Goal: Task Accomplishment & Management: Use online tool/utility

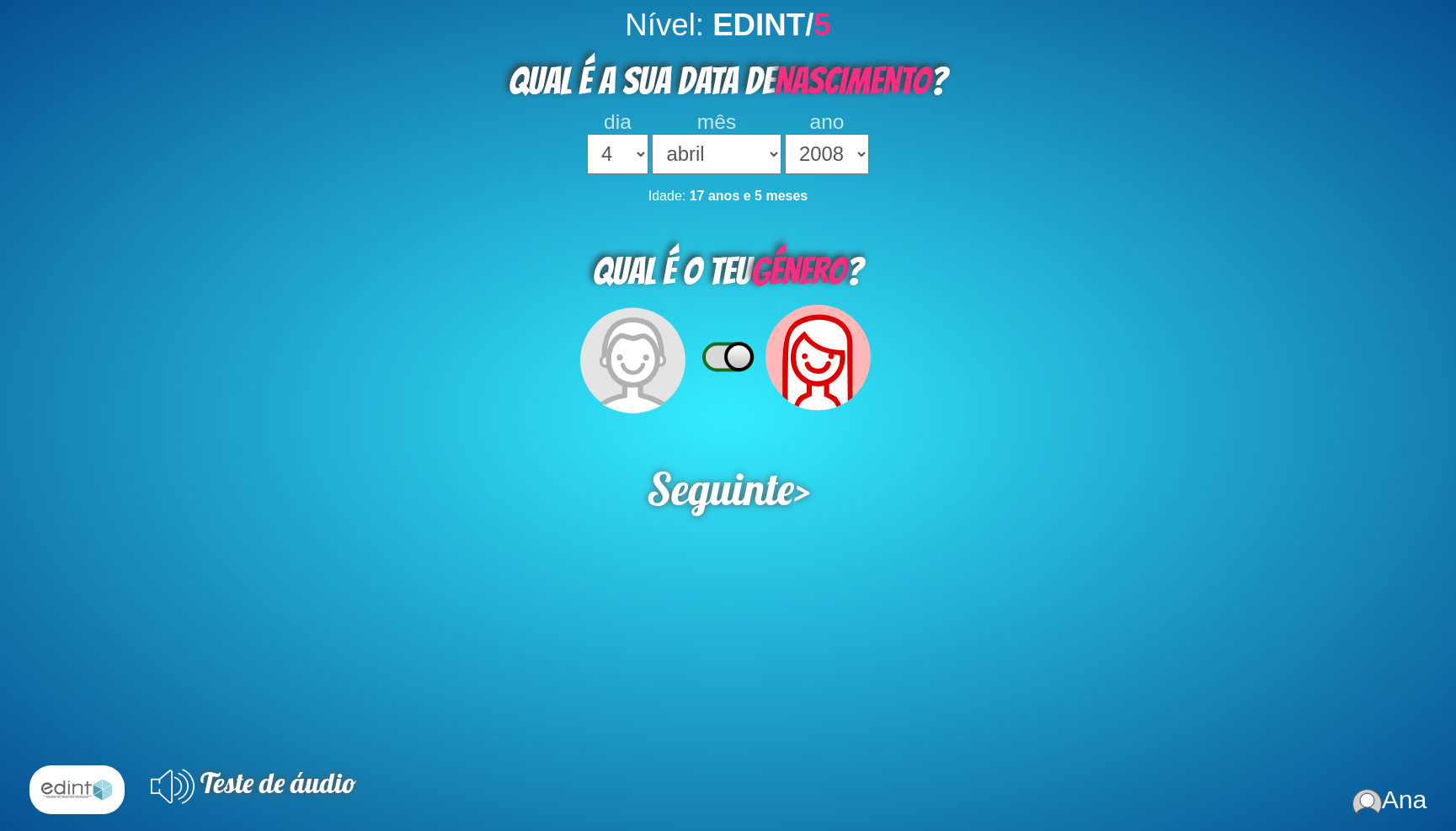
select select "4"
select select "04"
select select "2008"
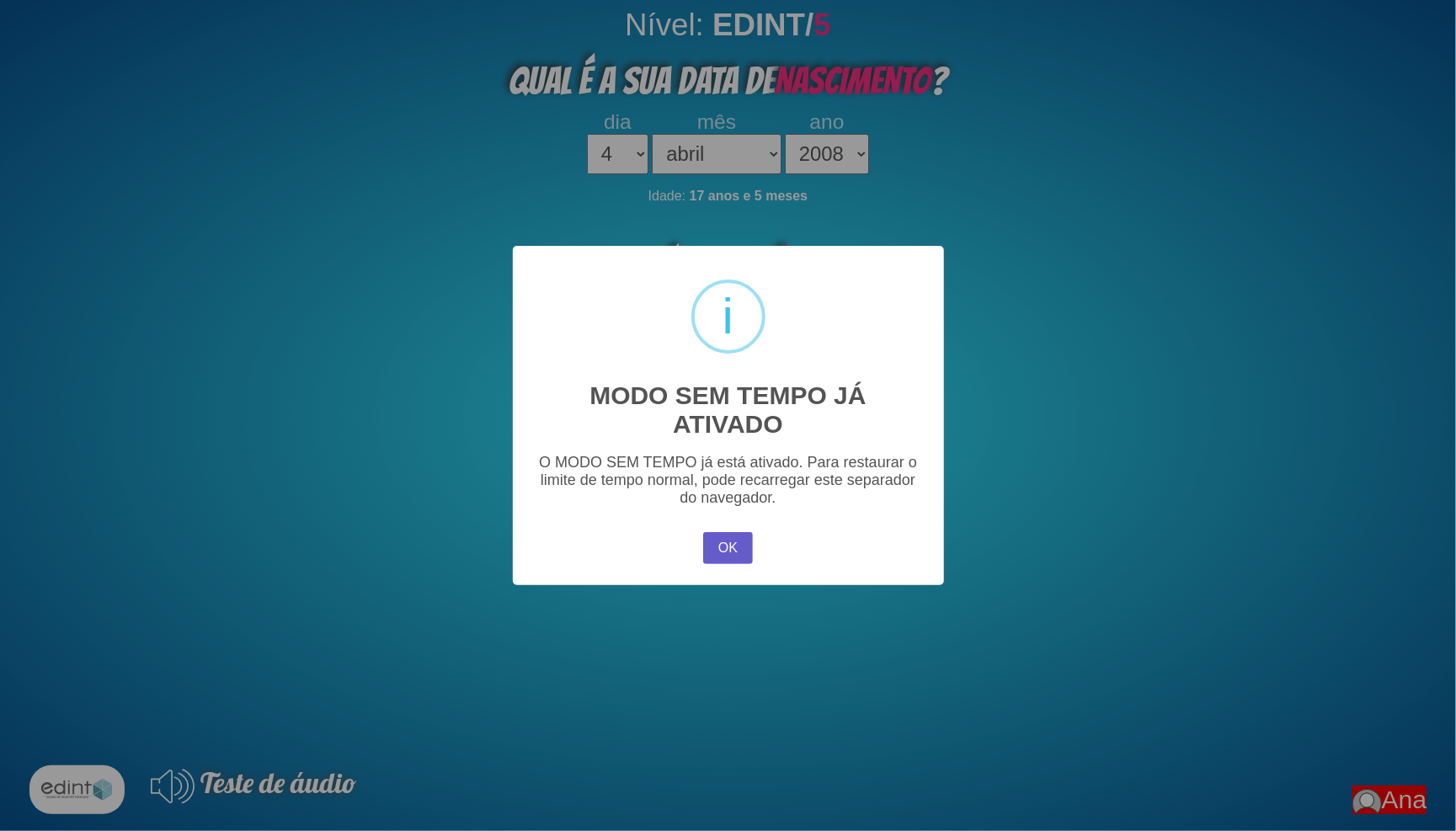
click at [714, 548] on button "OK" at bounding box center [728, 547] width 49 height 32
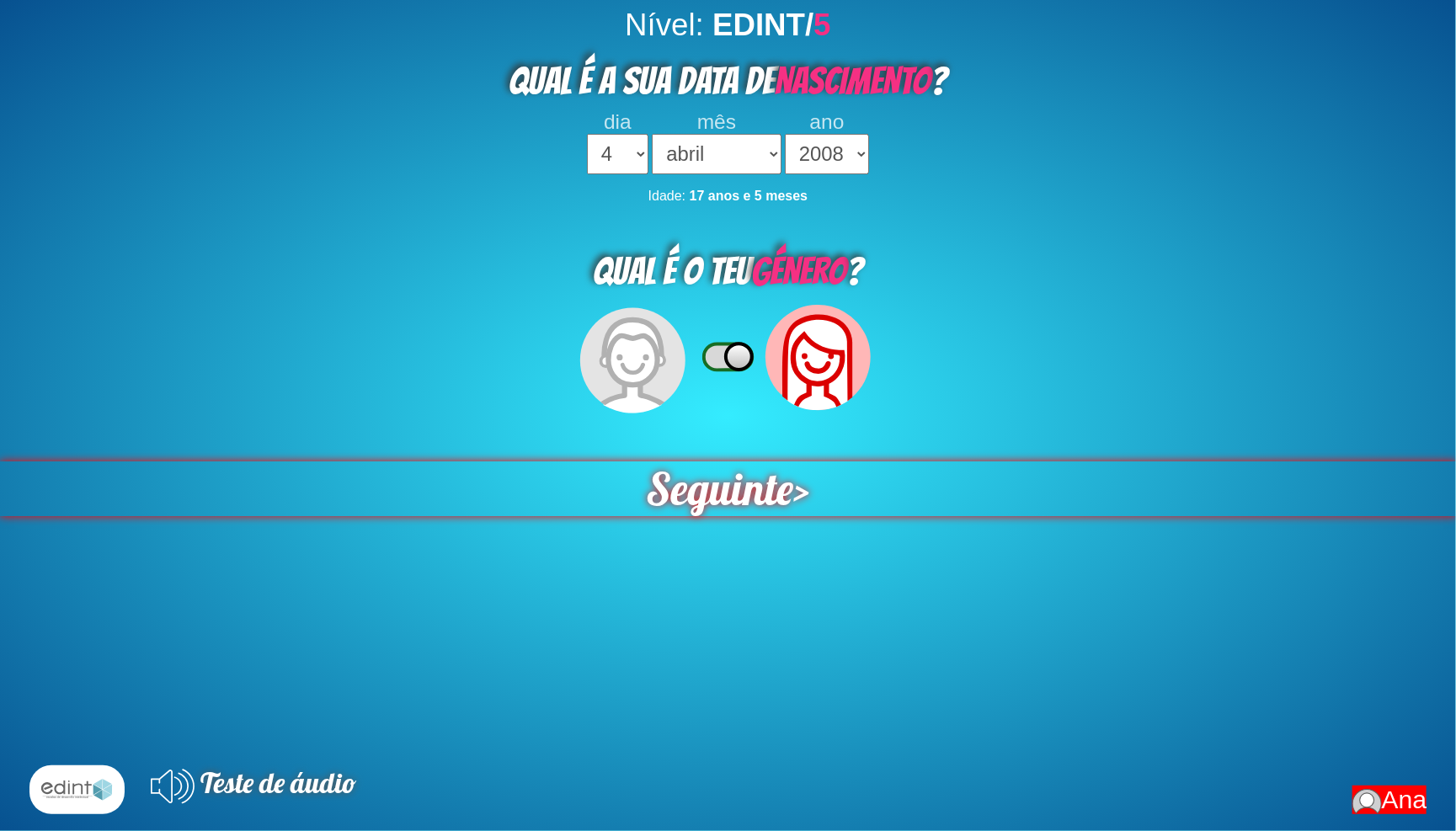
click at [733, 461] on span "Seguinte" at bounding box center [719, 489] width 148 height 55
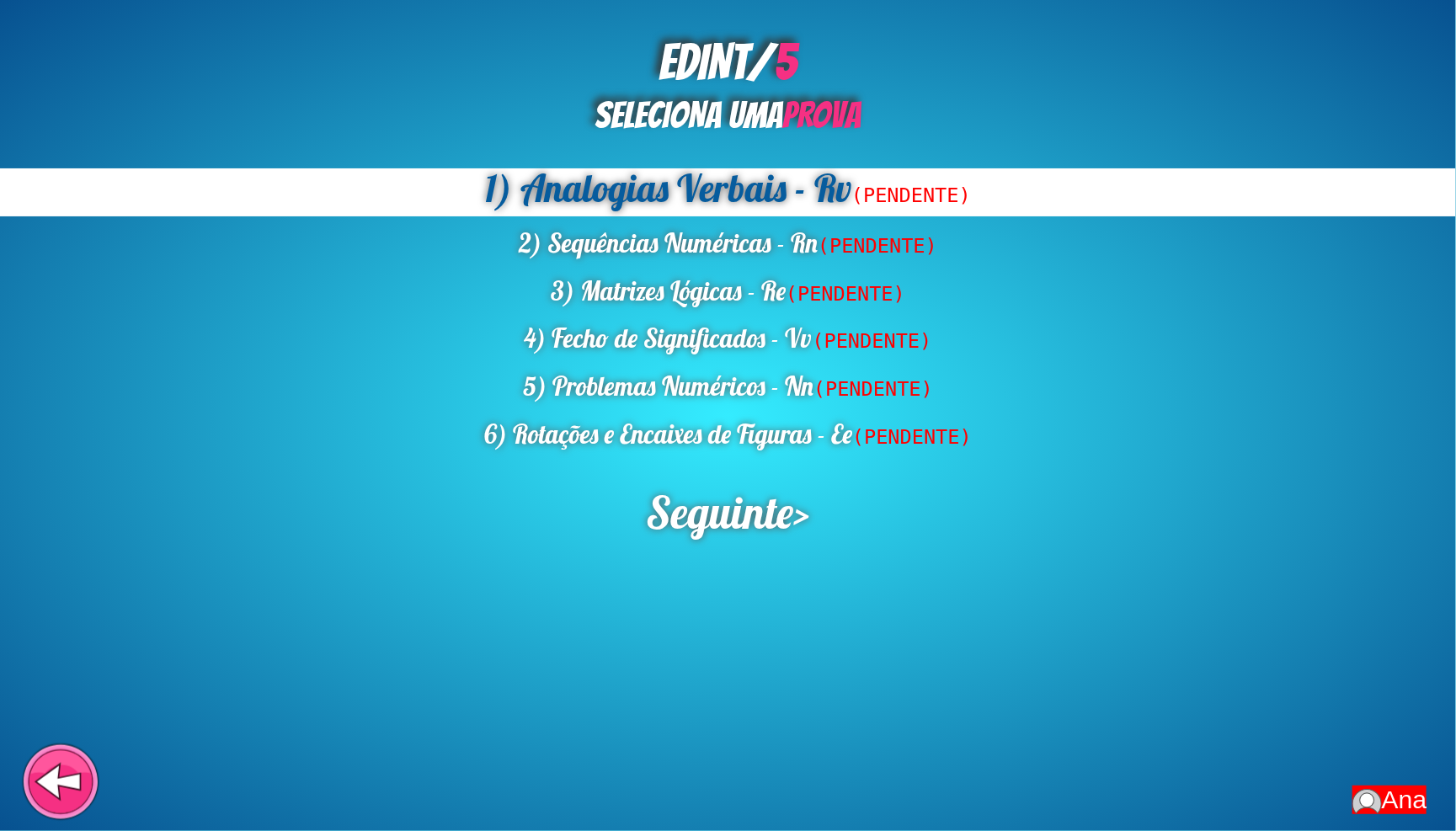
click at [57, 787] on icon at bounding box center [59, 781] width 43 height 32
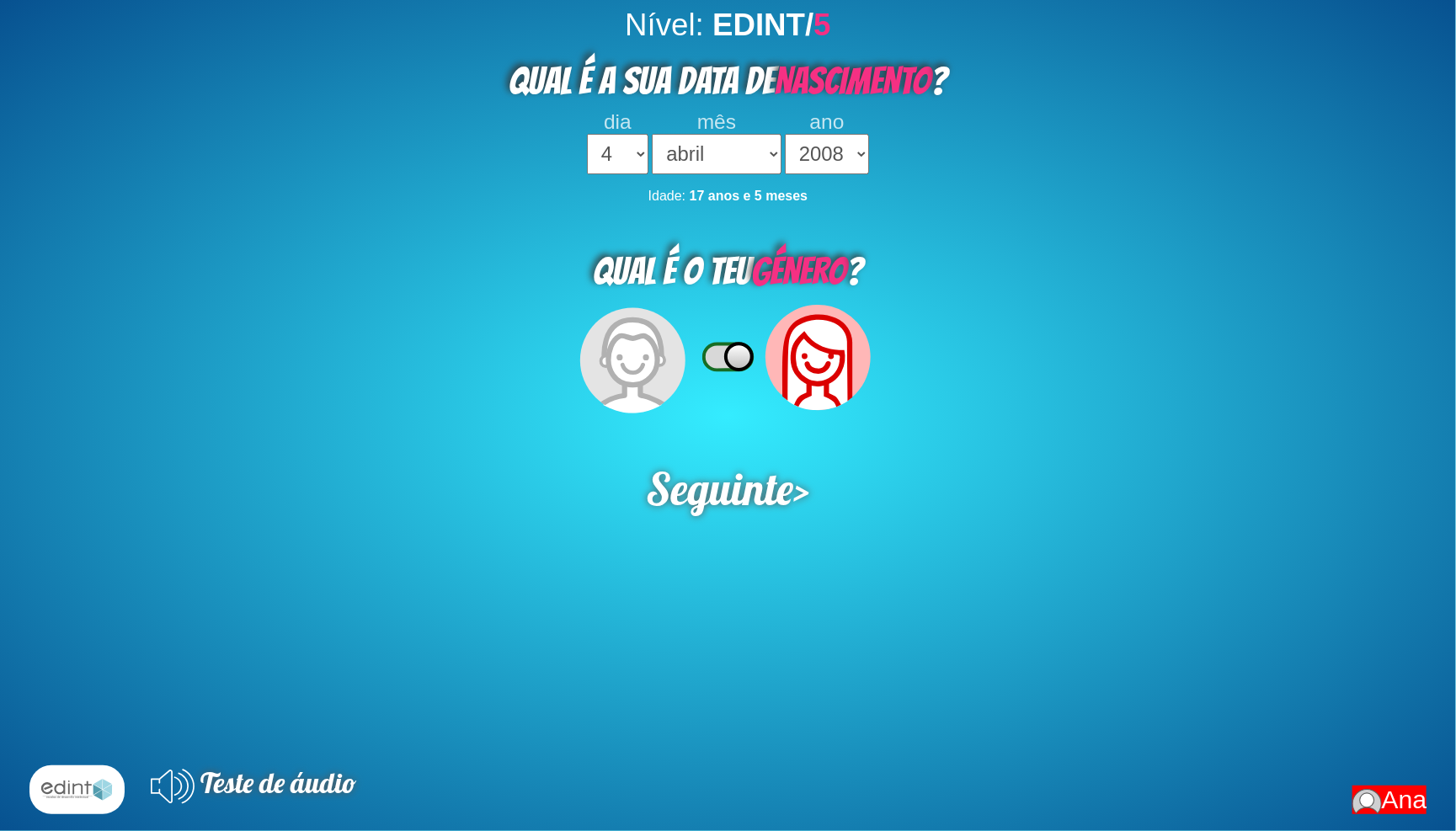
click at [748, 484] on div "Nível: EDINT/ 5 QUAL É A SUA DATA DE NASCIMENTO ? dia 1 2 3 4 5 6 7 8 9 10 11 1…" at bounding box center [728, 423] width 1456 height 831
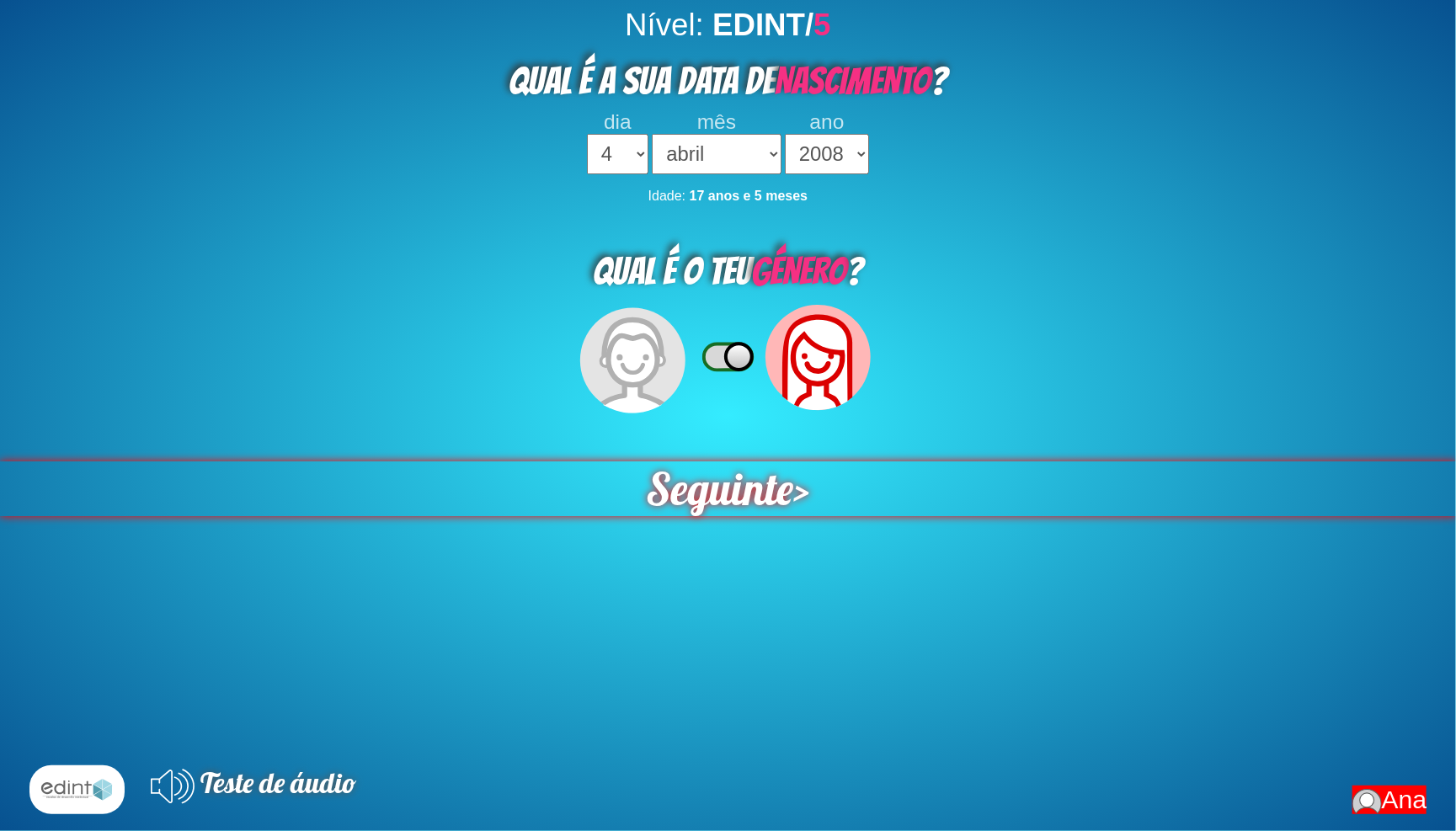
click at [747, 461] on span "Seguinte" at bounding box center [719, 489] width 148 height 55
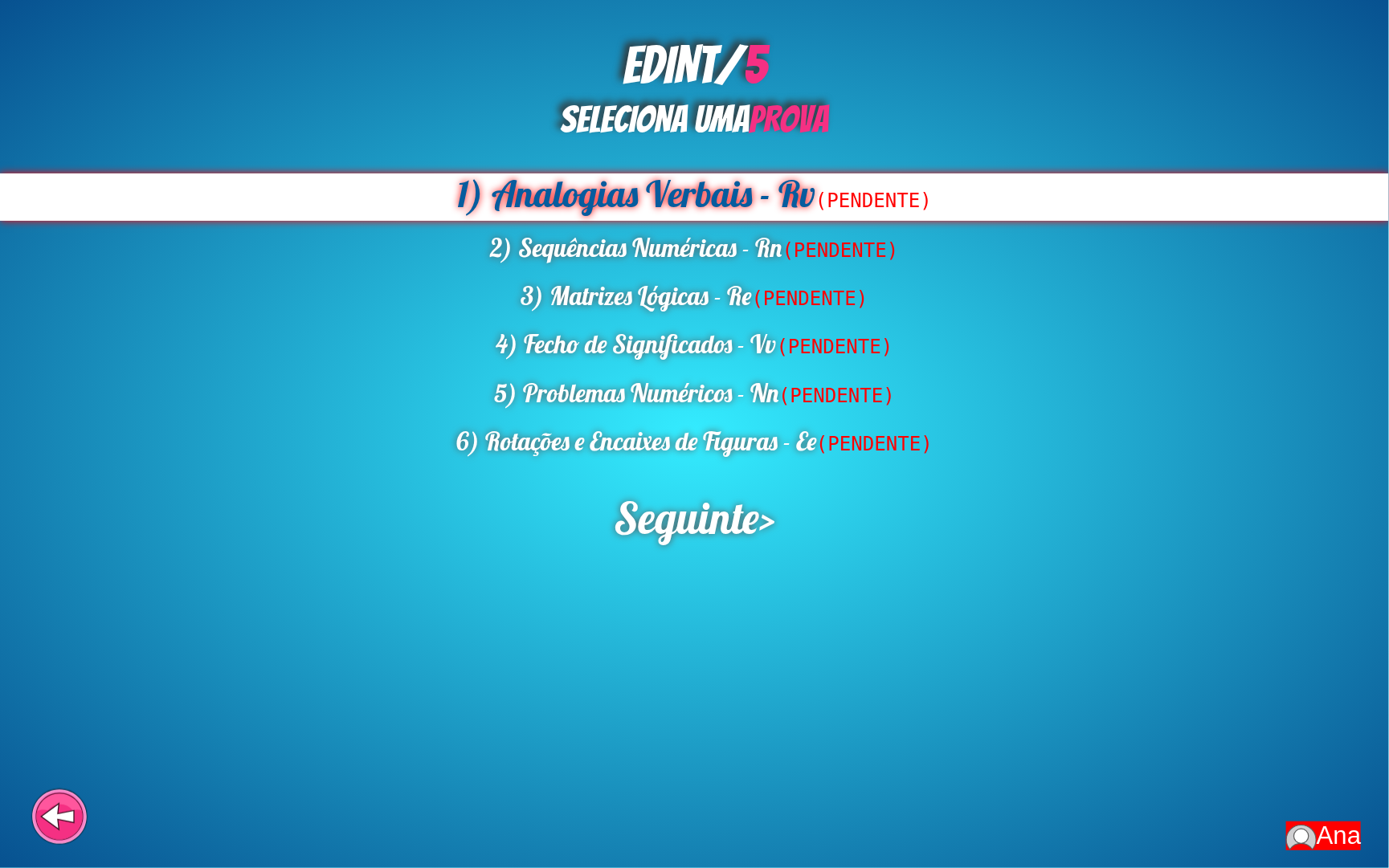
click at [763, 185] on div "1) Analogias Verbais - Rv (PENDENTE)" at bounding box center [694, 197] width 1389 height 48
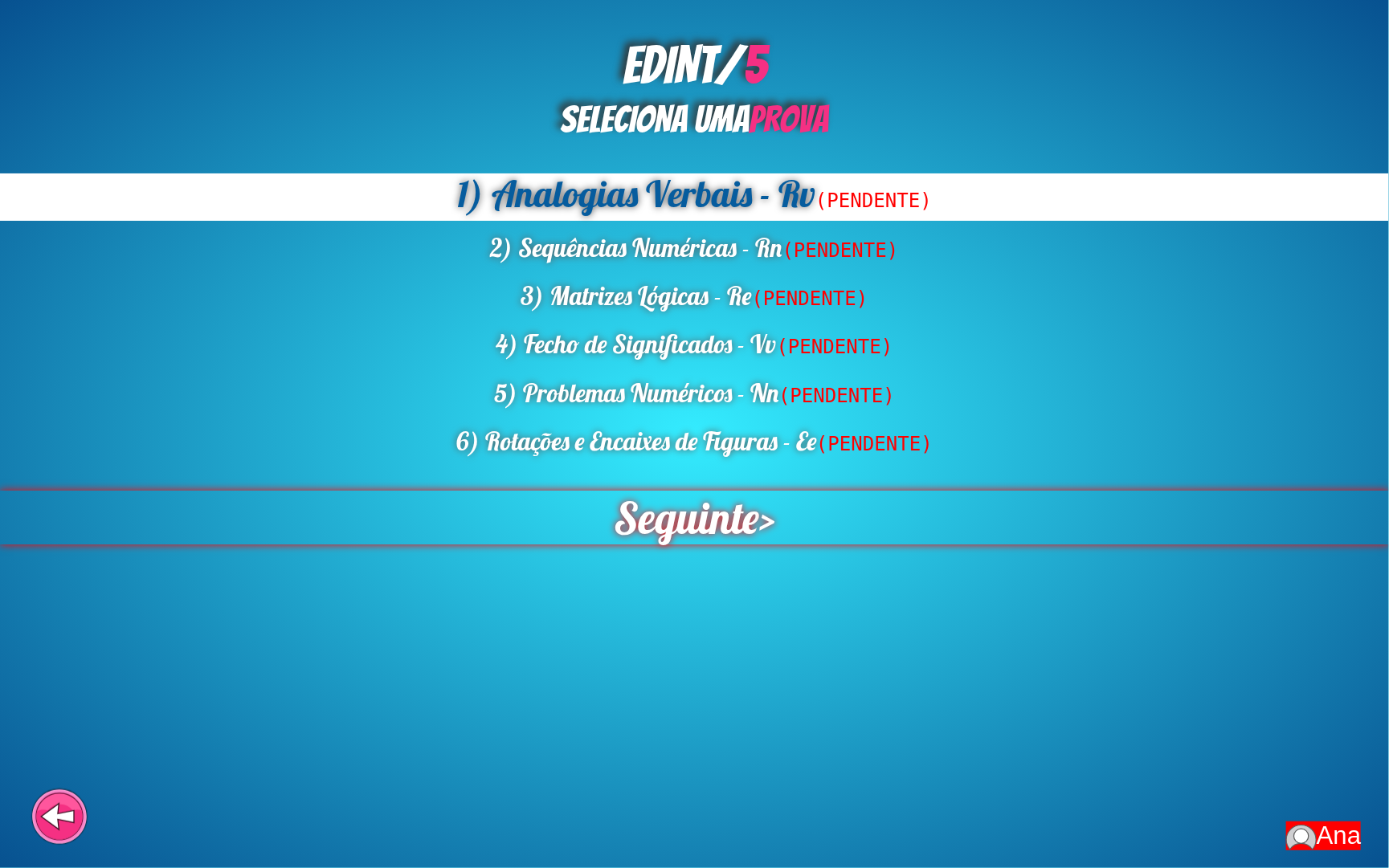
click at [646, 490] on span "Seguinte" at bounding box center [687, 517] width 146 height 54
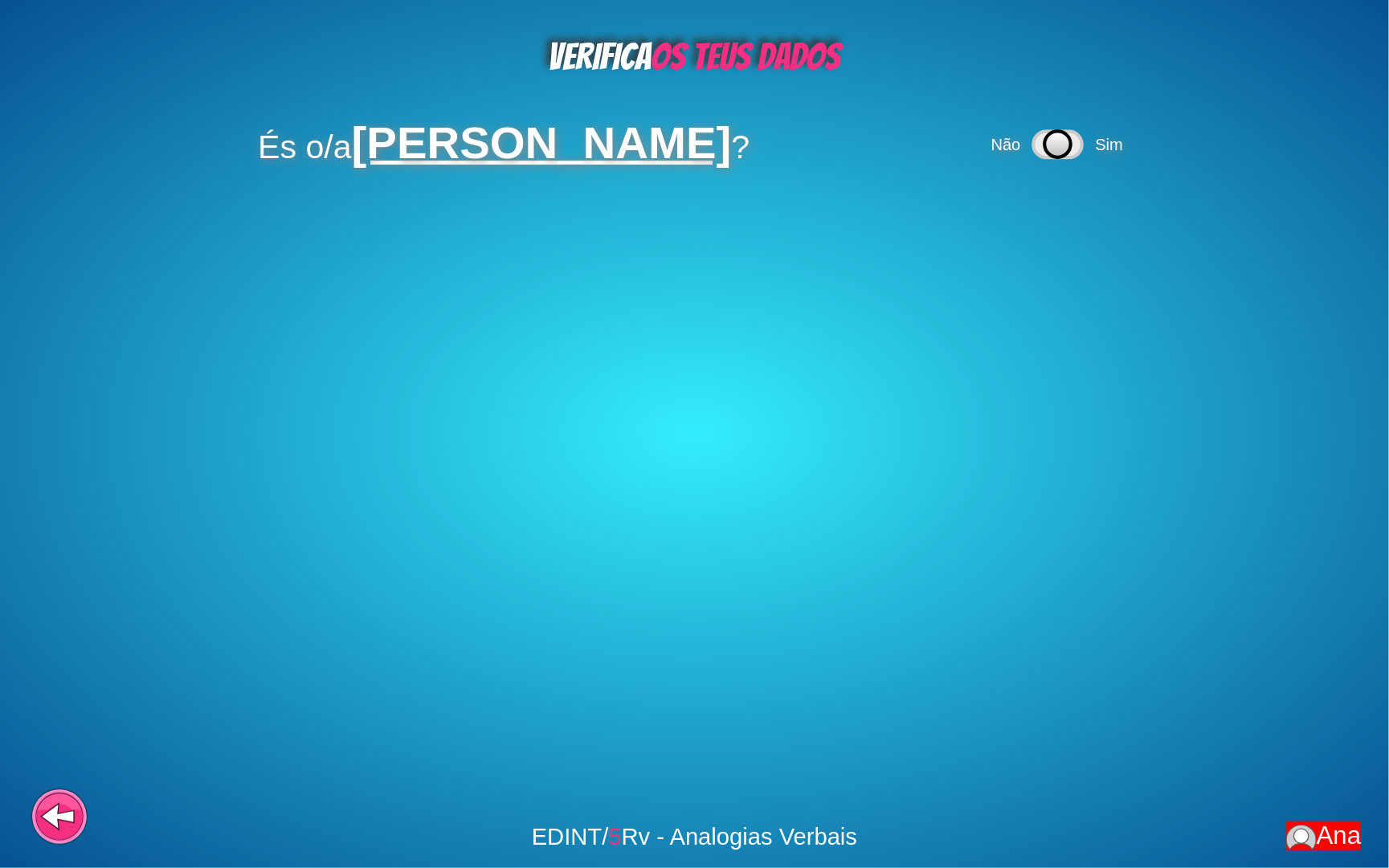
click at [1045, 150] on icon at bounding box center [1058, 144] width 26 height 26
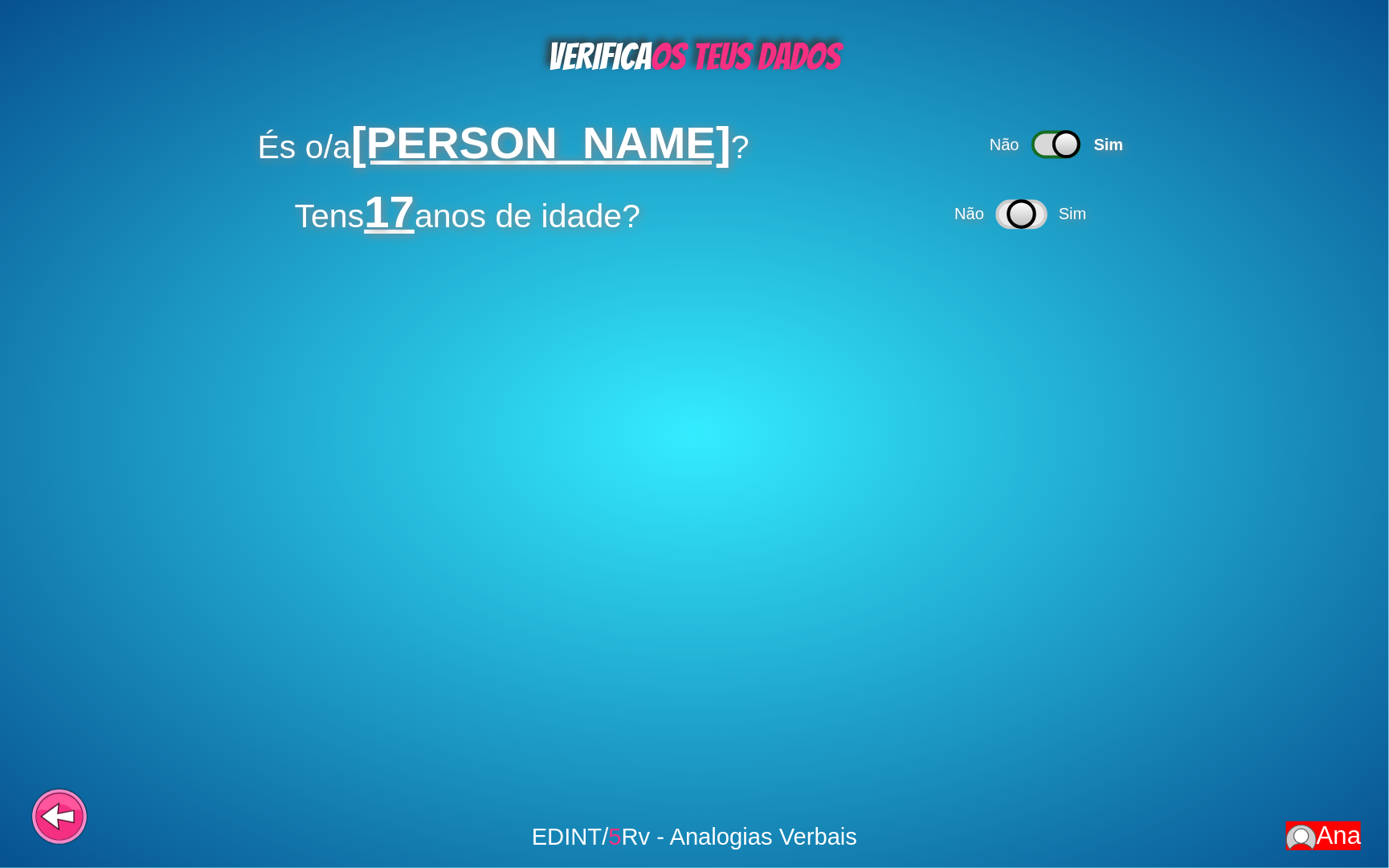
click at [1013, 202] on icon at bounding box center [1021, 214] width 26 height 26
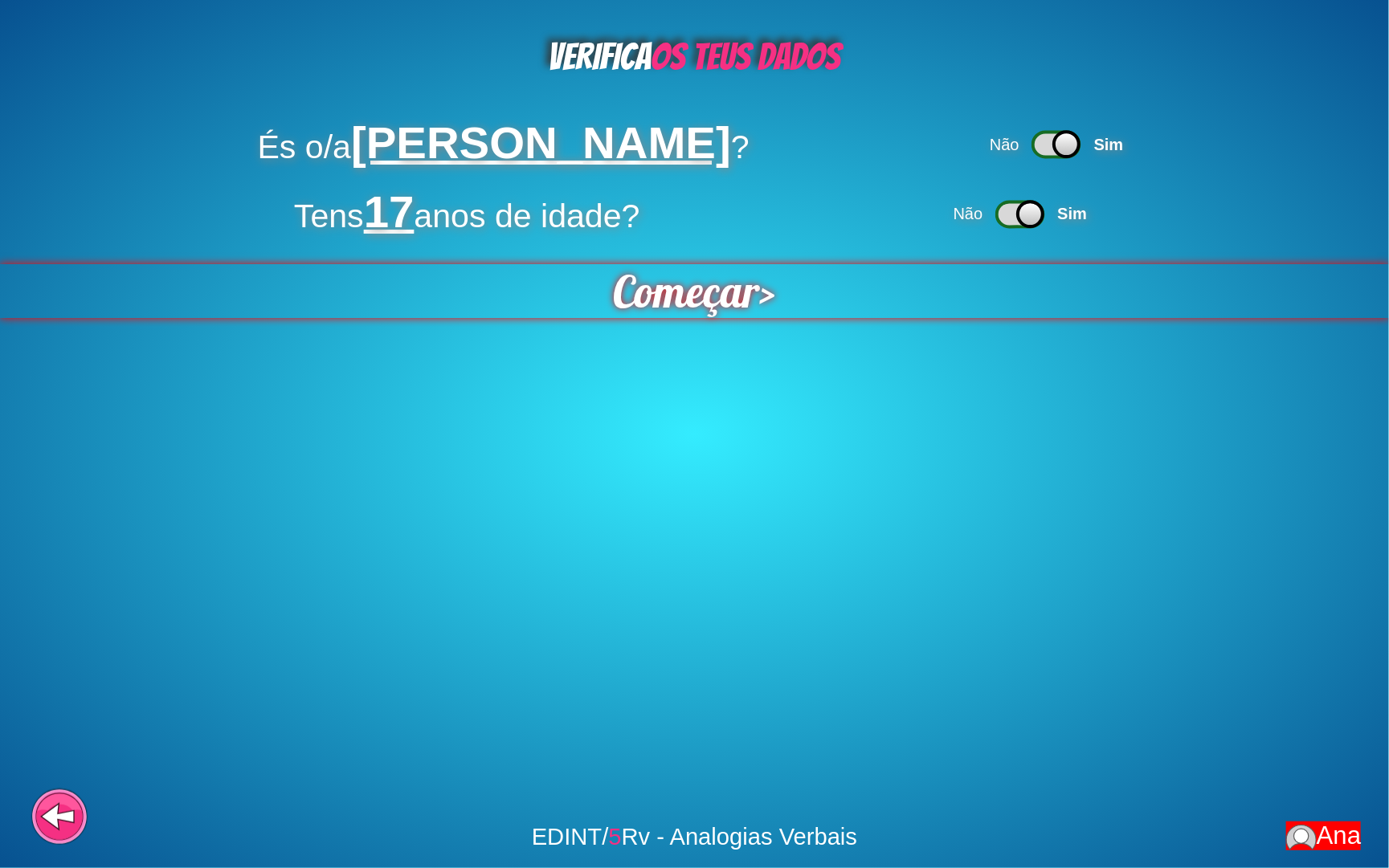
click at [646, 296] on span "Começar" at bounding box center [686, 291] width 146 height 54
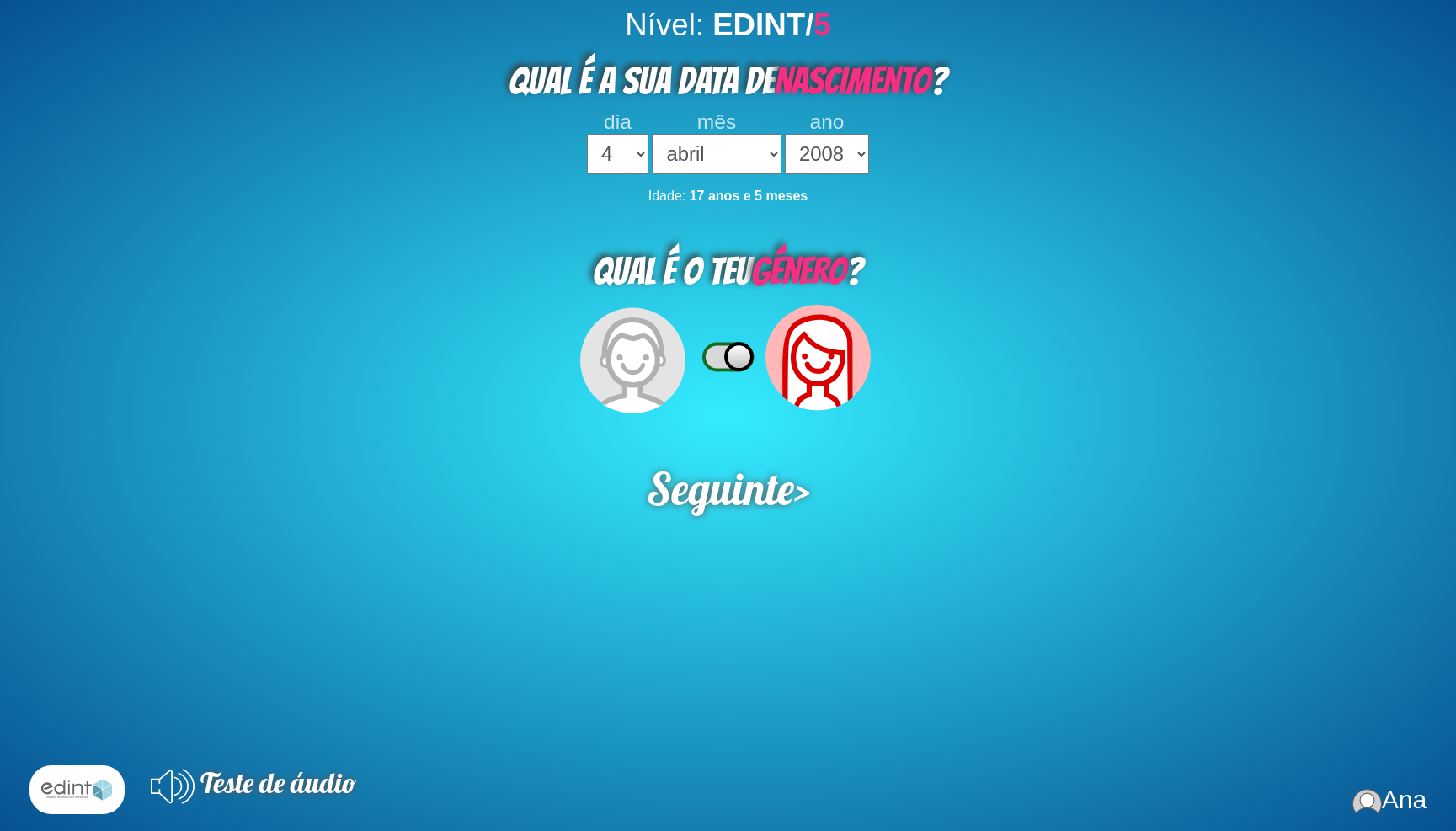
select select "4"
select select "04"
select select "2008"
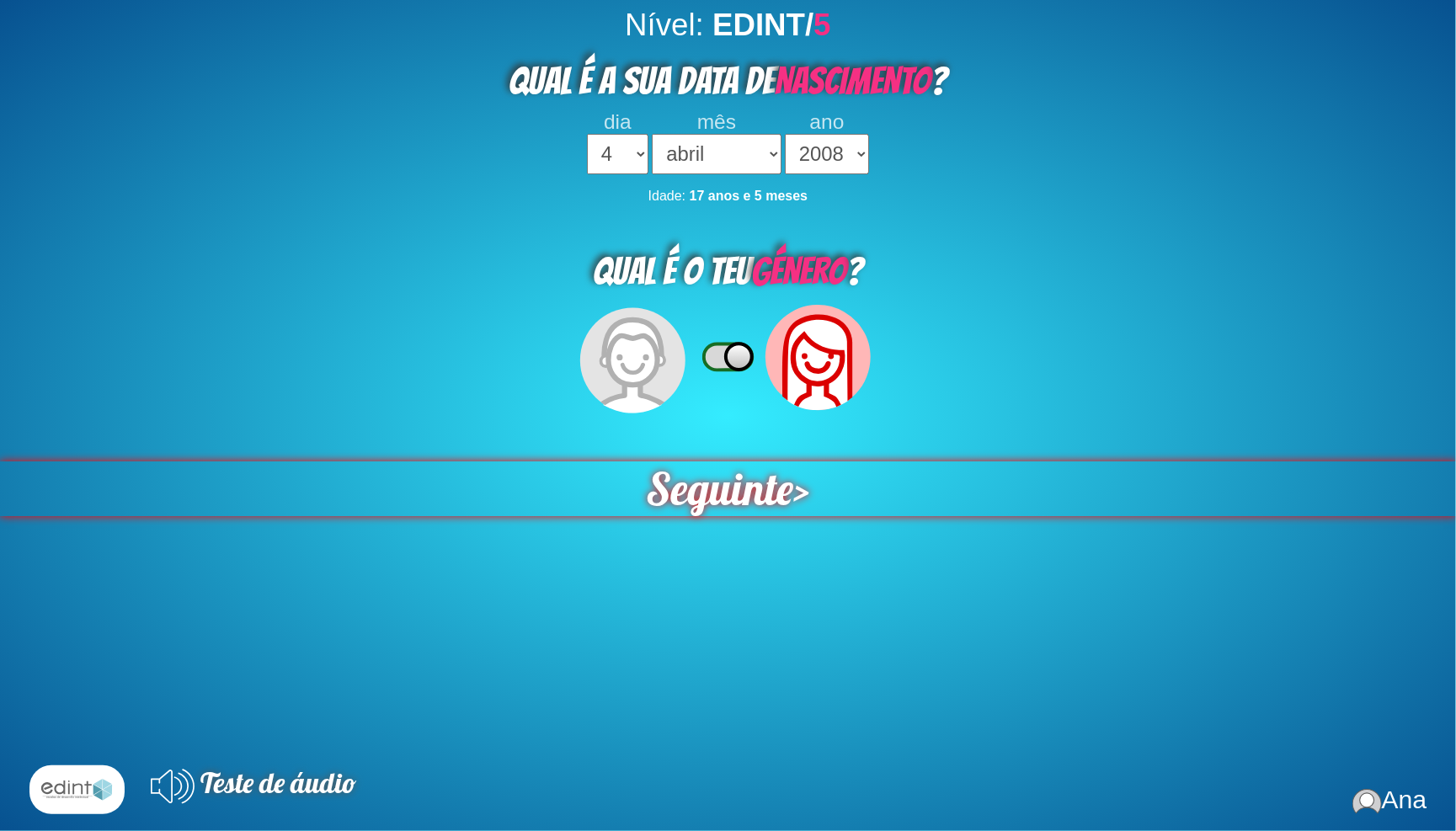
click at [725, 470] on span "Seguinte" at bounding box center [719, 489] width 148 height 55
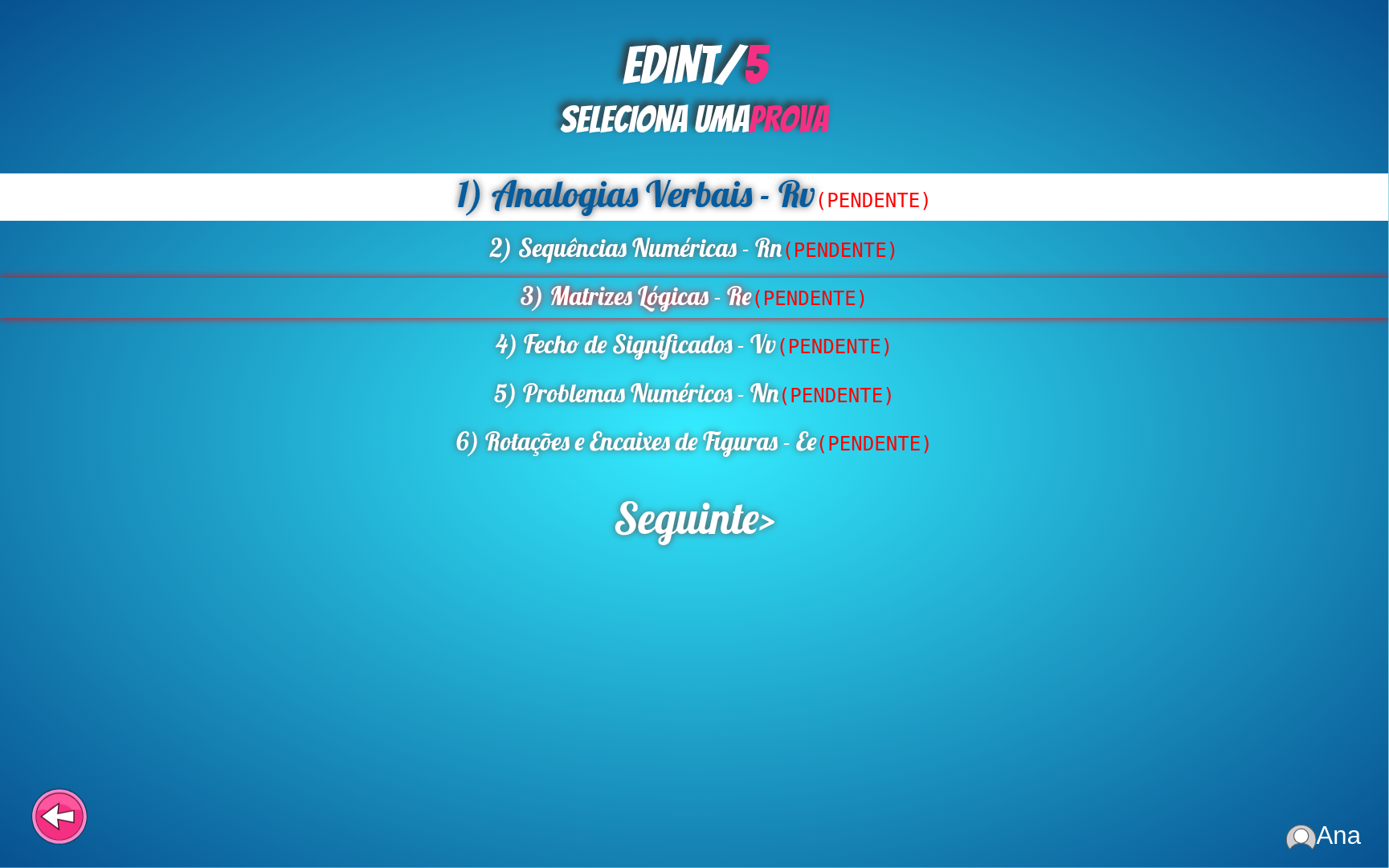
click at [791, 278] on div "3) Matrizes Lógicas - Re (PENDENTE)" at bounding box center [694, 297] width 1389 height 40
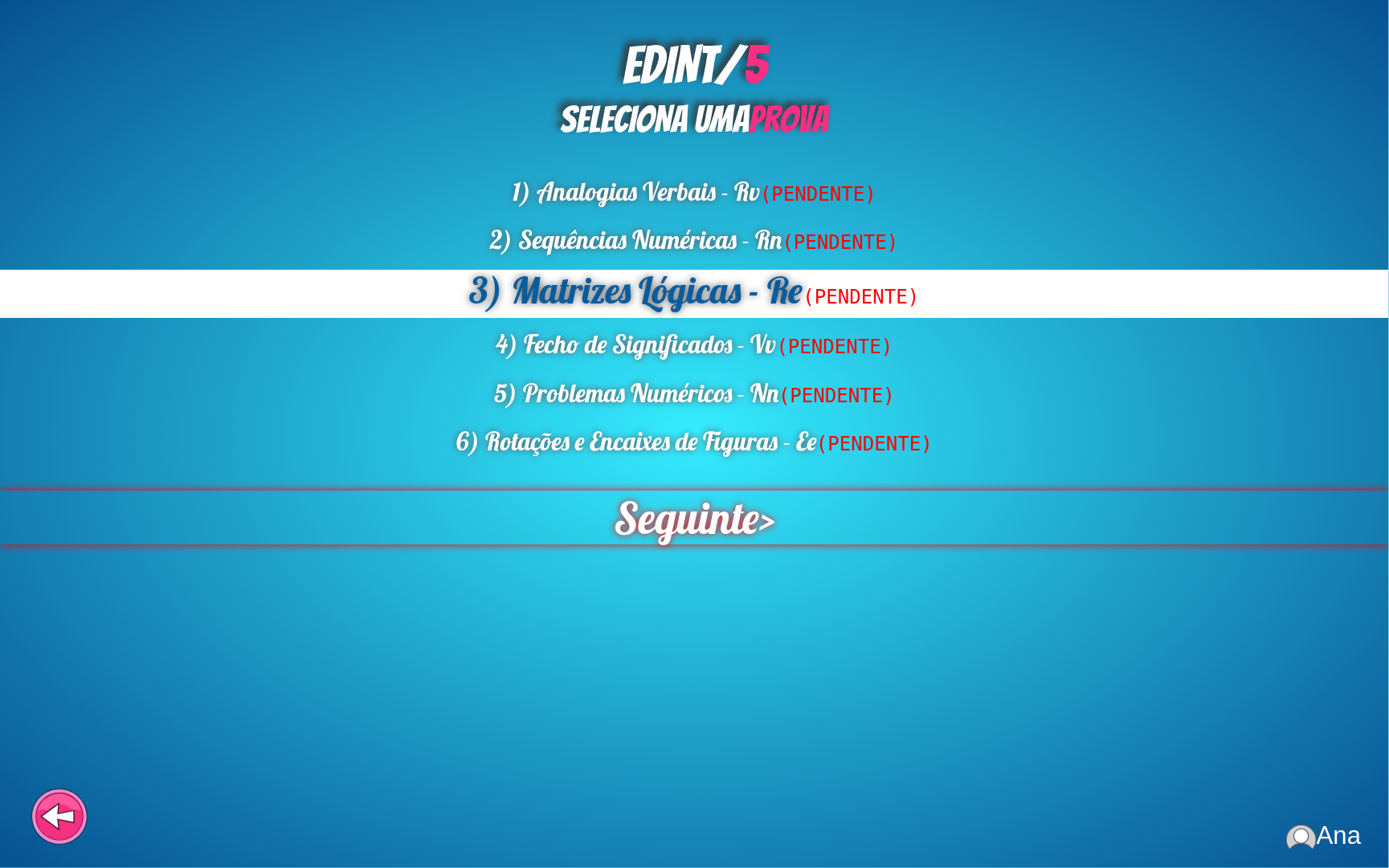
click at [674, 490] on span "Seguinte" at bounding box center [687, 517] width 146 height 54
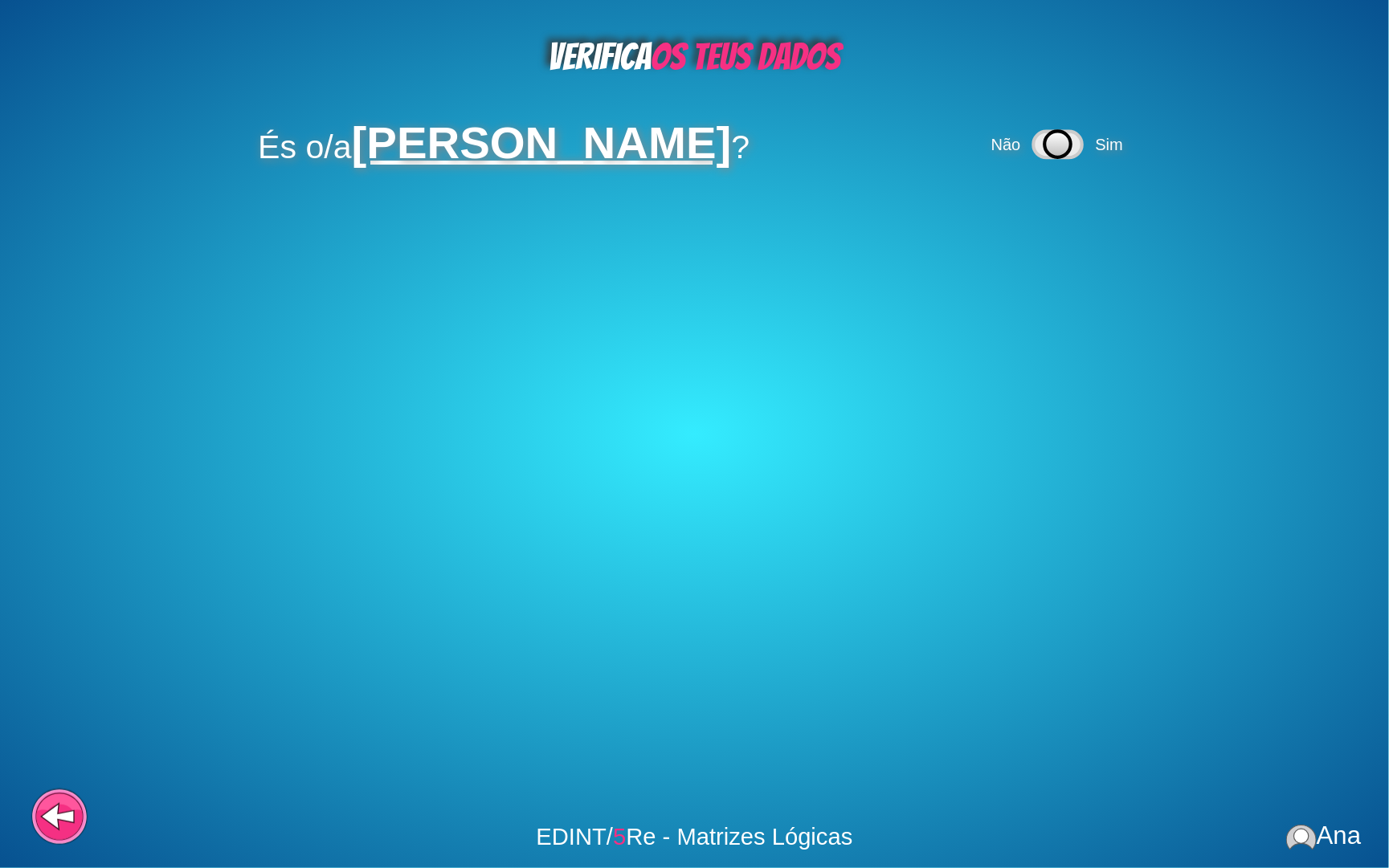
click at [1031, 154] on icon at bounding box center [1057, 145] width 52 height 46
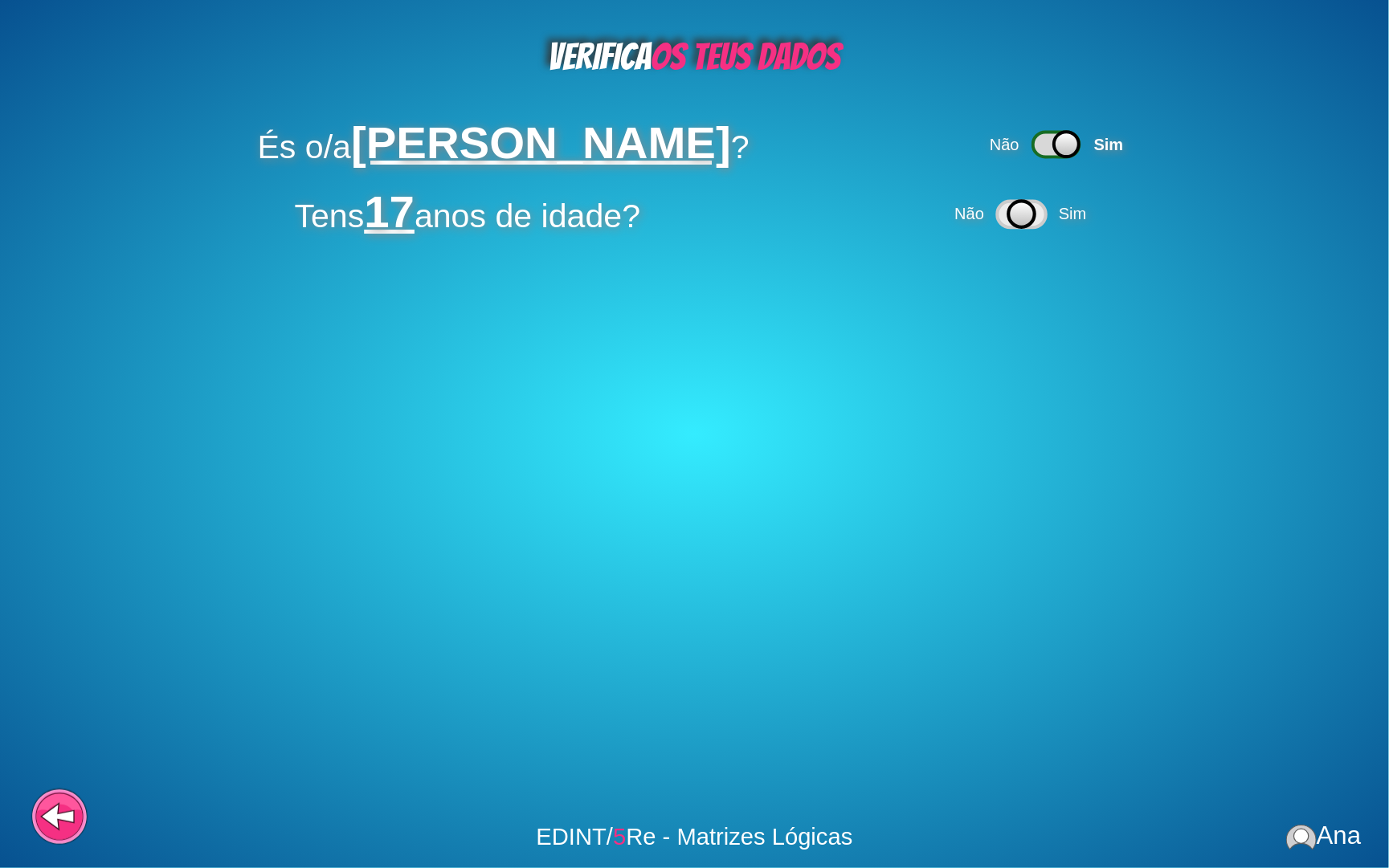
click at [1011, 212] on icon at bounding box center [1021, 214] width 26 height 26
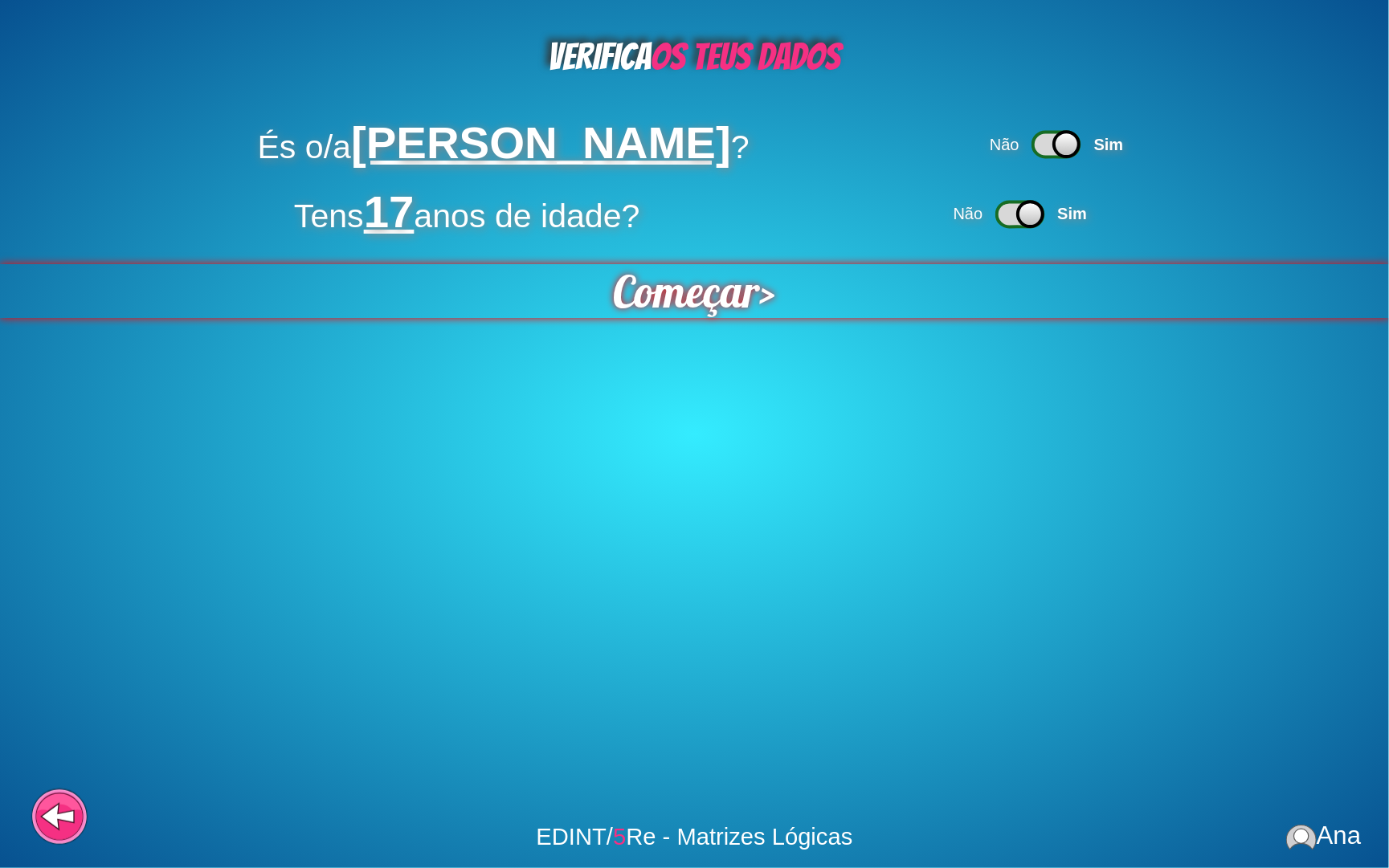
click at [673, 303] on span "Começar" at bounding box center [687, 291] width 146 height 54
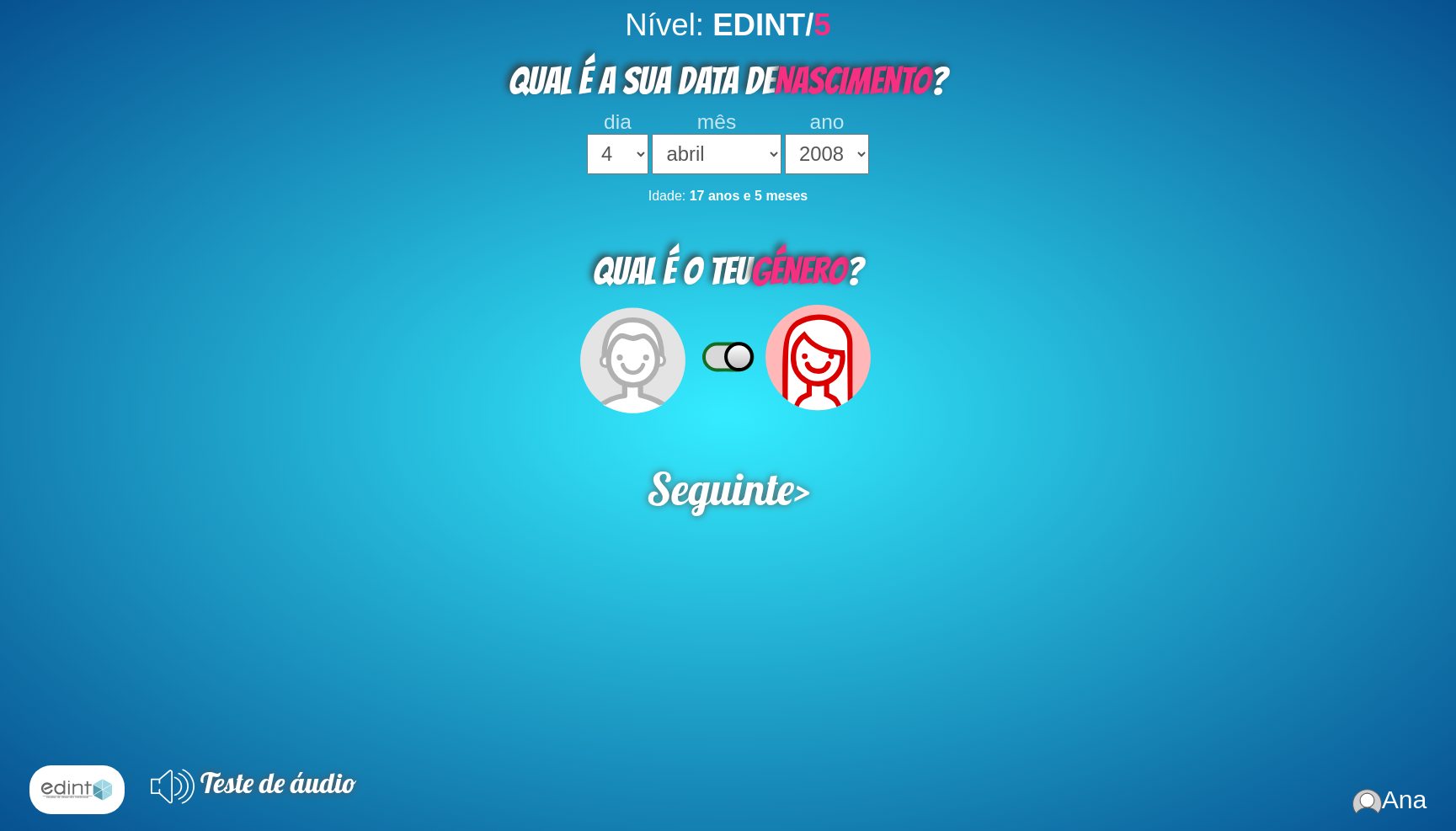
select select "4"
select select "04"
select select "2008"
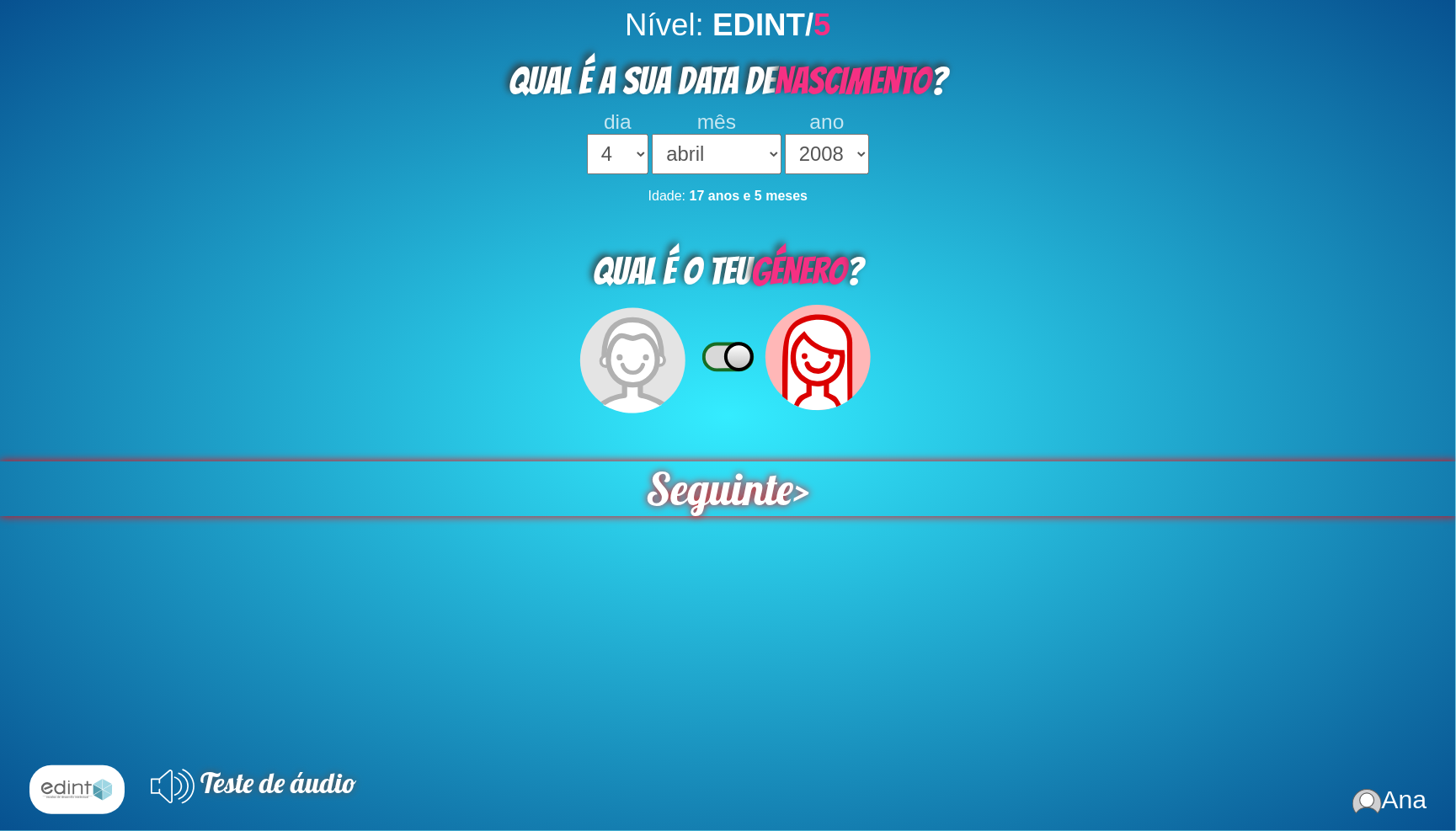
click at [735, 459] on span "Seguinte" at bounding box center [719, 487] width 157 height 58
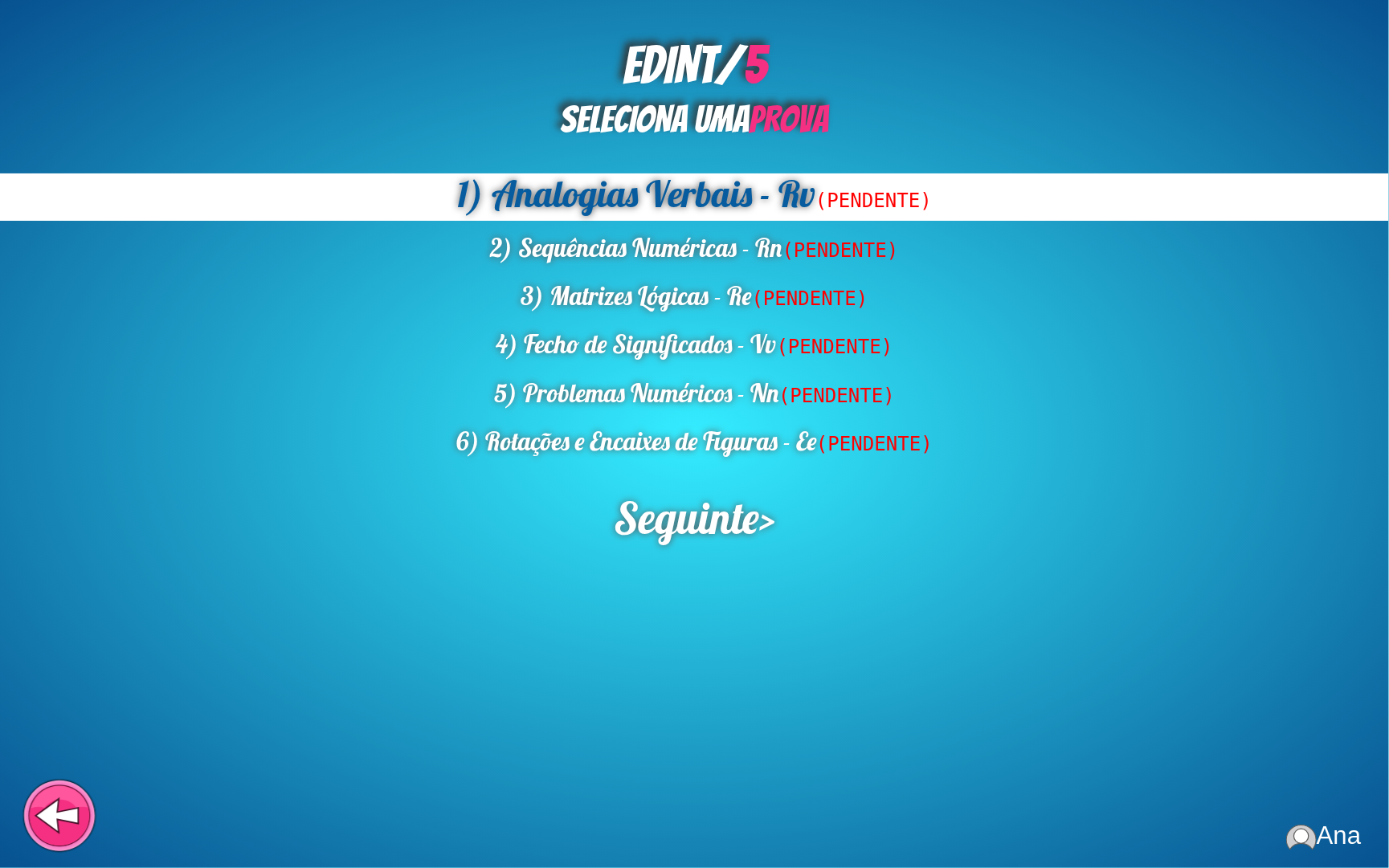
click at [67, 792] on icon at bounding box center [60, 821] width 60 height 46
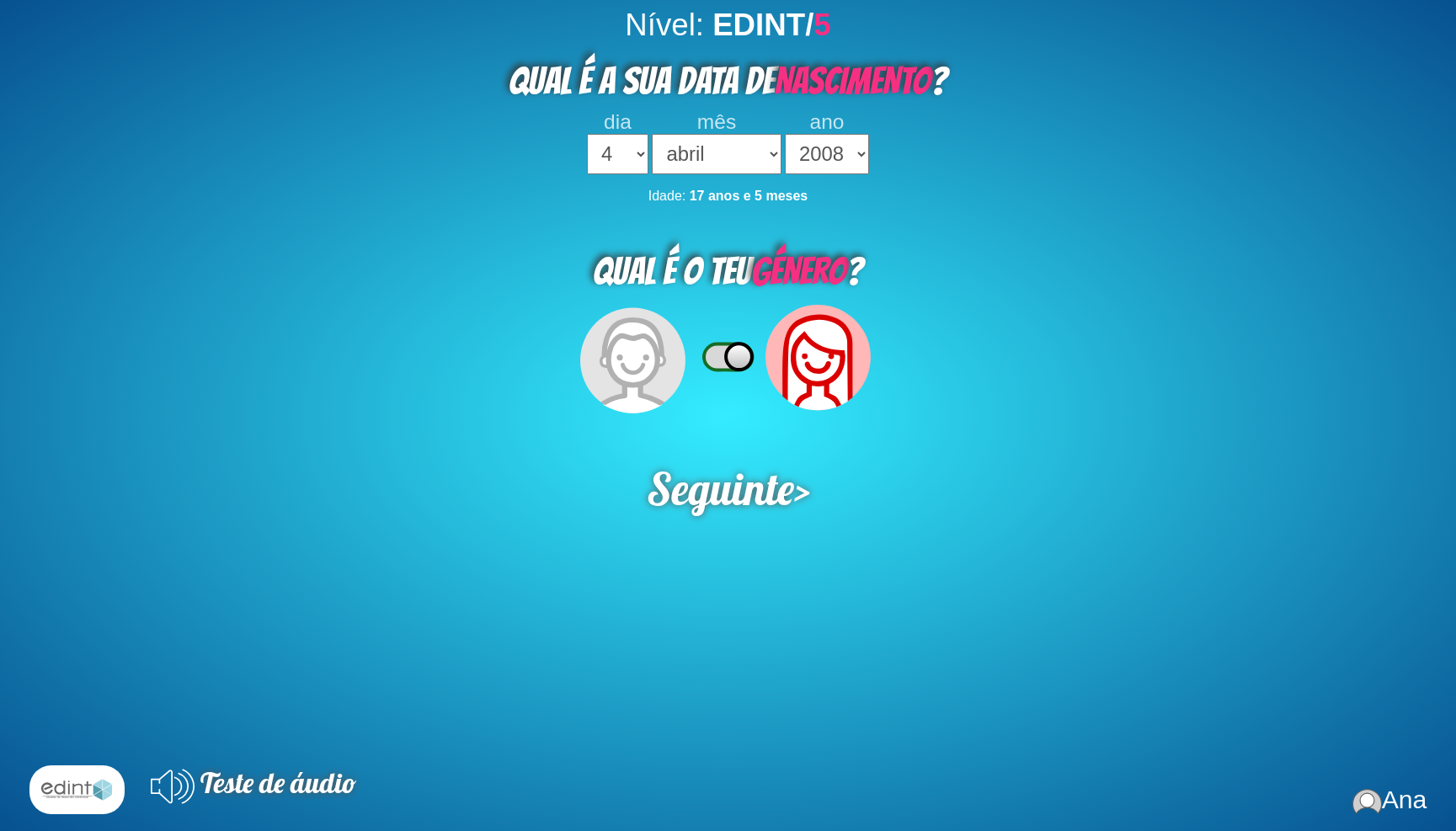
select select "4"
select select "04"
select select "2008"
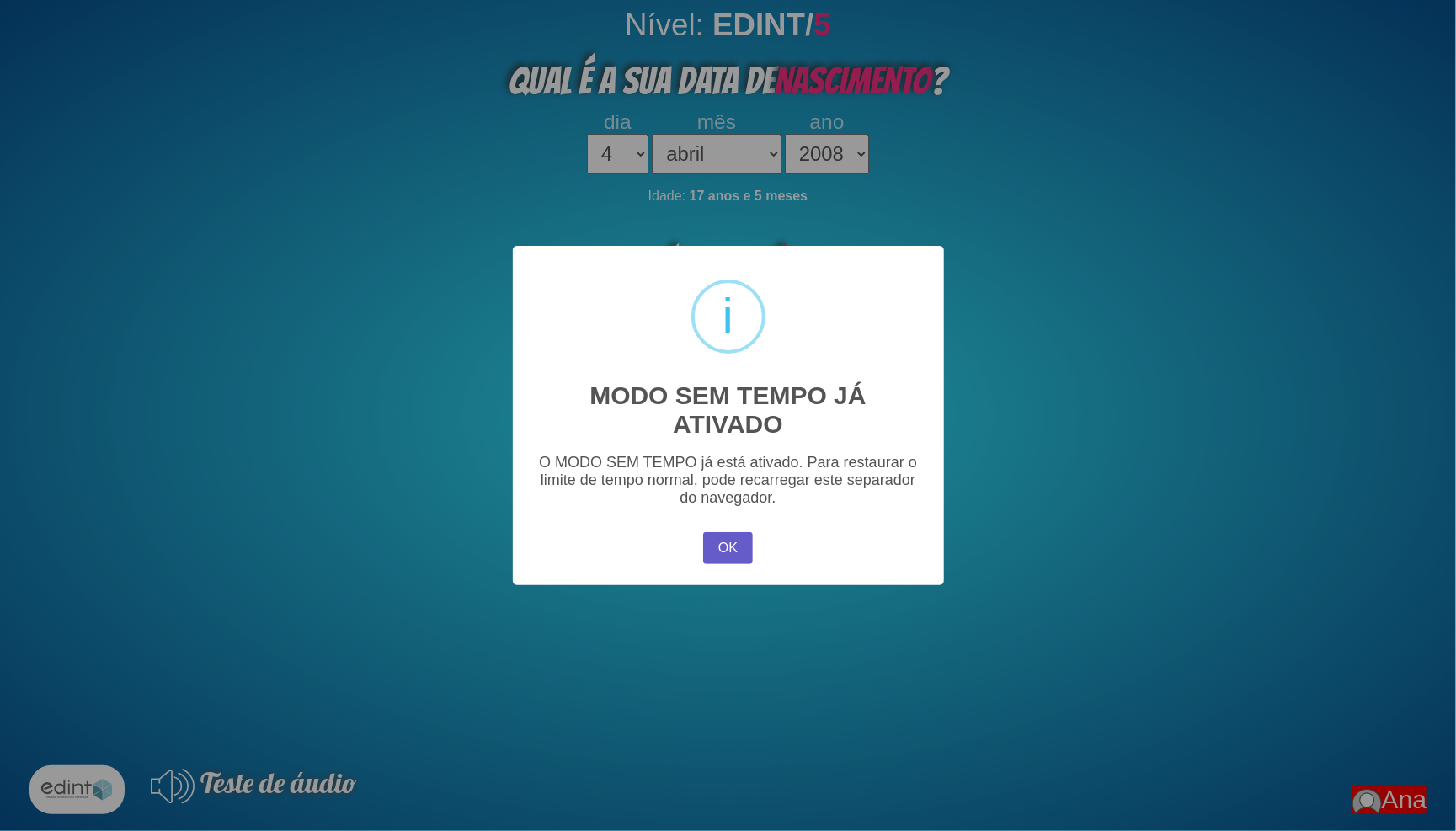
click at [730, 545] on button "OK" at bounding box center [728, 547] width 49 height 32
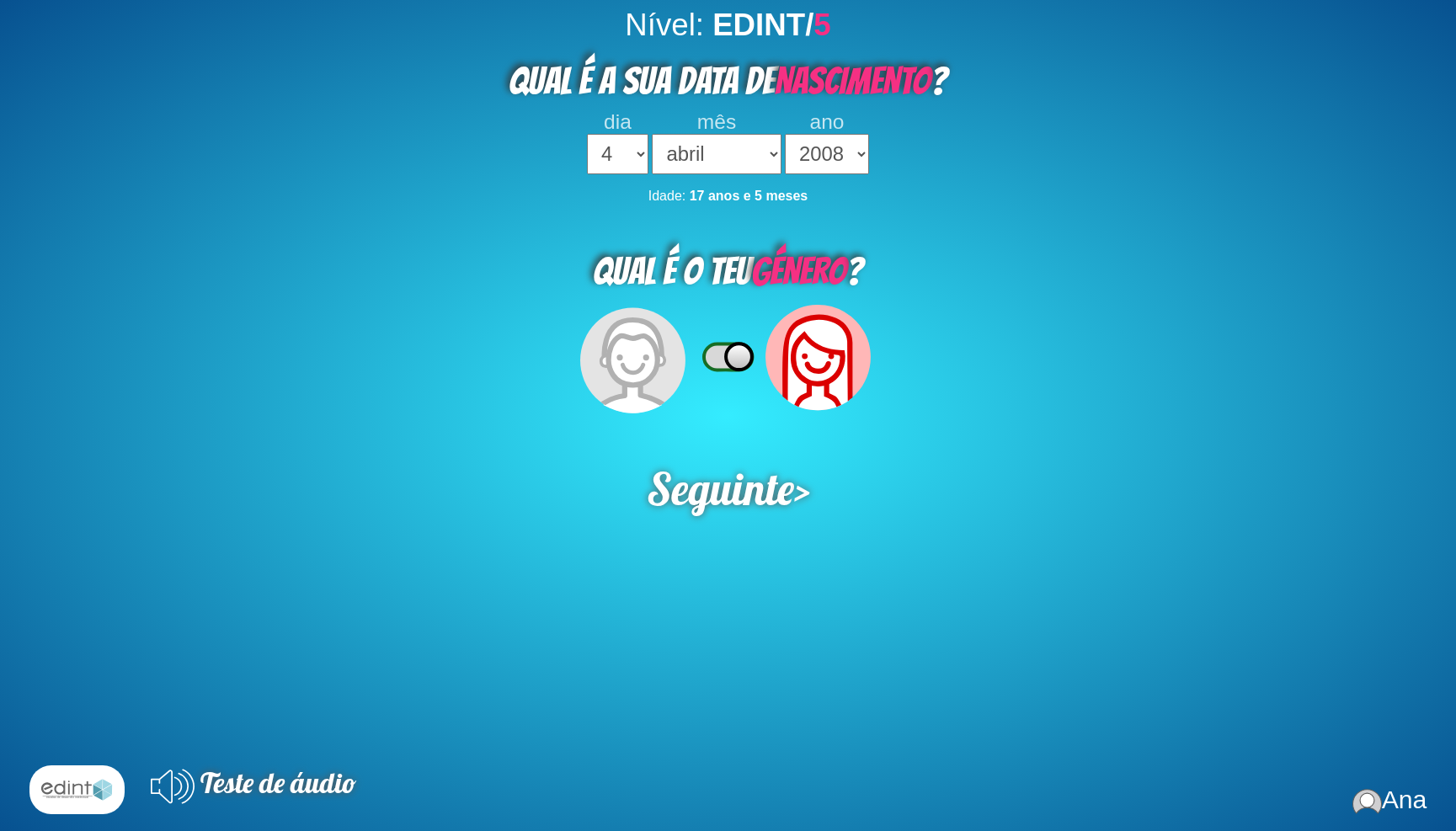
select select "4"
select select "04"
select select "2008"
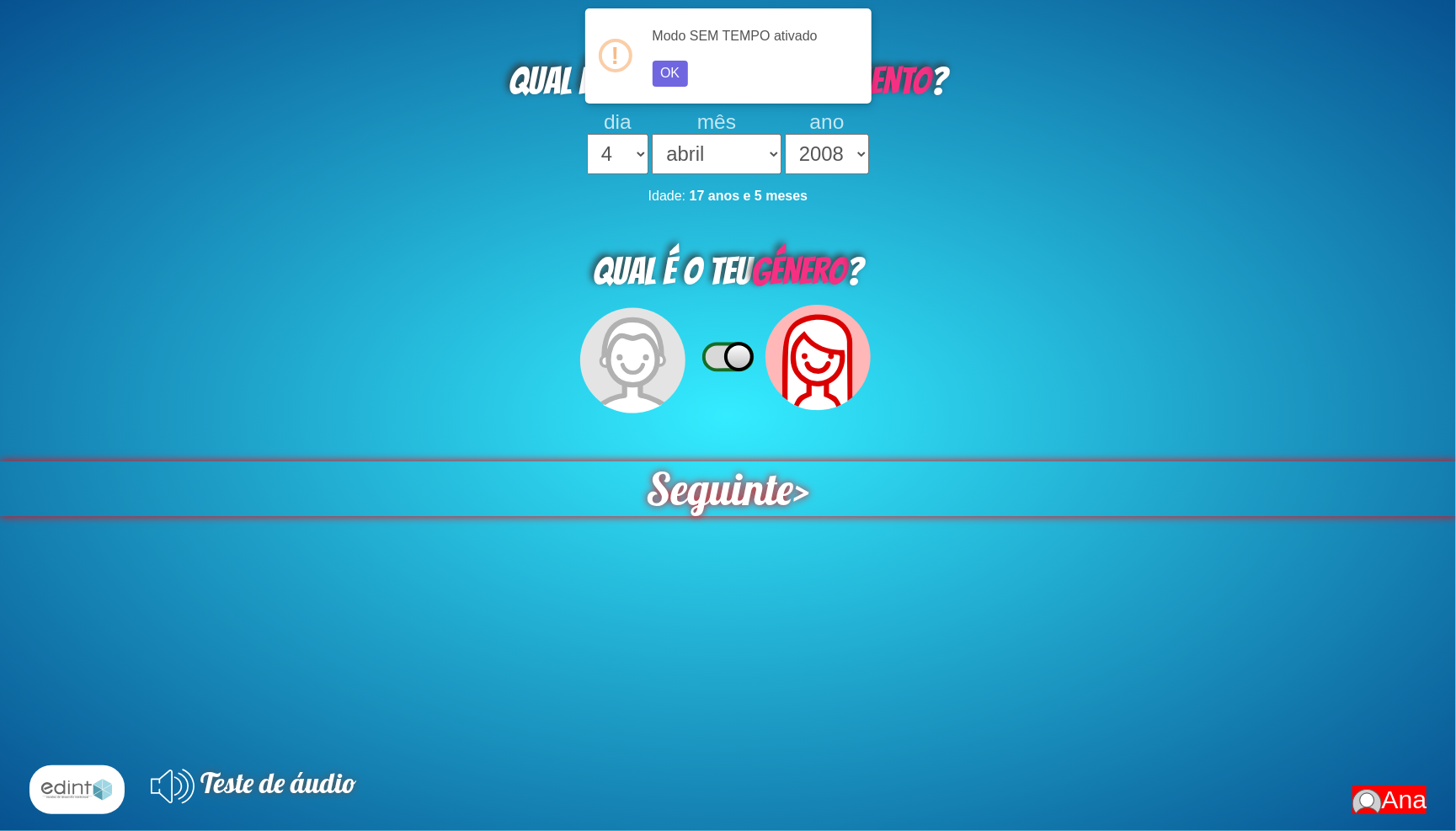
click at [783, 461] on span "Seguinte" at bounding box center [720, 489] width 149 height 55
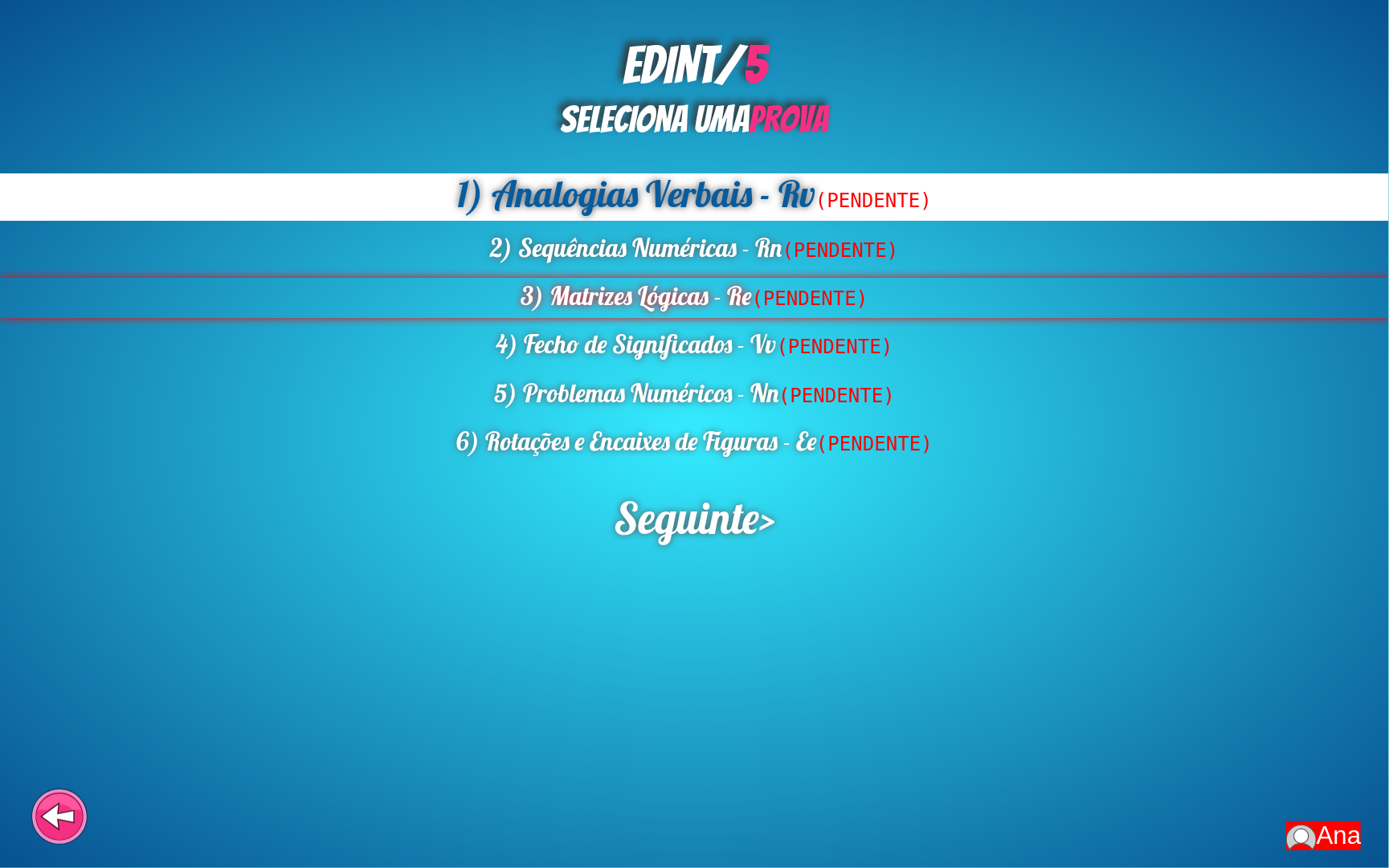
click at [760, 287] on span "(PENDENTE)" at bounding box center [810, 298] width 117 height 22
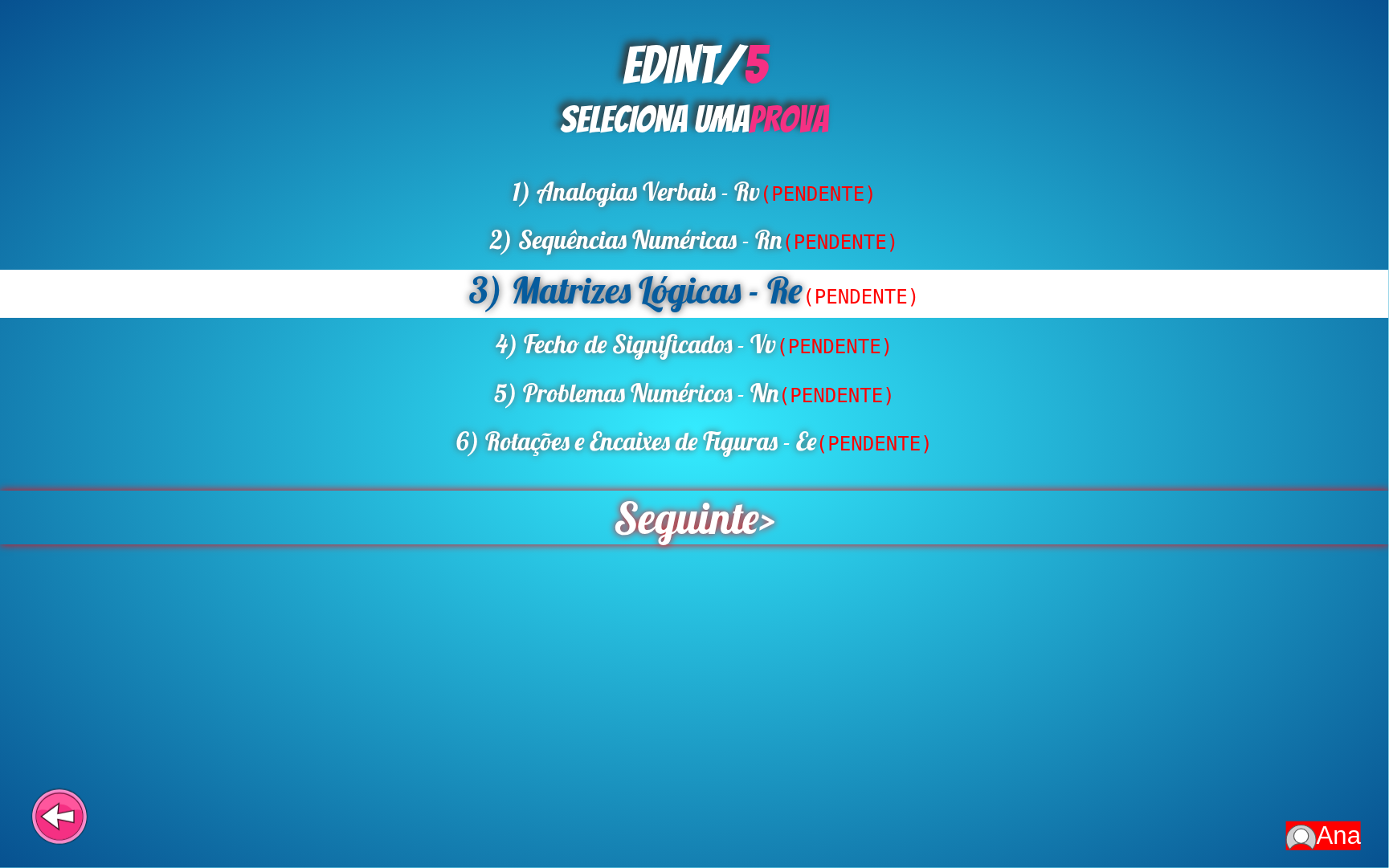
click at [747, 501] on span "Seguinte" at bounding box center [687, 517] width 146 height 54
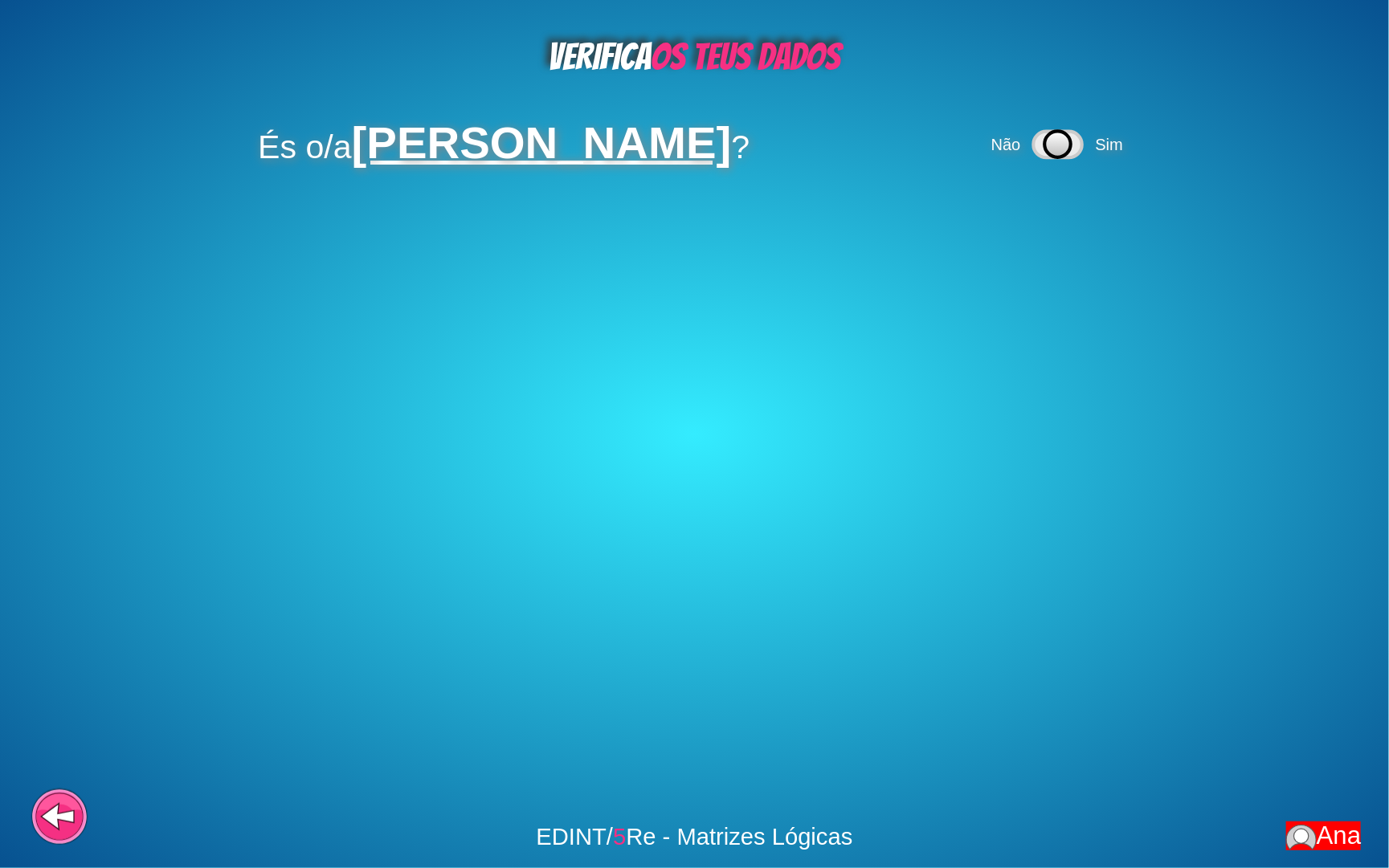
click at [1045, 131] on icon at bounding box center [1058, 144] width 26 height 26
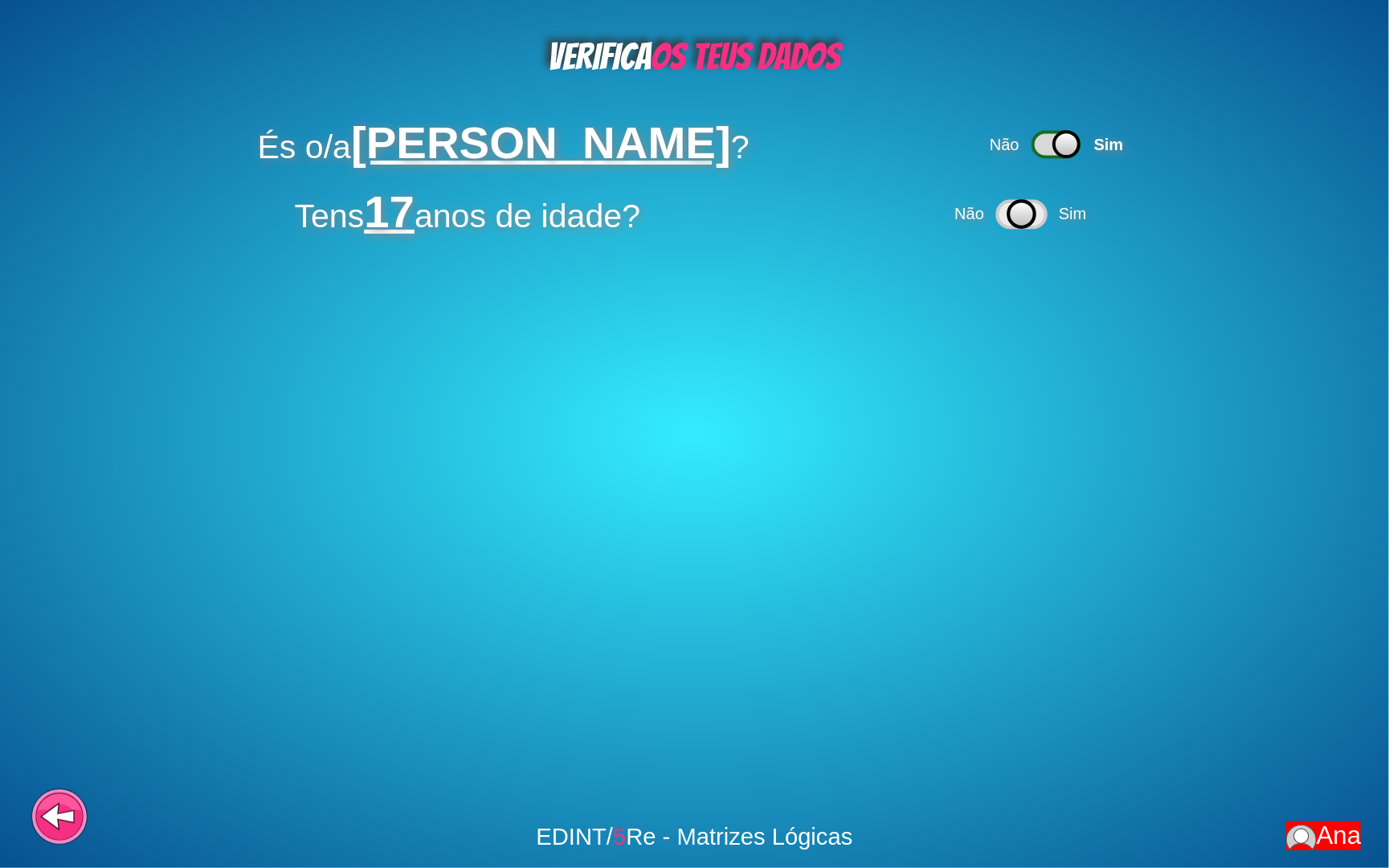
click at [1020, 206] on icon at bounding box center [1021, 214] width 26 height 26
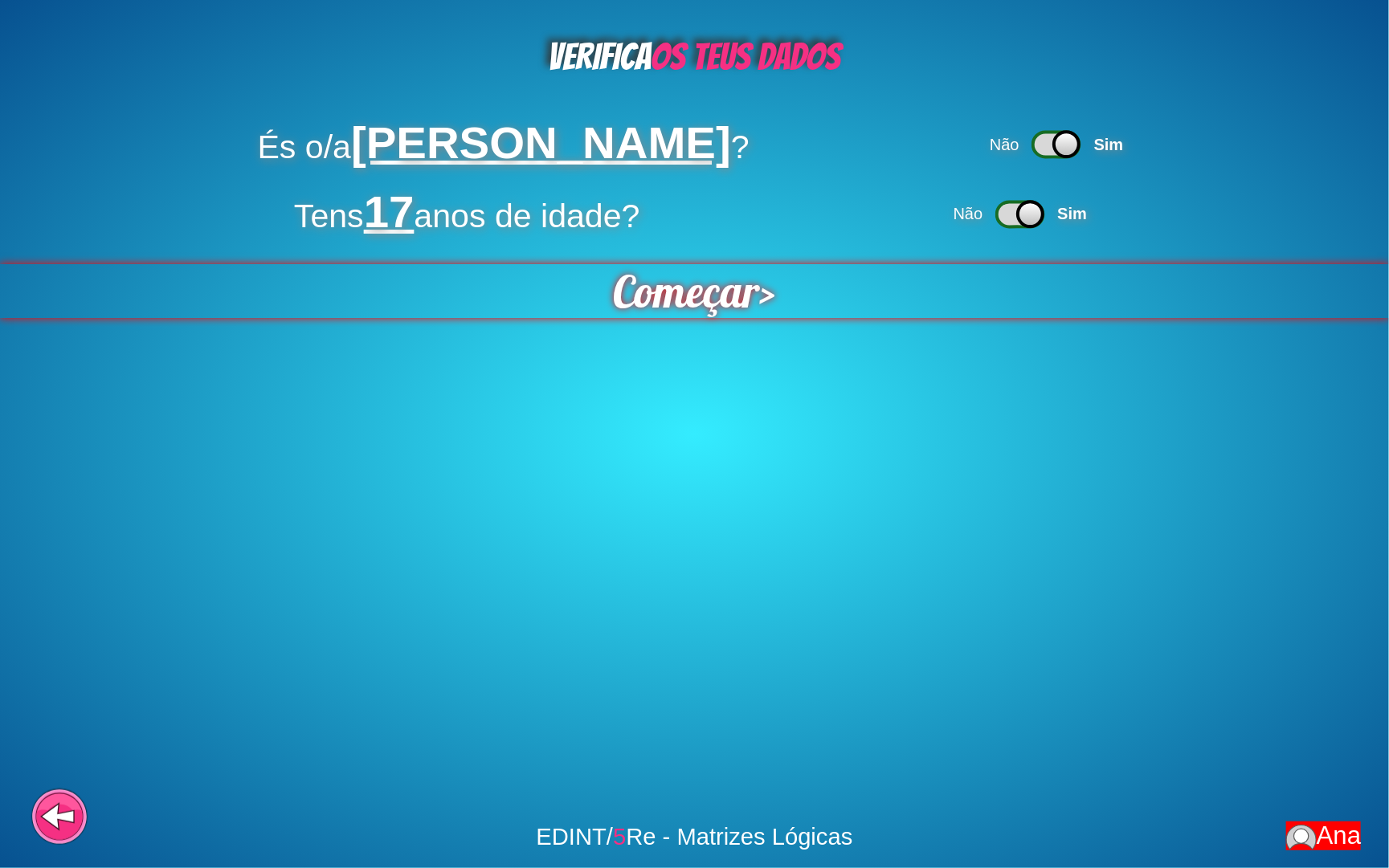
click at [690, 269] on span "Começar" at bounding box center [686, 291] width 146 height 54
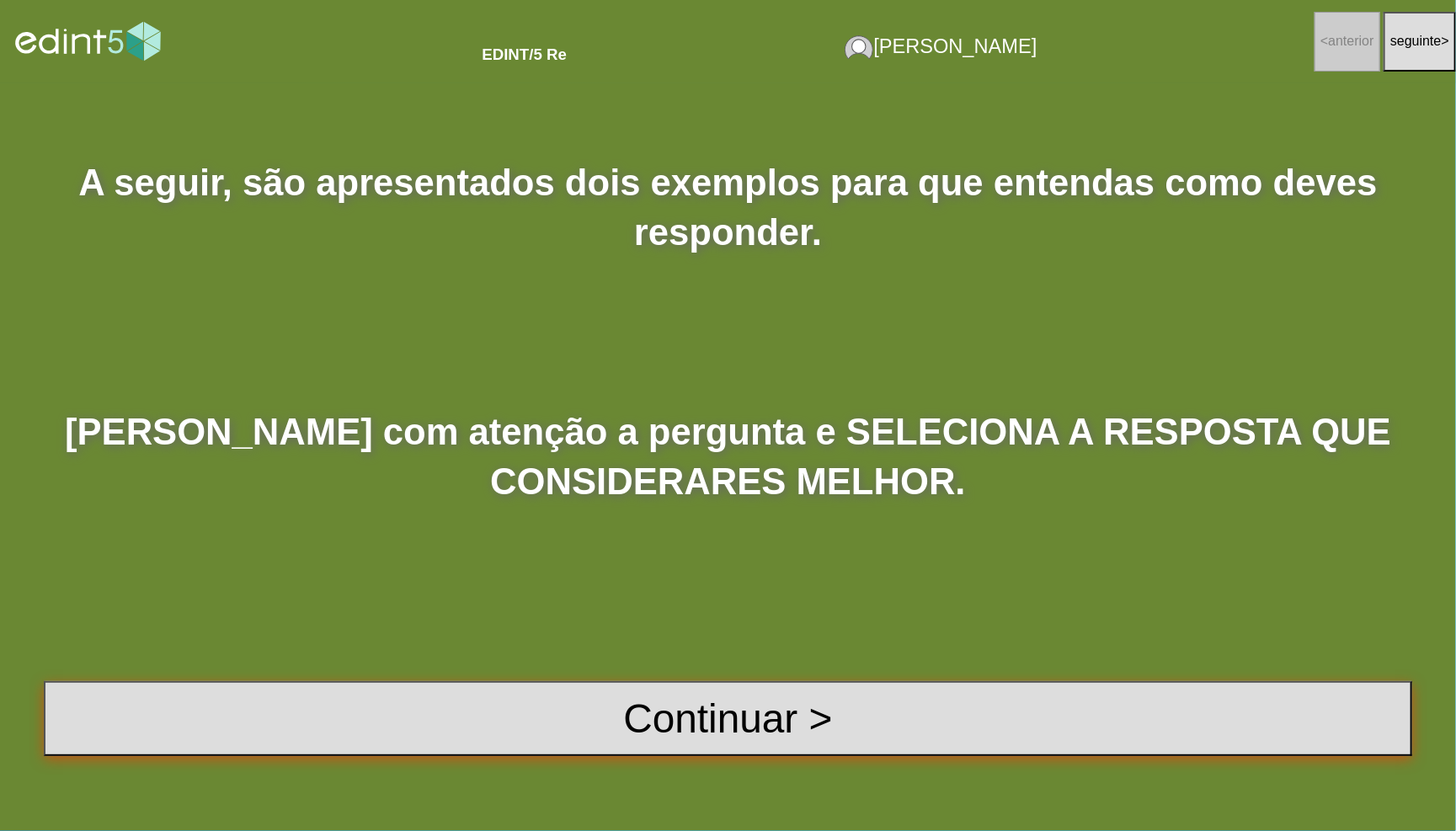
click at [979, 716] on button "Continuar >" at bounding box center [728, 718] width 1368 height 75
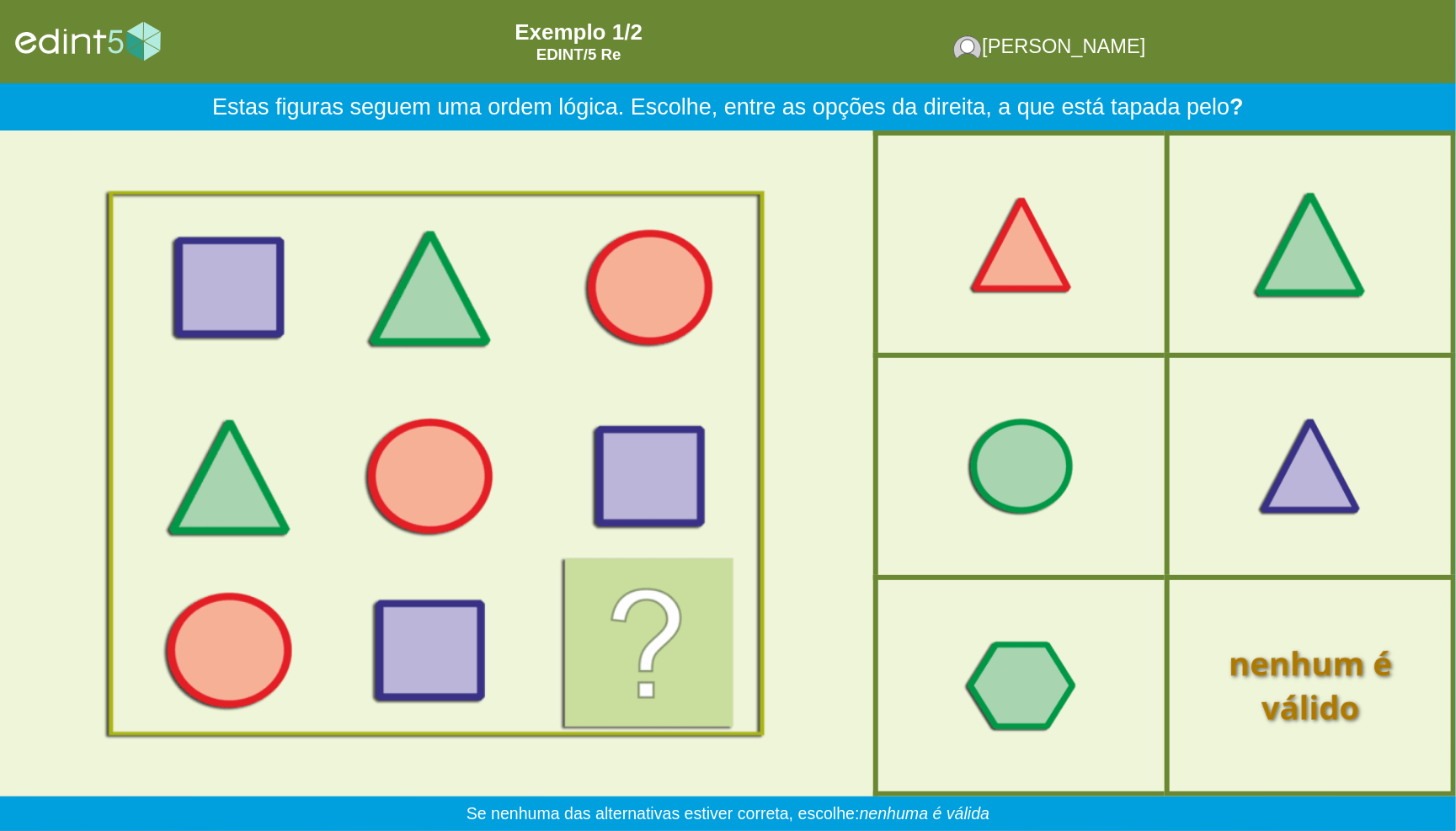
click at [1340, 258] on div at bounding box center [1310, 243] width 245 height 204
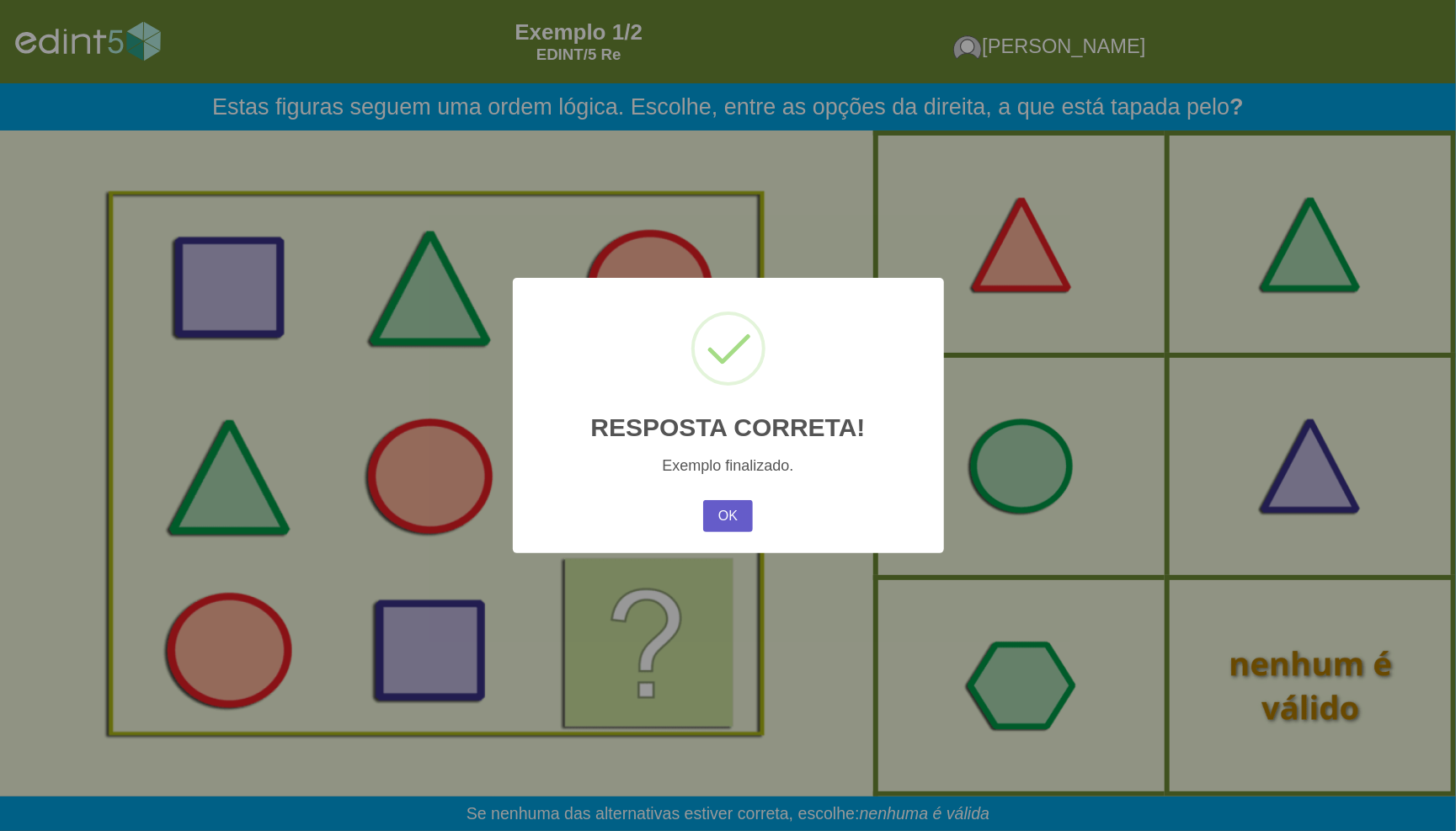
click at [743, 518] on button "OK" at bounding box center [728, 515] width 49 height 32
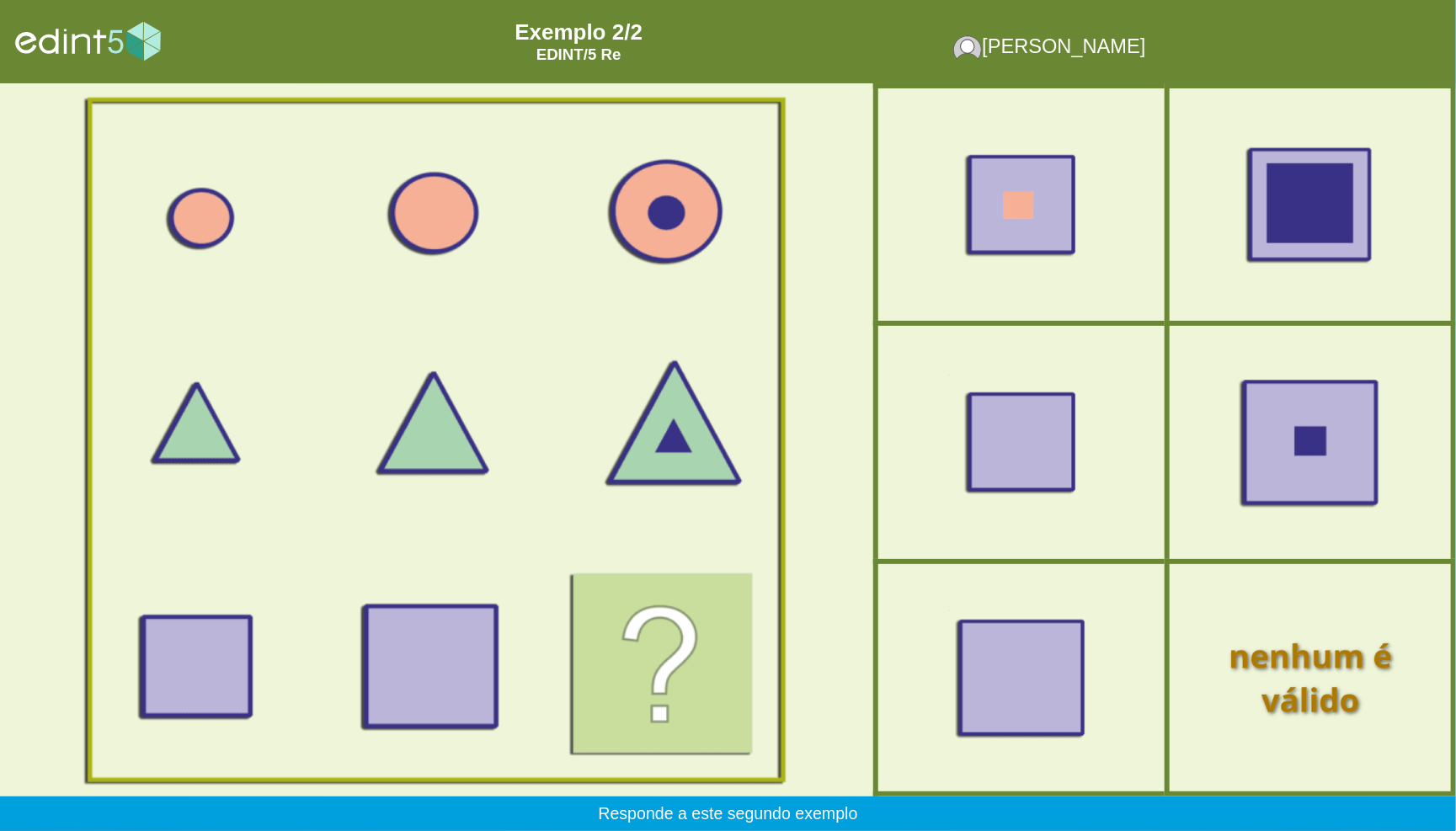
click at [1298, 468] on div at bounding box center [1310, 442] width 245 height 204
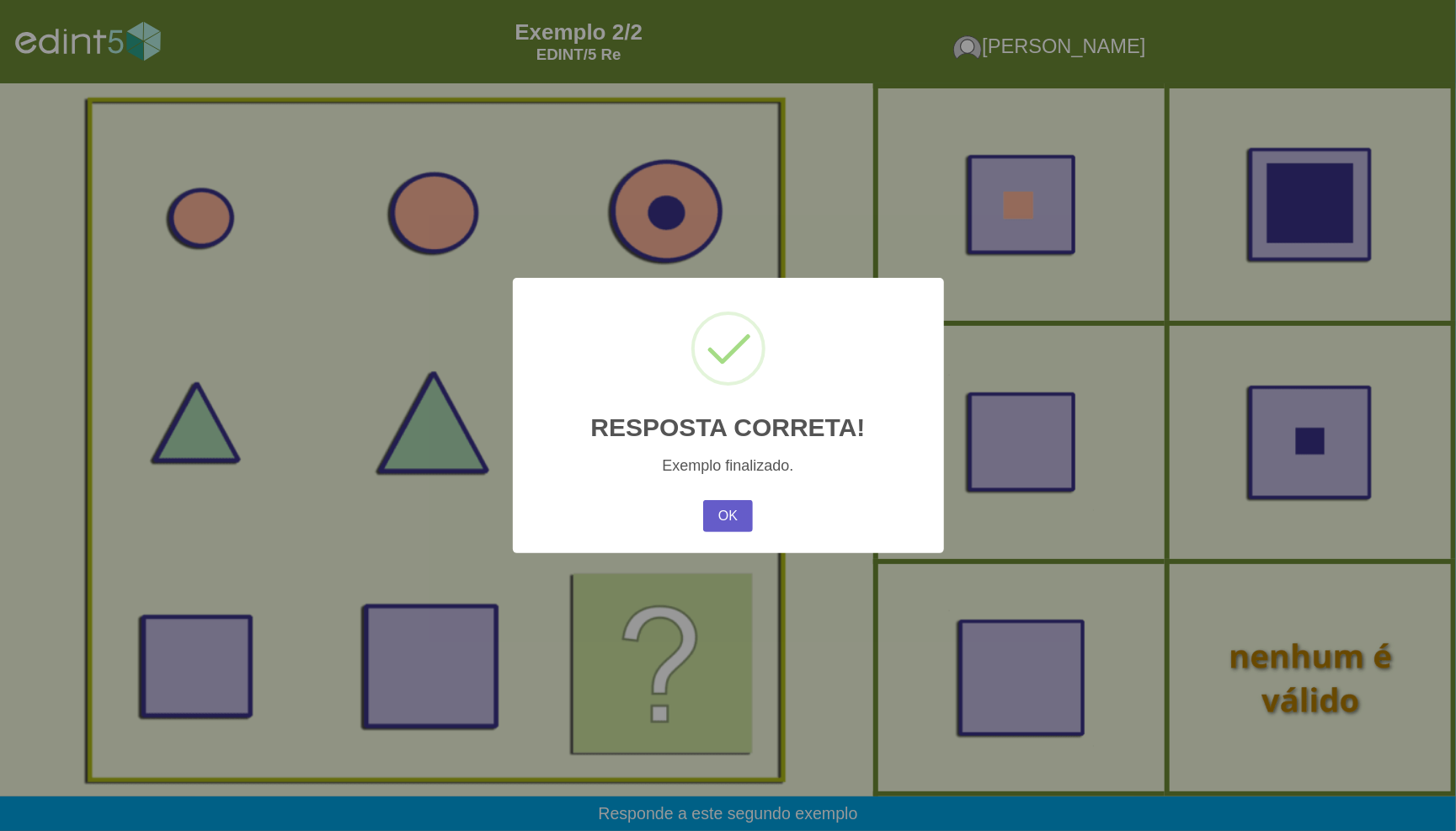
click at [713, 511] on button "OK" at bounding box center [728, 515] width 49 height 32
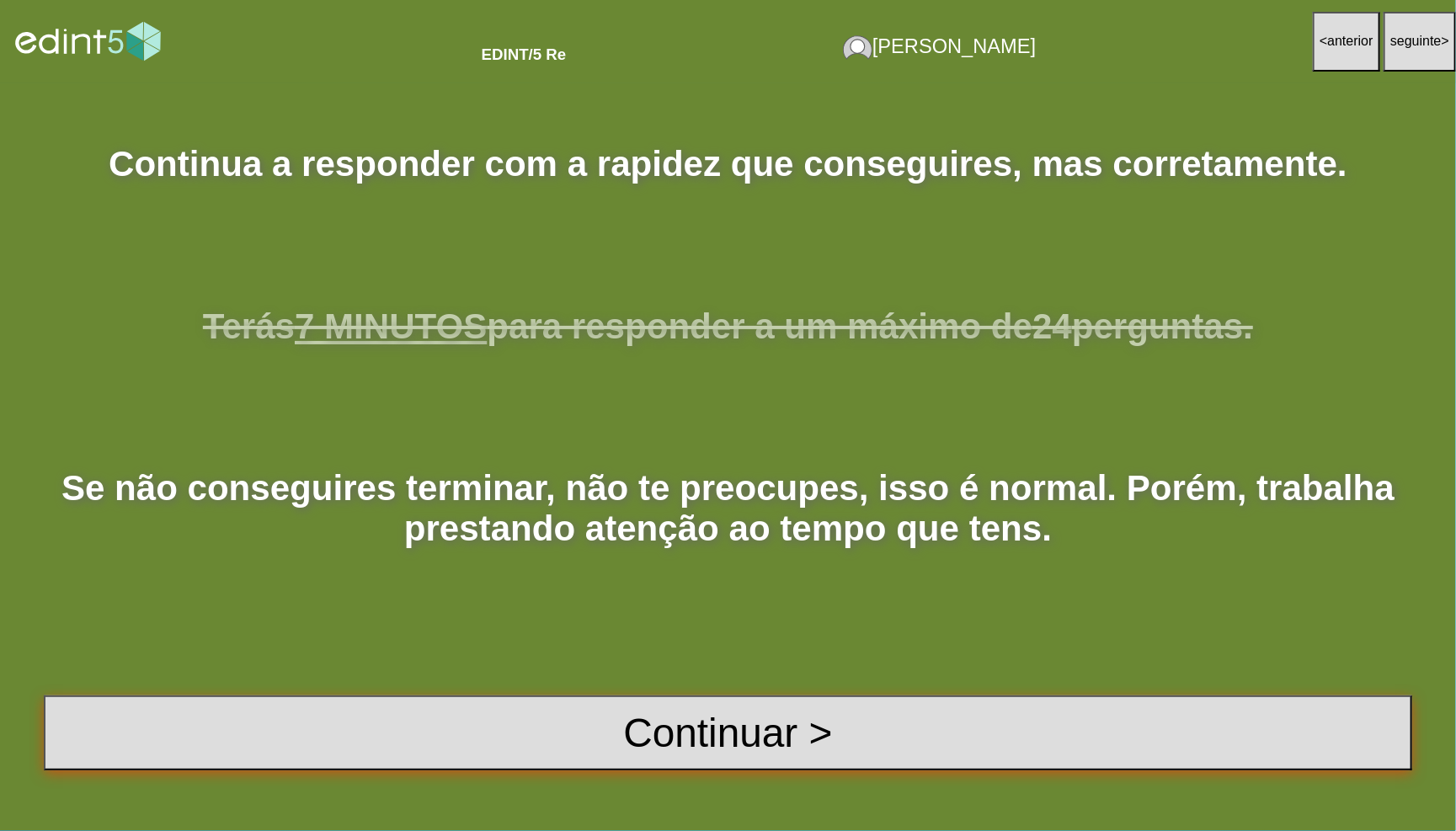
click at [857, 727] on button "Continuar >" at bounding box center [728, 732] width 1368 height 75
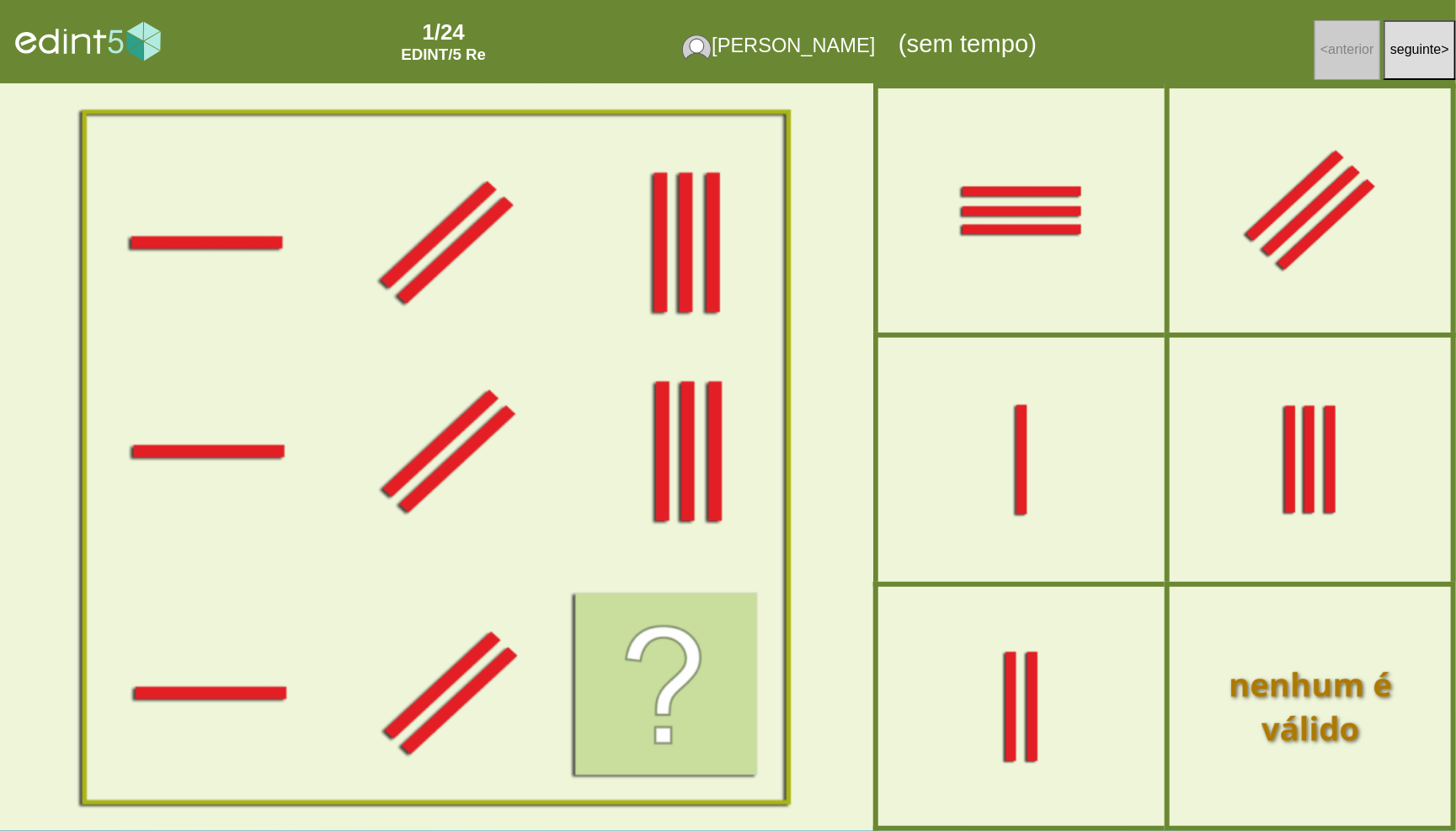
click at [1334, 272] on div at bounding box center [1310, 209] width 245 height 204
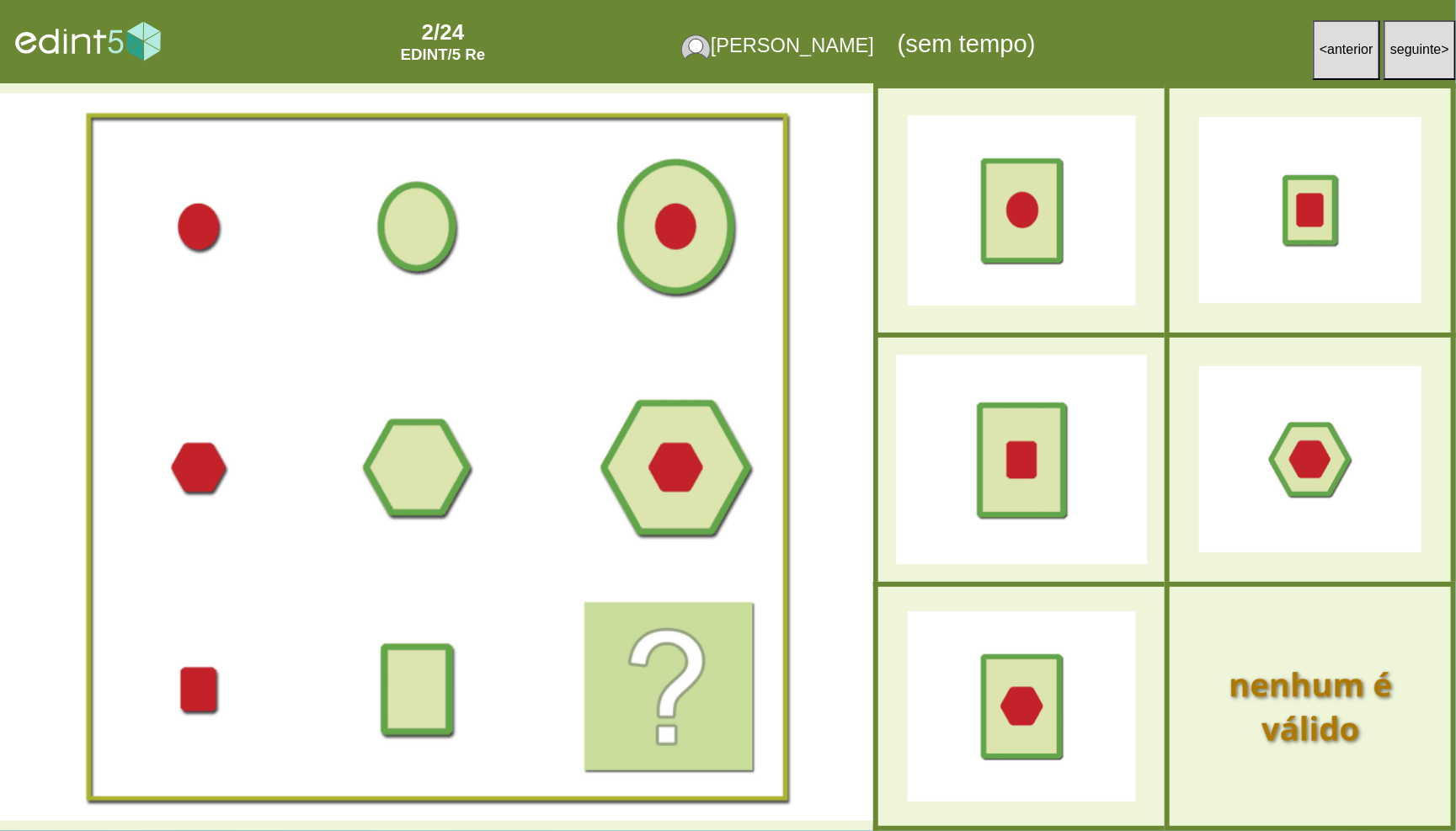
click at [1034, 406] on div at bounding box center [1021, 459] width 251 height 209
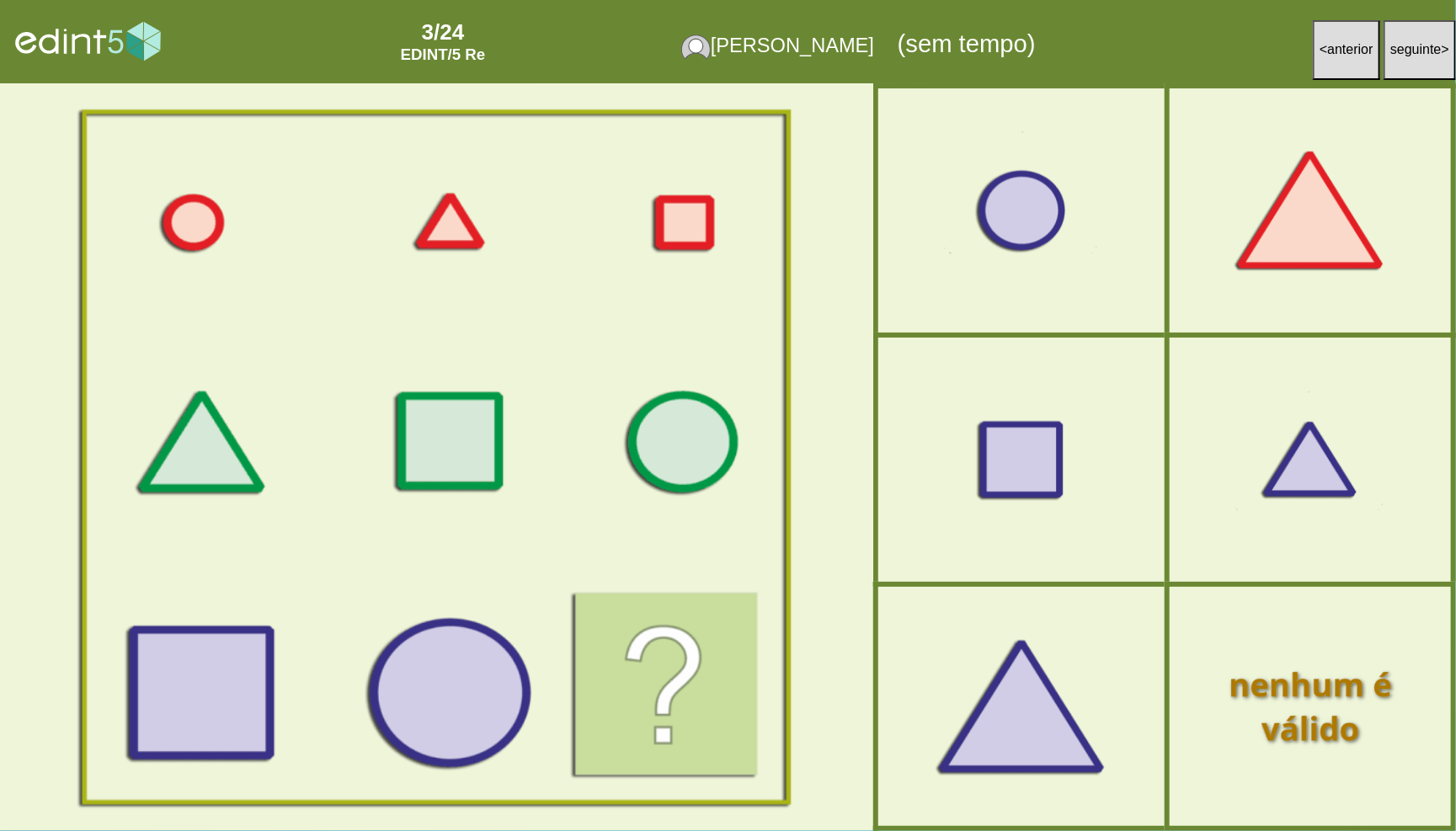
click at [987, 706] on div at bounding box center [1021, 707] width 251 height 209
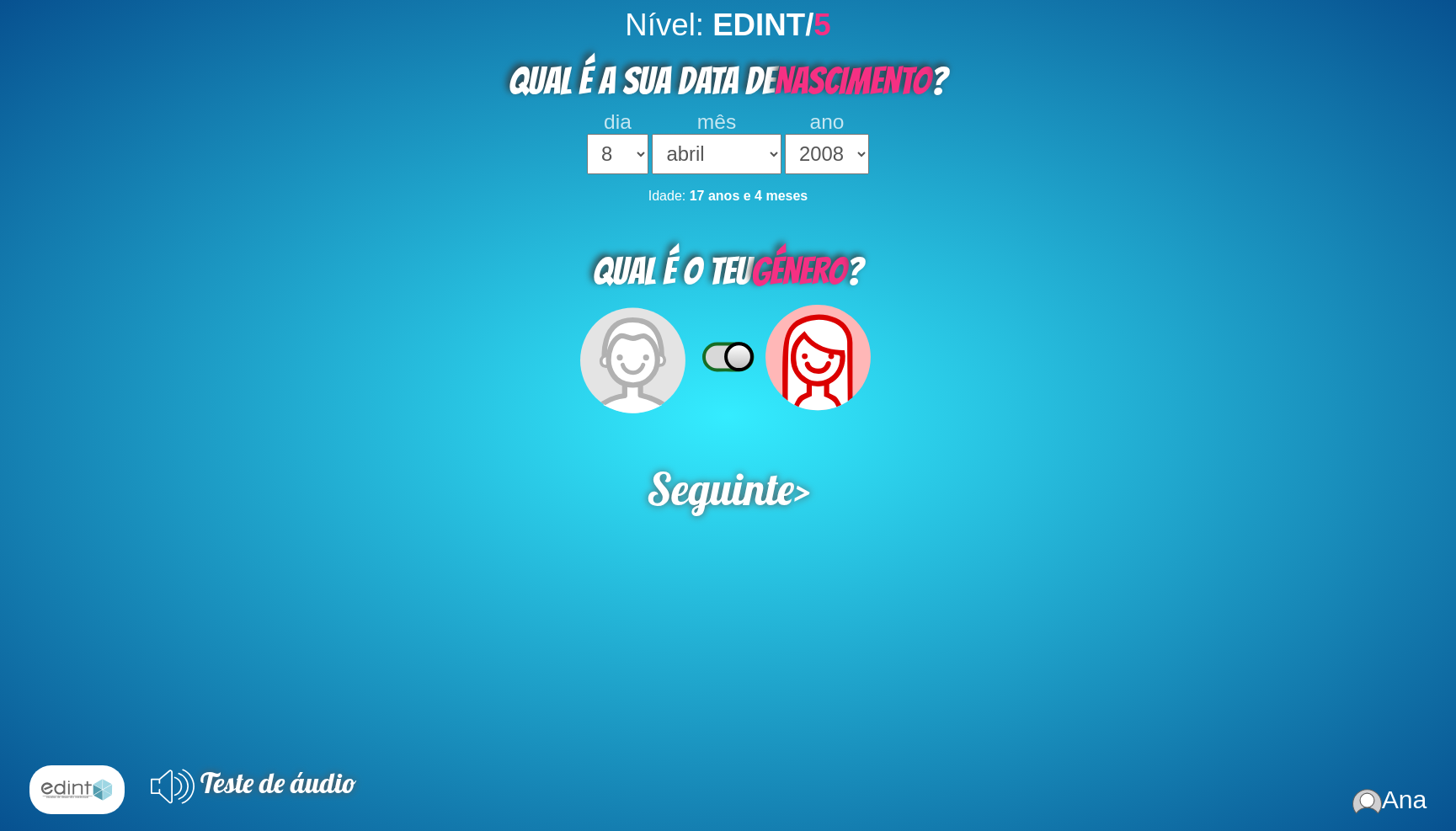
select select "8"
select select "04"
select select "2008"
click at [730, 343] on icon at bounding box center [739, 357] width 27 height 27
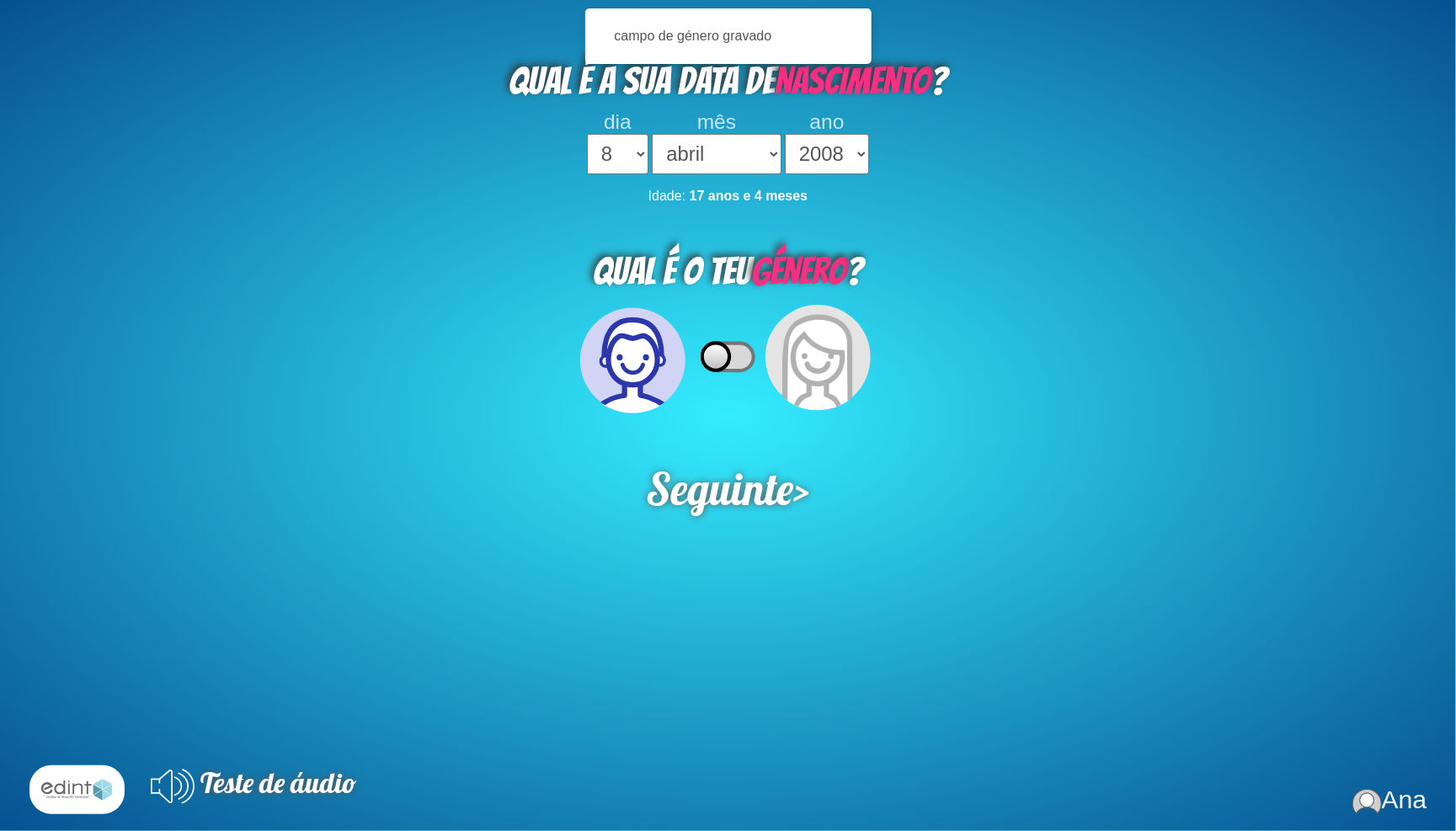
click at [729, 343] on icon at bounding box center [715, 357] width 27 height 27
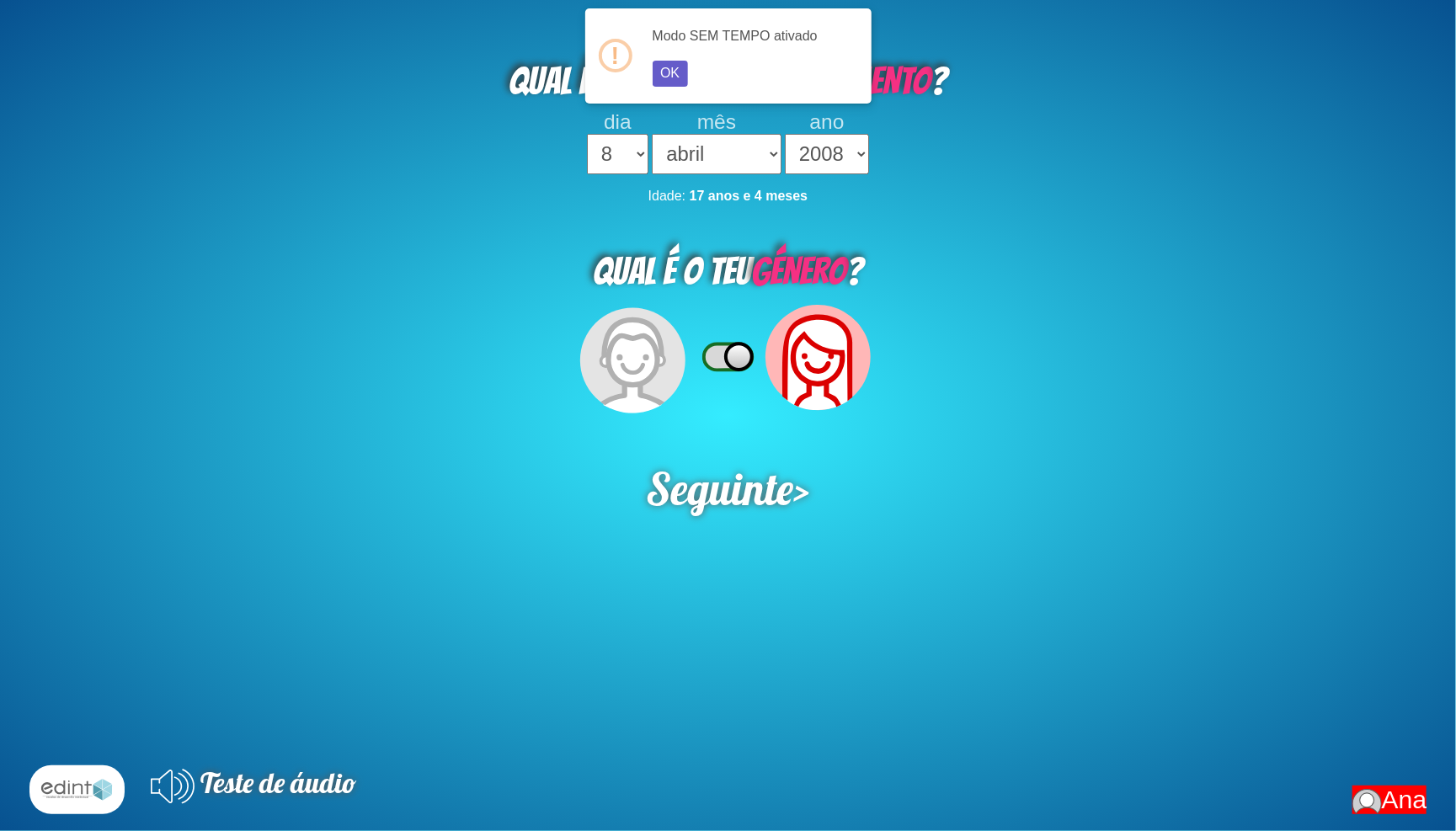
click at [669, 70] on button "OK" at bounding box center [670, 73] width 35 height 26
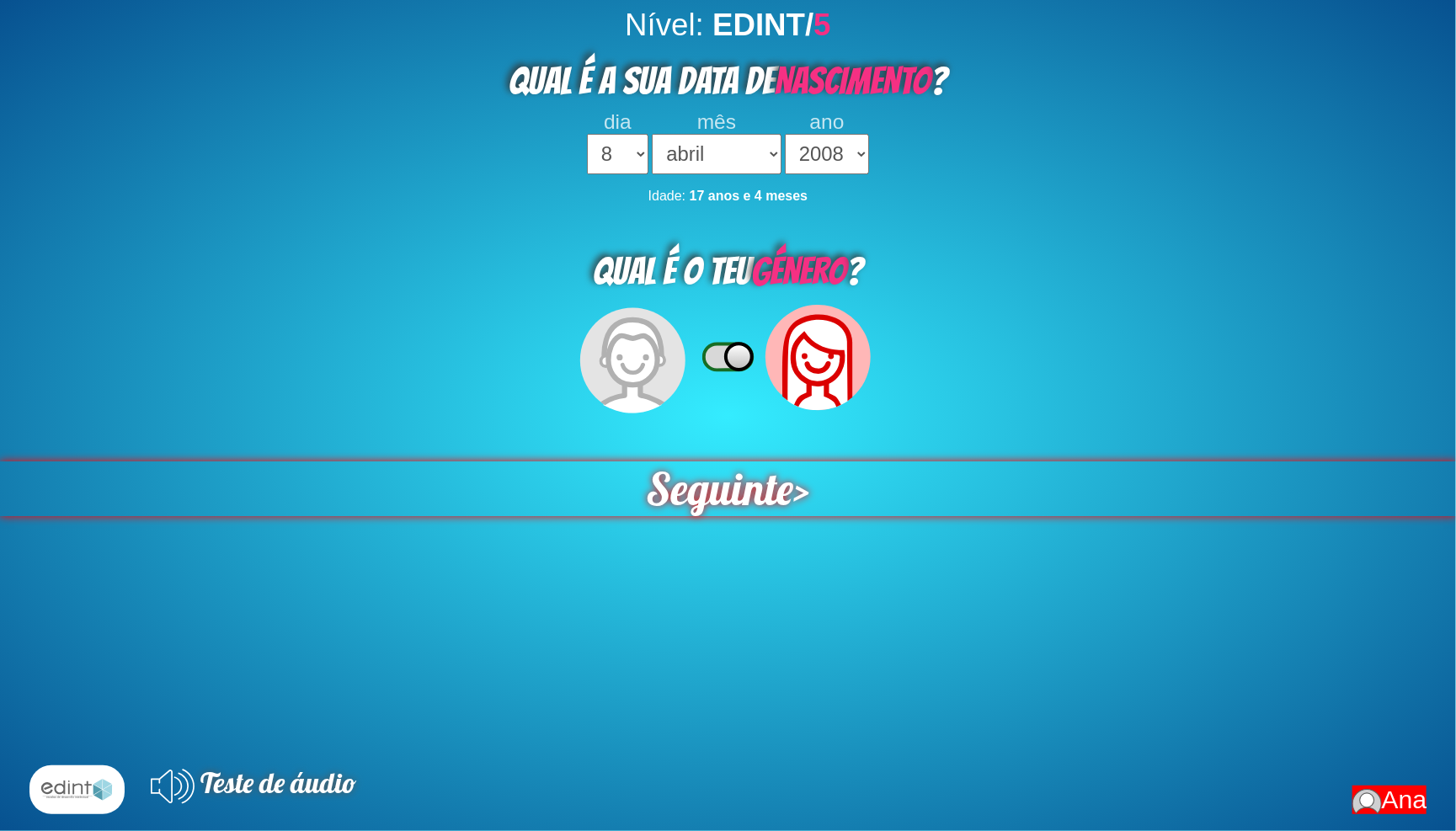
click at [760, 460] on span "Seguinte" at bounding box center [720, 489] width 152 height 57
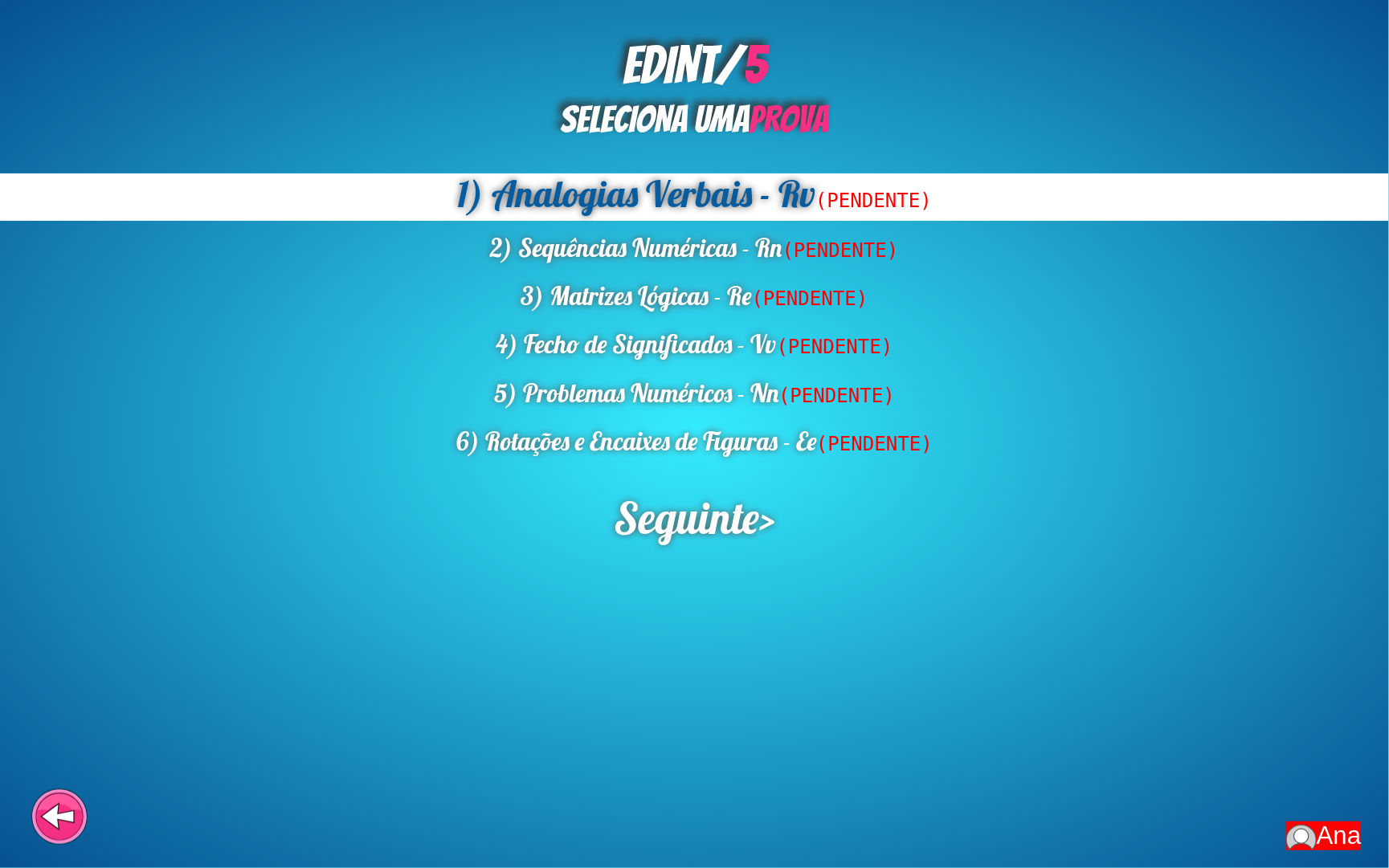
click at [727, 539] on div "EDINT/ 5 SELECIONA UMA PROVA 1) Analogias Verbais - Rv (PENDENTE) 2) Sequências…" at bounding box center [694, 434] width 1389 height 868
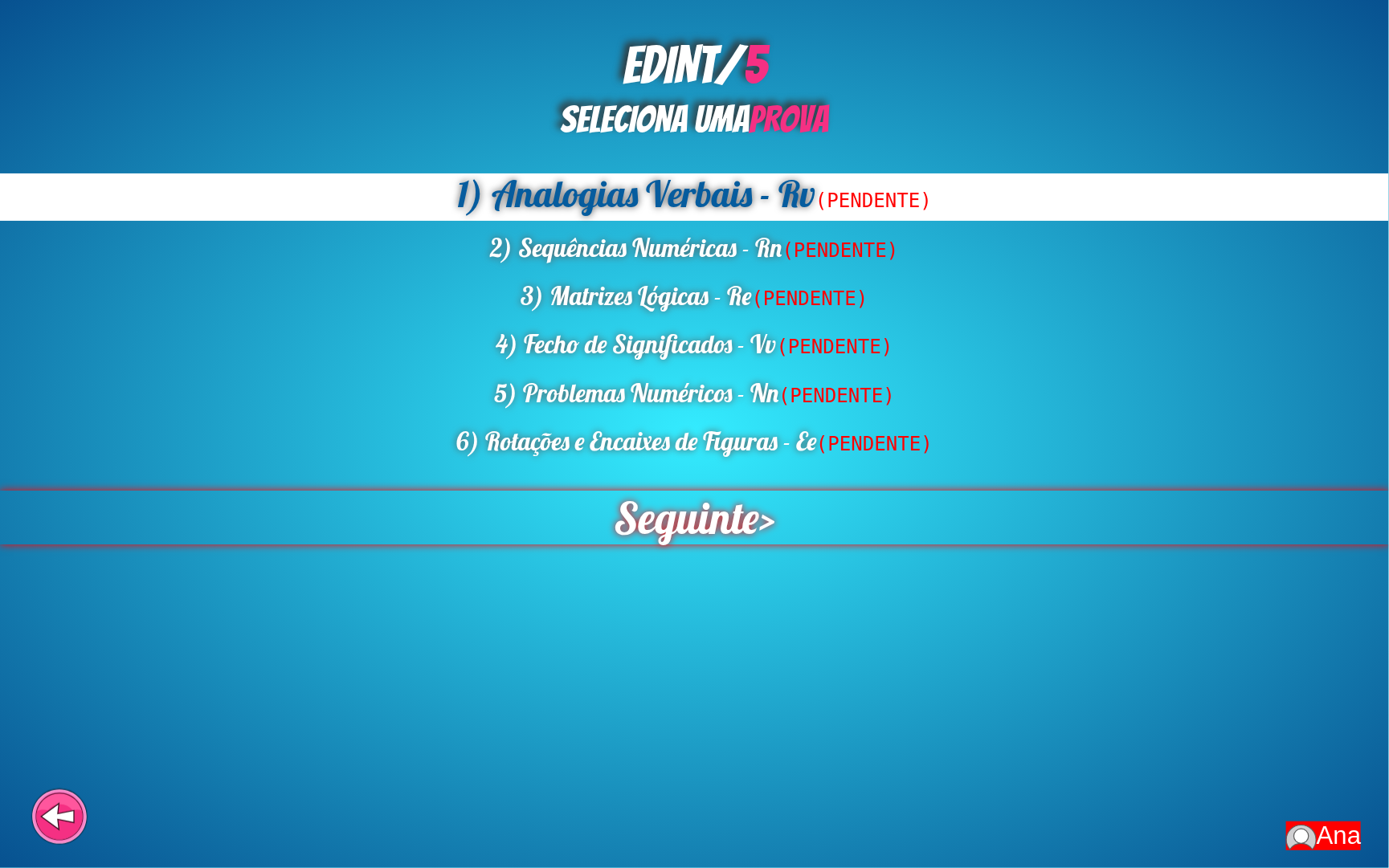
click at [720, 516] on span "Seguinte" at bounding box center [687, 517] width 146 height 54
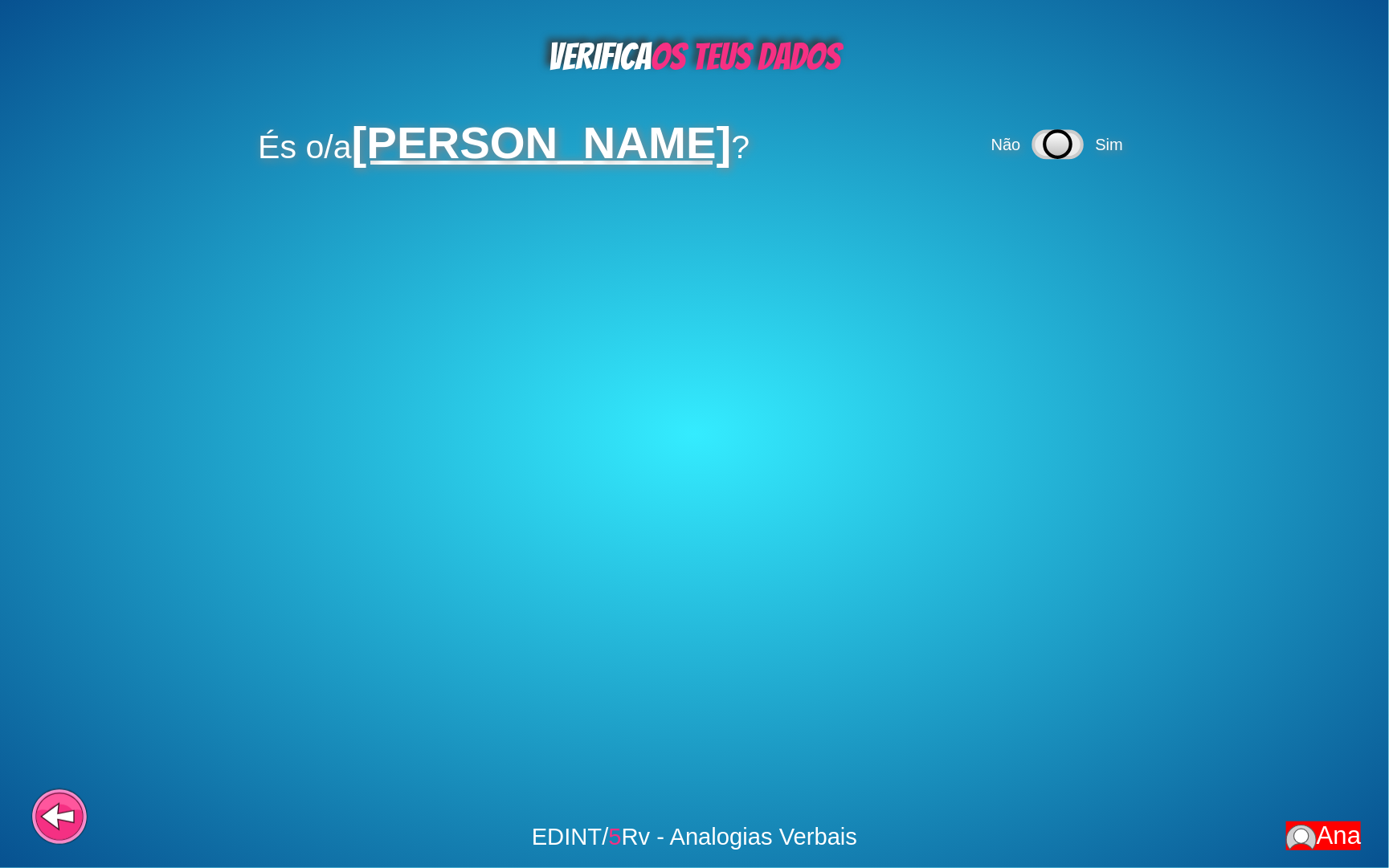
click at [1045, 141] on icon at bounding box center [1058, 144] width 26 height 26
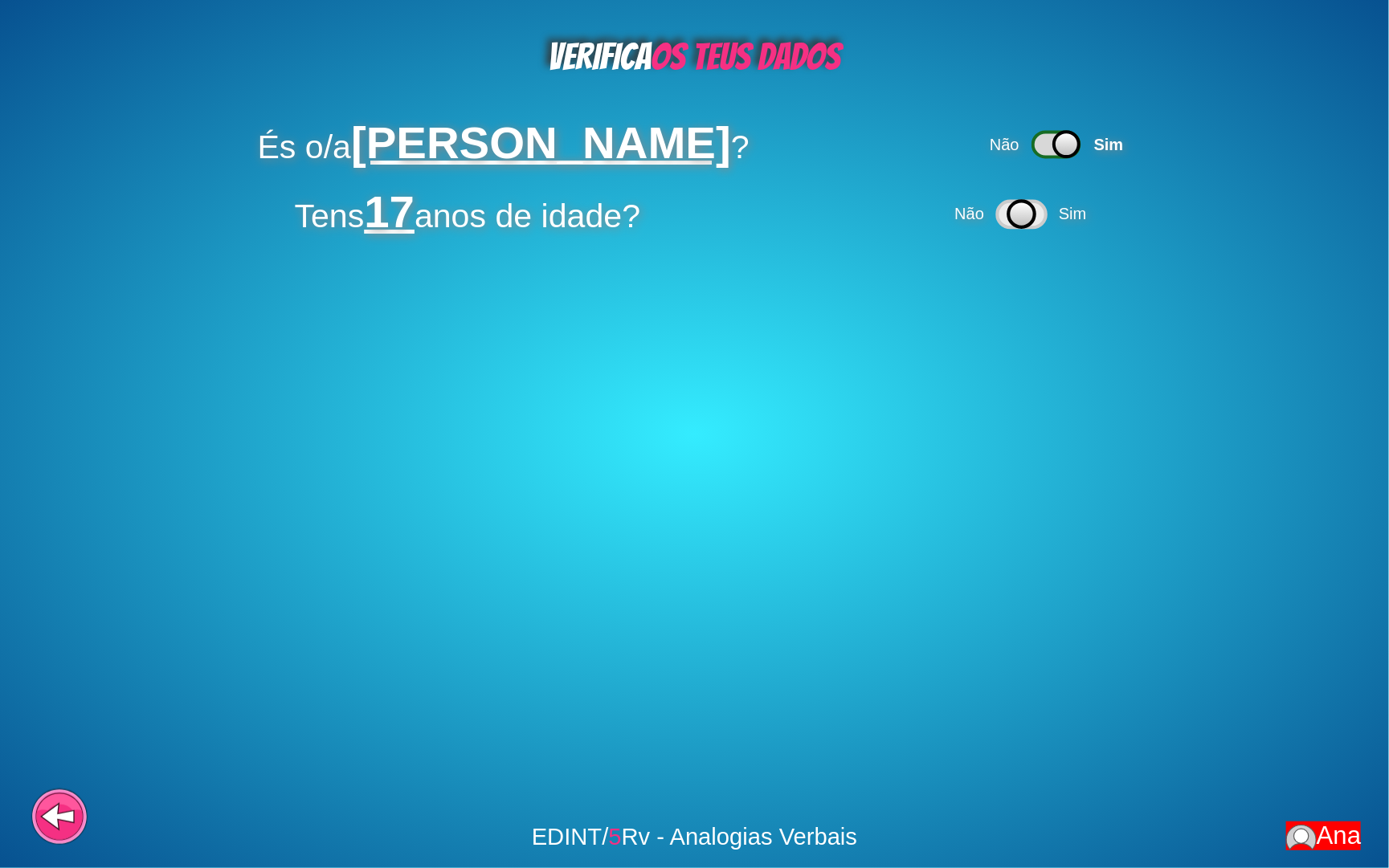
click at [1023, 230] on icon at bounding box center [1021, 214] width 52 height 46
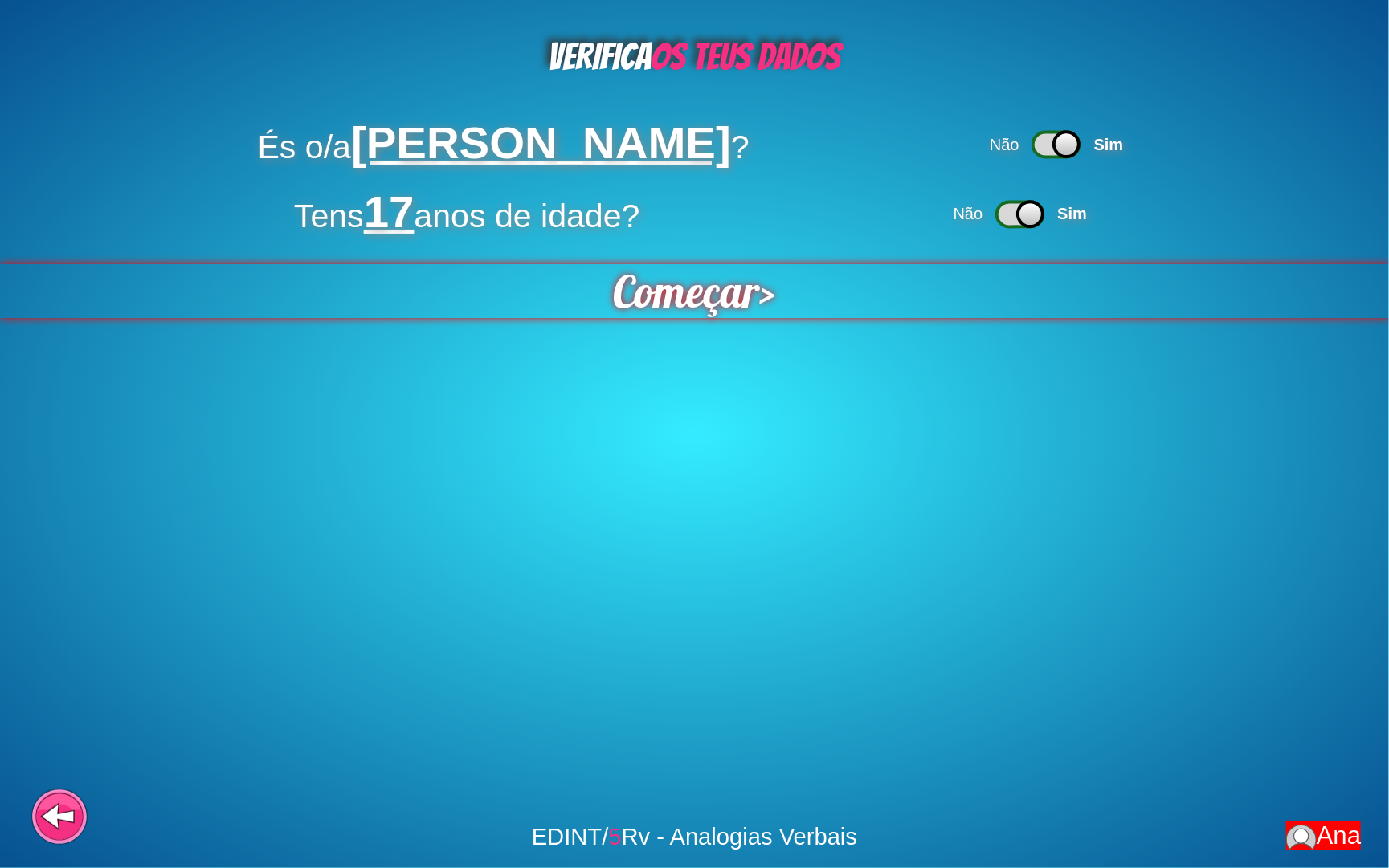
click at [720, 287] on span "Começar" at bounding box center [686, 290] width 148 height 55
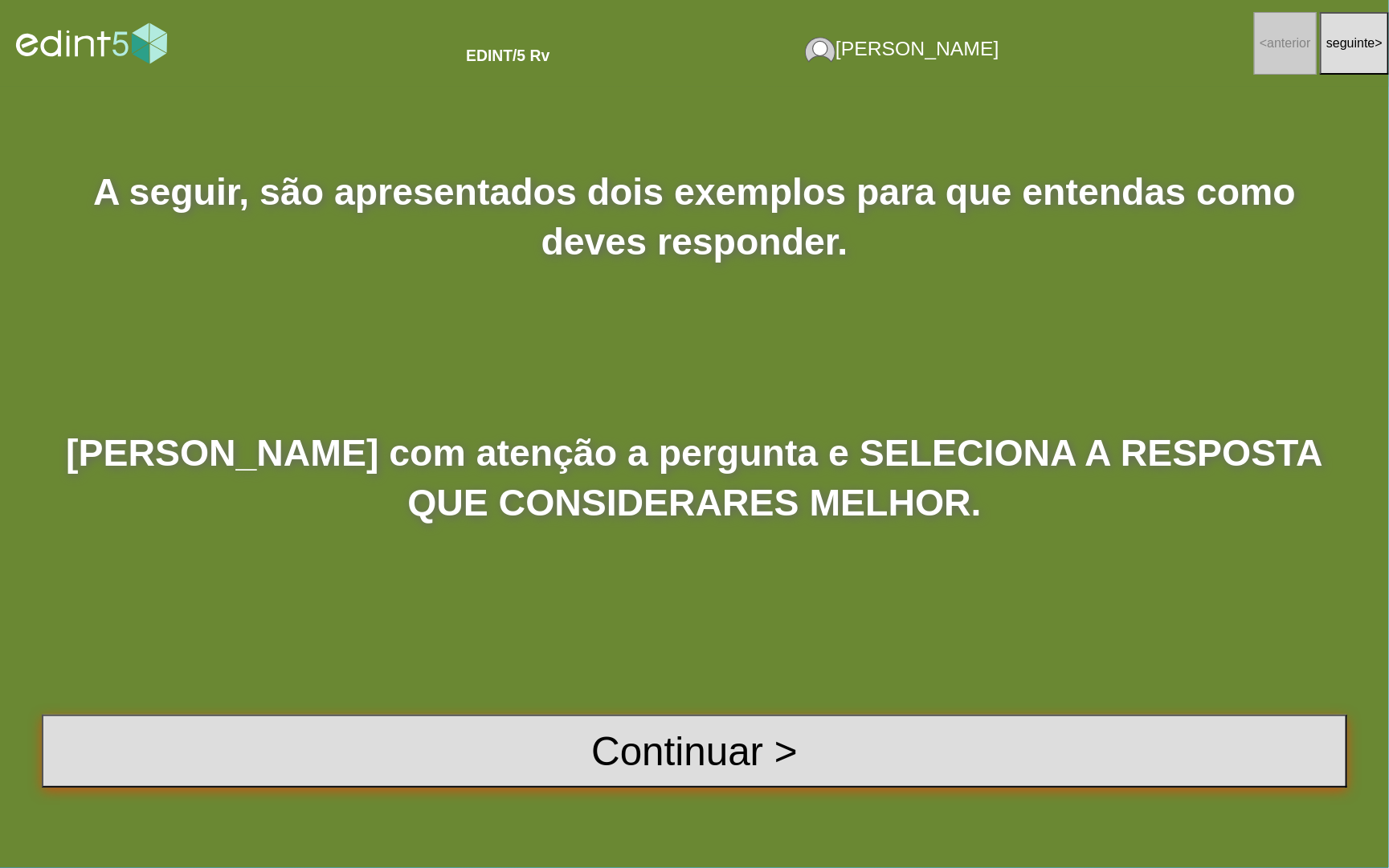
click at [656, 742] on button "Continuar >" at bounding box center [694, 751] width 1305 height 73
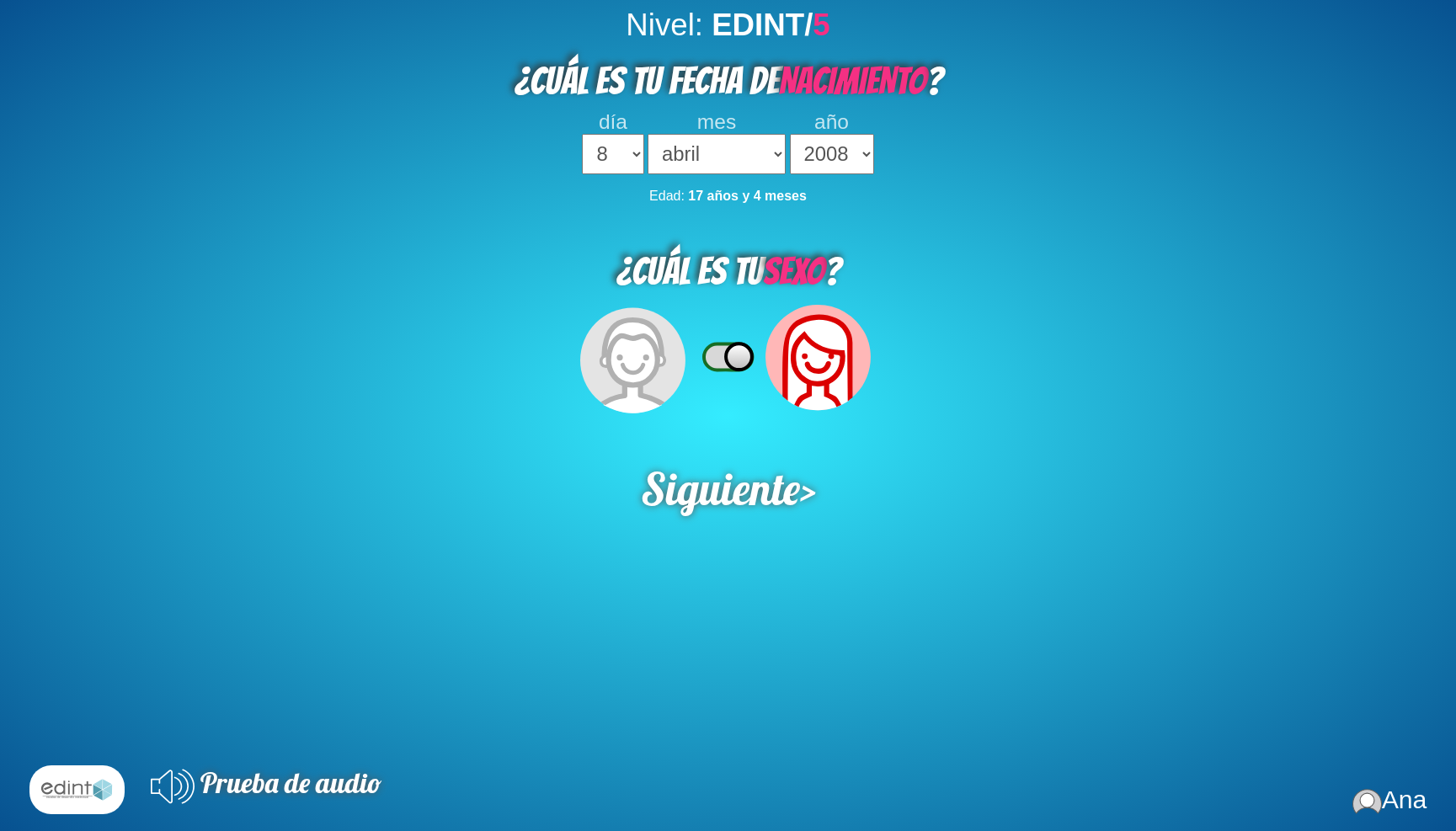
select select "8"
select select "04"
select select "2008"
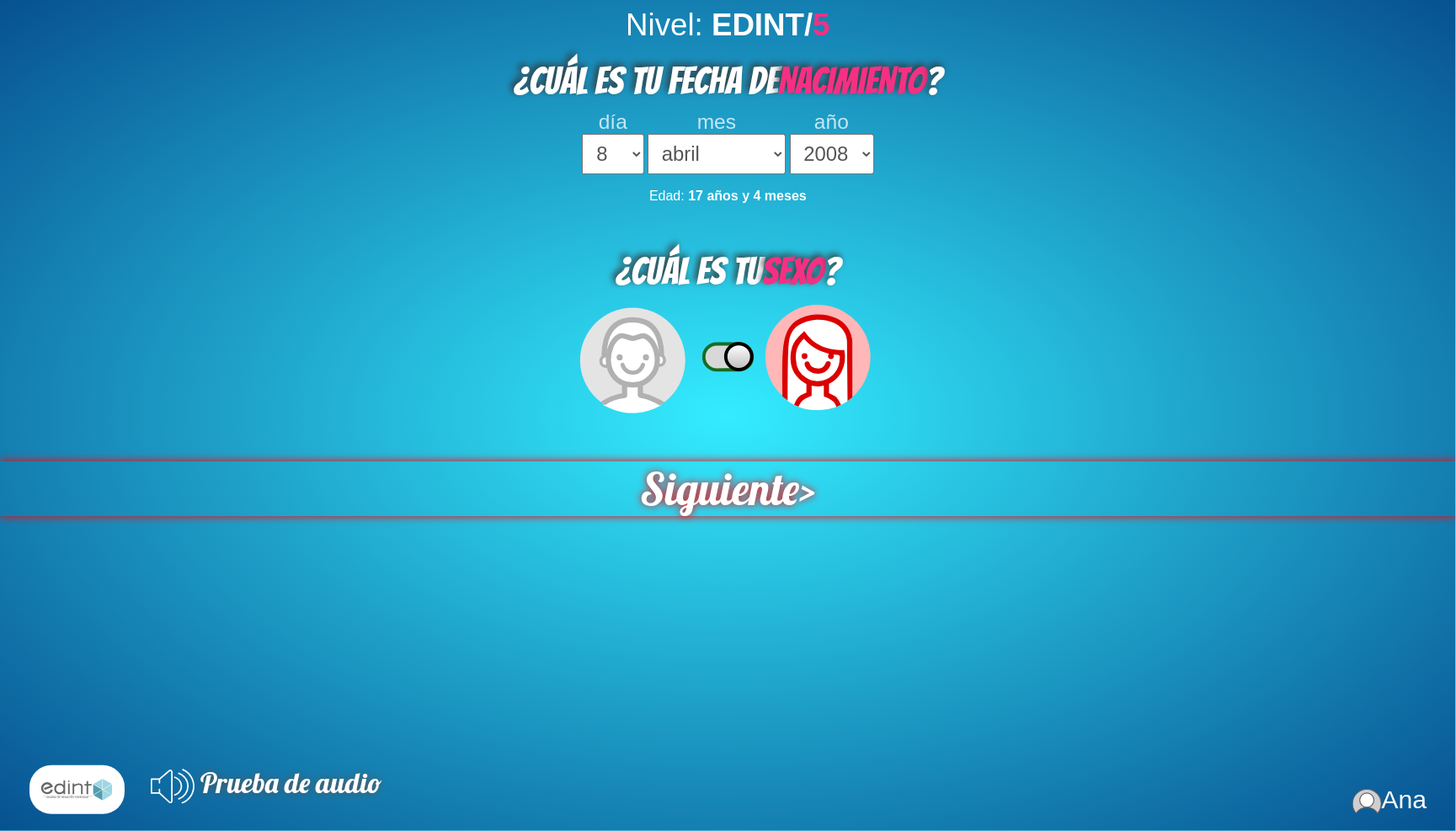
click at [766, 460] on span "Siguiente" at bounding box center [720, 489] width 162 height 57
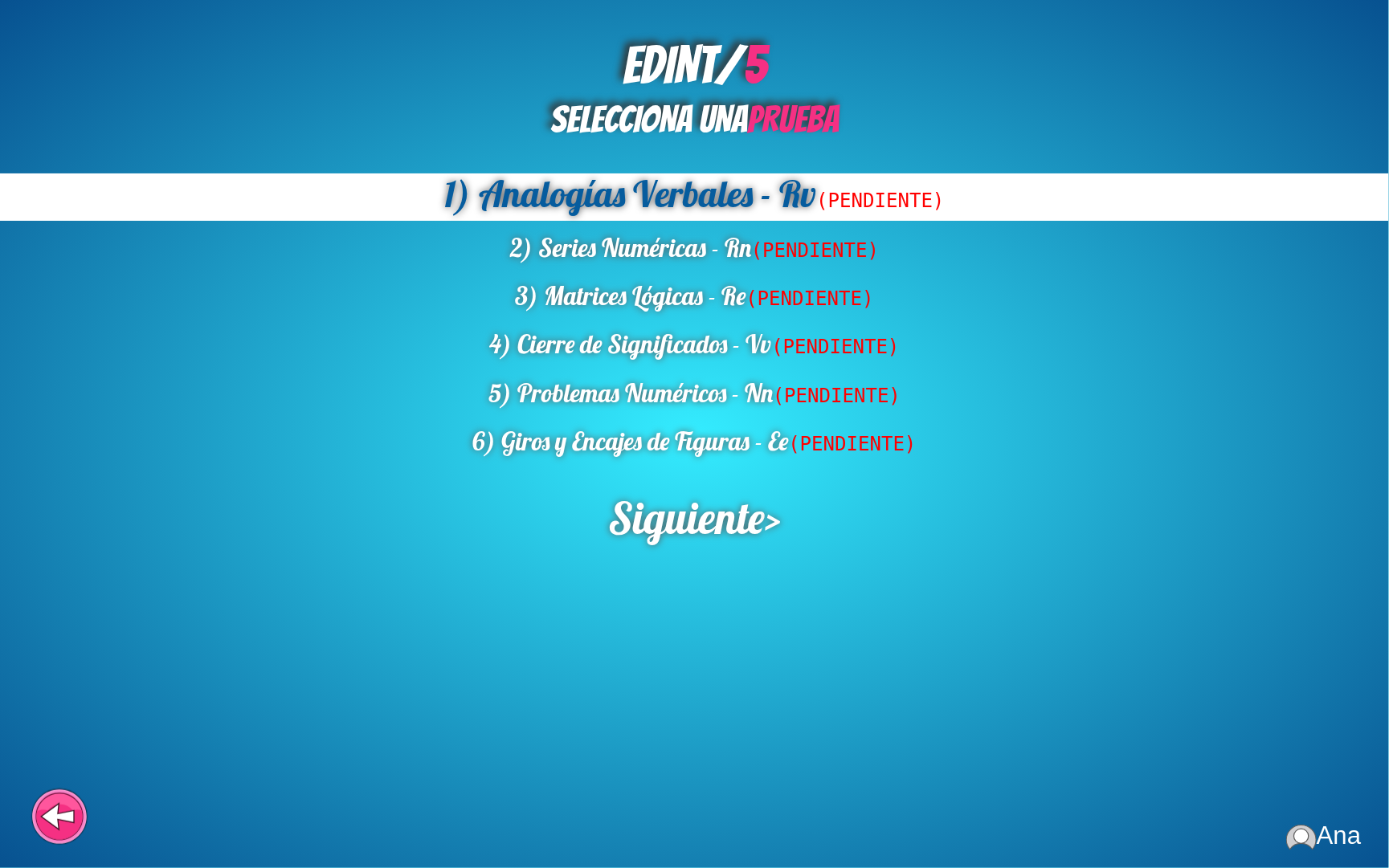
click at [720, 520] on div "EDINT/ 5 SELECCIONA UNA PRUEBA 1) Analogías Verbales - Rv (PENDIENTE) 2) Series…" at bounding box center [694, 434] width 1389 height 868
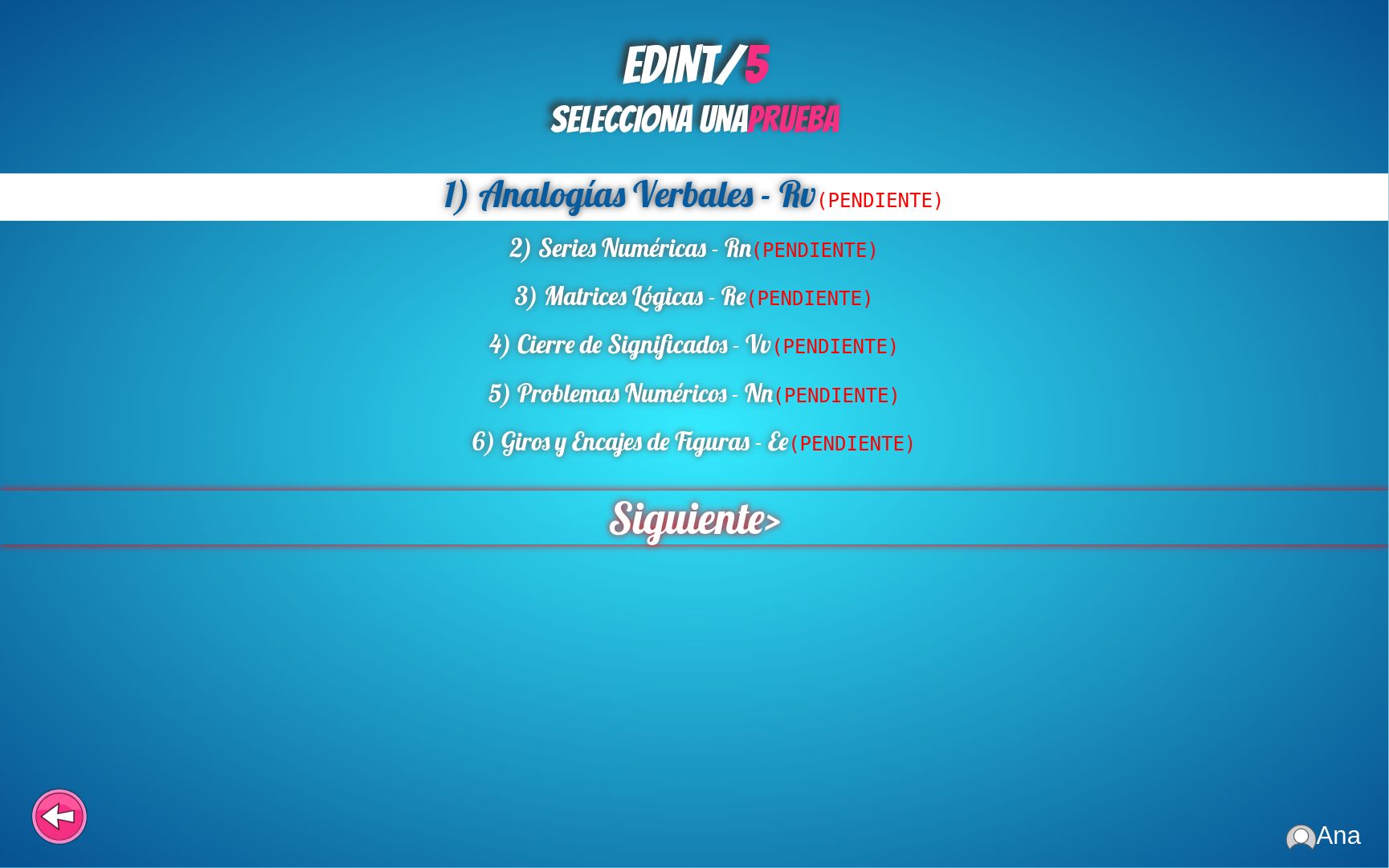
click at [711, 505] on span "Siguiente" at bounding box center [686, 517] width 160 height 55
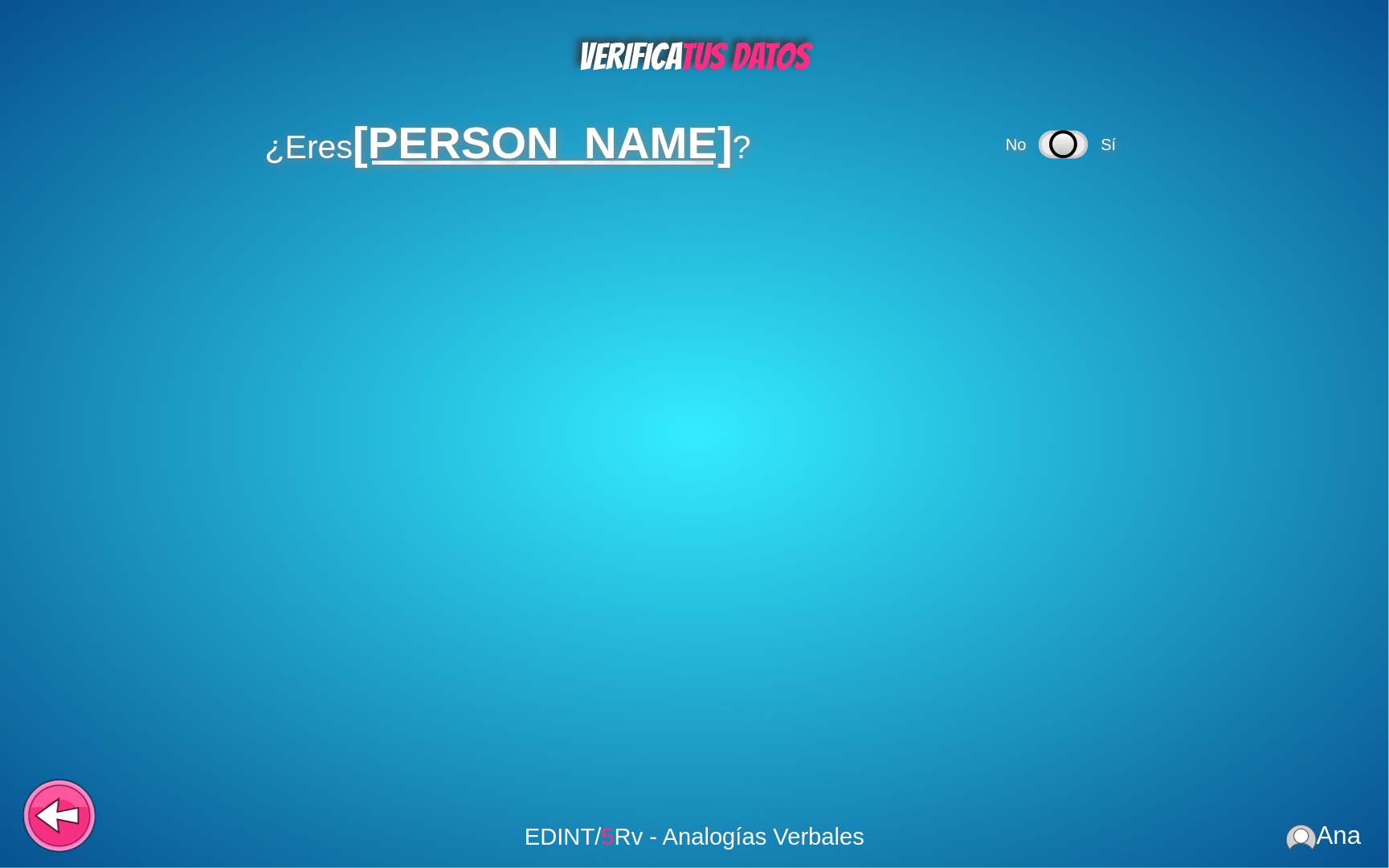
click at [63, 792] on icon at bounding box center [58, 815] width 41 height 31
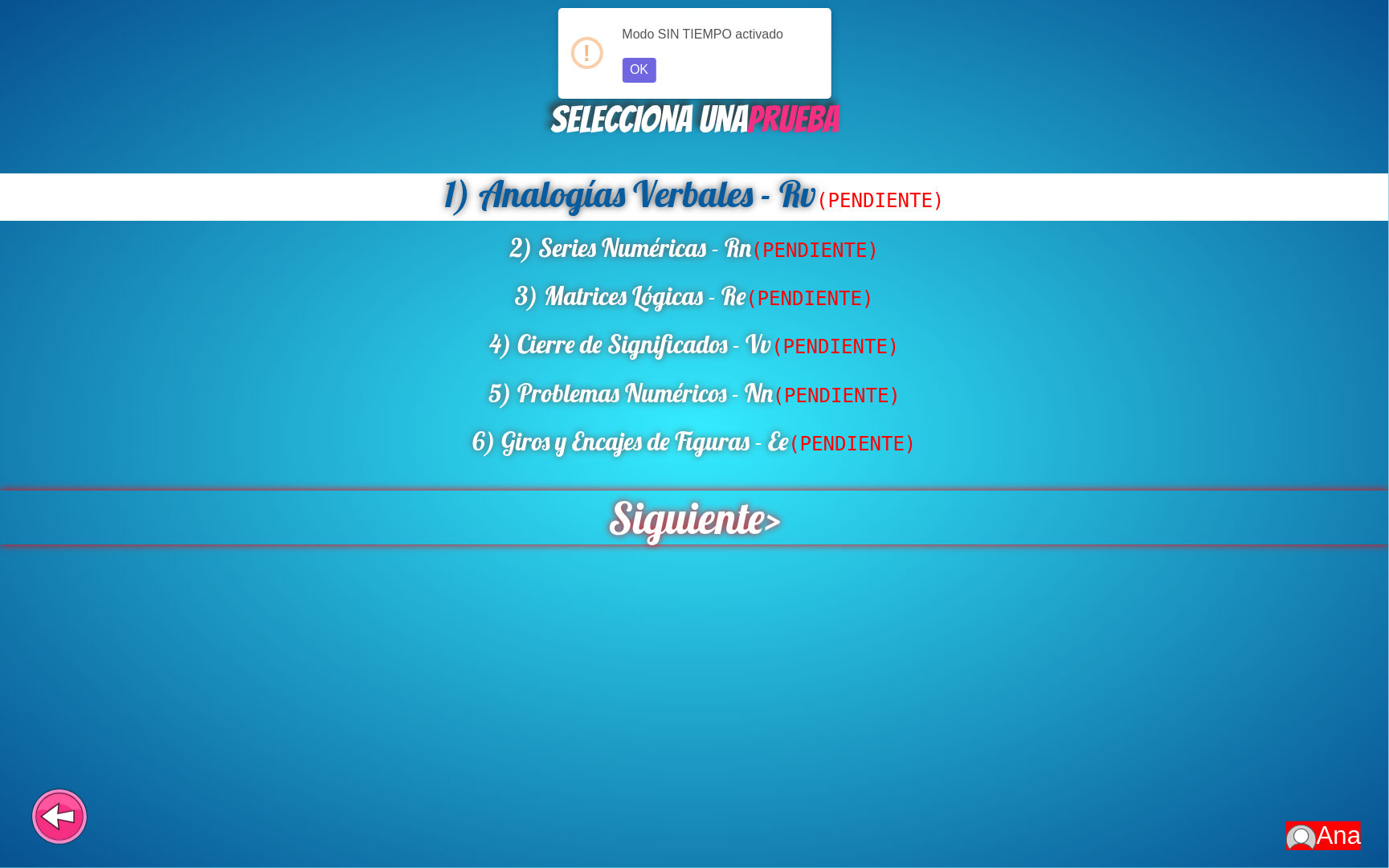
click at [701, 490] on span "Siguiente" at bounding box center [687, 517] width 157 height 54
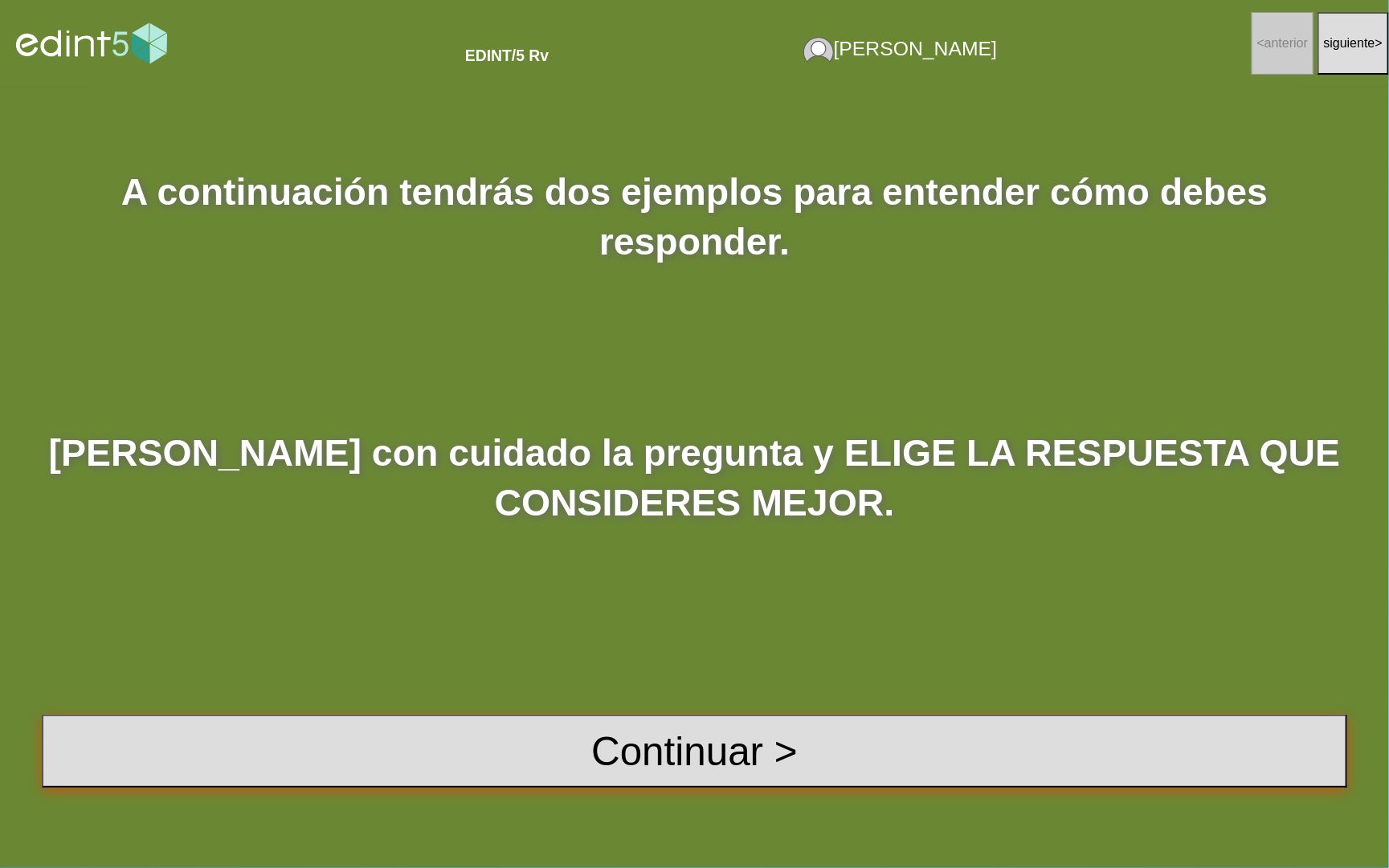
click at [632, 714] on button "Continuar >" at bounding box center [694, 751] width 1305 height 73
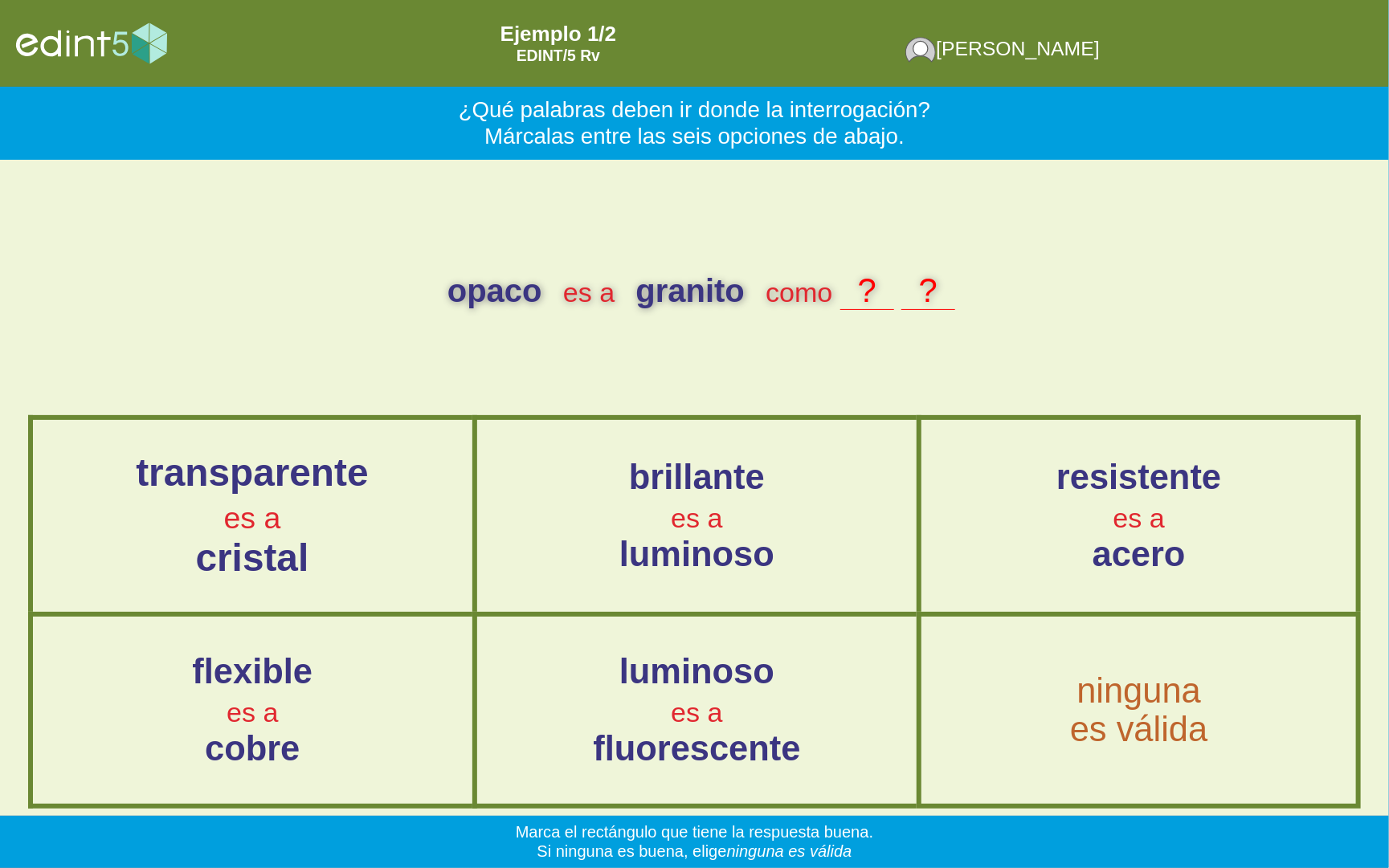
click at [344, 494] on span "transparente" at bounding box center [251, 474] width 232 height 43
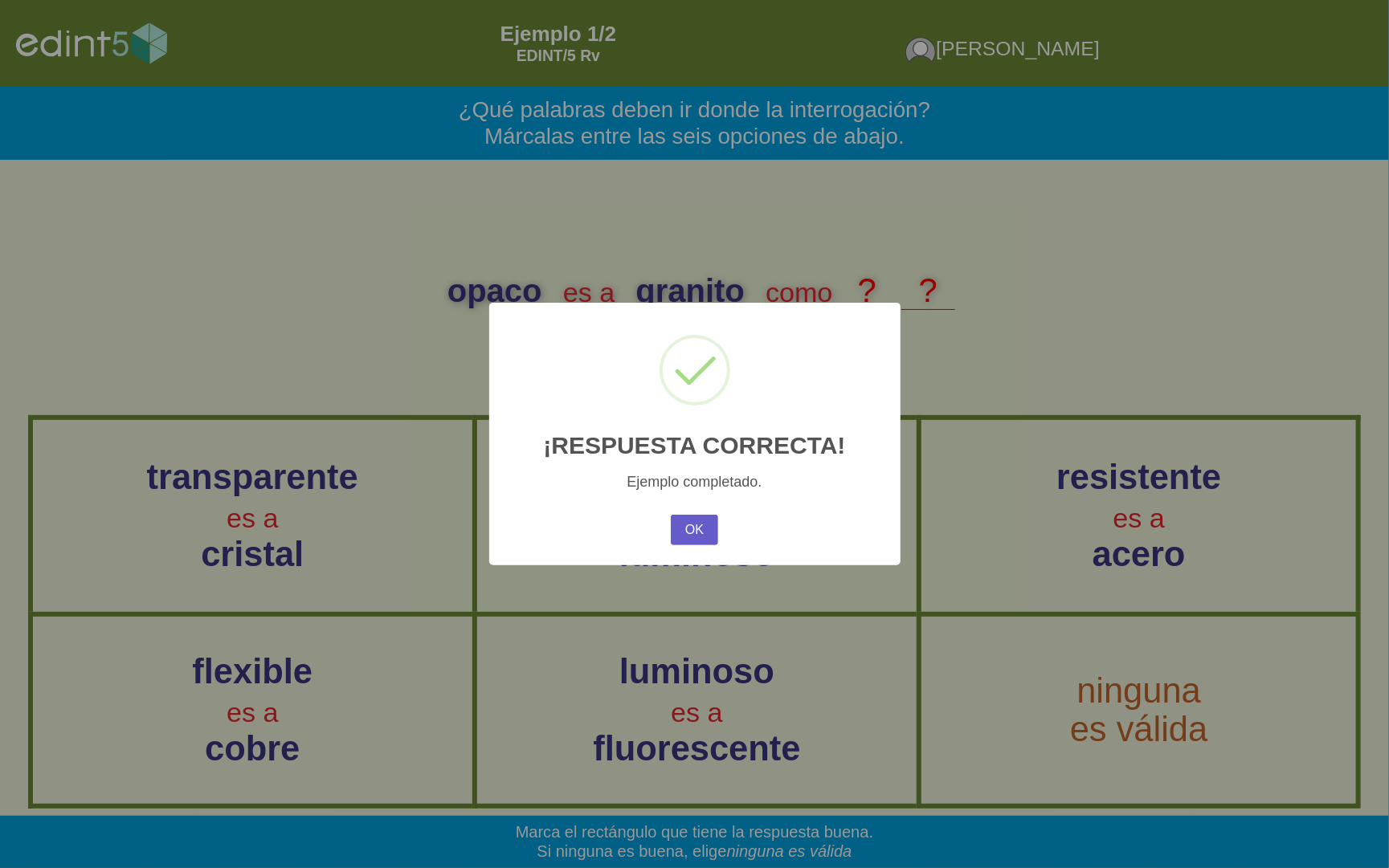
click at [695, 536] on button "OK" at bounding box center [694, 530] width 47 height 31
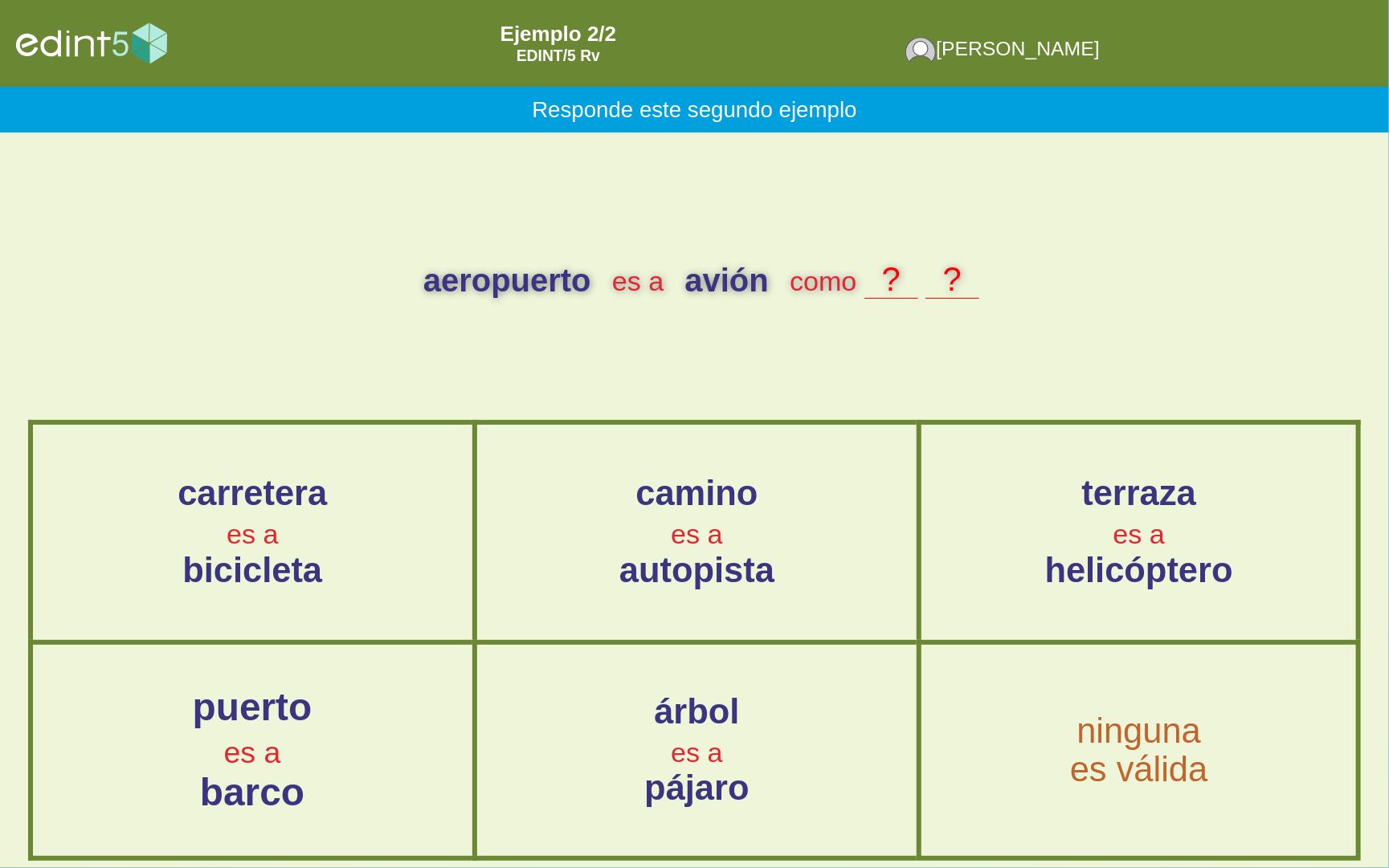
click at [353, 710] on div "puerto es a barco" at bounding box center [253, 751] width 442 height 127
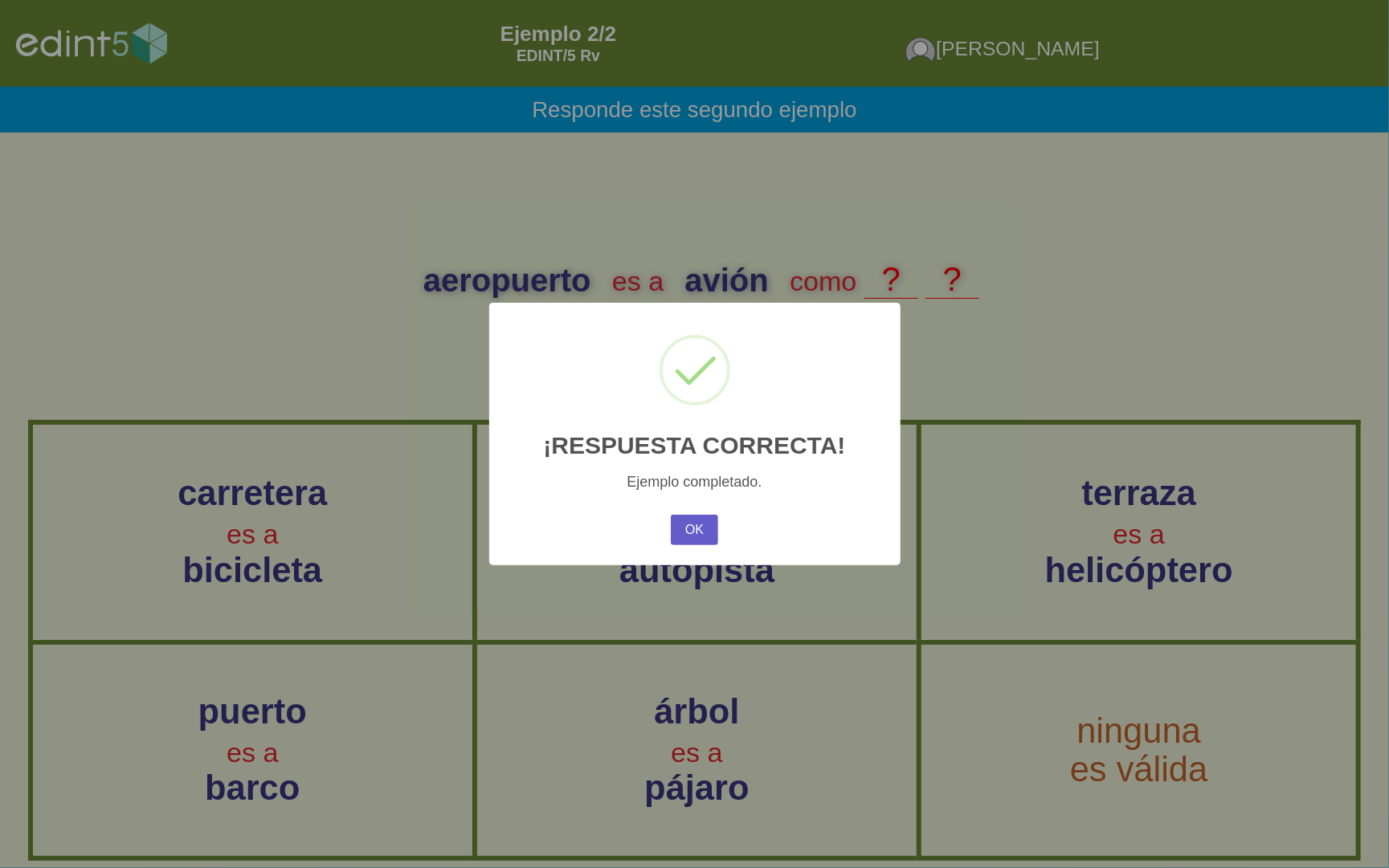
click at [700, 528] on button "OK" at bounding box center [694, 530] width 47 height 31
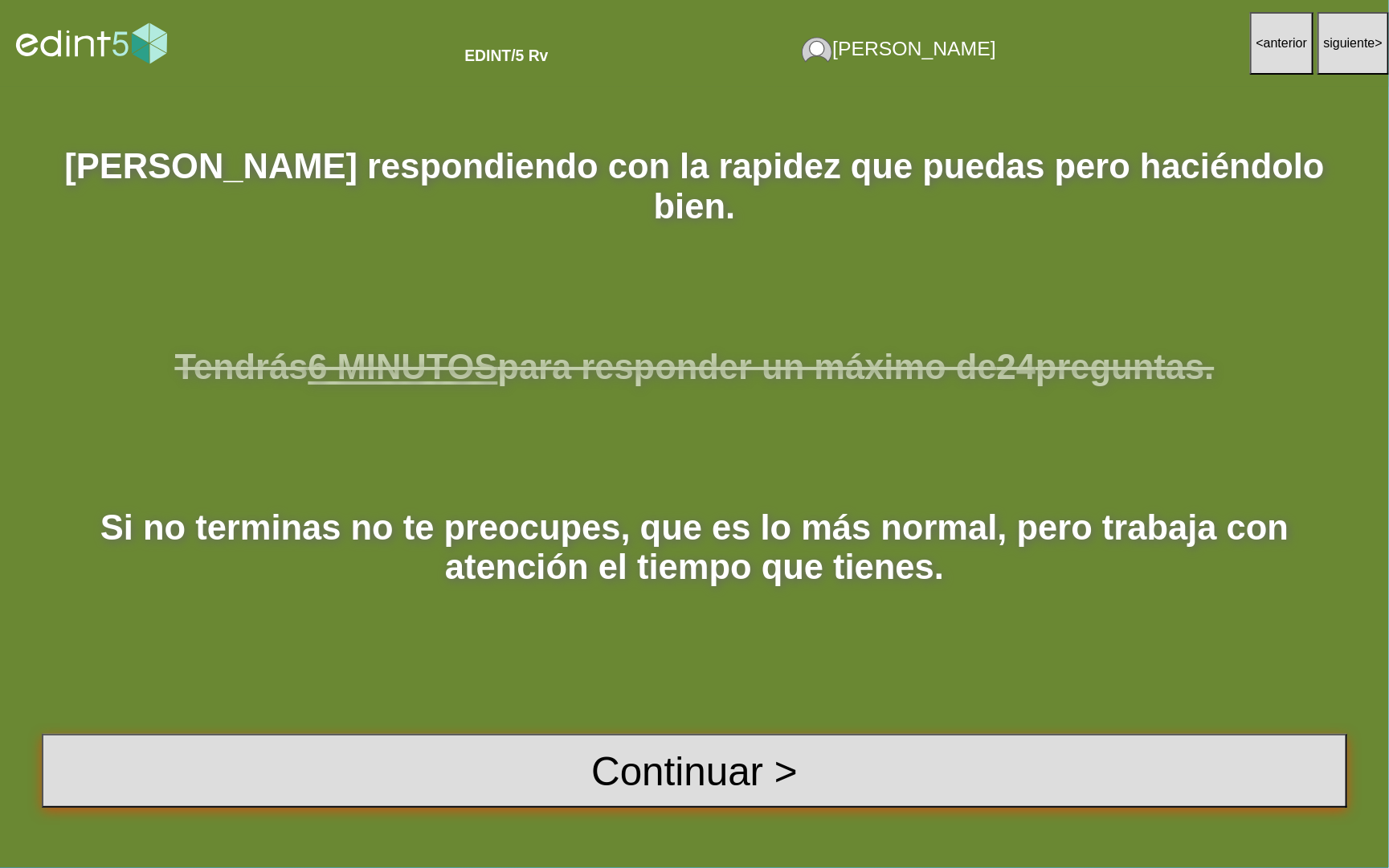
click at [636, 785] on button "Continuar >" at bounding box center [694, 770] width 1305 height 73
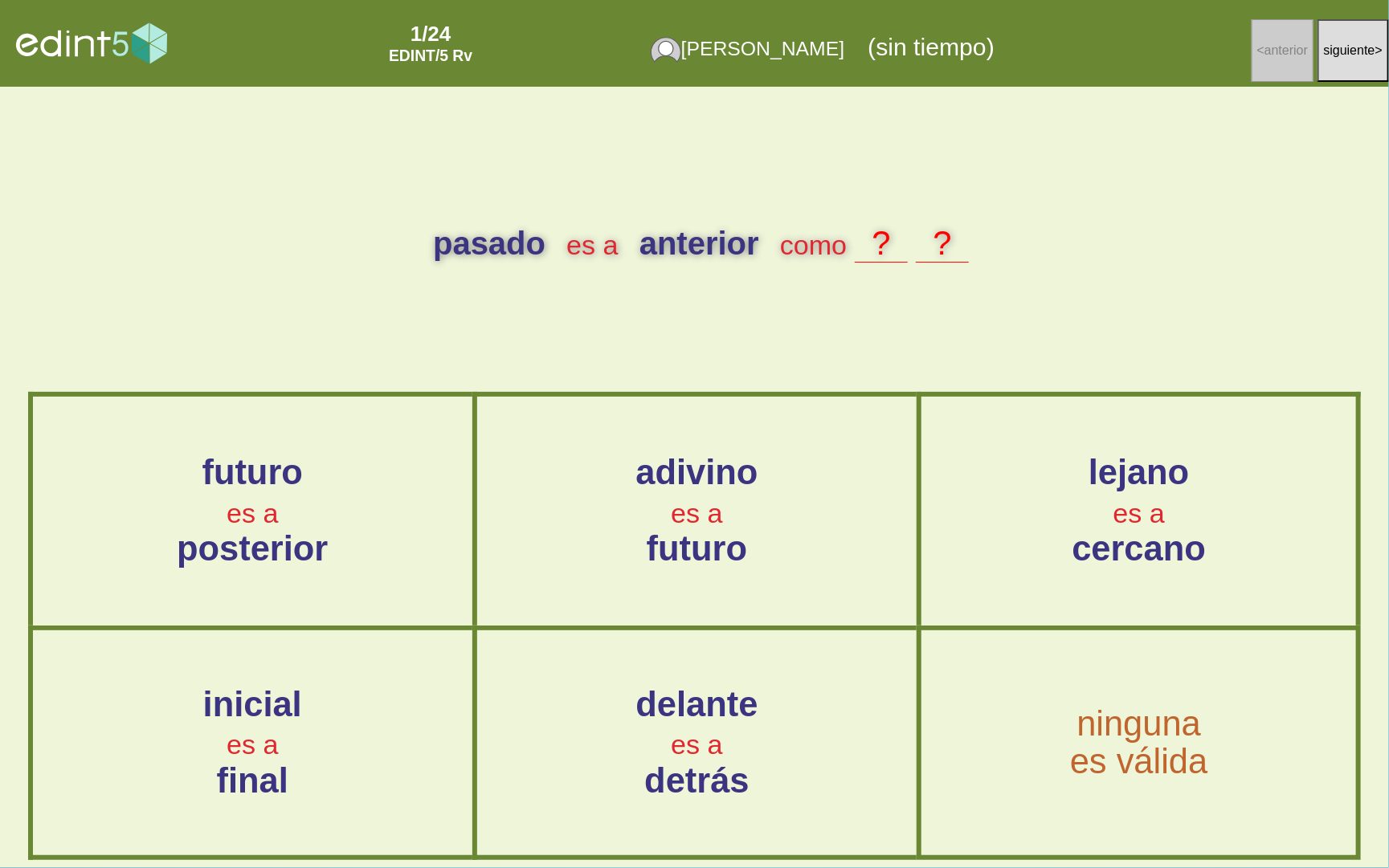
click at [248, 569] on div "futuro es a posterior" at bounding box center [252, 511] width 436 height 227
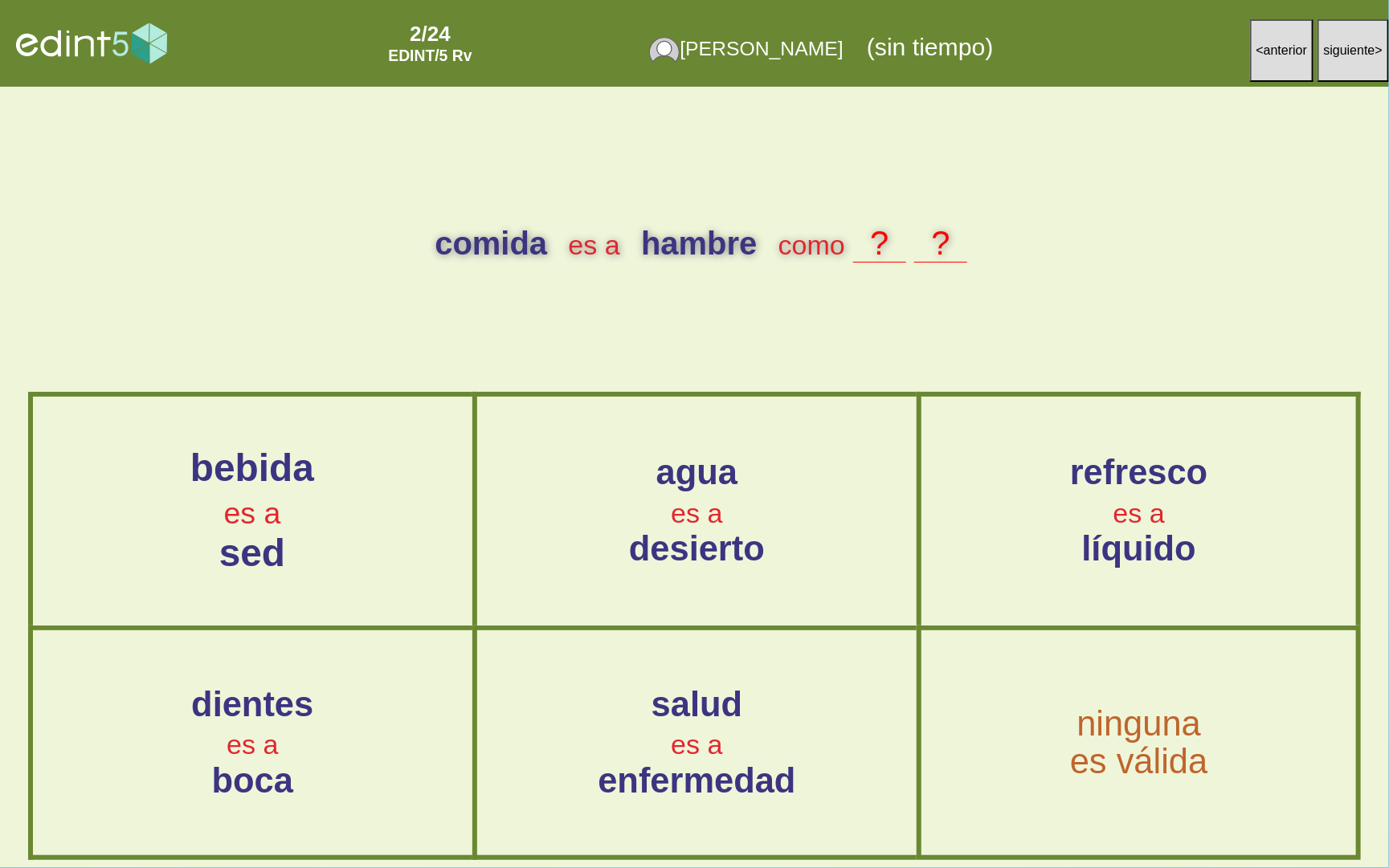
click at [243, 533] on span "sed" at bounding box center [252, 553] width 66 height 43
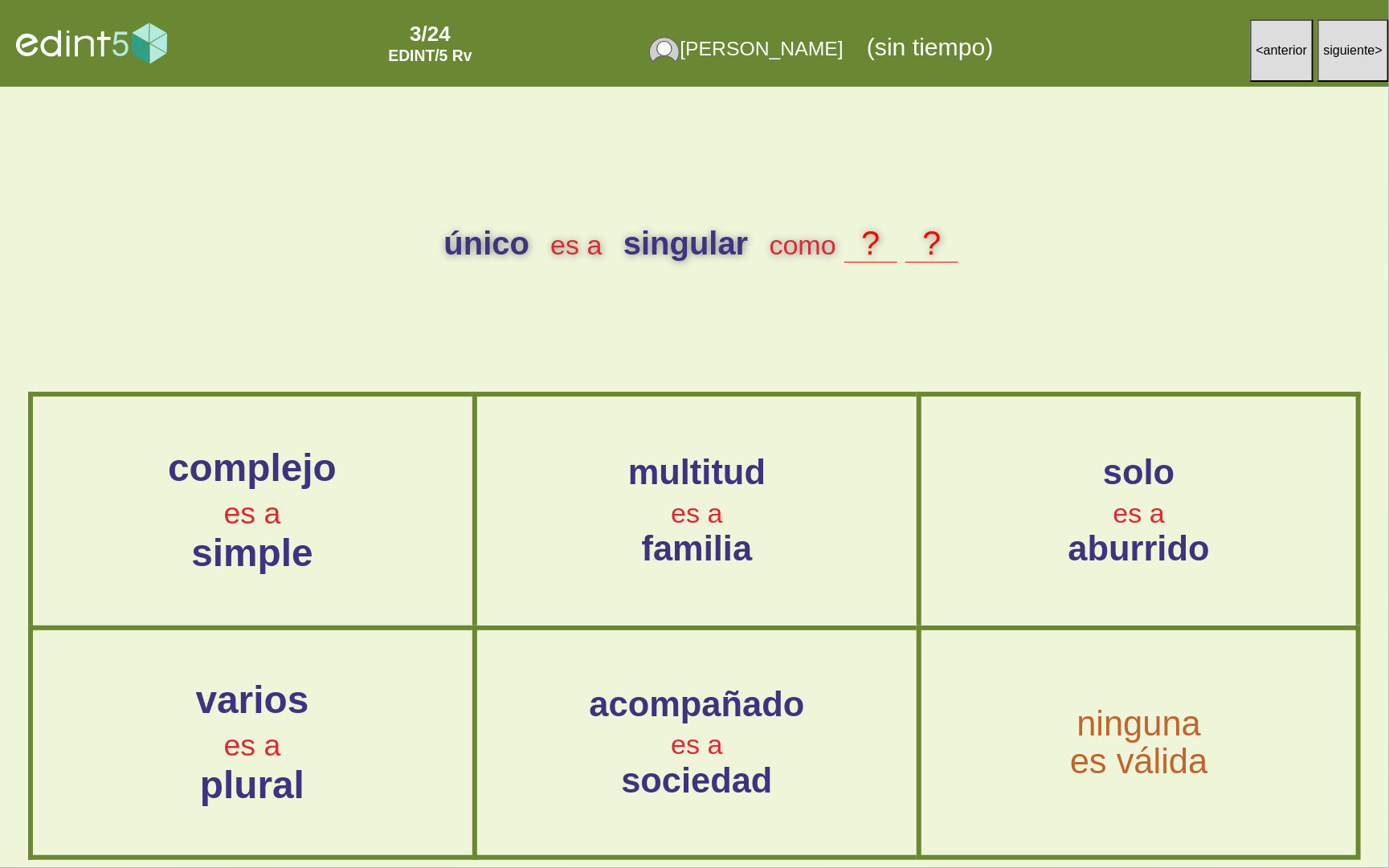
click at [280, 730] on div "varios es a plural" at bounding box center [253, 742] width 442 height 127
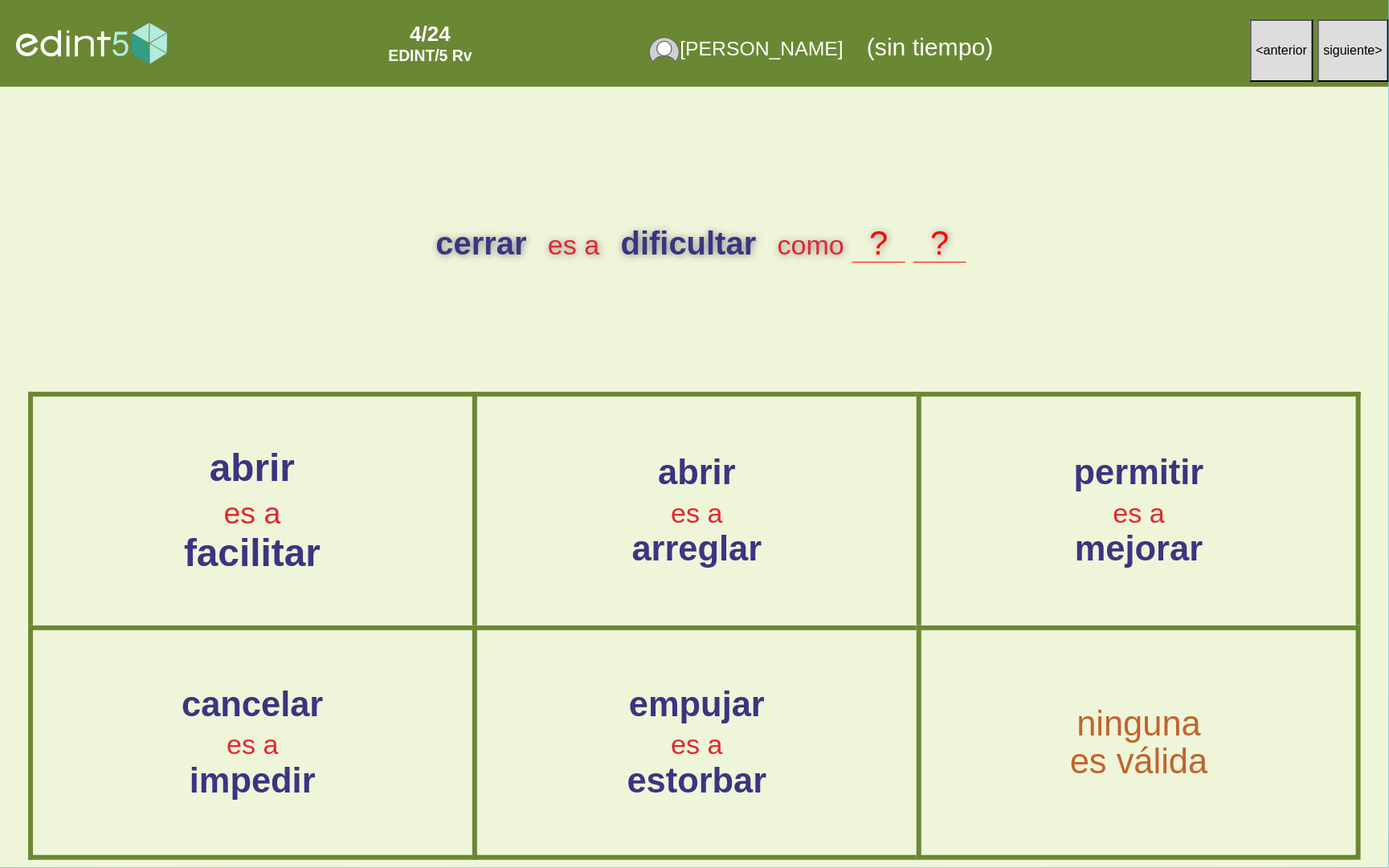
click at [429, 521] on div "abrir es a facilitar" at bounding box center [253, 511] width 442 height 127
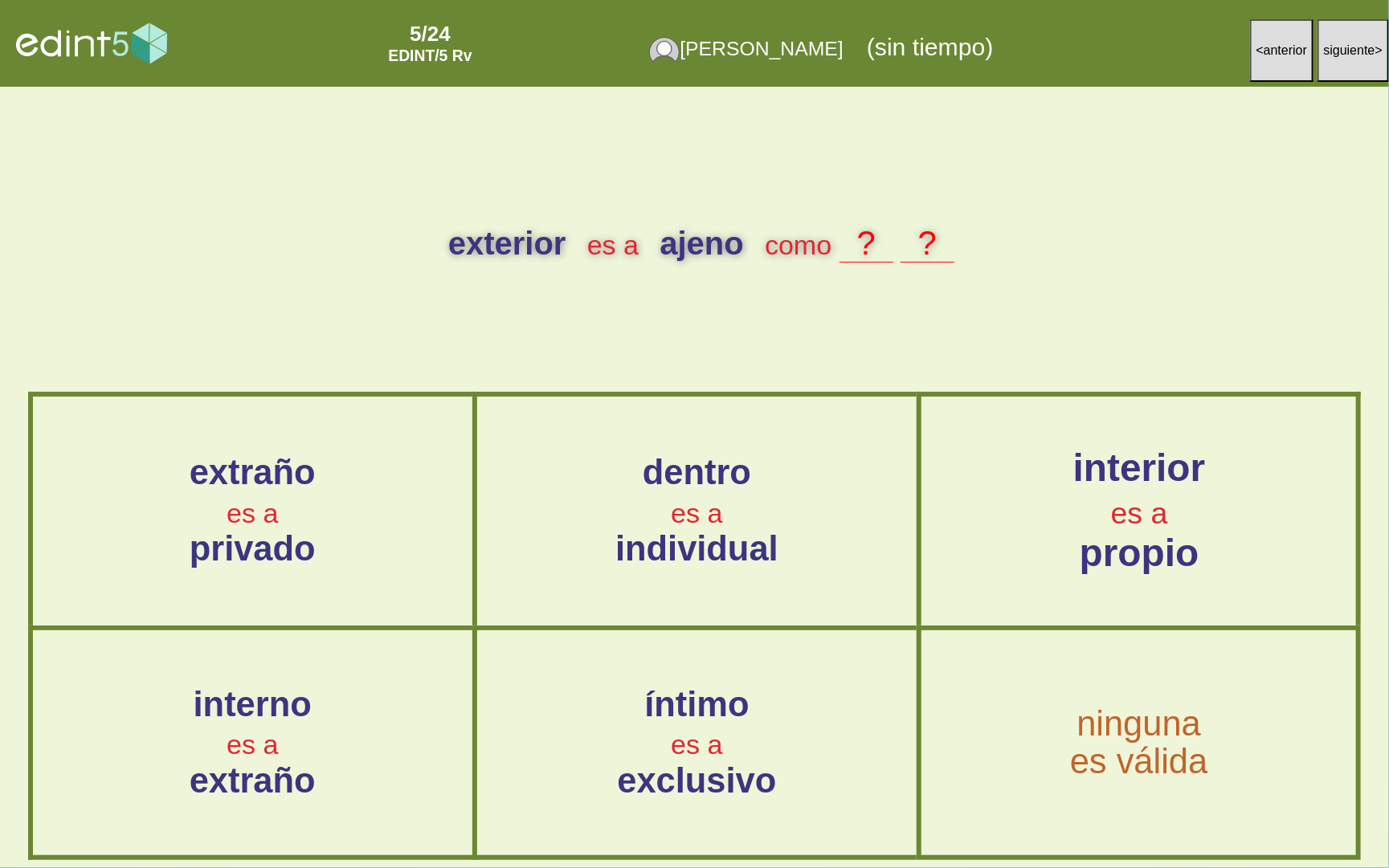
click at [1160, 499] on span "es a" at bounding box center [1138, 513] width 57 height 34
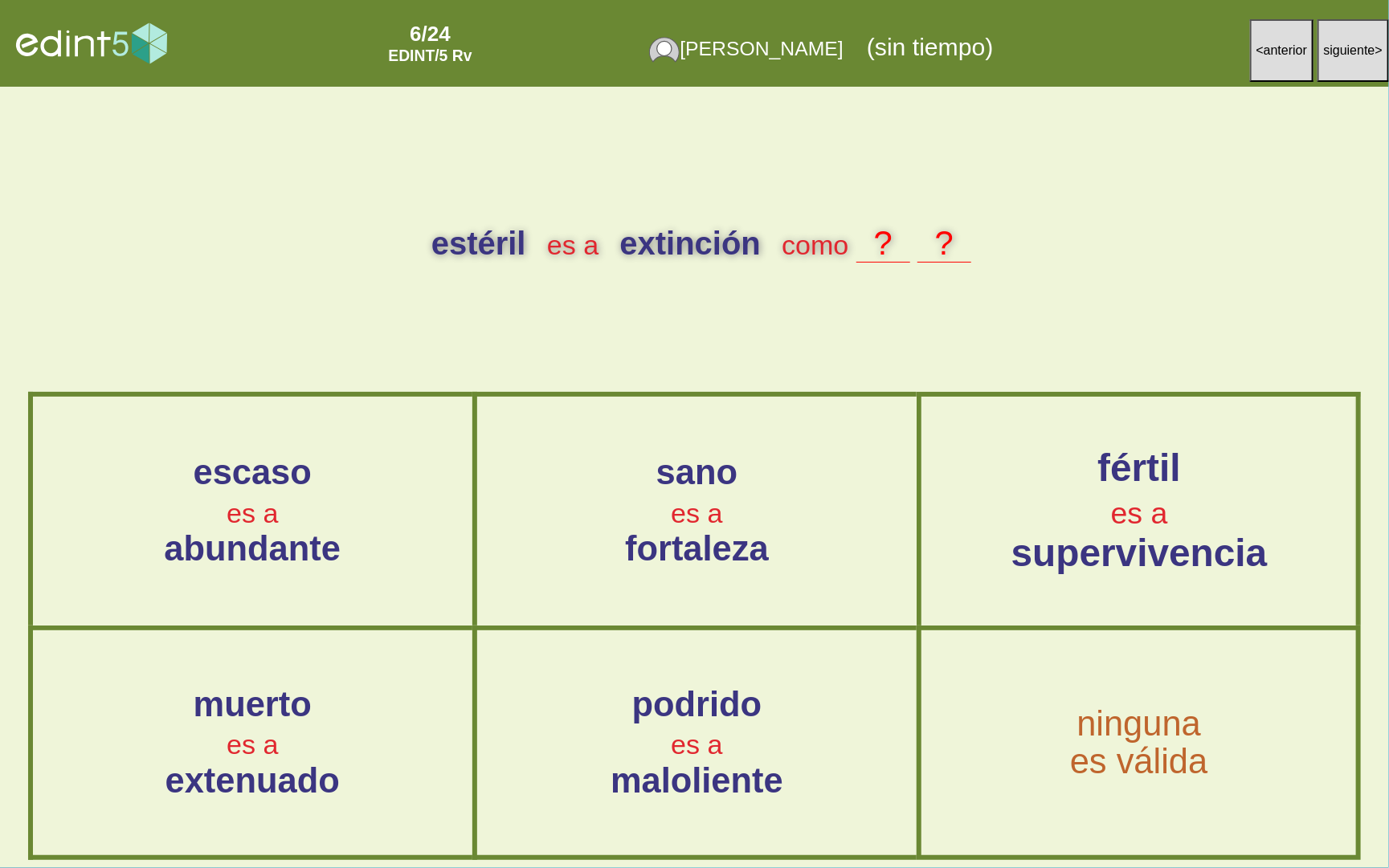
click at [1170, 501] on div "fértil es a supervivencia" at bounding box center [1139, 511] width 437 height 127
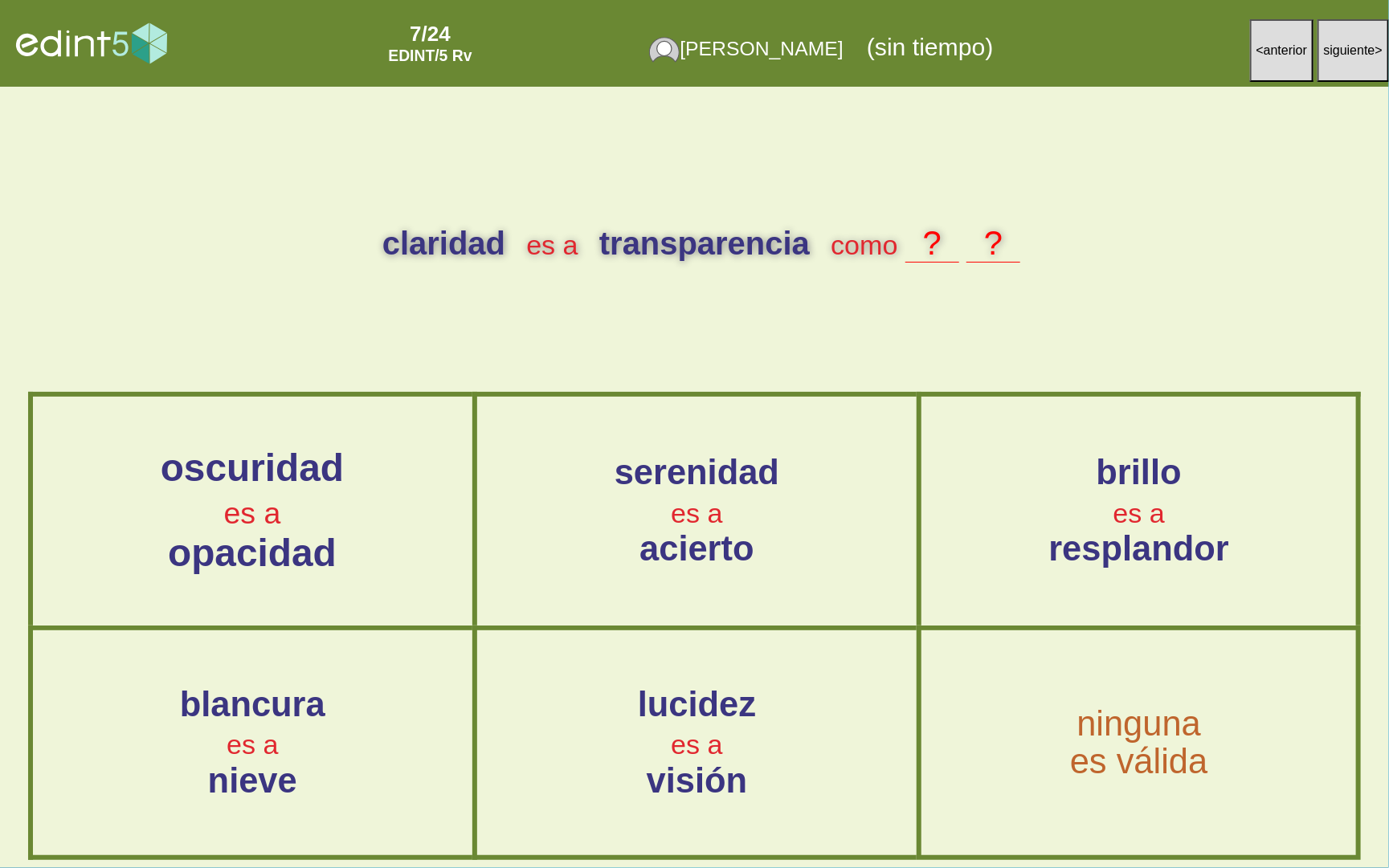
click at [324, 513] on div "oscuridad es a opacidad" at bounding box center [253, 511] width 442 height 127
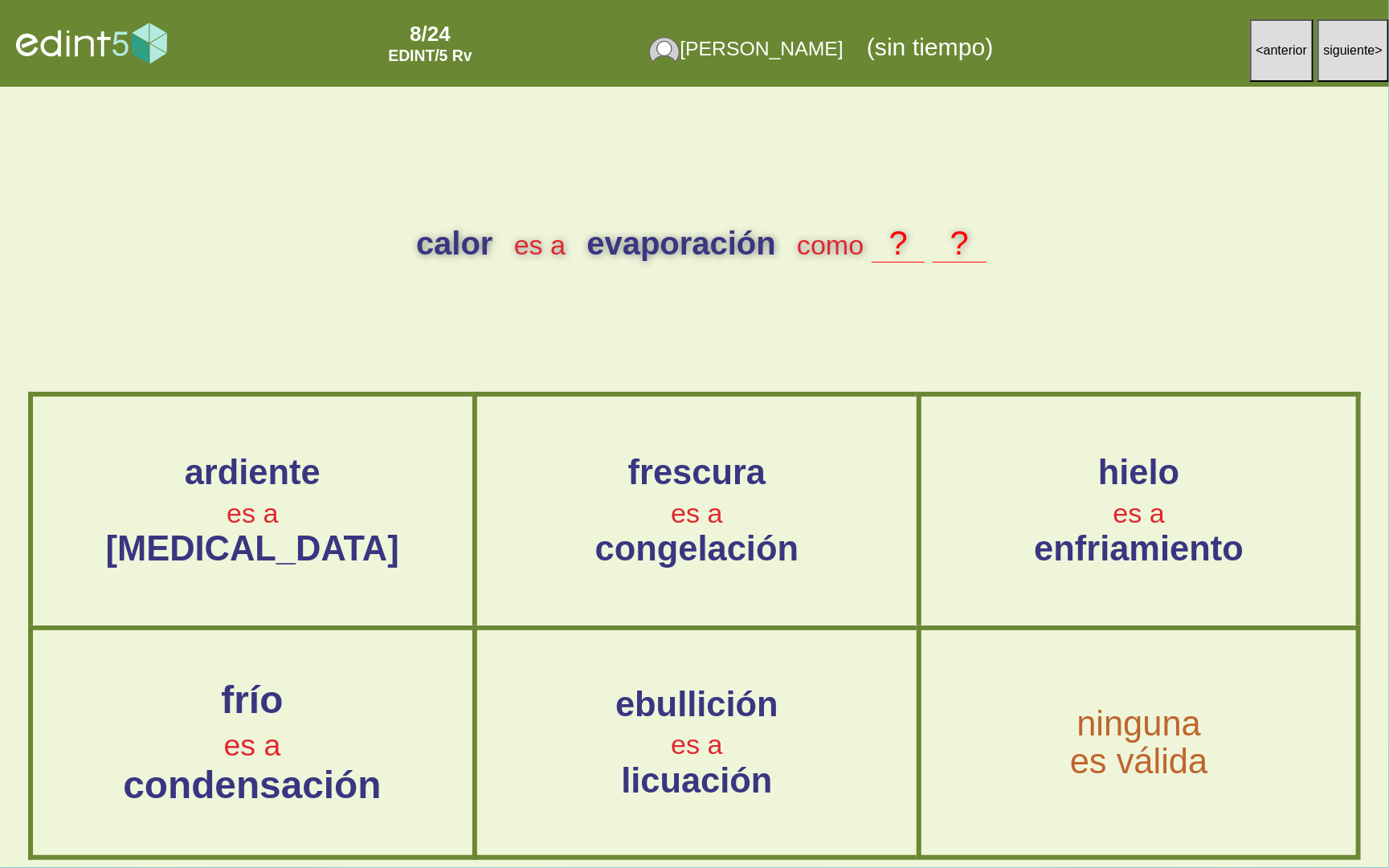
click at [352, 753] on div "frío es a condensación" at bounding box center [253, 742] width 442 height 127
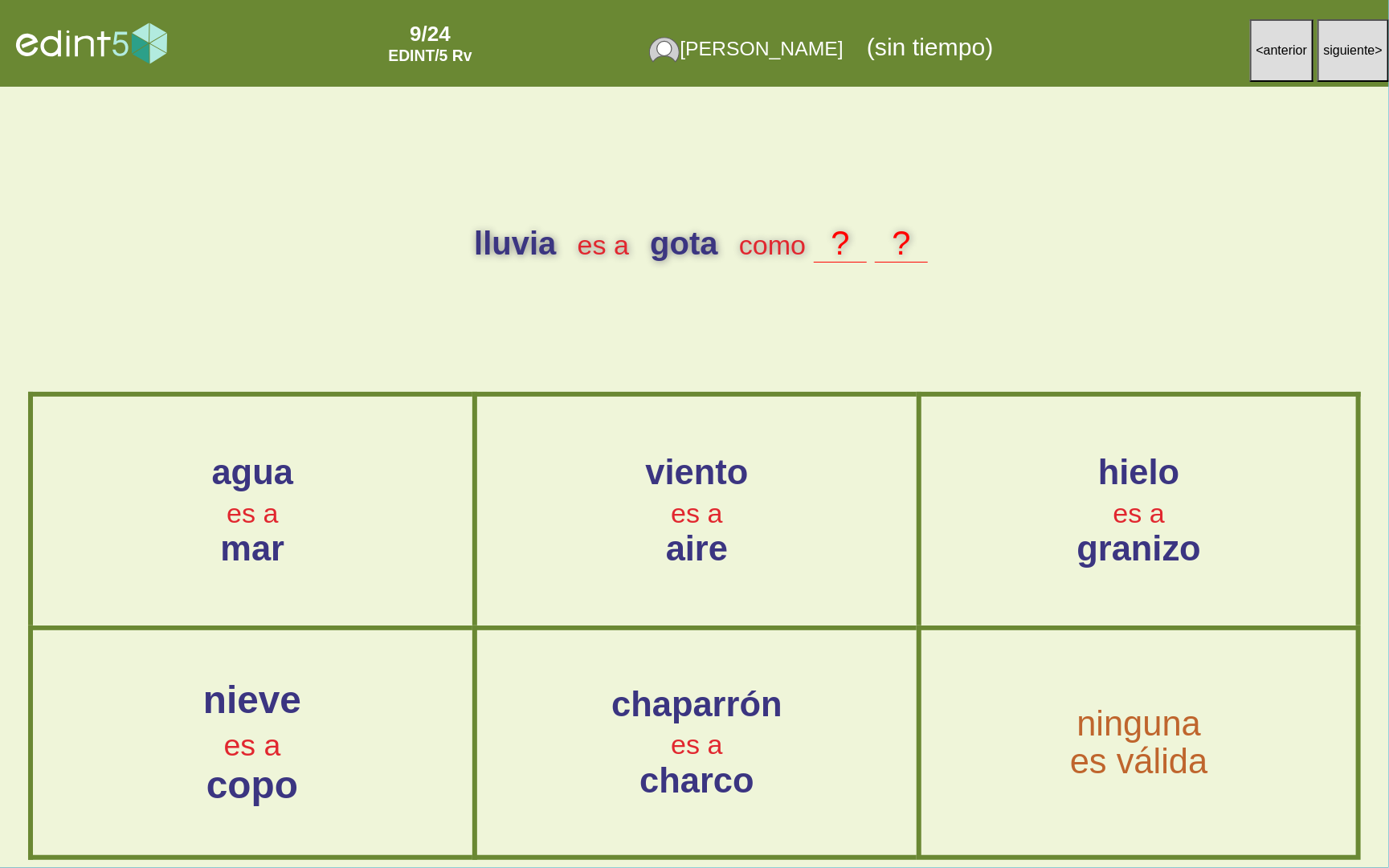
click at [381, 692] on div "nieve es a copo" at bounding box center [253, 742] width 442 height 127
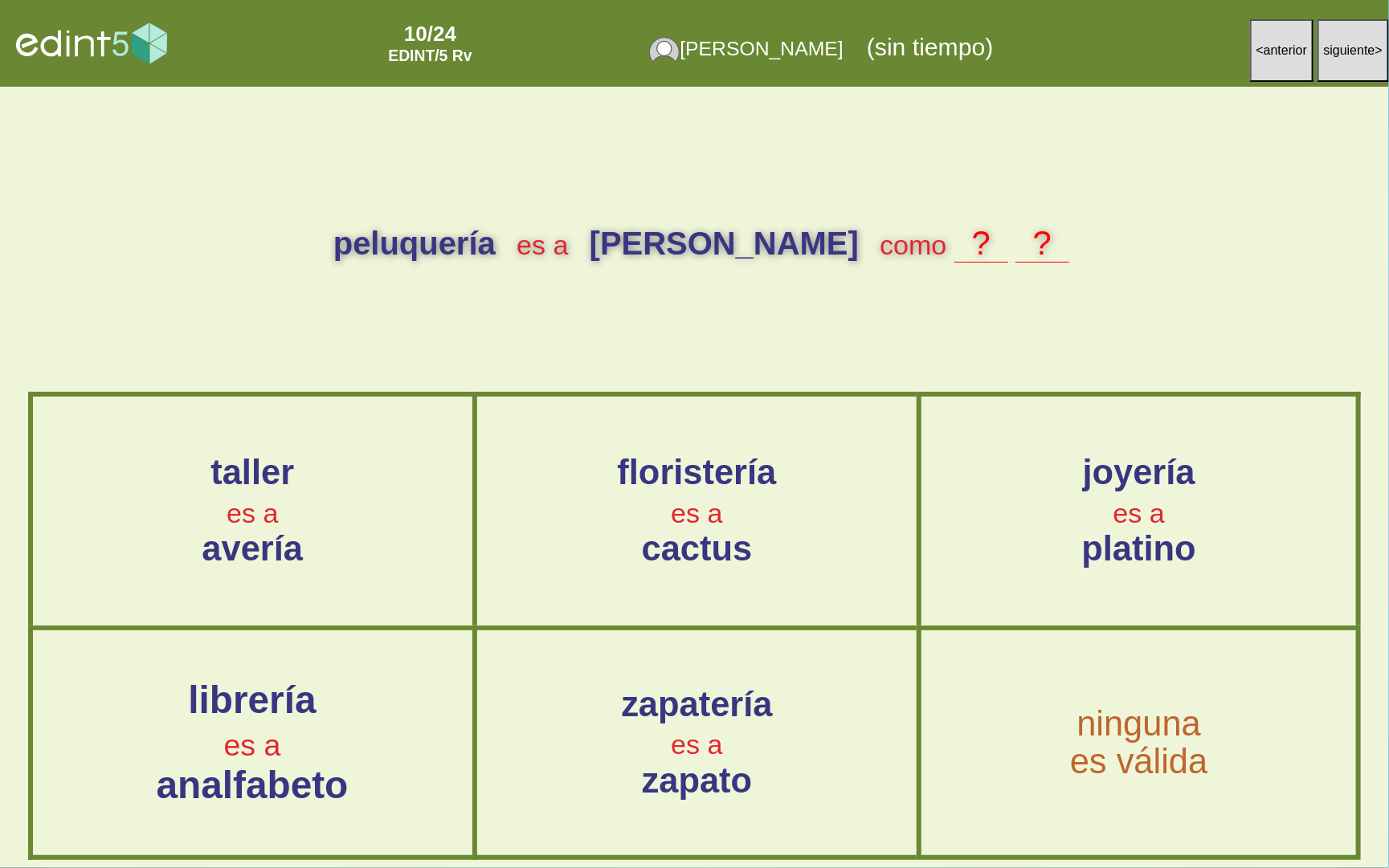
click at [356, 731] on div "librería es a analfabeto" at bounding box center [253, 742] width 442 height 127
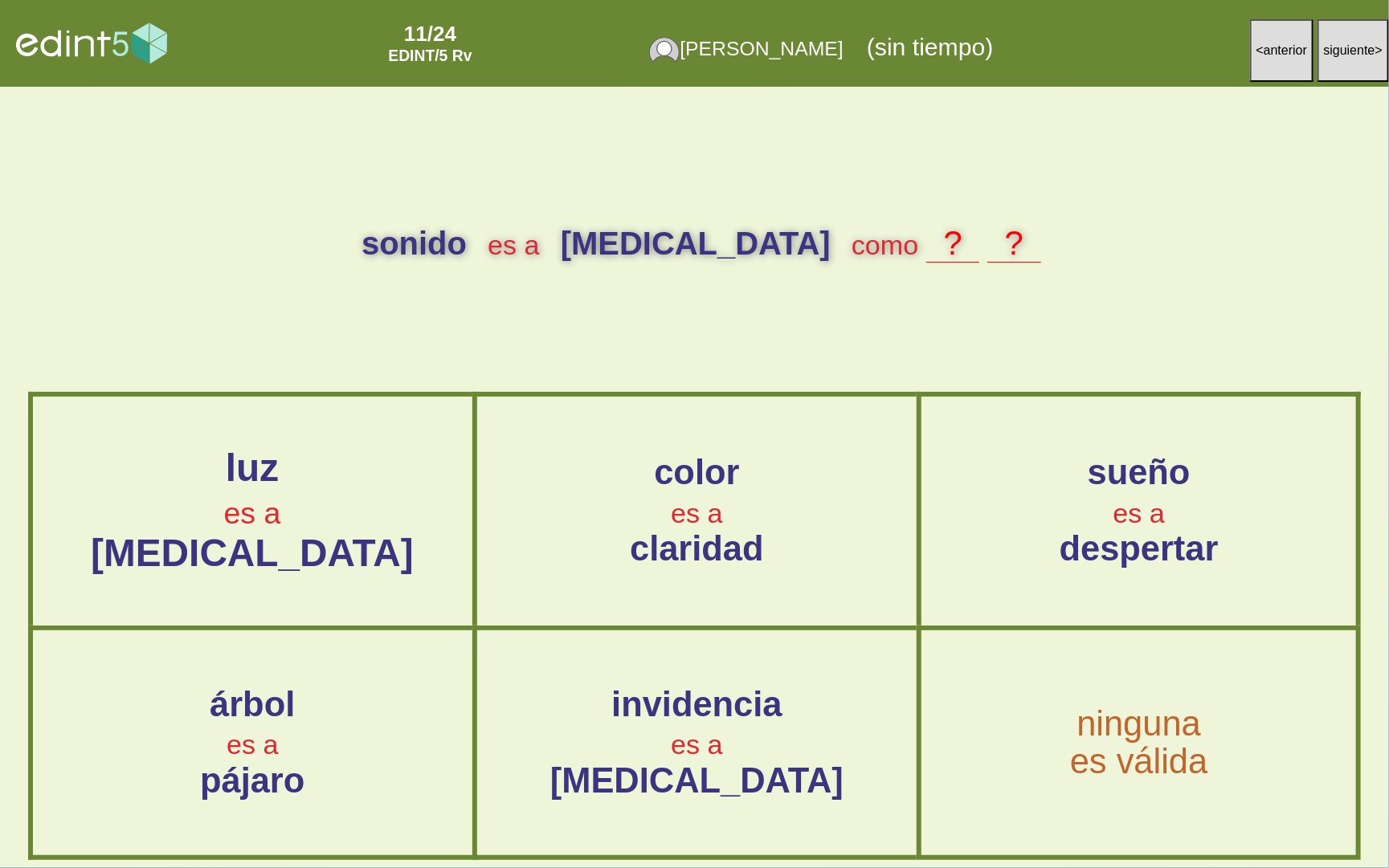
click at [390, 554] on div "luz es a [MEDICAL_DATA]" at bounding box center [253, 511] width 442 height 127
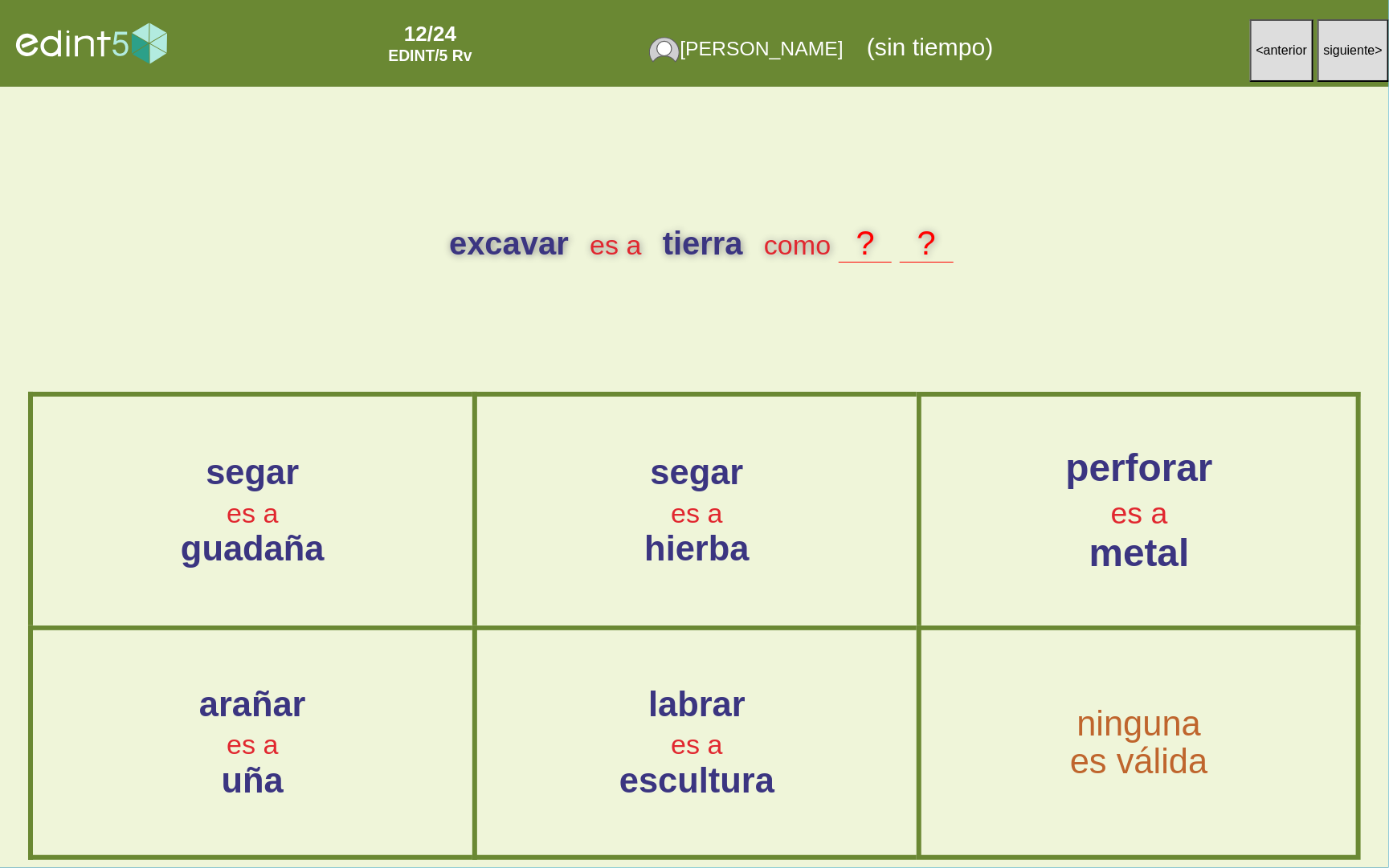
click at [1054, 513] on div "perforar es a metal" at bounding box center [1139, 511] width 437 height 127
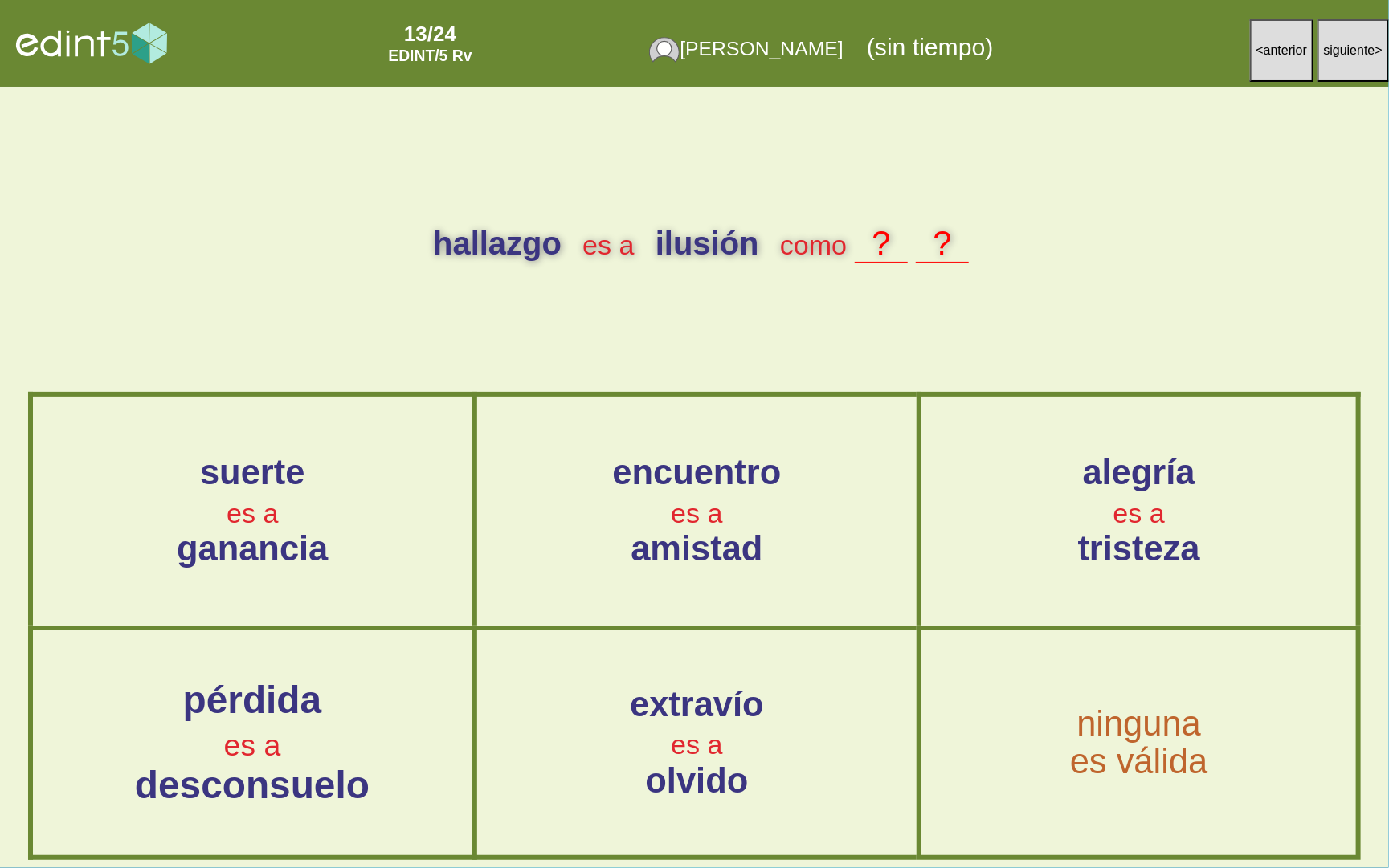
click at [345, 745] on div "pérdida es a desconsuelo" at bounding box center [253, 742] width 442 height 127
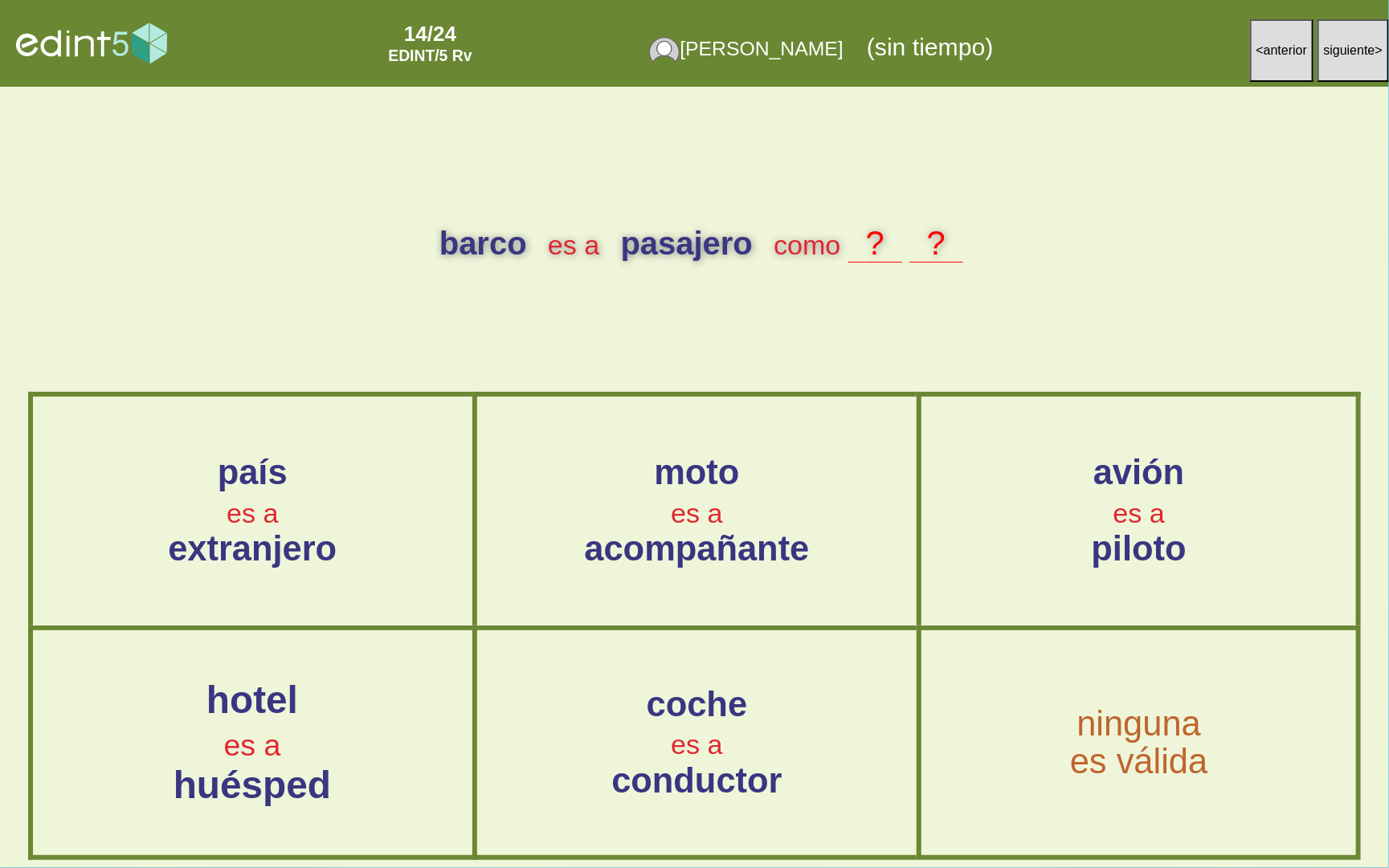
click at [251, 770] on span "huésped" at bounding box center [252, 785] width 158 height 43
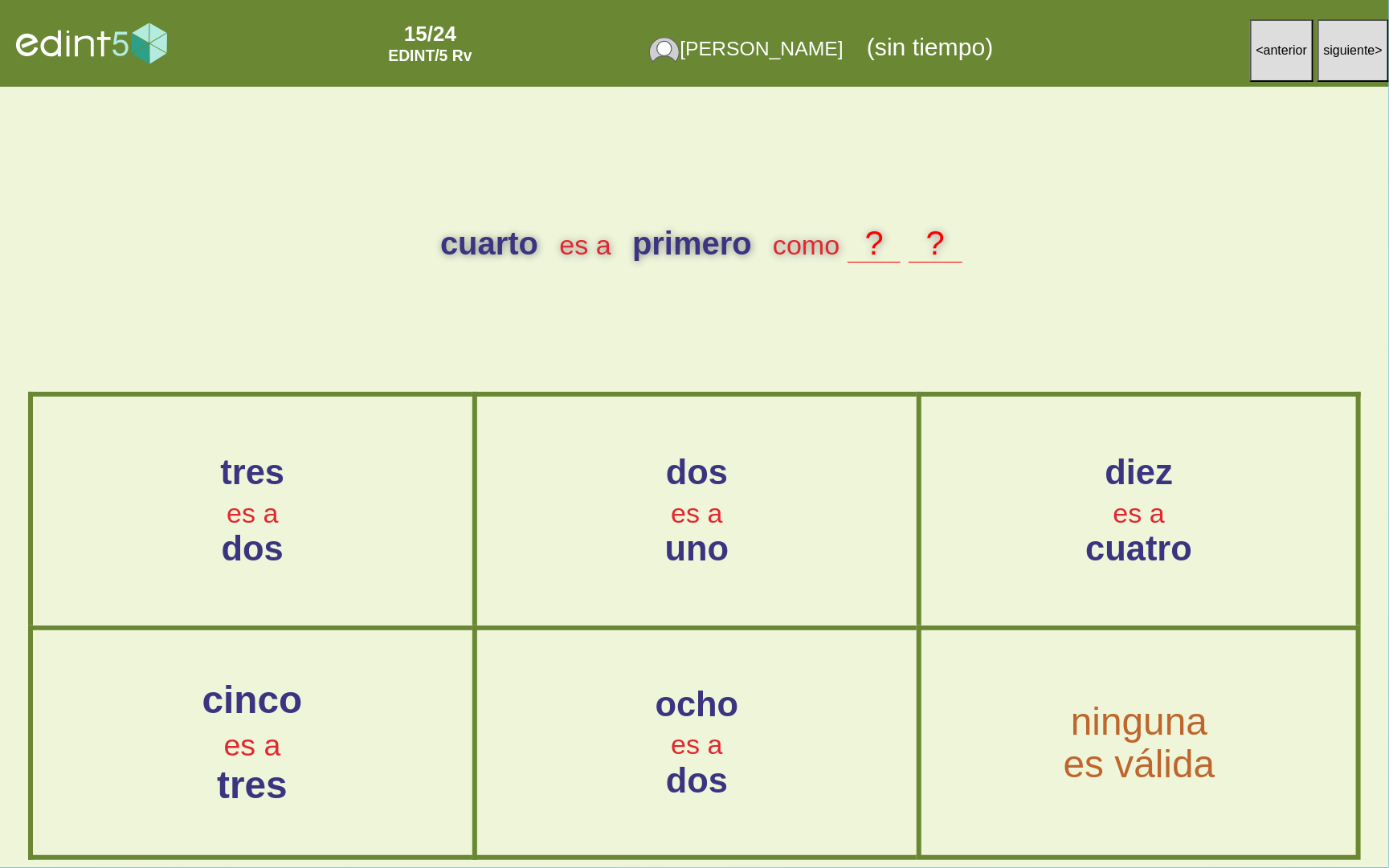
click at [1146, 736] on span "ninguna es válida" at bounding box center [1138, 742] width 152 height 84
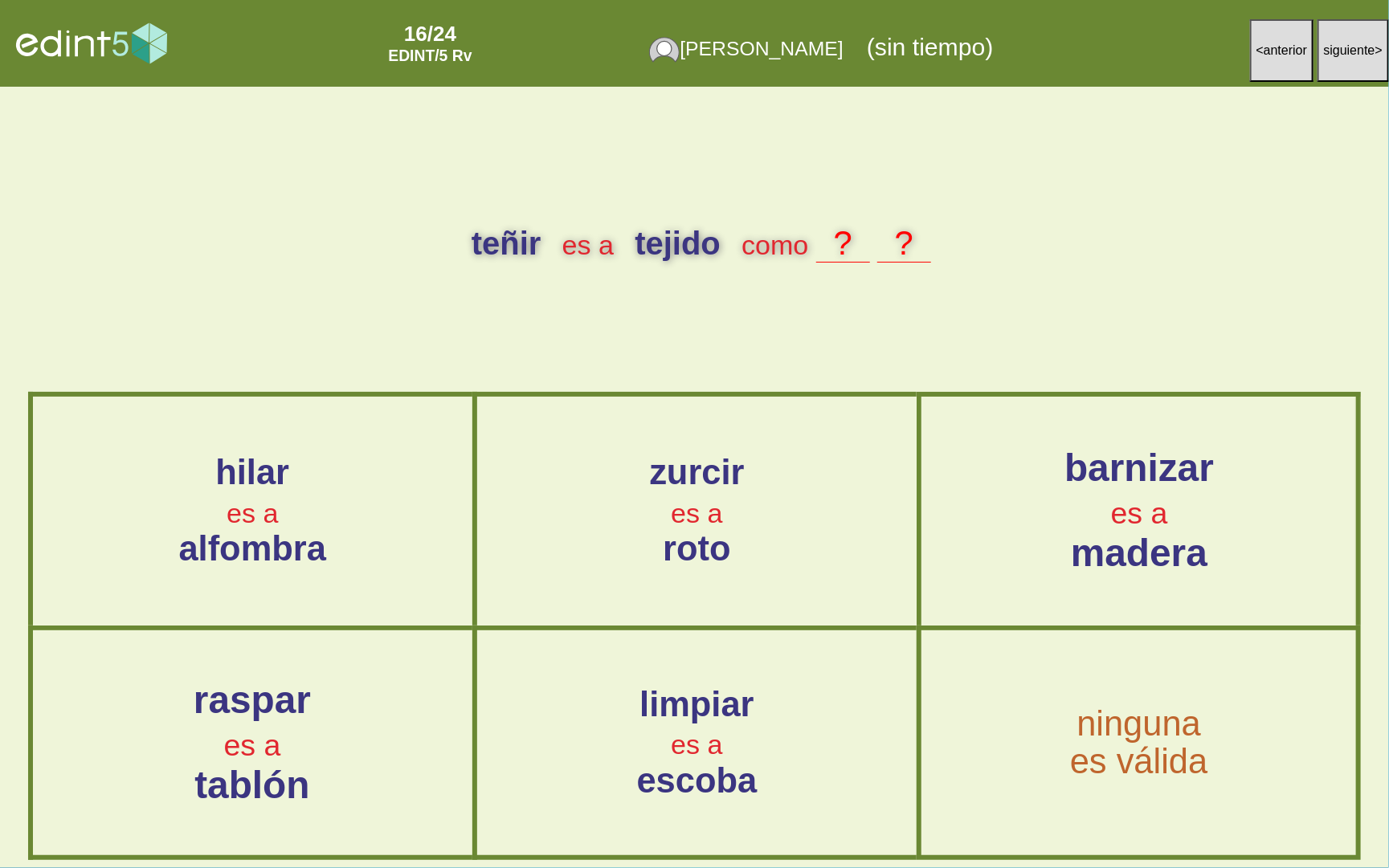
click at [1225, 528] on div "barnizar es a madera" at bounding box center [1139, 511] width 437 height 127
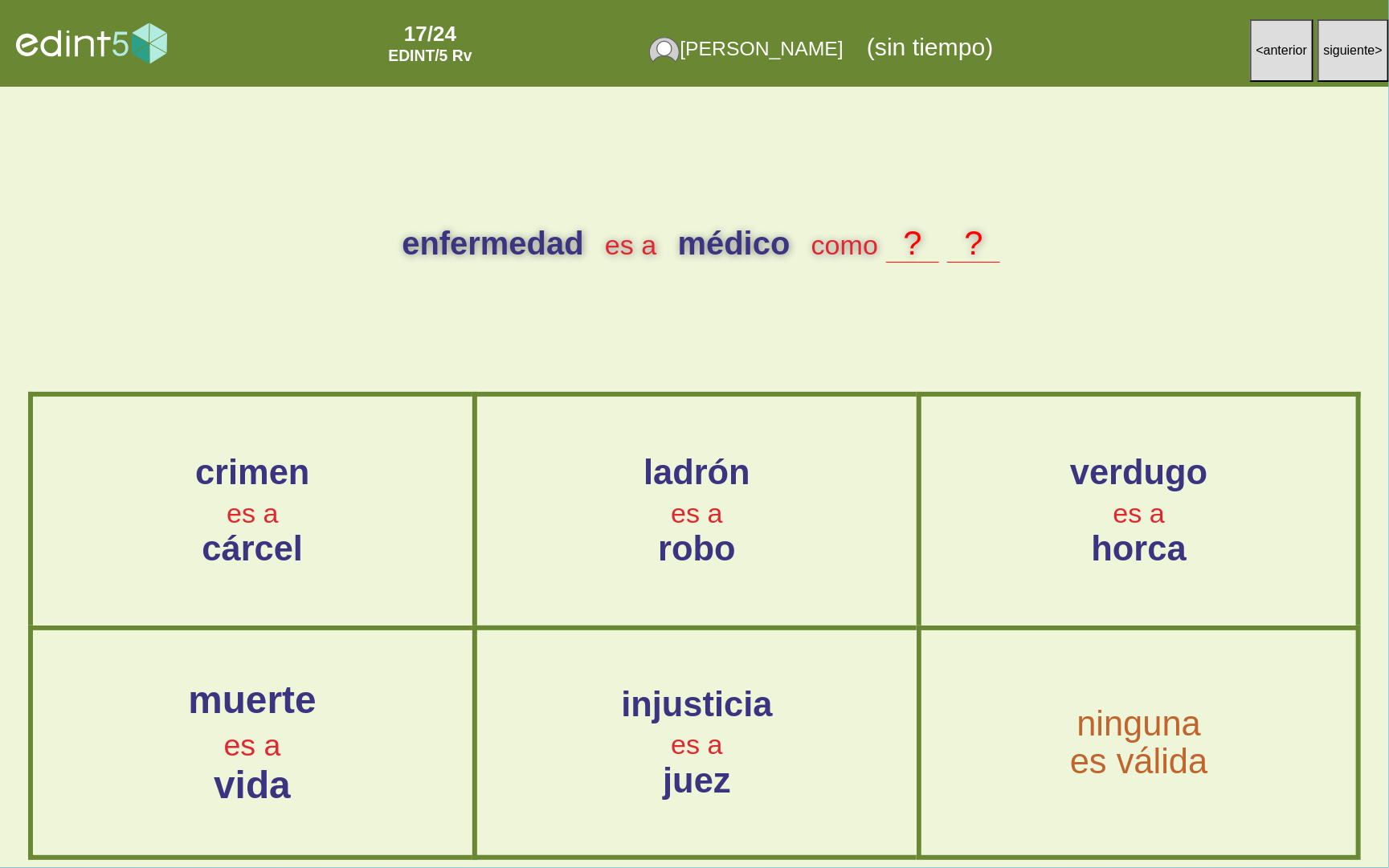
click at [703, 673] on div "injusticia es a juez" at bounding box center [696, 743] width 436 height 222
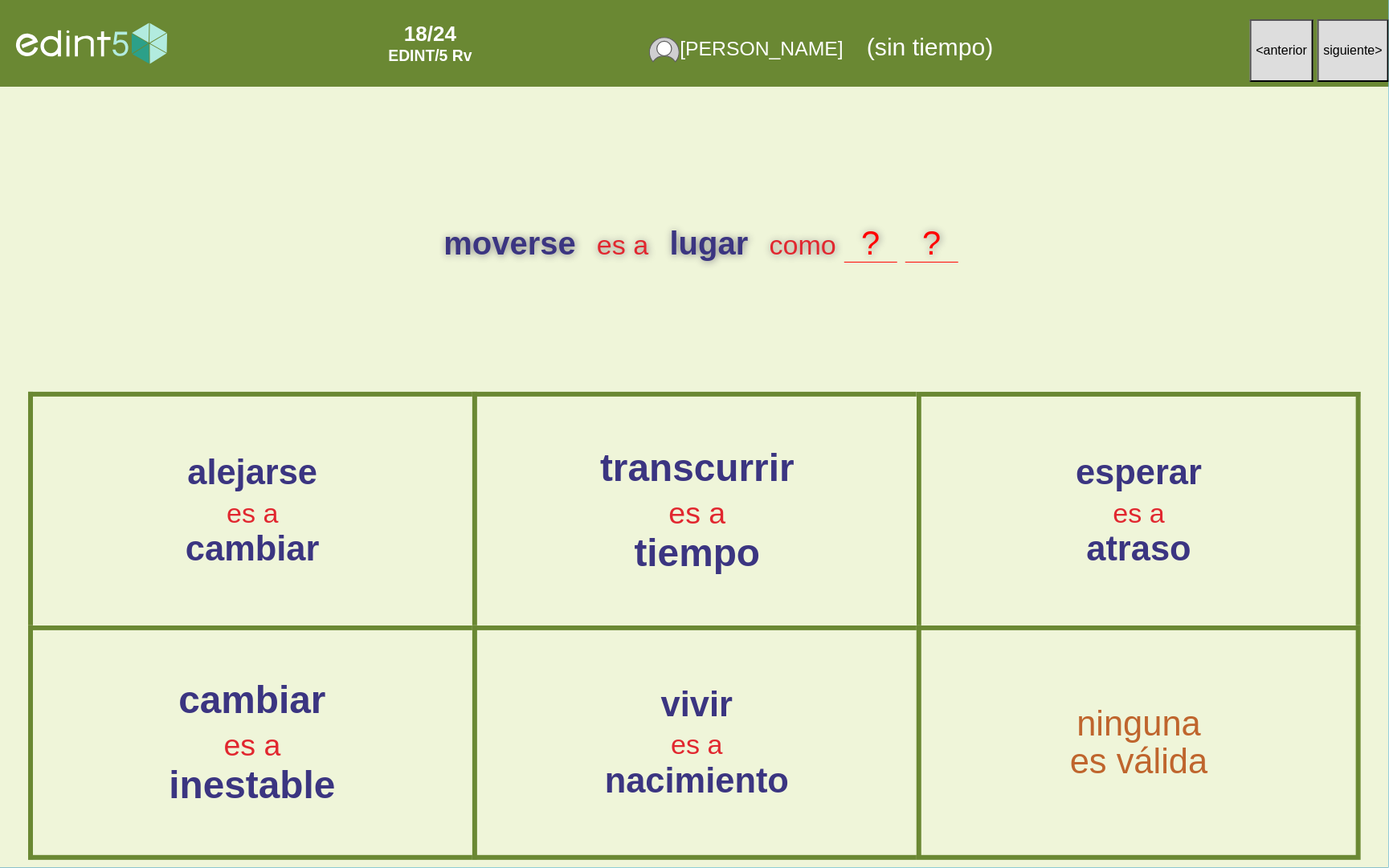
click at [729, 481] on span "transcurrir" at bounding box center [697, 468] width 194 height 43
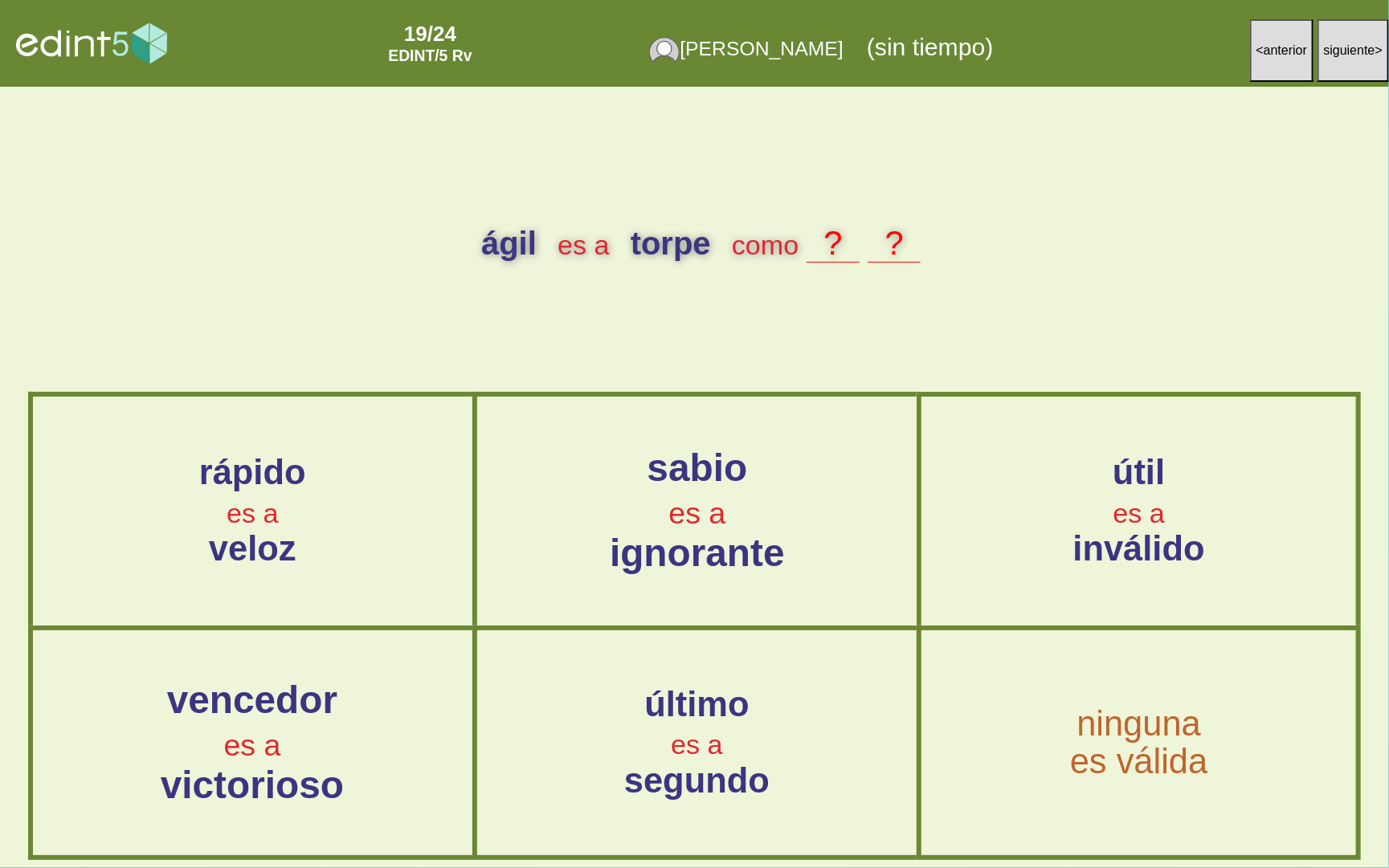
click at [732, 483] on span "sabio" at bounding box center [697, 468] width 101 height 43
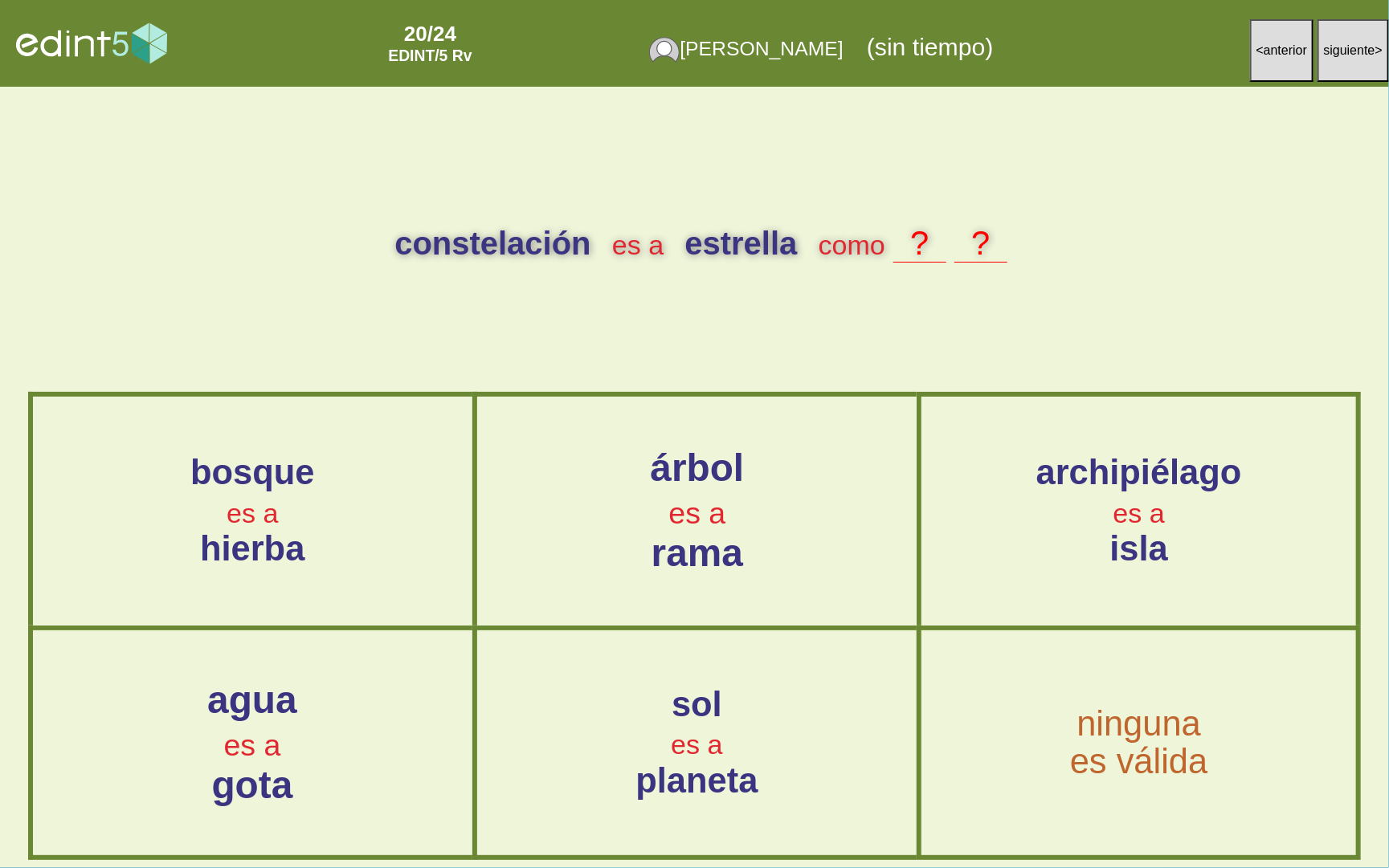
click at [735, 503] on div "árbol es a rama" at bounding box center [698, 511] width 442 height 127
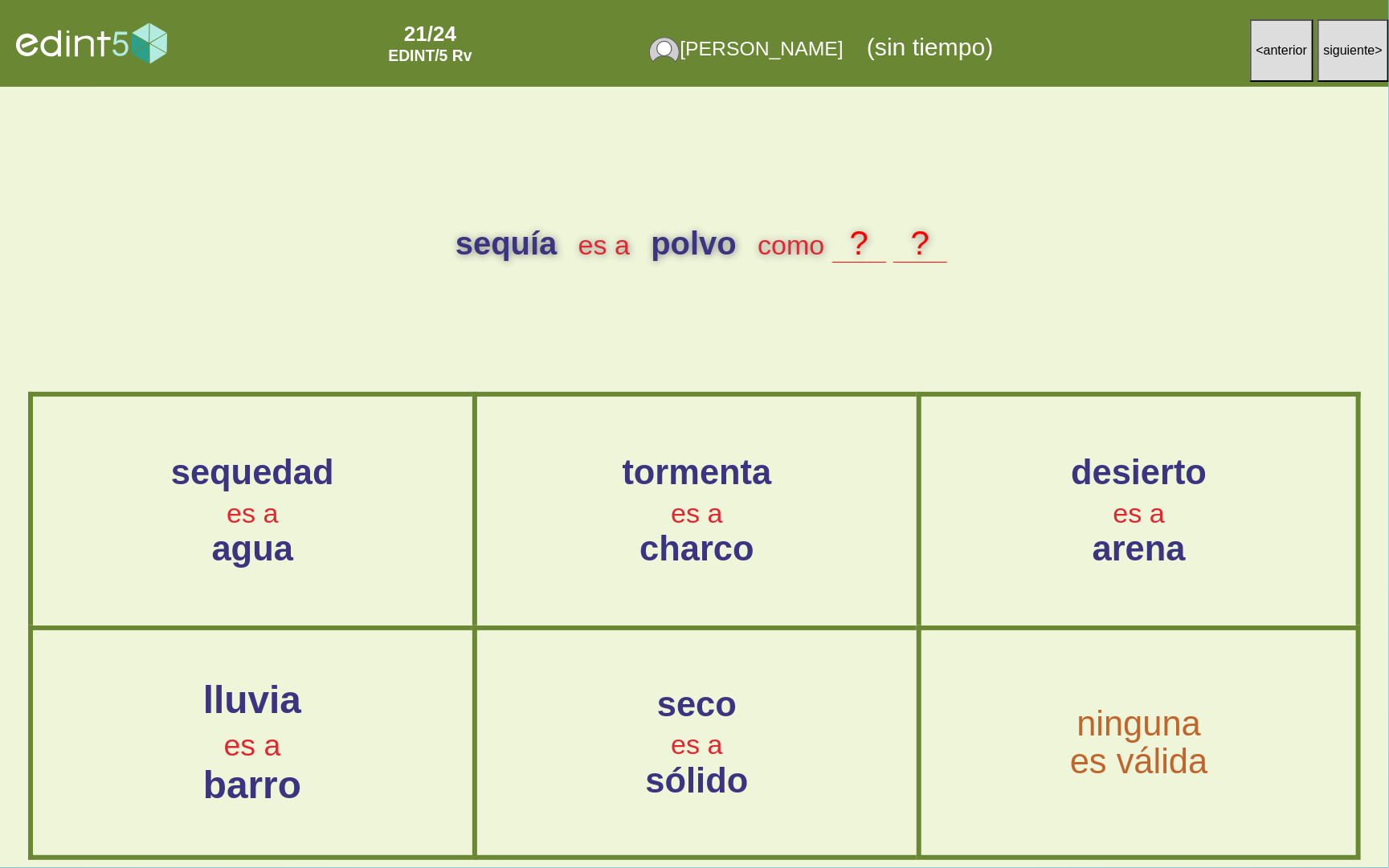
click at [338, 714] on div "lluvia es a barro" at bounding box center [253, 742] width 442 height 127
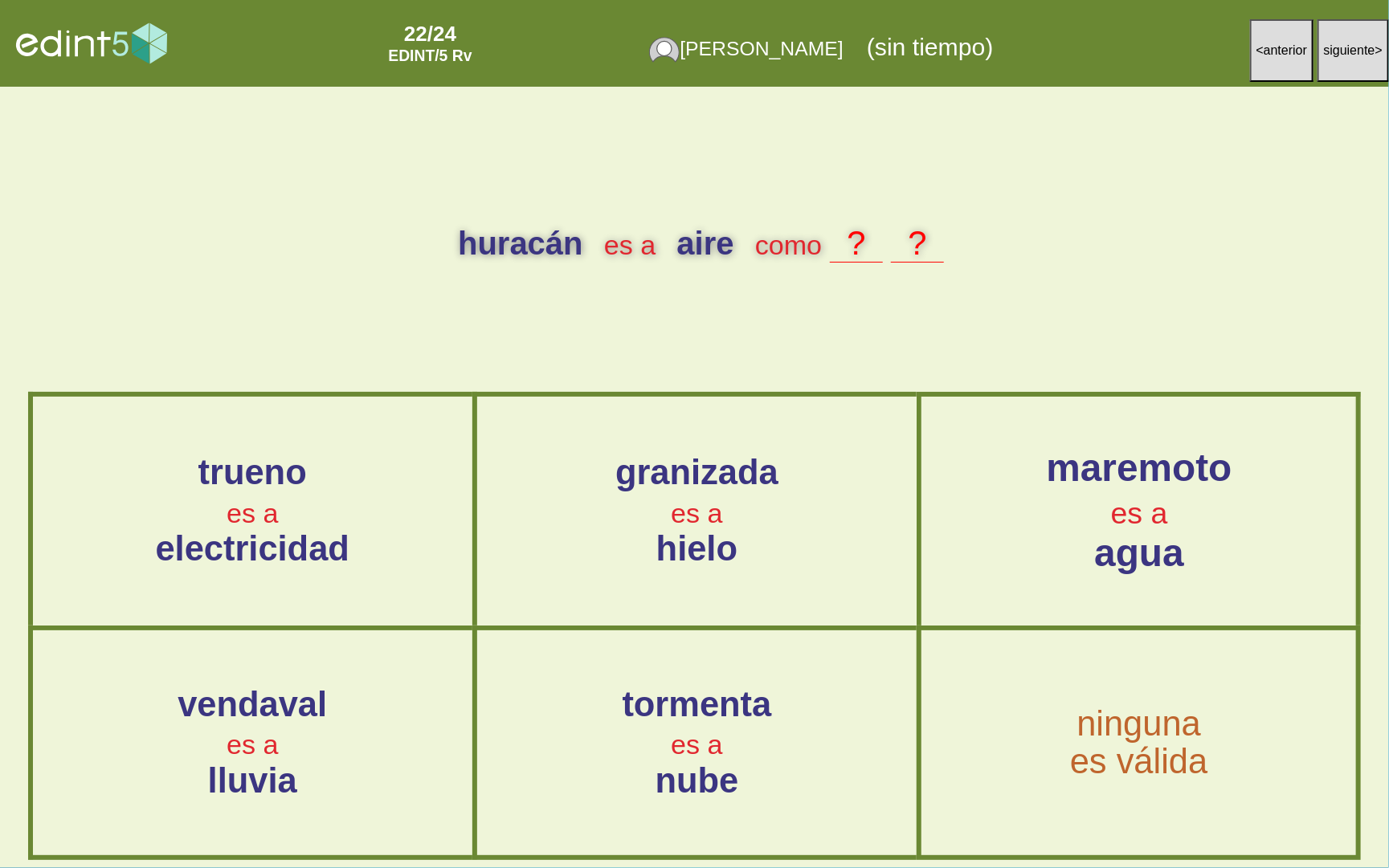
click at [1127, 469] on span "maremoto" at bounding box center [1138, 468] width 186 height 43
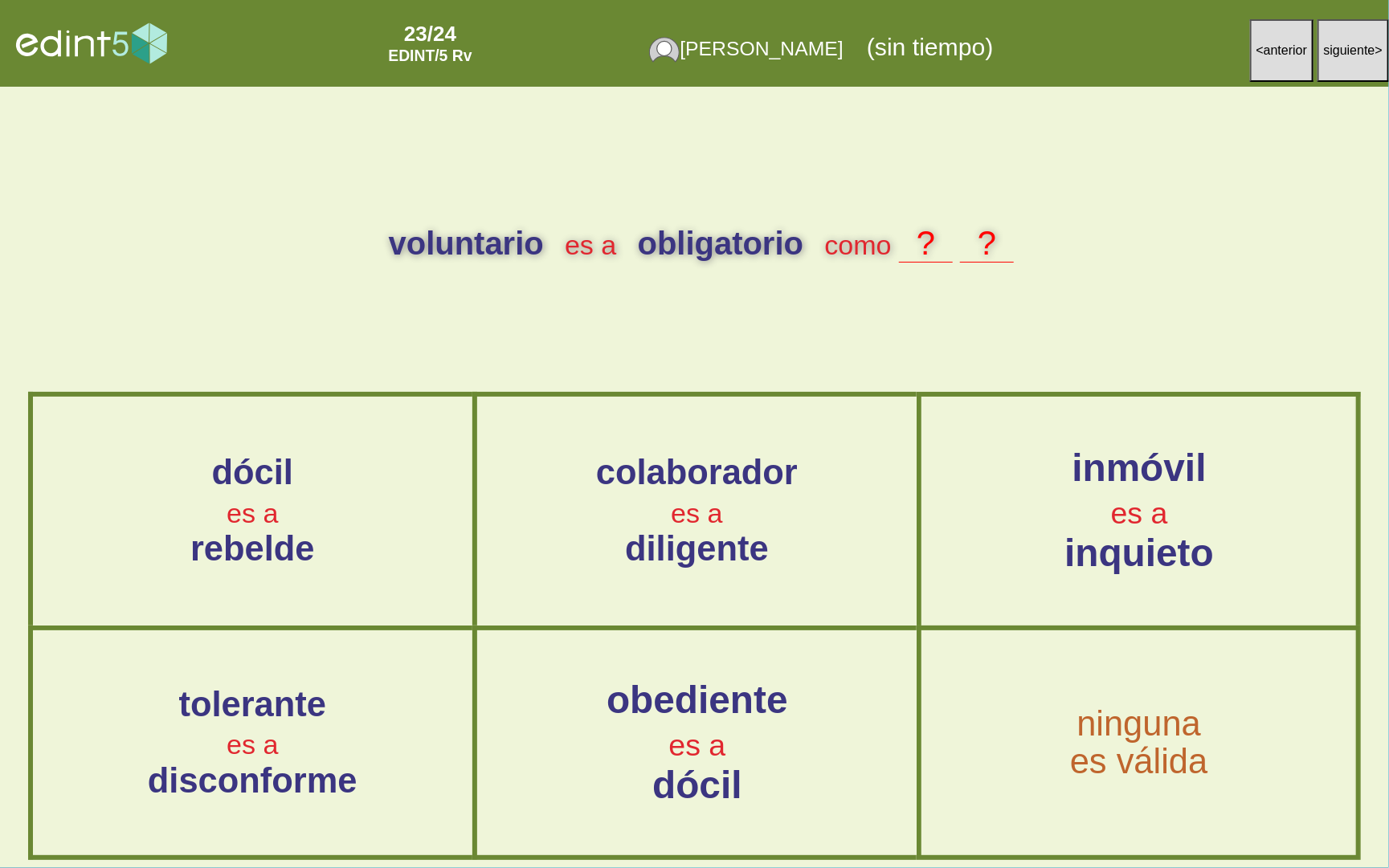
click at [649, 710] on span "obediente" at bounding box center [697, 699] width 182 height 43
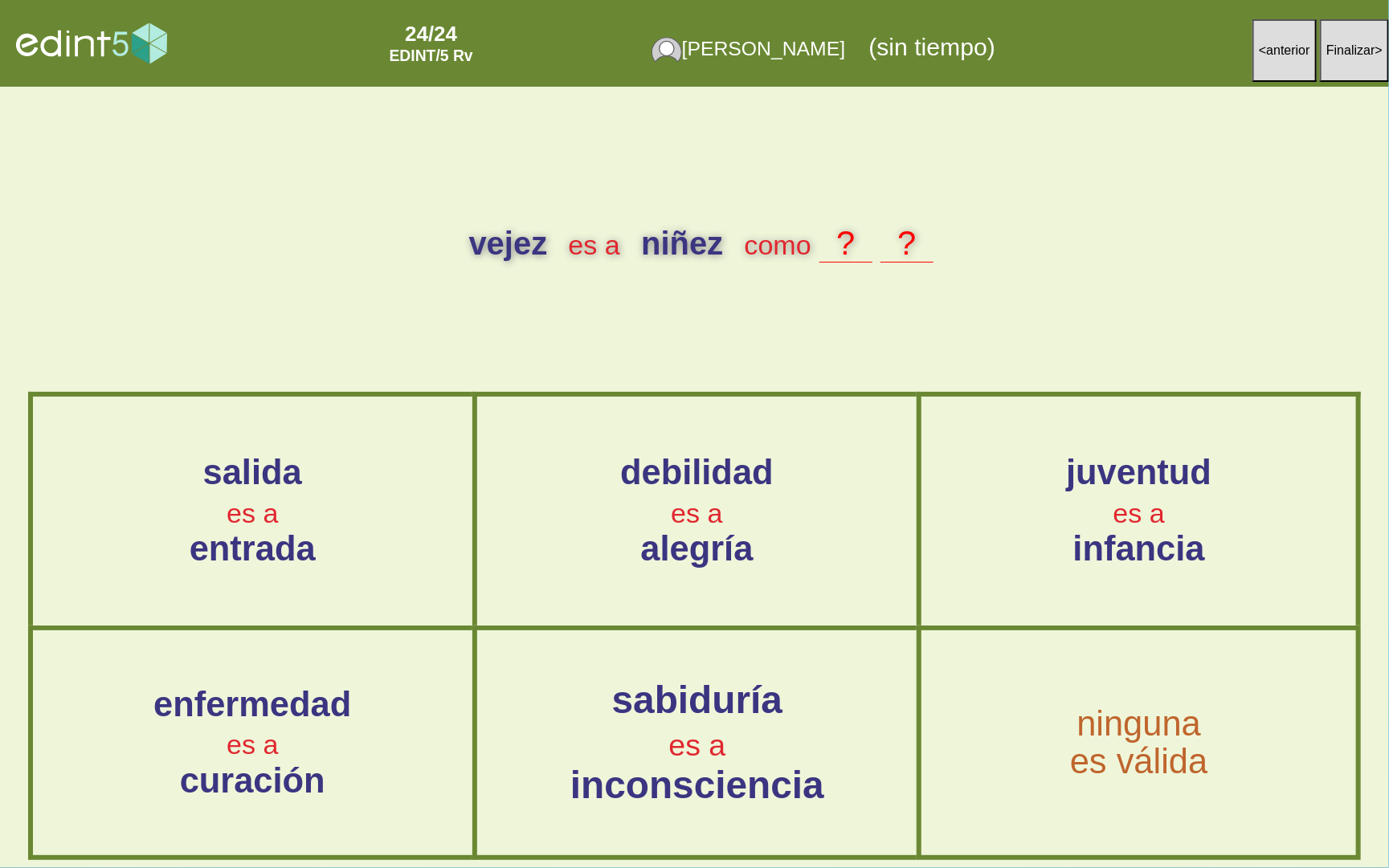
drag, startPoint x: 995, startPoint y: 531, endPoint x: 816, endPoint y: 319, distance: 277.5
click at [816, 319] on div "vejez es a niñez como ? ? salida es a entrada debilidad es a alegría juventud e…" at bounding box center [694, 477] width 1389 height 781
click at [965, 792] on div "ninguna es válida" at bounding box center [1138, 743] width 431 height 222
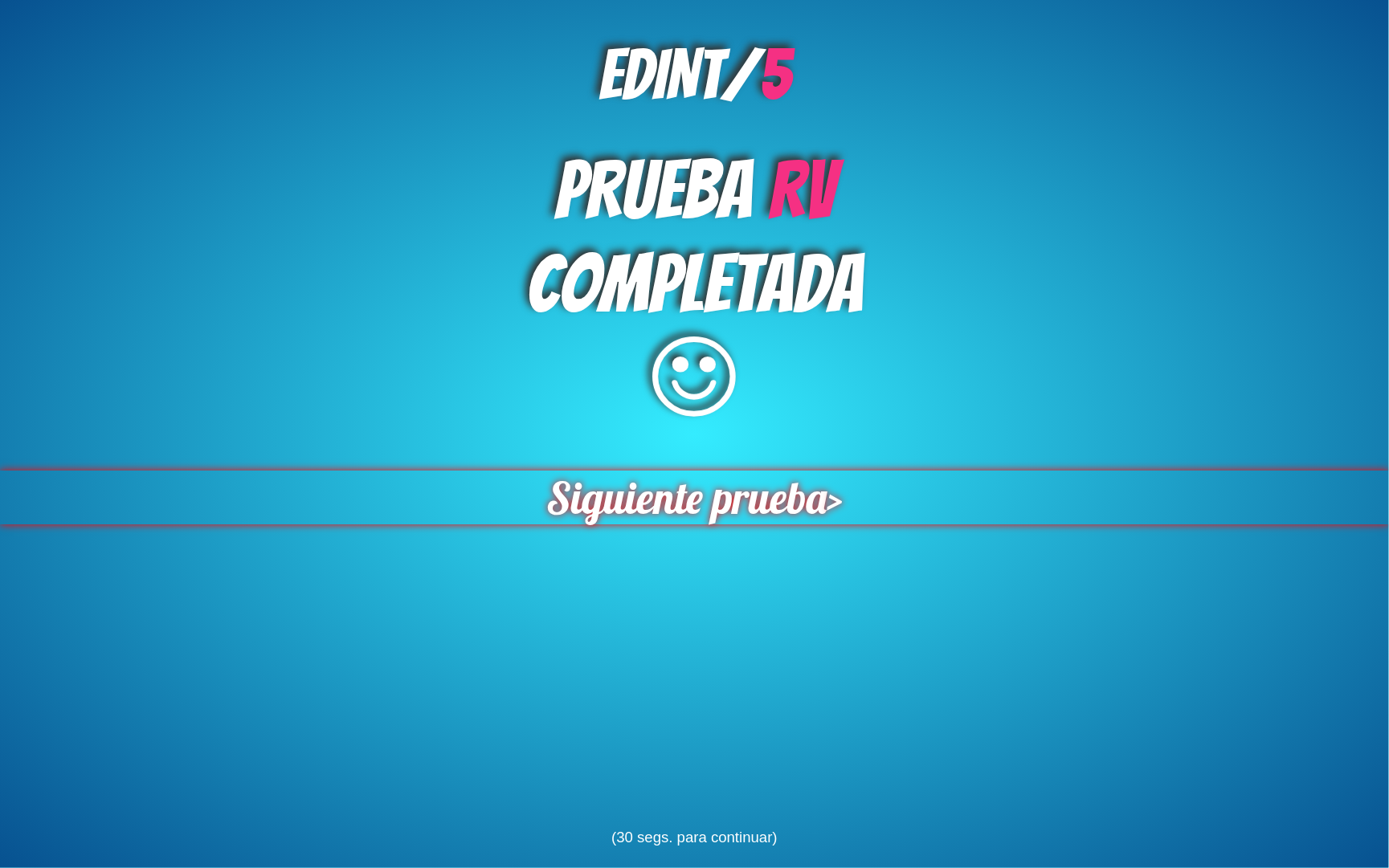
click at [718, 502] on span "Siguiente prueba" at bounding box center [686, 498] width 280 height 54
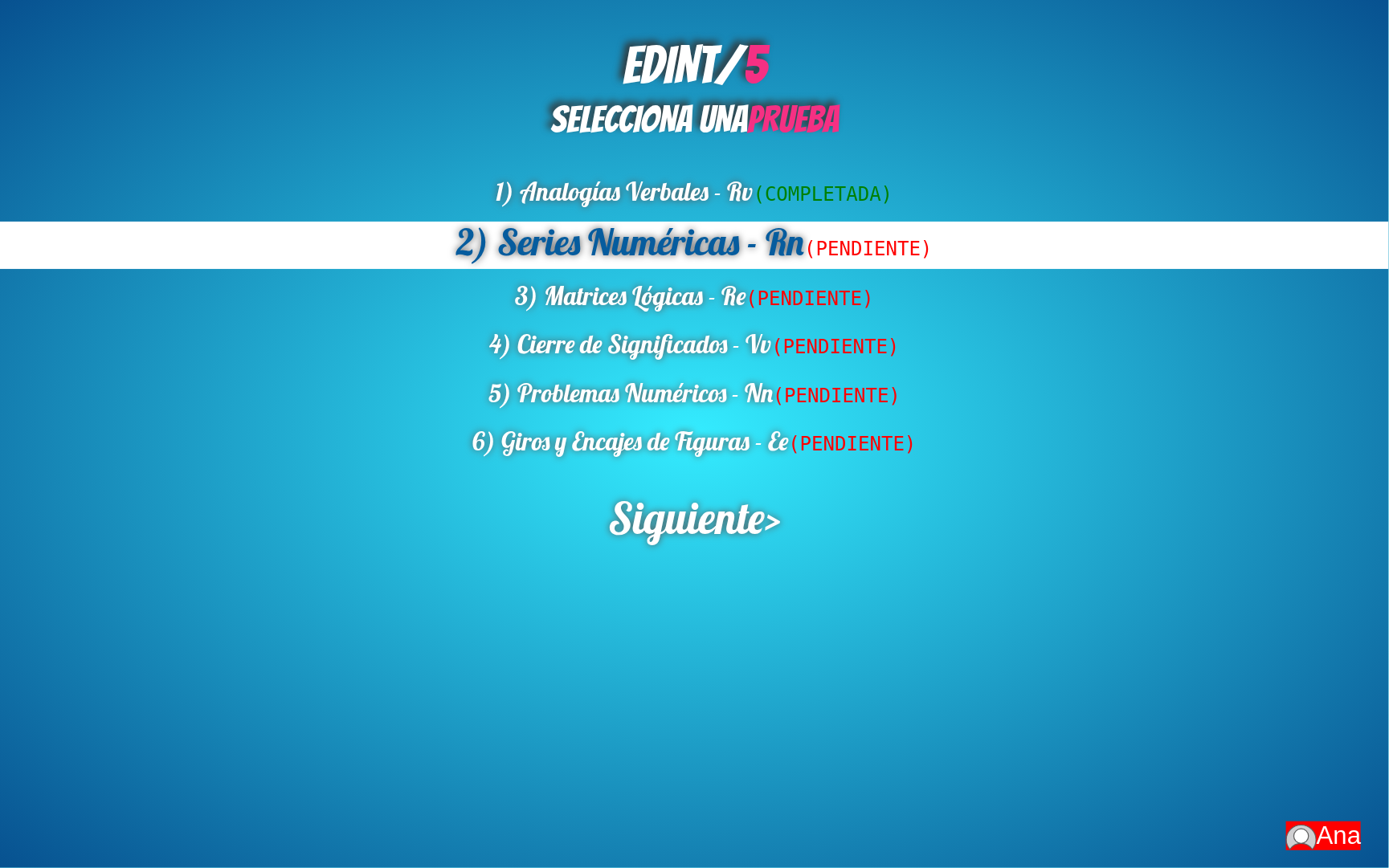
click at [718, 502] on span "Siguiente" at bounding box center [686, 517] width 160 height 55
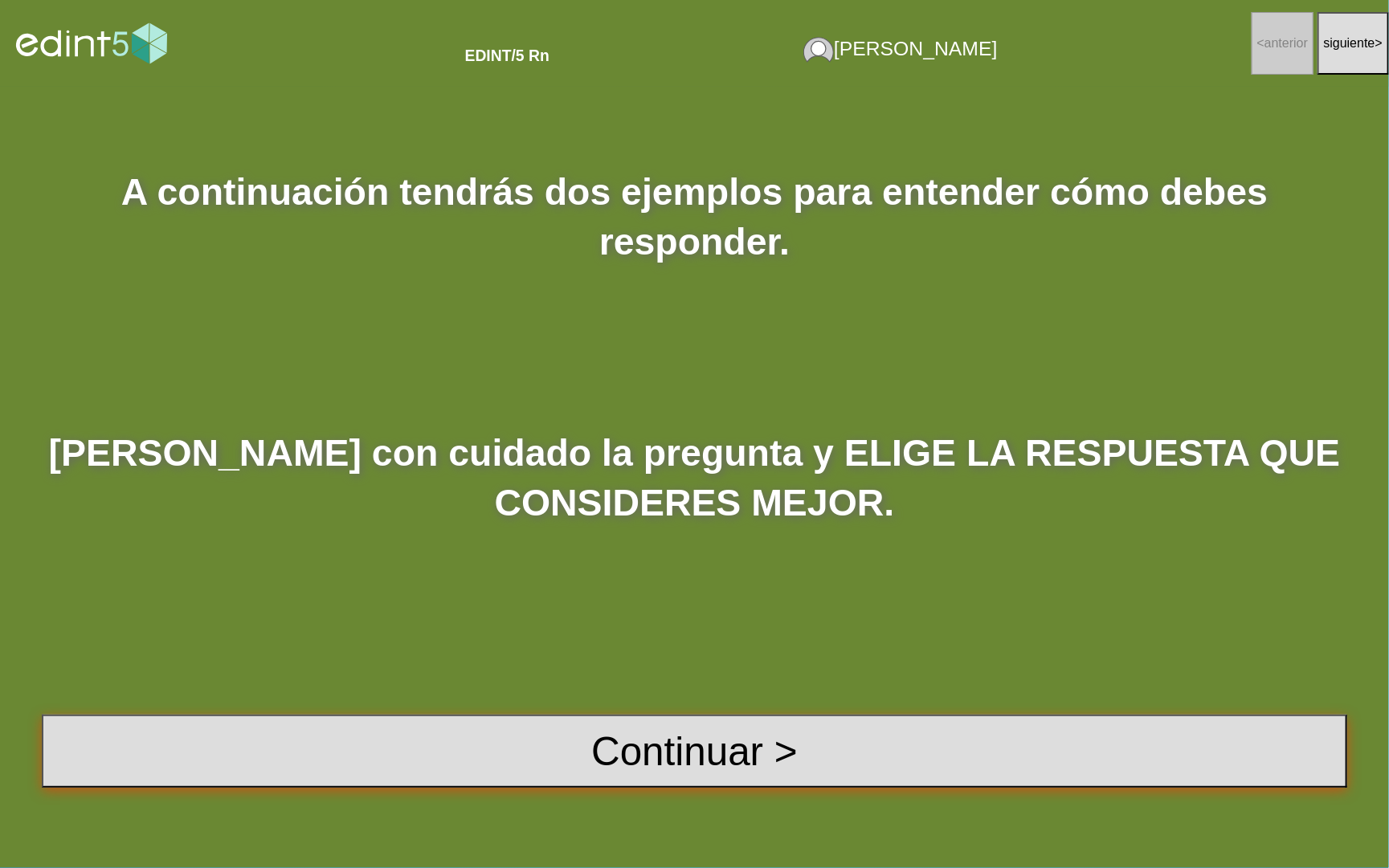
click at [688, 714] on button "Continuar >" at bounding box center [694, 751] width 1305 height 73
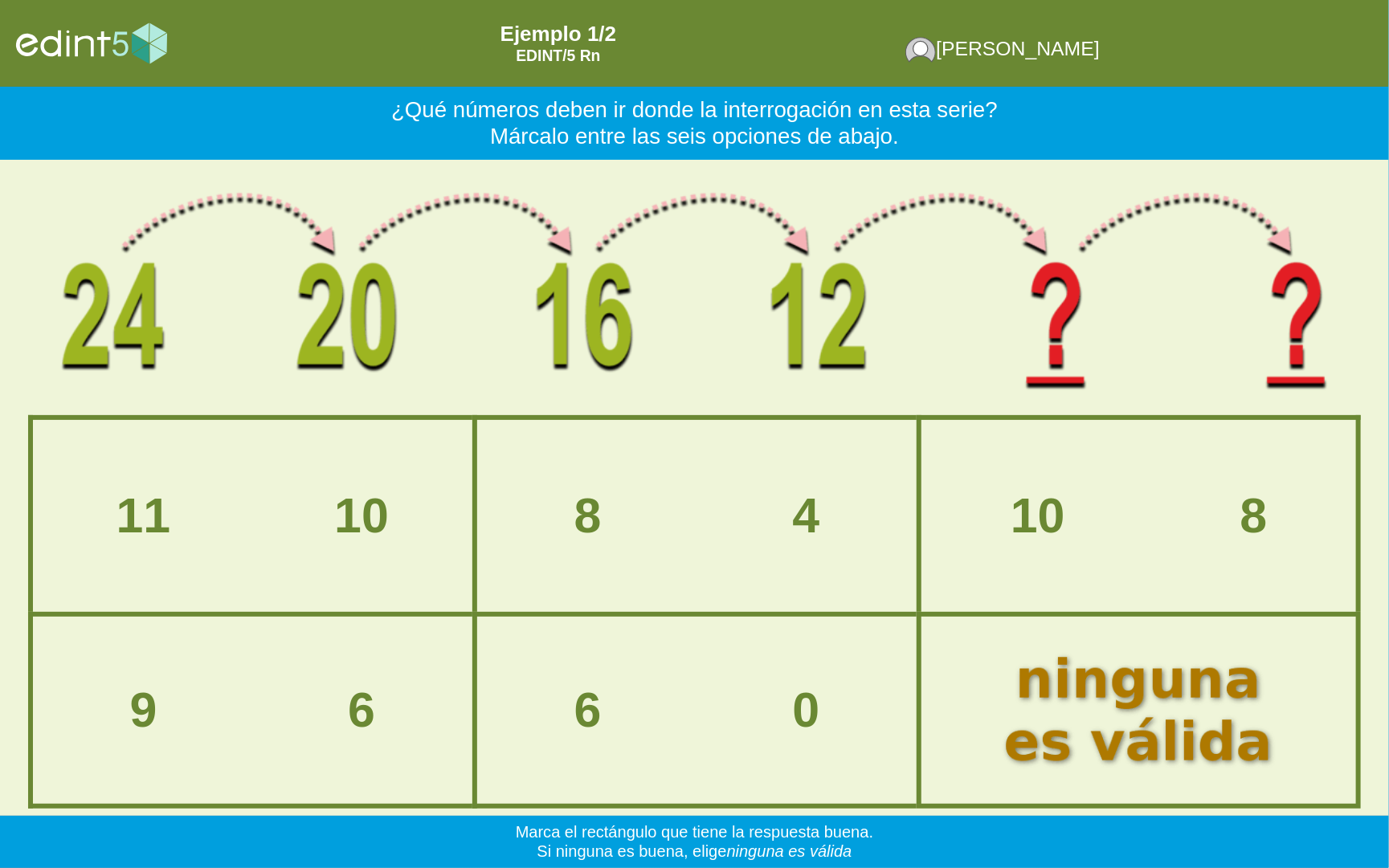
click at [555, 584] on div "8 4" at bounding box center [696, 516] width 436 height 188
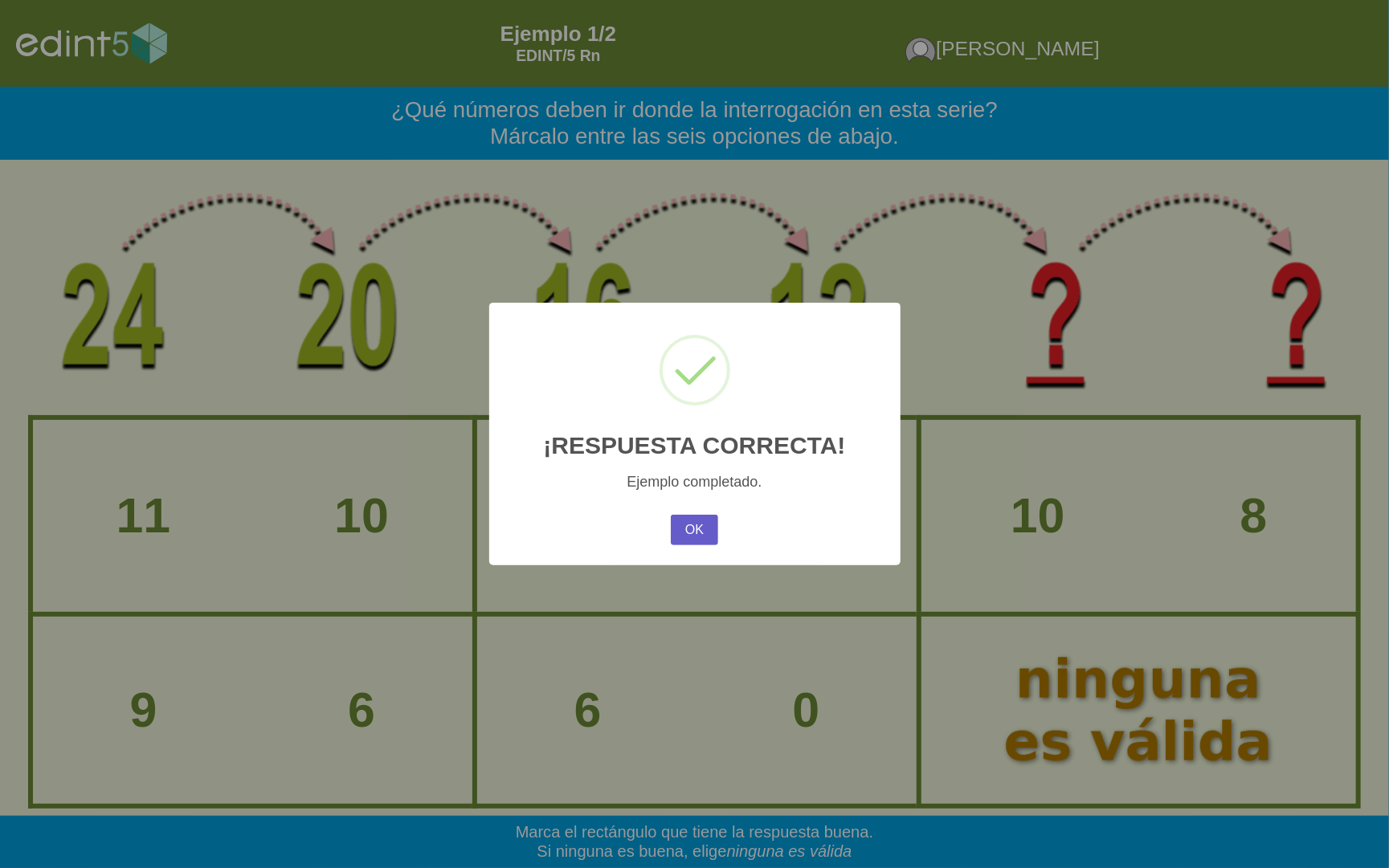
click at [687, 517] on button "OK" at bounding box center [694, 530] width 47 height 31
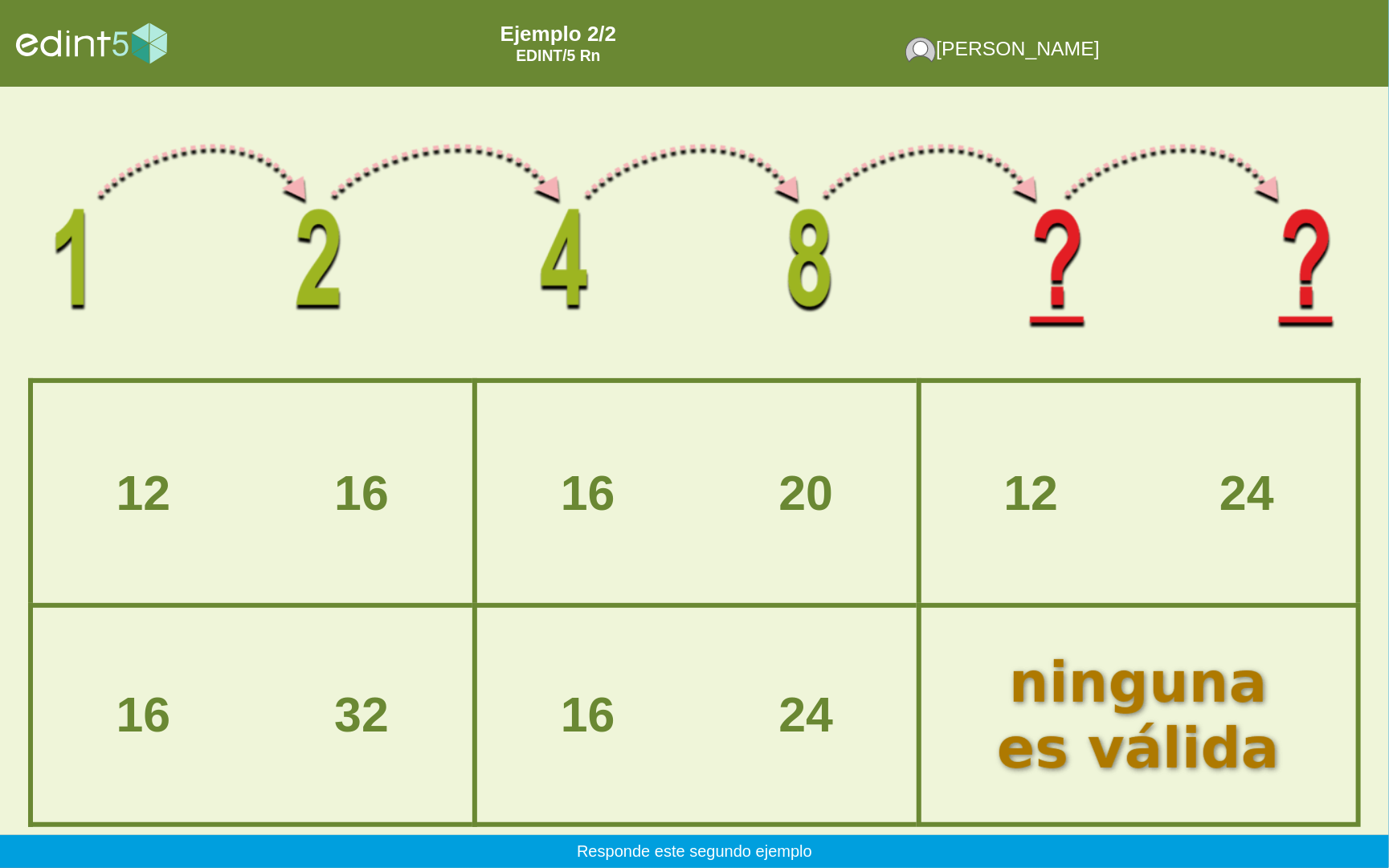
click at [417, 669] on div "16 32" at bounding box center [252, 714] width 436 height 211
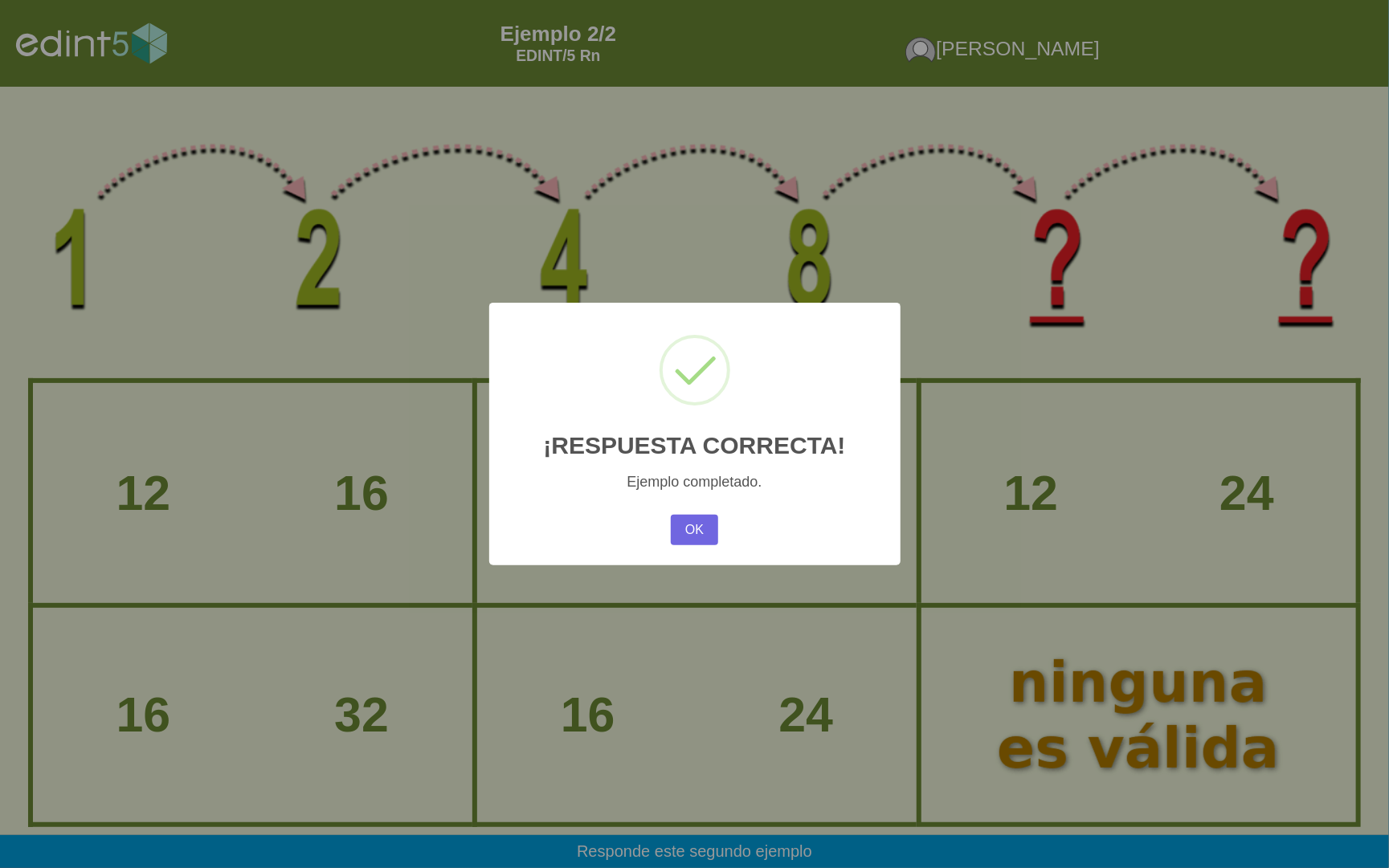
click at [667, 529] on div "OK No Cancel" at bounding box center [694, 530] width 55 height 38
click at [692, 521] on button "OK" at bounding box center [694, 530] width 47 height 31
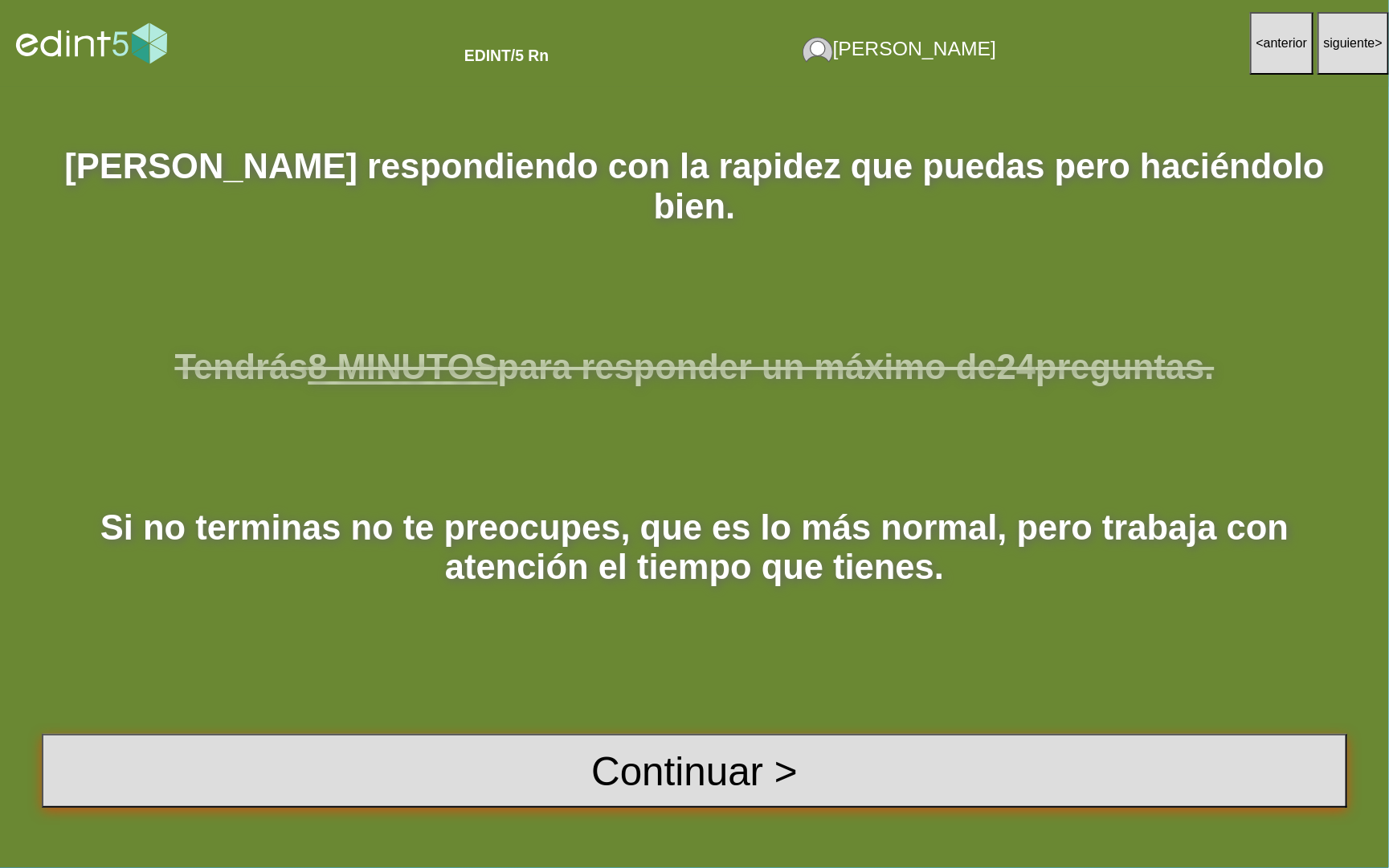
click at [666, 792] on button "Continuar >" at bounding box center [694, 770] width 1305 height 73
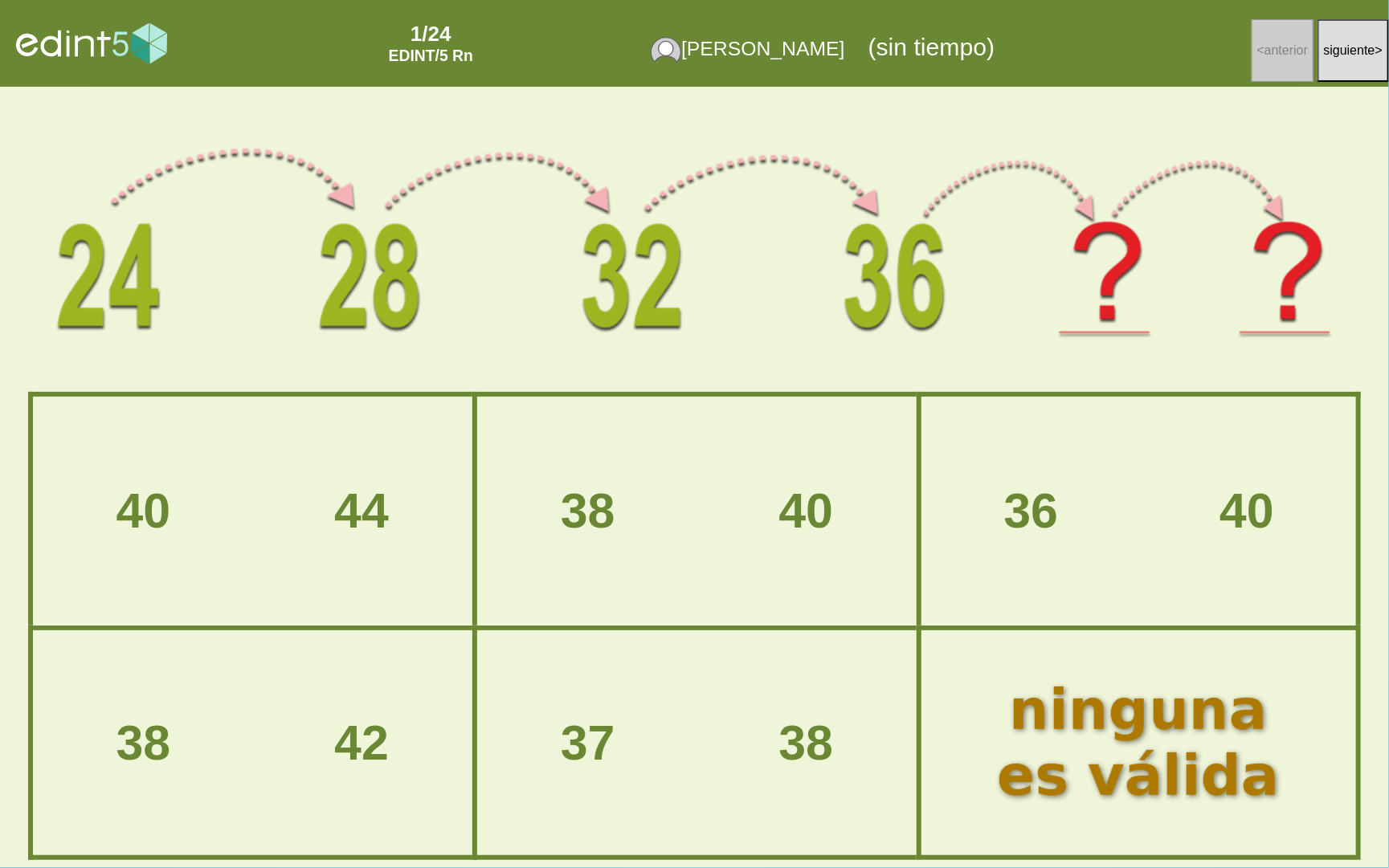
click at [372, 452] on div "40 44" at bounding box center [252, 511] width 436 height 227
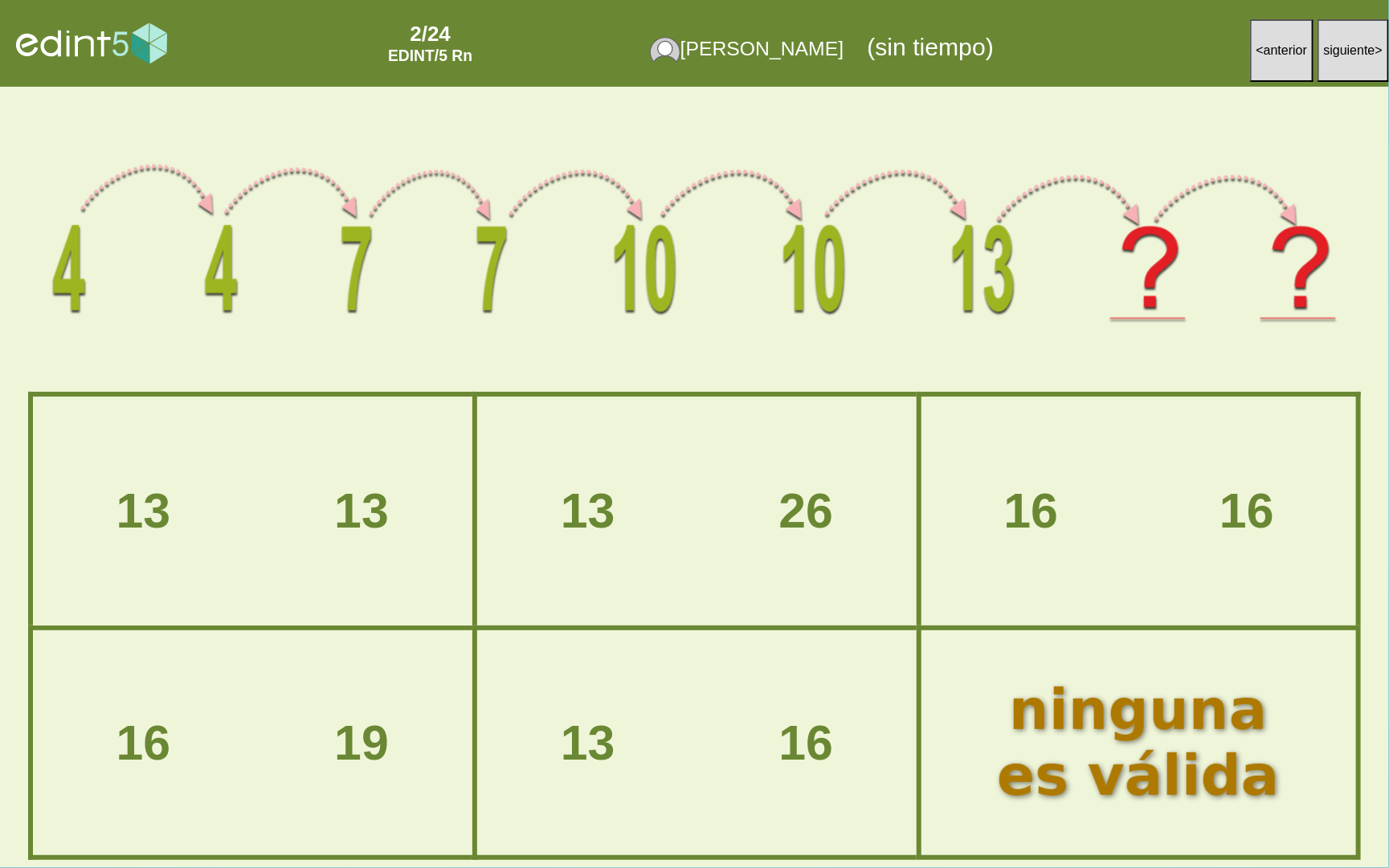
click at [738, 792] on div "13 16" at bounding box center [696, 743] width 436 height 222
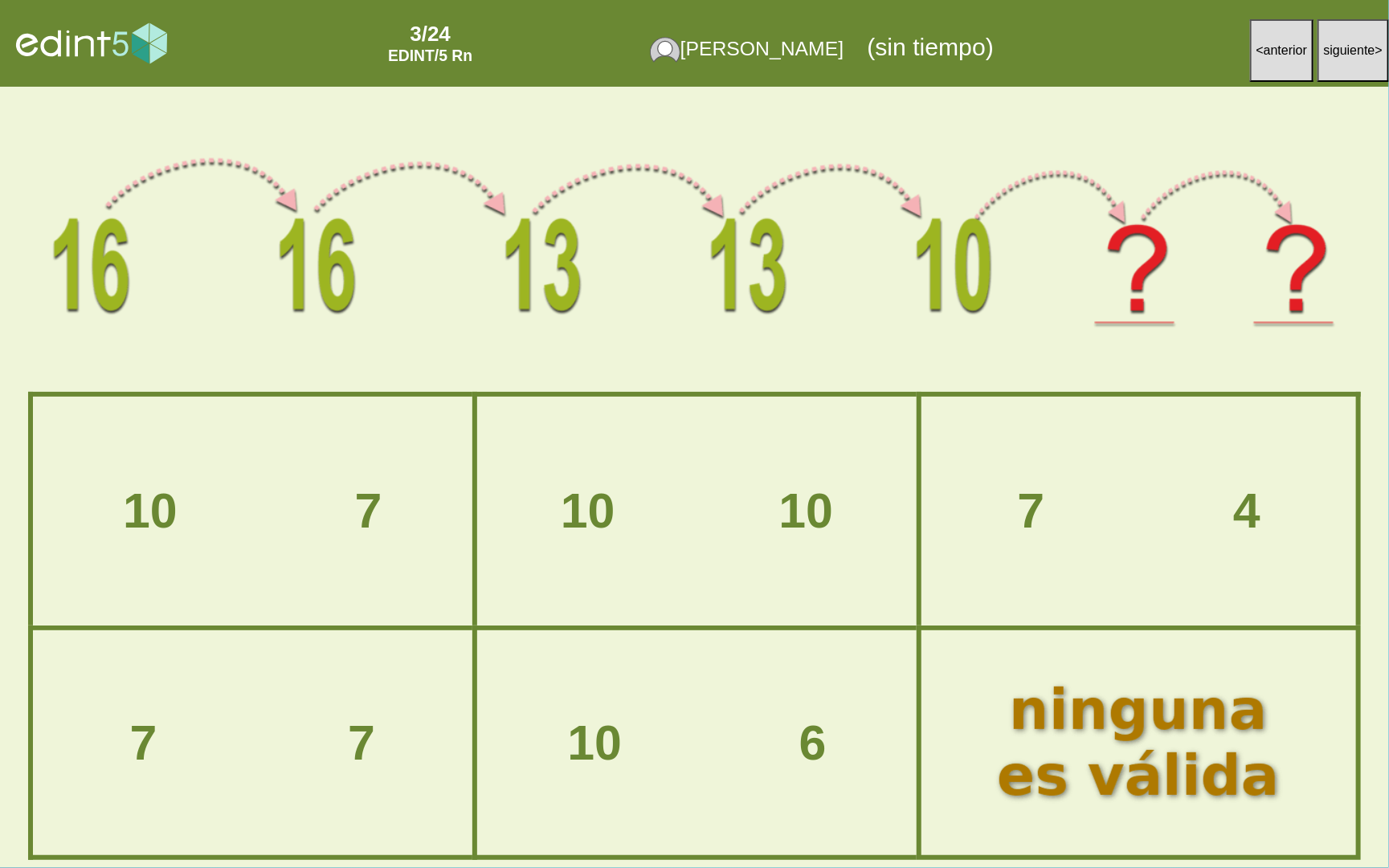
click at [302, 550] on div "10 7" at bounding box center [252, 511] width 436 height 227
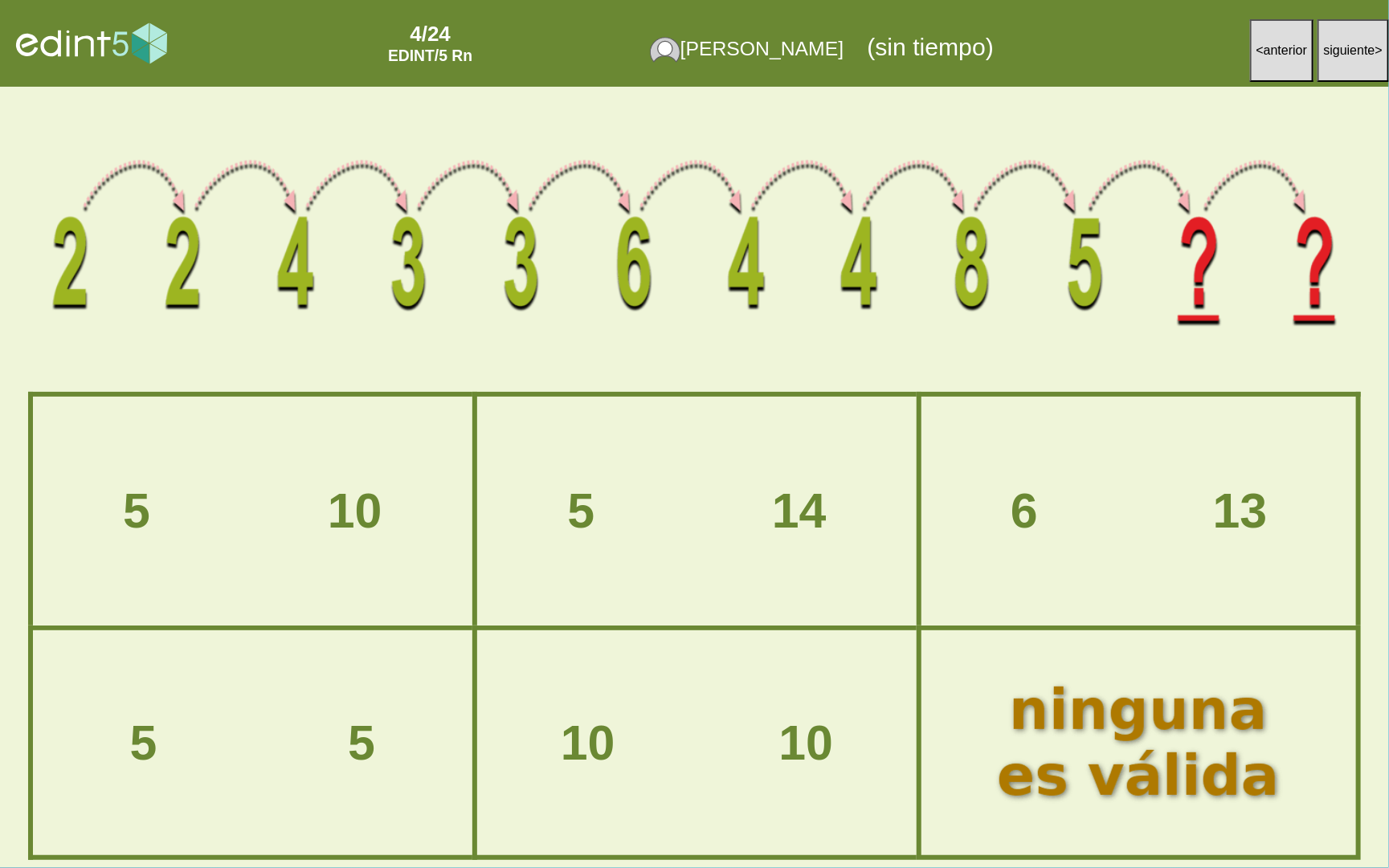
click at [399, 483] on div "5 10" at bounding box center [252, 511] width 436 height 227
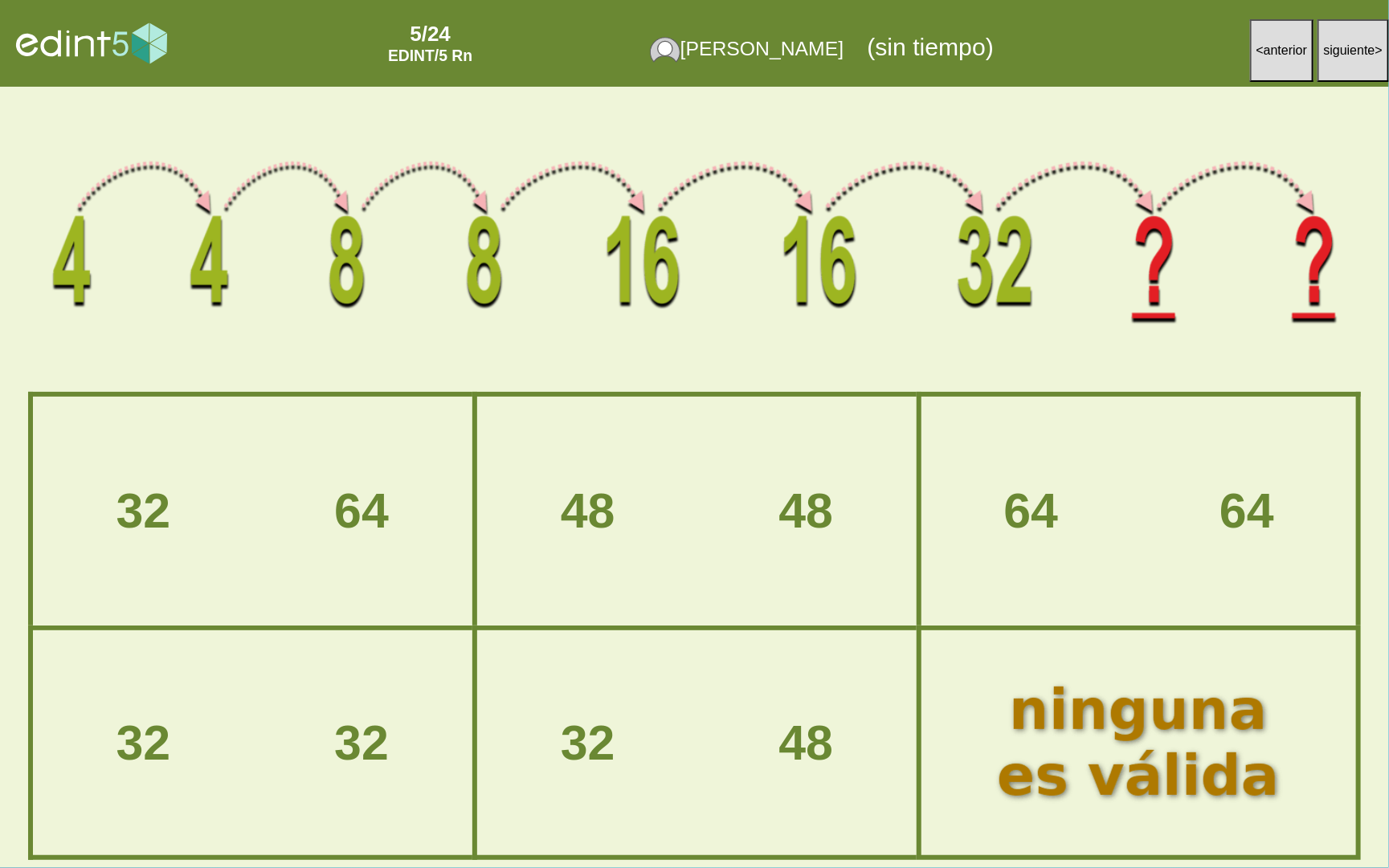
click at [354, 544] on div "32 64" at bounding box center [252, 511] width 436 height 227
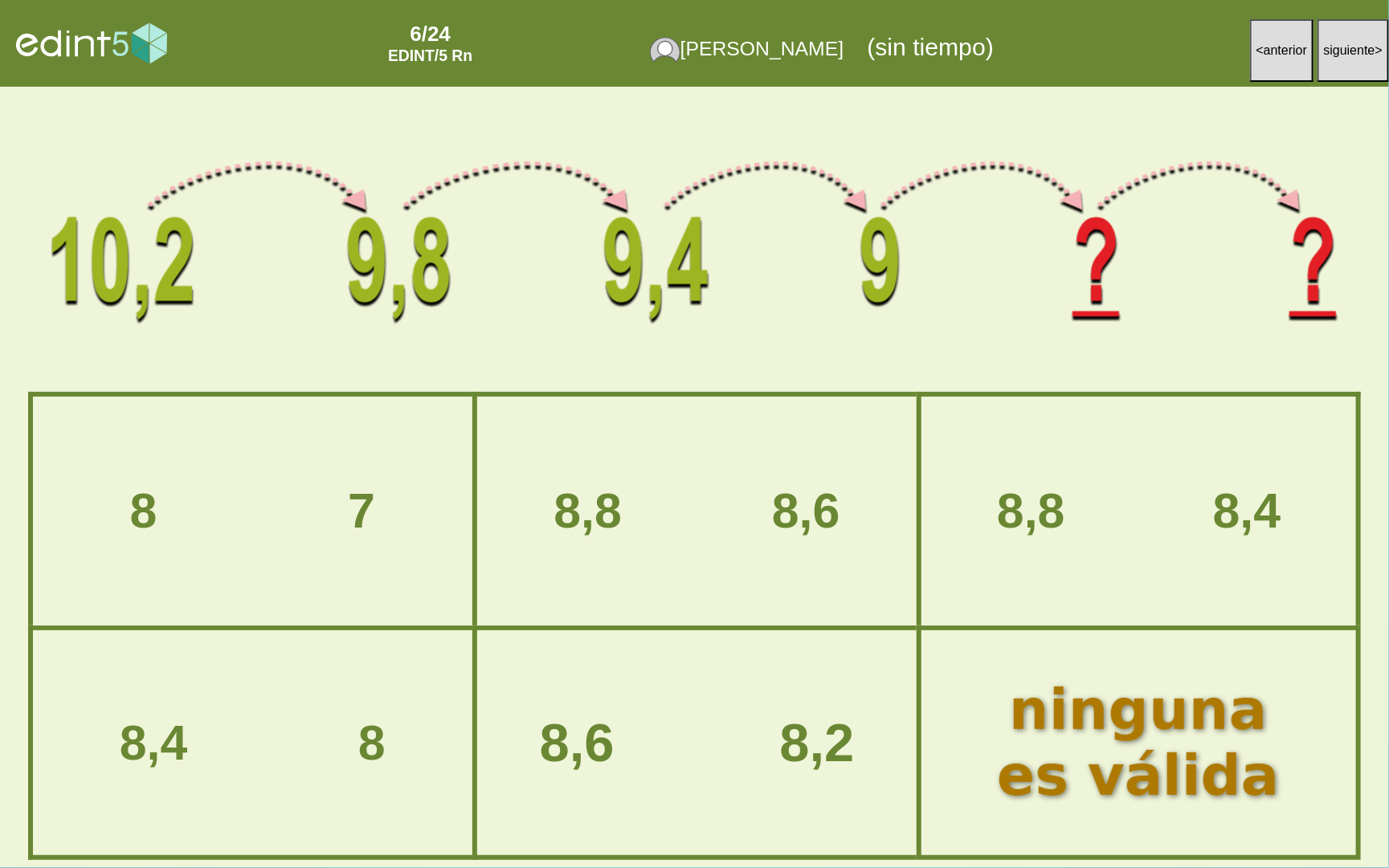
click at [650, 725] on div "8,6 8,2" at bounding box center [697, 743] width 480 height 60
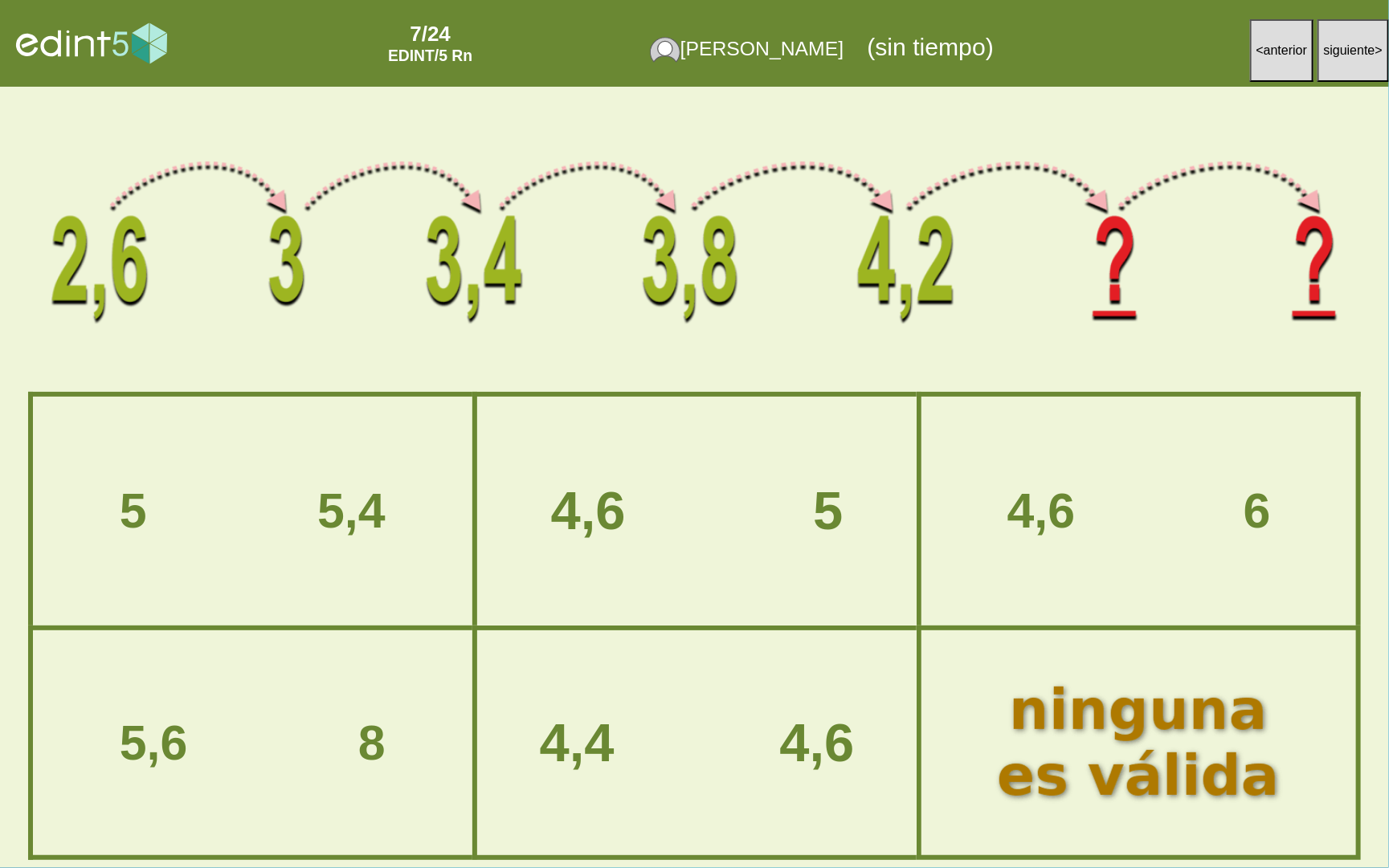
click at [662, 530] on div "4,6 5" at bounding box center [697, 512] width 480 height 60
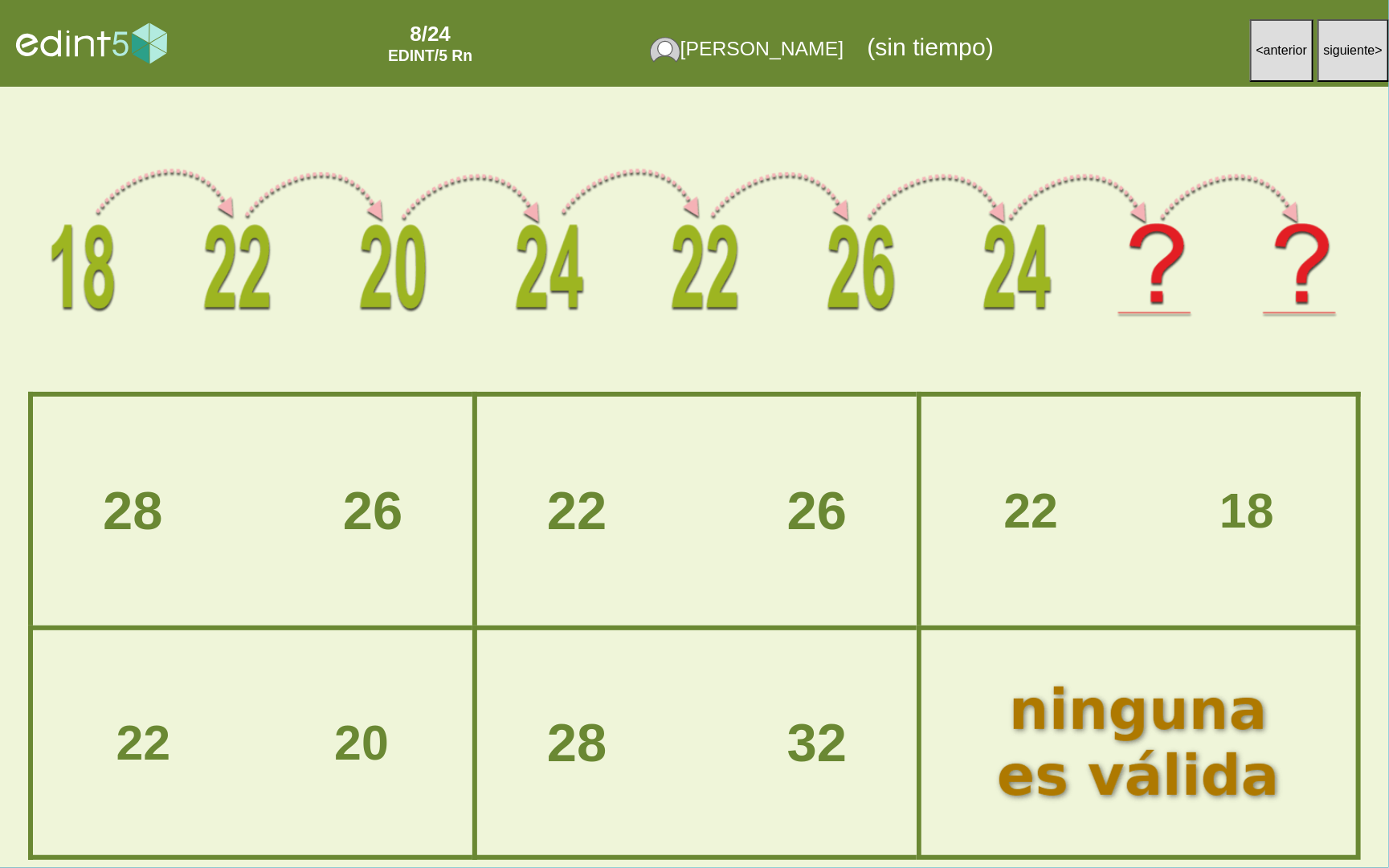
click at [343, 519] on div "28 26" at bounding box center [252, 512] width 480 height 60
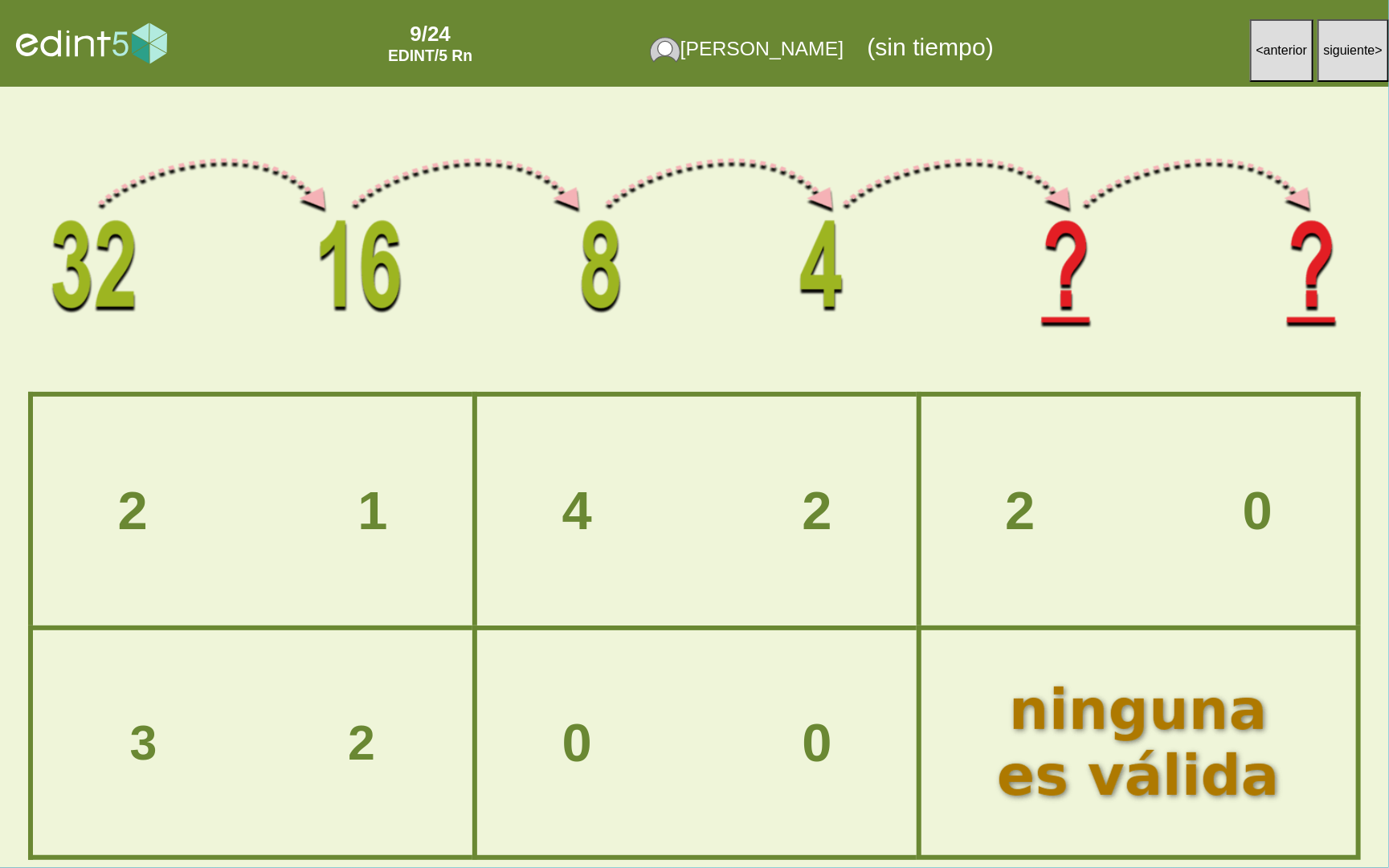
click at [1100, 489] on div "2 0" at bounding box center [1138, 512] width 475 height 60
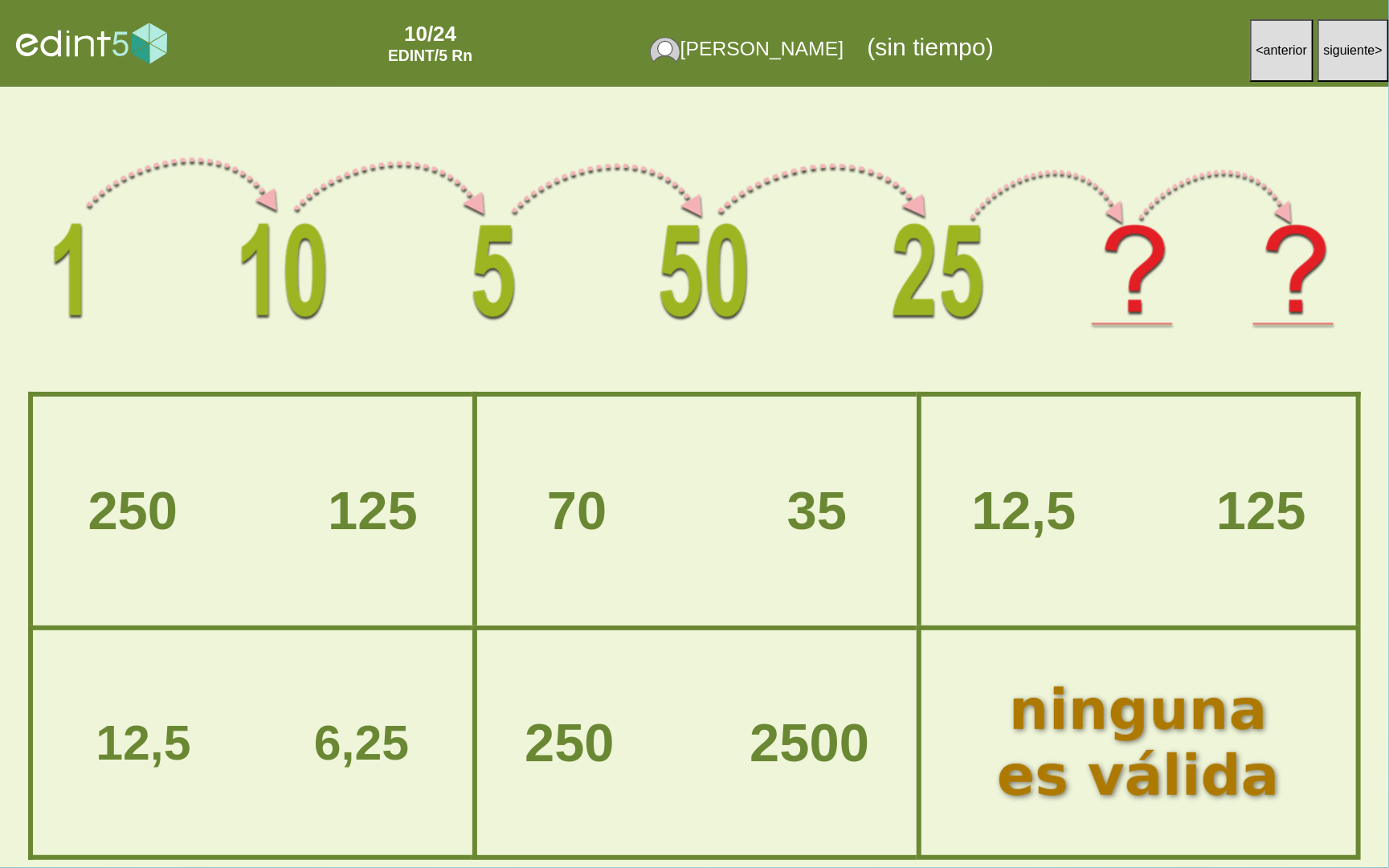
click at [646, 701] on div "250 2500" at bounding box center [696, 743] width 436 height 222
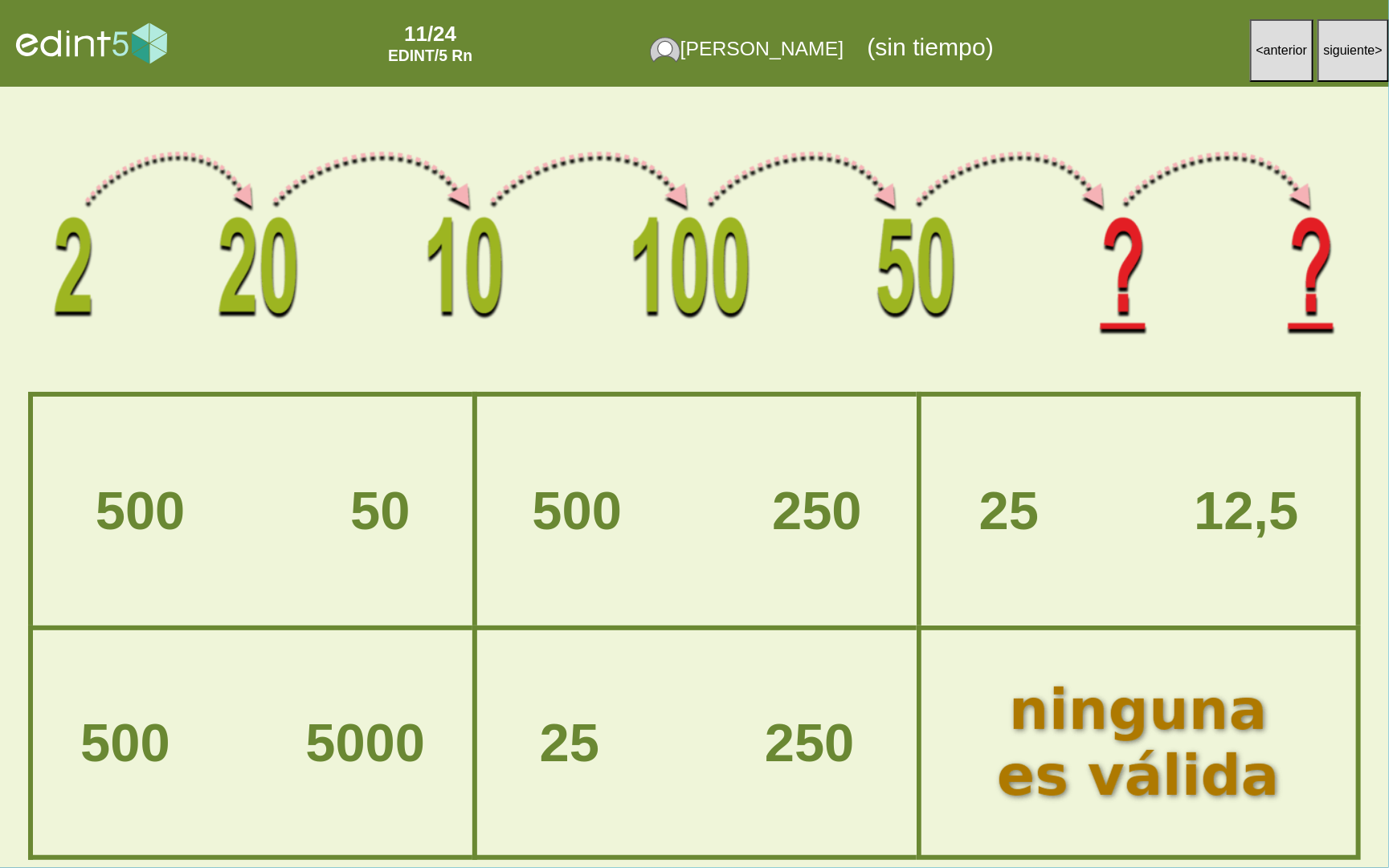
click at [255, 746] on div "500 5000" at bounding box center [252, 743] width 480 height 60
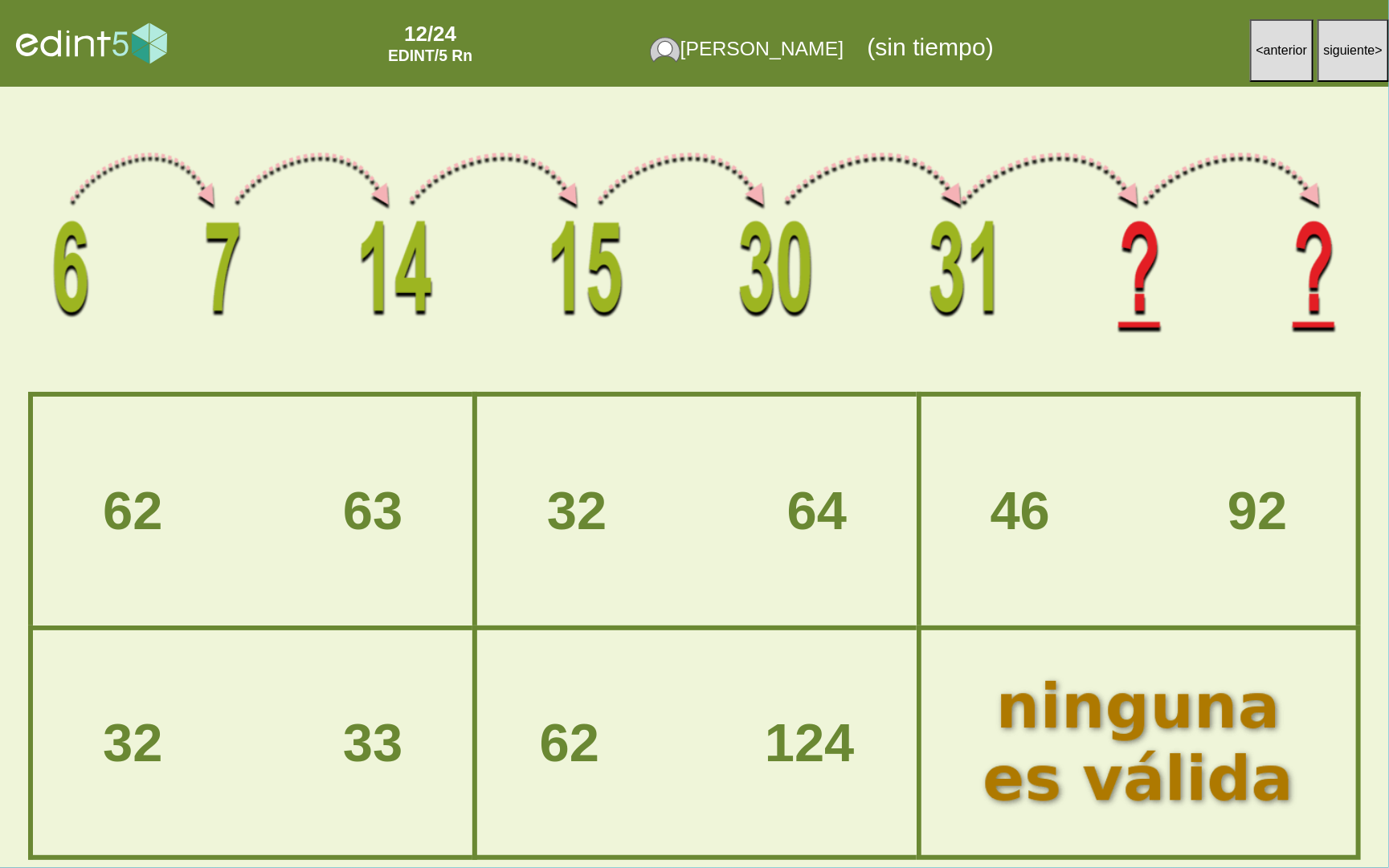
click at [1160, 668] on div at bounding box center [1138, 742] width 363 height 180
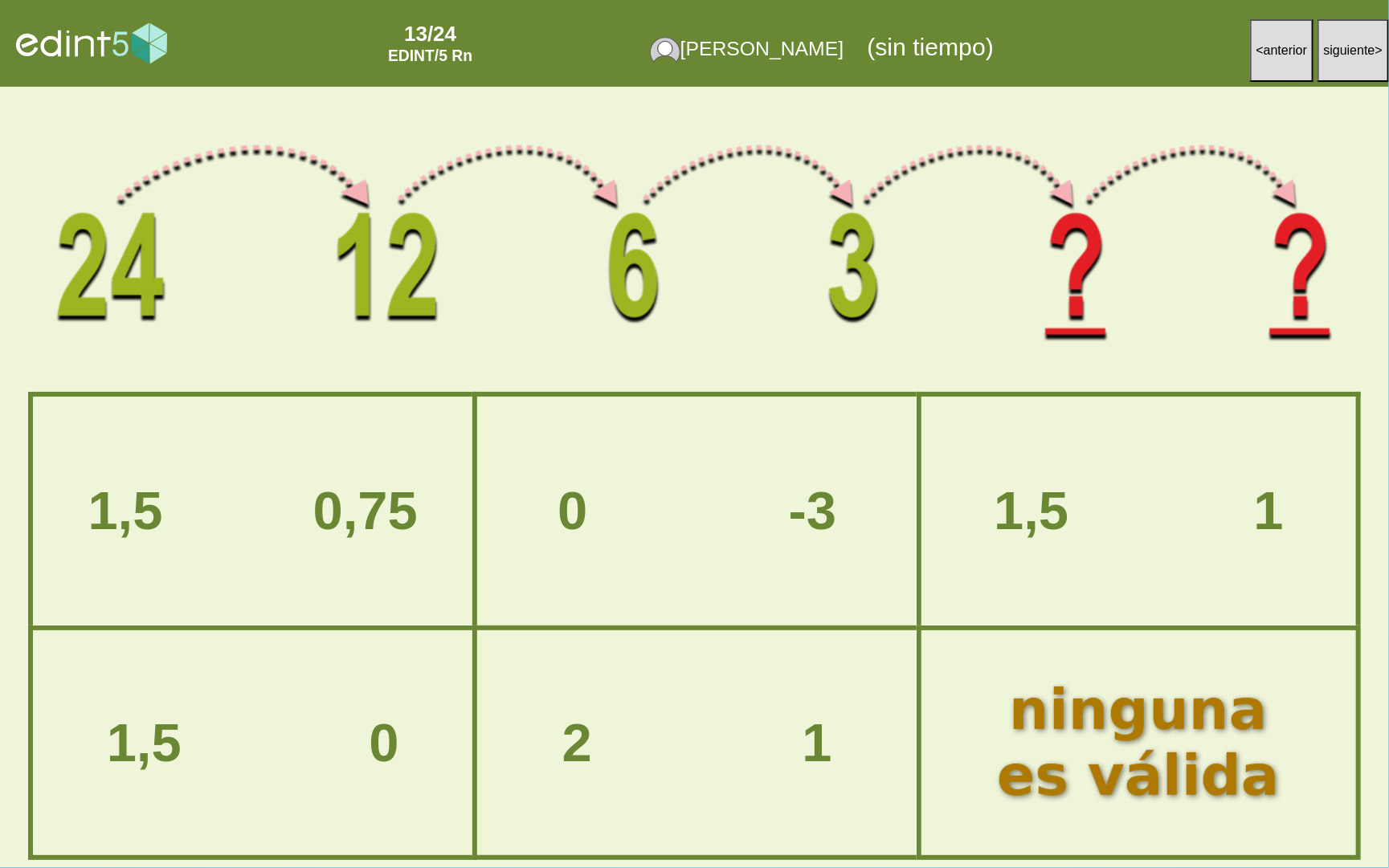
click at [858, 532] on div "0 -3" at bounding box center [697, 512] width 480 height 60
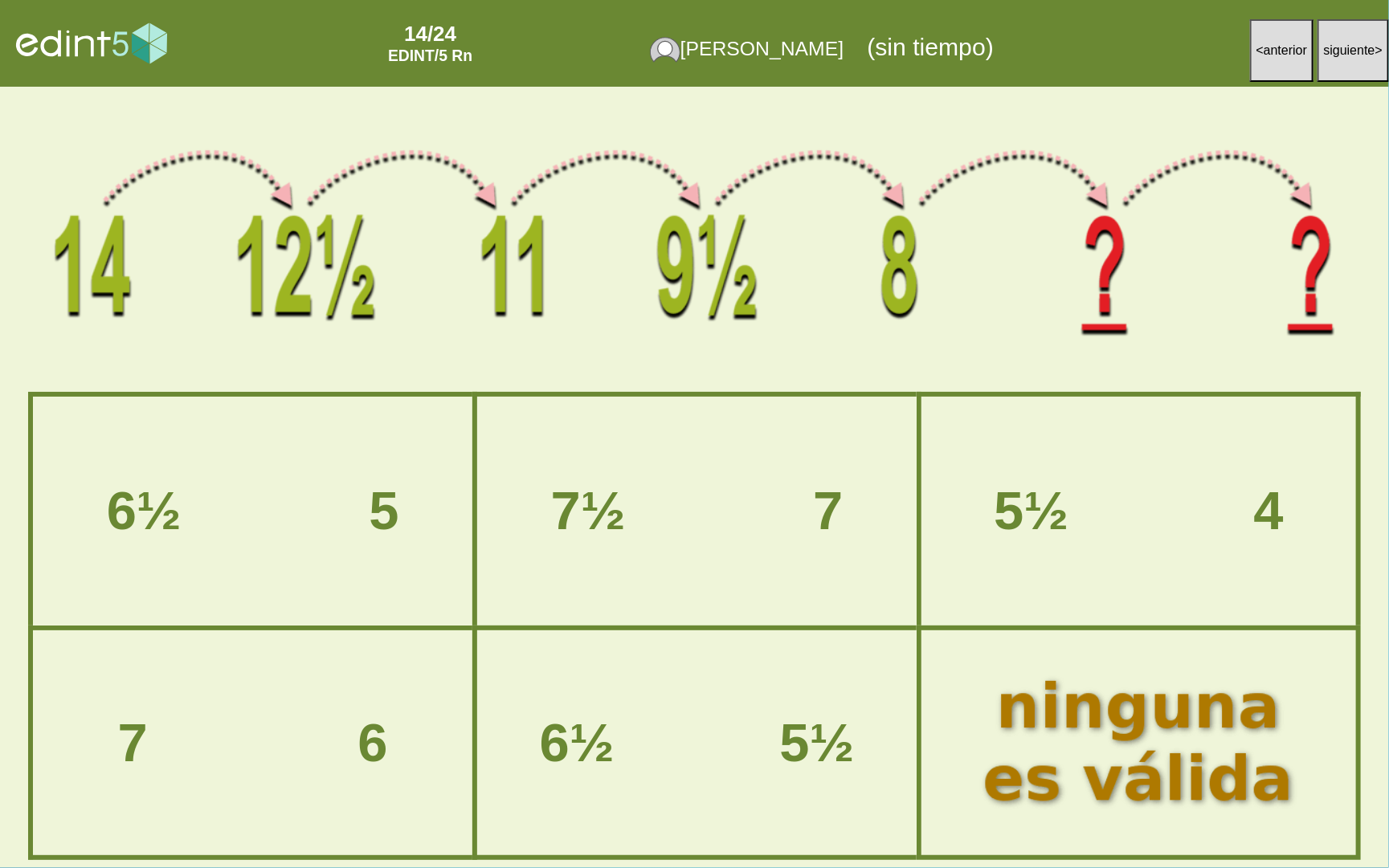
click at [1170, 739] on div at bounding box center [1138, 742] width 363 height 180
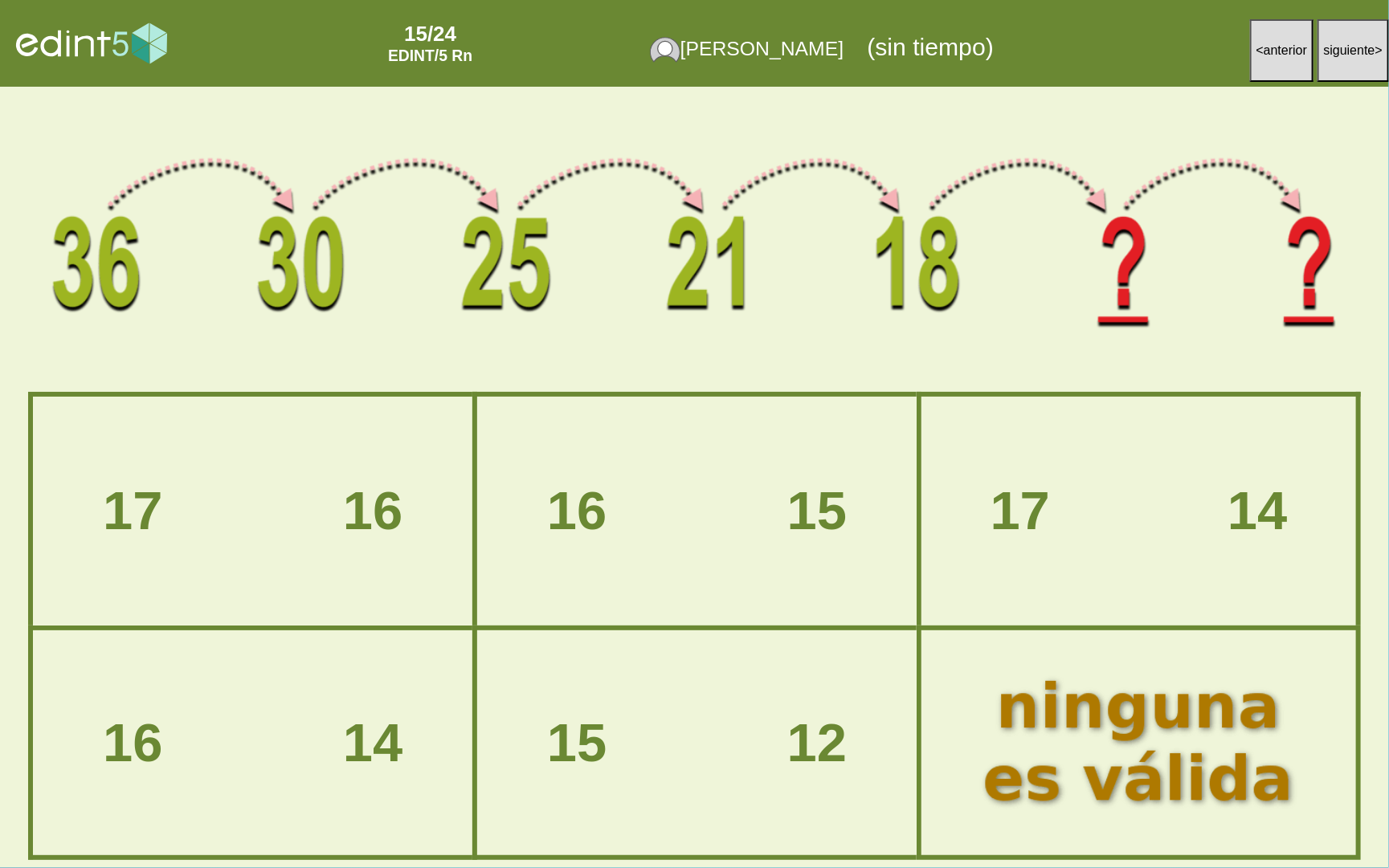
click at [1107, 764] on div at bounding box center [1138, 742] width 363 height 180
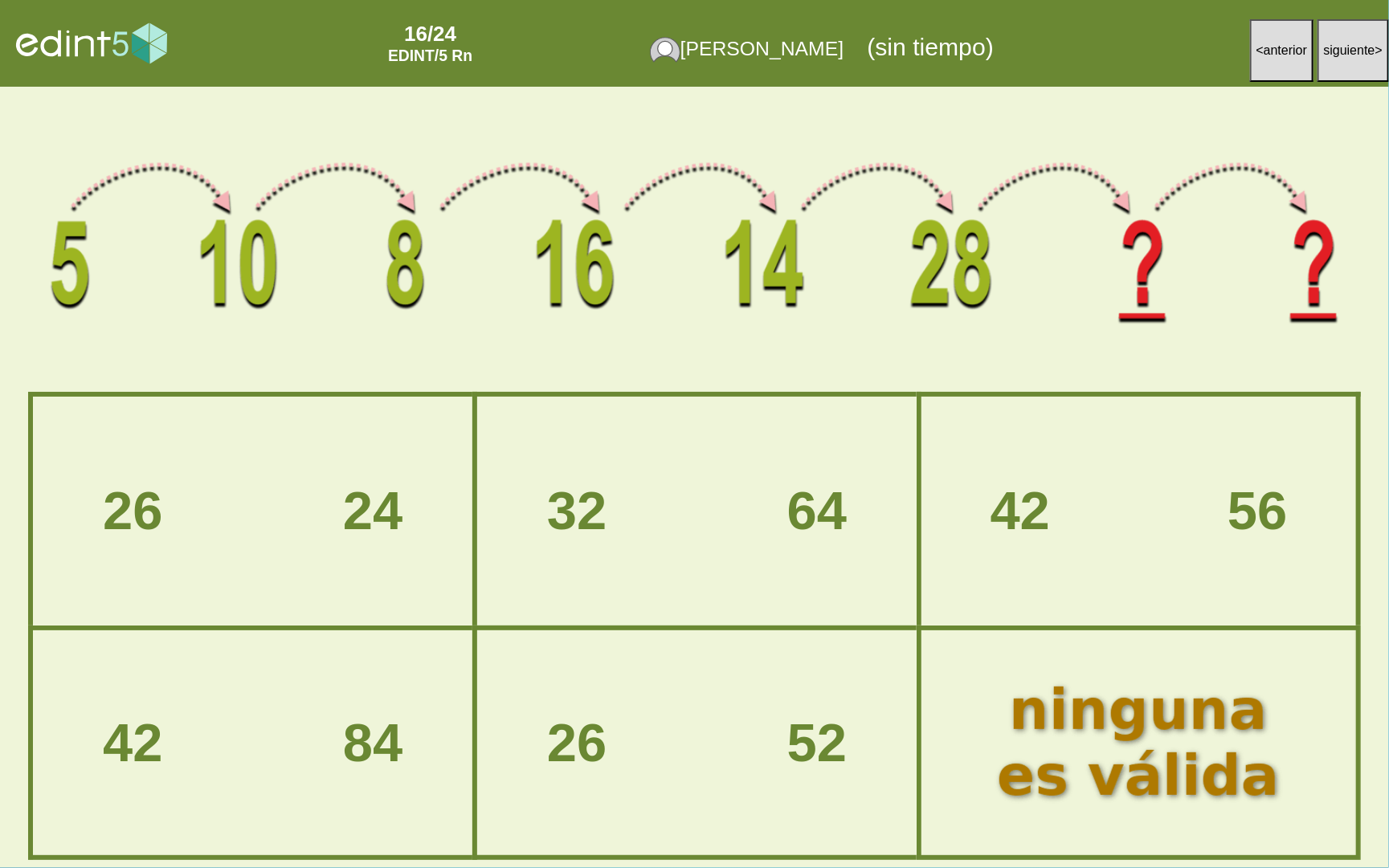
click at [605, 765] on div "26 52" at bounding box center [697, 743] width 480 height 60
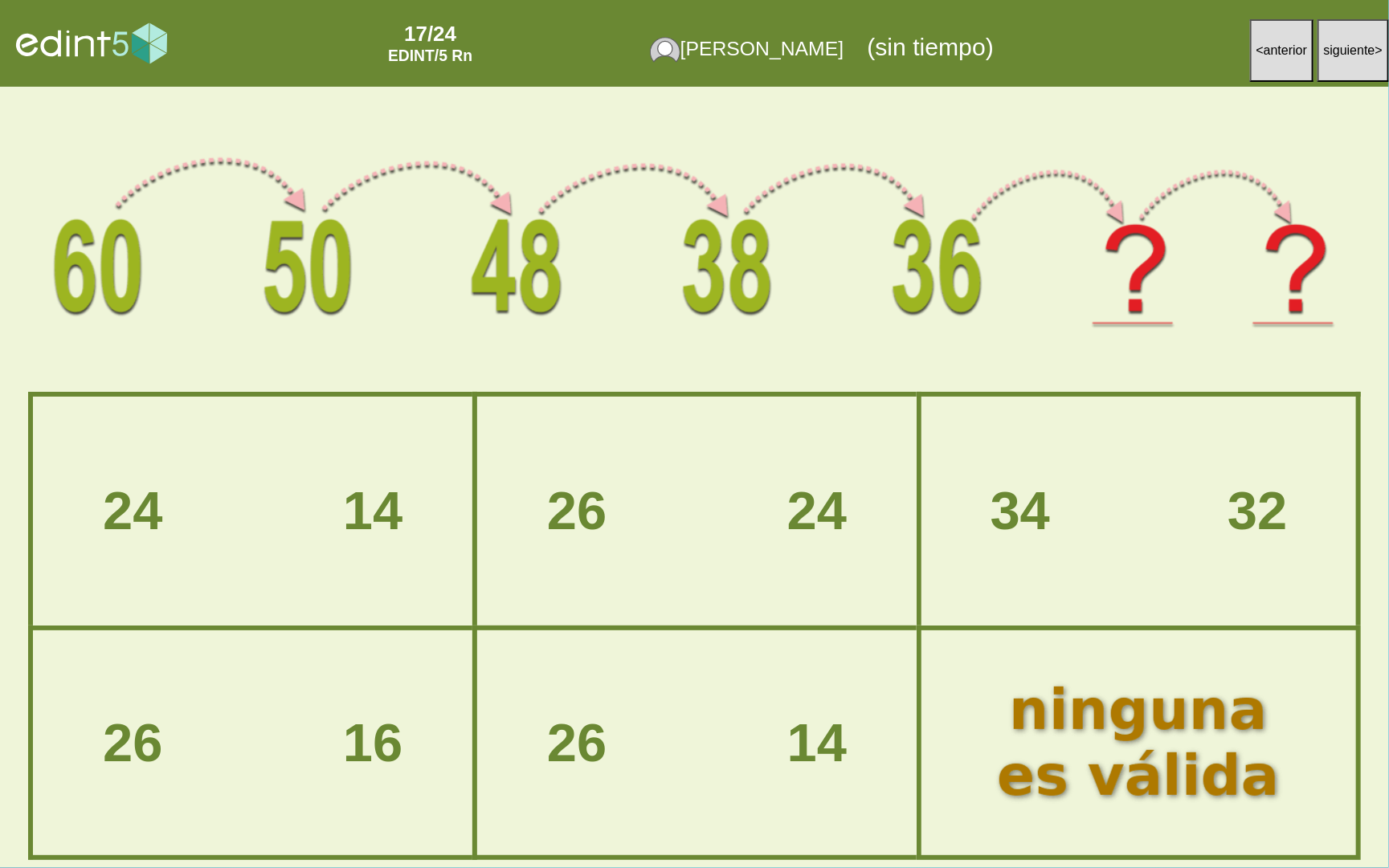
click at [823, 483] on div "26 24" at bounding box center [696, 511] width 436 height 227
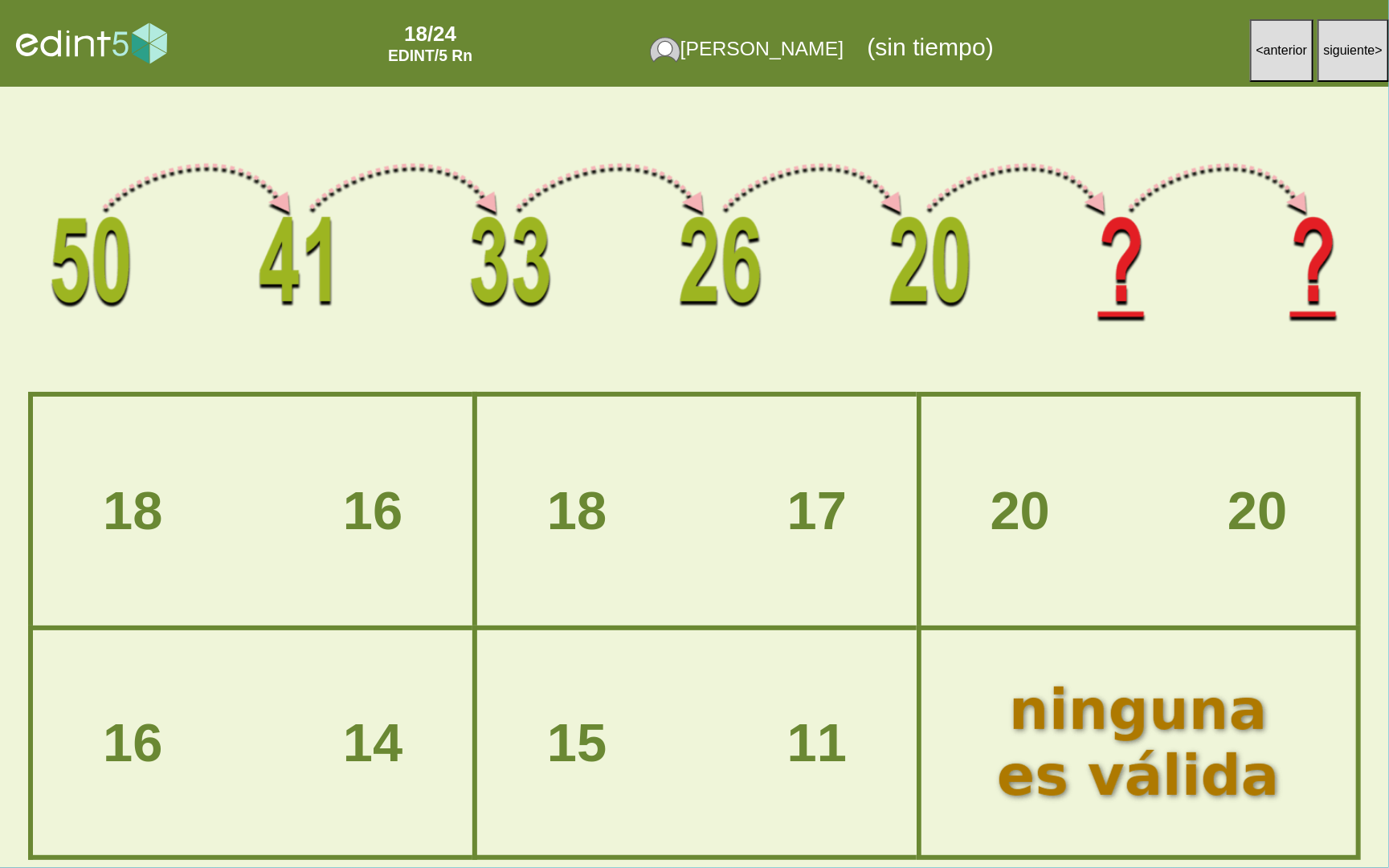
click at [383, 592] on div "18 16" at bounding box center [252, 511] width 436 height 227
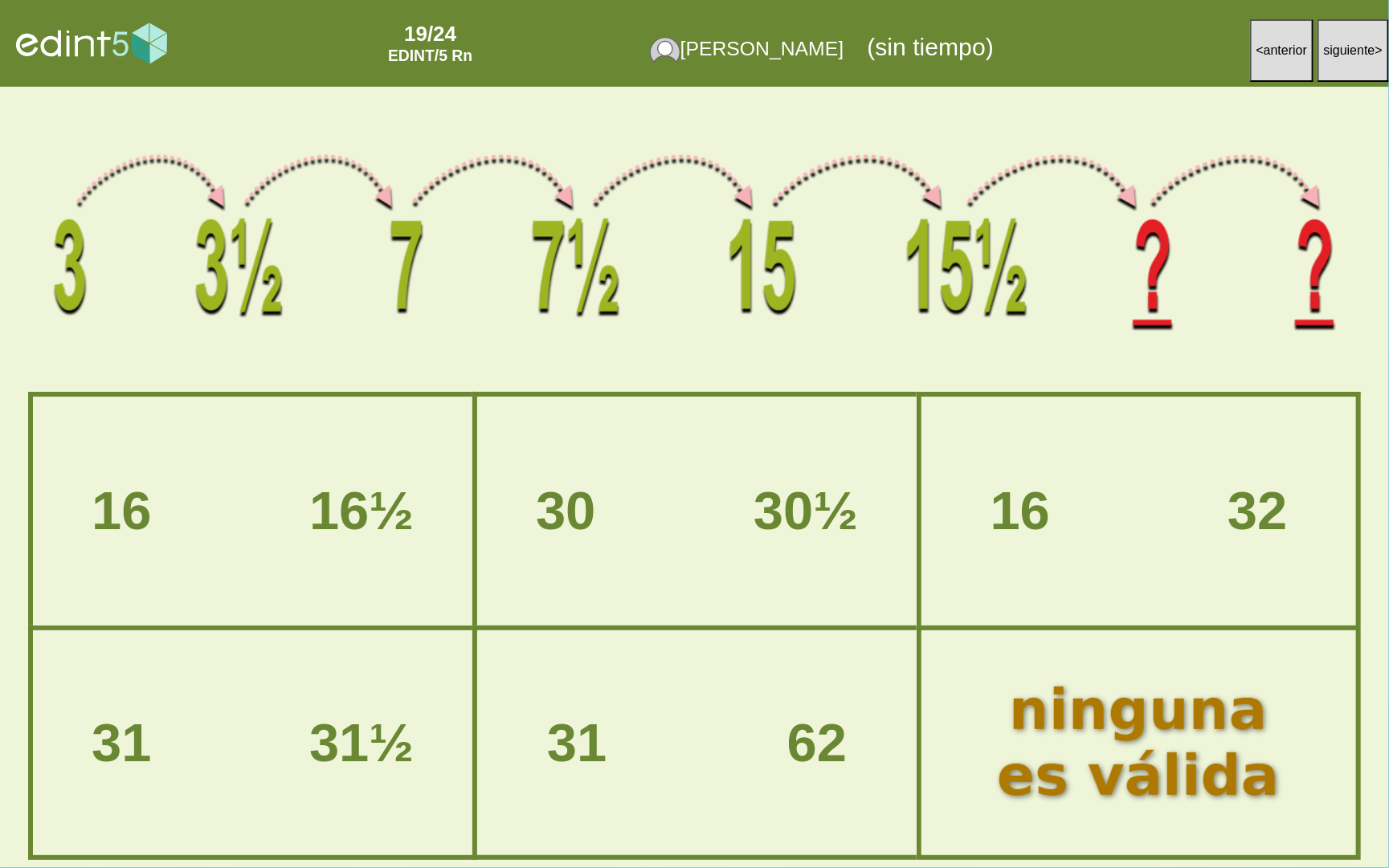
click at [399, 688] on div "31 31½" at bounding box center [252, 743] width 436 height 222
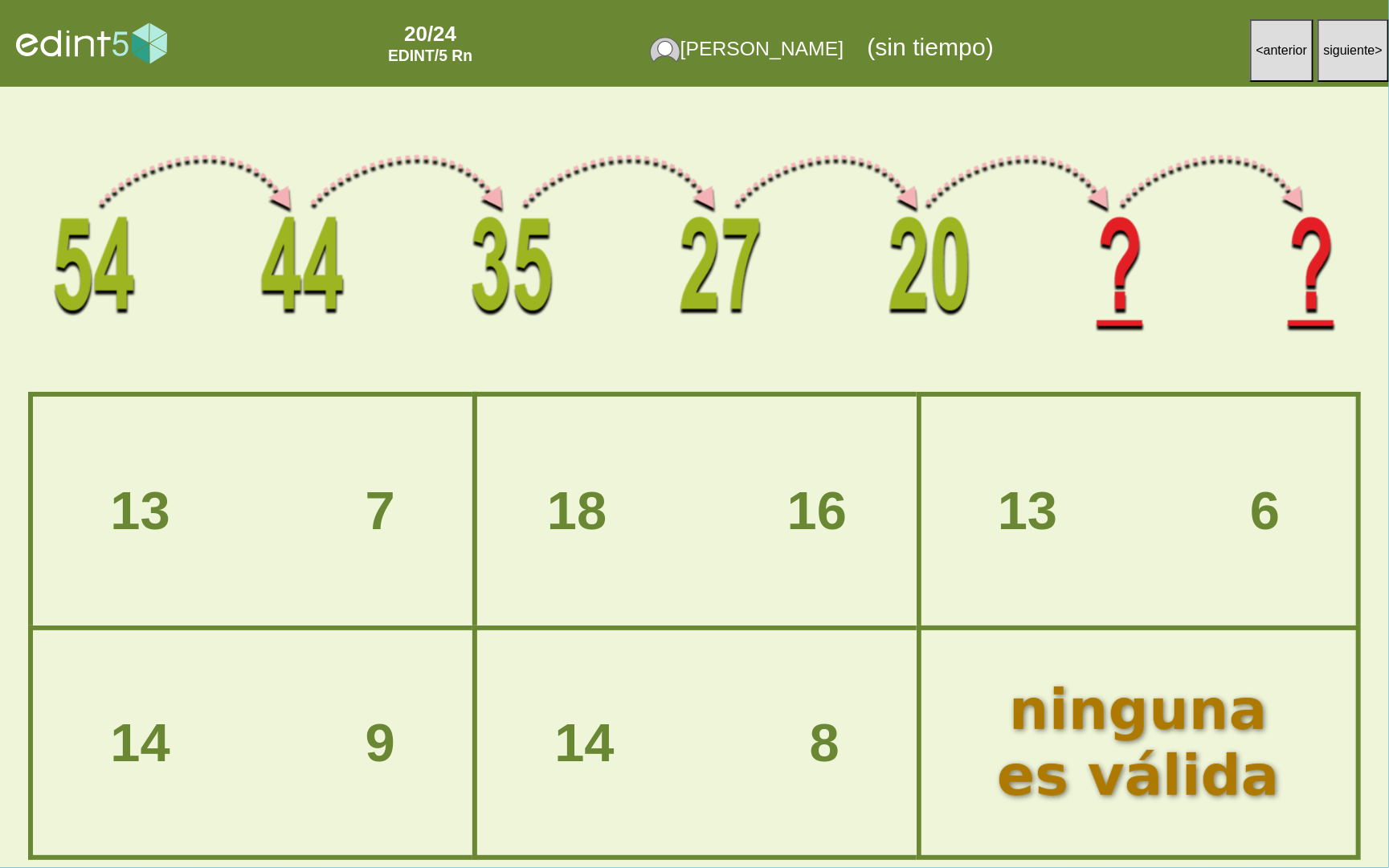
click at [406, 731] on div "14 9" at bounding box center [252, 743] width 480 height 60
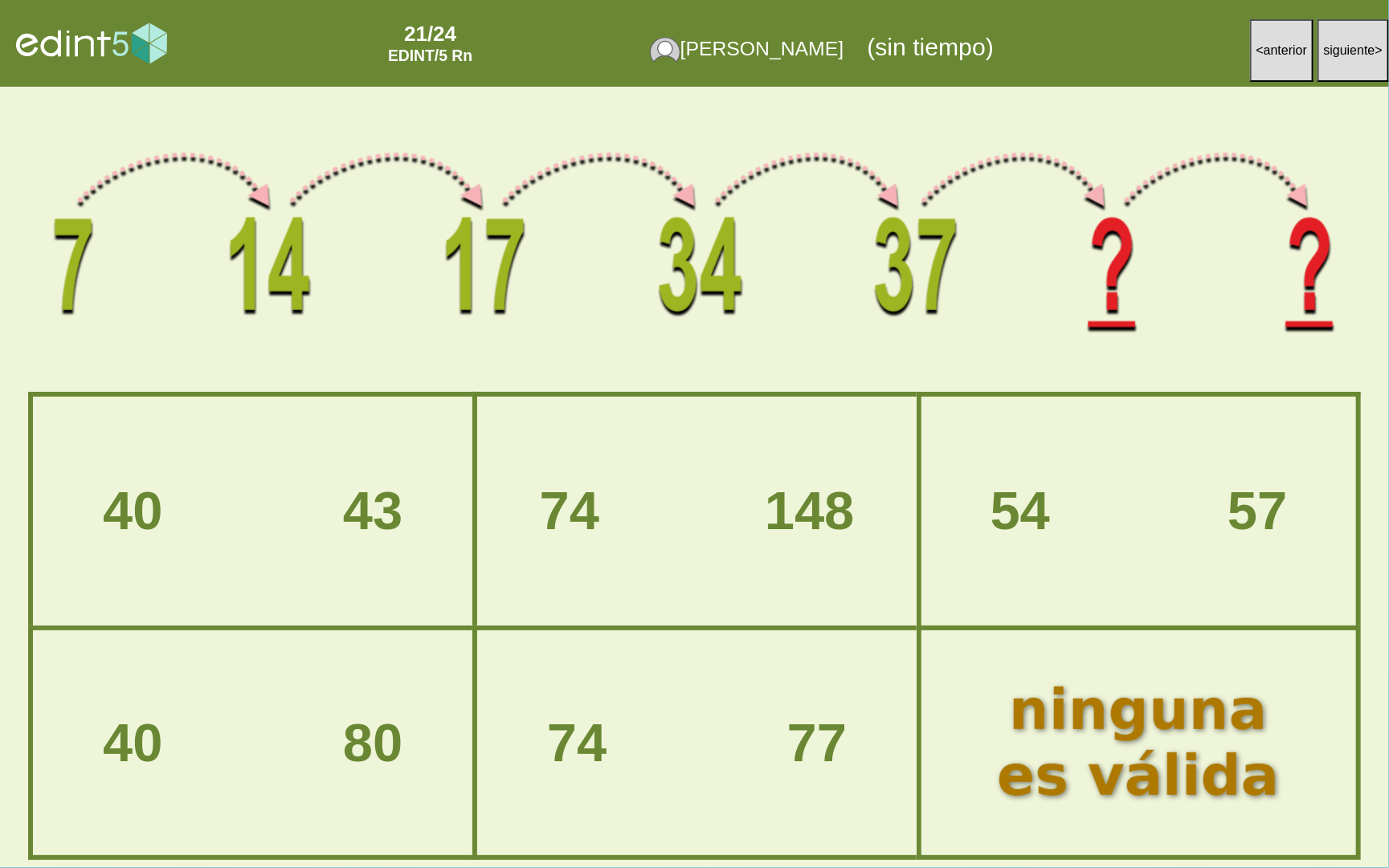
click at [1214, 535] on div "54 57" at bounding box center [1138, 512] width 475 height 60
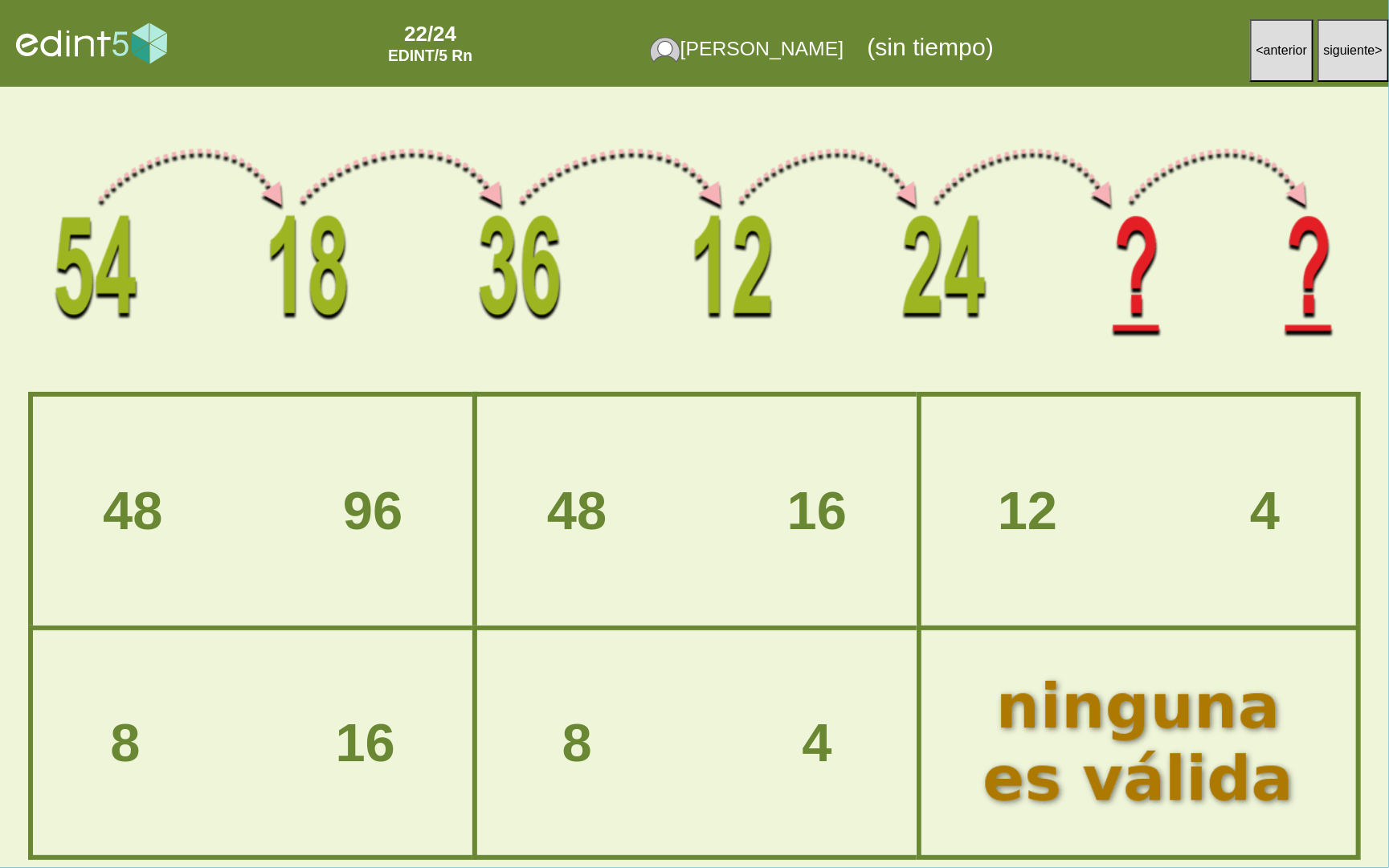
click at [1116, 704] on div at bounding box center [1138, 742] width 363 height 180
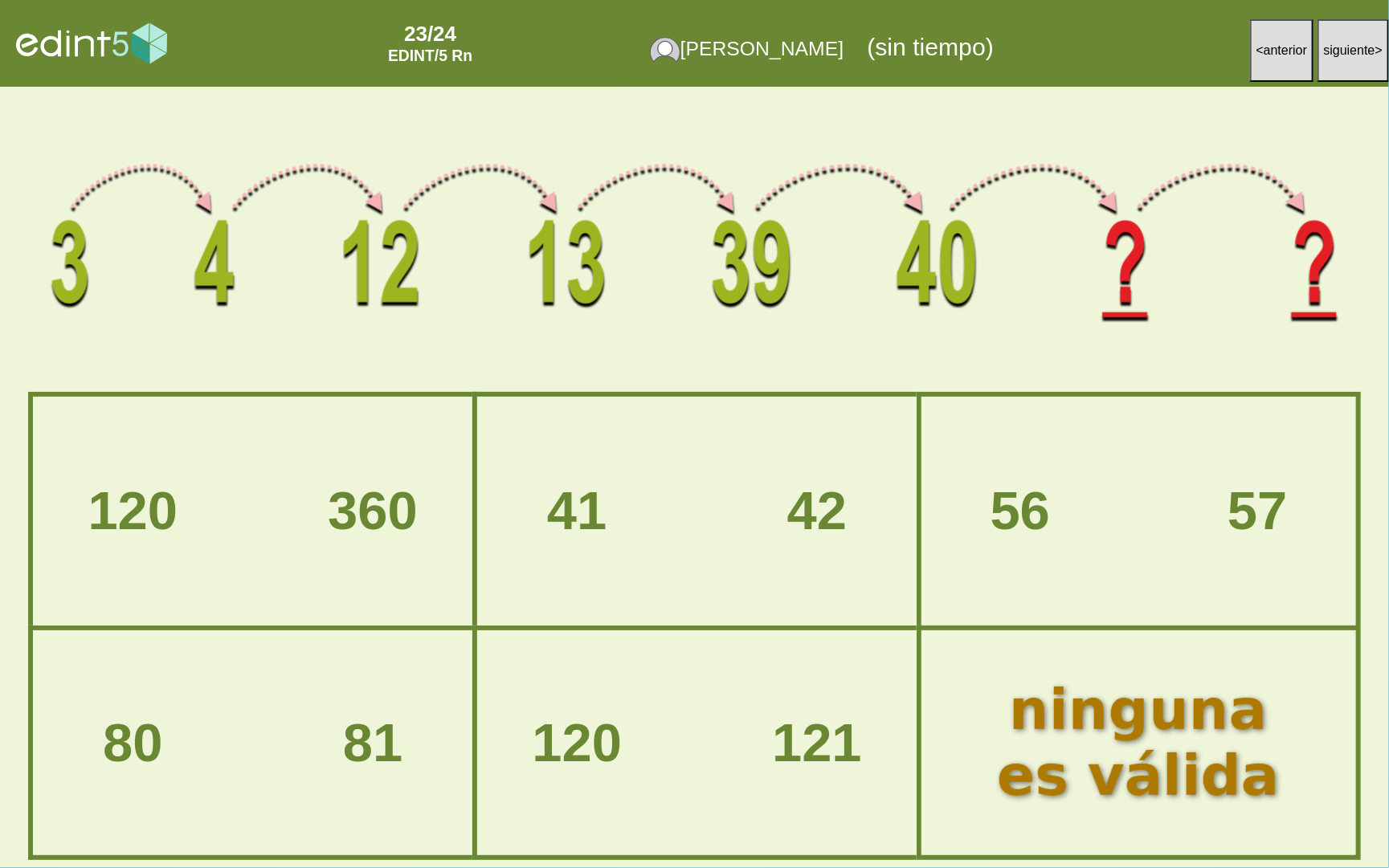
click at [632, 528] on div "41 42" at bounding box center [697, 512] width 480 height 60
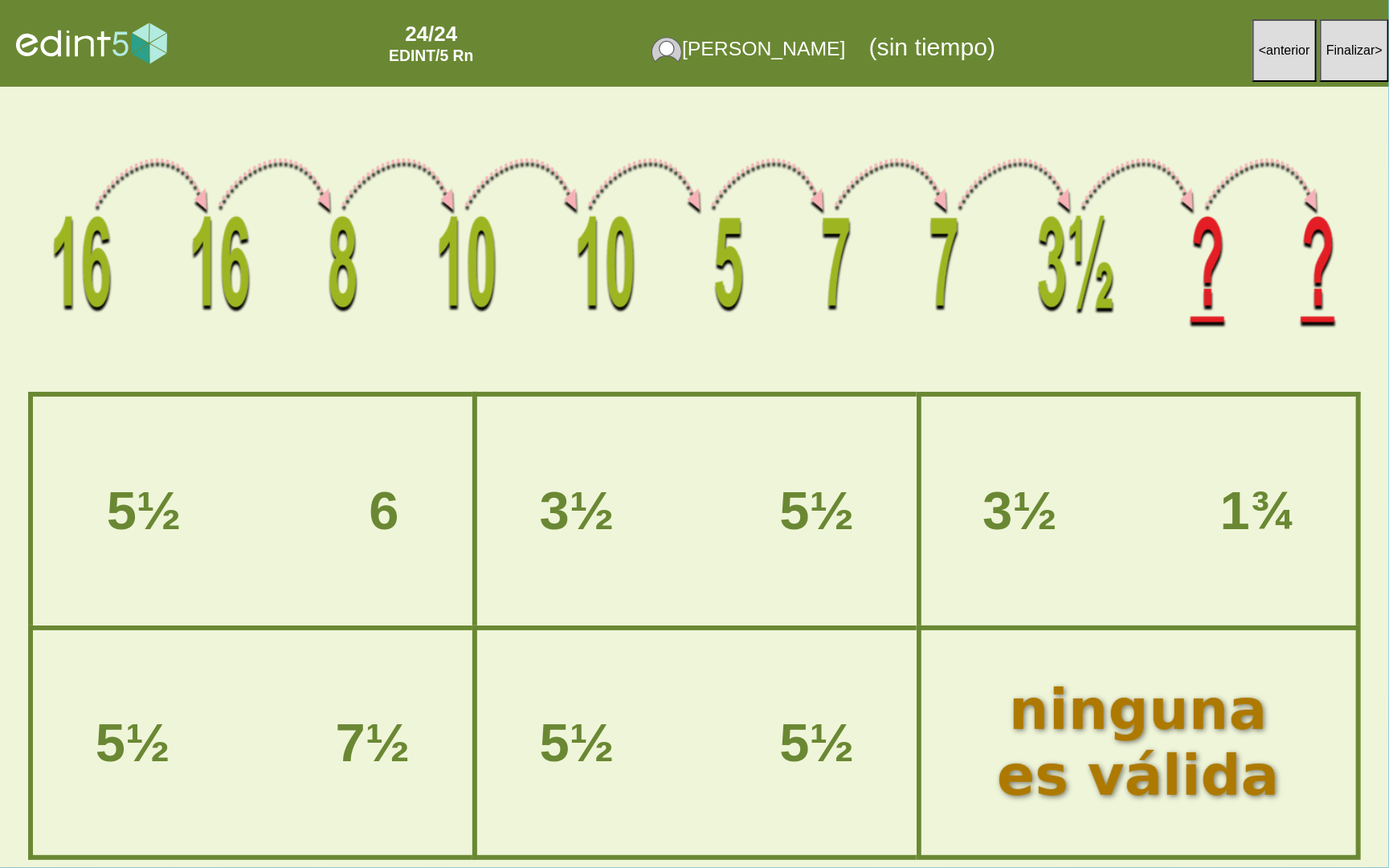
click at [843, 500] on div "3½ 5½" at bounding box center [697, 512] width 480 height 60
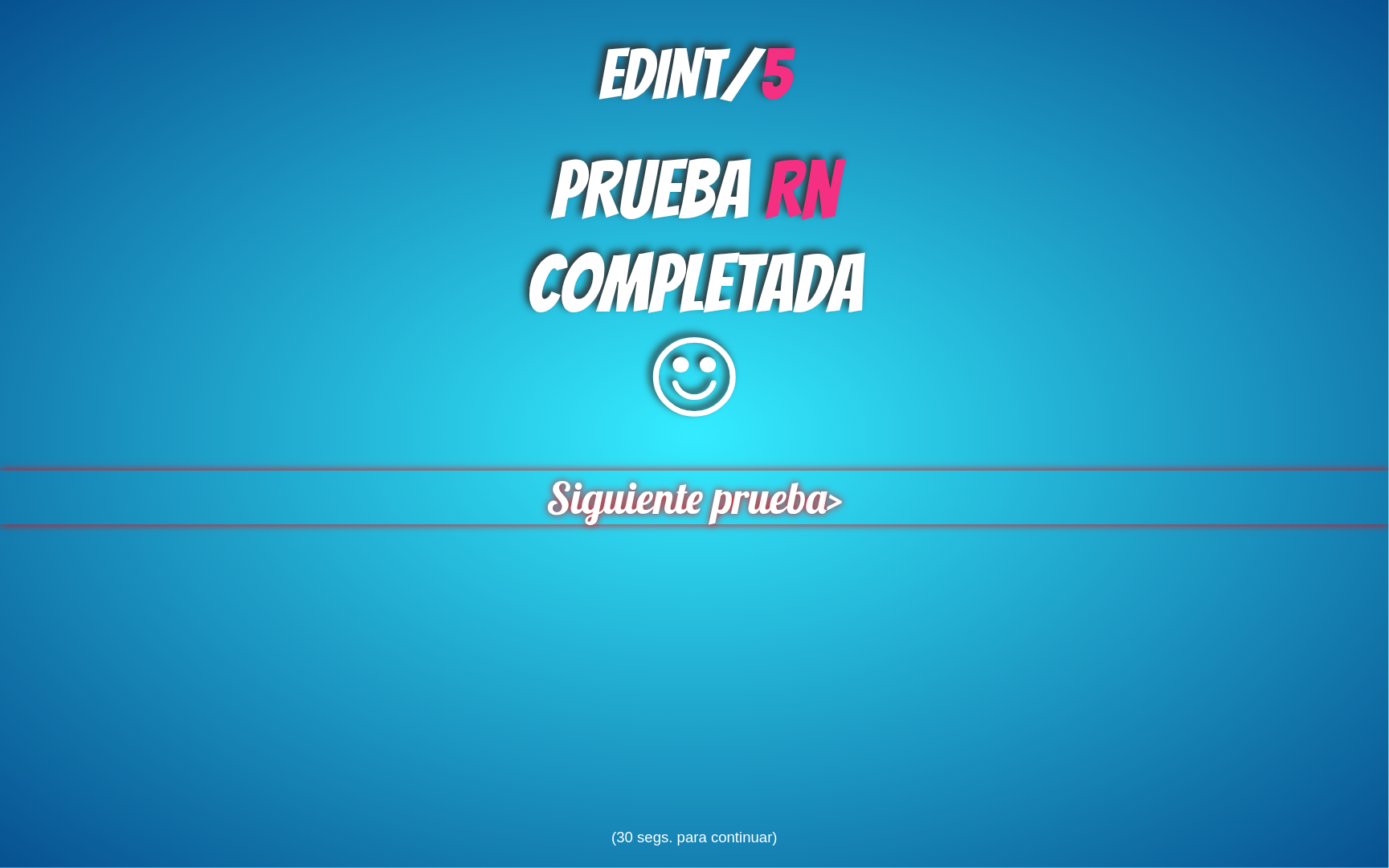
click at [730, 486] on span "Siguiente prueba" at bounding box center [687, 497] width 285 height 55
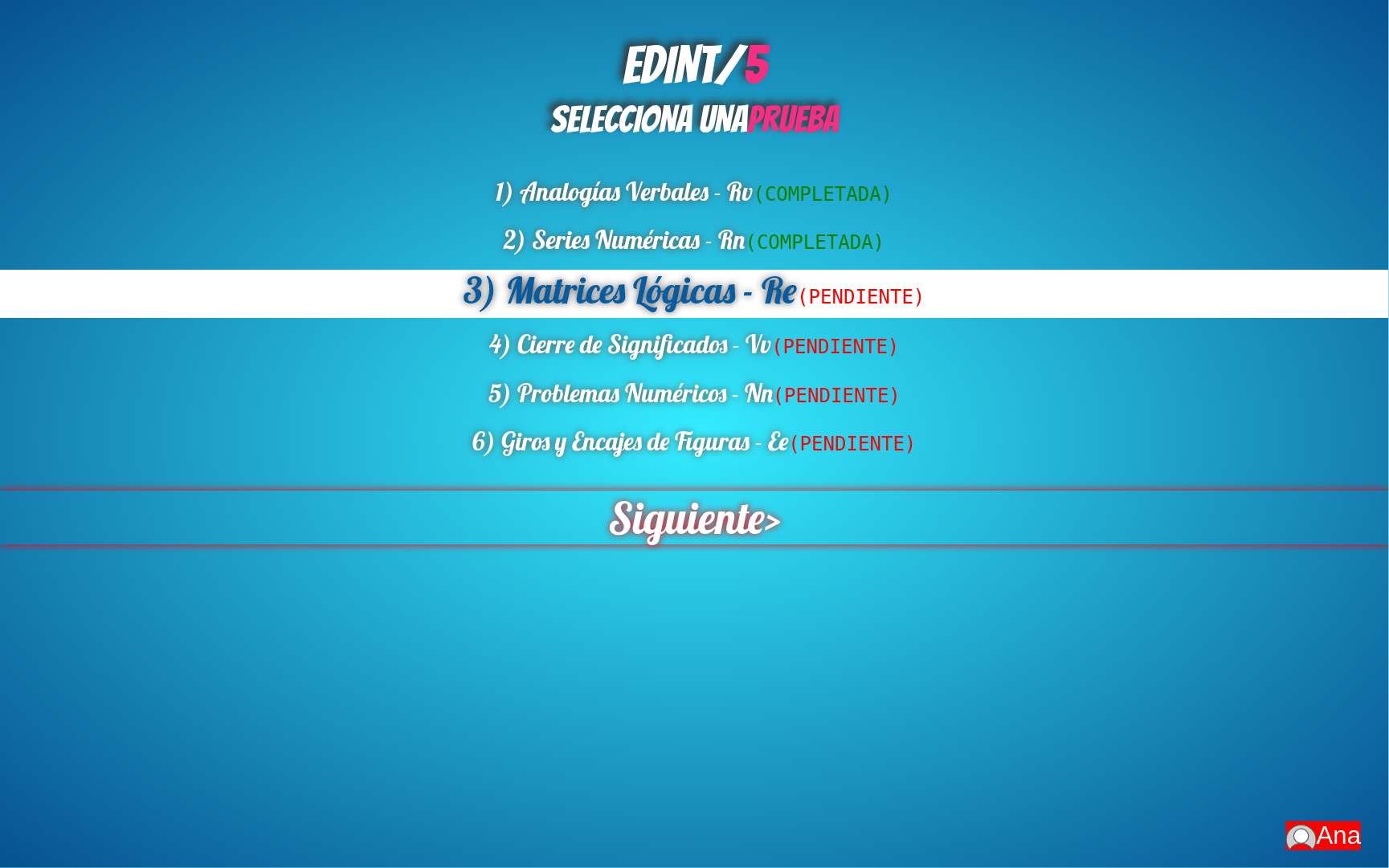
click at [693, 493] on span "Siguiente" at bounding box center [687, 517] width 157 height 54
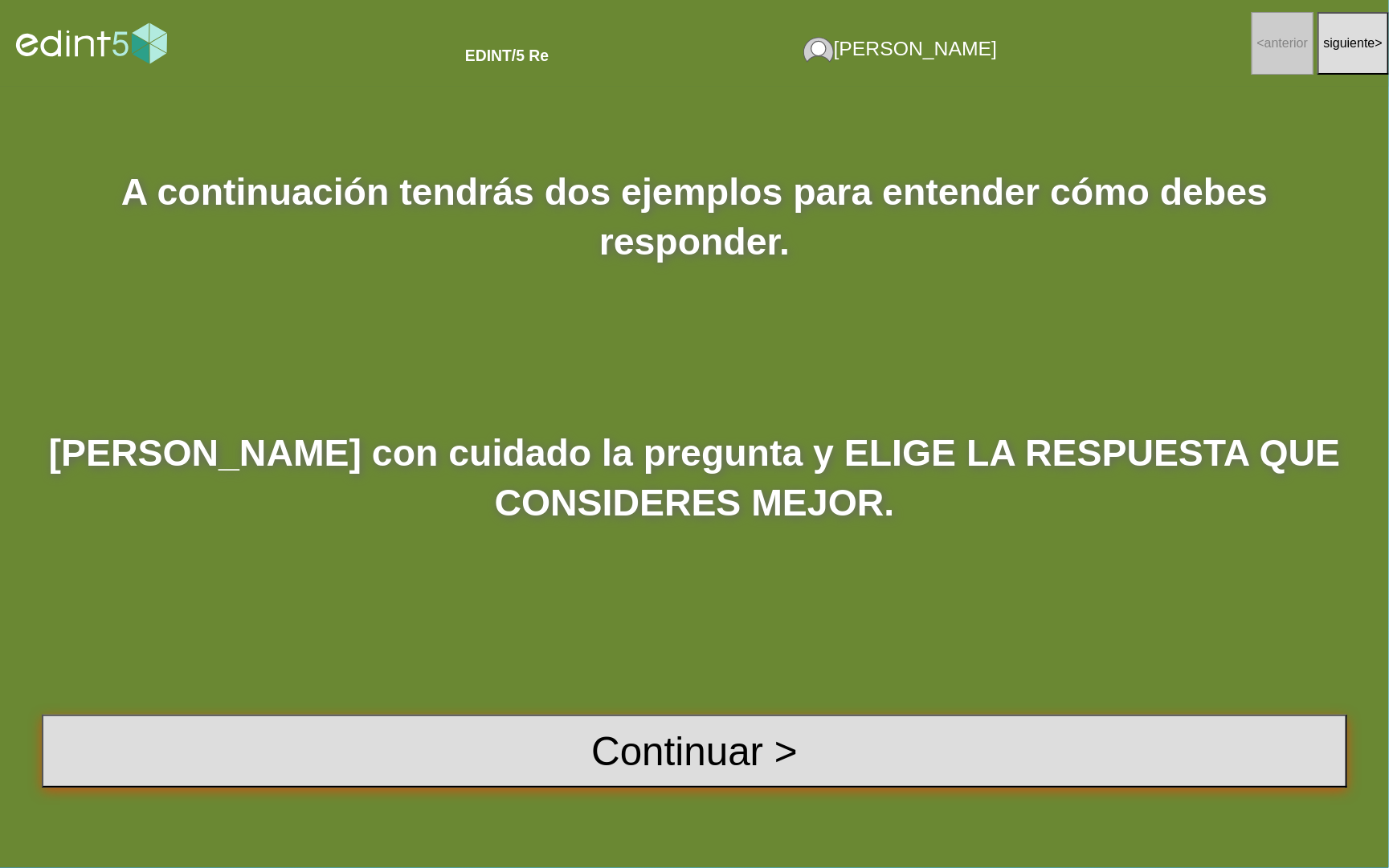
click at [608, 742] on button "Continuar >" at bounding box center [694, 751] width 1305 height 73
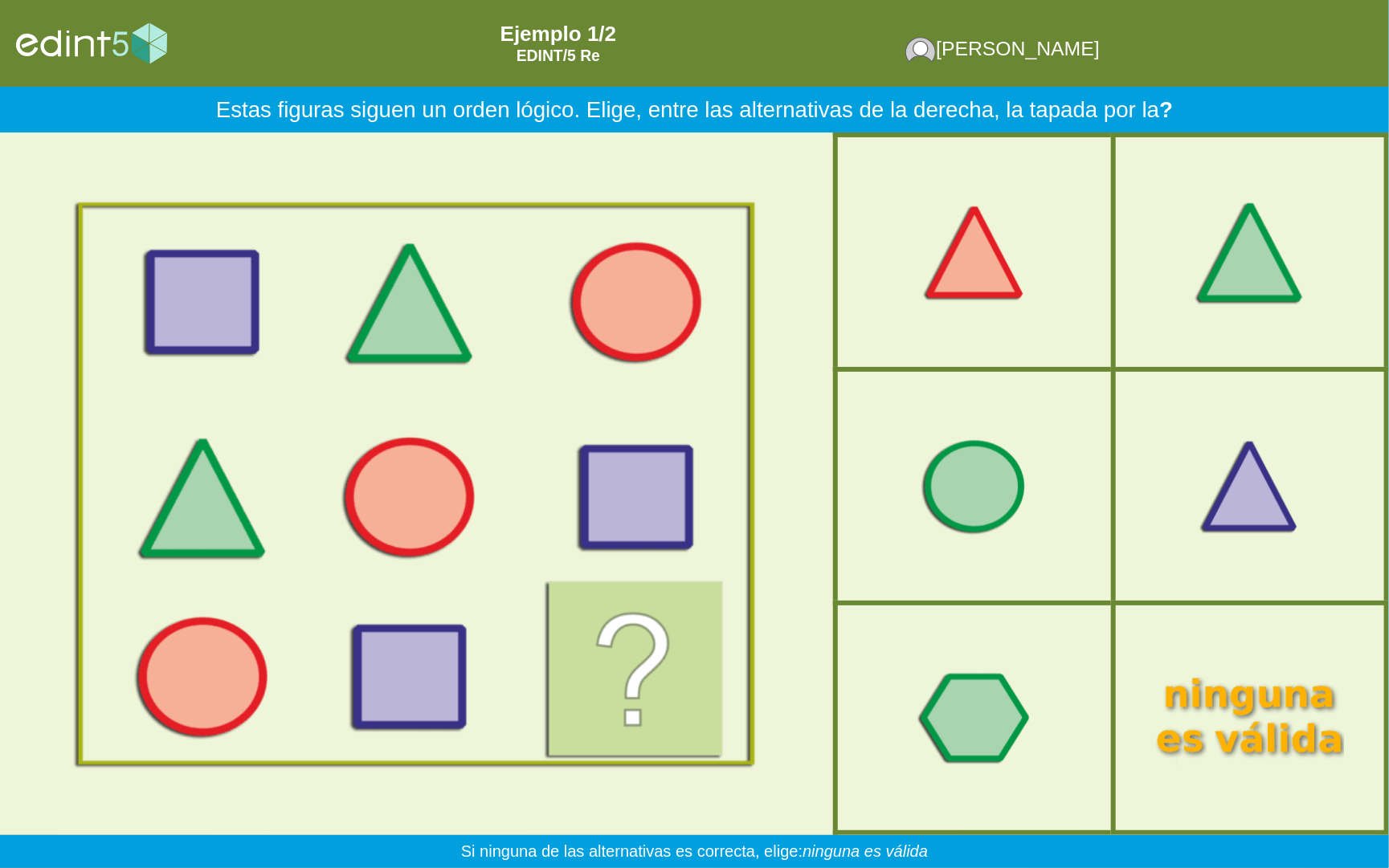
click at [1297, 158] on div at bounding box center [1250, 252] width 234 height 195
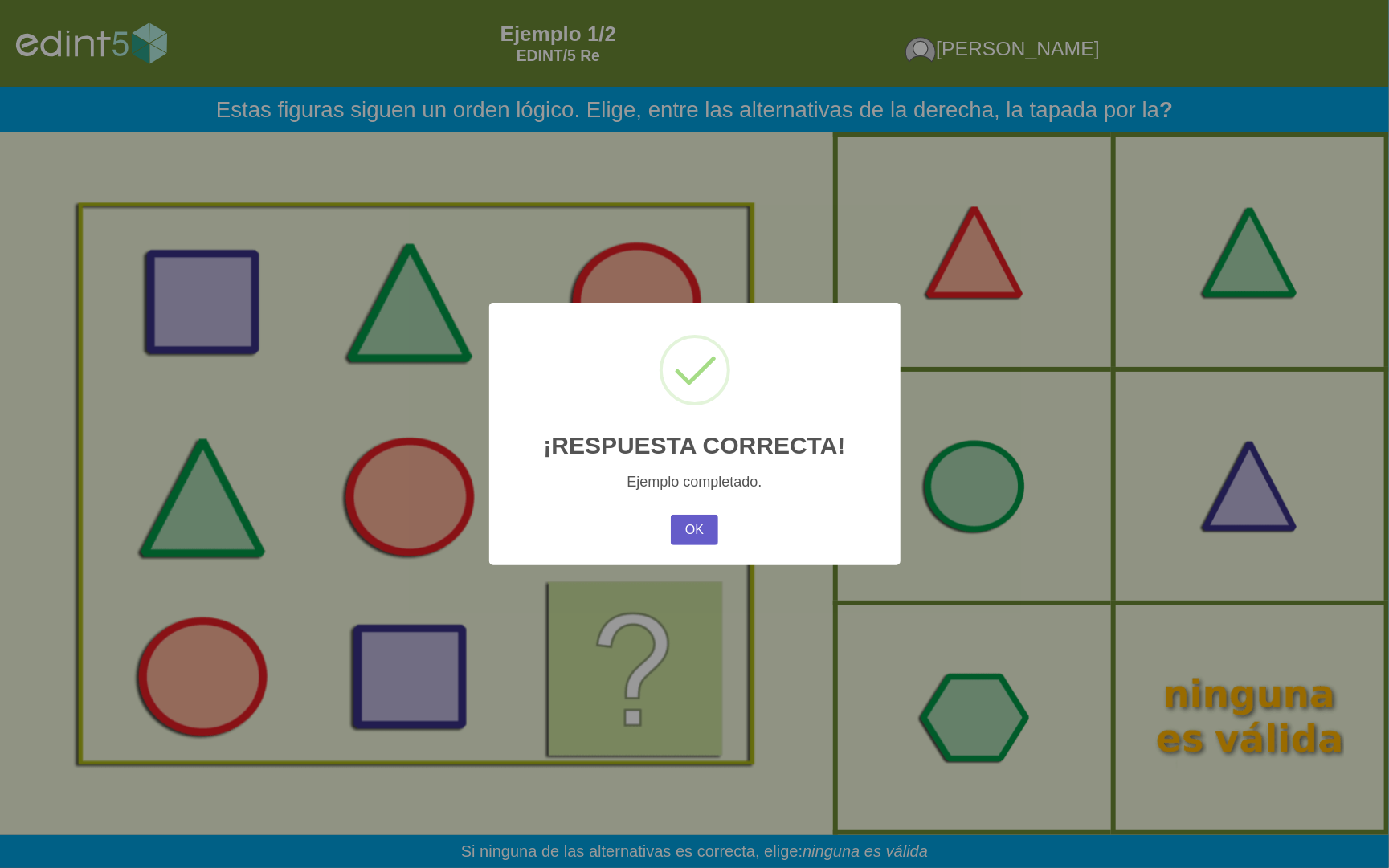
click at [693, 530] on button "OK" at bounding box center [694, 530] width 47 height 31
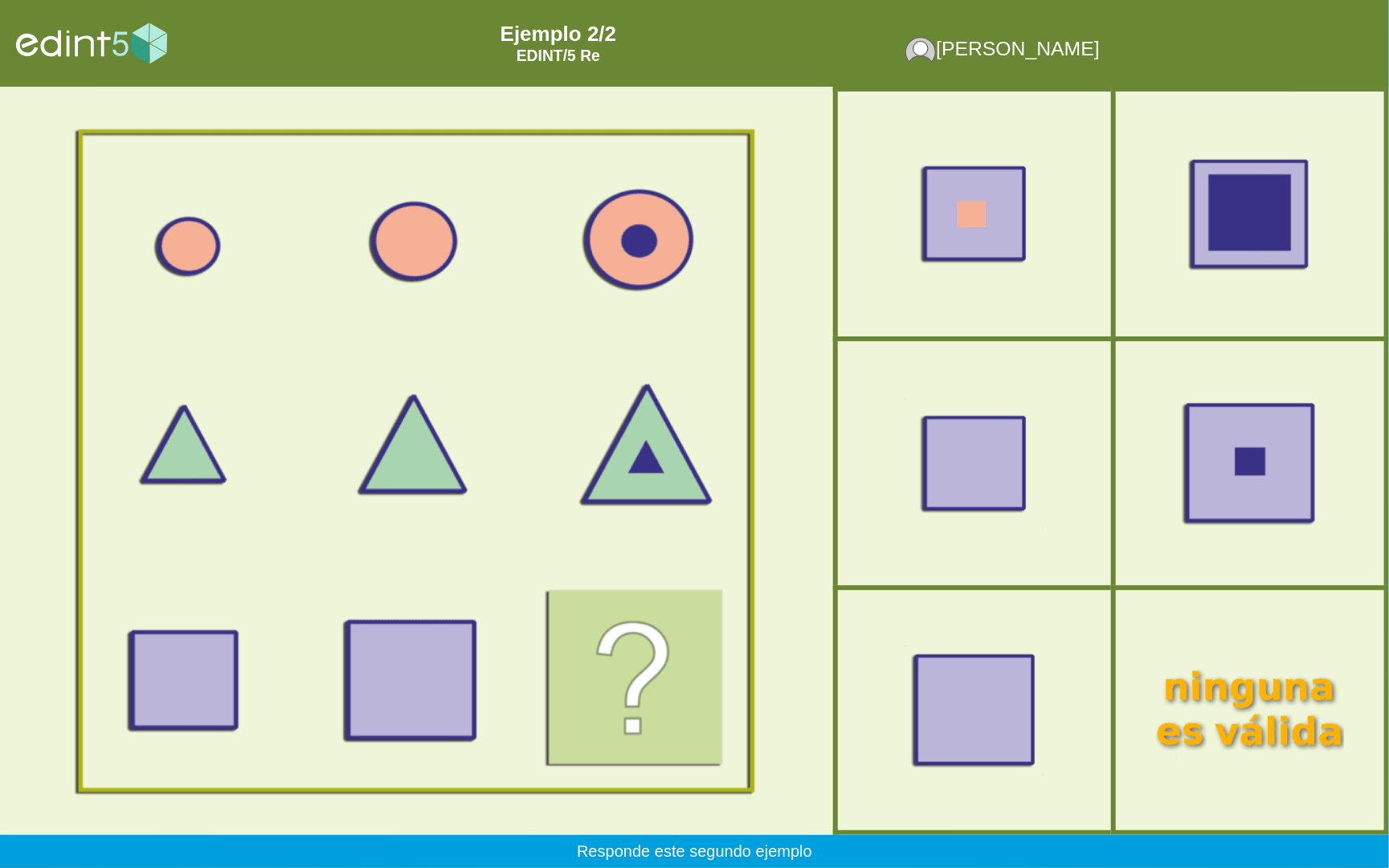
click at [1325, 436] on div at bounding box center [1250, 462] width 234 height 195
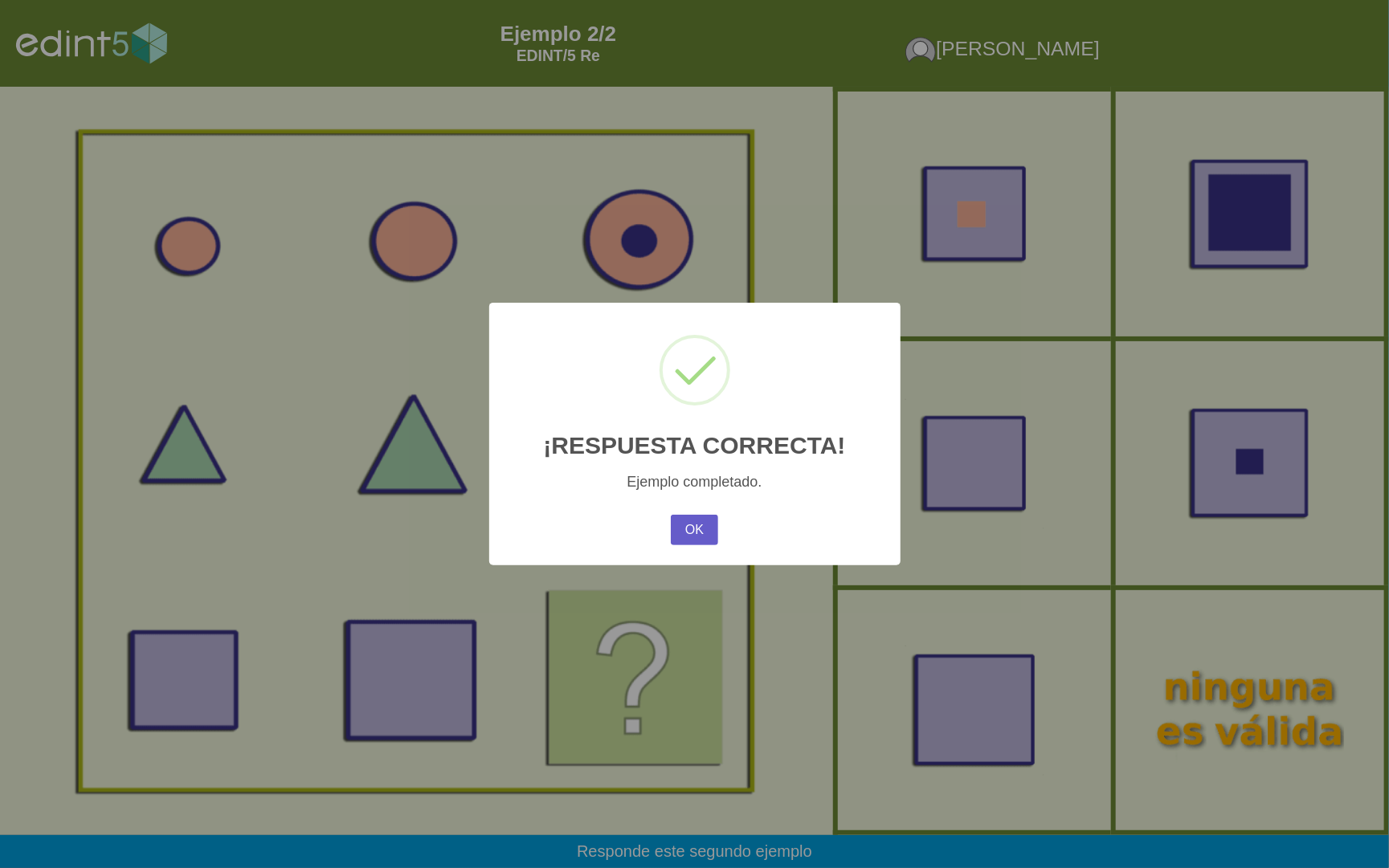
click at [678, 534] on button "OK" at bounding box center [694, 530] width 47 height 31
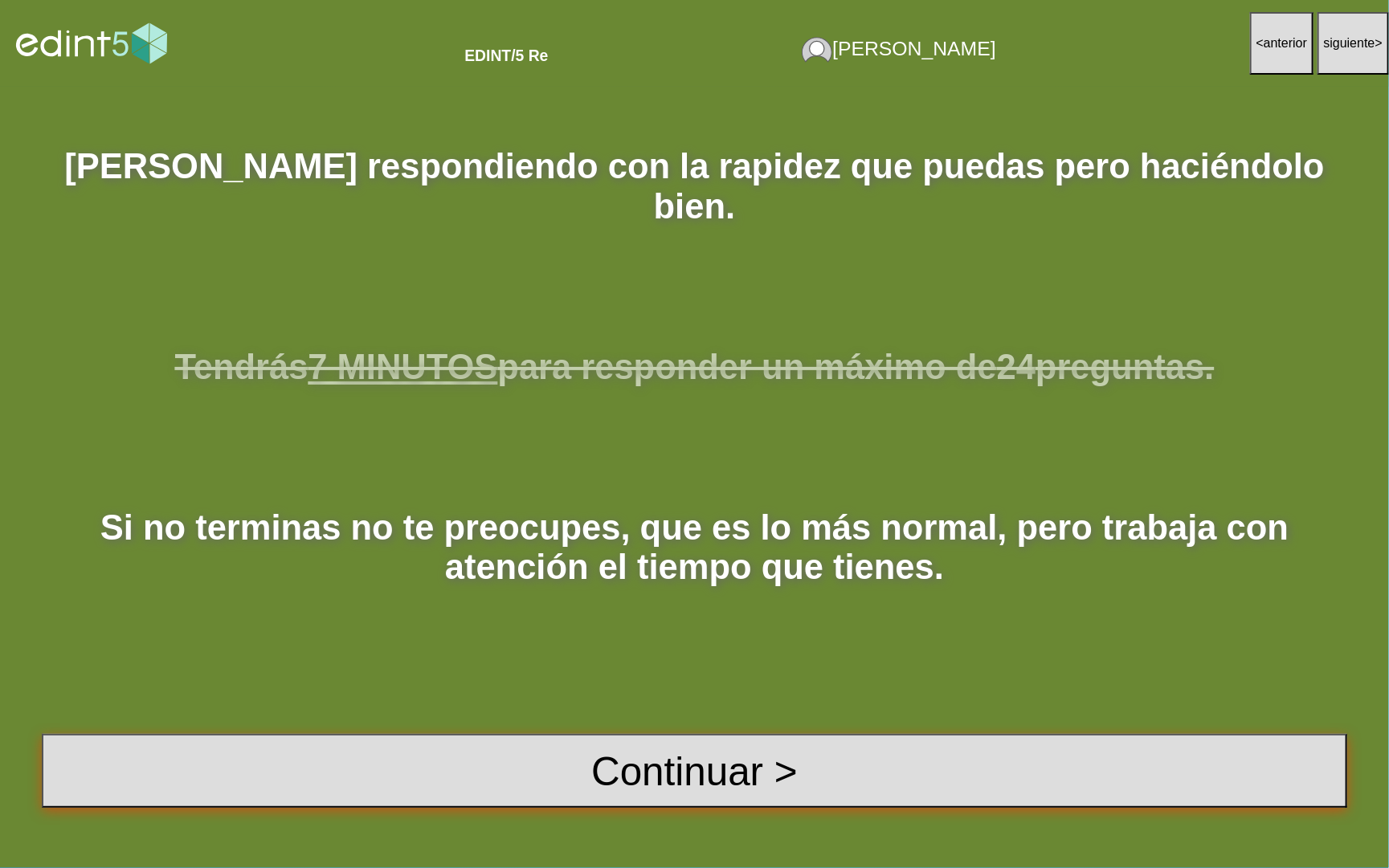
click at [711, 764] on button "Continuar >" at bounding box center [694, 770] width 1305 height 73
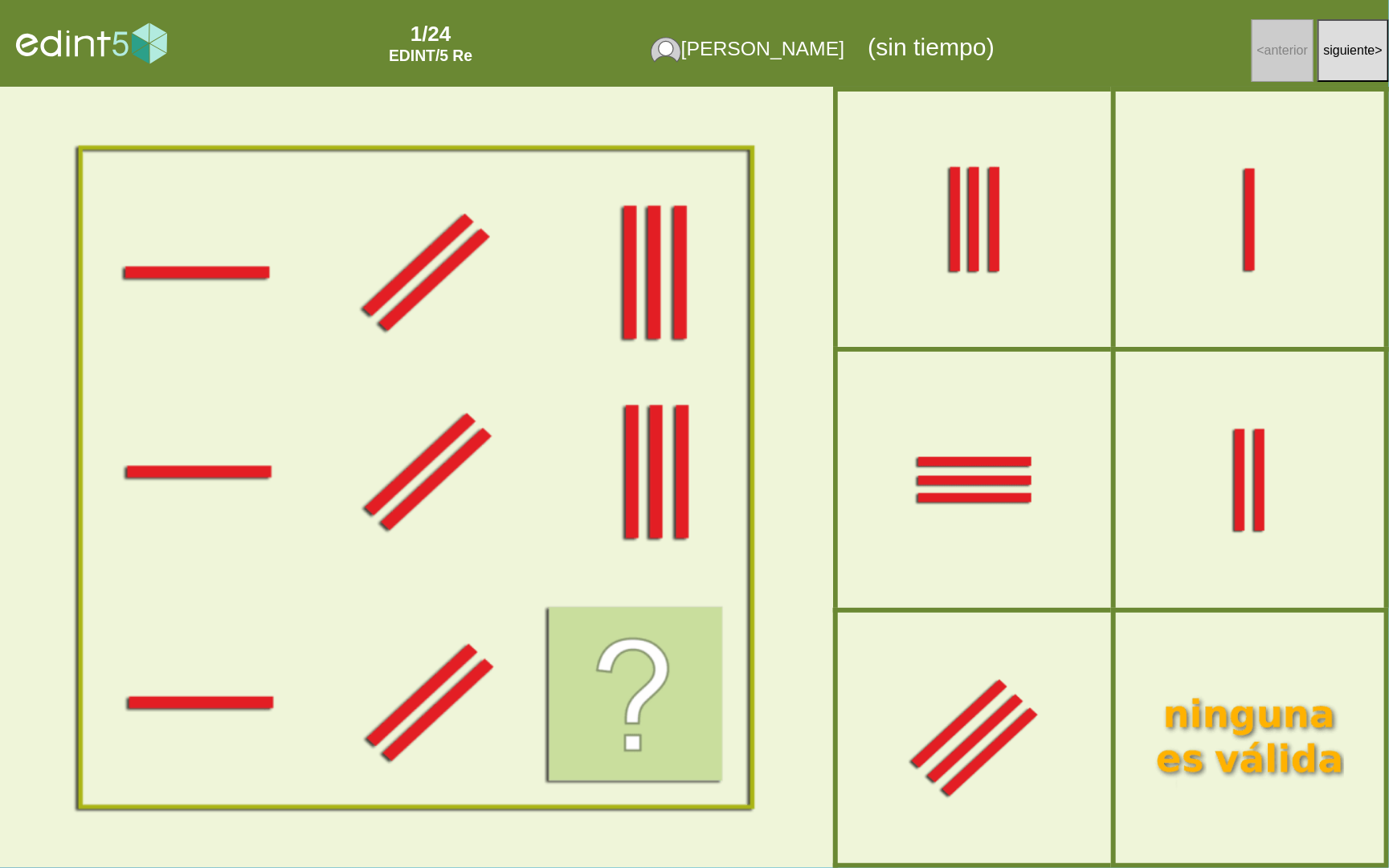
click at [1034, 670] on div at bounding box center [974, 737] width 240 height 200
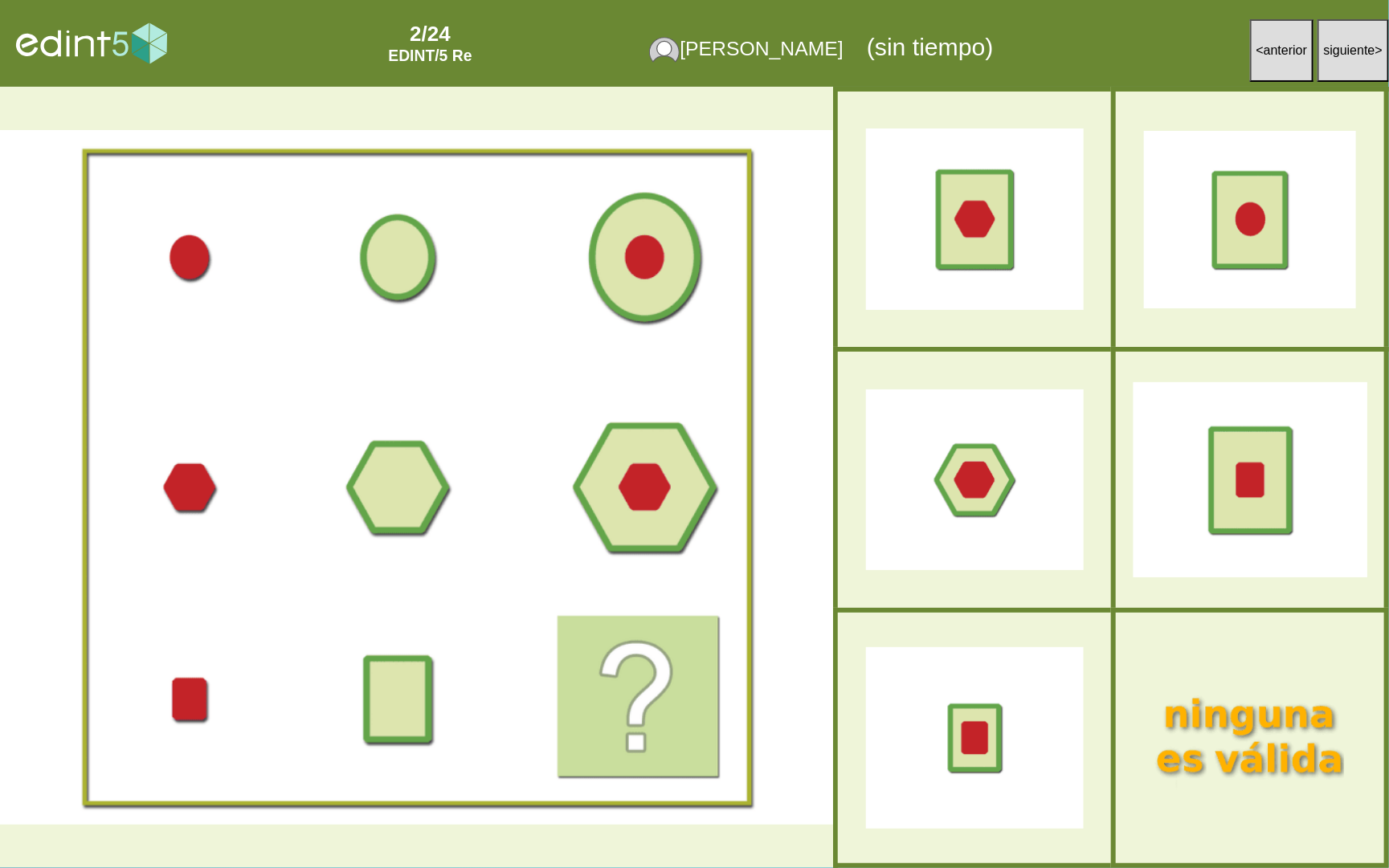
drag, startPoint x: 996, startPoint y: 697, endPoint x: 1239, endPoint y: 481, distance: 325.1
click at [1239, 481] on div at bounding box center [694, 477] width 1389 height 781
click at [1239, 481] on div at bounding box center [1250, 479] width 234 height 195
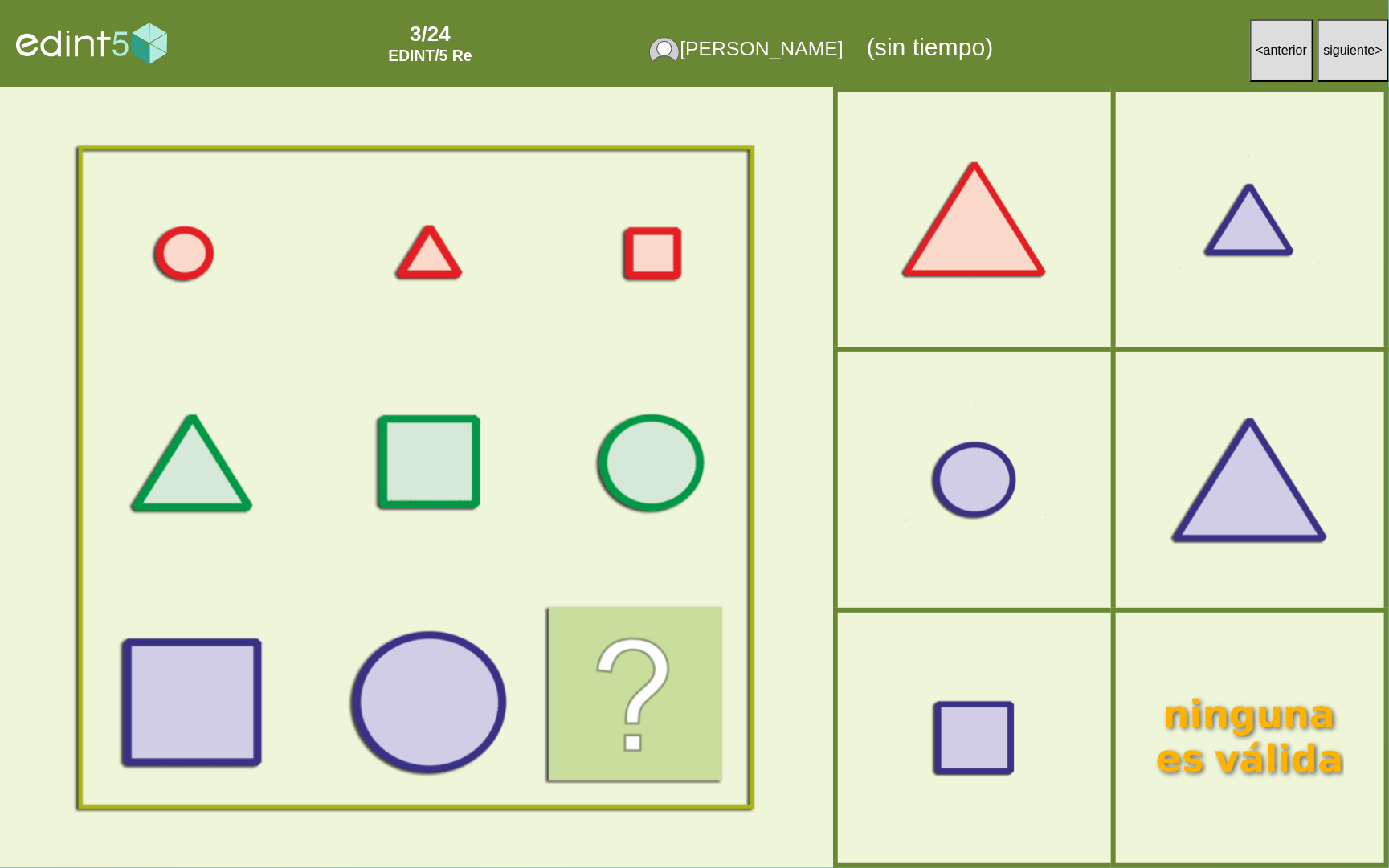
click at [1179, 537] on div at bounding box center [1250, 479] width 234 height 195
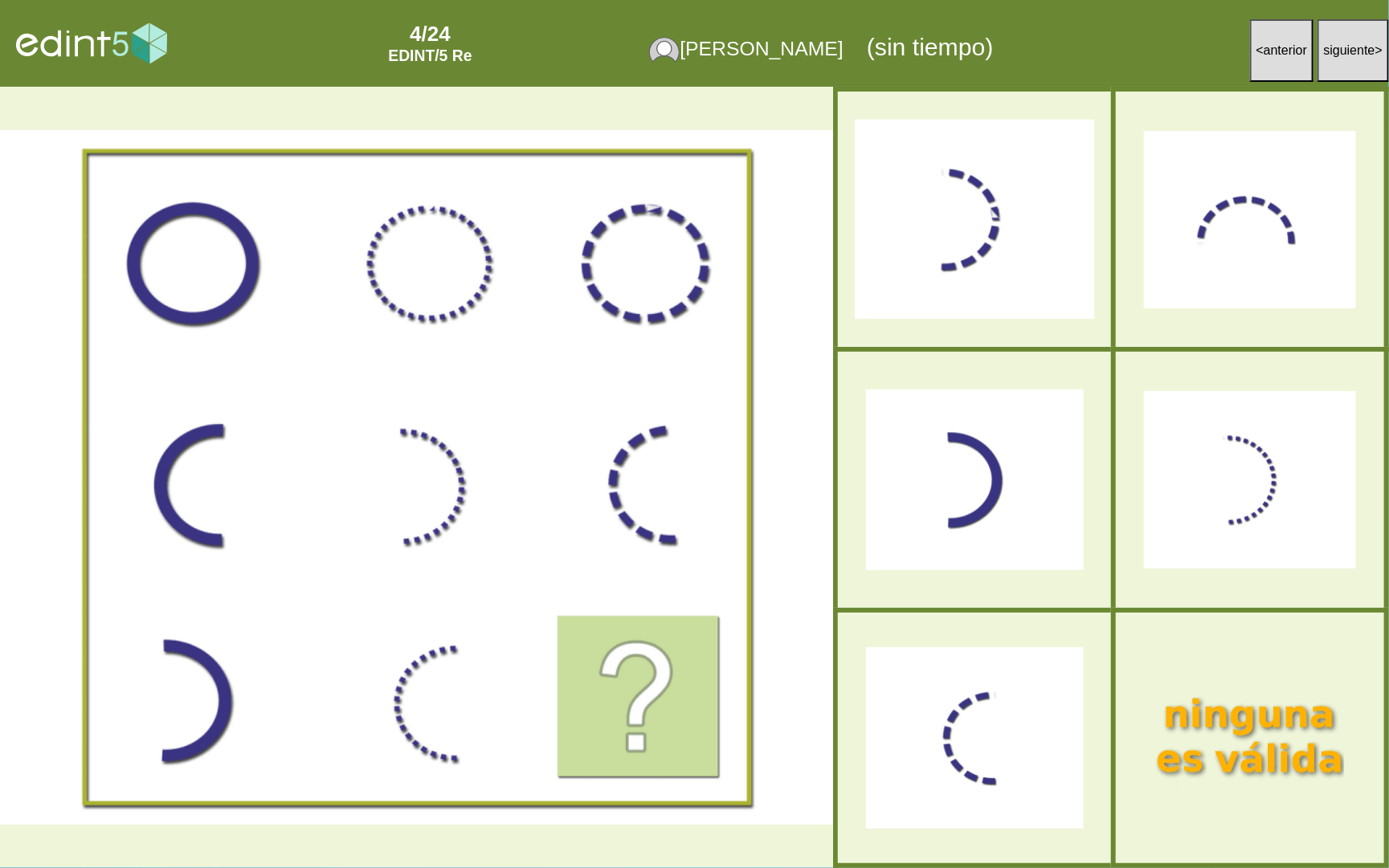
click at [954, 232] on div at bounding box center [974, 219] width 240 height 200
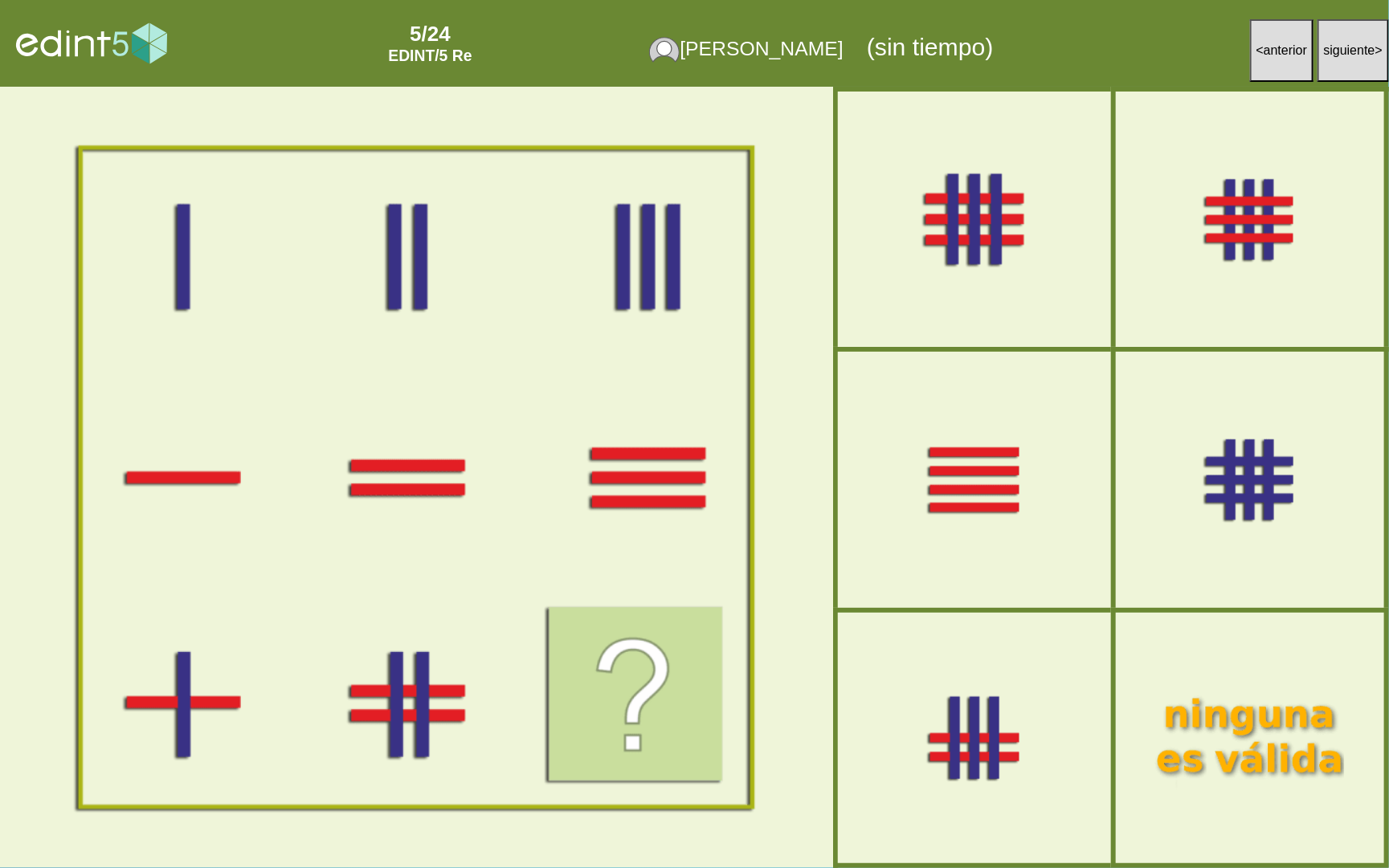
click at [988, 259] on div at bounding box center [974, 219] width 240 height 200
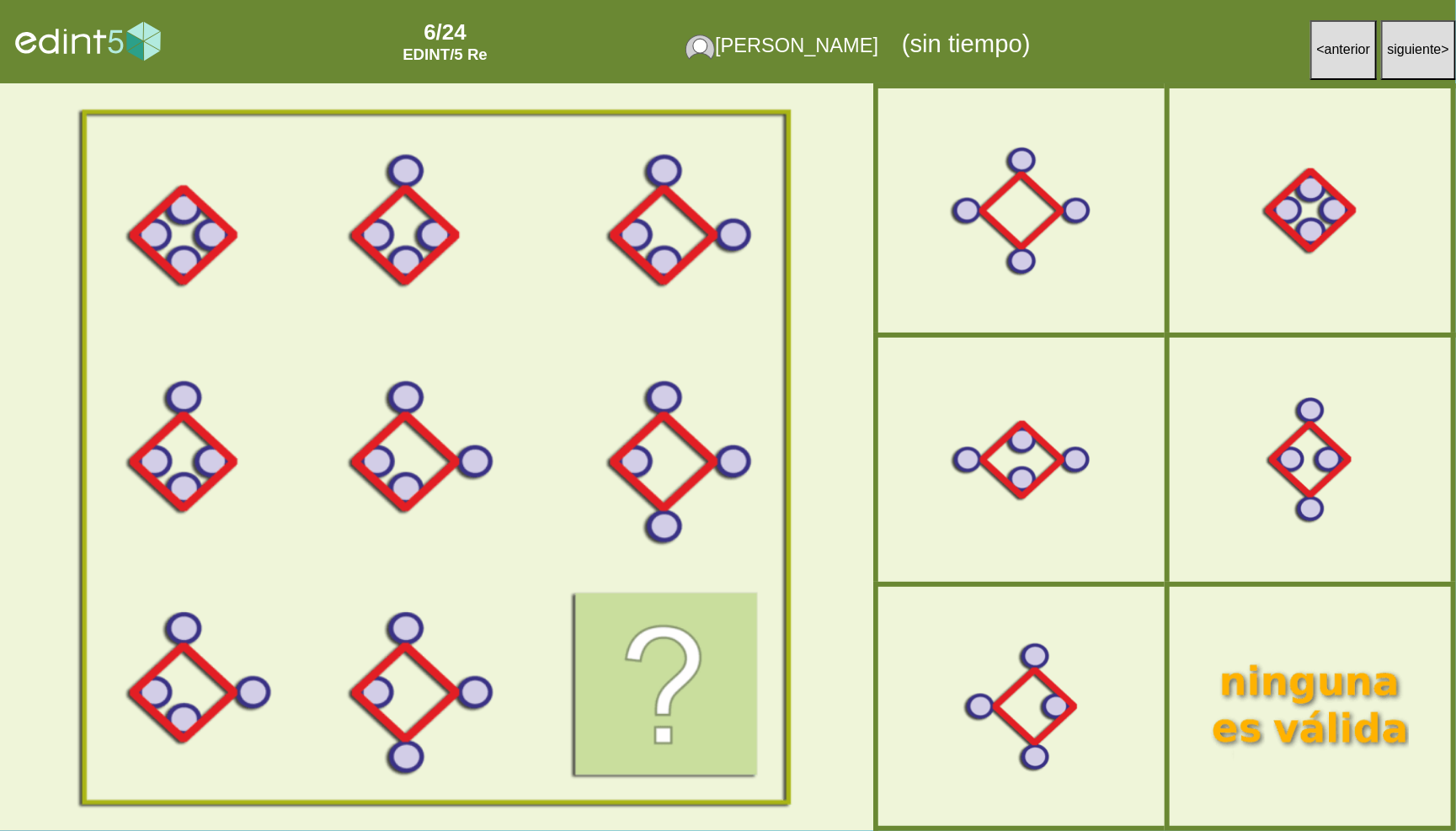
click at [1209, 250] on div at bounding box center [1310, 209] width 245 height 204
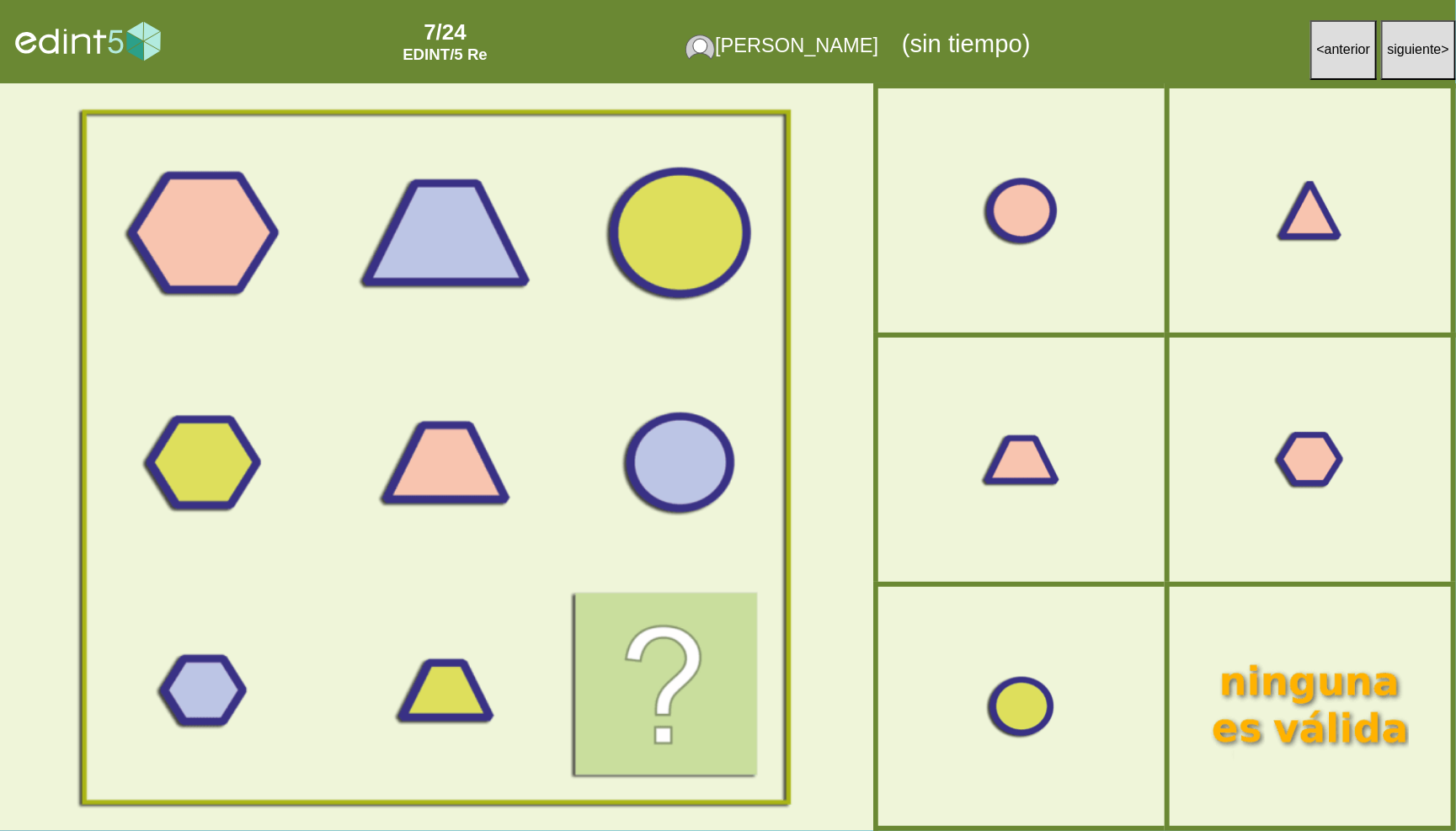
click at [1025, 222] on div at bounding box center [1021, 210] width 251 height 209
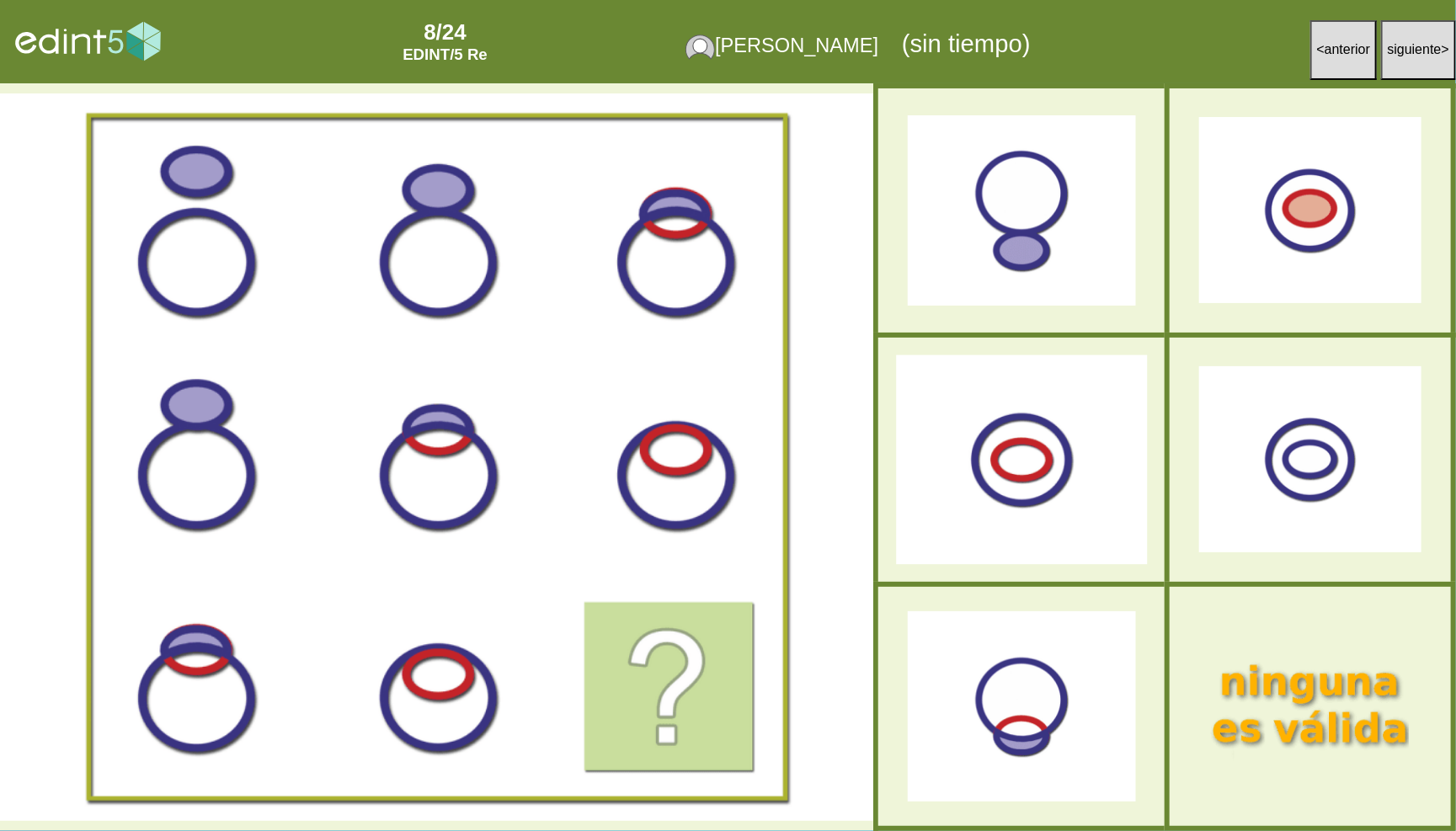
click at [1099, 447] on div at bounding box center [1021, 459] width 251 height 209
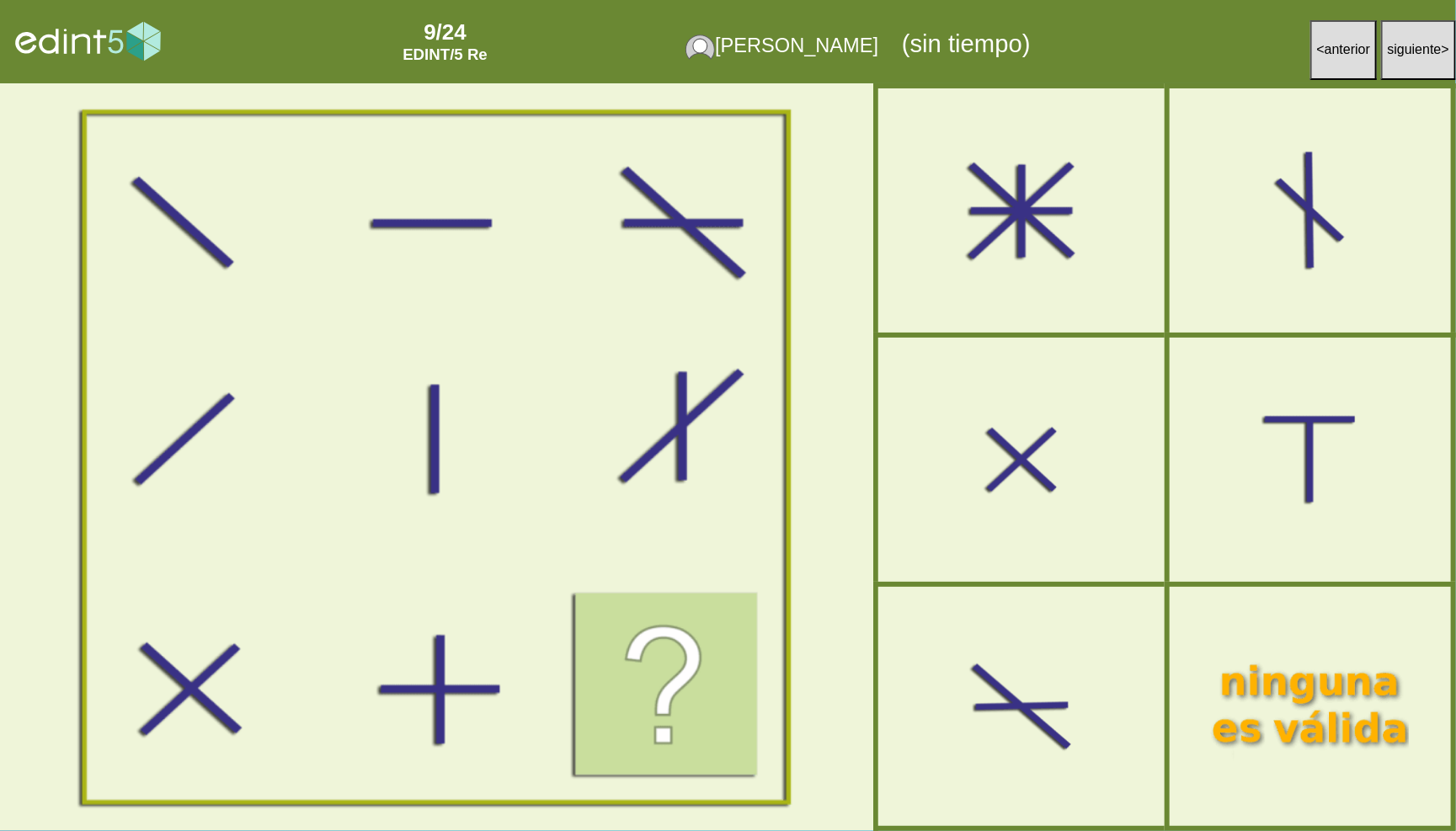
click at [1056, 270] on div at bounding box center [1021, 210] width 251 height 209
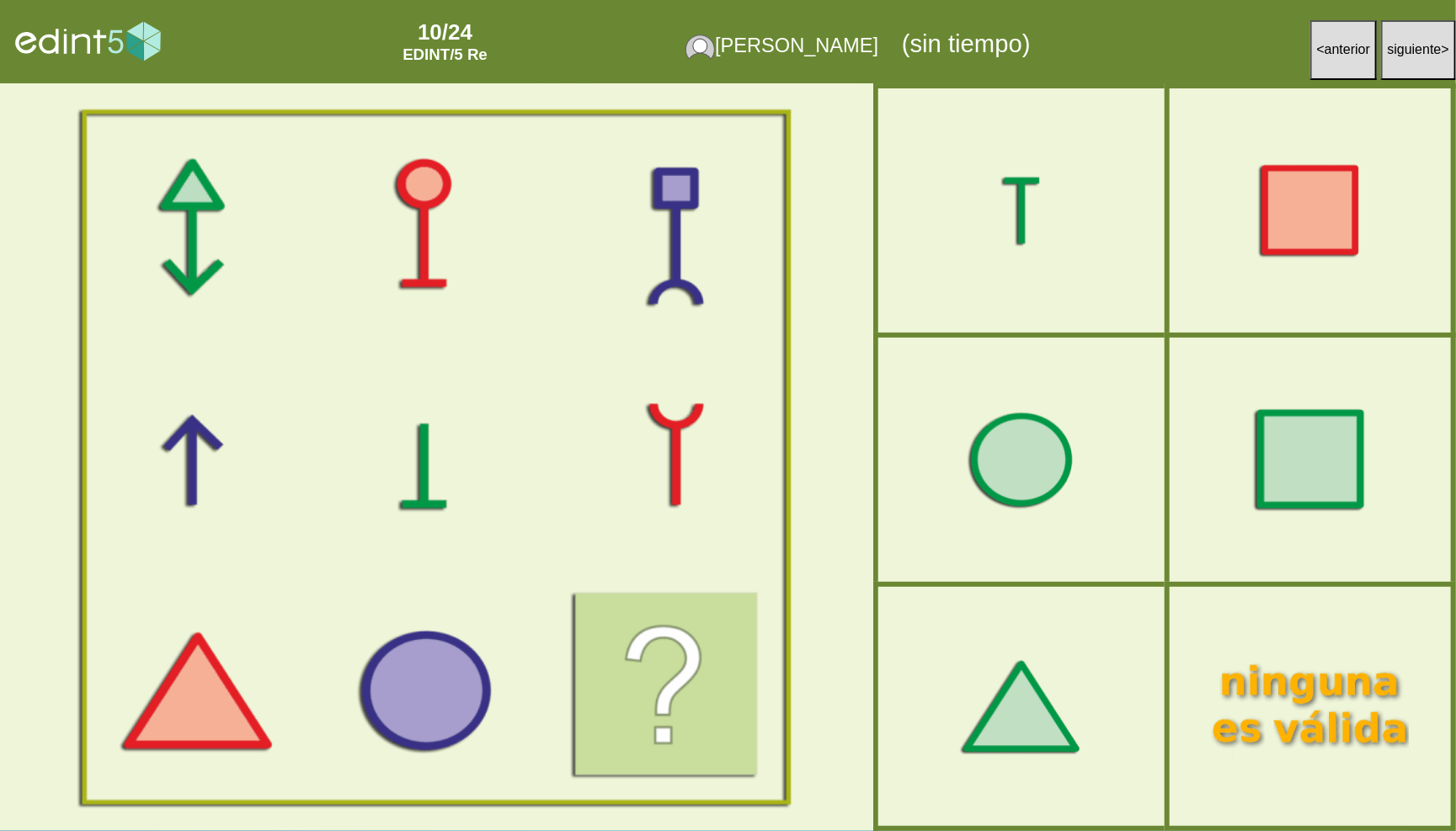
click at [1334, 459] on div at bounding box center [1310, 459] width 245 height 204
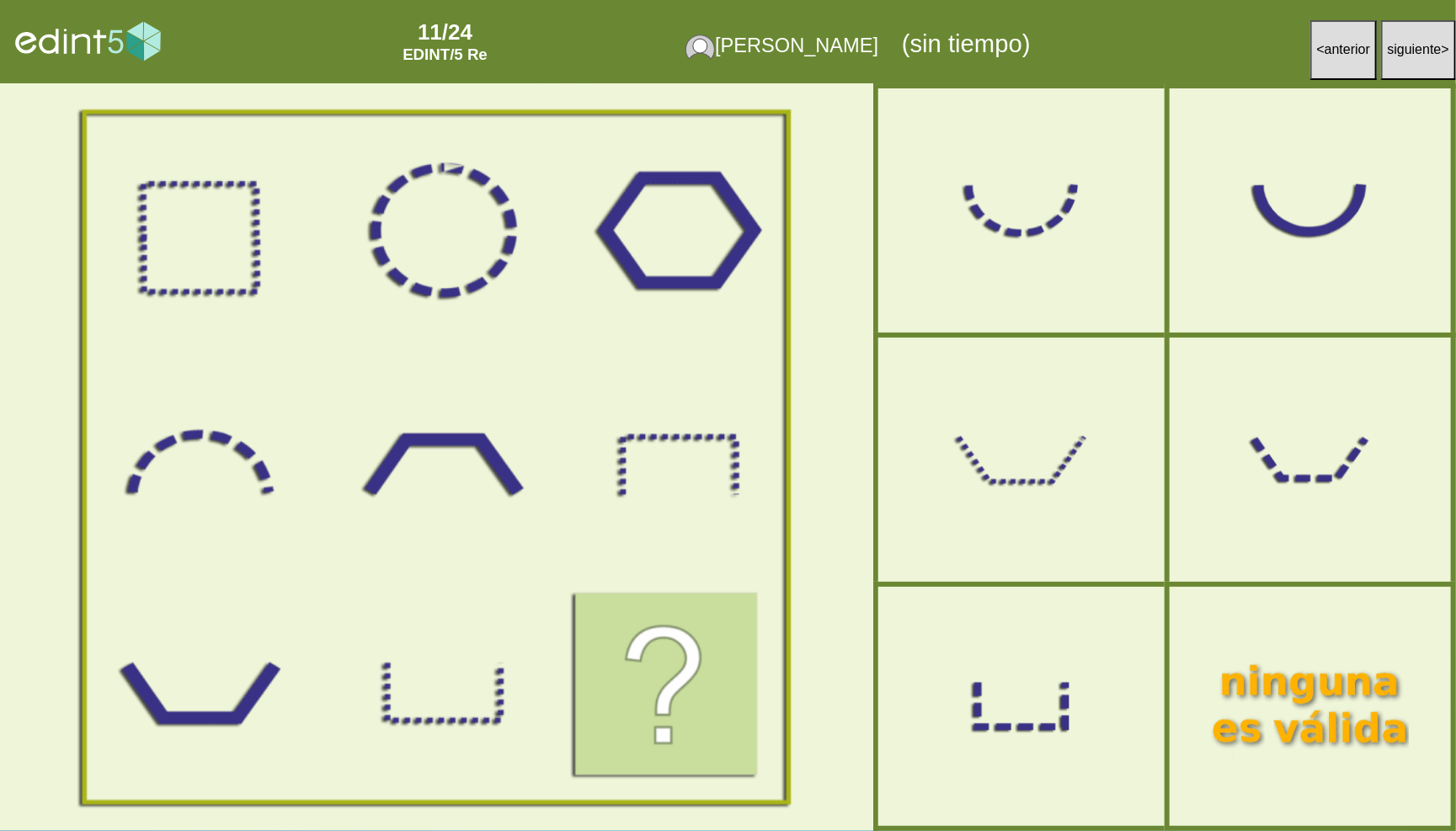
click at [1081, 422] on div at bounding box center [1021, 459] width 251 height 209
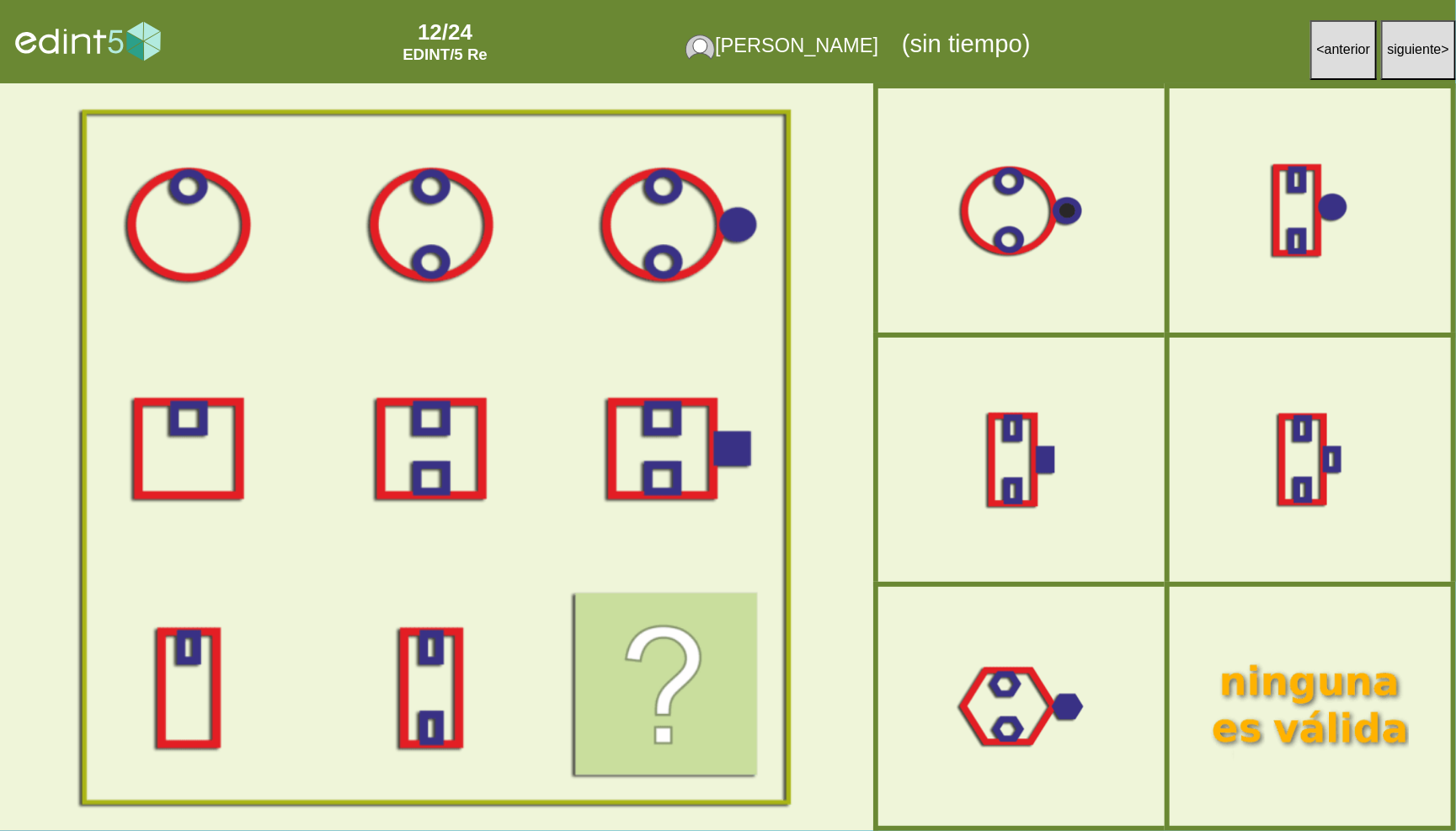
click at [1324, 49] on span "anterior" at bounding box center [1346, 49] width 45 height 15
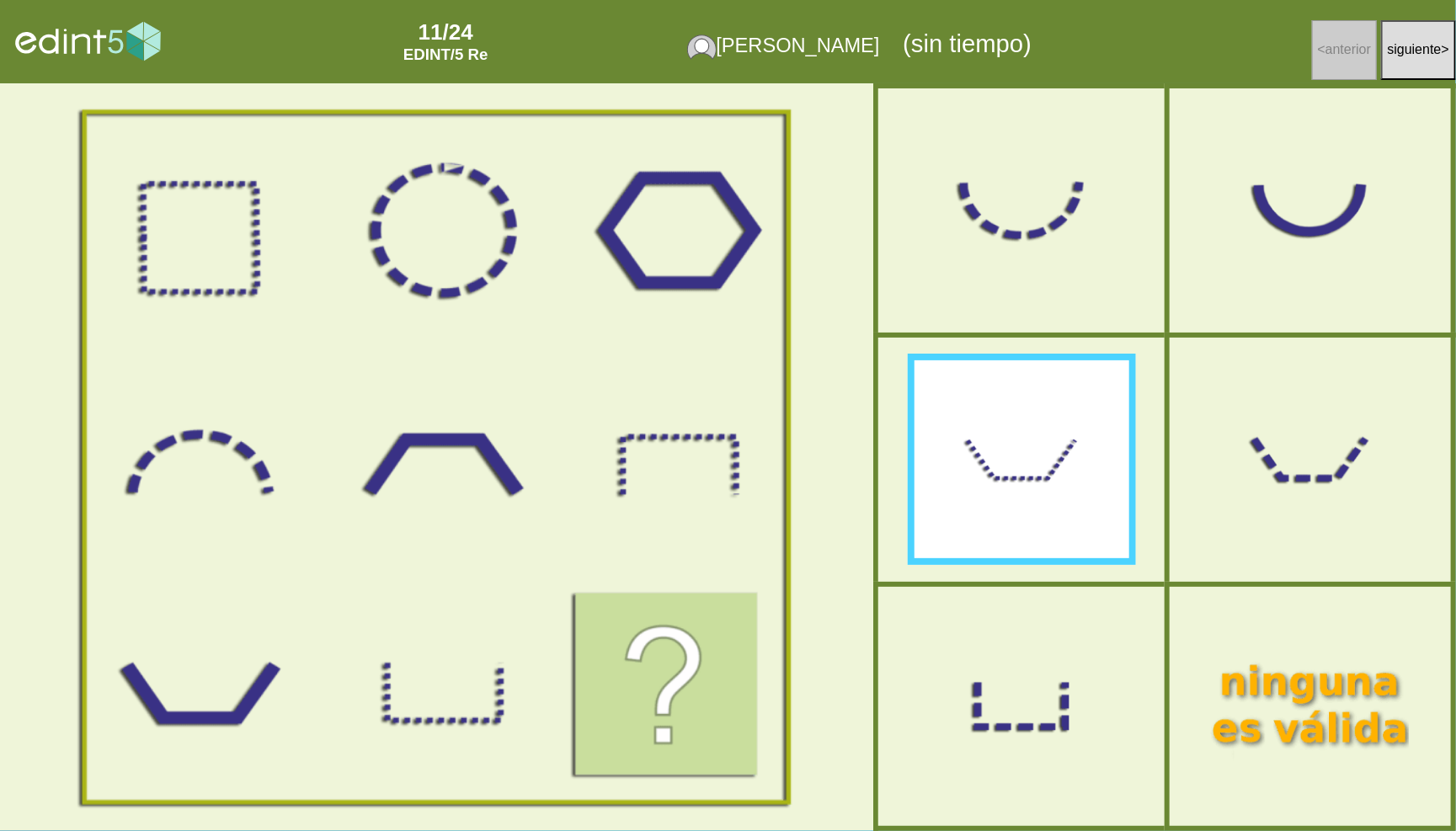
click at [1028, 234] on div at bounding box center [1021, 210] width 251 height 209
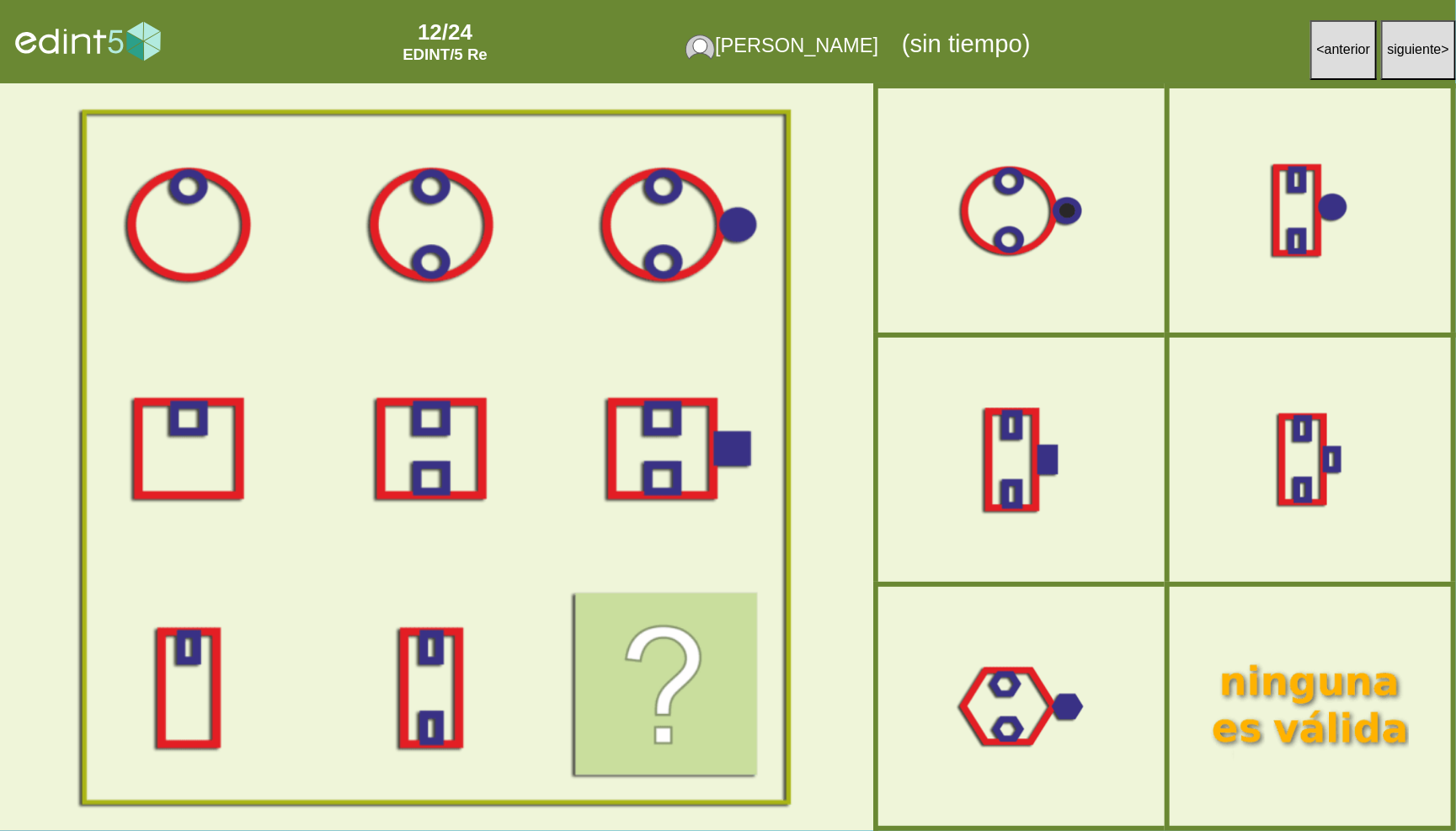
click at [1071, 462] on div at bounding box center [1021, 459] width 251 height 209
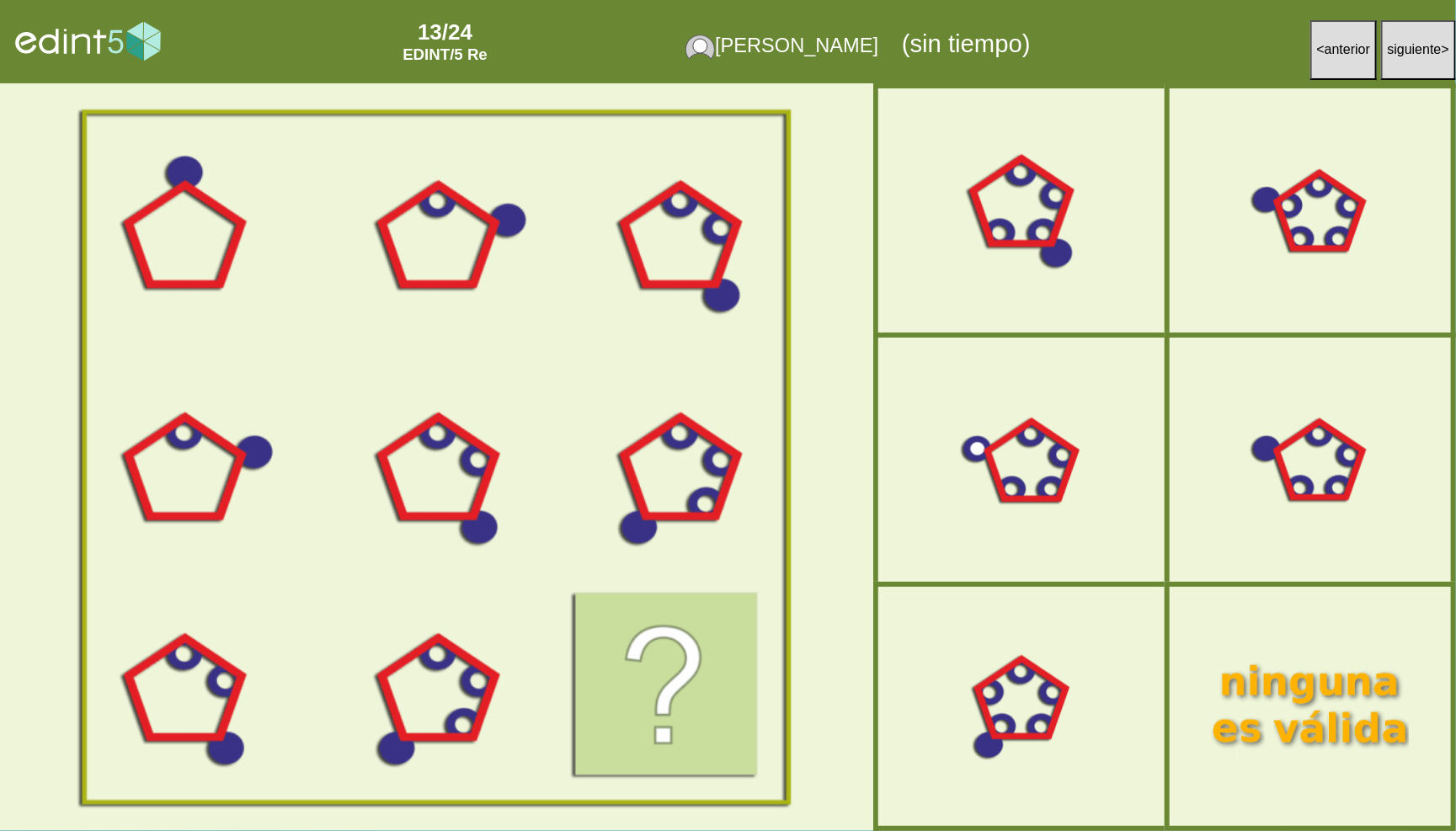
click at [1089, 251] on div at bounding box center [1021, 210] width 251 height 209
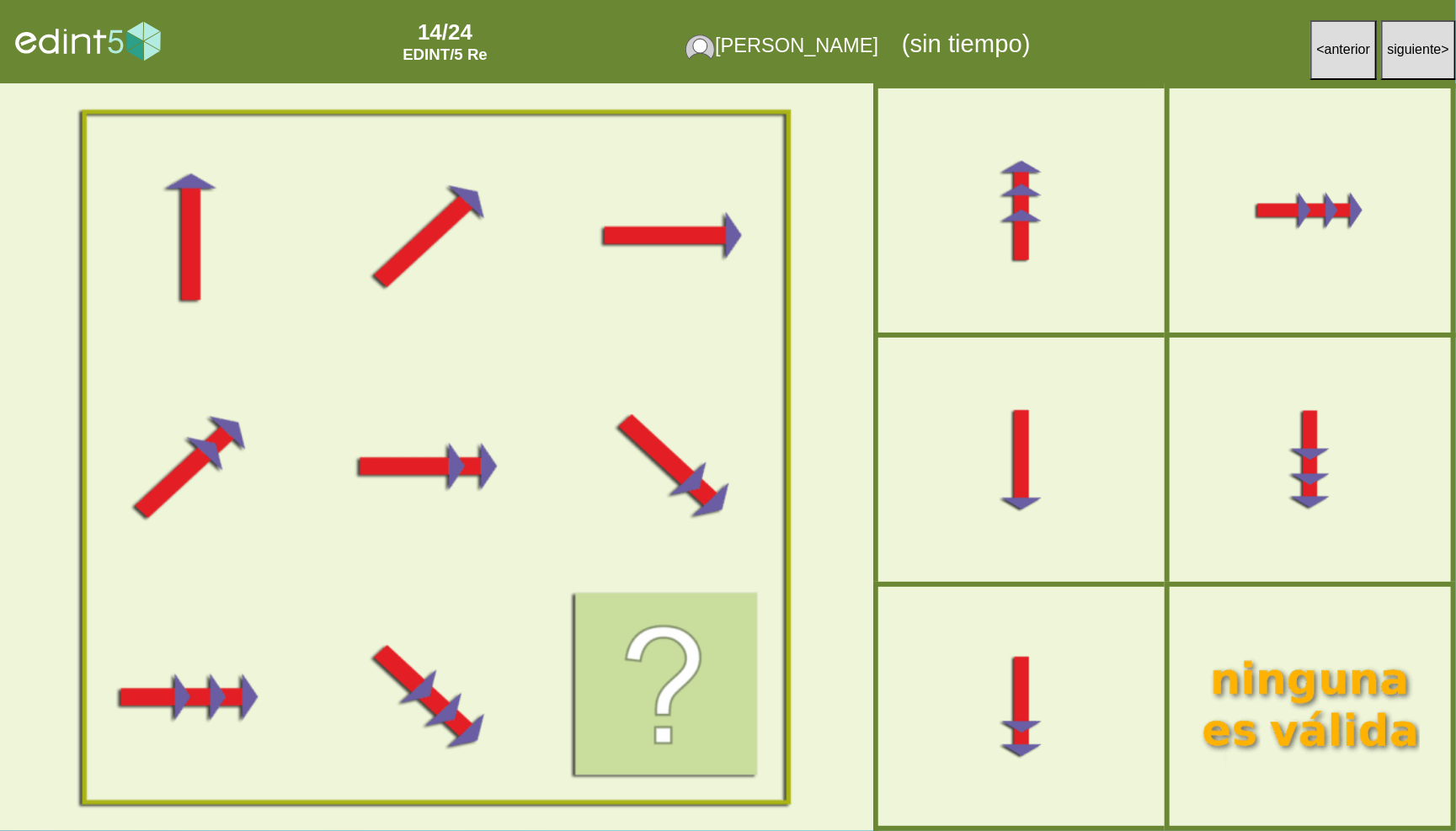
click at [1220, 638] on div at bounding box center [1310, 705] width 245 height 204
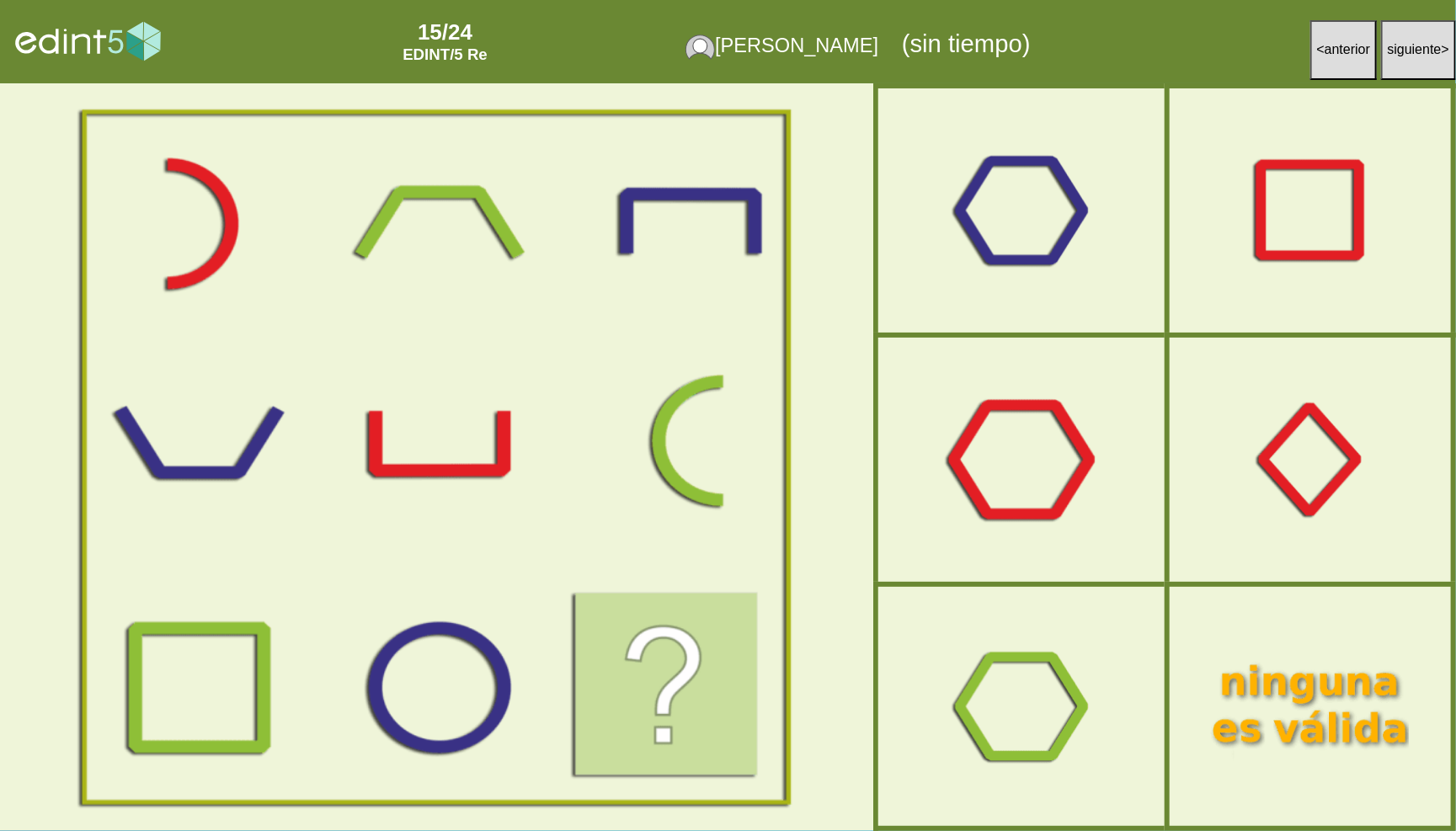
click at [1100, 480] on div at bounding box center [1021, 459] width 251 height 209
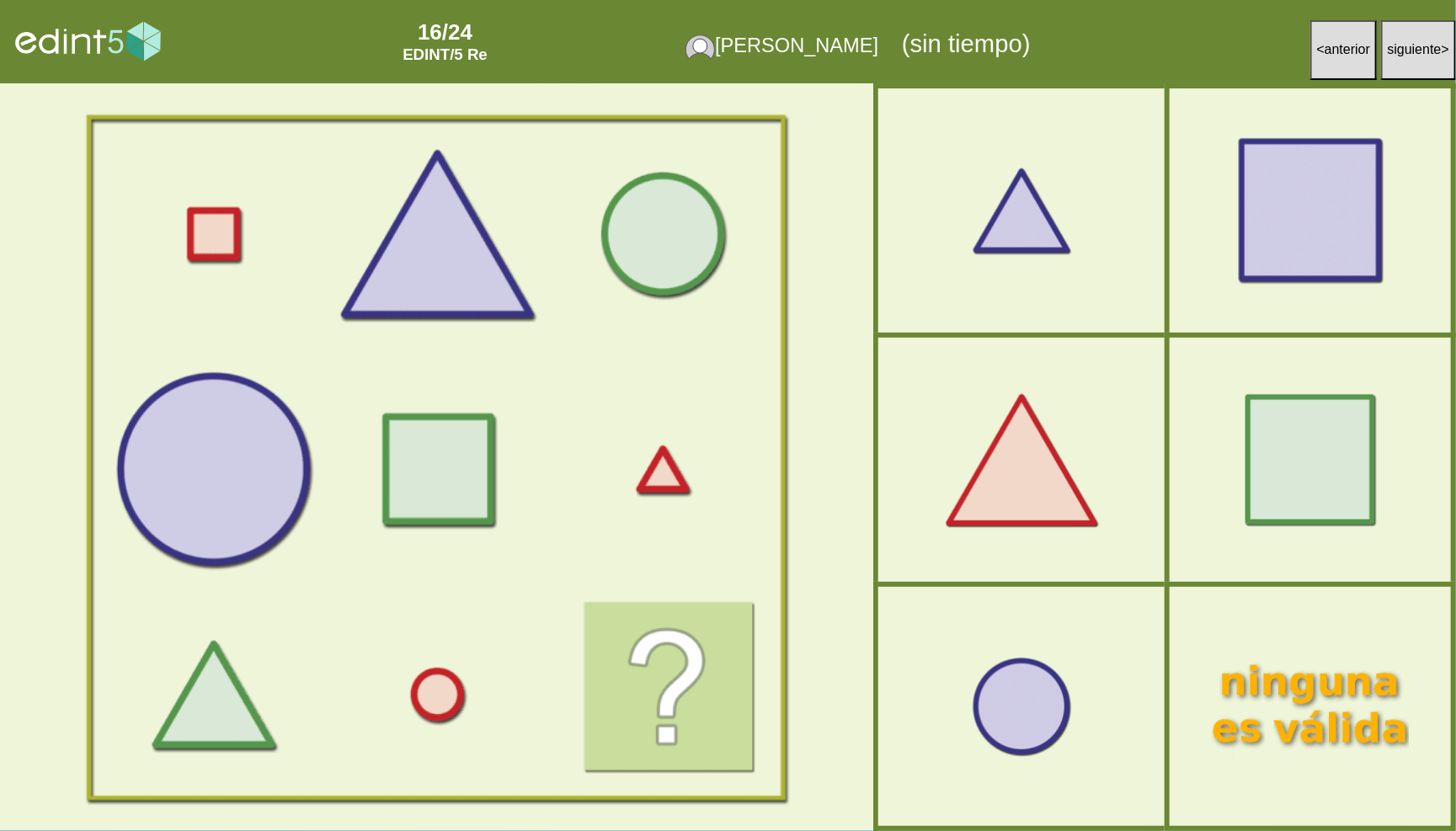
click at [1296, 226] on div at bounding box center [1310, 209] width 245 height 204
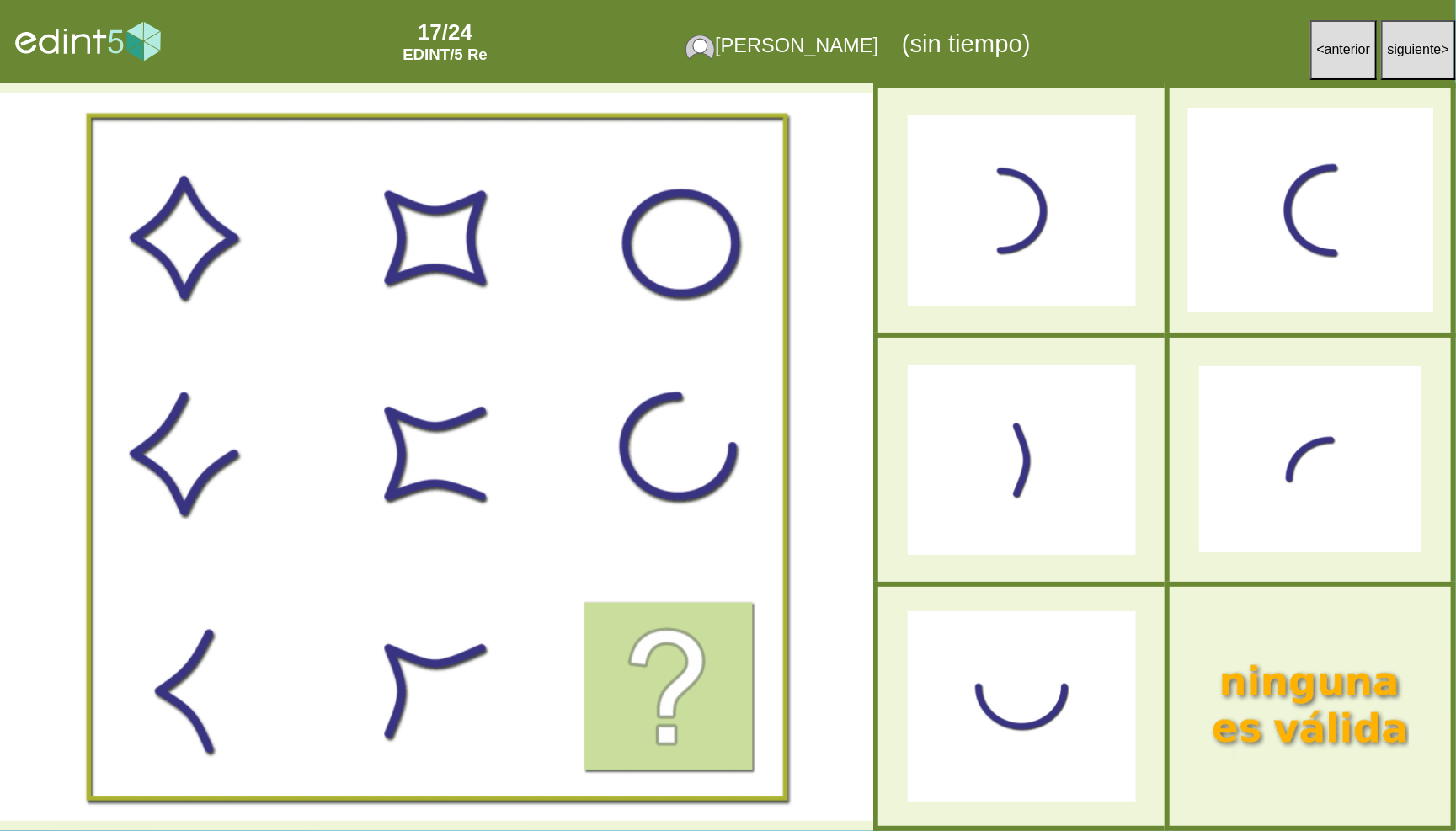
click at [1273, 241] on div at bounding box center [1310, 209] width 245 height 204
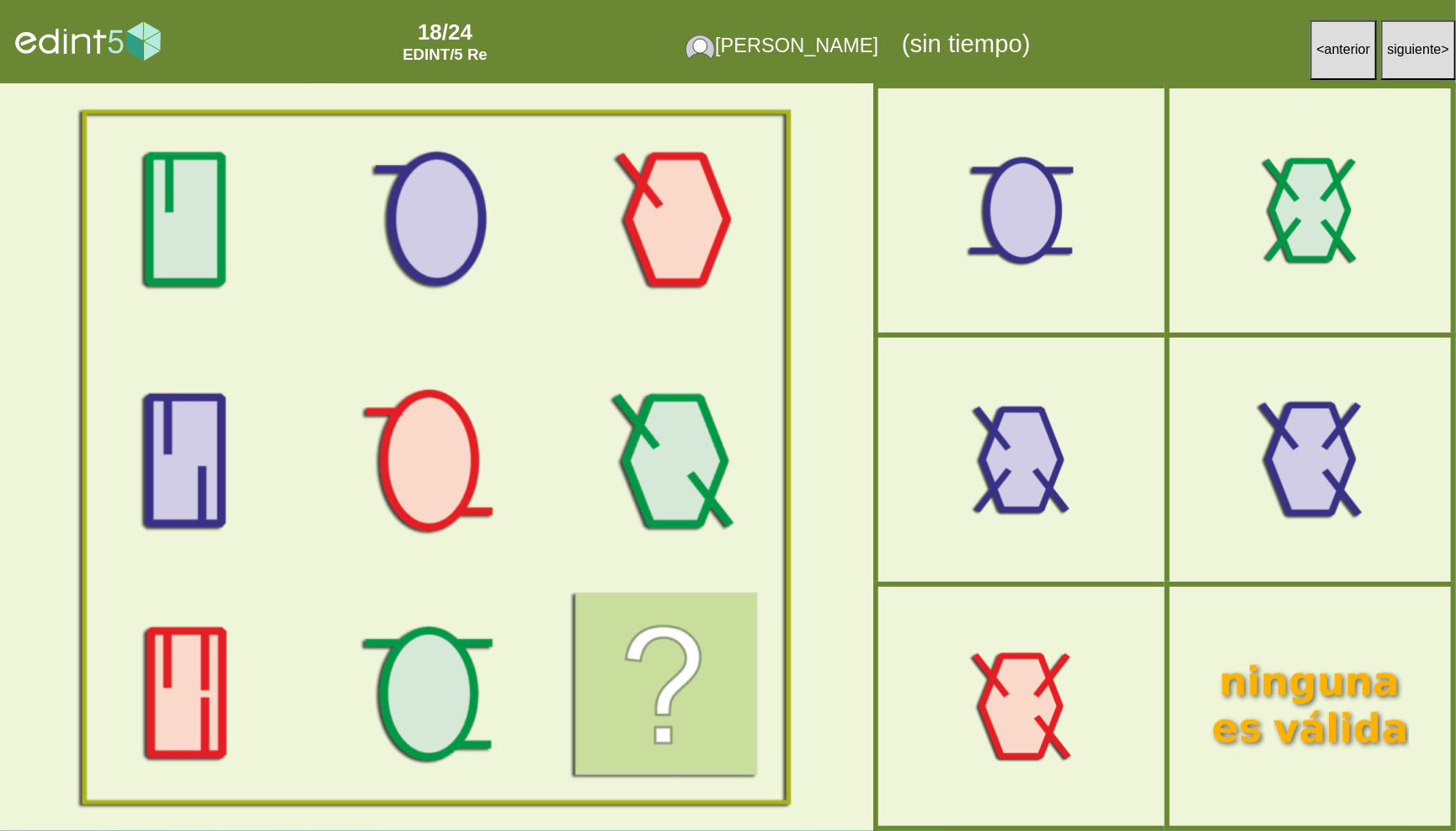
click at [1272, 489] on div at bounding box center [1310, 459] width 245 height 204
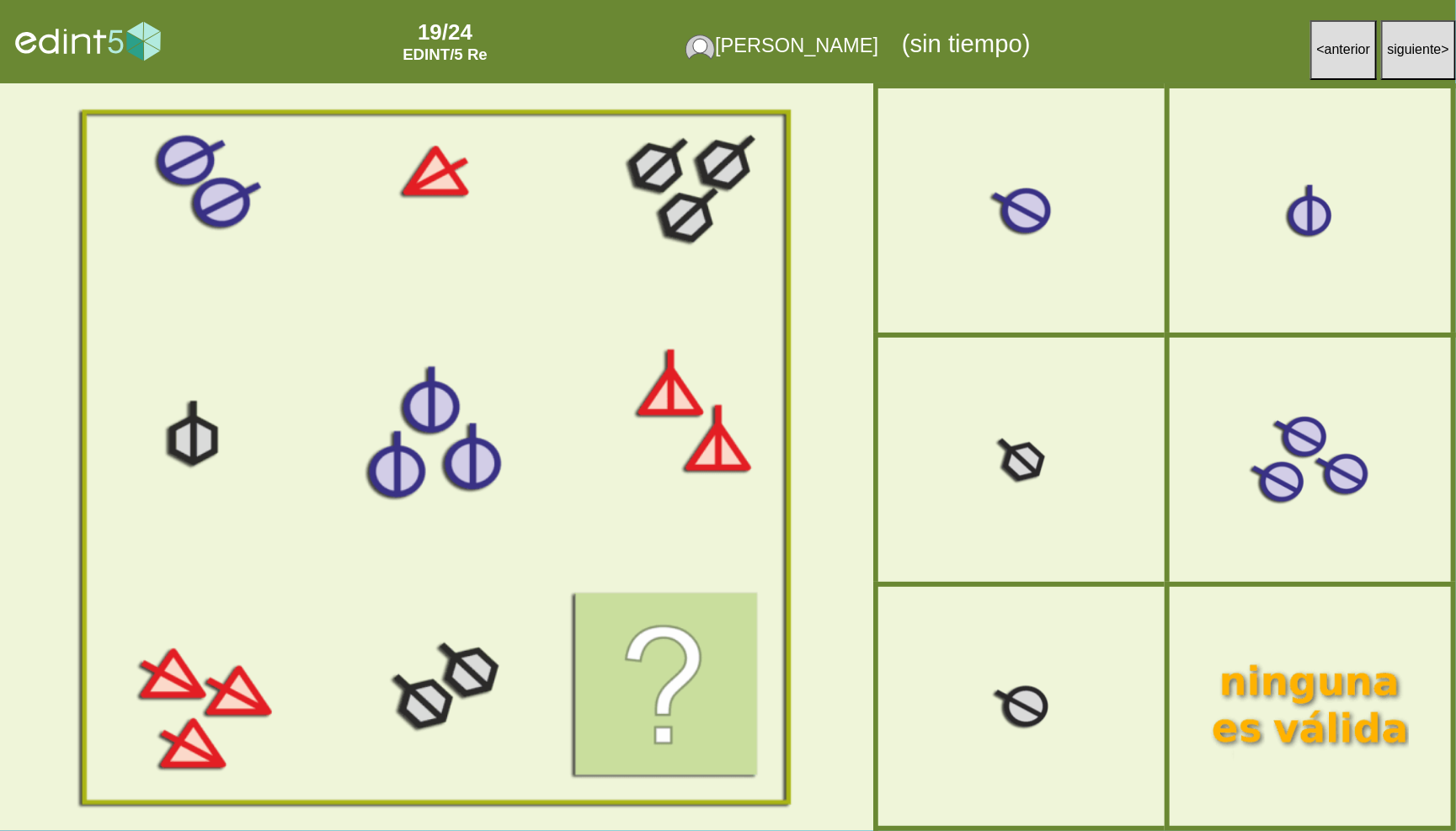
click at [1068, 206] on div at bounding box center [1021, 210] width 251 height 209
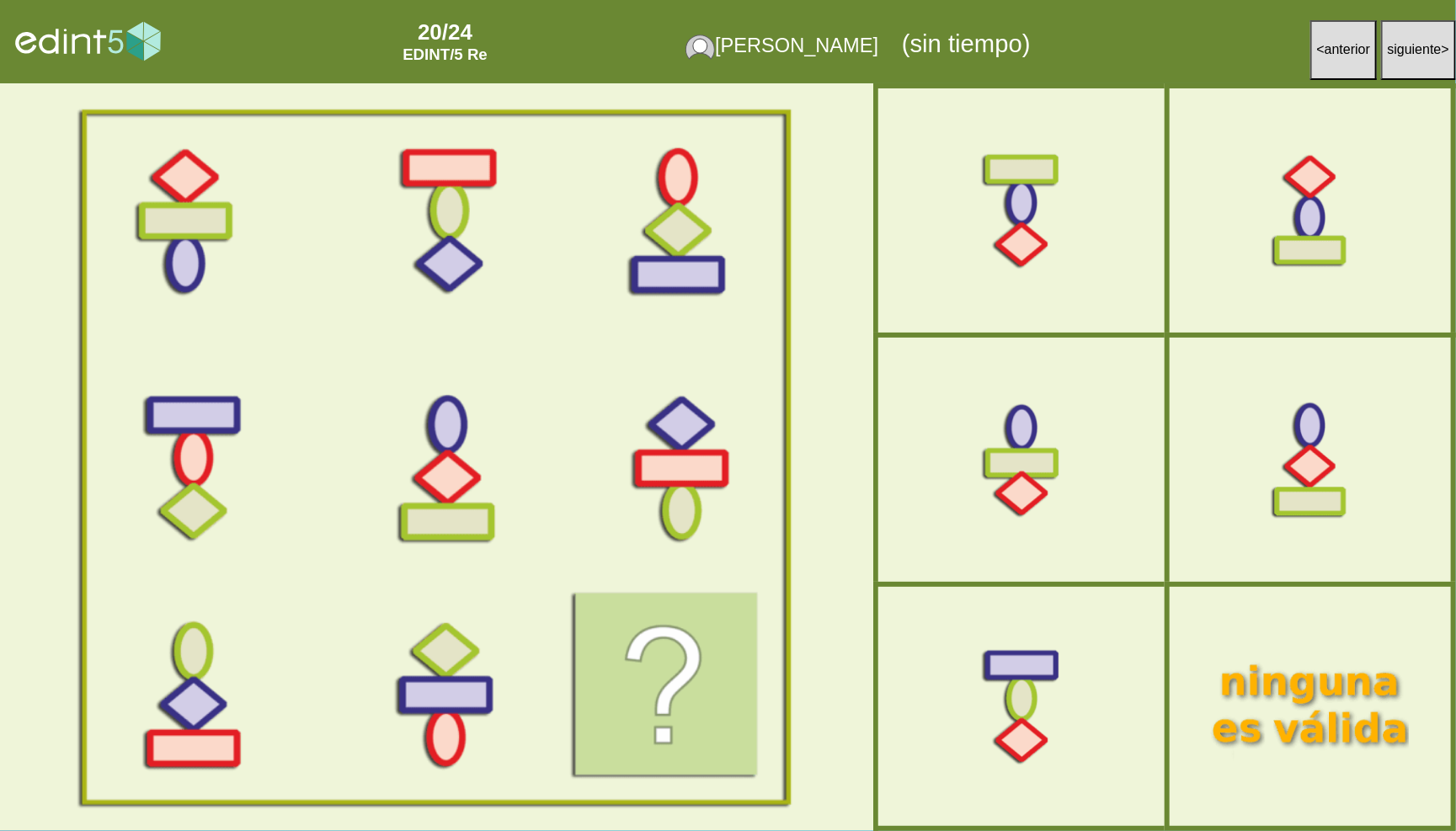
click at [1317, 70] on button "< anterior" at bounding box center [1344, 50] width 67 height 60
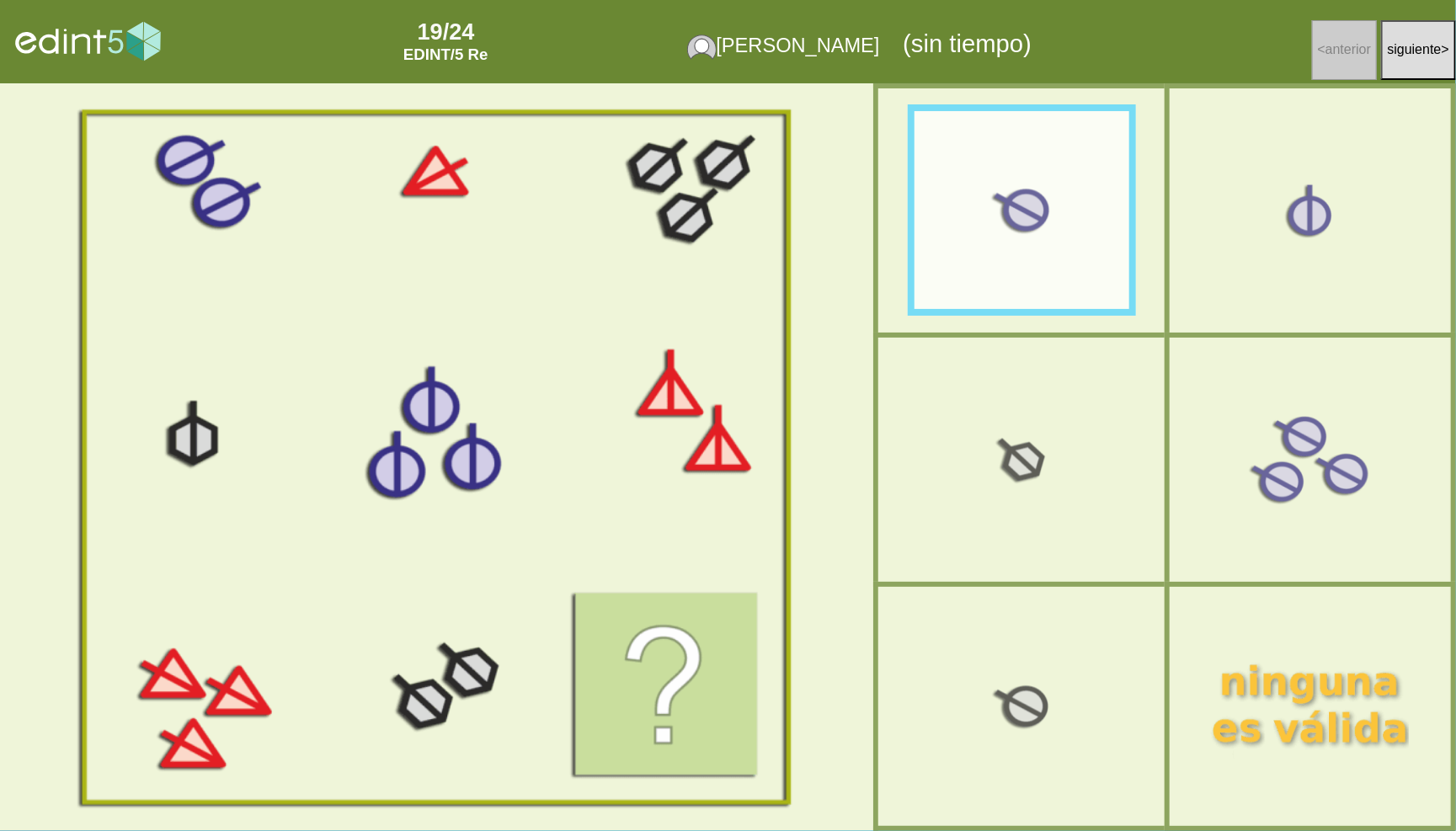
click at [939, 278] on div at bounding box center [1021, 210] width 236 height 197
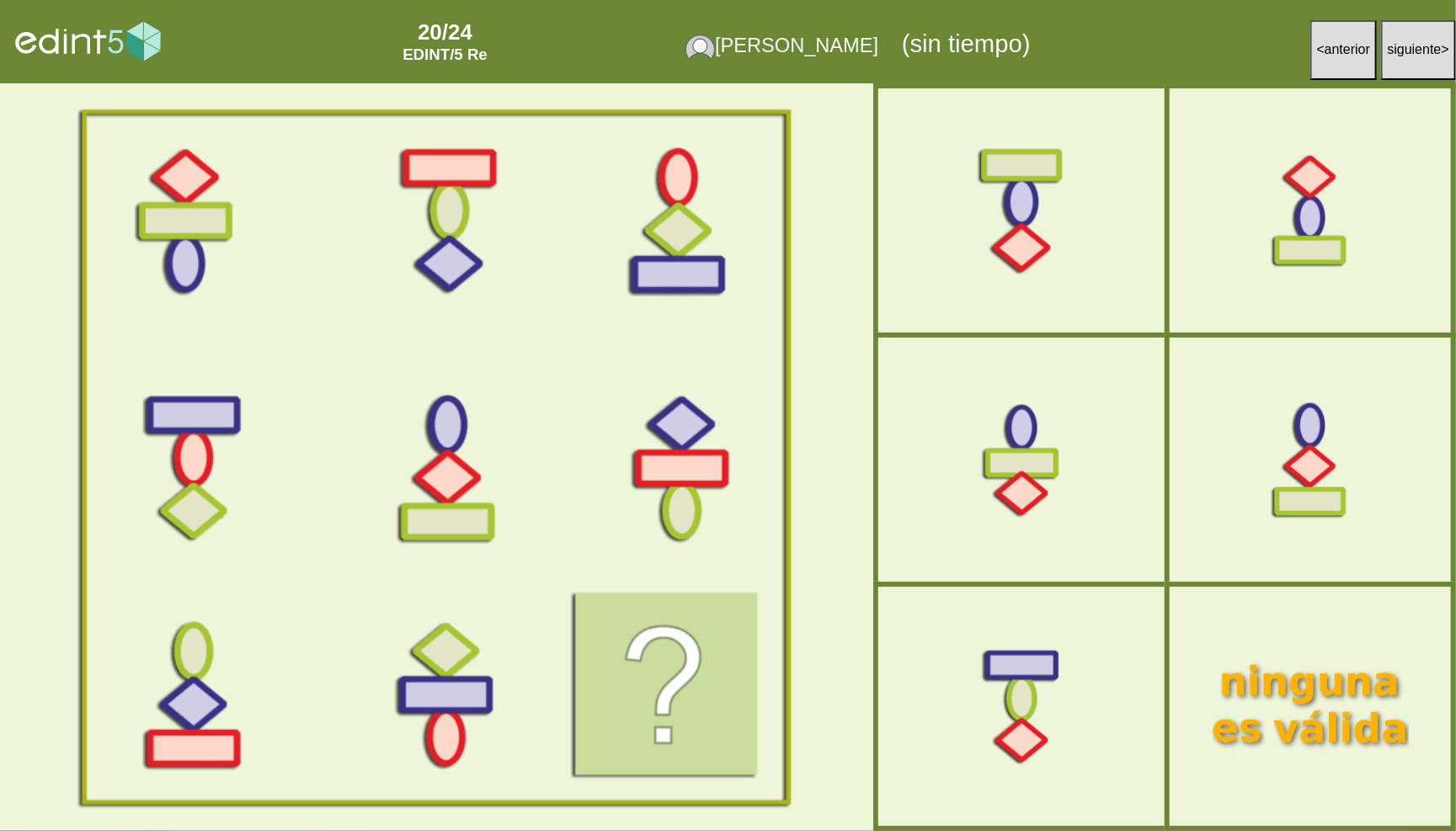
click at [1037, 259] on div at bounding box center [1021, 210] width 251 height 209
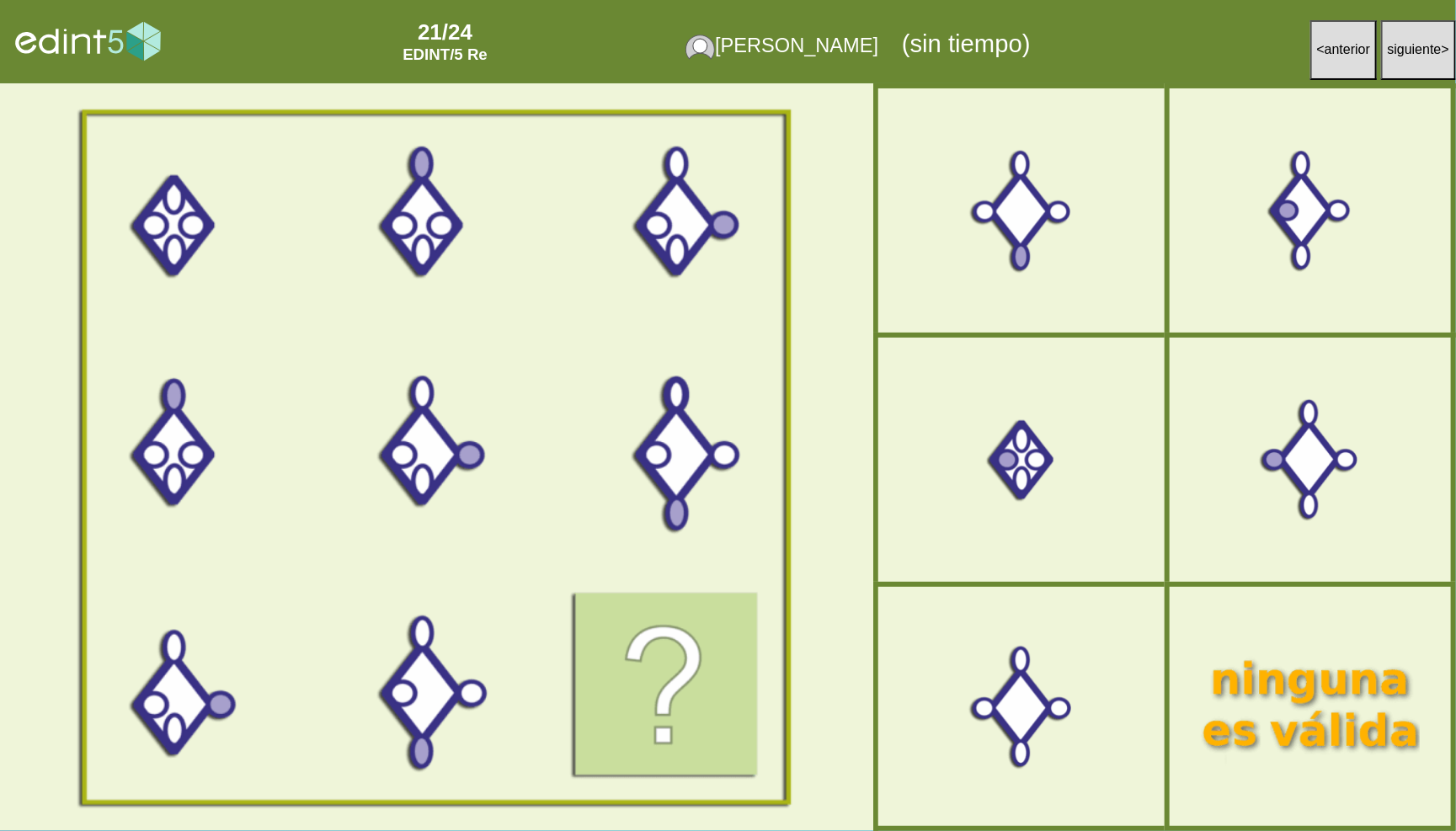
click at [1296, 711] on div at bounding box center [1310, 705] width 245 height 204
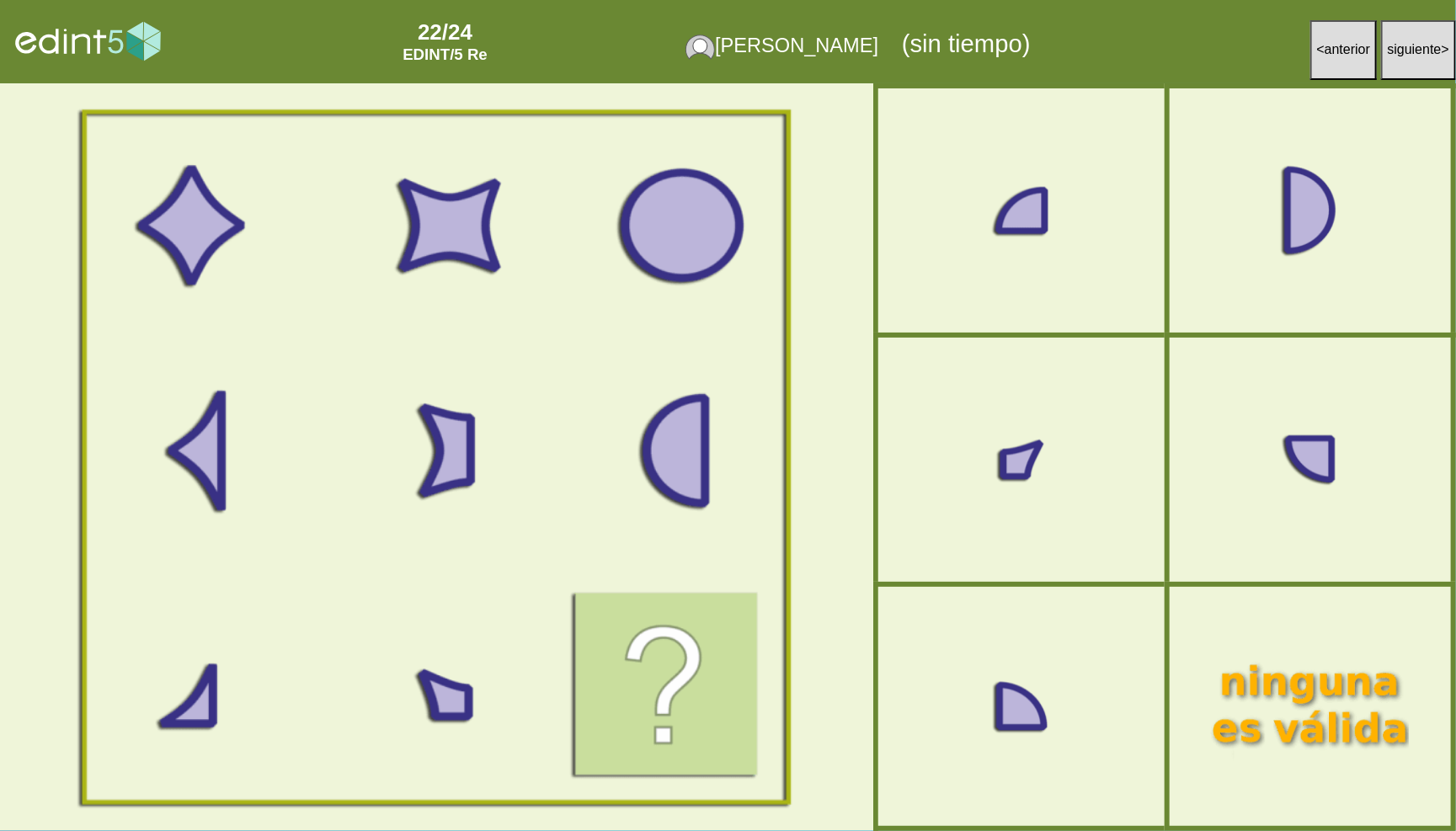
click at [1324, 42] on span "anterior" at bounding box center [1346, 49] width 45 height 15
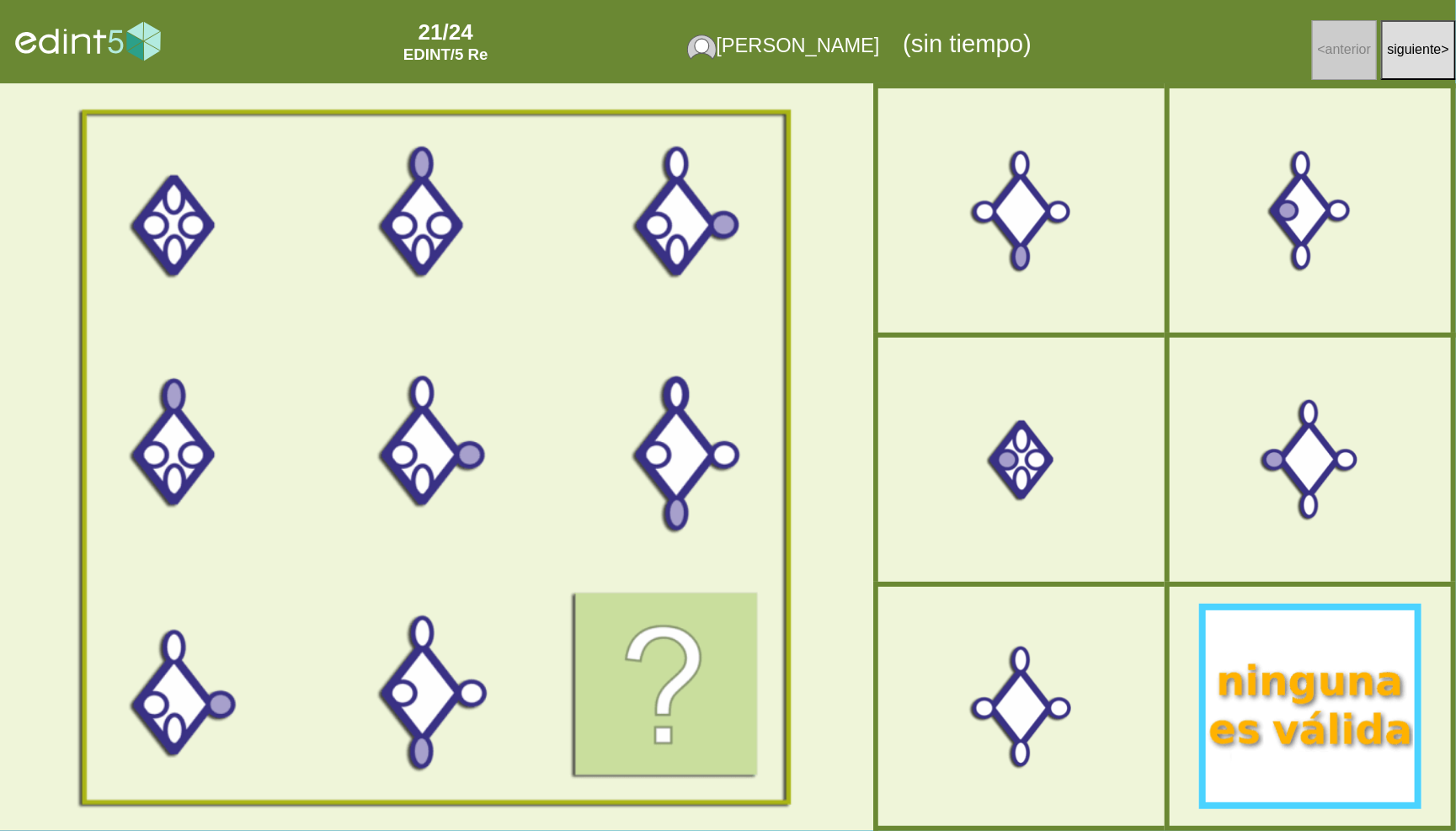
click at [1331, 765] on div at bounding box center [1310, 706] width 231 height 192
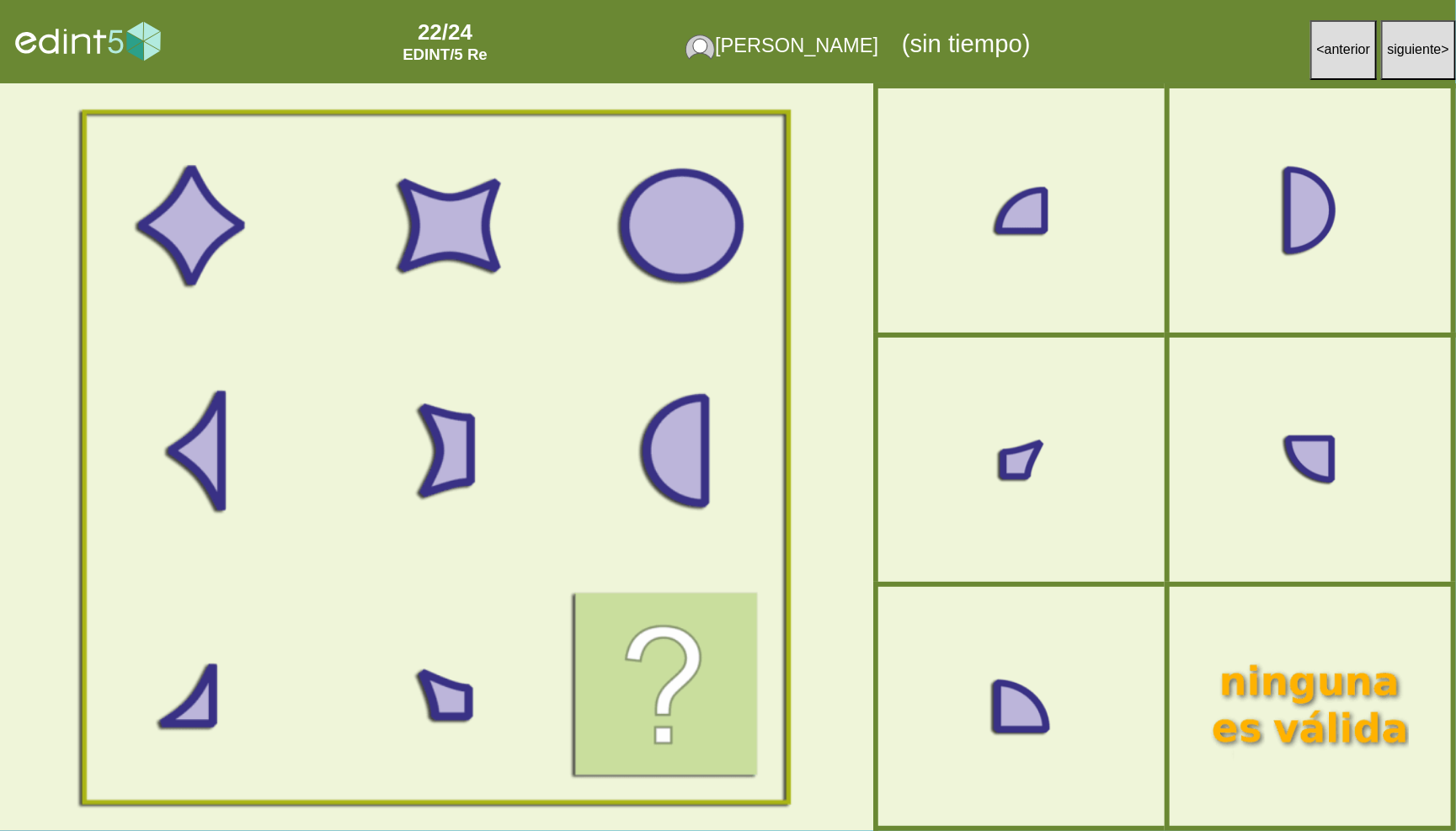
click at [1062, 755] on div at bounding box center [1021, 707] width 251 height 209
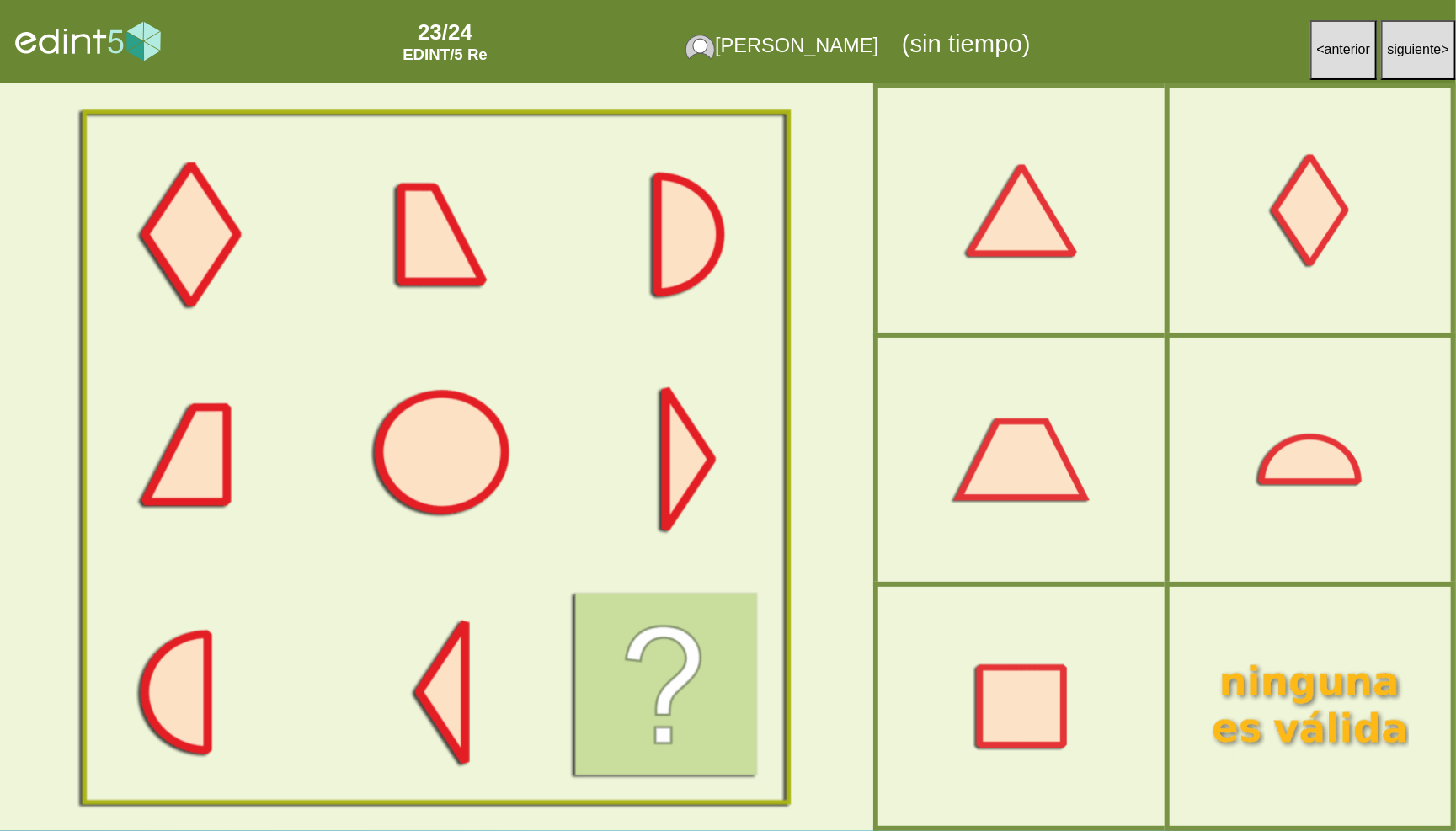
click at [1337, 46] on span "anterior" at bounding box center [1346, 49] width 45 height 15
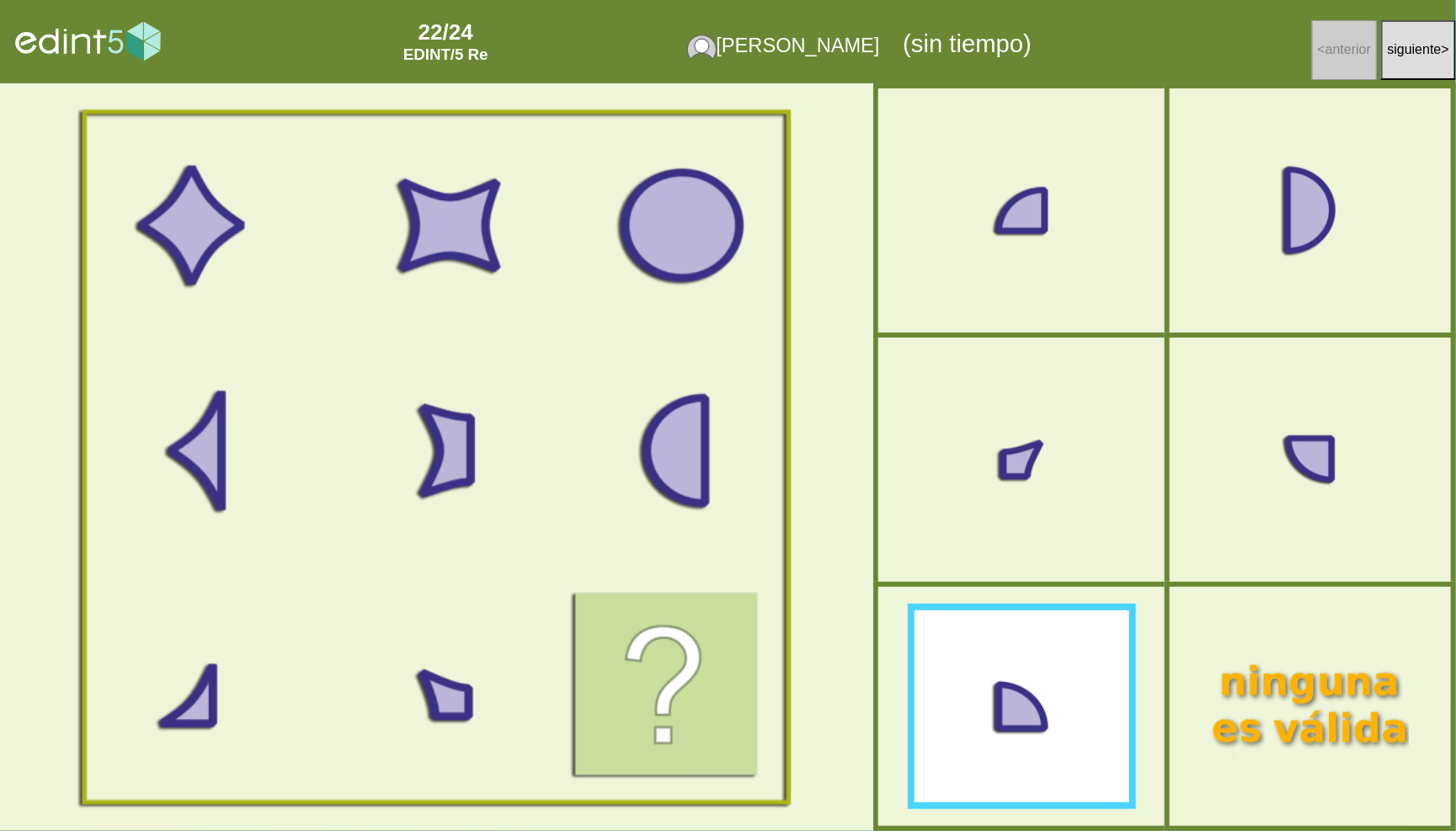
click at [1063, 702] on div at bounding box center [1021, 706] width 236 height 197
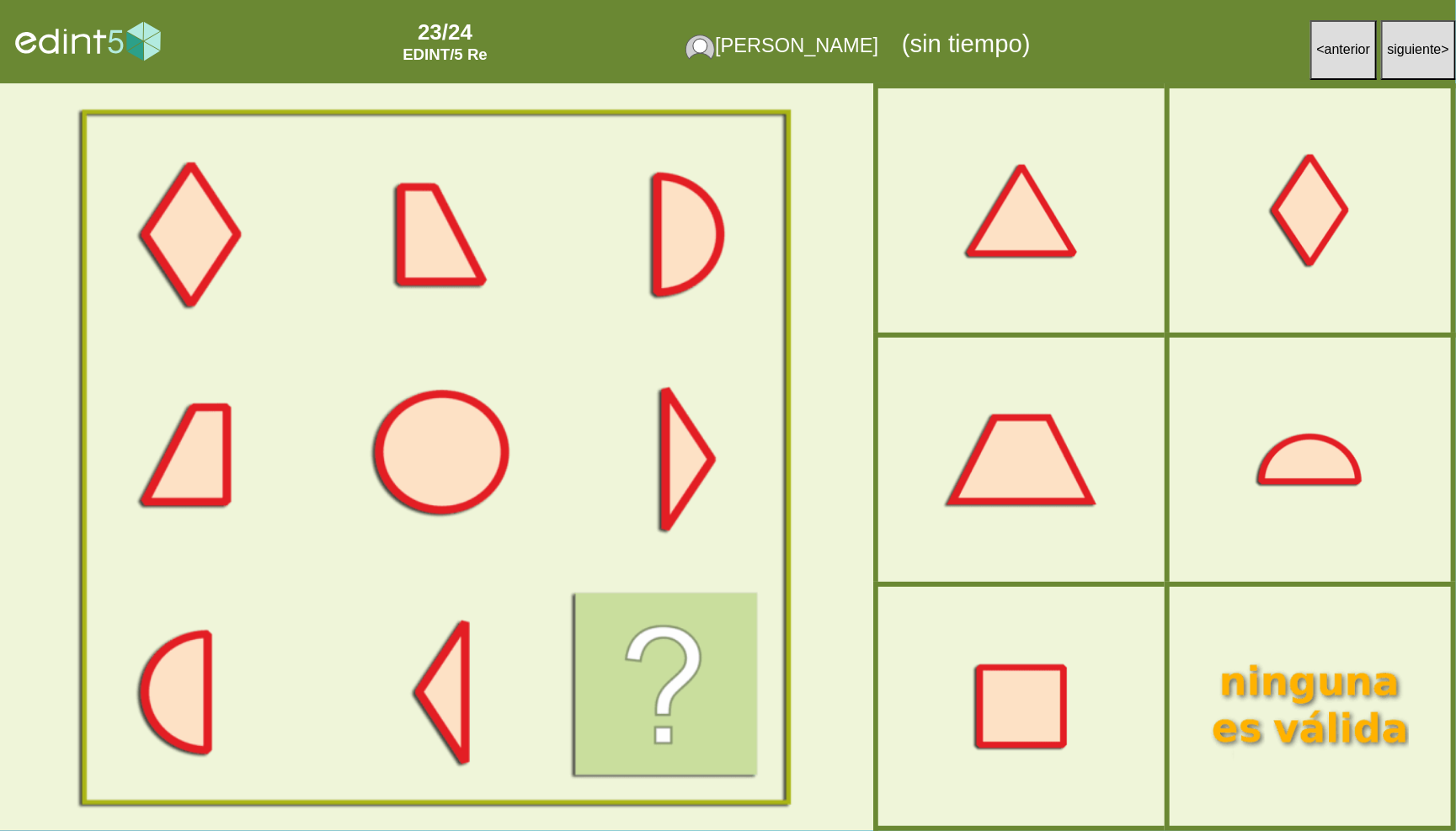
click at [1051, 474] on div at bounding box center [1021, 459] width 251 height 209
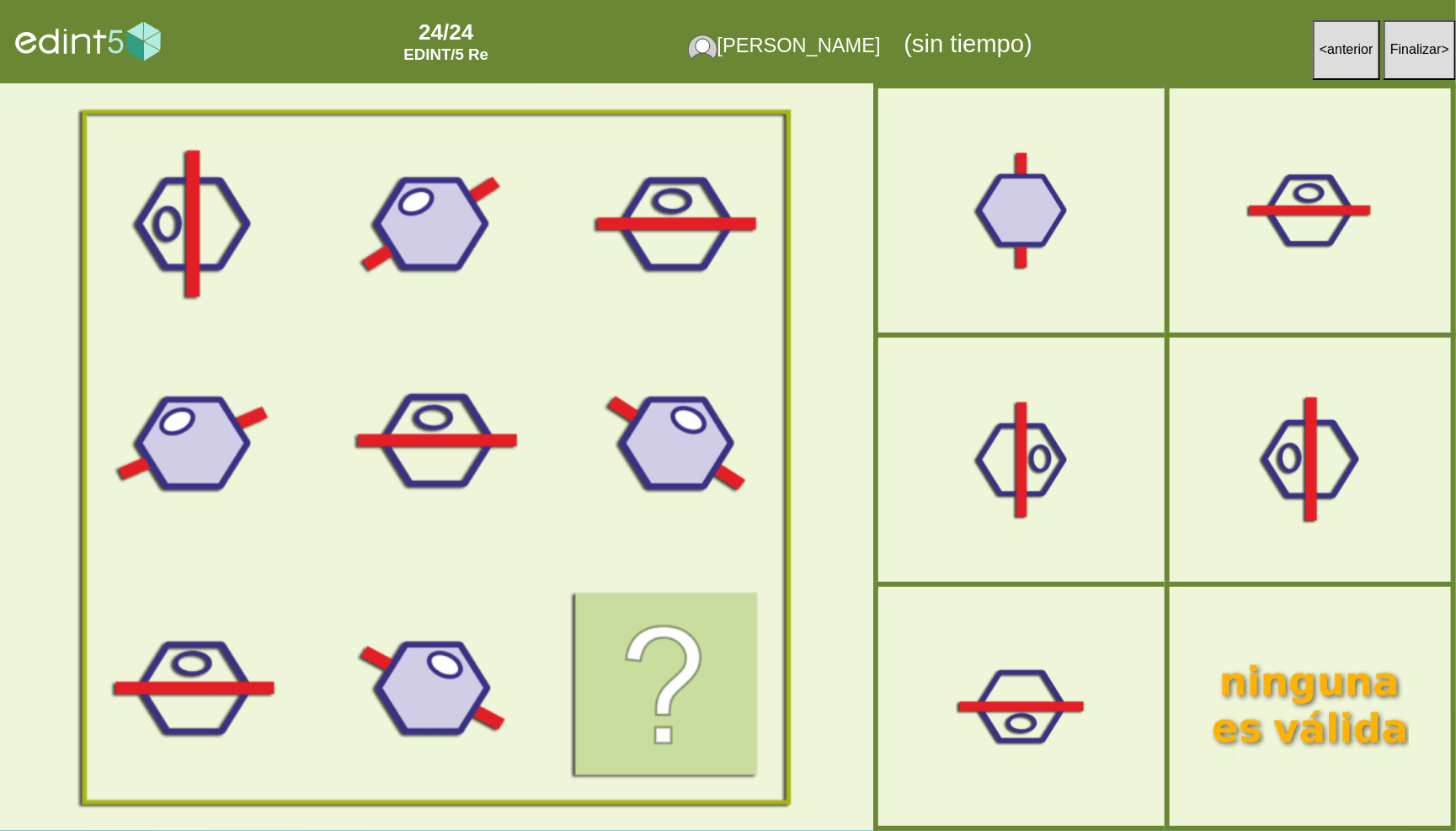
click at [1277, 507] on div at bounding box center [1310, 459] width 245 height 204
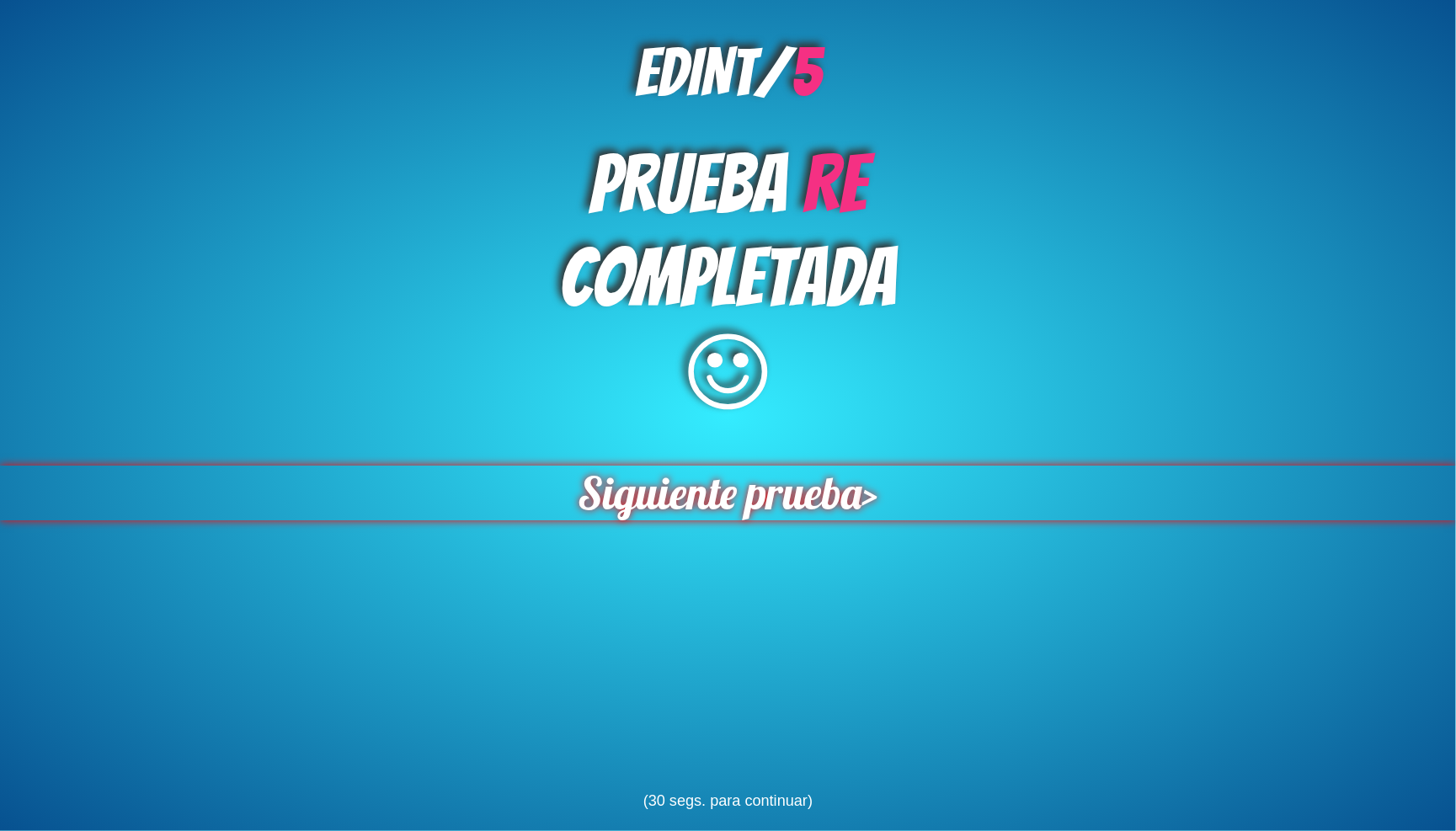
click at [765, 472] on span "Siguiente prueba" at bounding box center [720, 493] width 284 height 55
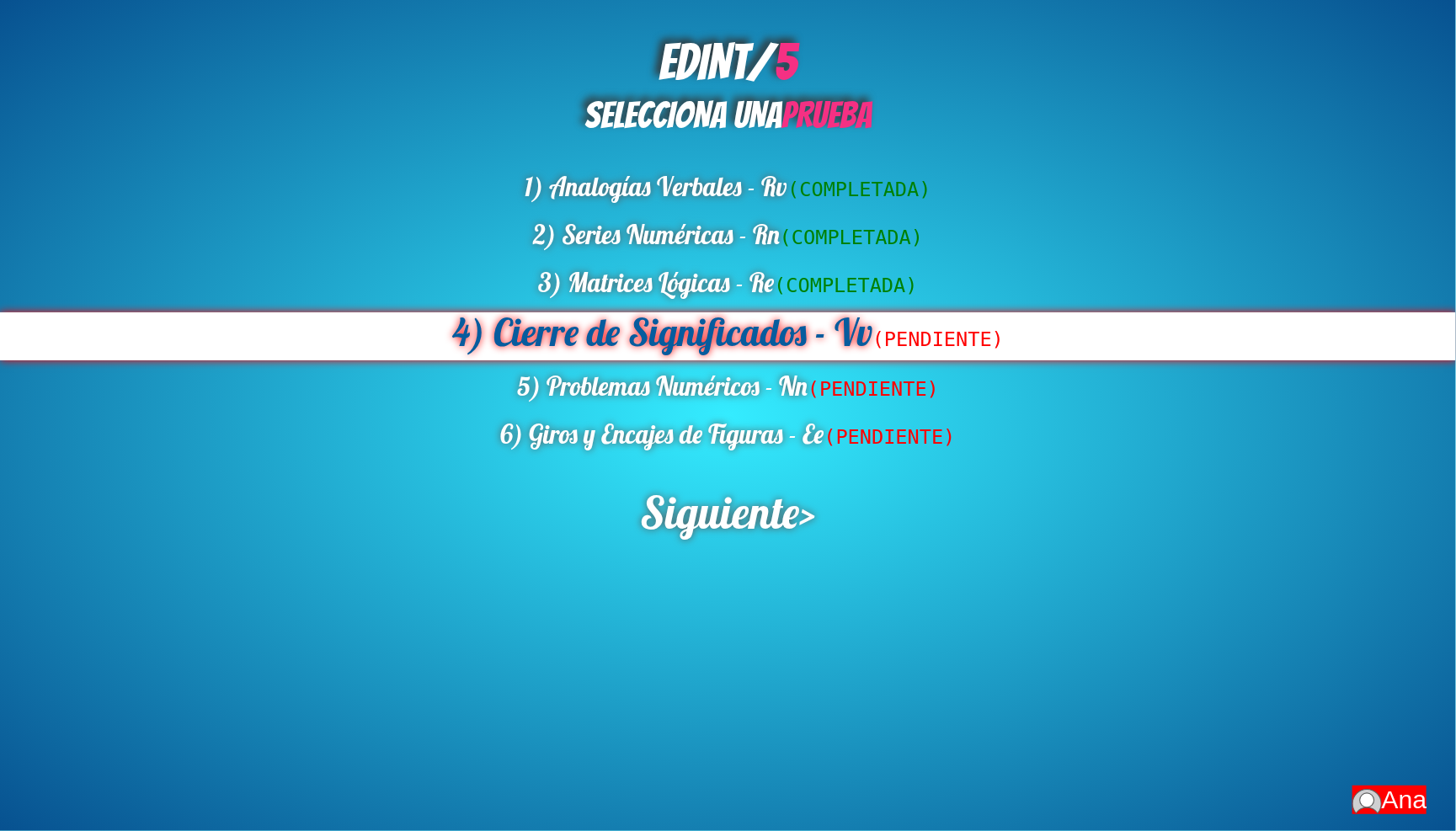
click at [820, 316] on div "4) Cierre de Significados - Vv (PENDIENTE)" at bounding box center [728, 335] width 1456 height 48
click at [949, 312] on div "4) Cierre de Significados - Vv (PENDIENTE)" at bounding box center [728, 335] width 1456 height 48
click at [942, 328] on span "(PENDIENTE)" at bounding box center [938, 339] width 131 height 23
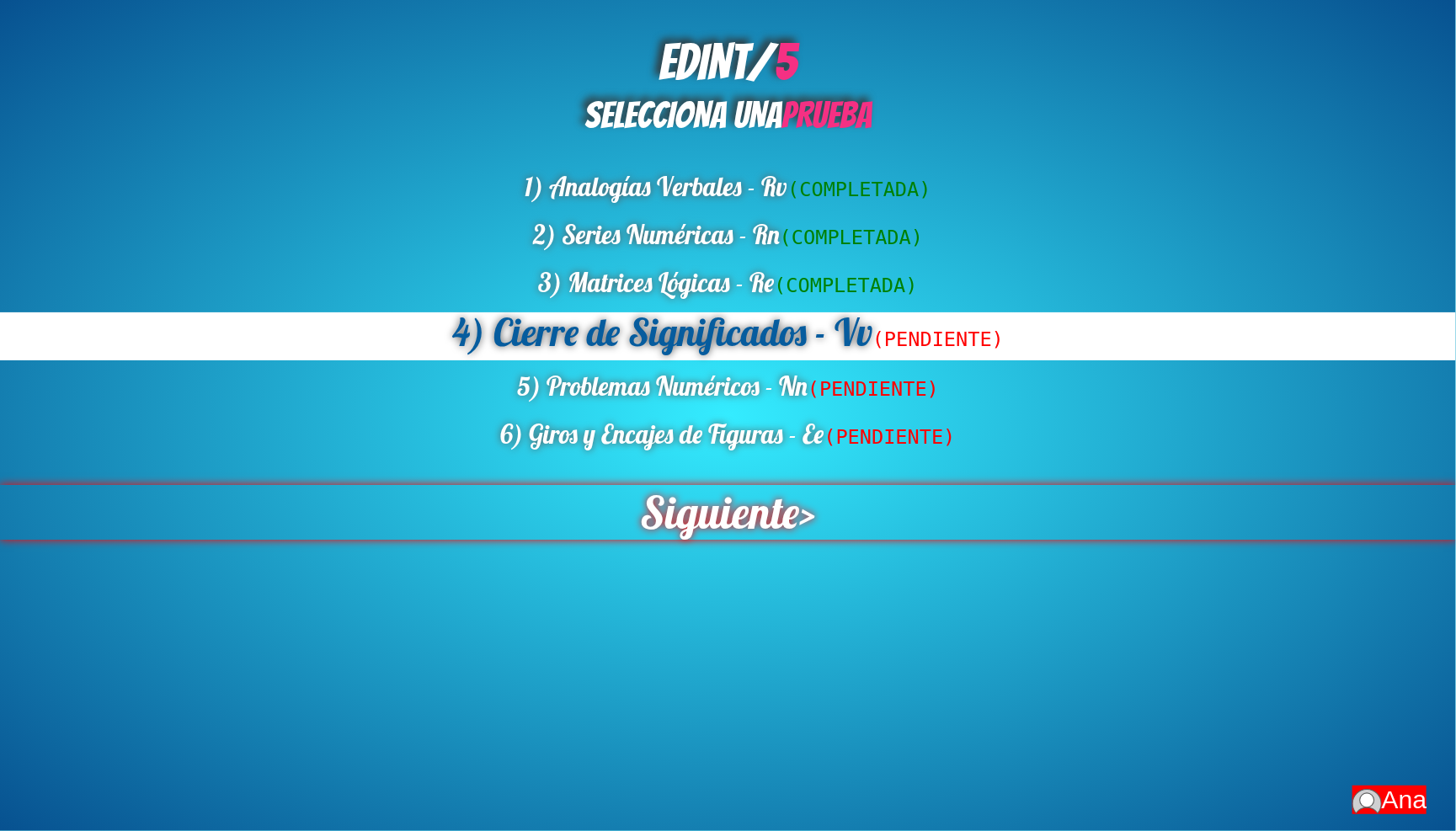
click at [733, 501] on span "Siguiente" at bounding box center [719, 512] width 159 height 55
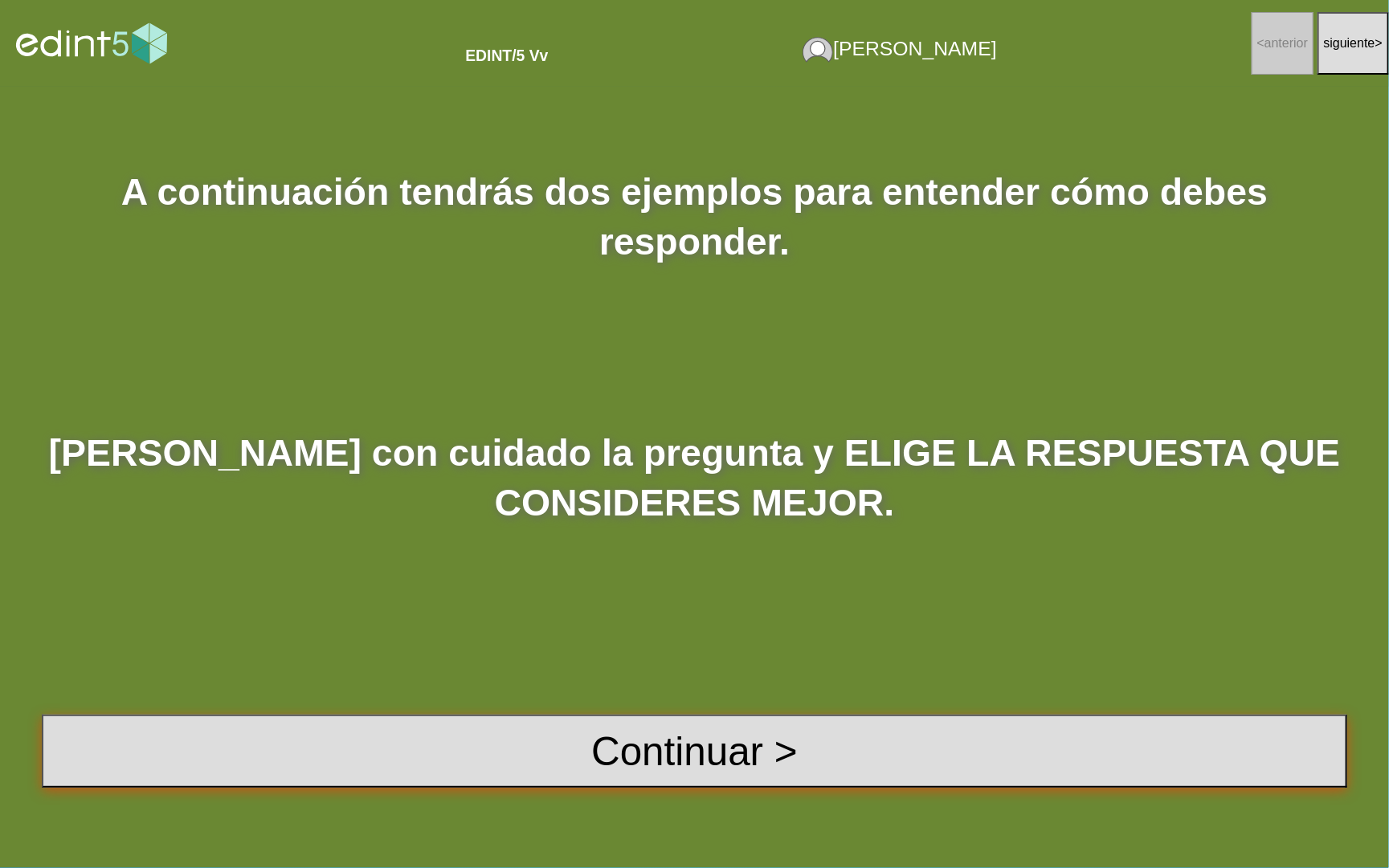
click at [781, 737] on button "Continuar >" at bounding box center [694, 751] width 1305 height 73
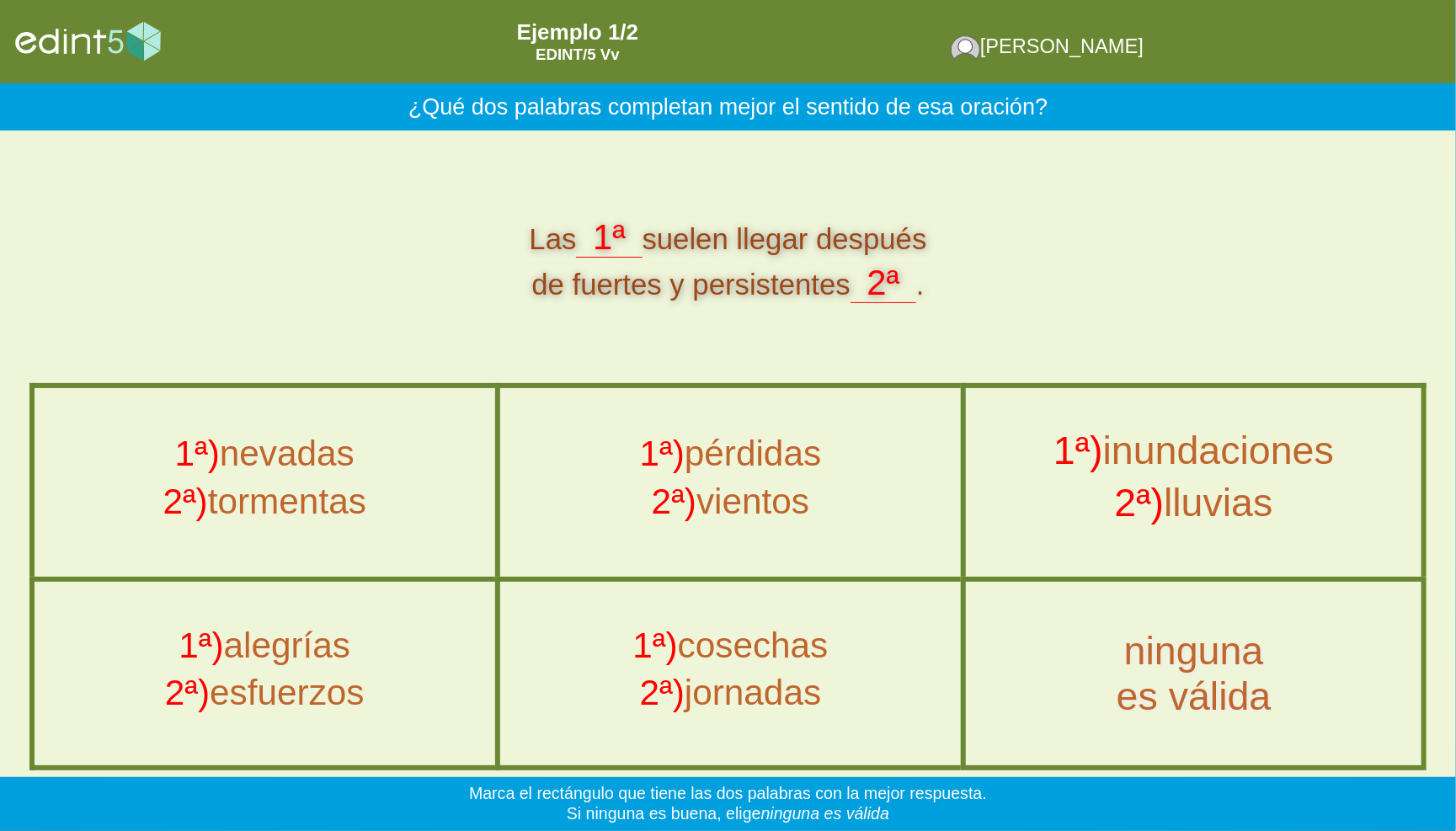
click at [1142, 495] on span "2ª)" at bounding box center [1139, 503] width 50 height 44
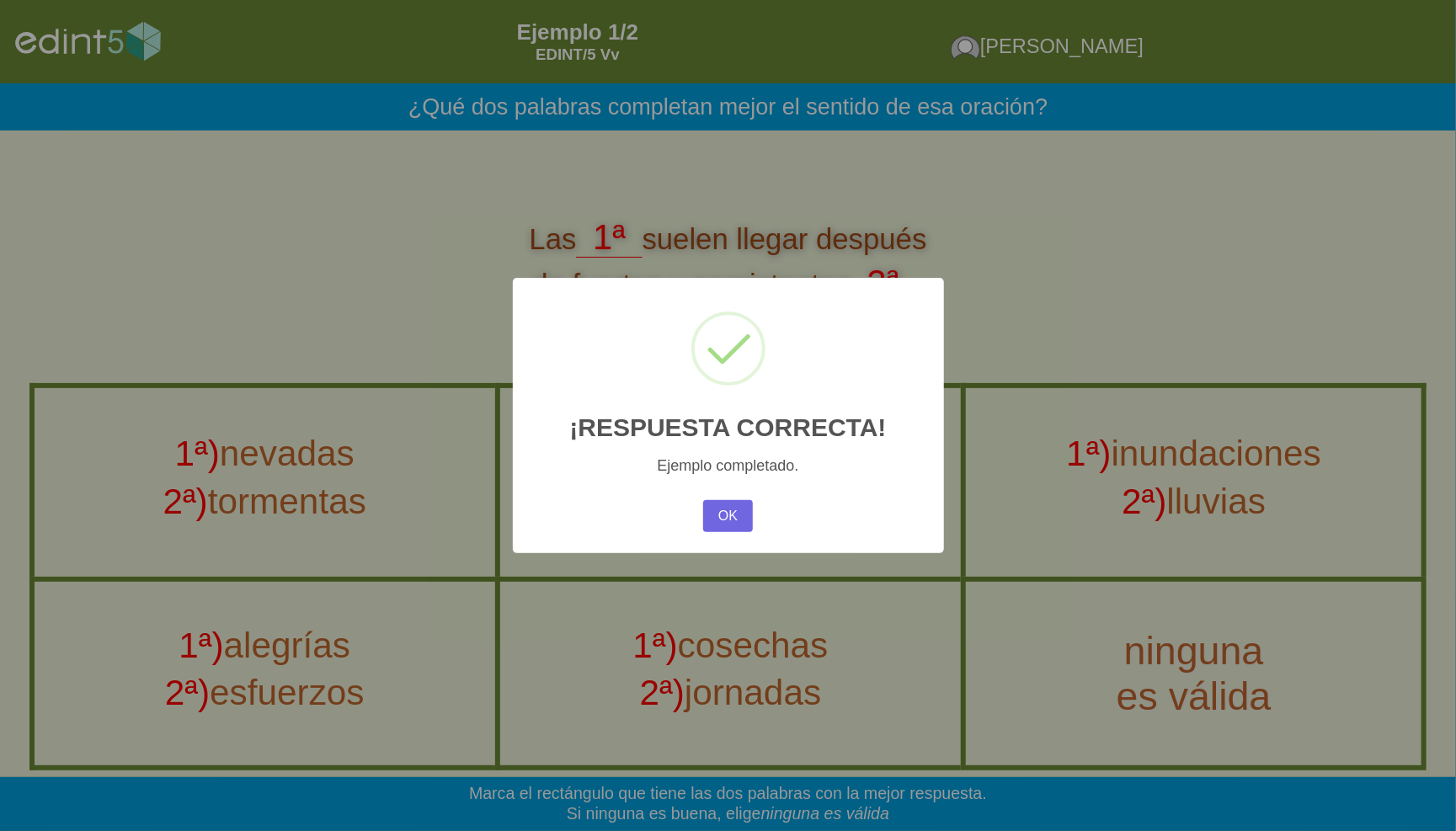
click at [729, 536] on div "OK No Cancel" at bounding box center [728, 515] width 58 height 40
click at [735, 511] on button "OK" at bounding box center [728, 515] width 49 height 32
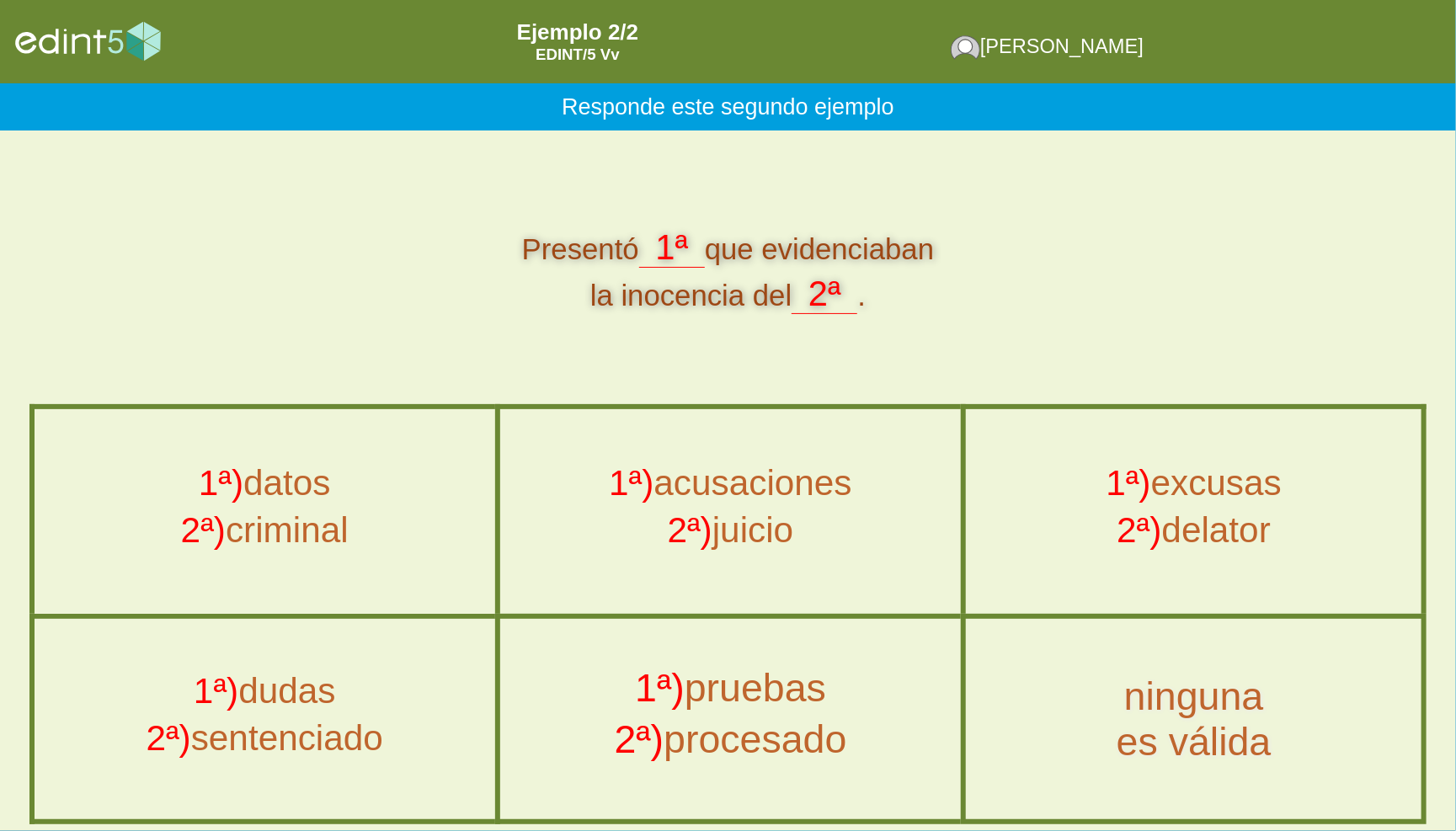
click at [762, 711] on div "1ª) pruebas" at bounding box center [730, 692] width 504 height 52
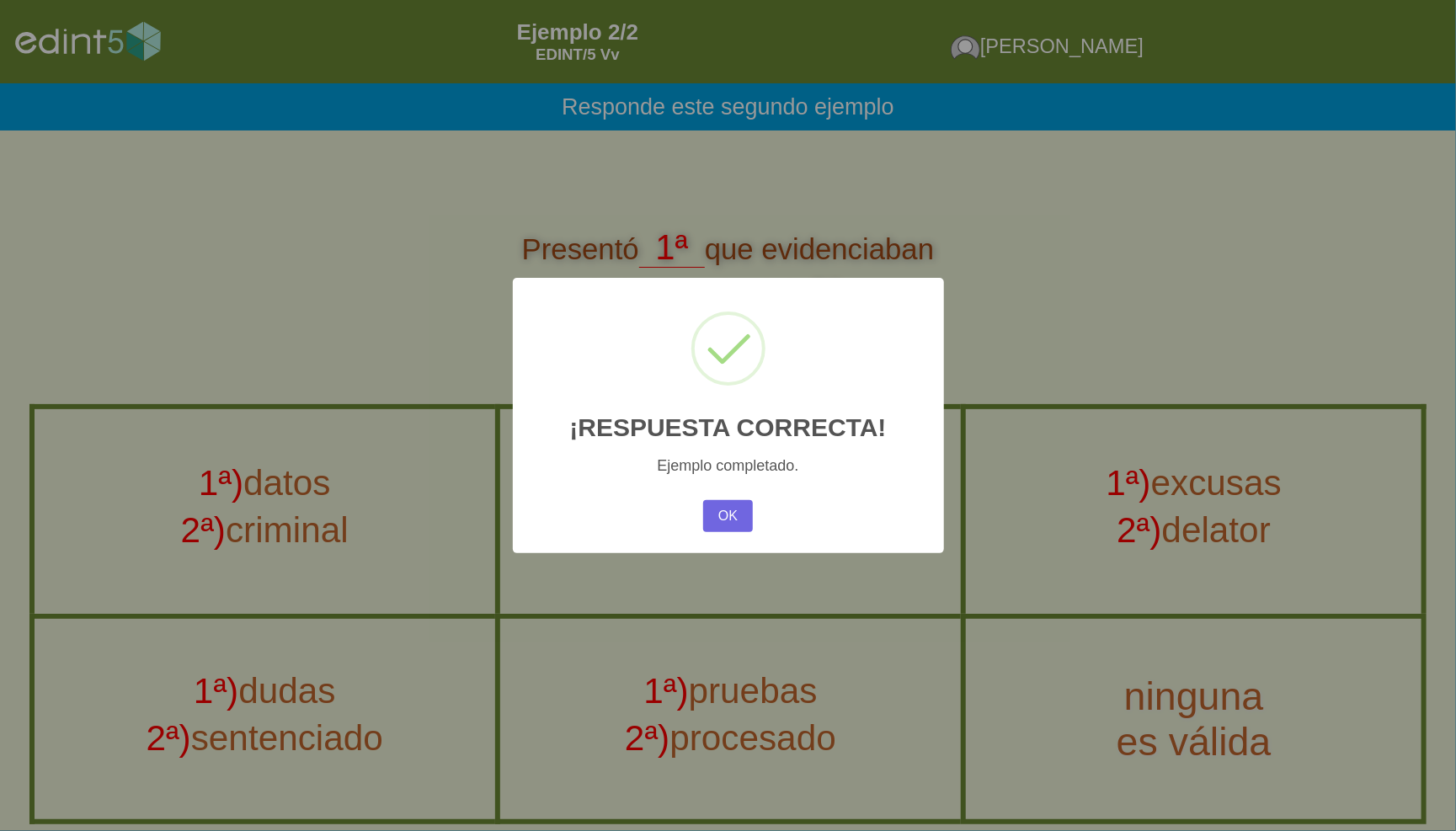
click at [711, 499] on div "OK No Cancel" at bounding box center [728, 515] width 58 height 40
click at [716, 529] on button "OK" at bounding box center [728, 515] width 49 height 32
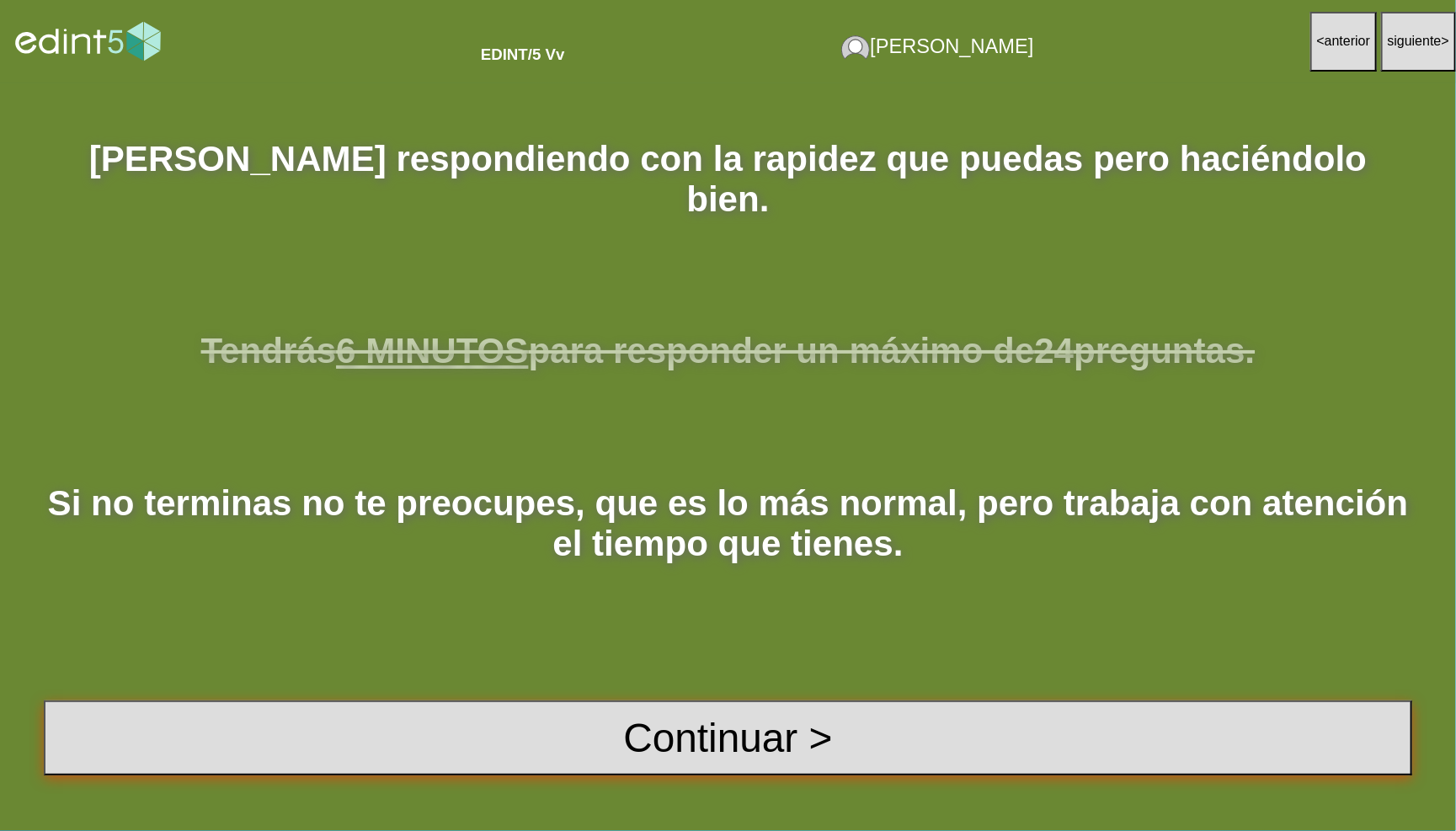
click at [728, 723] on button "Continuar >" at bounding box center [728, 737] width 1368 height 75
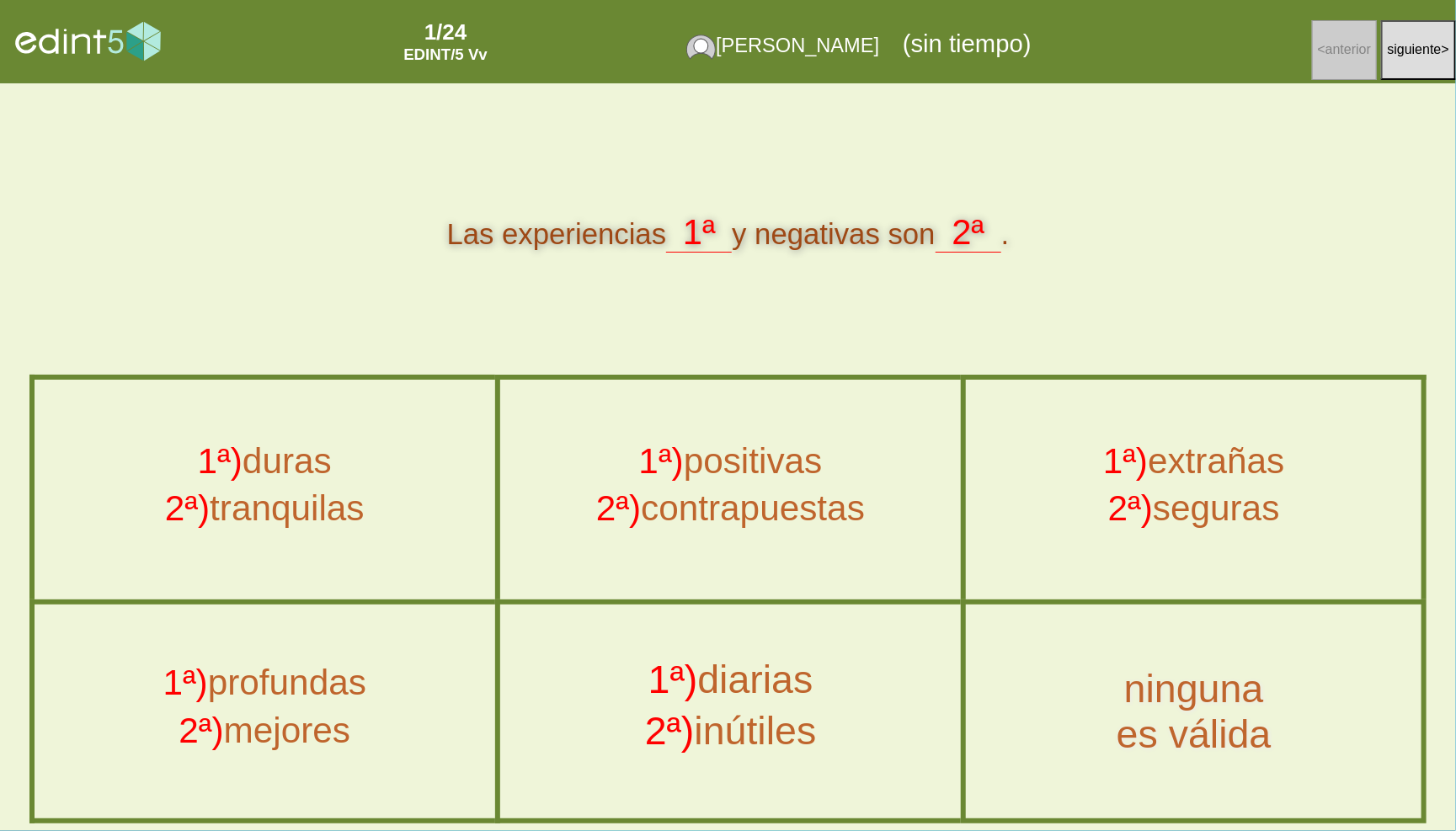
click at [797, 706] on div "1ª) diarias" at bounding box center [730, 684] width 504 height 52
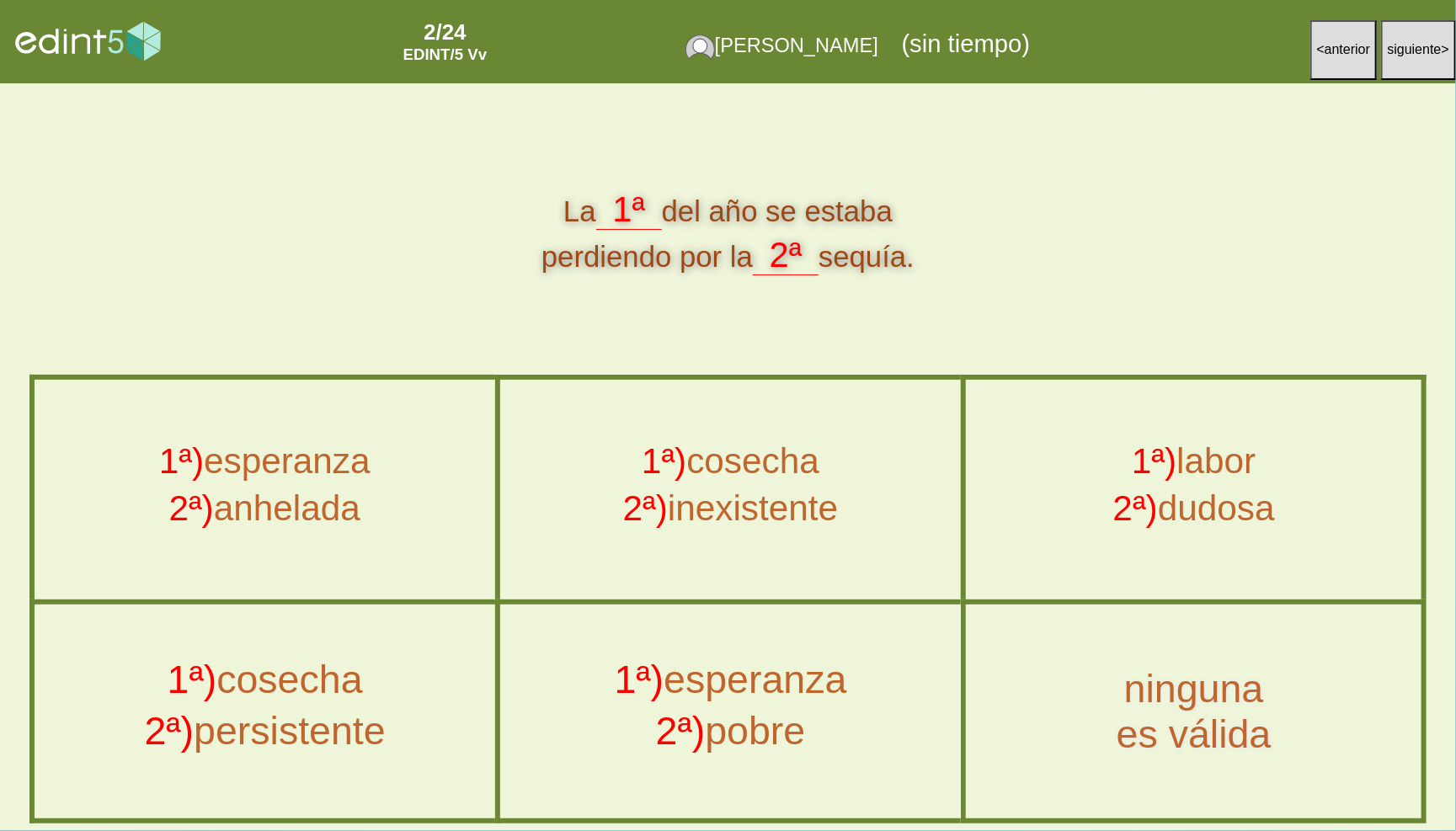
click at [329, 718] on div "2ª) persistente" at bounding box center [264, 736] width 504 height 52
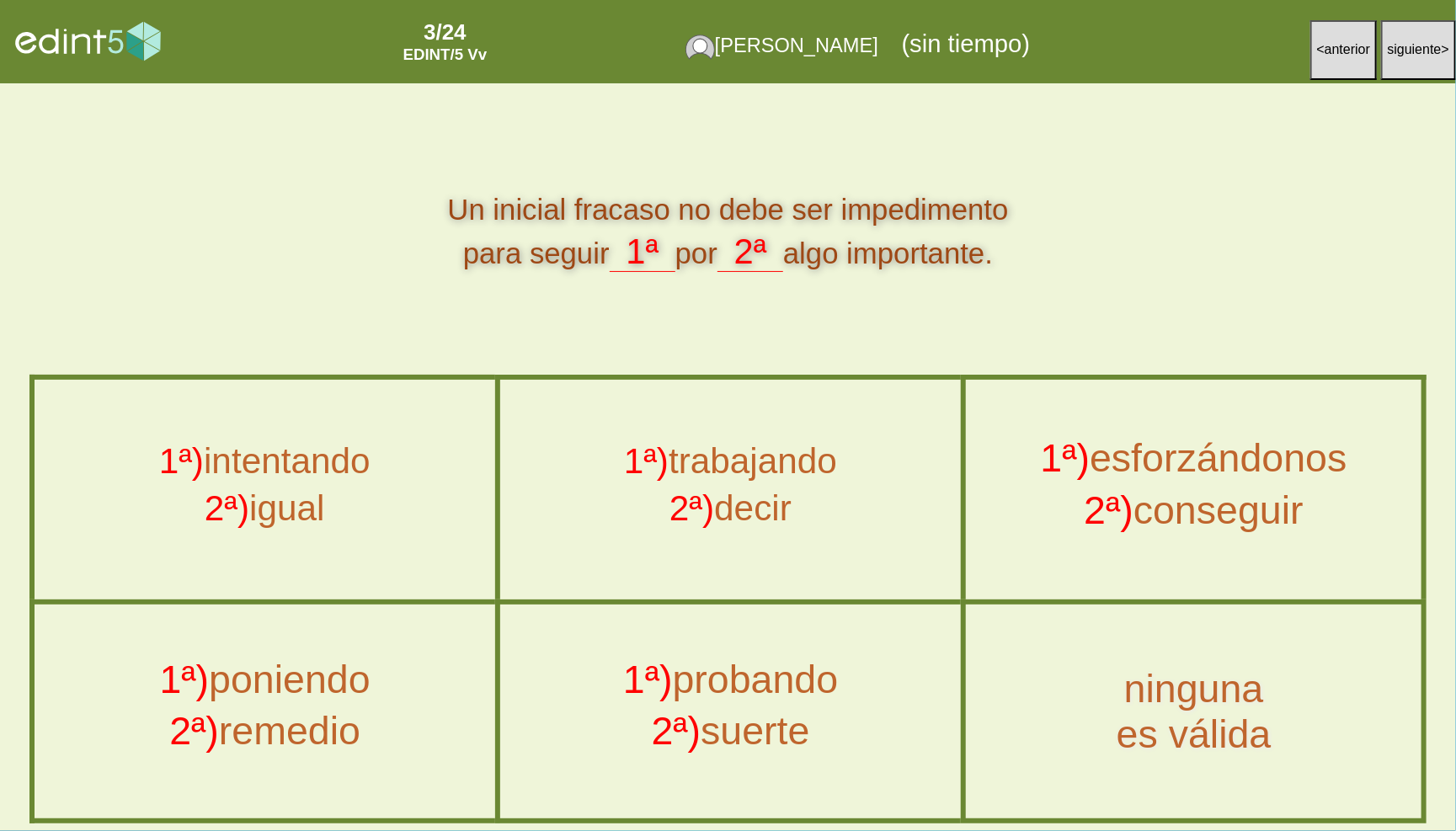
click at [1233, 473] on div "1ª) esforzándonos" at bounding box center [1193, 462] width 498 height 52
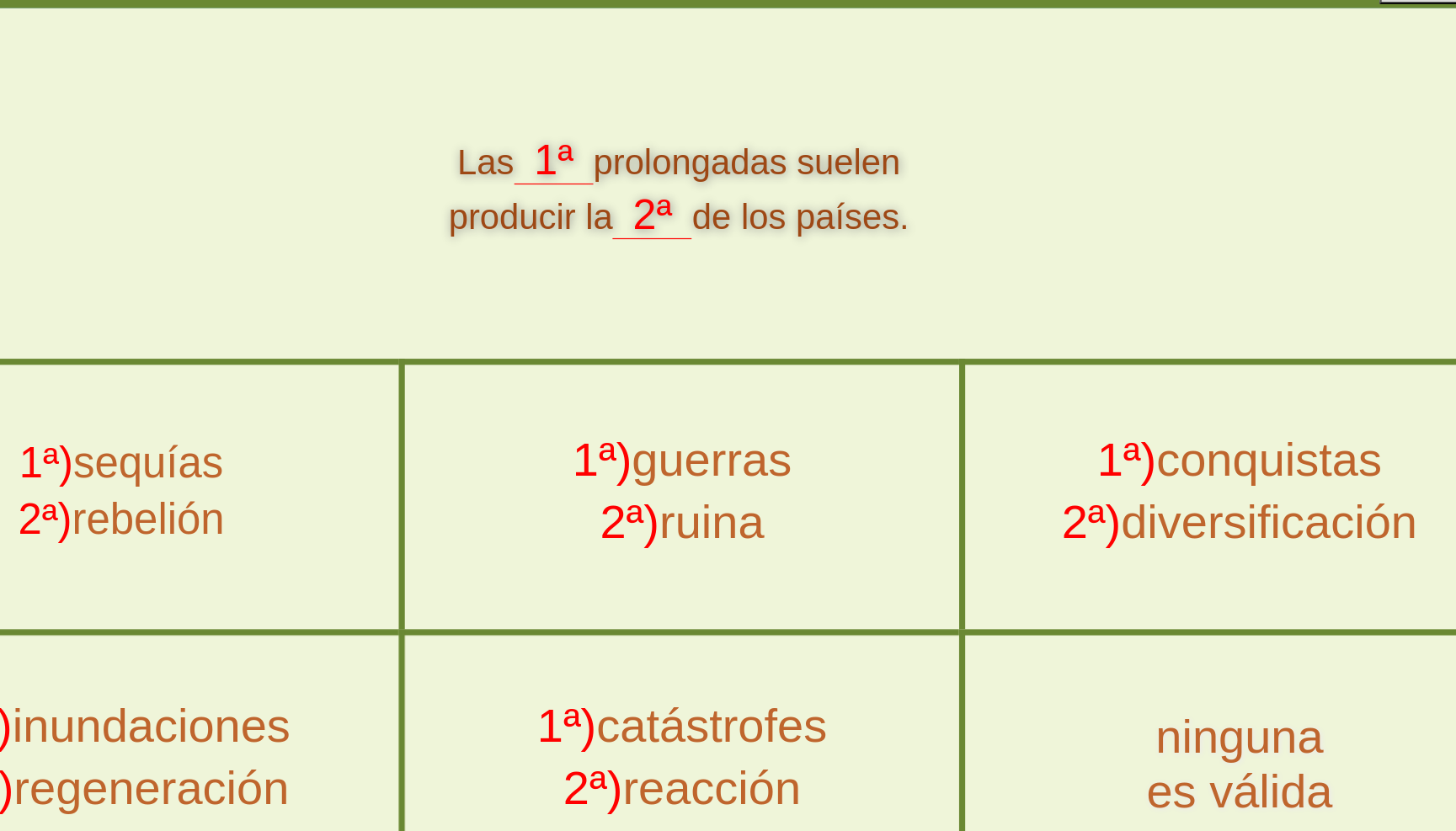
click at [695, 437] on div "1ª) guerras" at bounding box center [730, 462] width 504 height 52
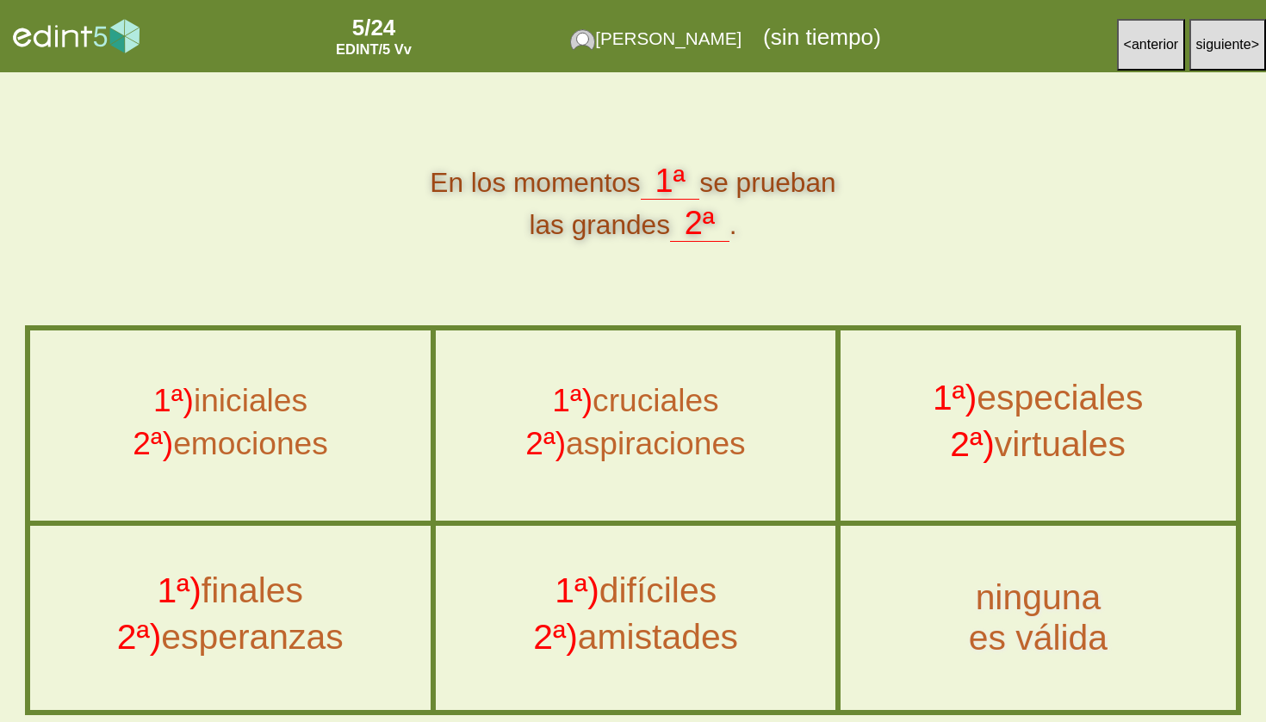
click at [650, 588] on div "1ª) difíciles" at bounding box center [636, 595] width 436 height 46
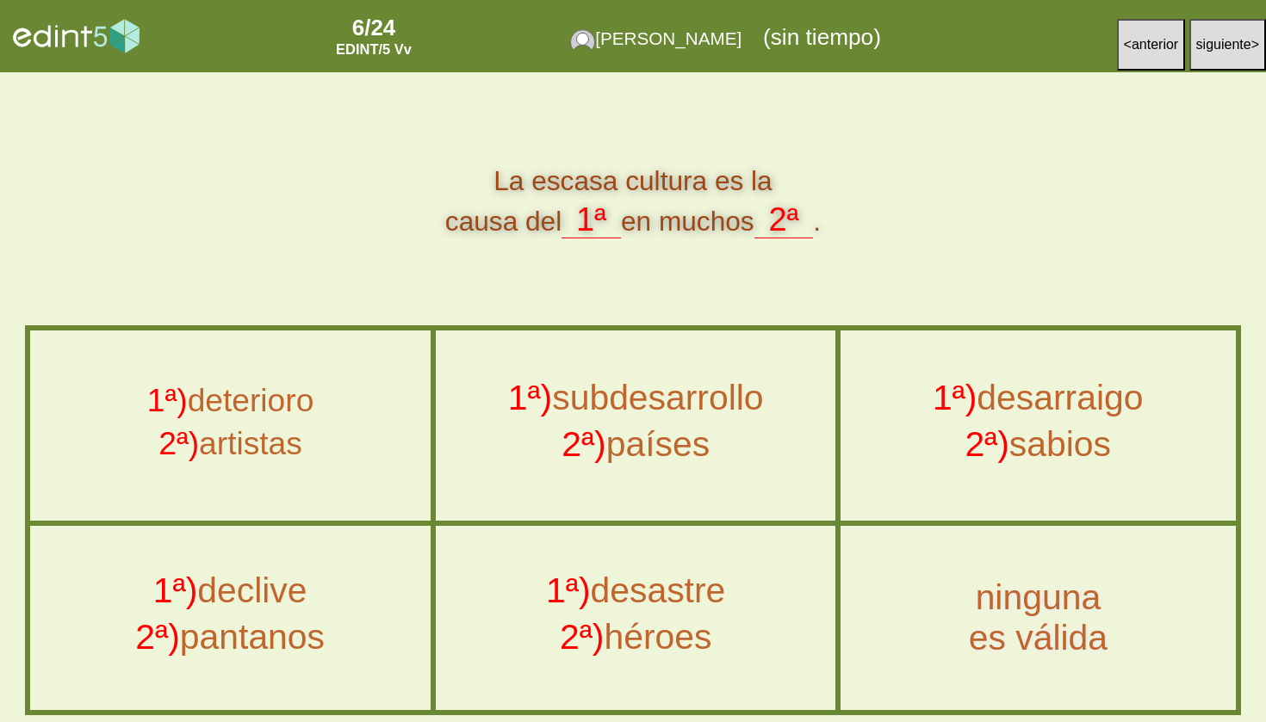
click at [691, 441] on div "2ª) países" at bounding box center [636, 449] width 436 height 46
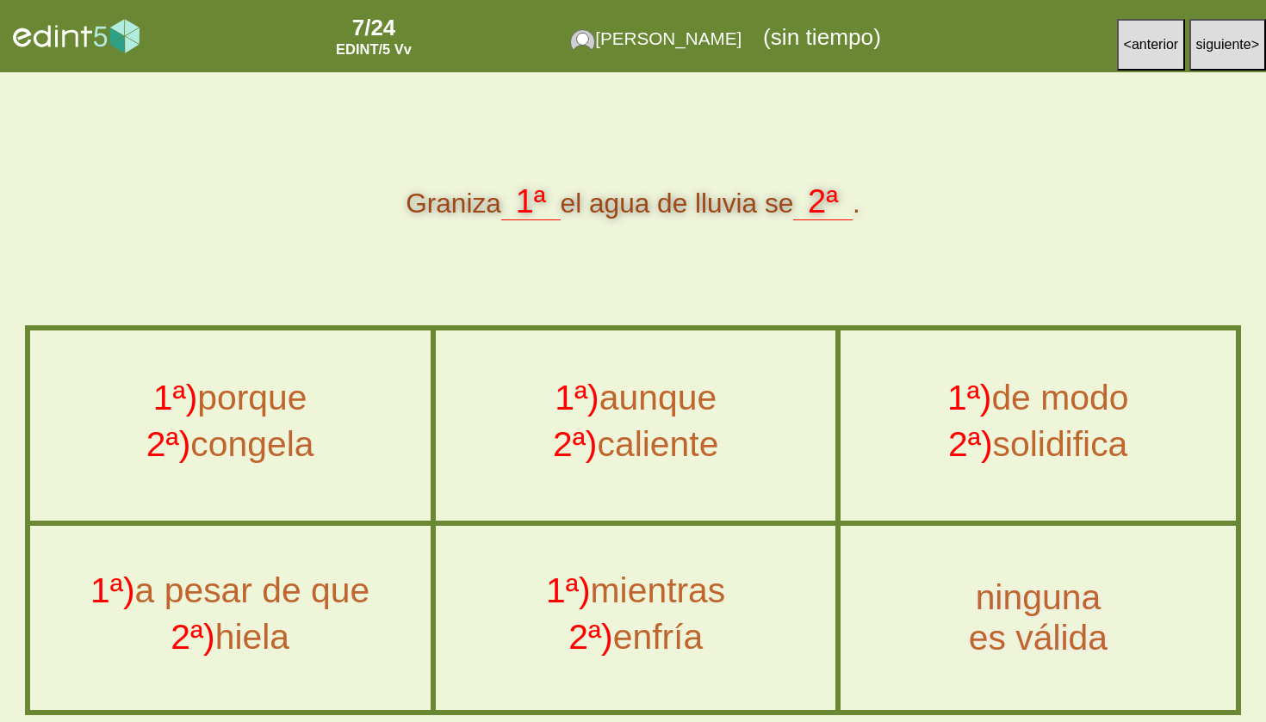
click at [344, 439] on div "2ª) congela" at bounding box center [230, 449] width 436 height 46
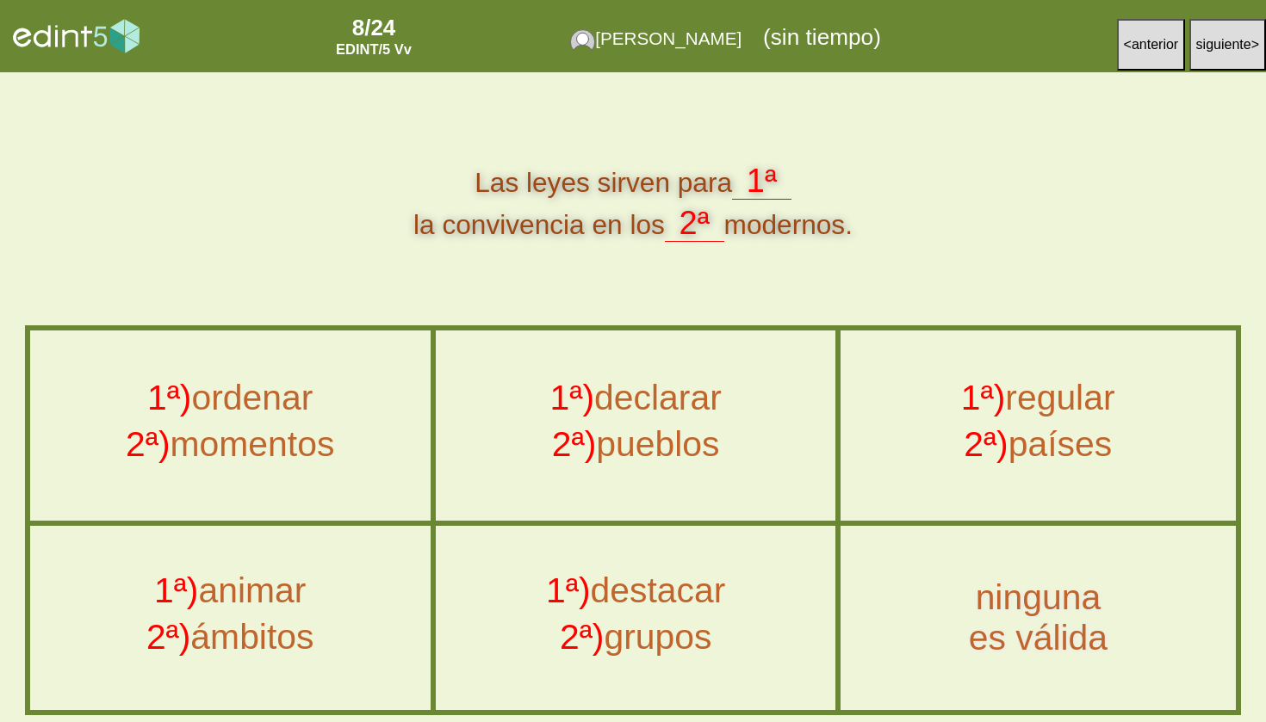
click at [1079, 442] on div "2ª) países" at bounding box center [1037, 449] width 430 height 46
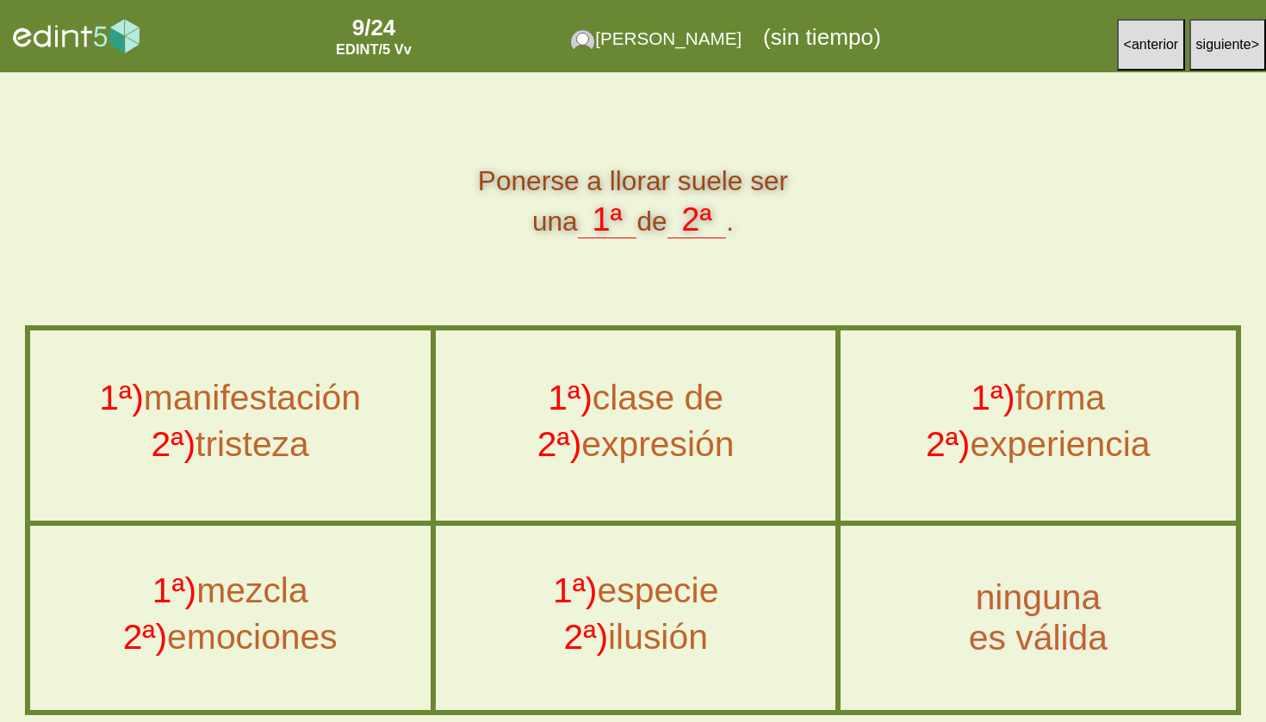
click at [335, 443] on div "2ª) tristeza" at bounding box center [230, 449] width 436 height 46
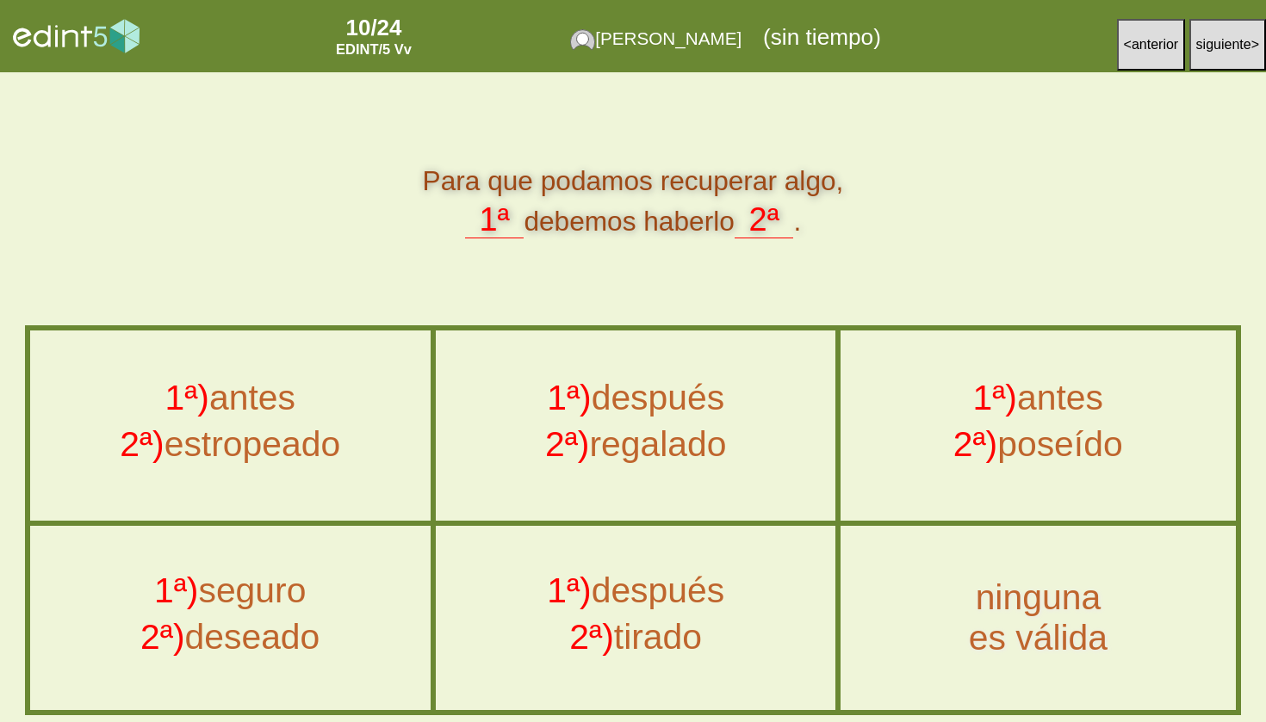
click at [1047, 417] on div "1ª) antes" at bounding box center [1037, 402] width 430 height 46
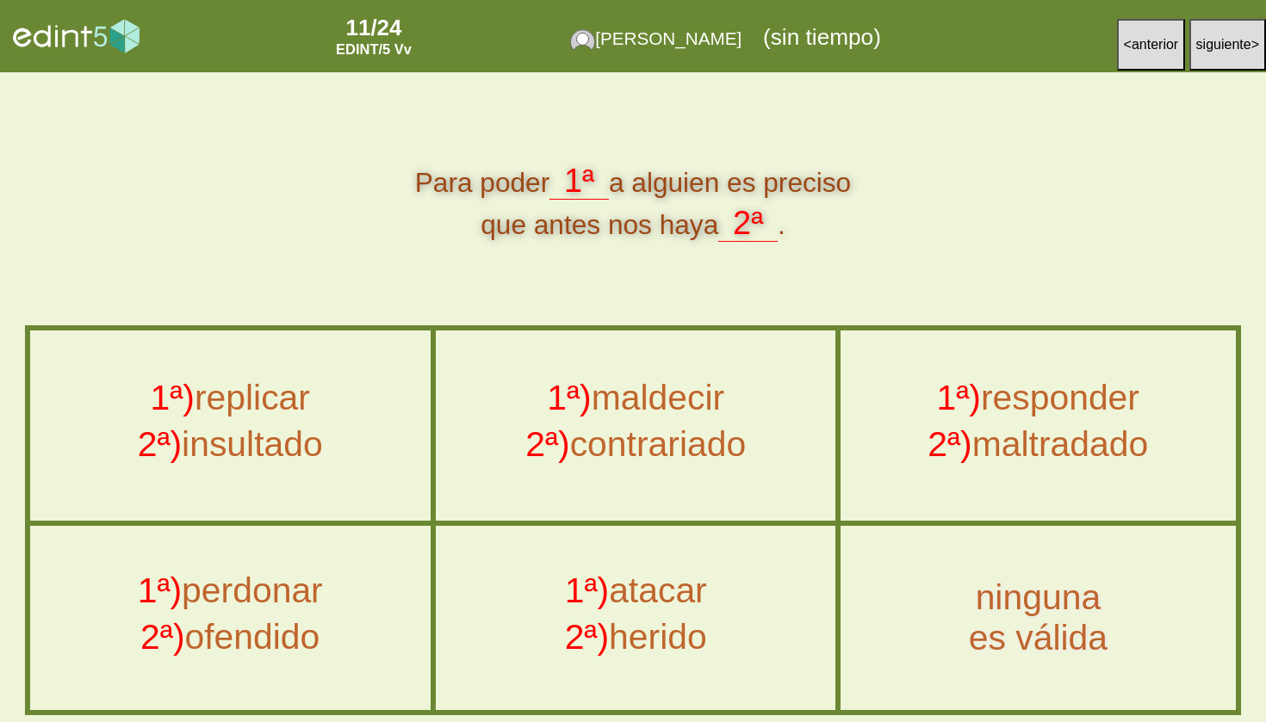
click at [312, 622] on div "2ª) ofendido" at bounding box center [230, 641] width 436 height 46
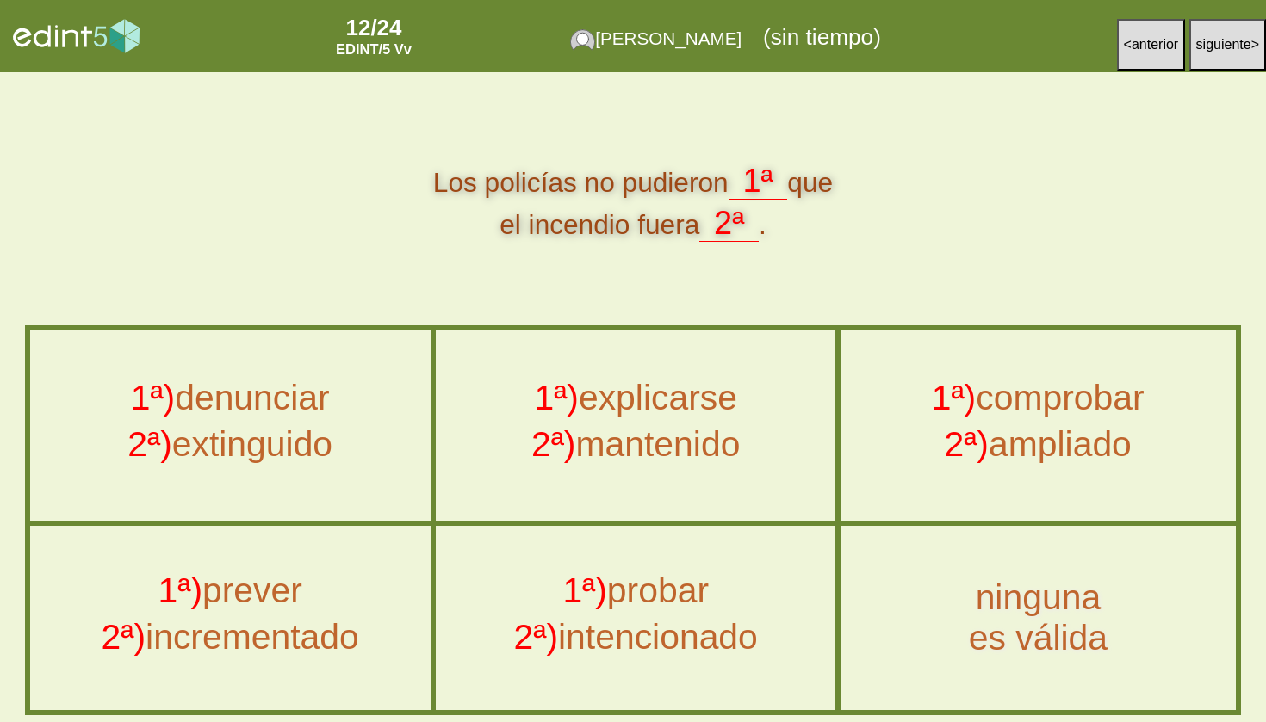
click at [631, 565] on div "1ª) probar 2ª) intencionado" at bounding box center [635, 619] width 396 height 182
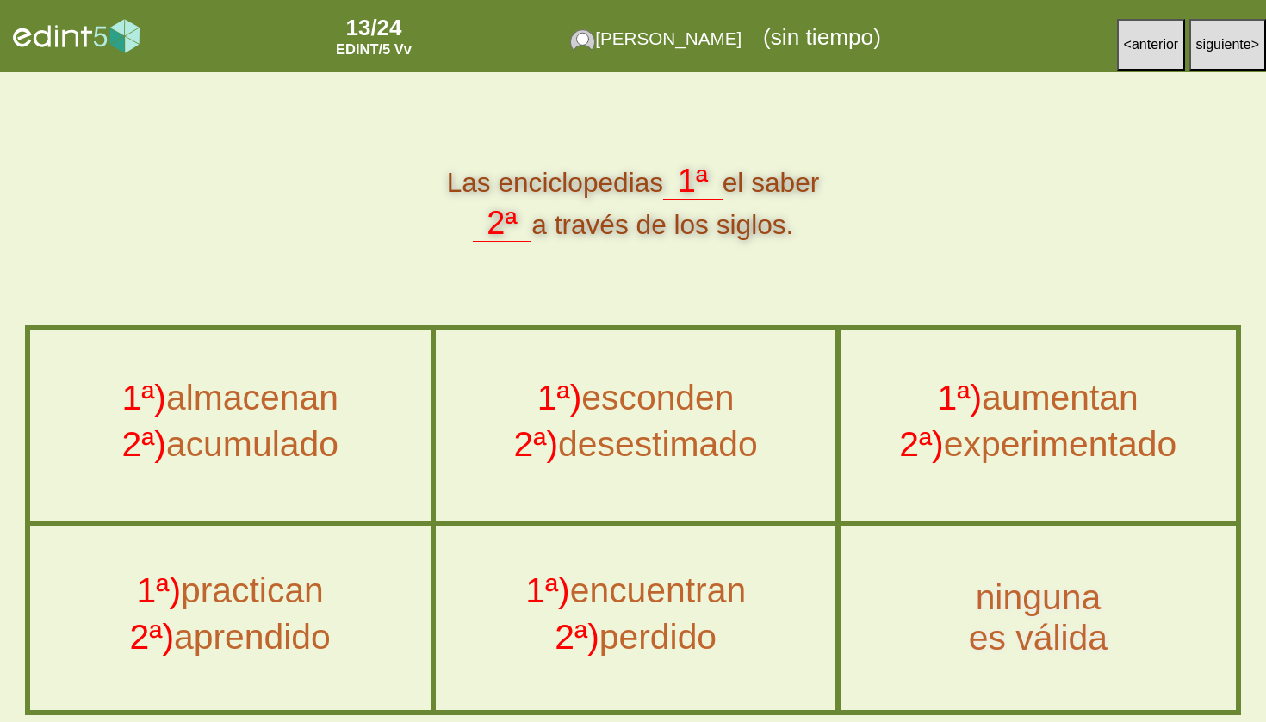
click at [272, 611] on div "1ª) practican" at bounding box center [230, 595] width 436 height 46
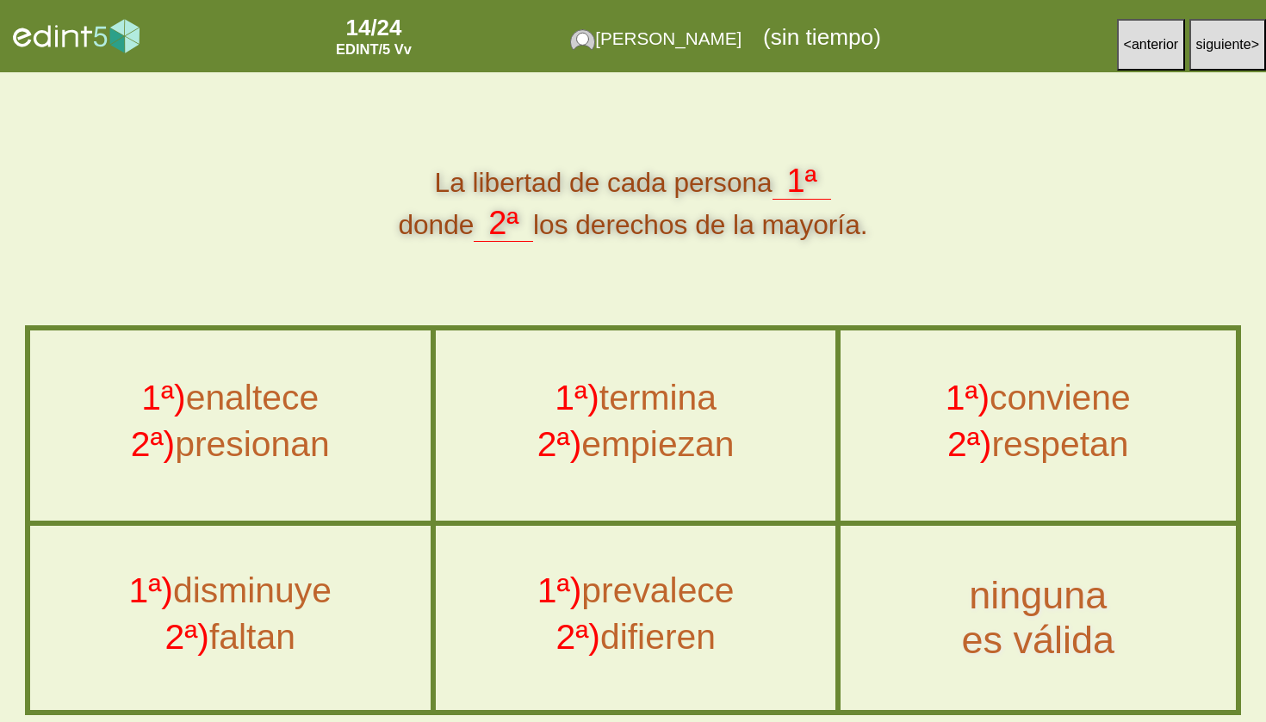
click at [1063, 588] on div "ninguna es válida" at bounding box center [1037, 617] width 430 height 89
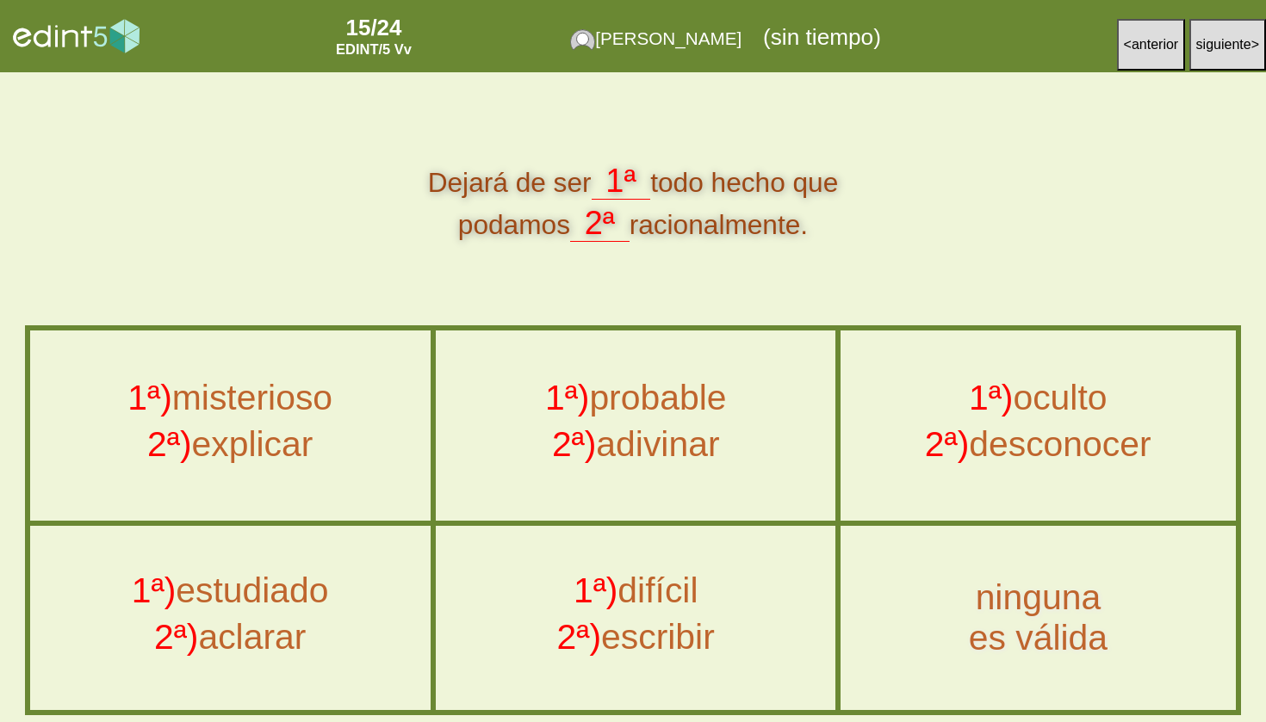
click at [330, 399] on div "1ª) misterioso" at bounding box center [230, 402] width 436 height 46
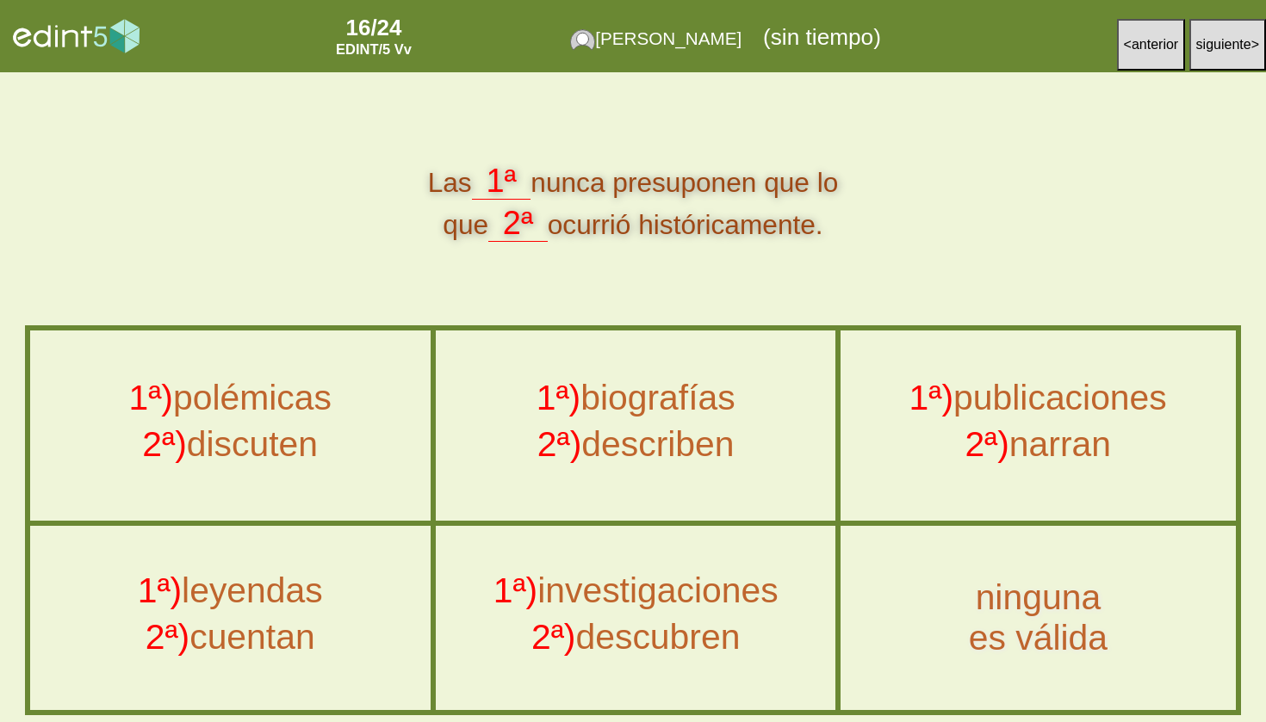
click at [319, 573] on div "1ª) leyendas 2ª) cuentan" at bounding box center [230, 619] width 396 height 182
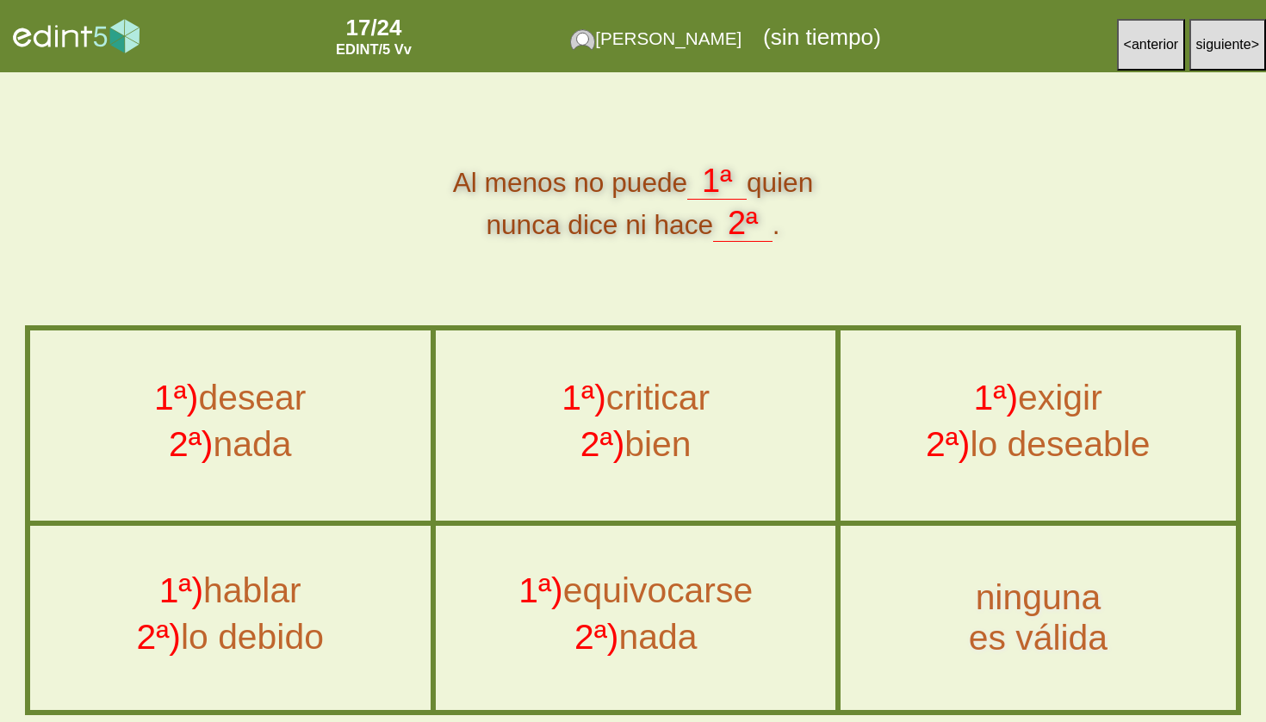
click at [666, 623] on div "2ª) nada" at bounding box center [636, 641] width 436 height 46
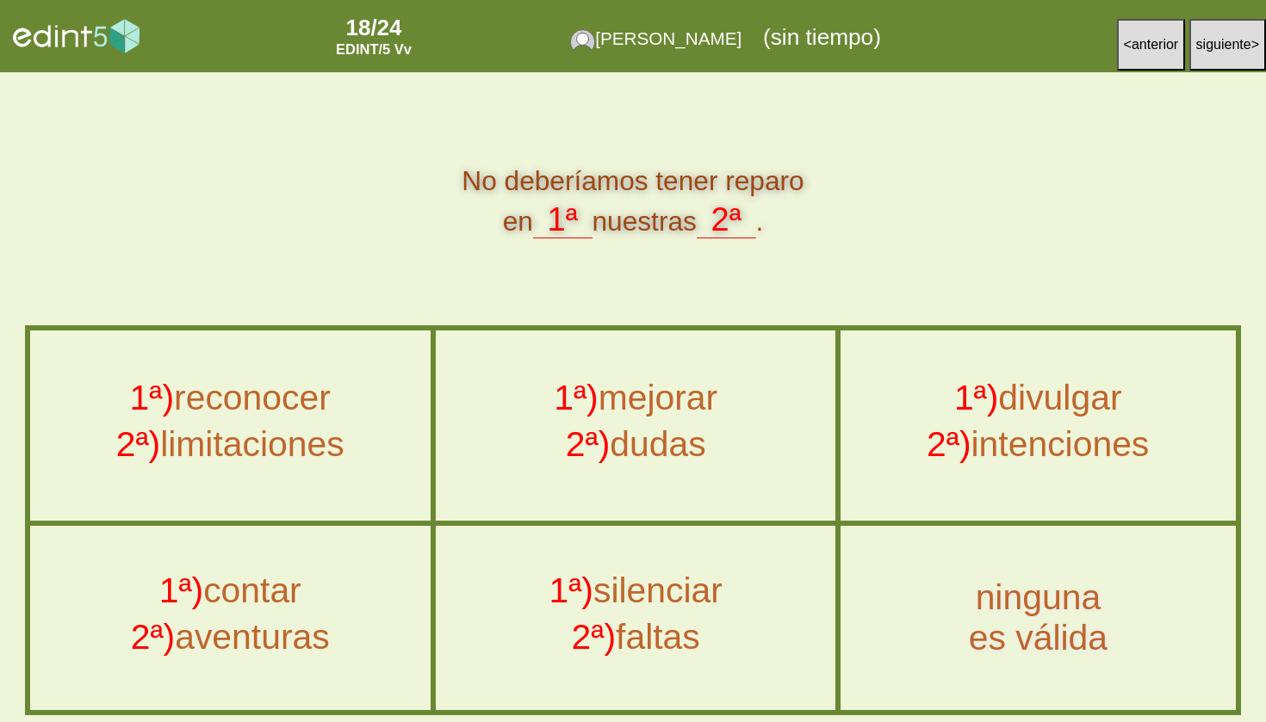
click at [304, 634] on div "2ª) aventuras" at bounding box center [230, 641] width 436 height 46
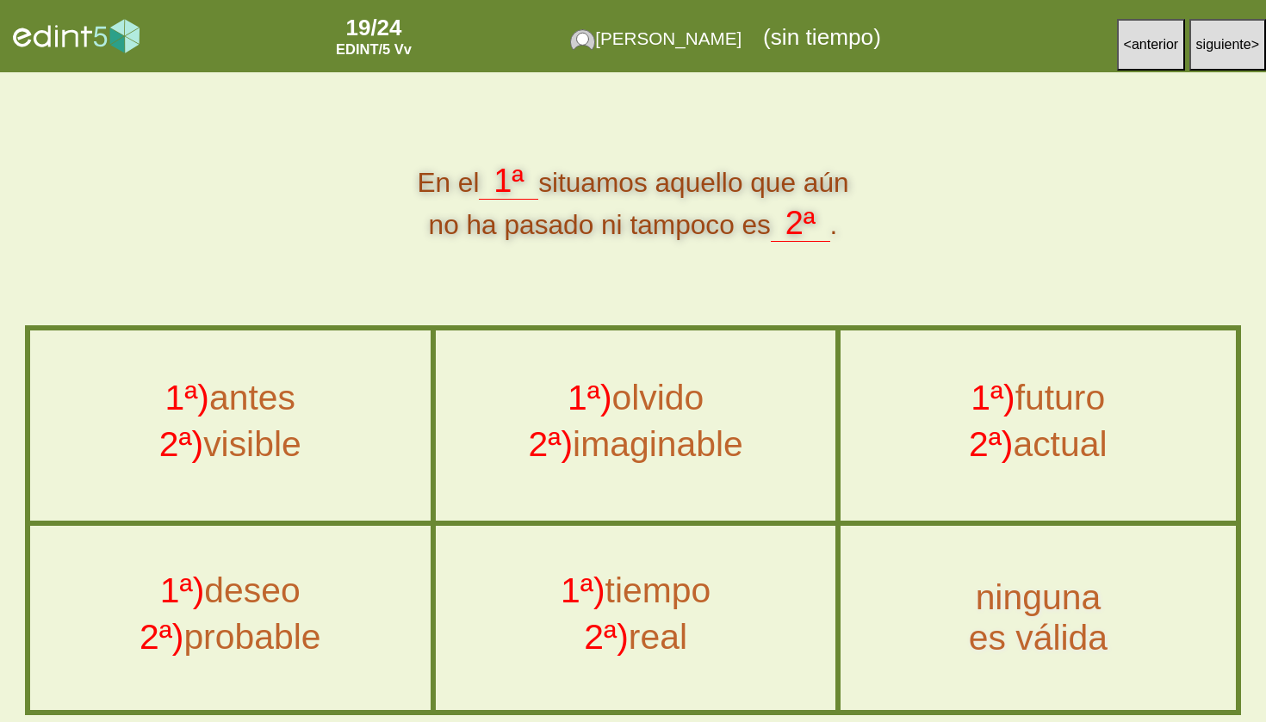
click at [1064, 395] on div "1ª) futuro" at bounding box center [1037, 402] width 430 height 46
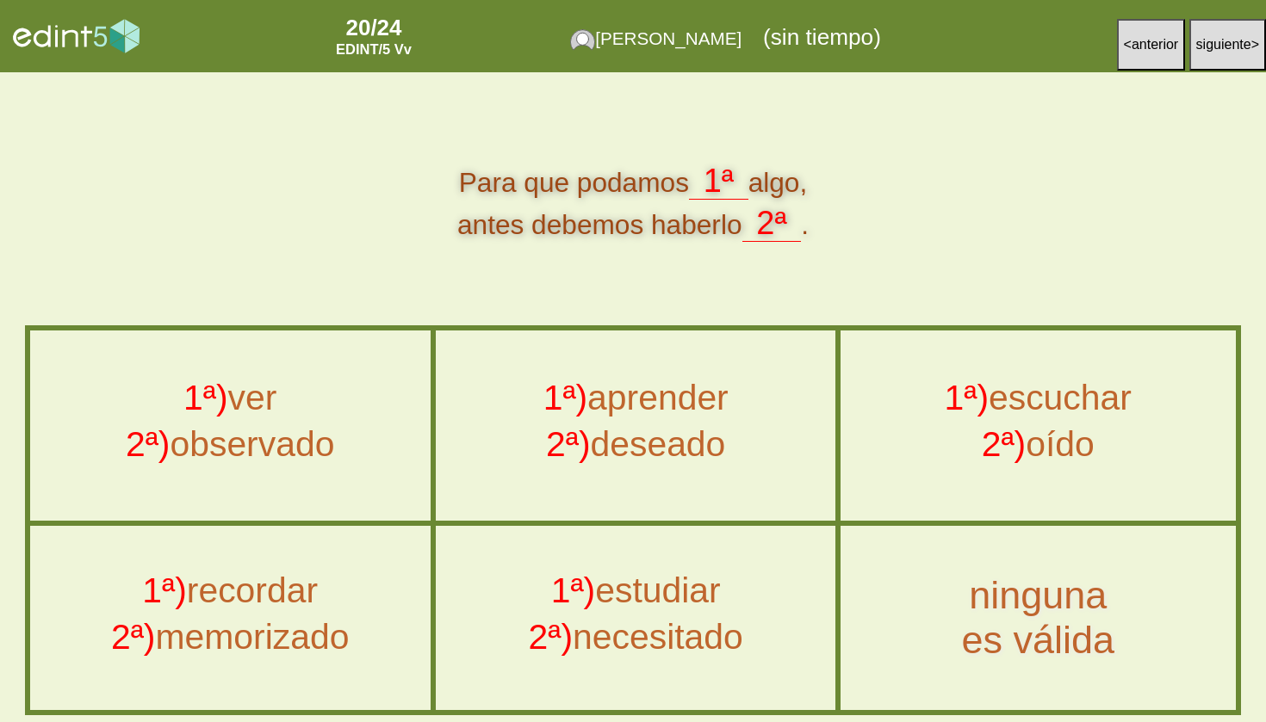
click at [1056, 588] on div "ninguna es válida" at bounding box center [1037, 617] width 430 height 89
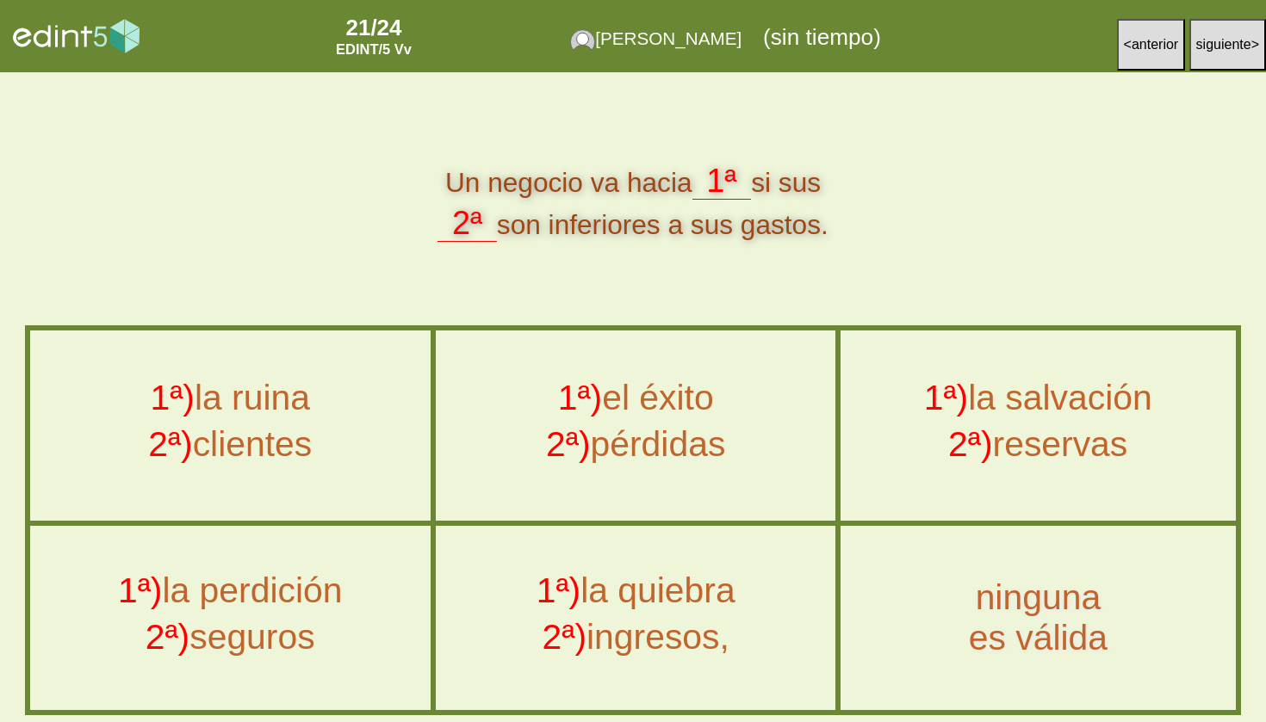
click at [273, 395] on div "1ª) la ruina" at bounding box center [230, 402] width 436 height 46
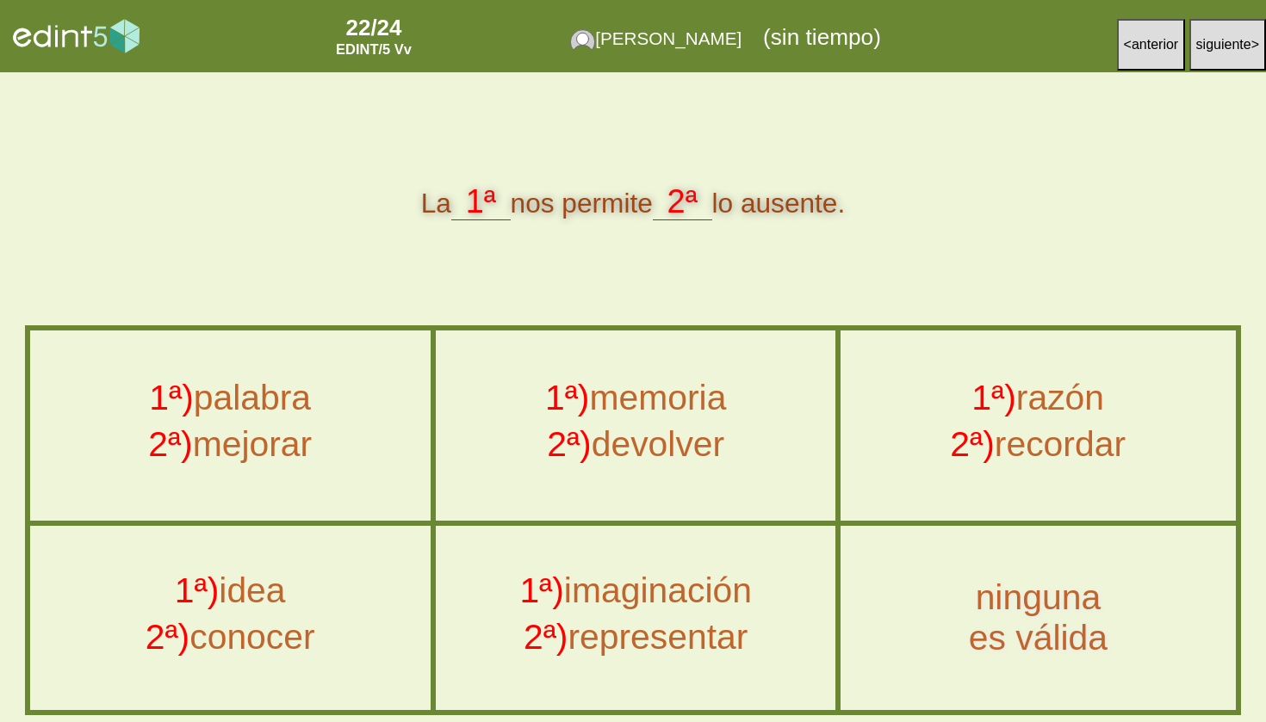
click at [644, 438] on div "2ª) devolver" at bounding box center [636, 449] width 436 height 46
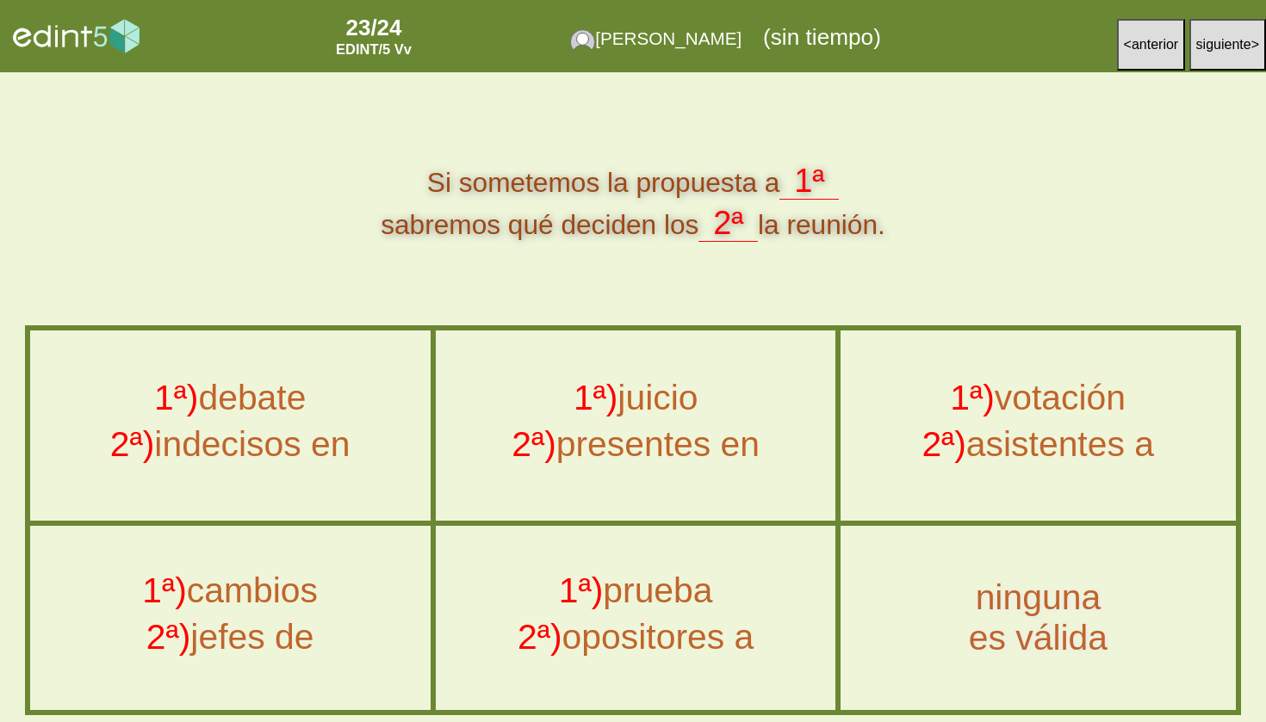
click at [1025, 401] on div "1ª) votación" at bounding box center [1037, 402] width 430 height 46
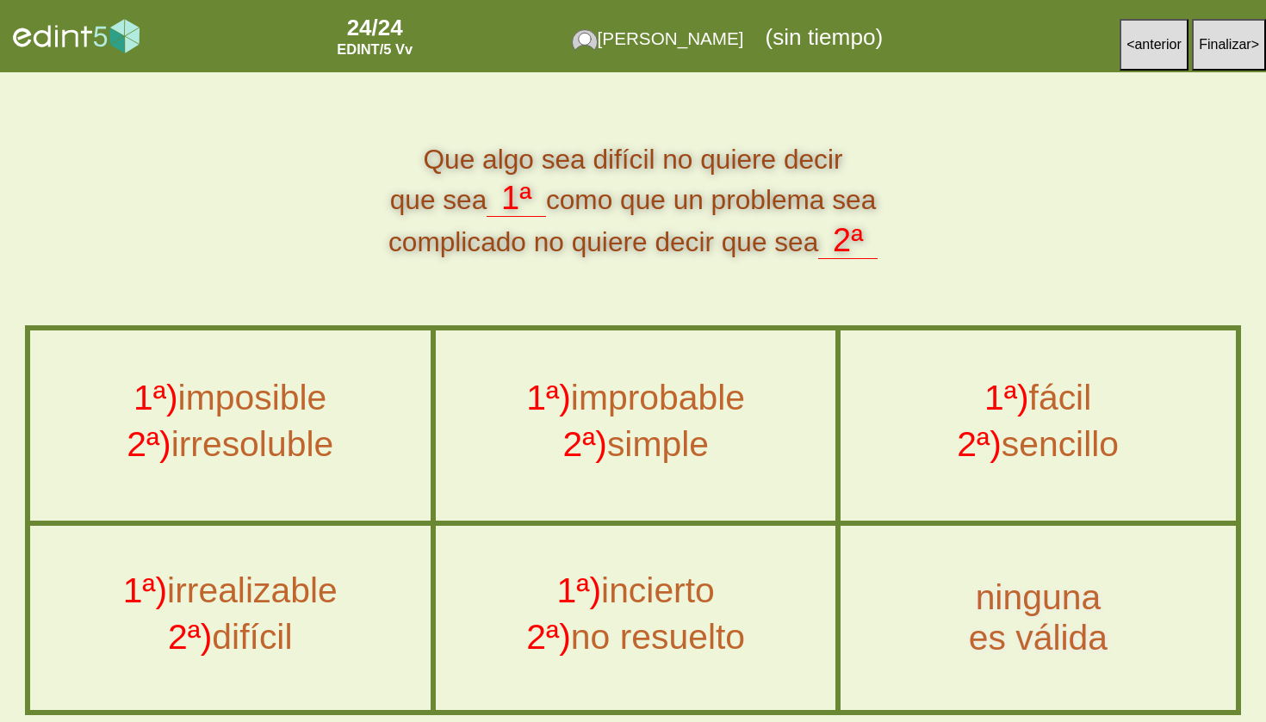
click at [365, 412] on div "1ª) imposible" at bounding box center [230, 402] width 436 height 46
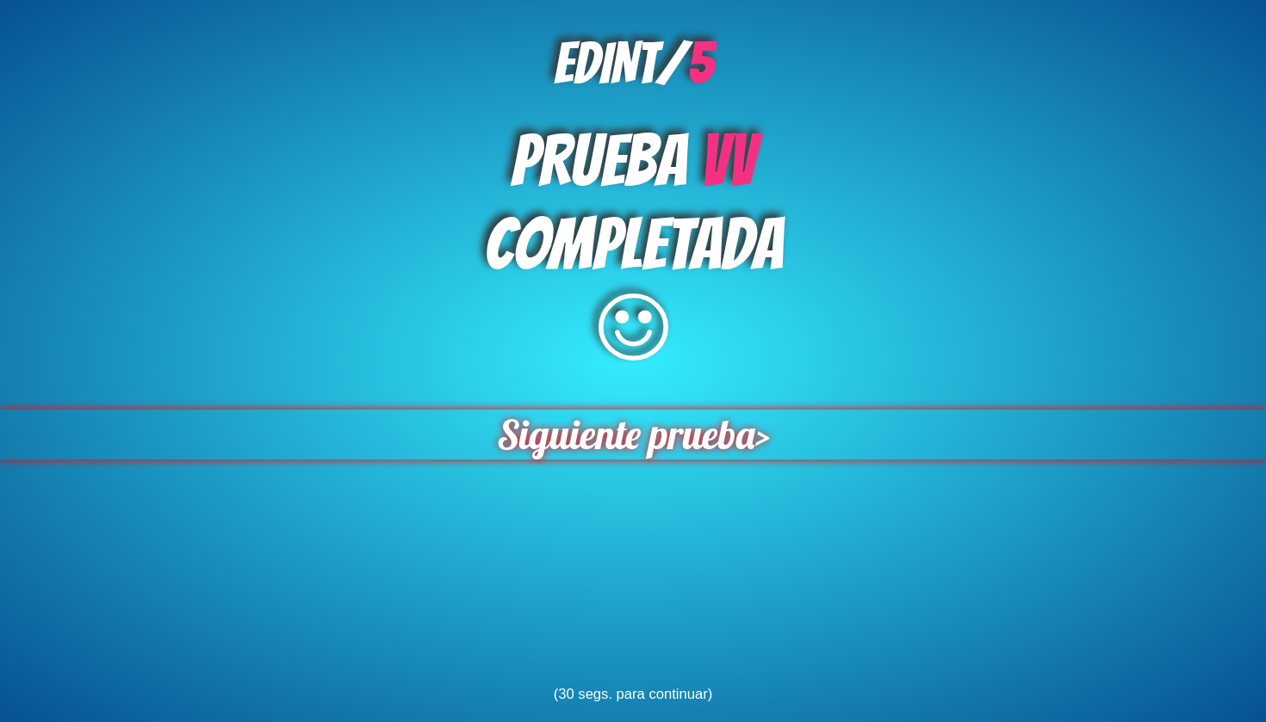
click at [678, 426] on span "Siguiente prueba" at bounding box center [625, 435] width 258 height 50
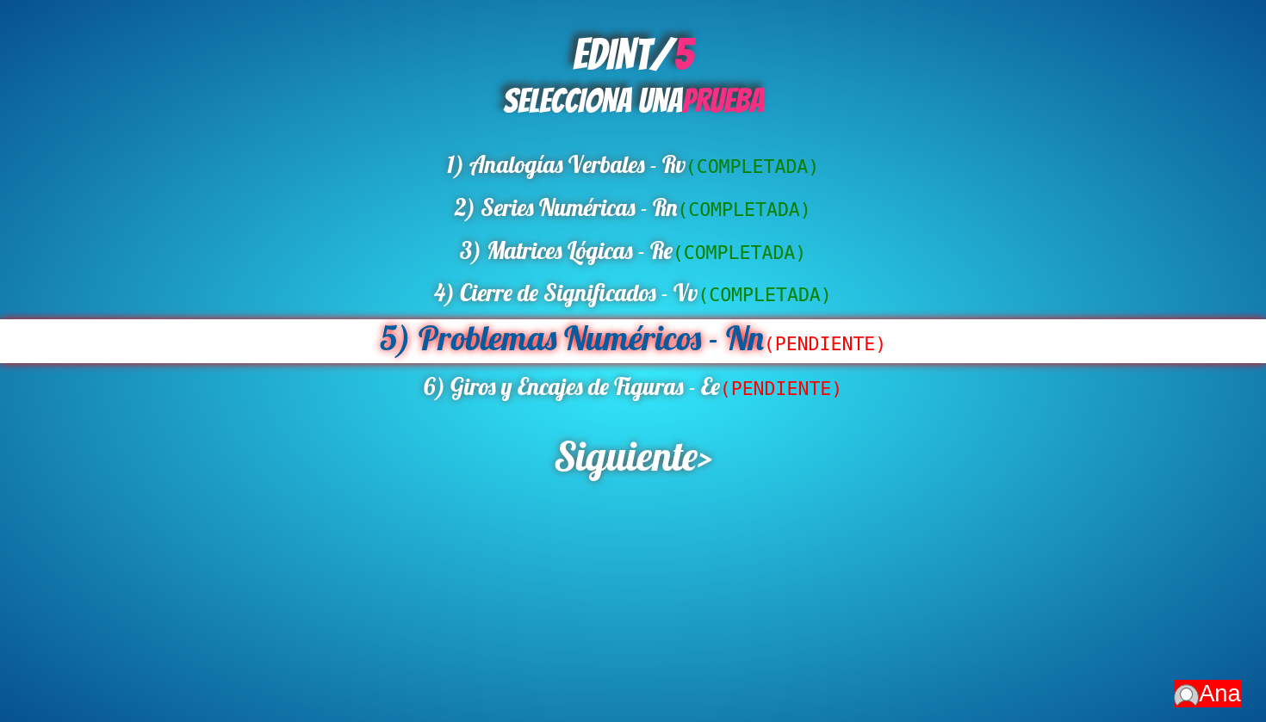
click at [719, 333] on div "5) Problemas Numéricos - Nn (PENDIENTE)" at bounding box center [633, 341] width 1266 height 44
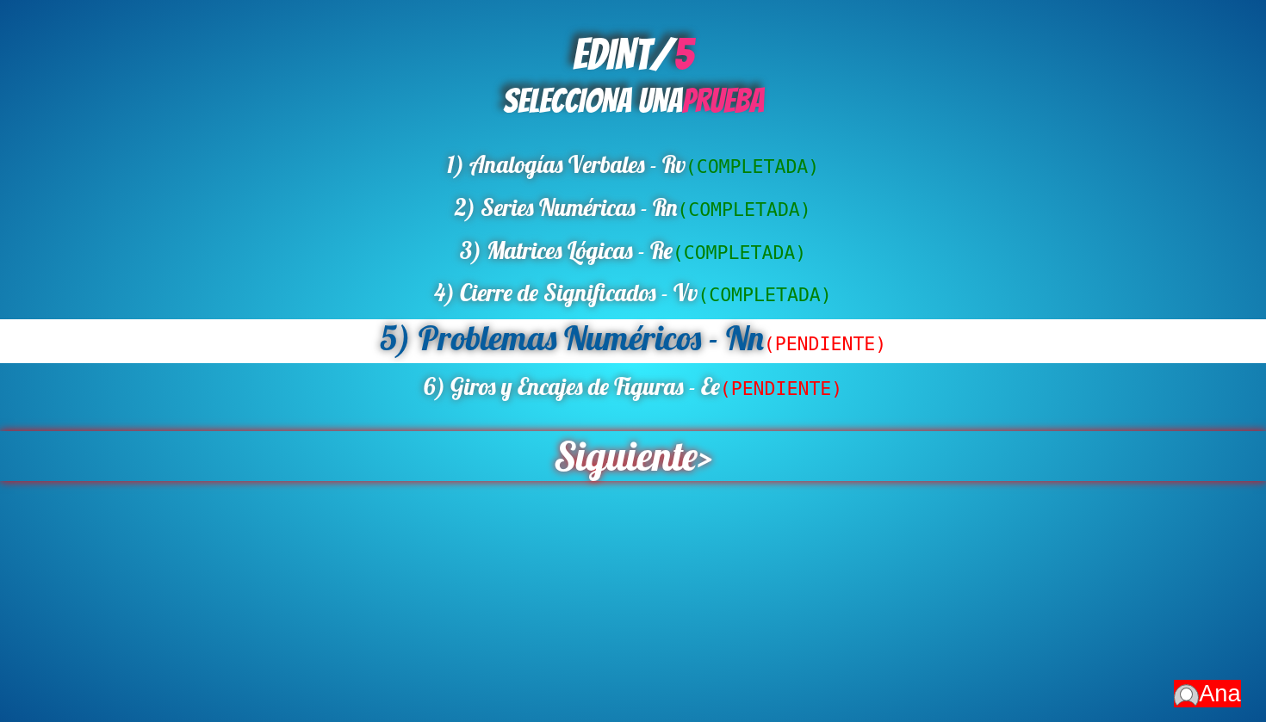
click at [671, 451] on span "Siguiente" at bounding box center [626, 456] width 144 height 50
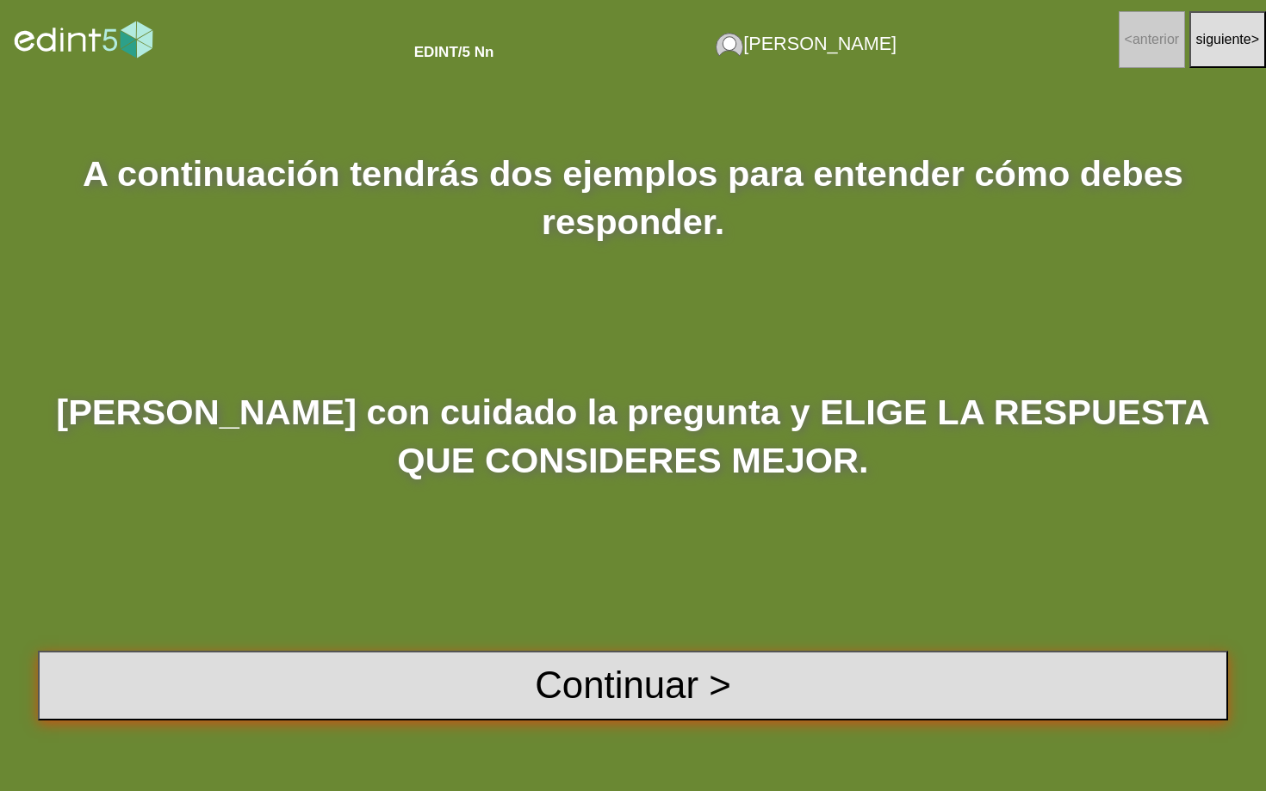
click at [683, 703] on button "Continuar >" at bounding box center [633, 686] width 1190 height 70
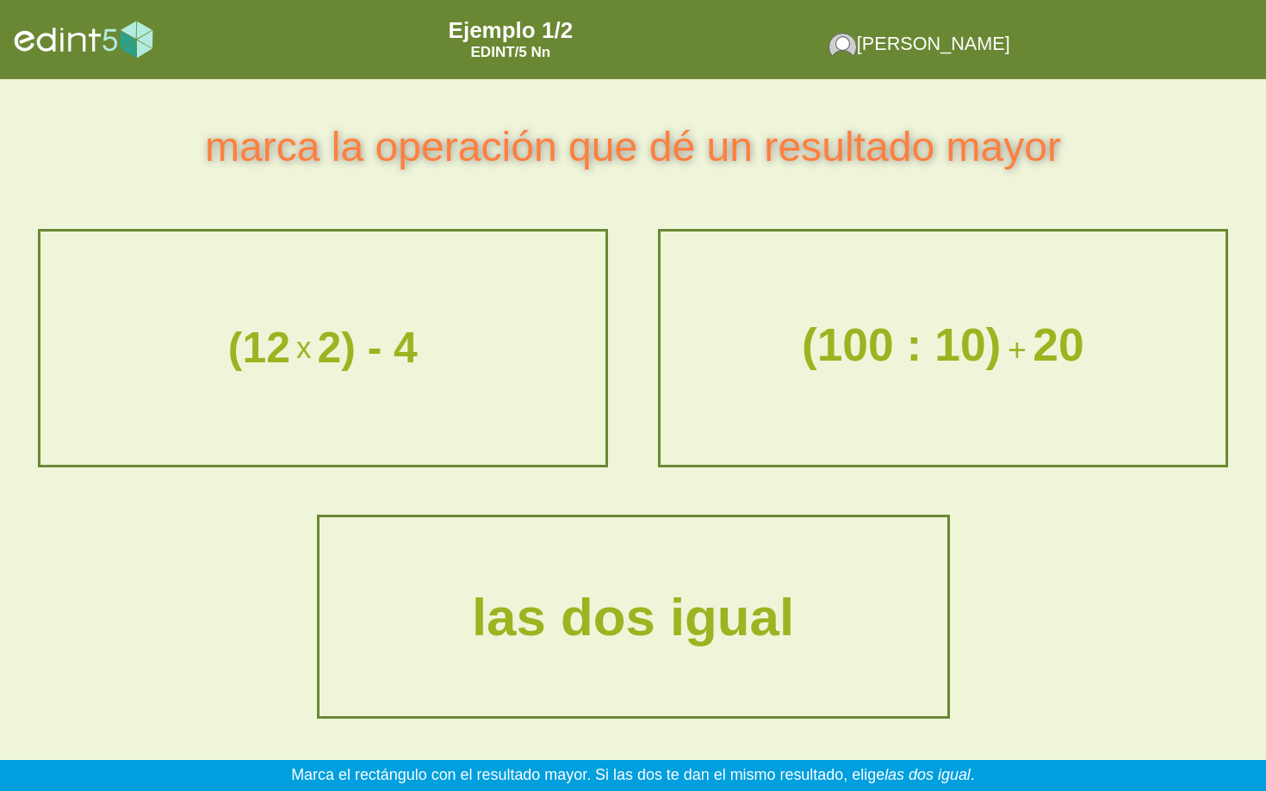
click at [956, 351] on div "(100 : 10) + 20" at bounding box center [943, 348] width 600 height 99
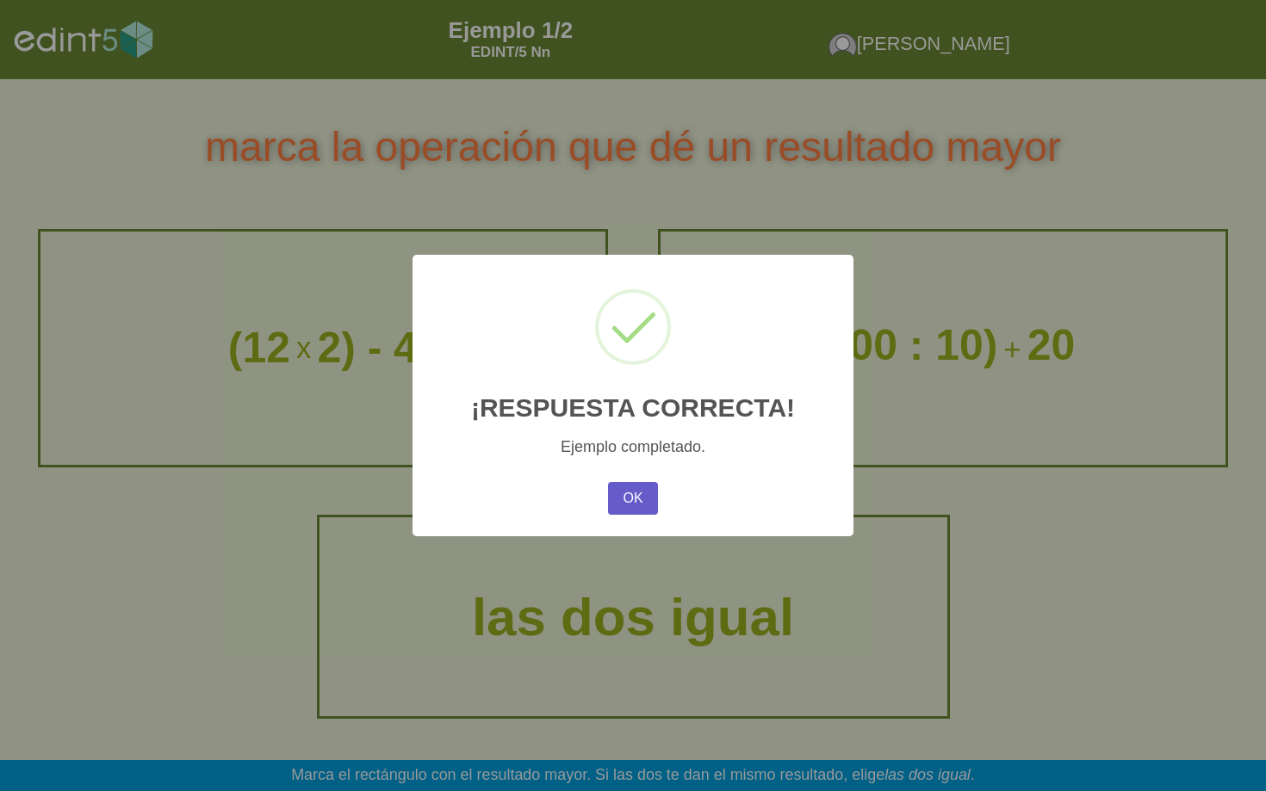
click at [628, 499] on button "OK" at bounding box center [633, 498] width 50 height 33
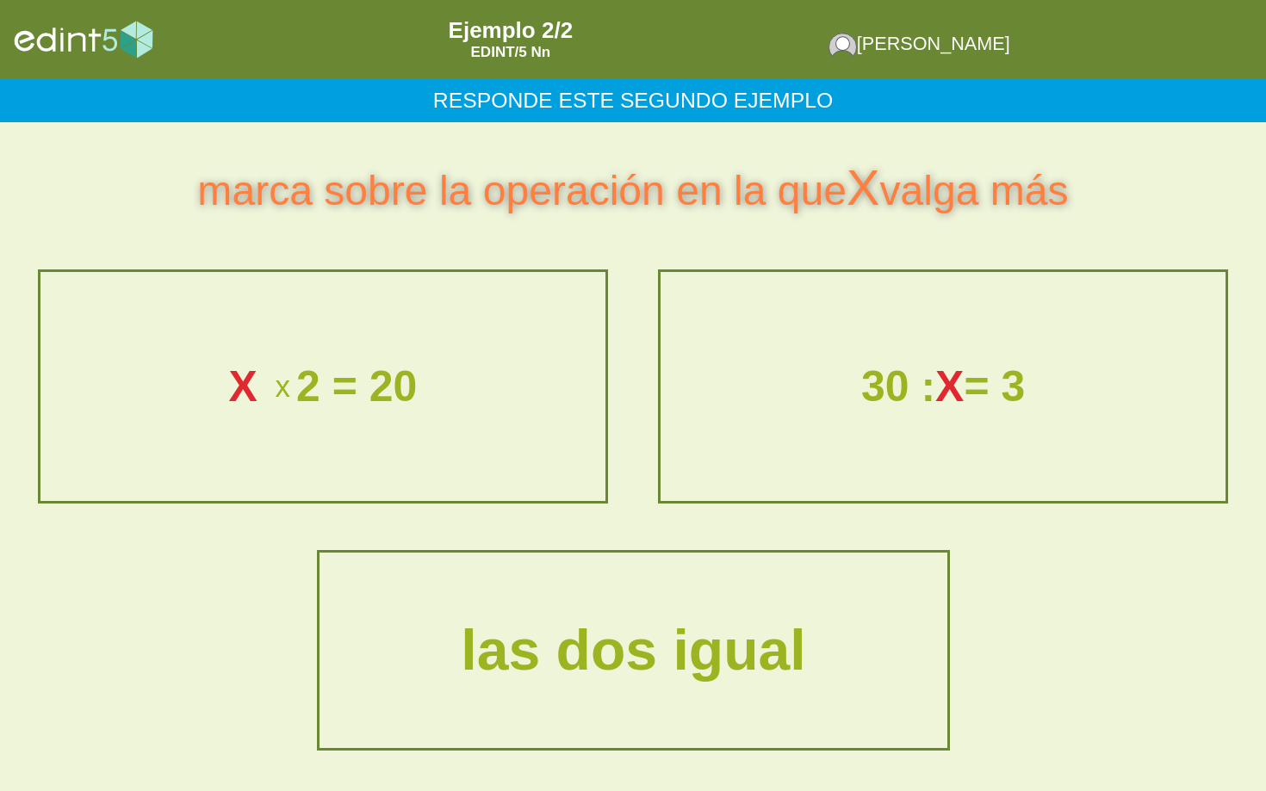
click at [599, 635] on div "las dos igual" at bounding box center [633, 650] width 622 height 68
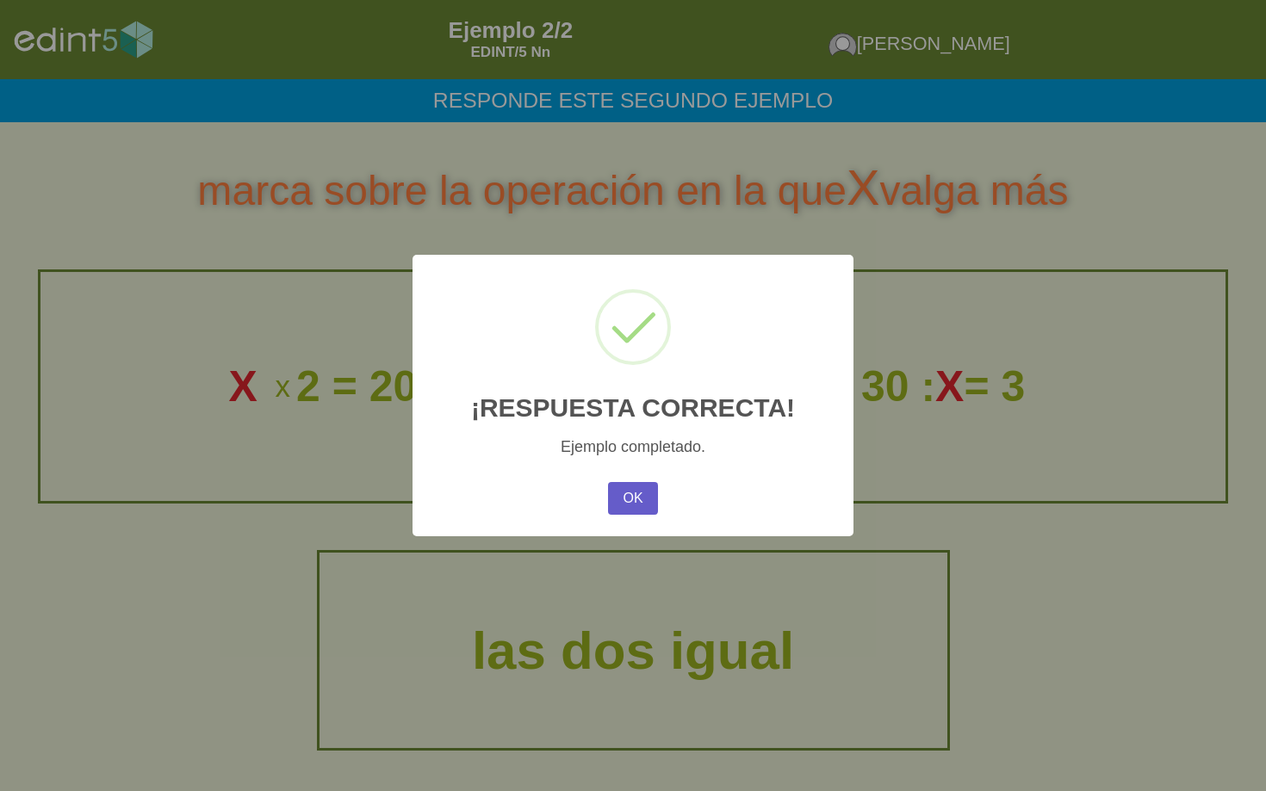
click at [622, 503] on button "OK" at bounding box center [633, 498] width 50 height 33
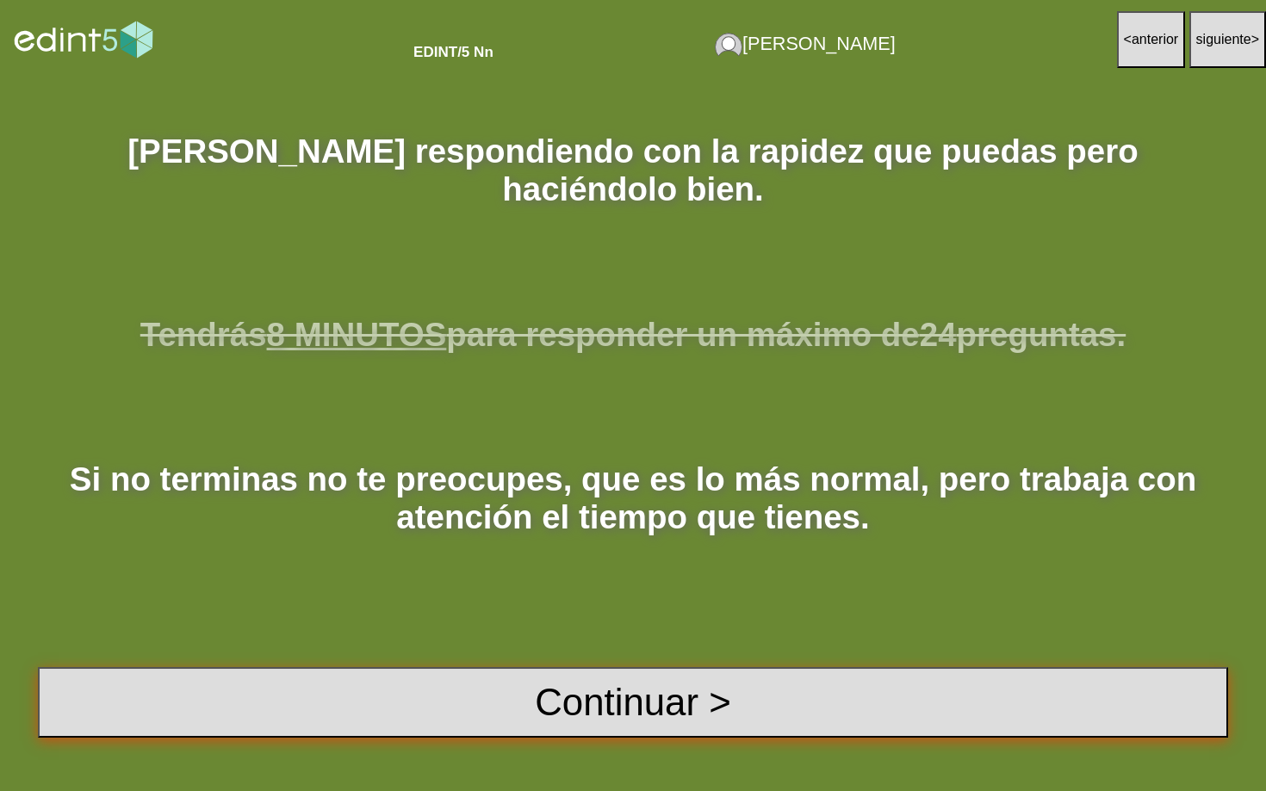
click at [651, 683] on button "Continuar >" at bounding box center [633, 702] width 1190 height 70
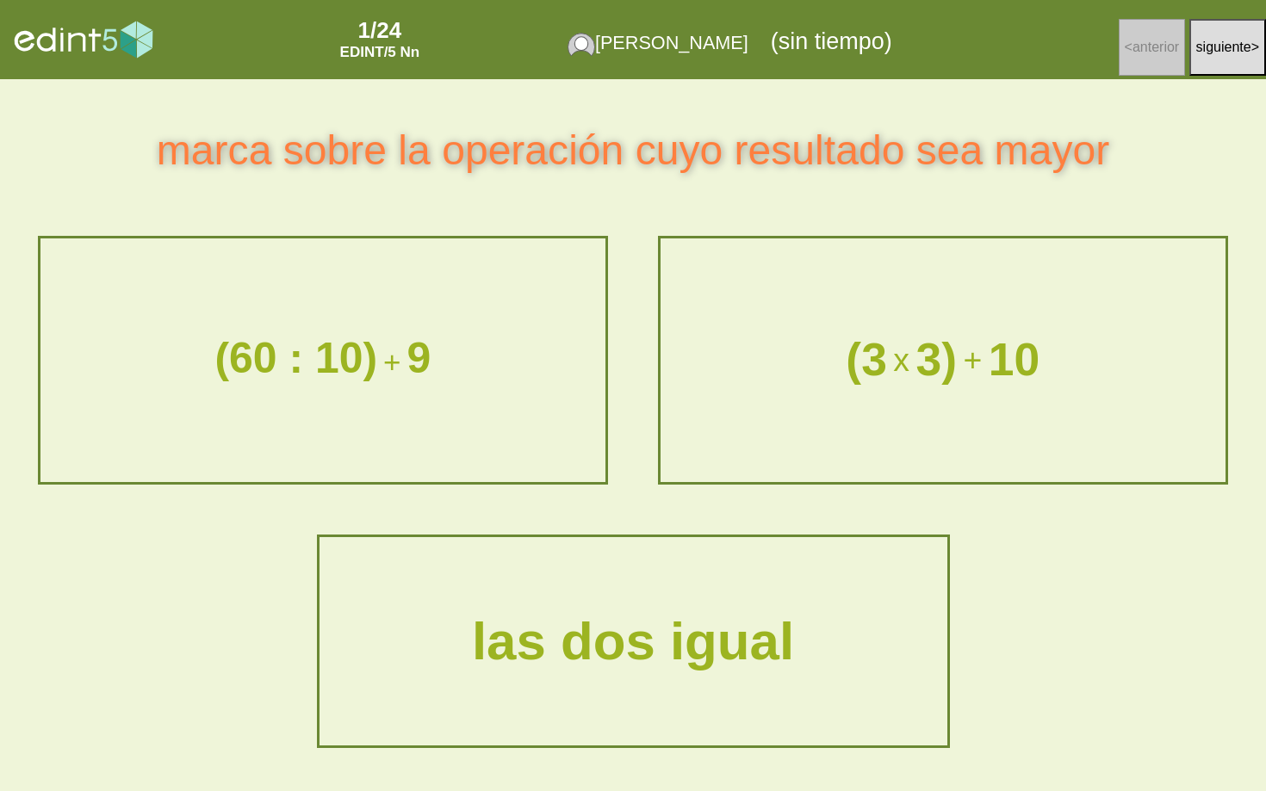
click at [882, 393] on div "(3 x 3) + 10" at bounding box center [943, 360] width 600 height 95
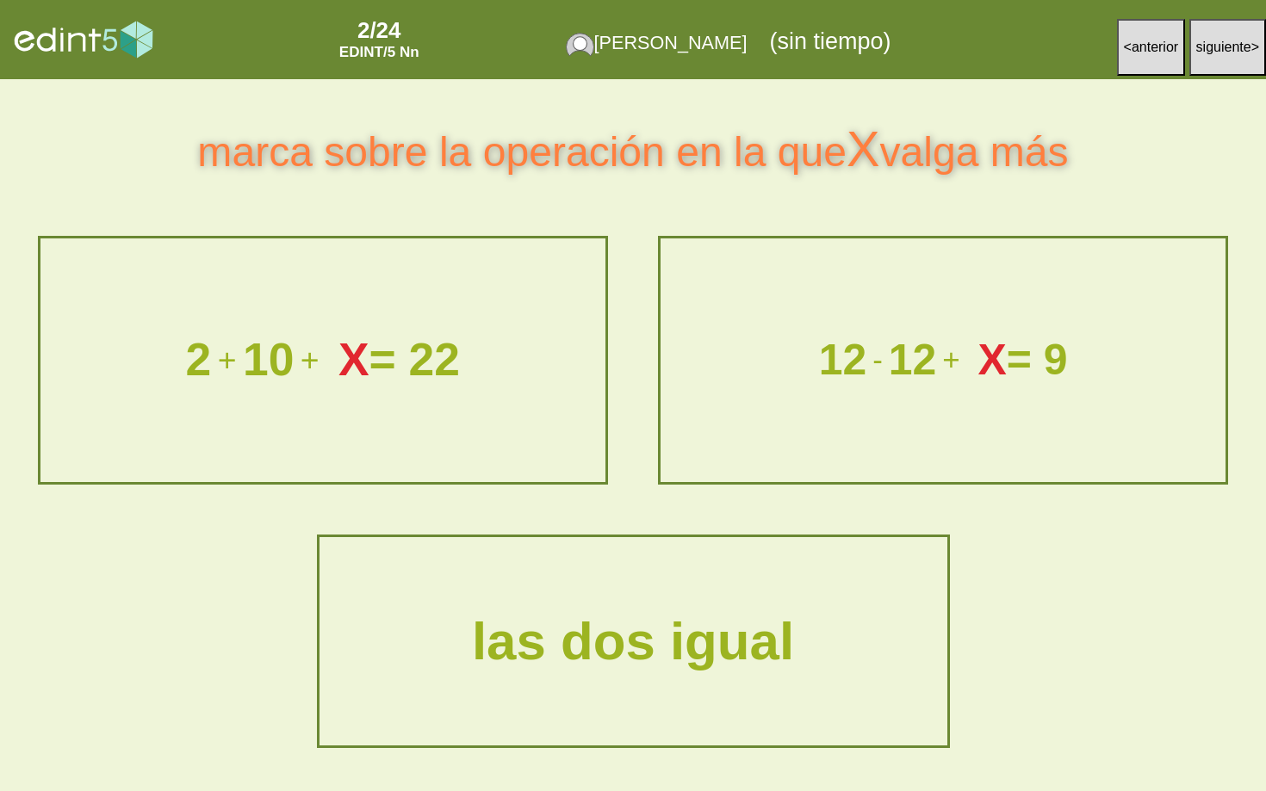
click at [505, 368] on div "2 + 10 + X = 22" at bounding box center [323, 360] width 554 height 48
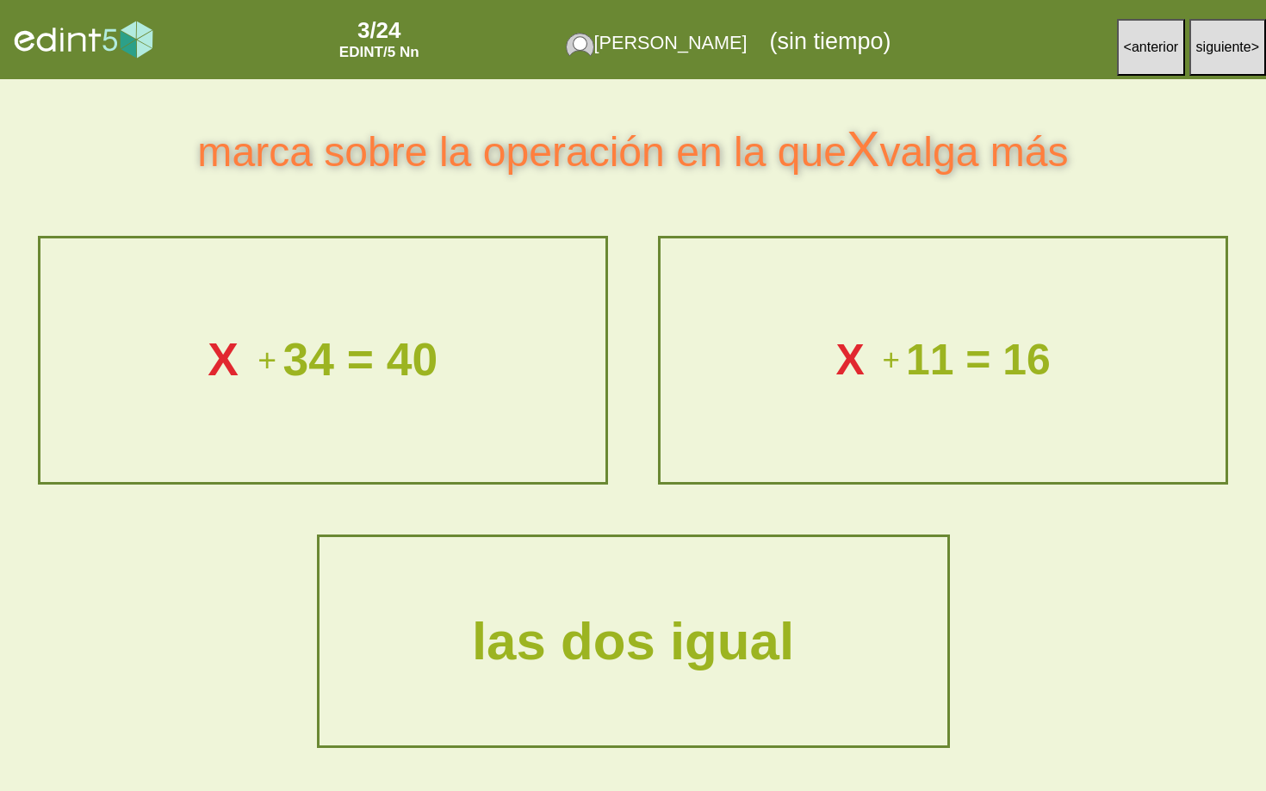
click at [502, 381] on div "X + 34 = 40" at bounding box center [323, 360] width 554 height 48
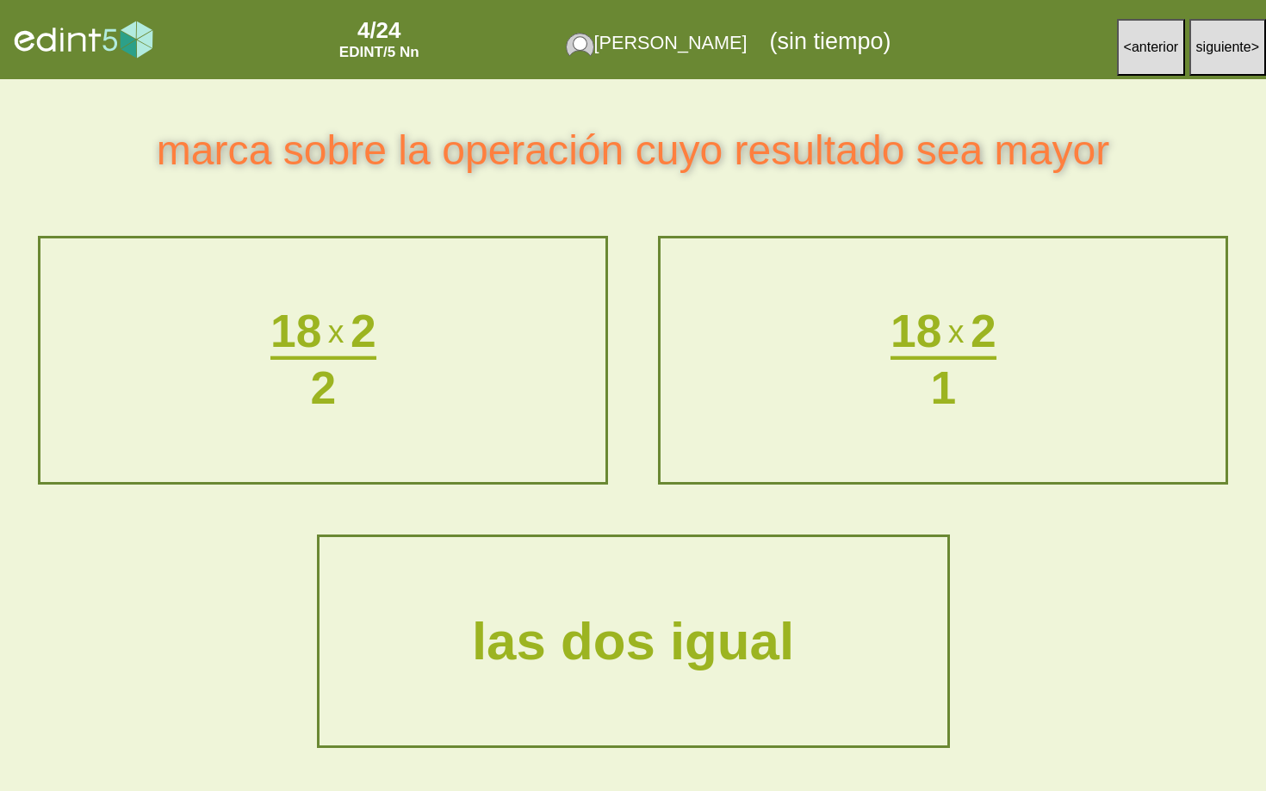
drag, startPoint x: 985, startPoint y: 406, endPoint x: 965, endPoint y: 412, distance: 20.7
click at [965, 412] on div "1" at bounding box center [943, 388] width 106 height 48
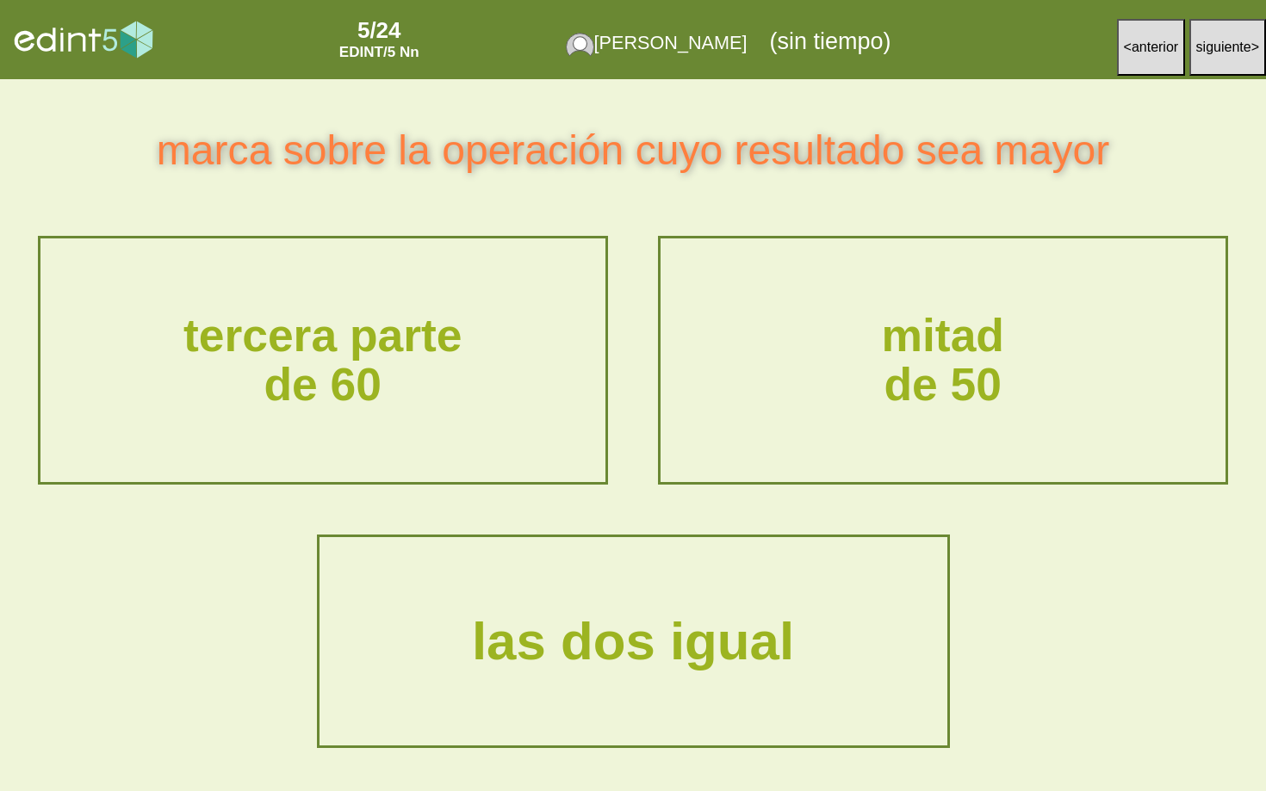
click at [479, 474] on div "tercera parte de 60" at bounding box center [322, 360] width 561 height 240
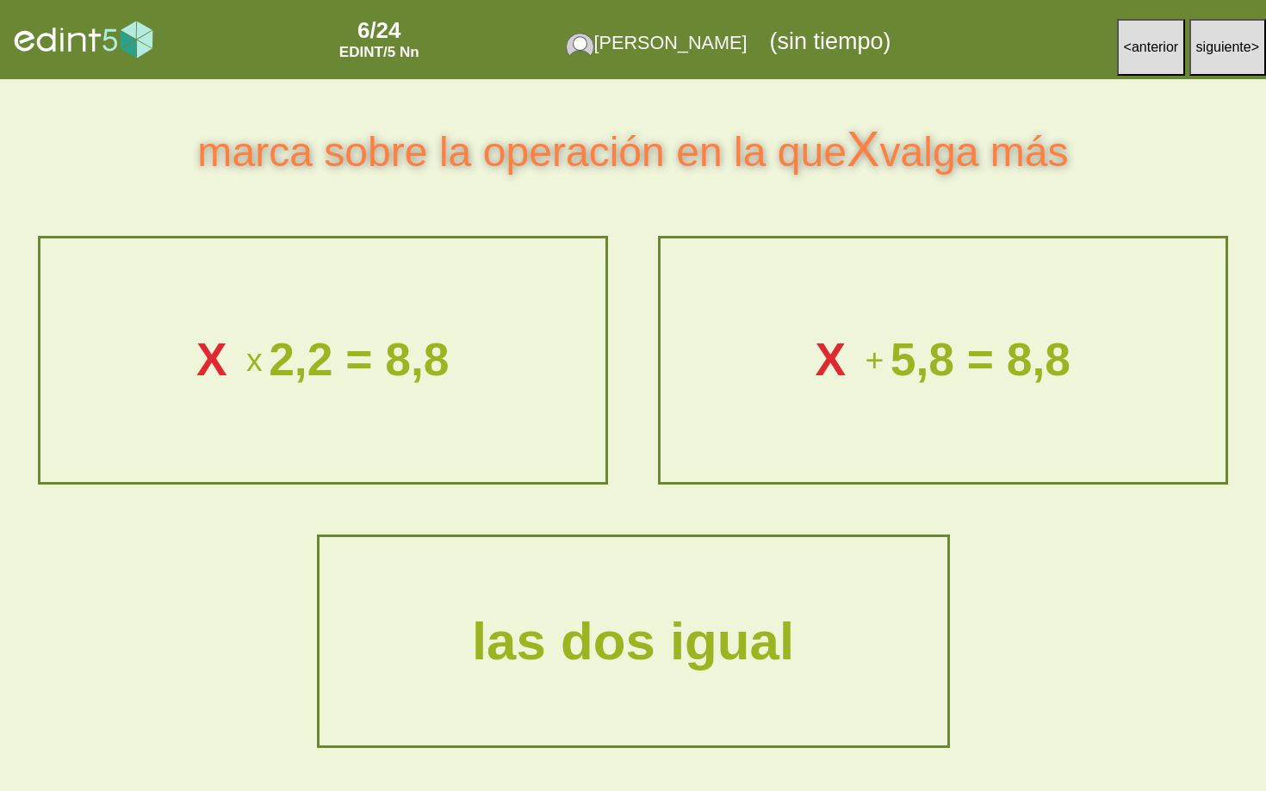
click at [424, 420] on div "X x 2,2 = 8,8" at bounding box center [322, 360] width 561 height 240
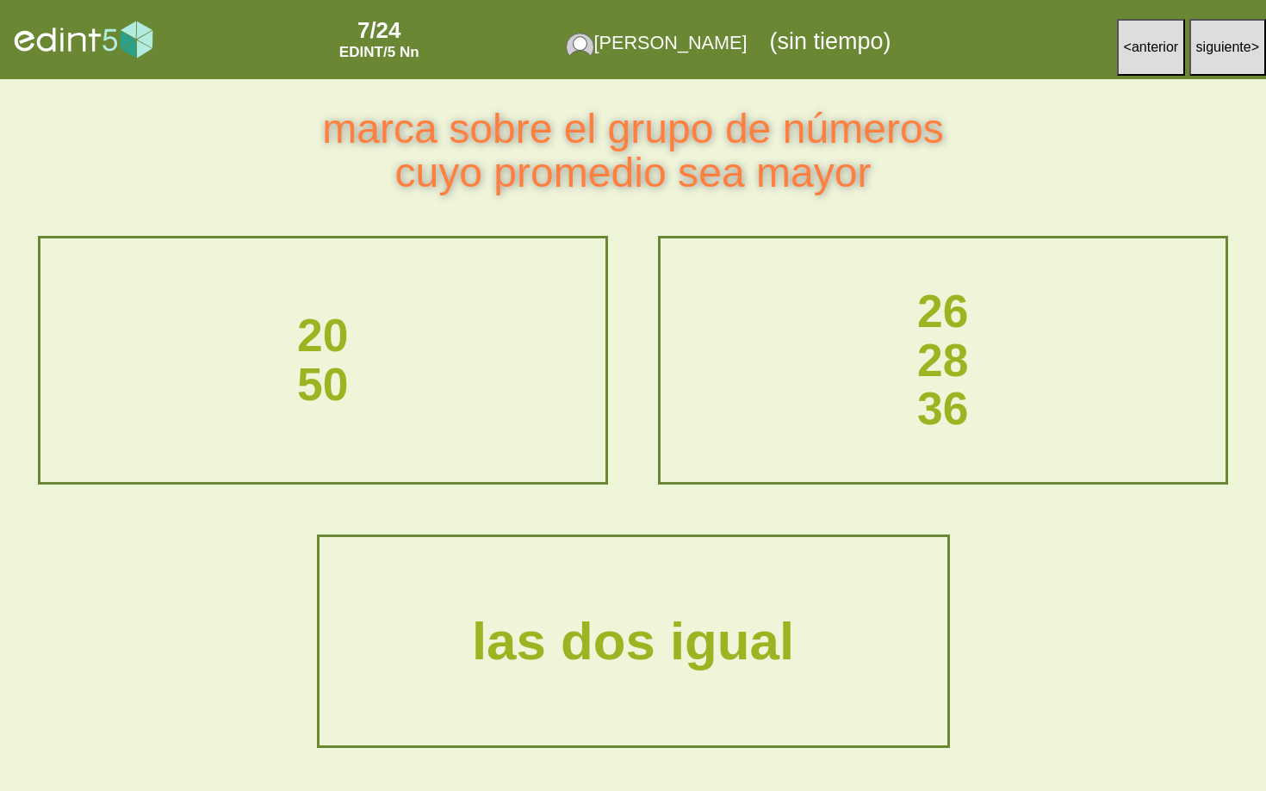
click at [522, 371] on div "20 50" at bounding box center [322, 360] width 600 height 143
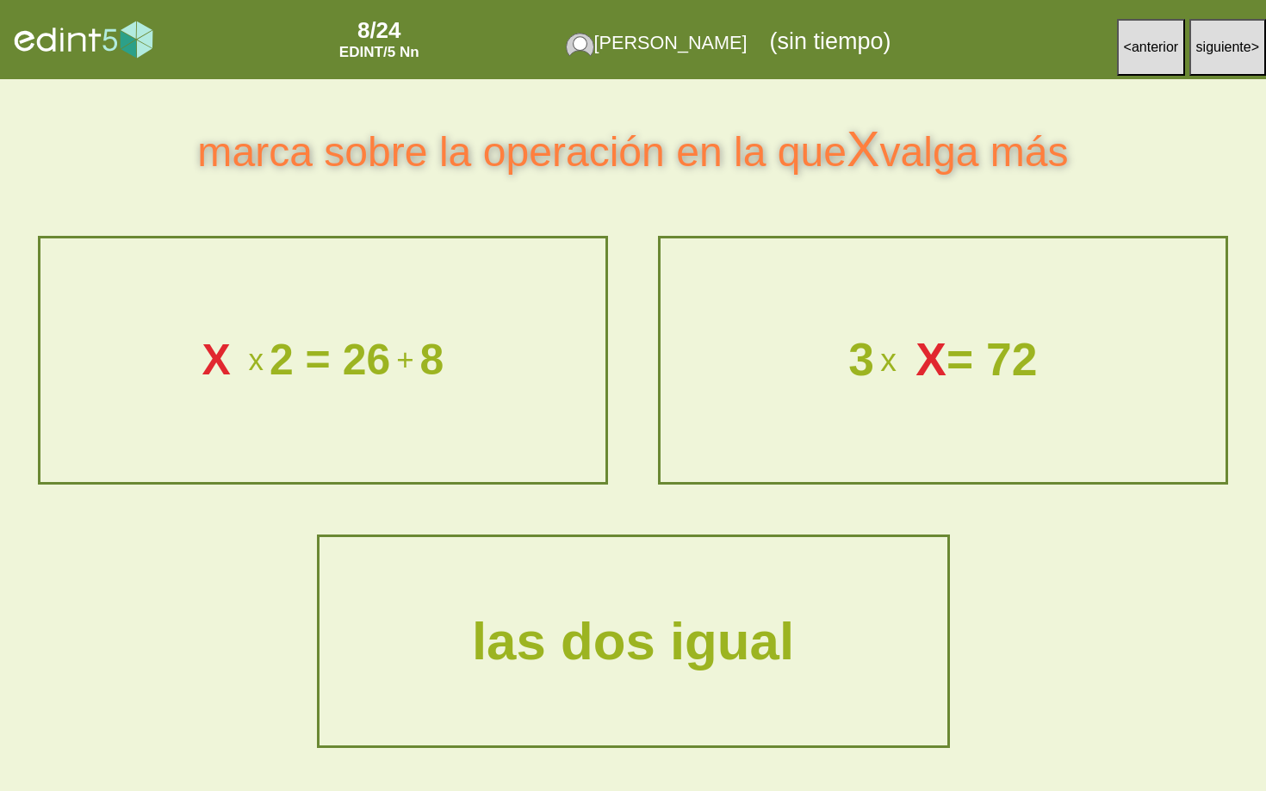
click at [835, 443] on div "3 x X = 72" at bounding box center [942, 360] width 561 height 240
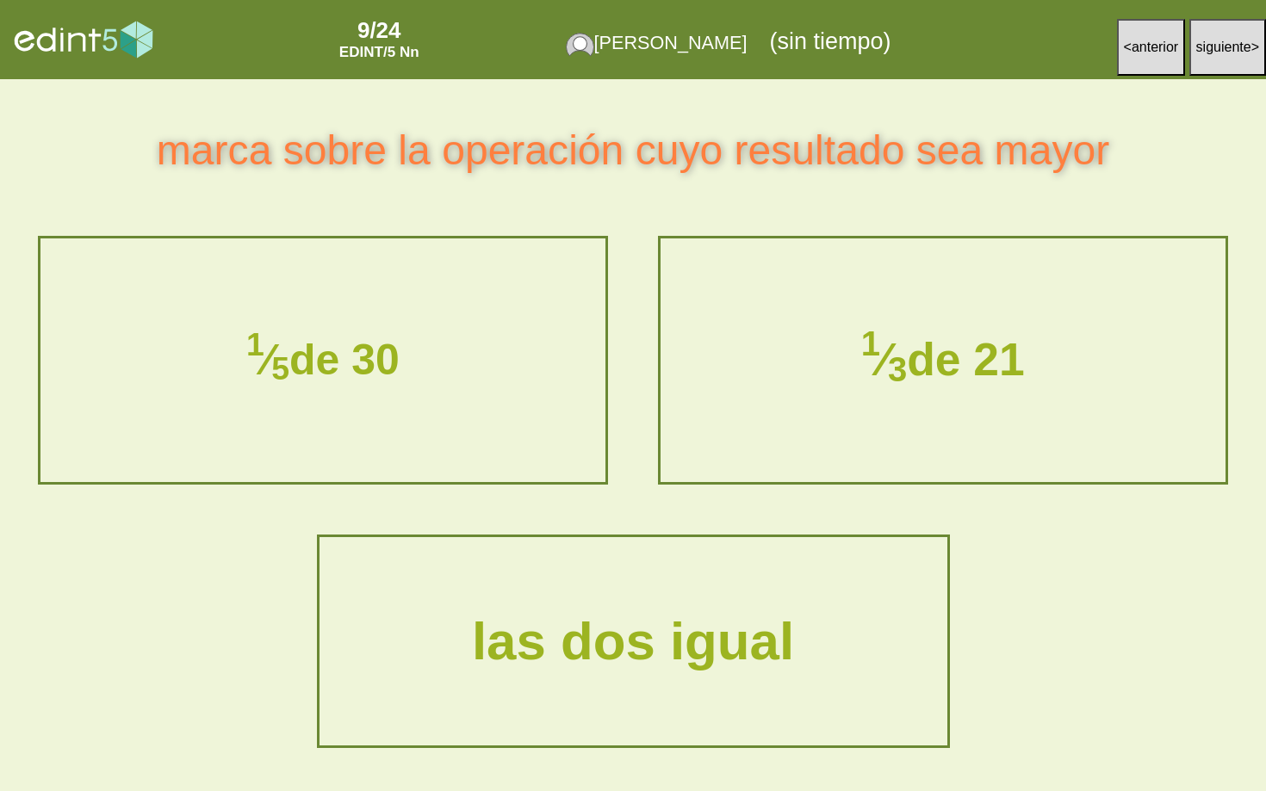
click at [1162, 44] on span "anterior" at bounding box center [1154, 47] width 46 height 15
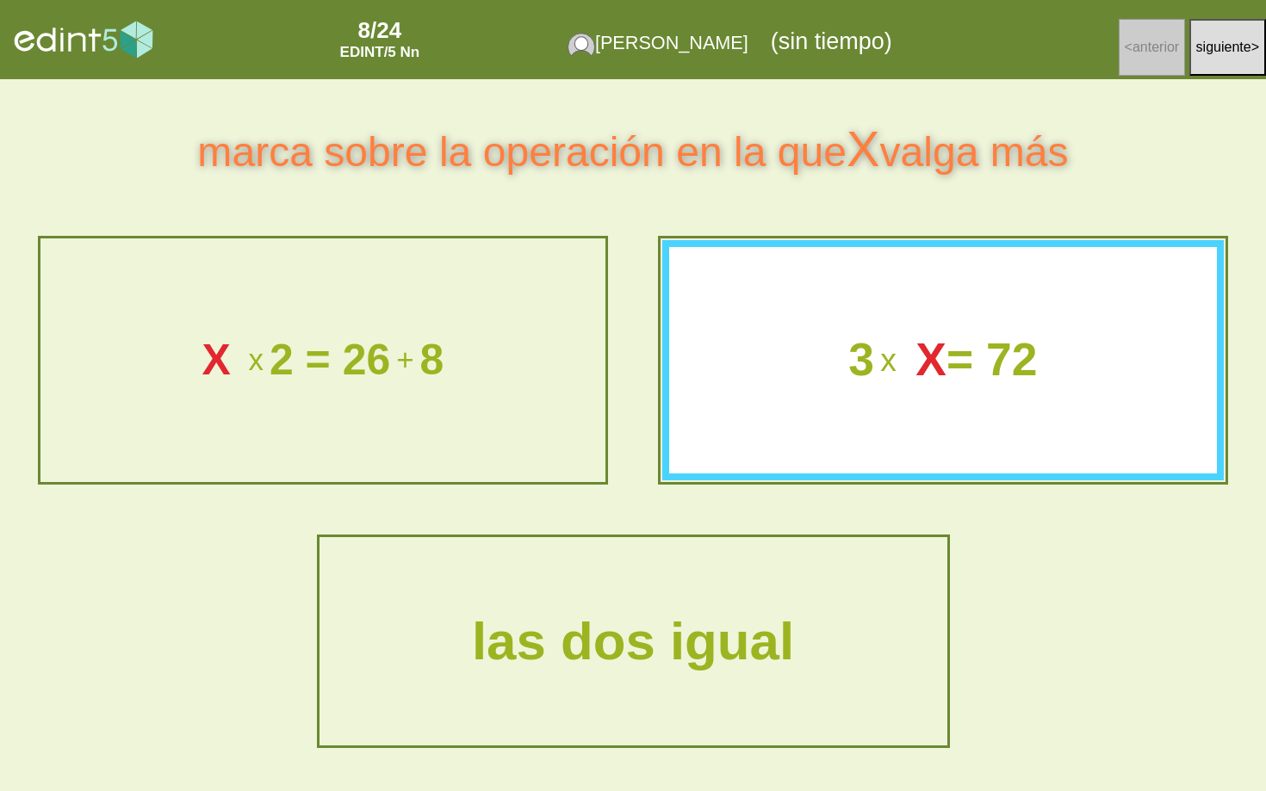
click at [1048, 301] on div "3 x X = 72" at bounding box center [942, 360] width 561 height 240
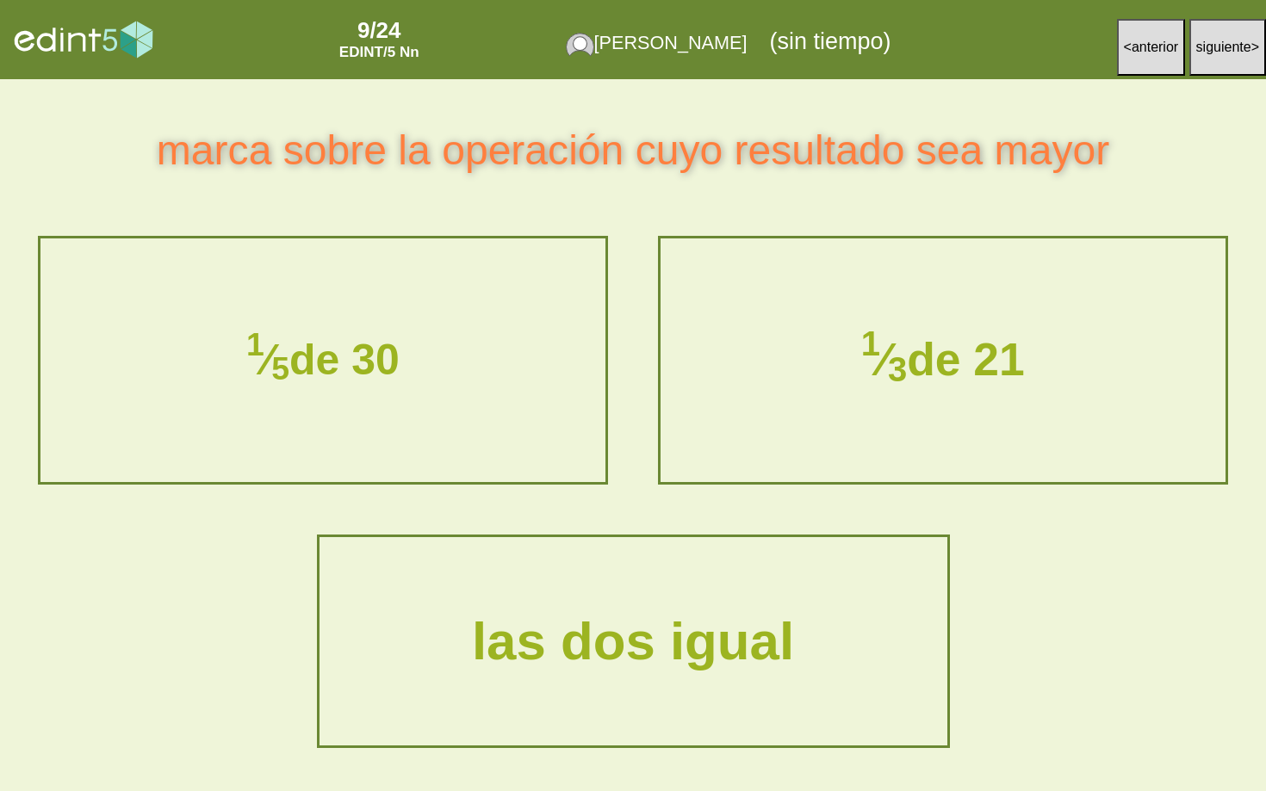
click at [826, 285] on div "1 ⁄ 3 de 21" at bounding box center [942, 360] width 561 height 240
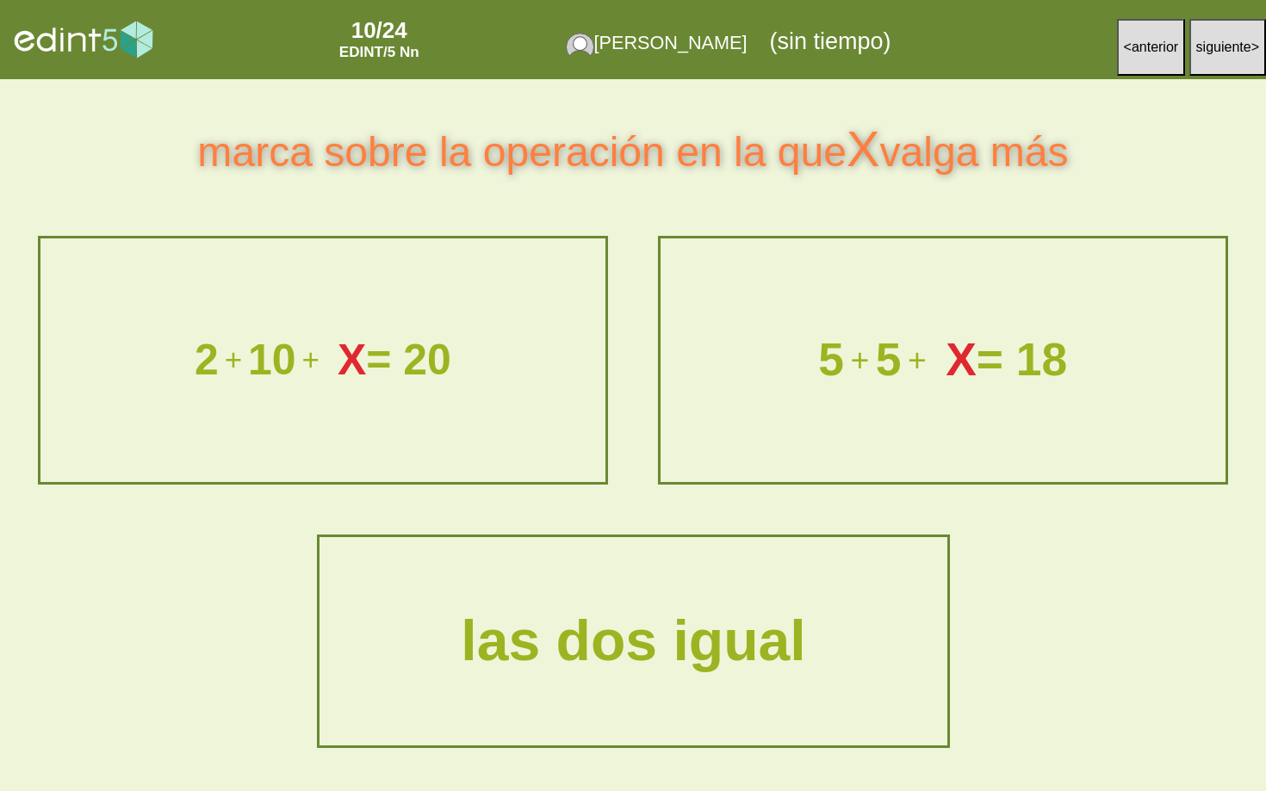
click at [723, 631] on div "las dos igual" at bounding box center [633, 642] width 622 height 68
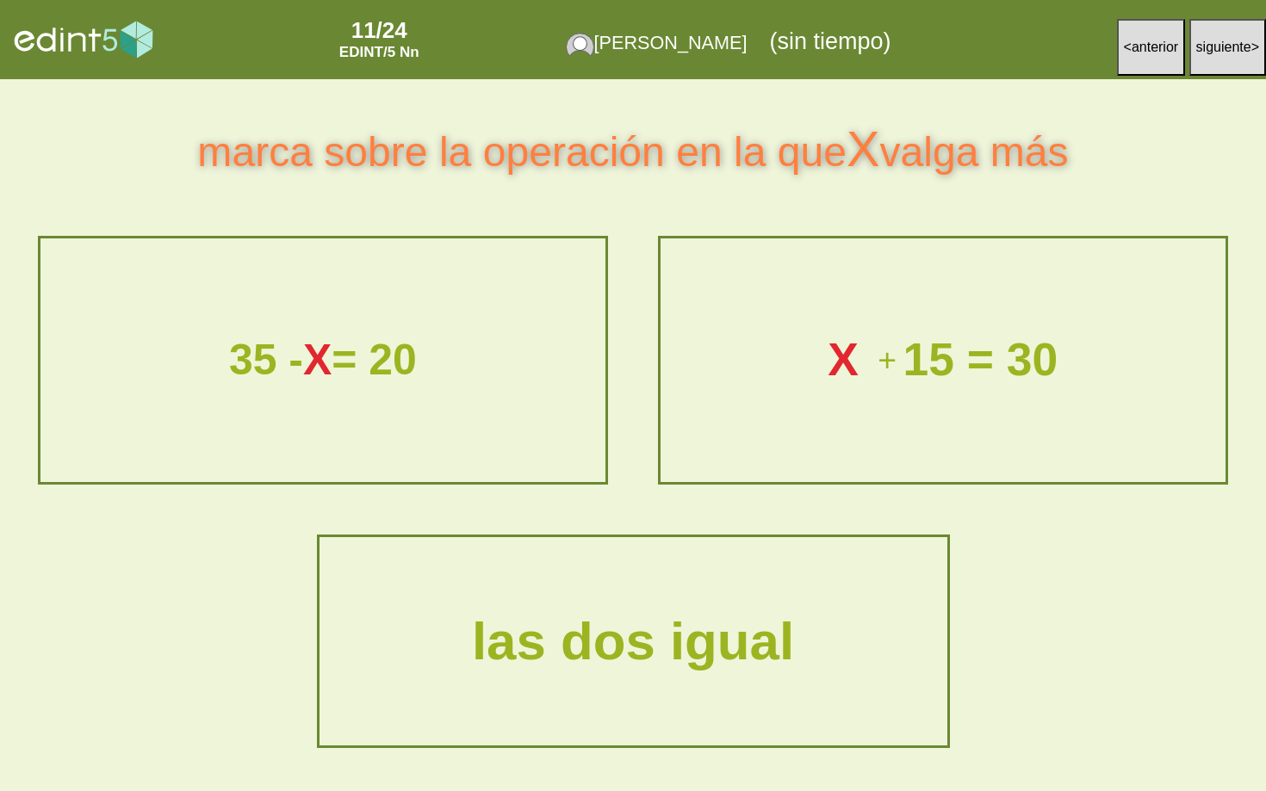
click at [730, 555] on div "las dos igual" at bounding box center [633, 641] width 624 height 205
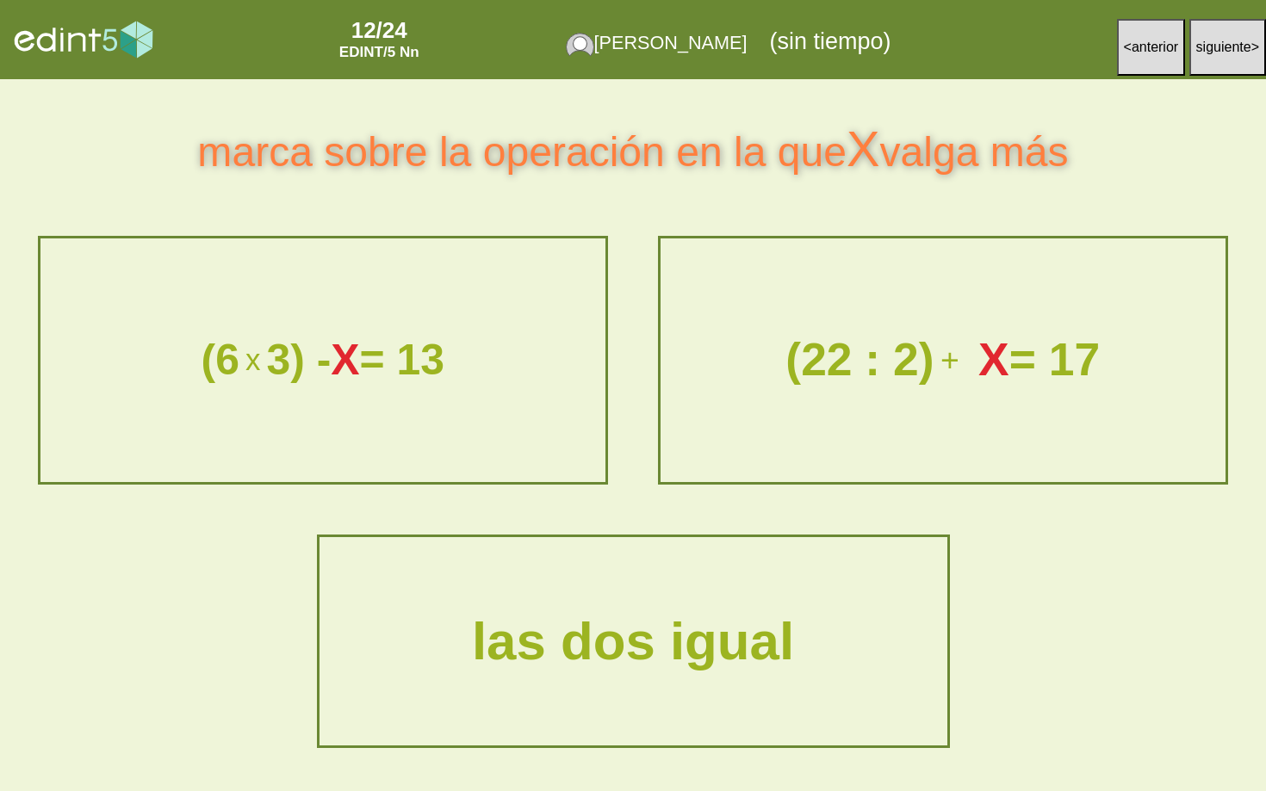
click at [993, 412] on div "(22 : 2) + X = 17" at bounding box center [942, 360] width 561 height 240
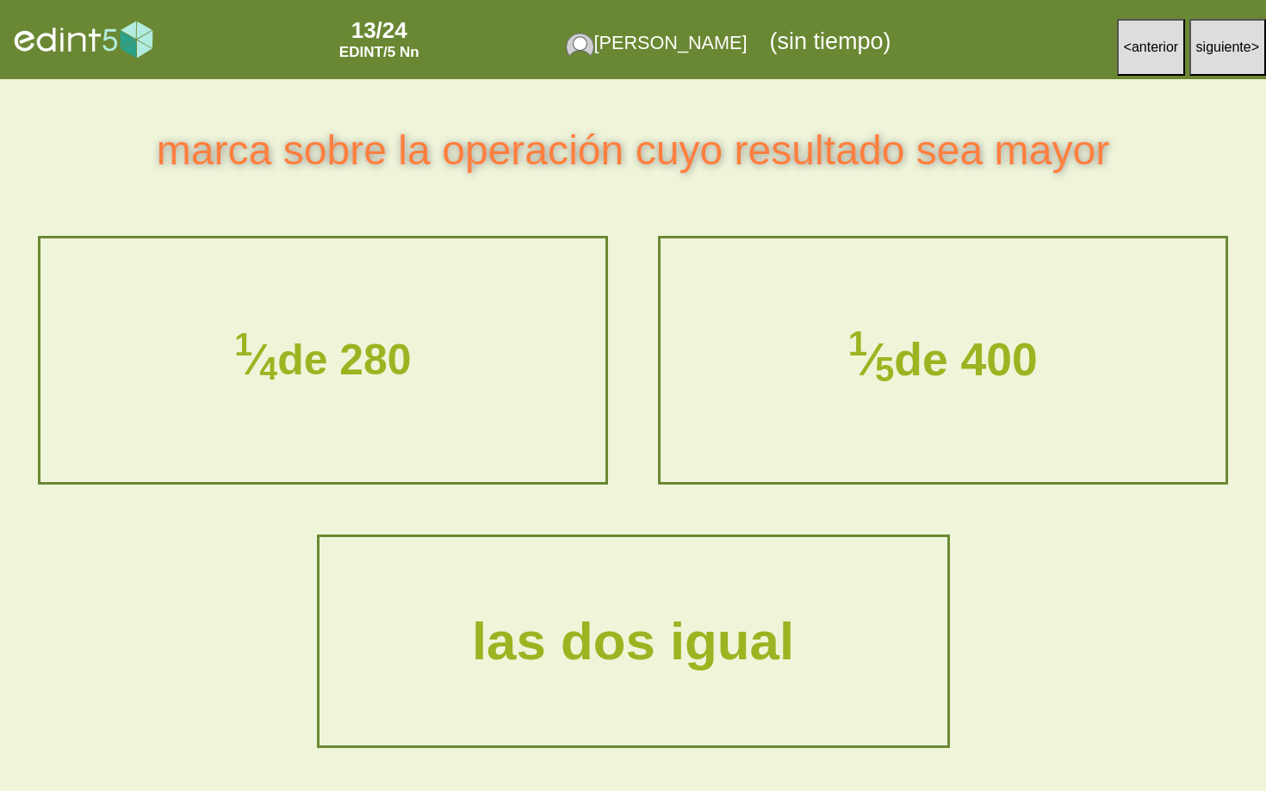
click at [1034, 375] on div "1 ⁄ 5 de 400" at bounding box center [942, 360] width 554 height 48
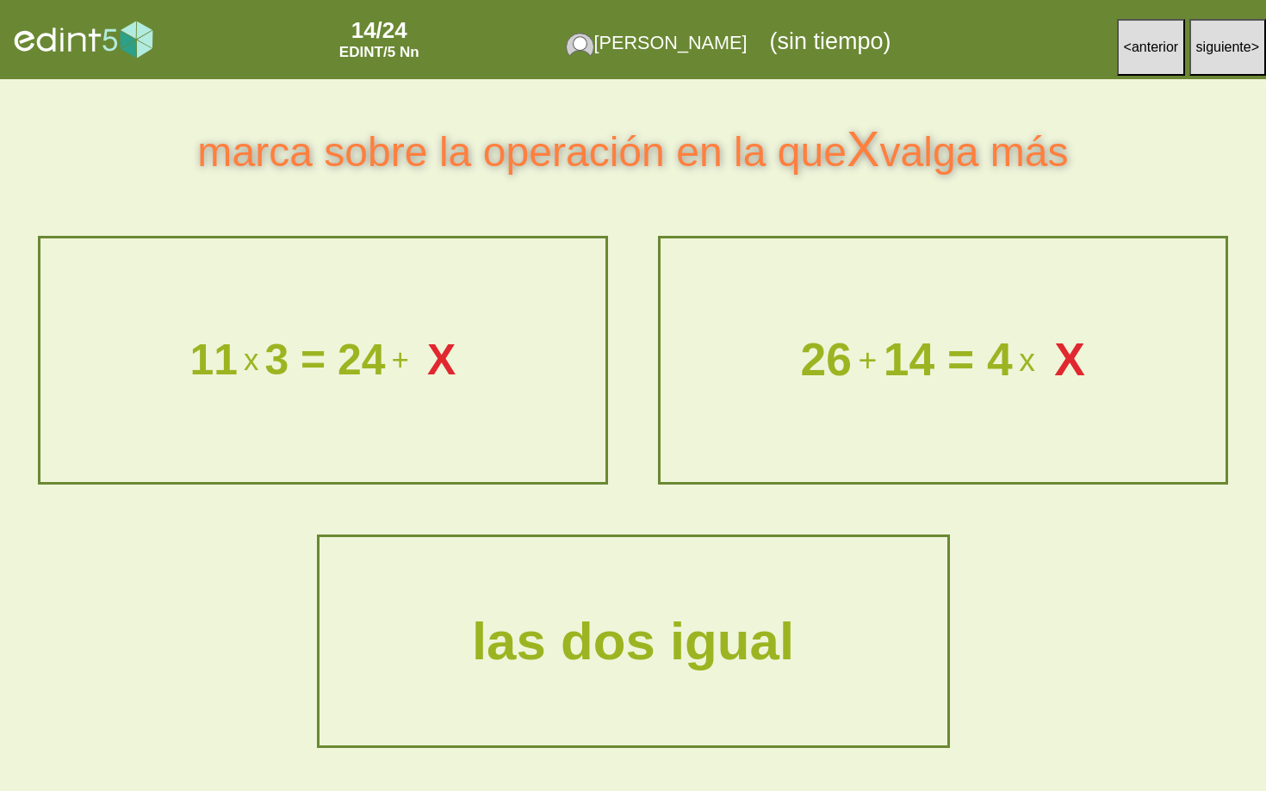
click at [966, 406] on div "26 + 14 = 4 x X" at bounding box center [943, 360] width 600 height 95
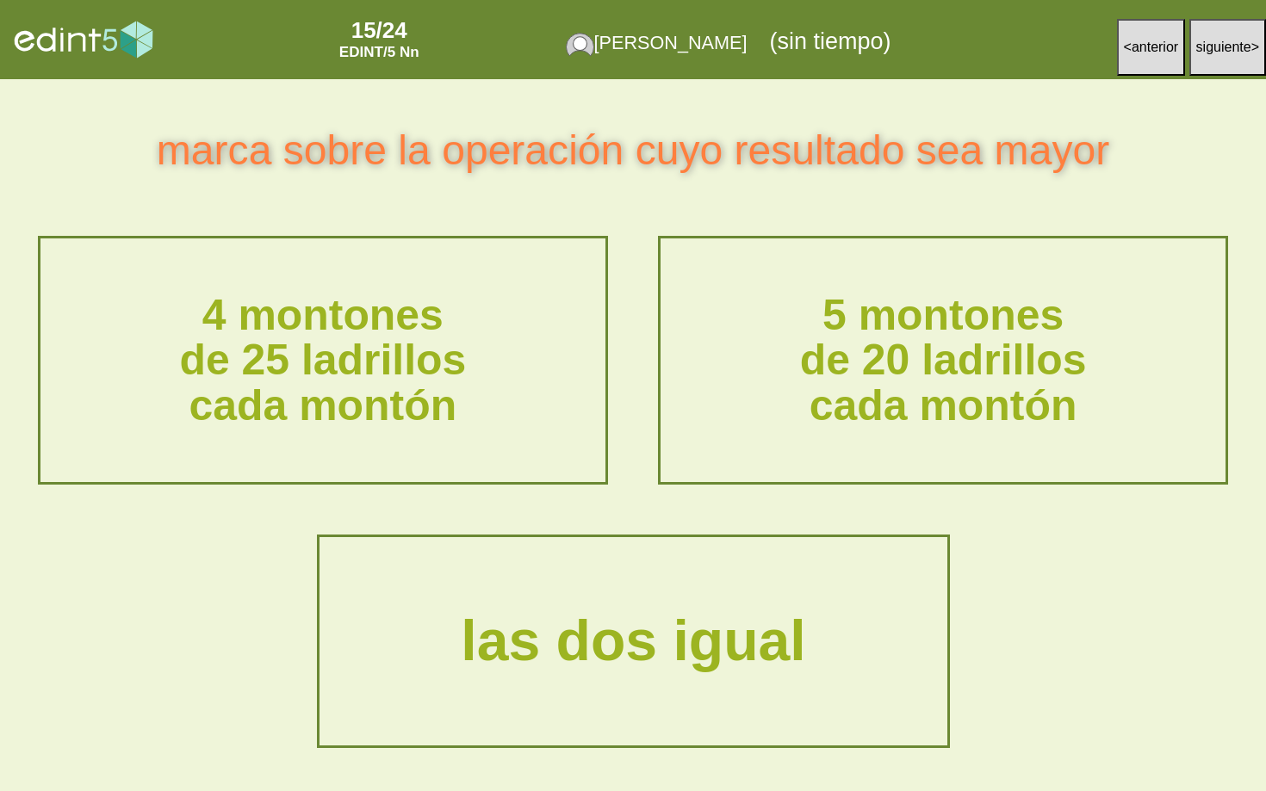
click at [704, 674] on div "las dos igual" at bounding box center [633, 642] width 622 height 68
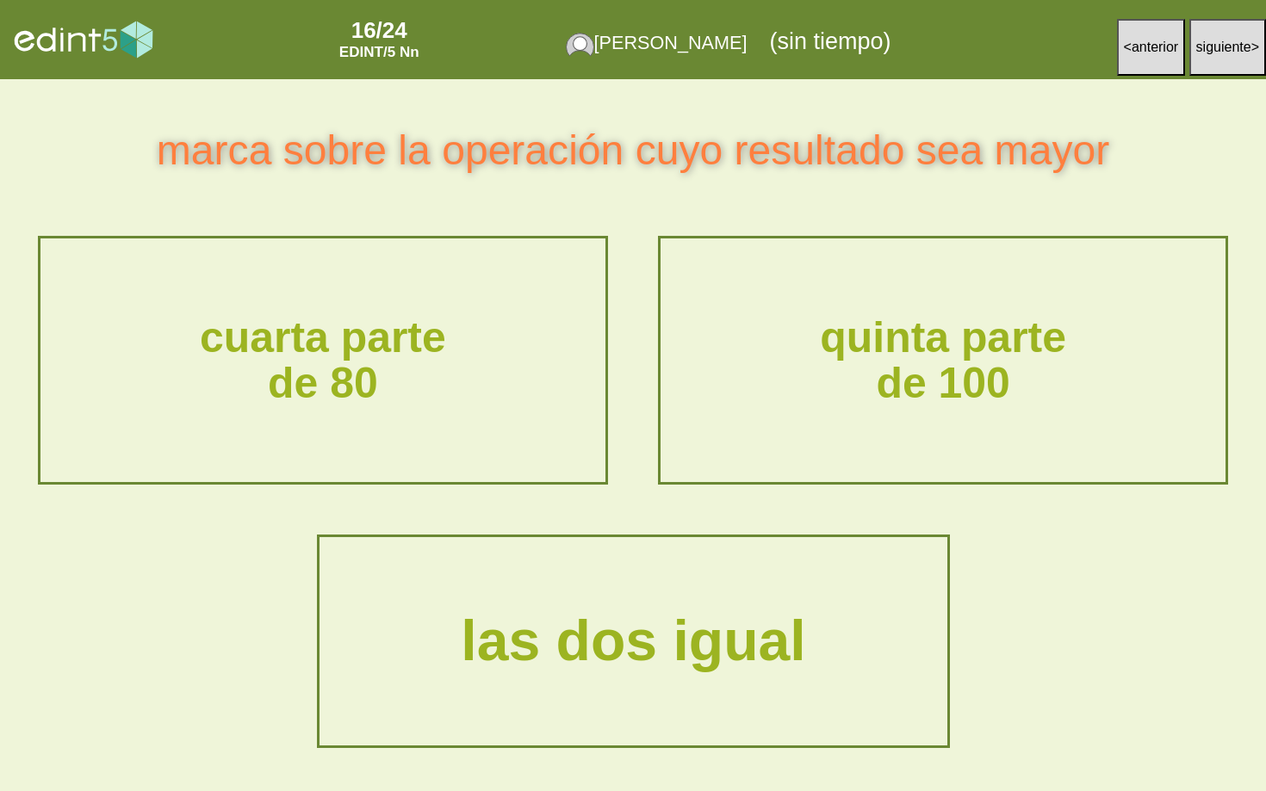
click at [616, 683] on div "las dos igual" at bounding box center [633, 642] width 668 height 115
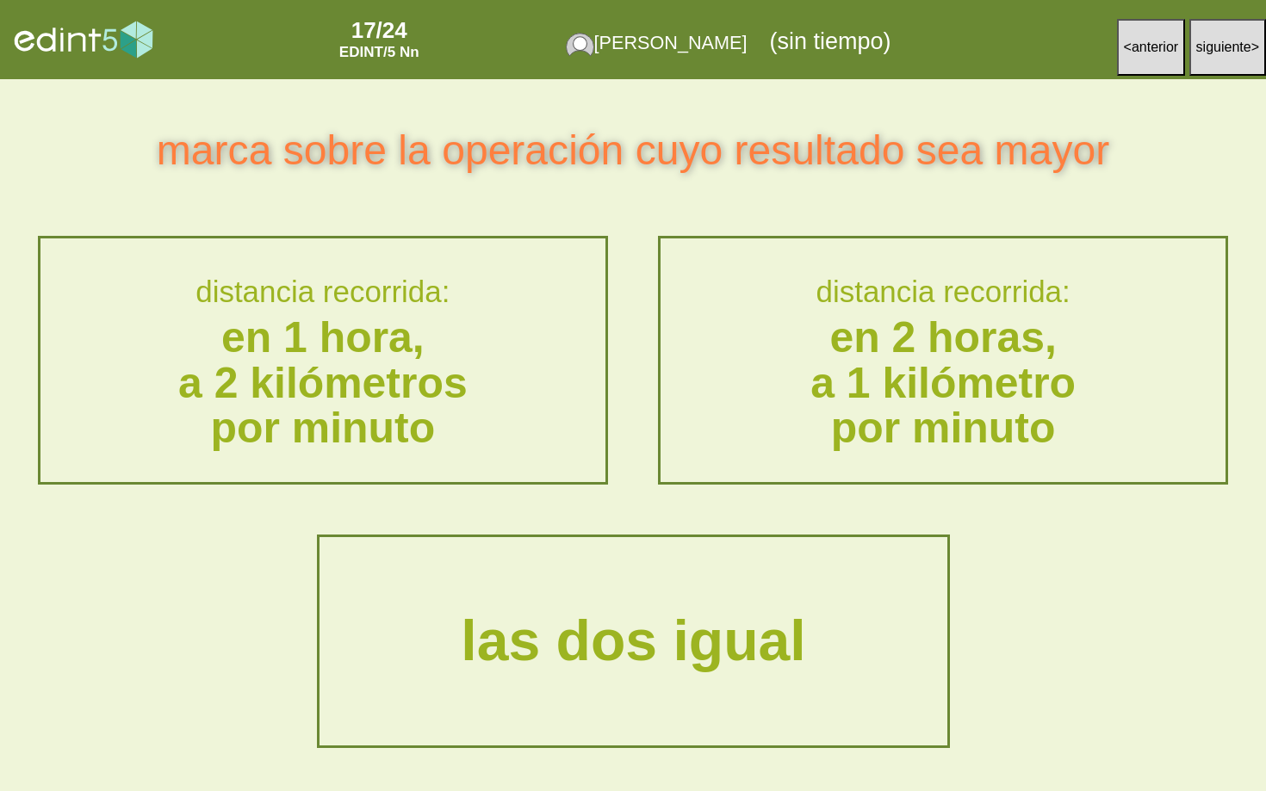
click at [697, 594] on div "las dos igual" at bounding box center [633, 642] width 668 height 115
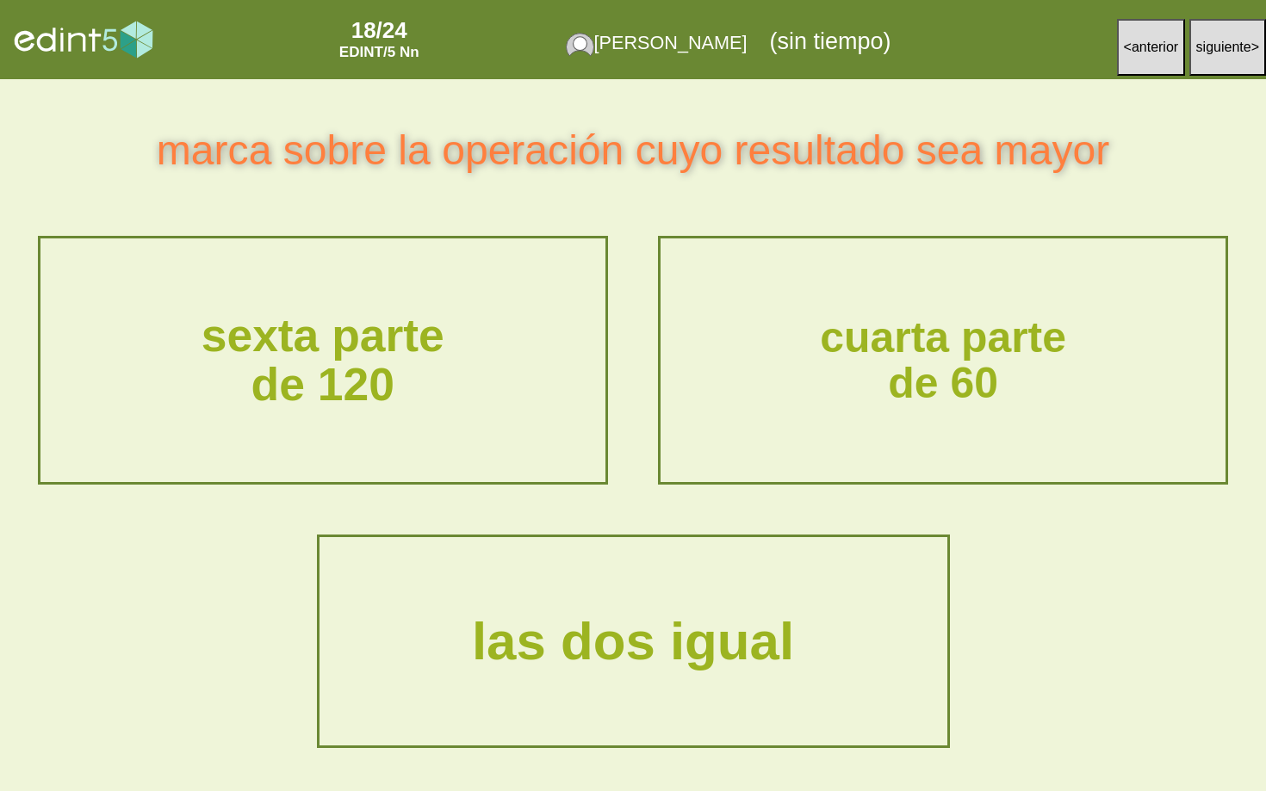
click at [440, 356] on div "sexta parte de 120" at bounding box center [322, 360] width 600 height 143
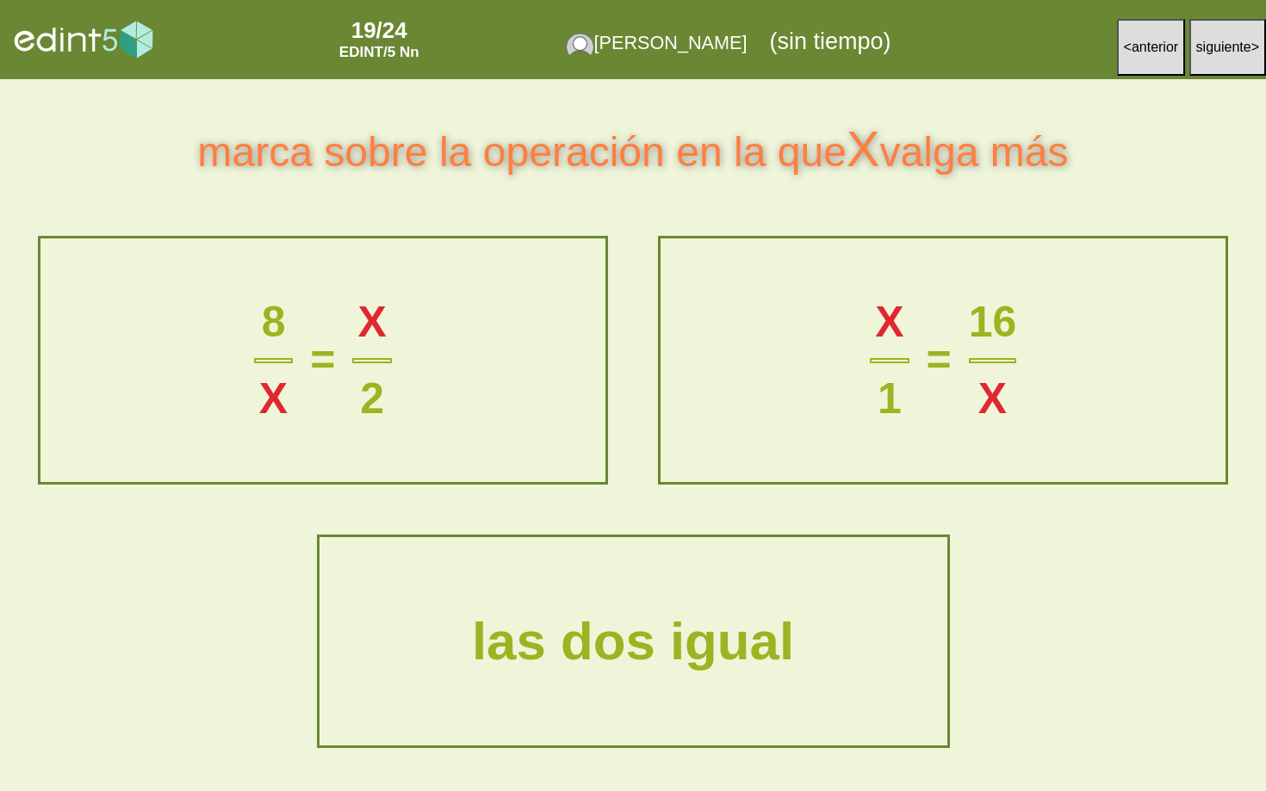
click at [1133, 68] on button "< anterior" at bounding box center [1151, 47] width 69 height 57
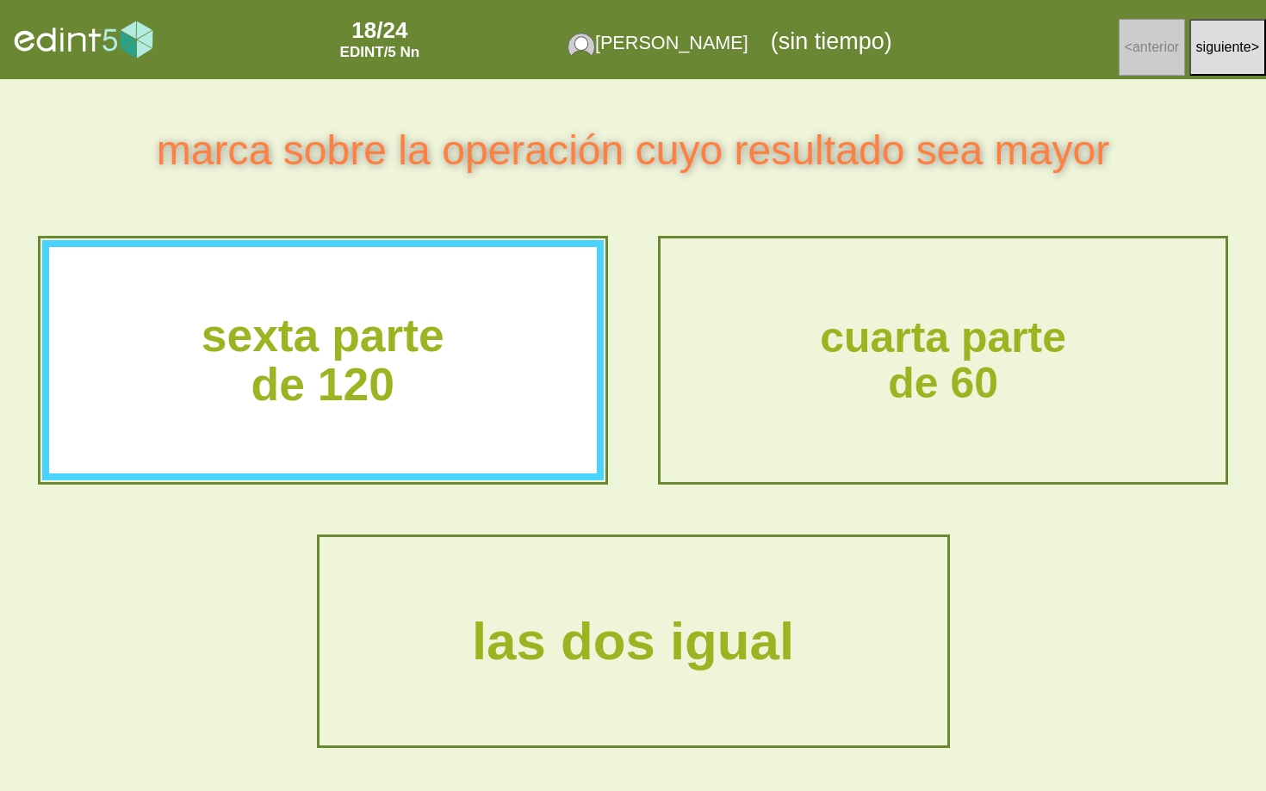
click at [476, 424] on div "sexta parte de 120" at bounding box center [322, 360] width 585 height 143
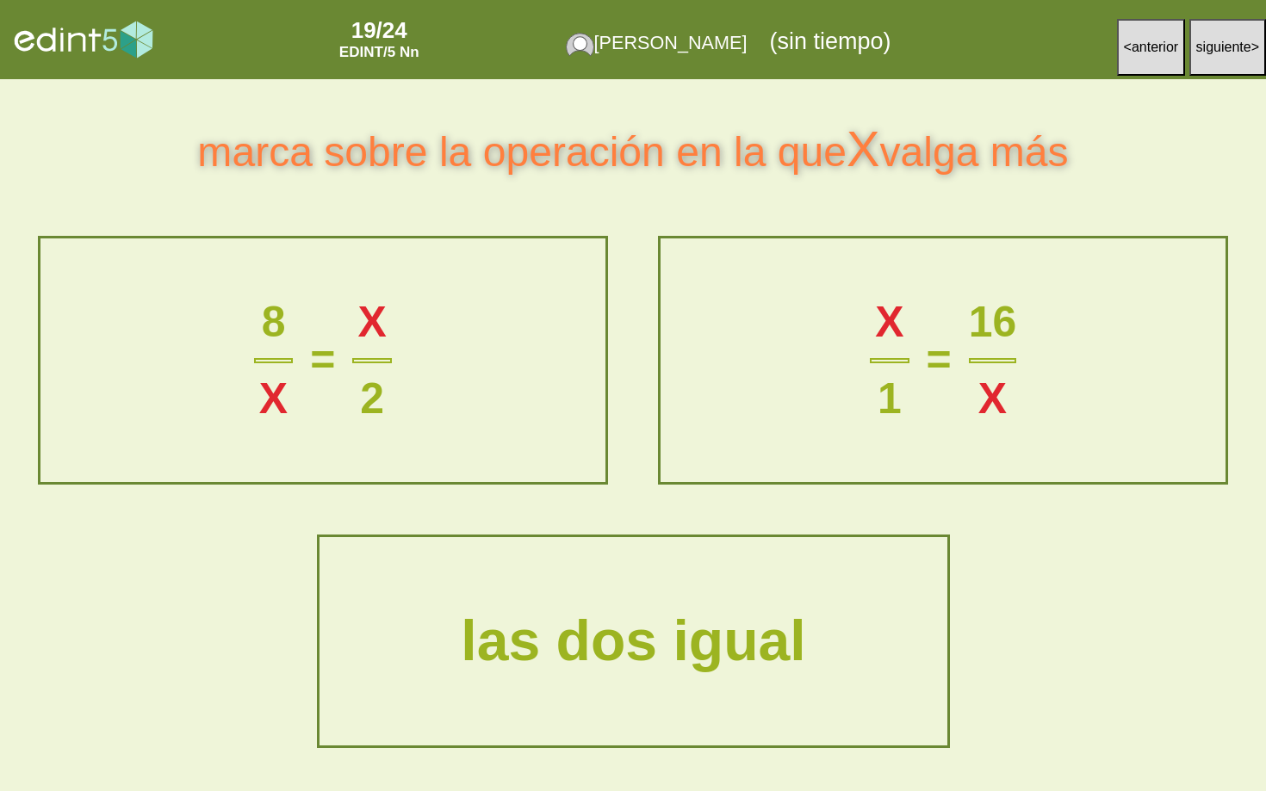
click at [566, 638] on div "las dos igual" at bounding box center [633, 642] width 622 height 68
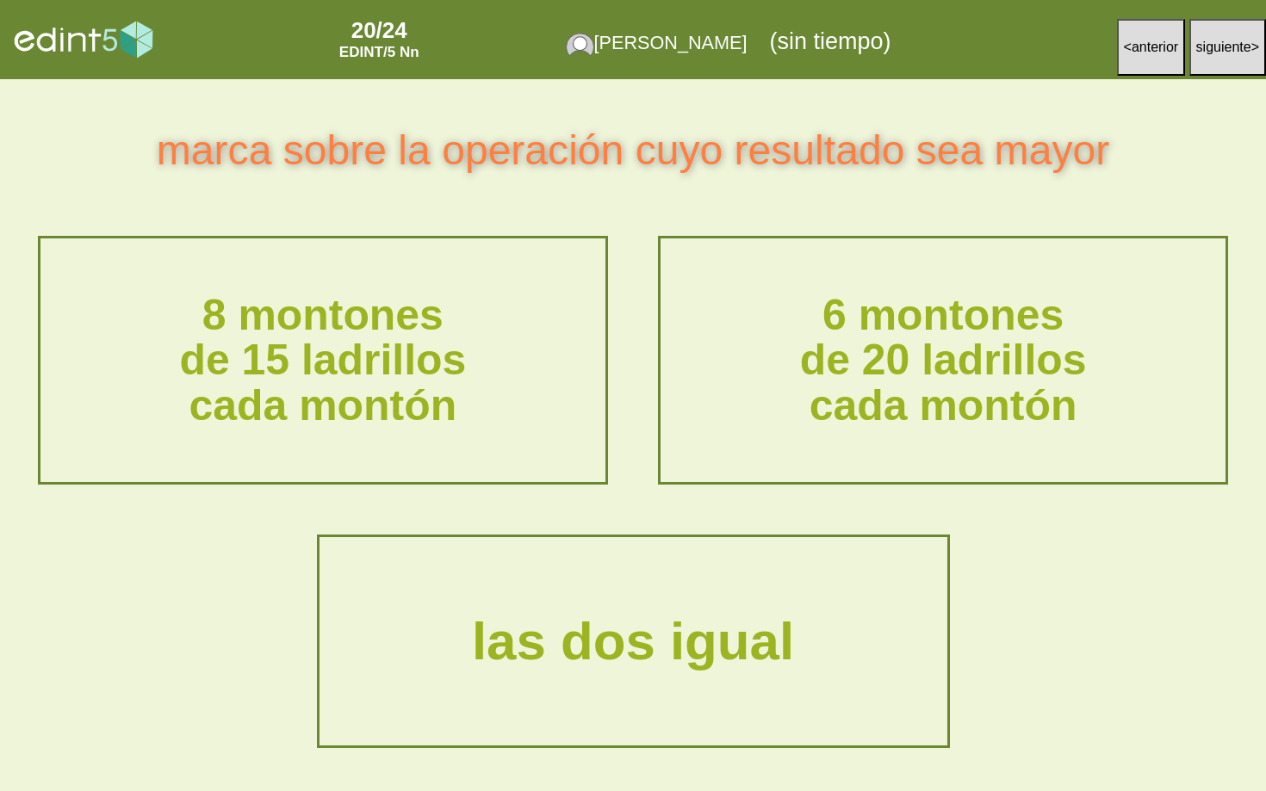
click at [676, 582] on div "las dos igual" at bounding box center [633, 641] width 624 height 205
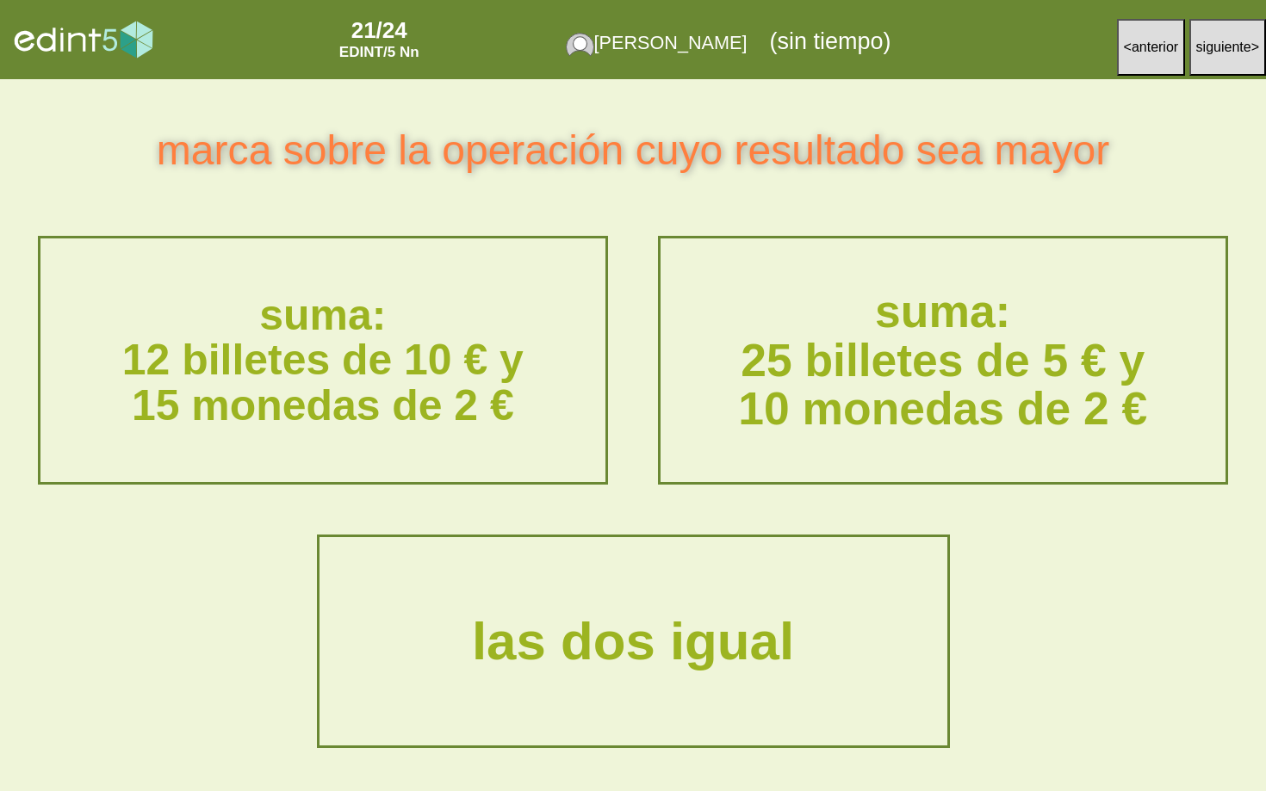
click at [838, 351] on div "suma: 25 billetes de 5 € y 10 monedas de 2 €" at bounding box center [943, 359] width 600 height 191
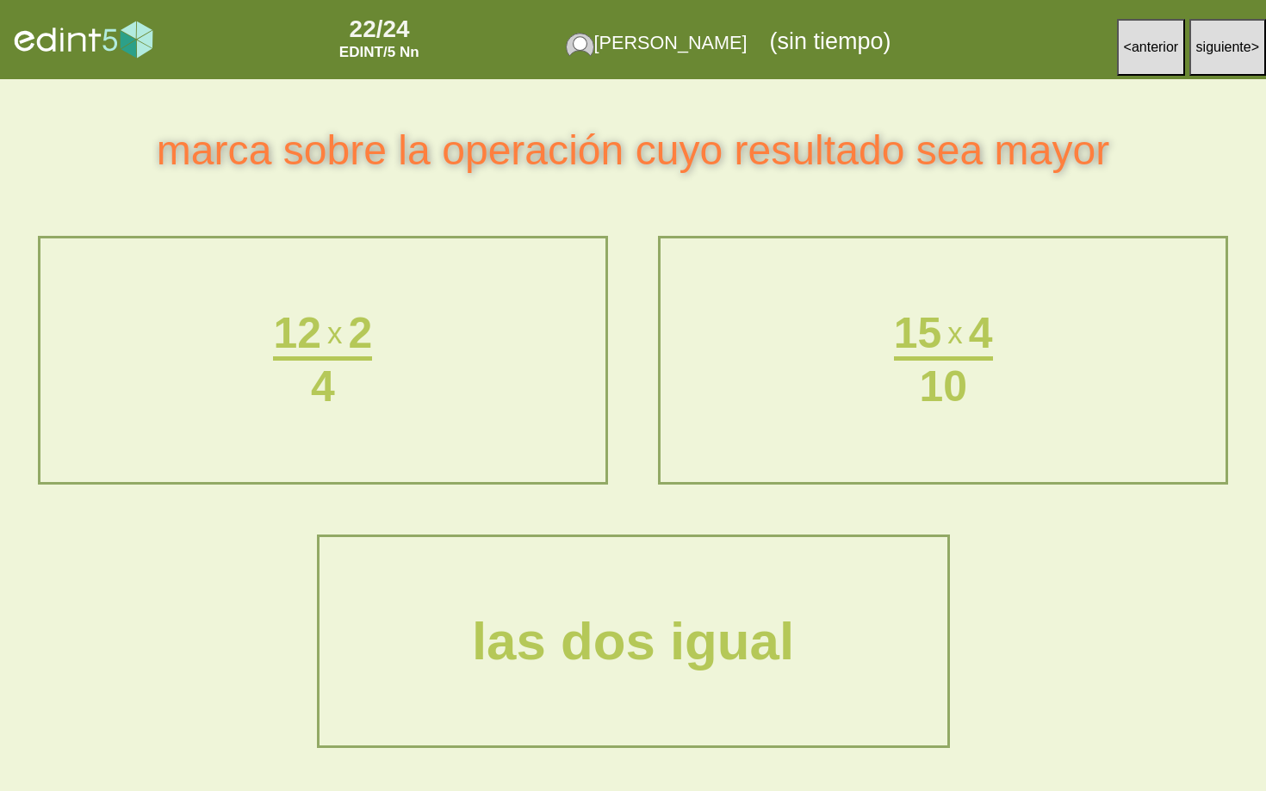
click at [1130, 73] on button "< anterior" at bounding box center [1151, 47] width 69 height 57
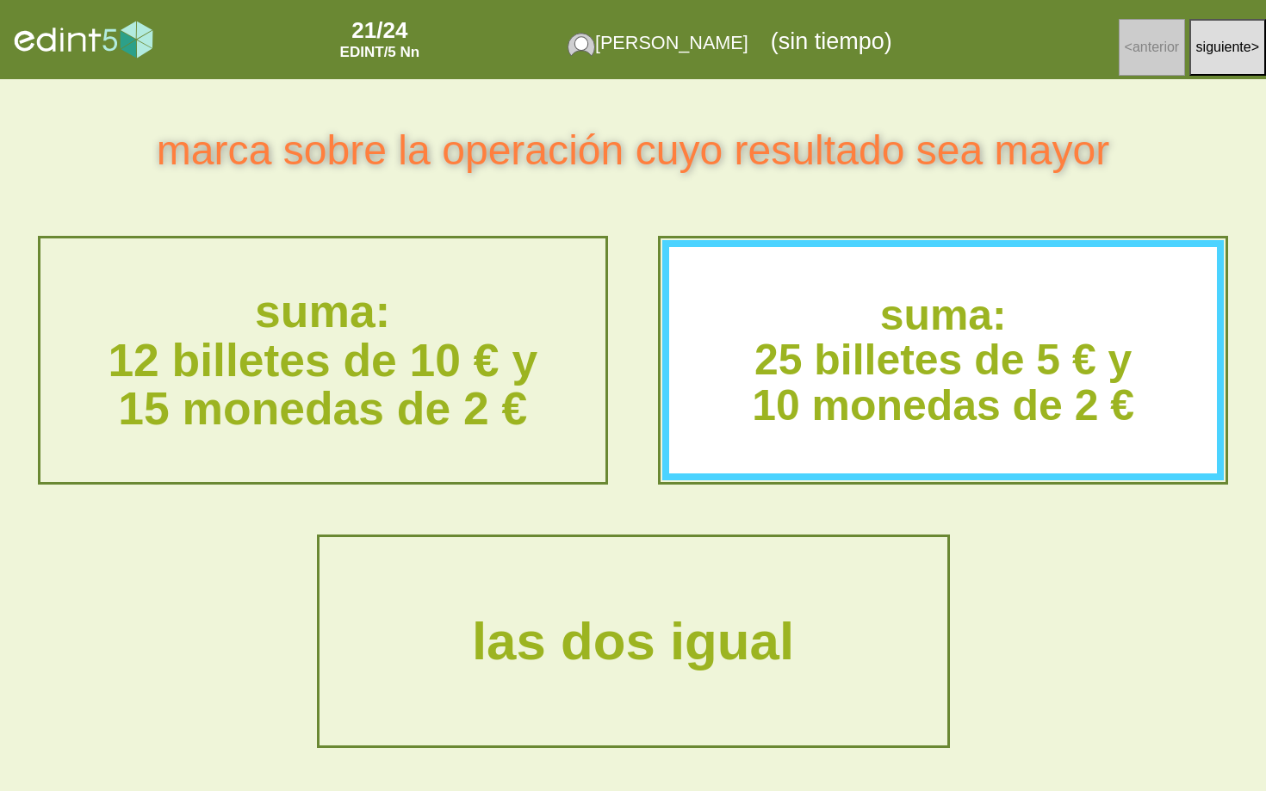
click at [437, 394] on div "suma: 12 billetes de 10 € y 15 monedas de 2 €" at bounding box center [322, 359] width 600 height 191
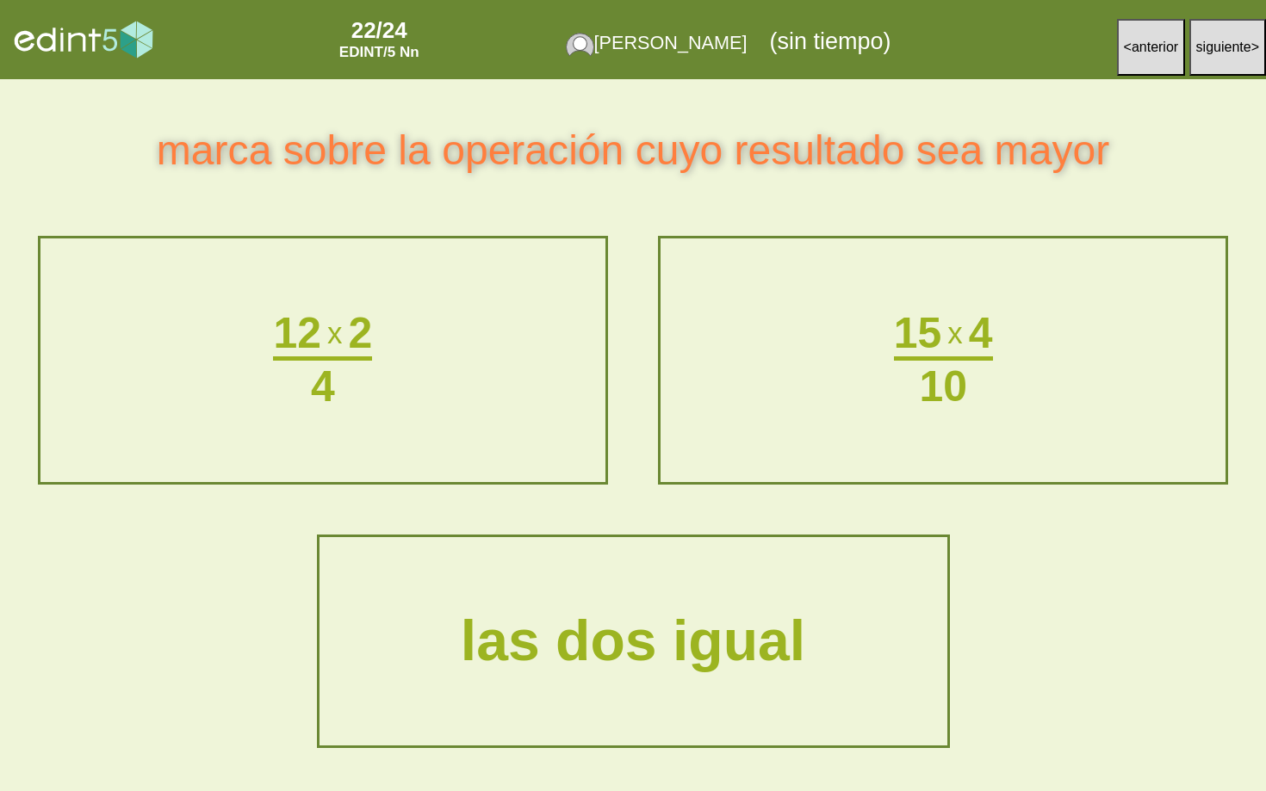
click at [703, 599] on div "las dos igual" at bounding box center [632, 642] width 391 height 115
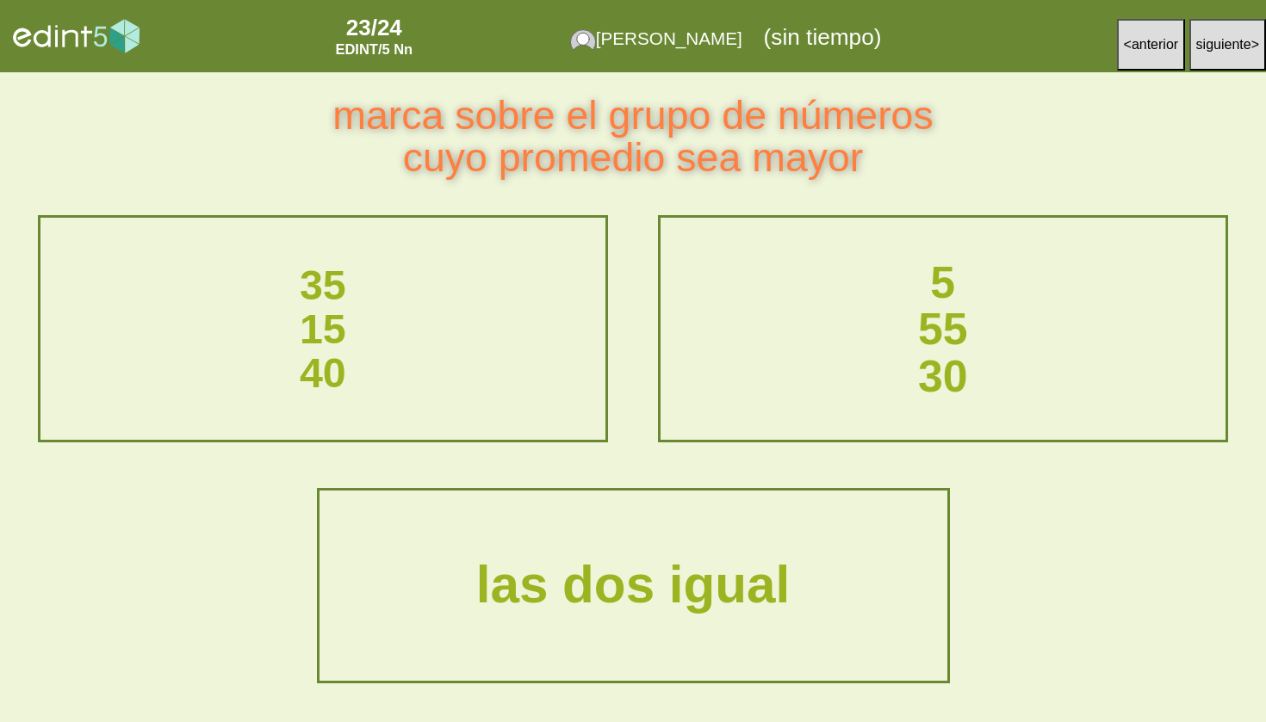
click at [891, 324] on div "5 55 30" at bounding box center [943, 329] width 600 height 185
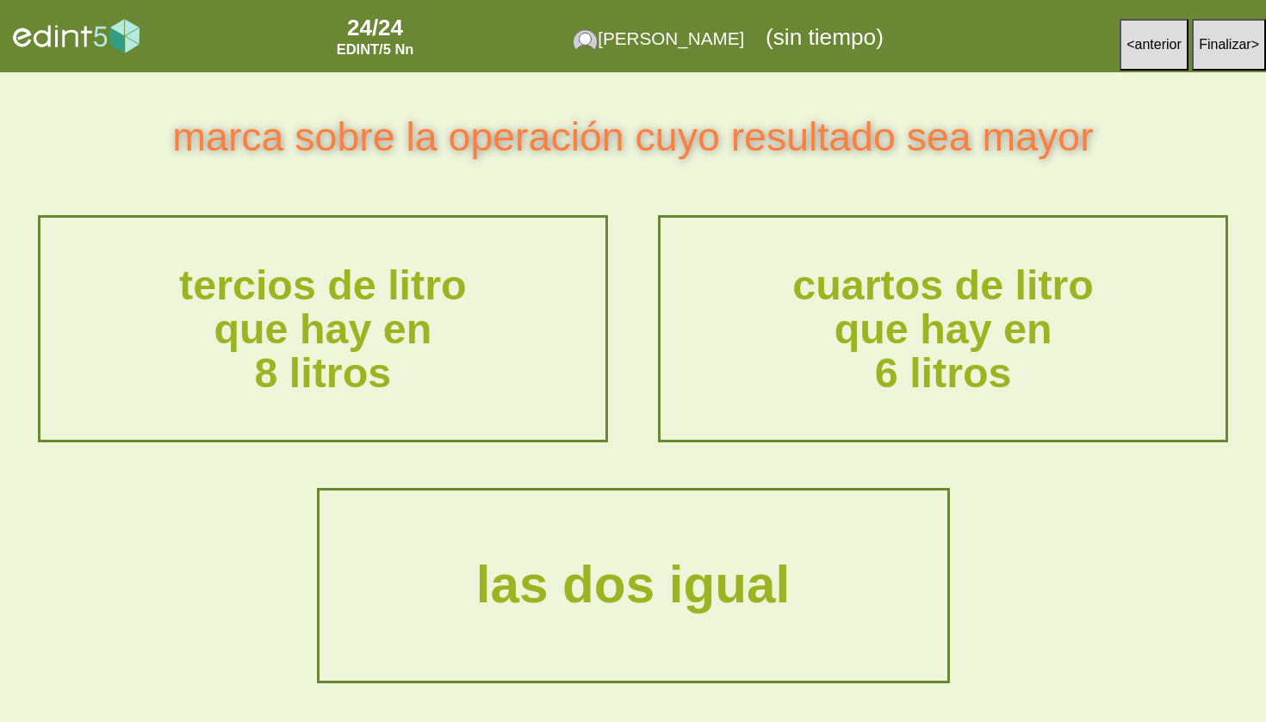
click at [794, 522] on div "las dos igual" at bounding box center [633, 585] width 624 height 187
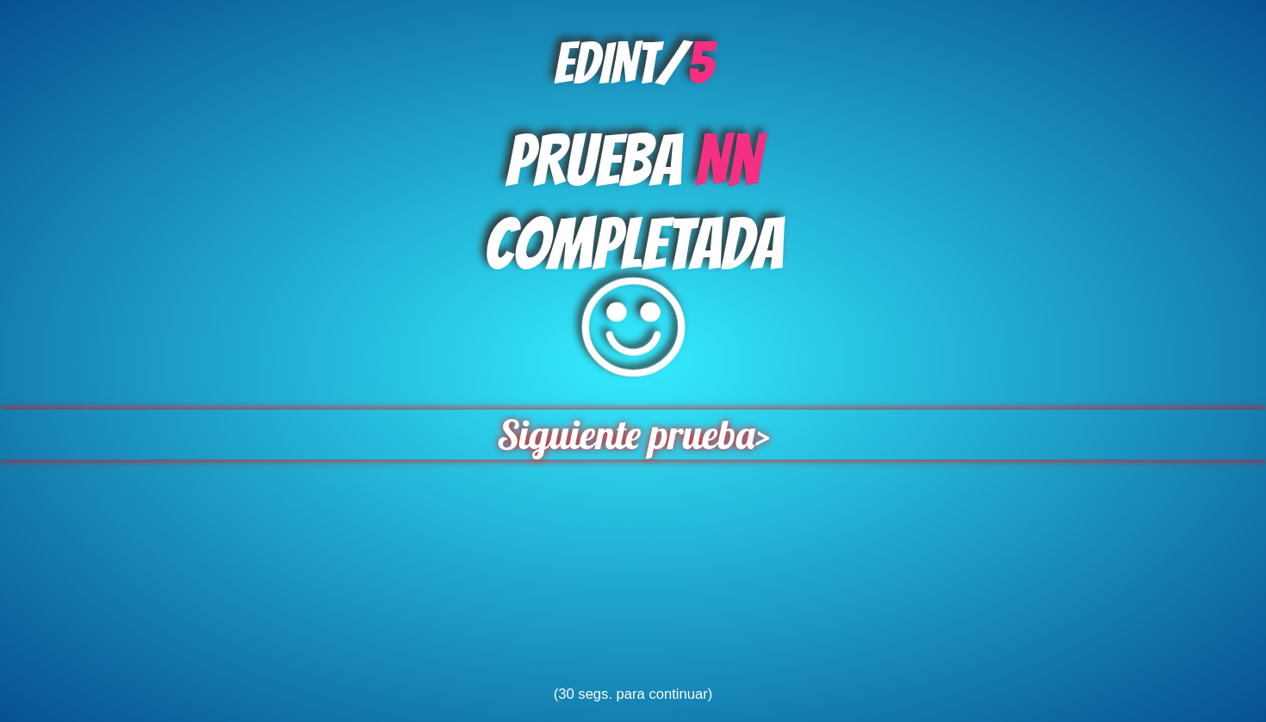
click at [668, 428] on span "Siguiente prueba" at bounding box center [624, 435] width 269 height 53
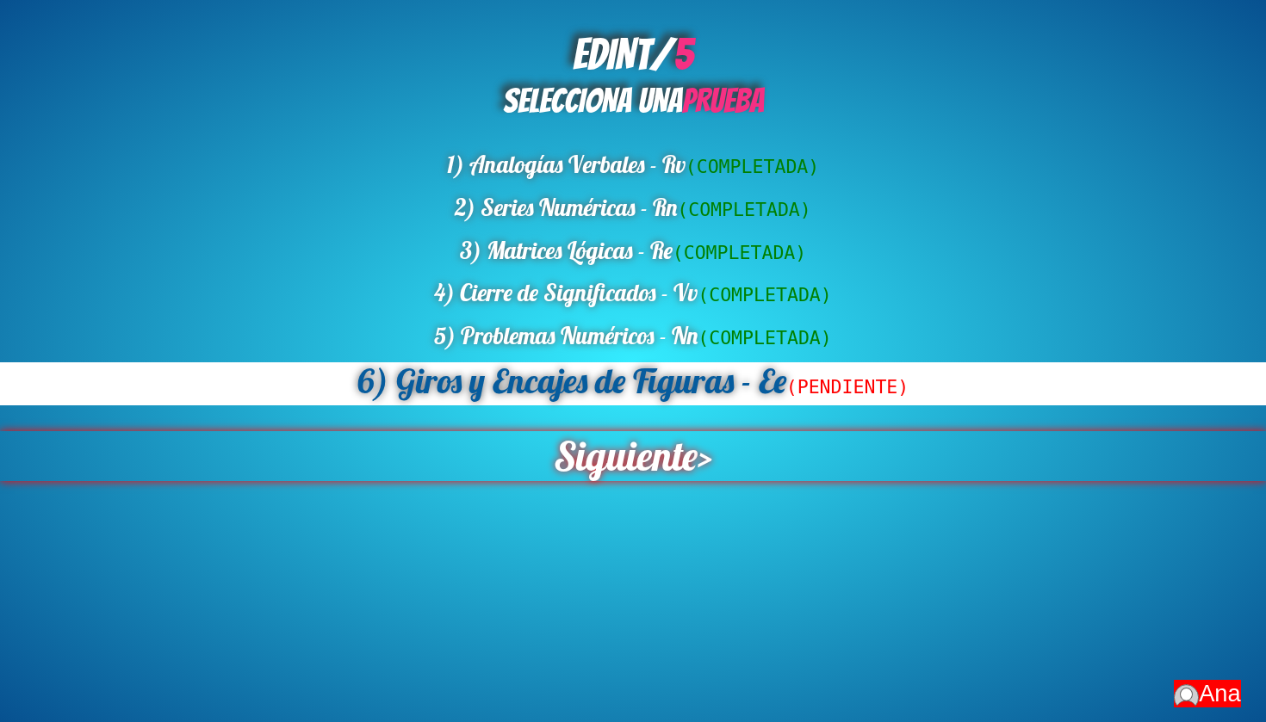
click at [652, 443] on span "Siguiente" at bounding box center [626, 456] width 144 height 50
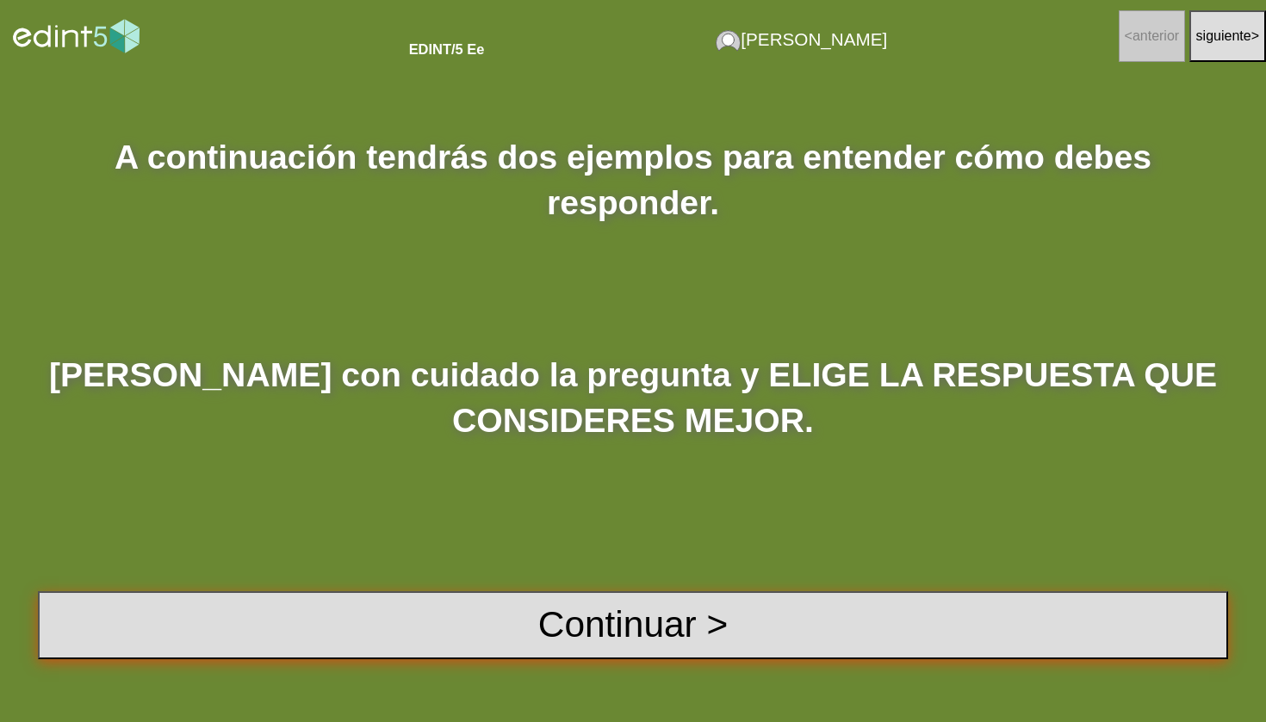
click at [682, 621] on button "Continuar >" at bounding box center [633, 624] width 1190 height 67
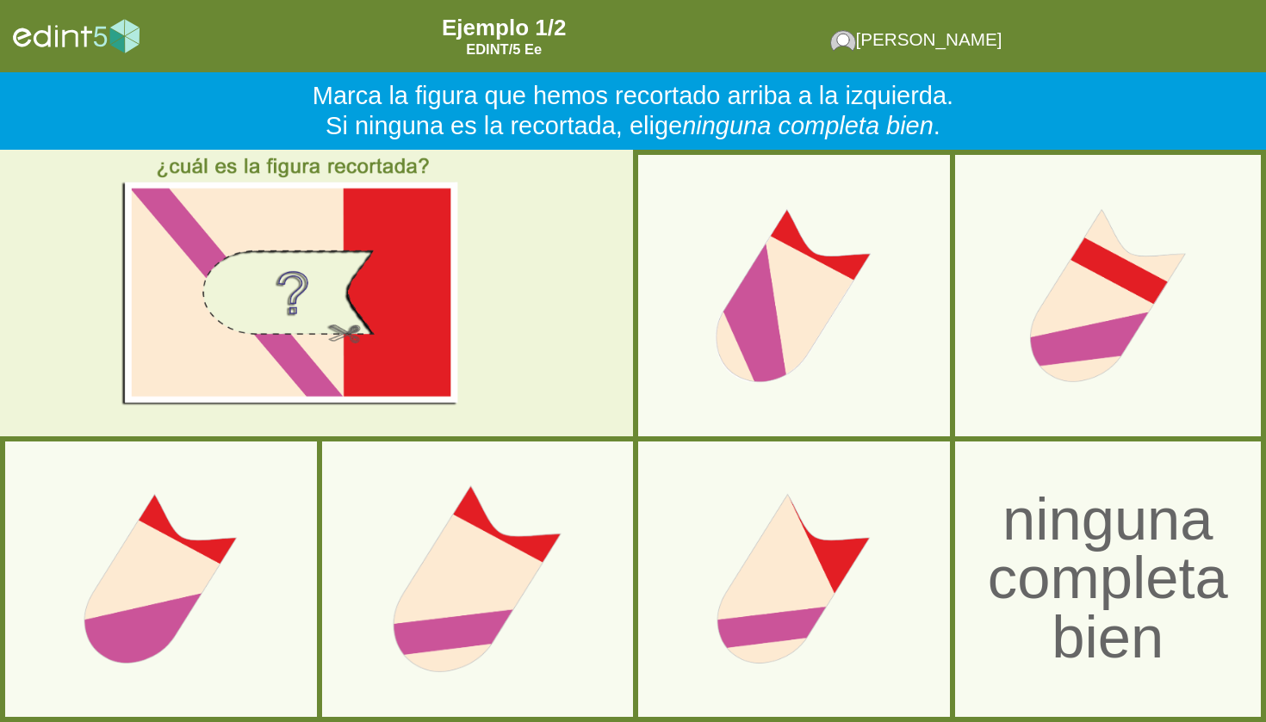
click at [517, 584] on div at bounding box center [477, 579] width 304 height 304
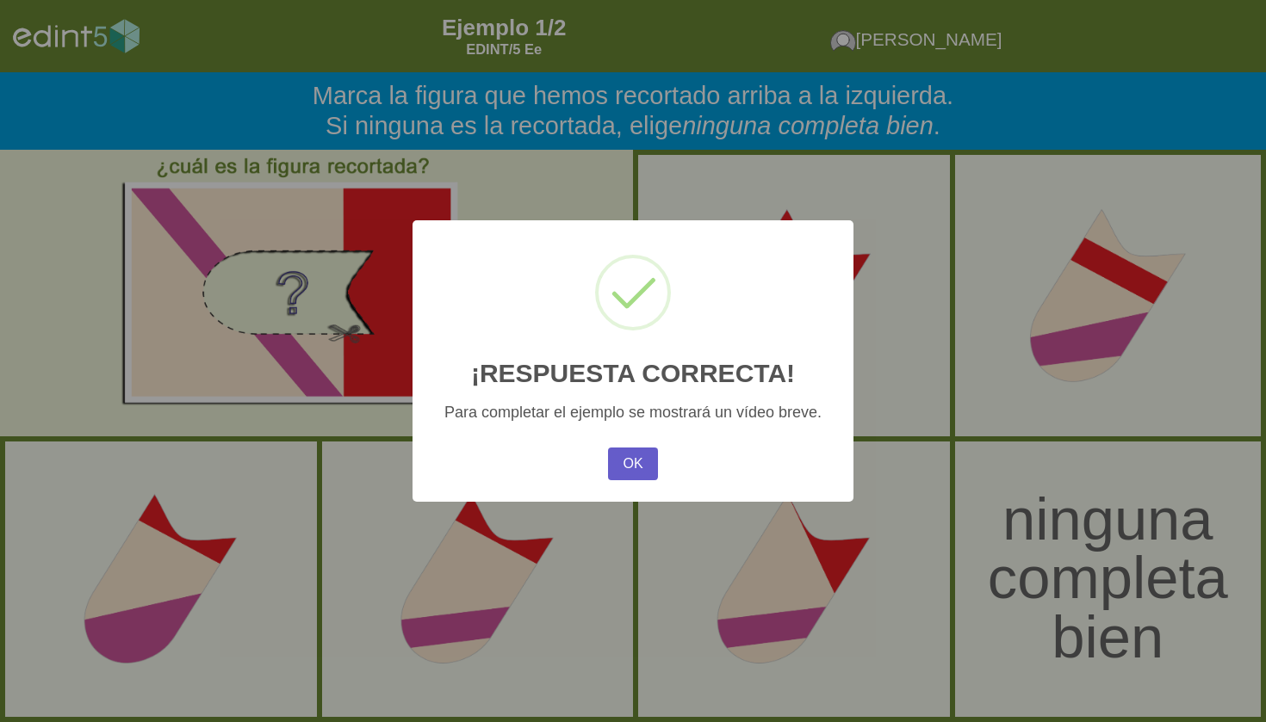
click at [634, 450] on button "OK" at bounding box center [633, 464] width 50 height 33
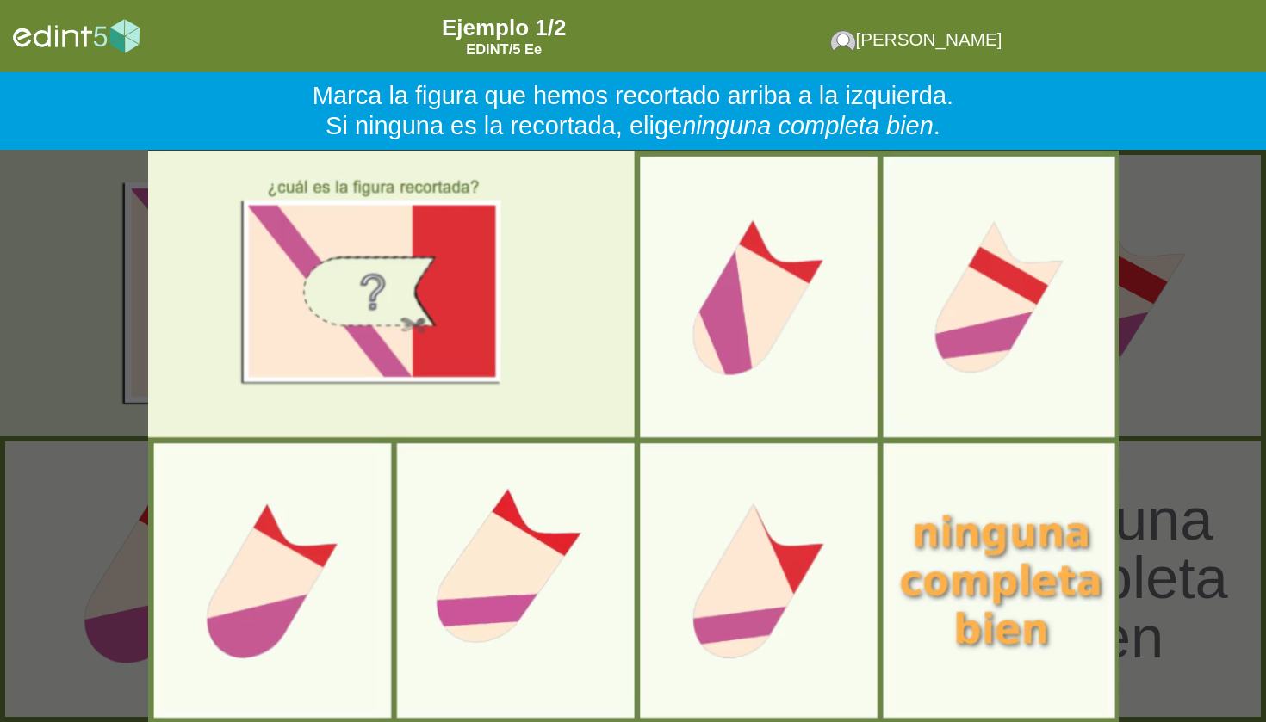
click at [542, 539] on video "*Este navegador NO soporta vídeo HTML5*" at bounding box center [633, 436] width 1266 height 573
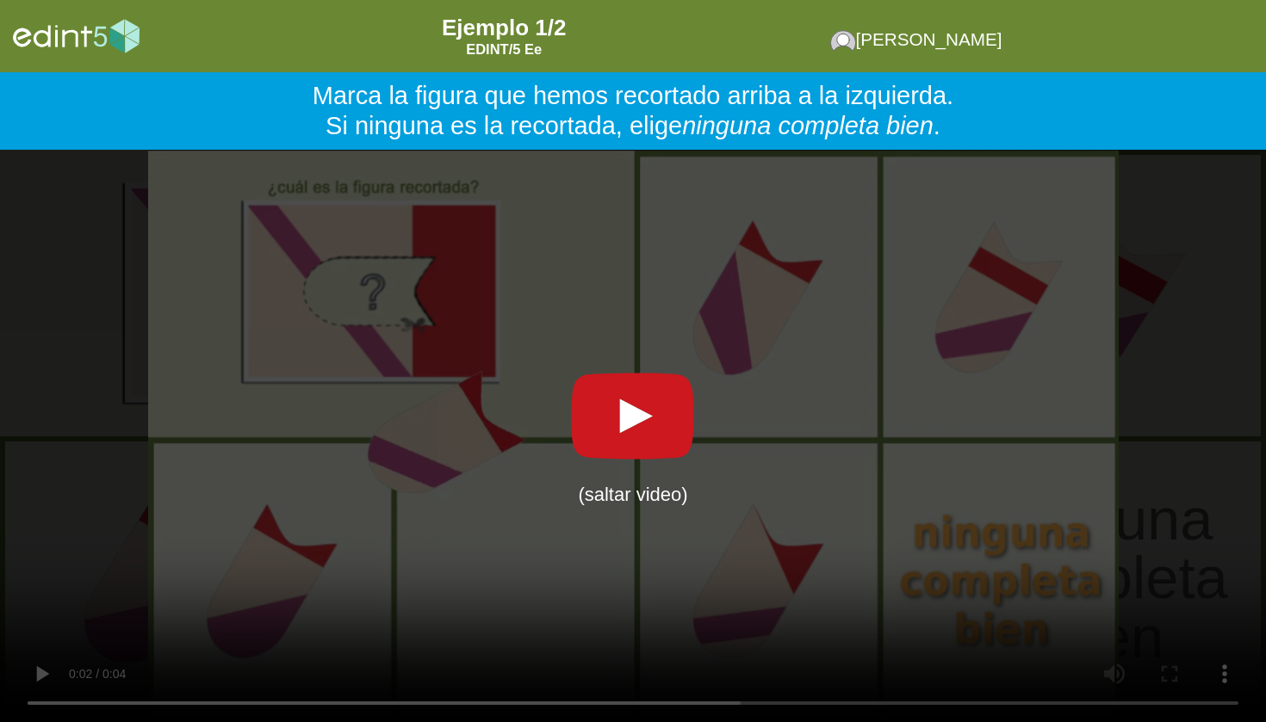
click at [803, 424] on div "cargando video... ([MEDICAL_DATA] video)" at bounding box center [633, 436] width 1266 height 573
click at [1034, 357] on div "cargando video... ([MEDICAL_DATA] video)" at bounding box center [633, 436] width 1266 height 573
click at [272, 570] on div "cargando video... ([MEDICAL_DATA] video)" at bounding box center [633, 436] width 1266 height 573
click at [1112, 311] on div "cargando video... ([MEDICAL_DATA] video)" at bounding box center [633, 436] width 1266 height 573
click at [721, 413] on div "cargando video... ([MEDICAL_DATA] video)" at bounding box center [633, 436] width 1266 height 573
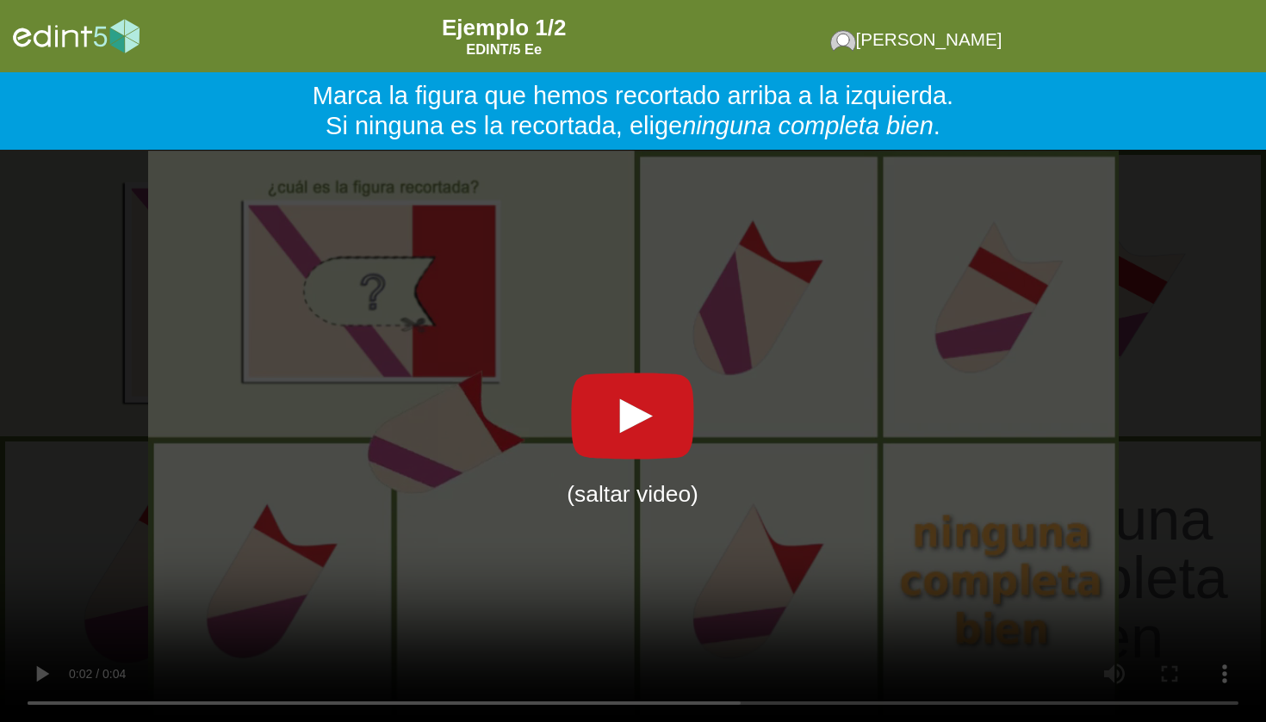
click at [619, 486] on span "(saltar video)" at bounding box center [633, 495] width 132 height 26
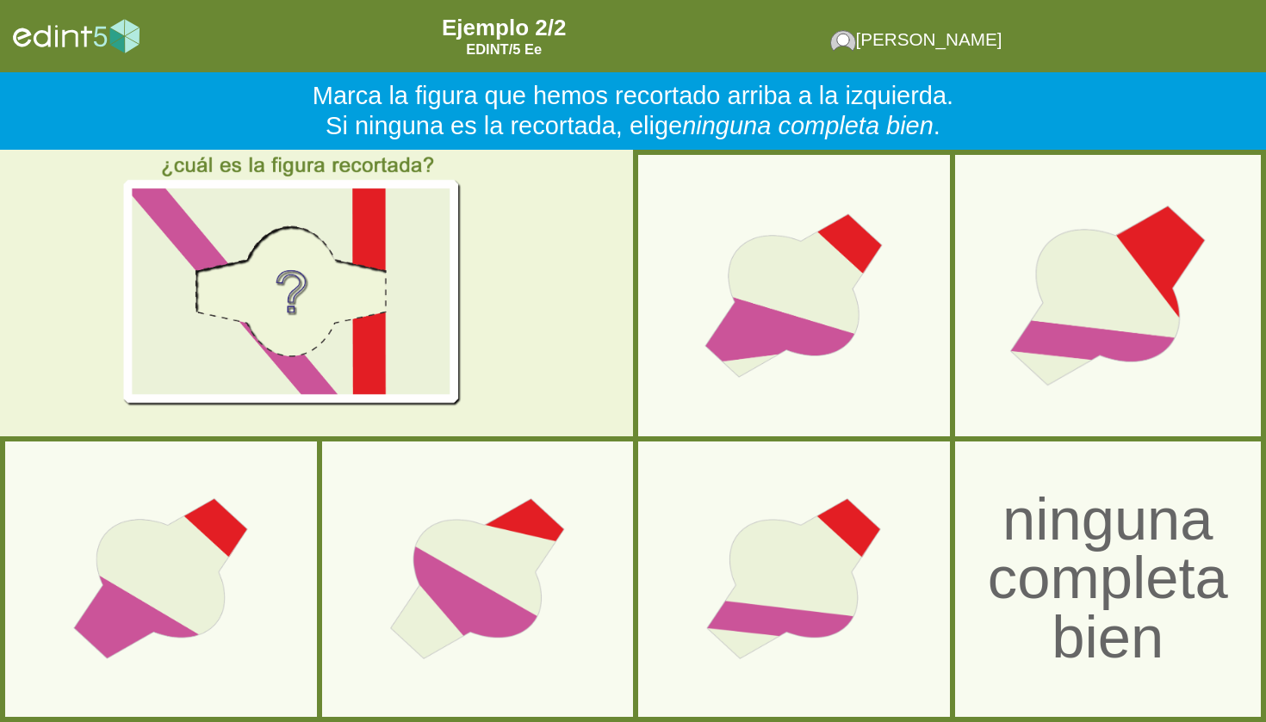
click at [1112, 328] on div at bounding box center [1107, 295] width 310 height 310
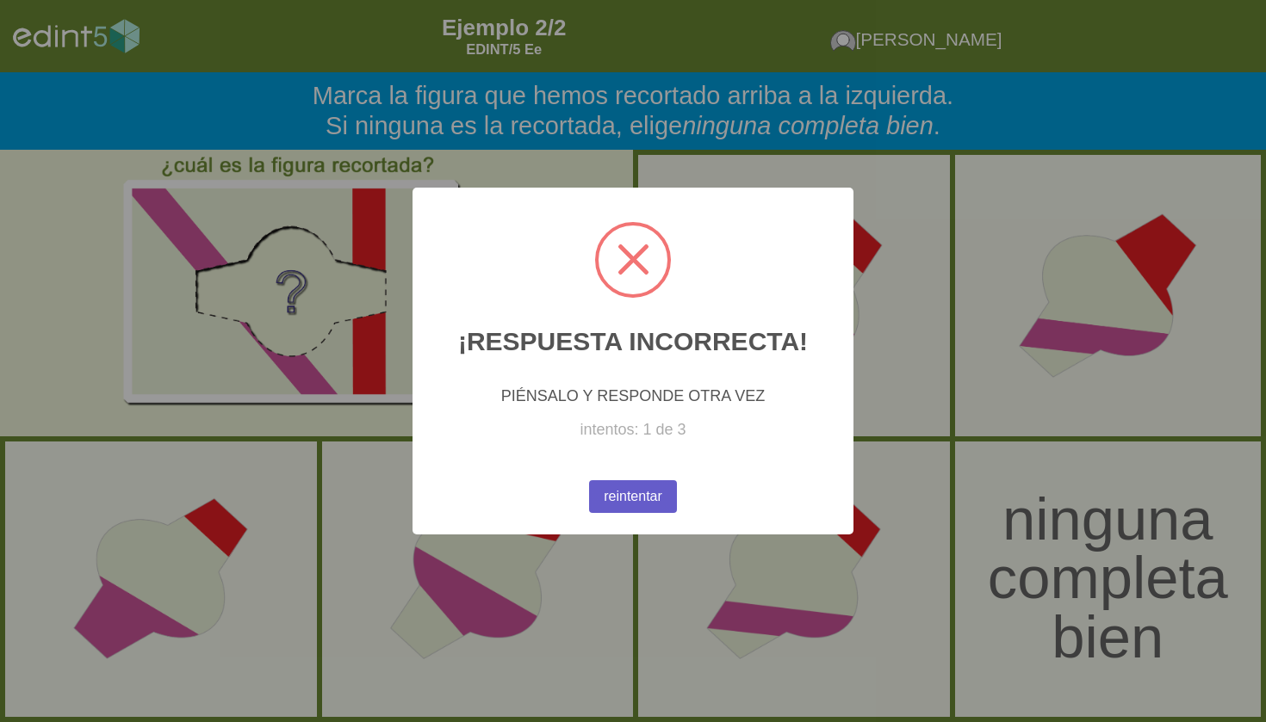
click at [653, 494] on button "reintentar" at bounding box center [633, 496] width 89 height 33
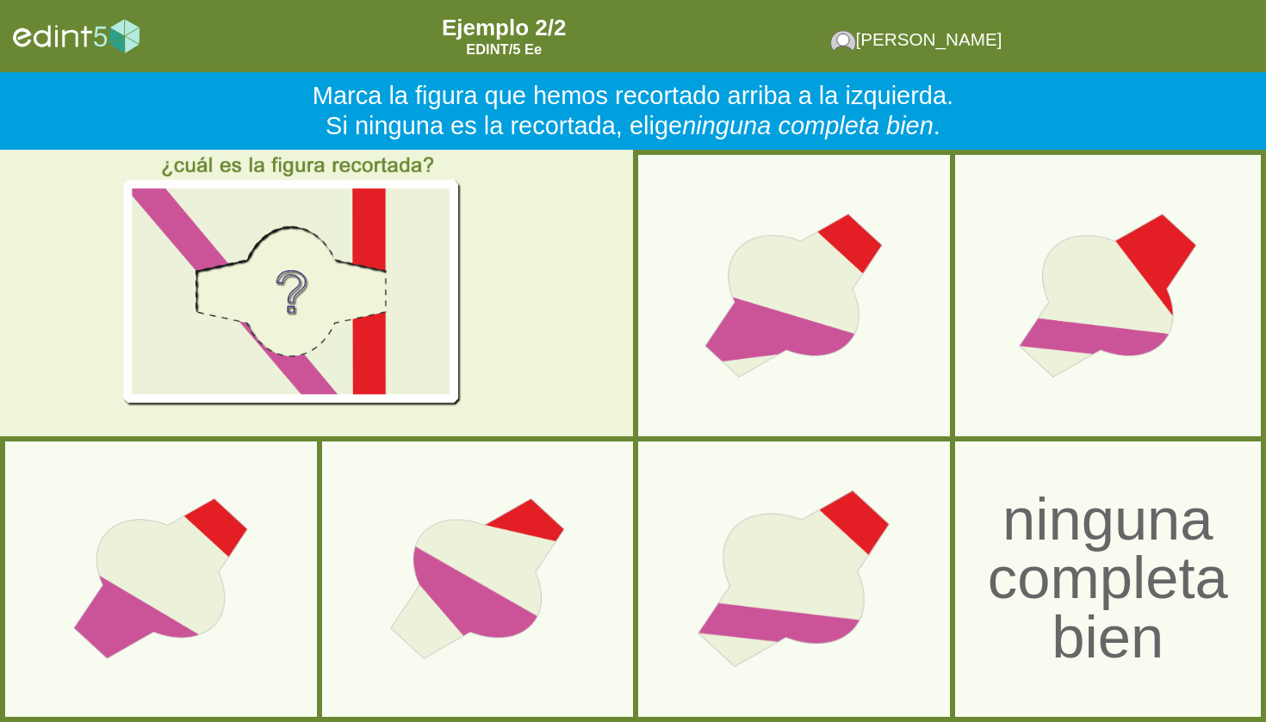
click at [710, 554] on div at bounding box center [793, 579] width 304 height 304
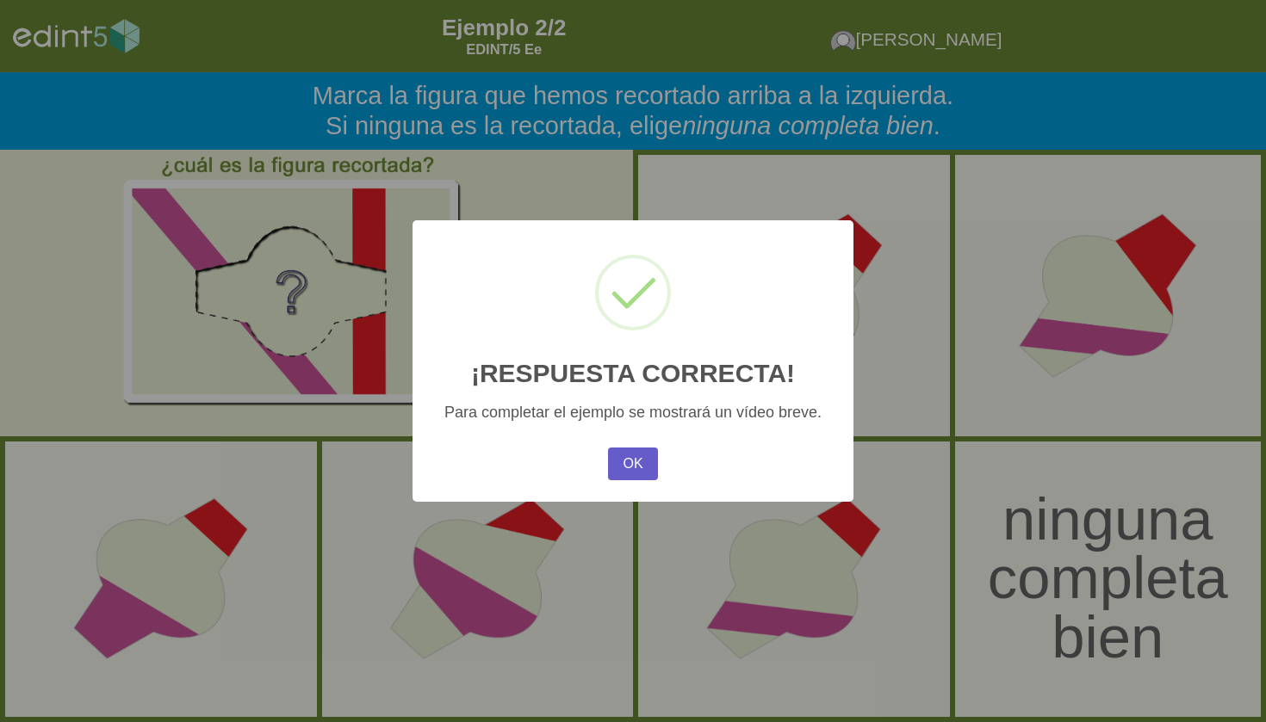
click at [641, 479] on button "OK" at bounding box center [633, 464] width 50 height 33
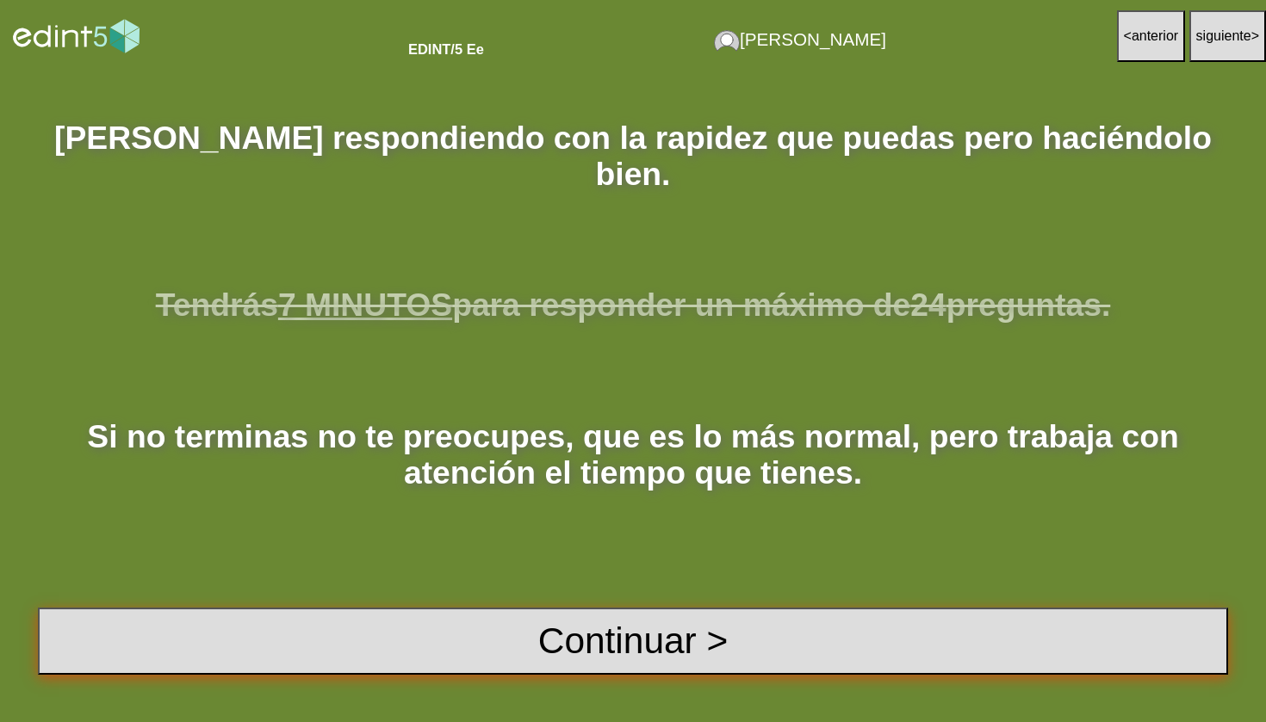
click at [683, 633] on button "Continuar >" at bounding box center [633, 641] width 1190 height 67
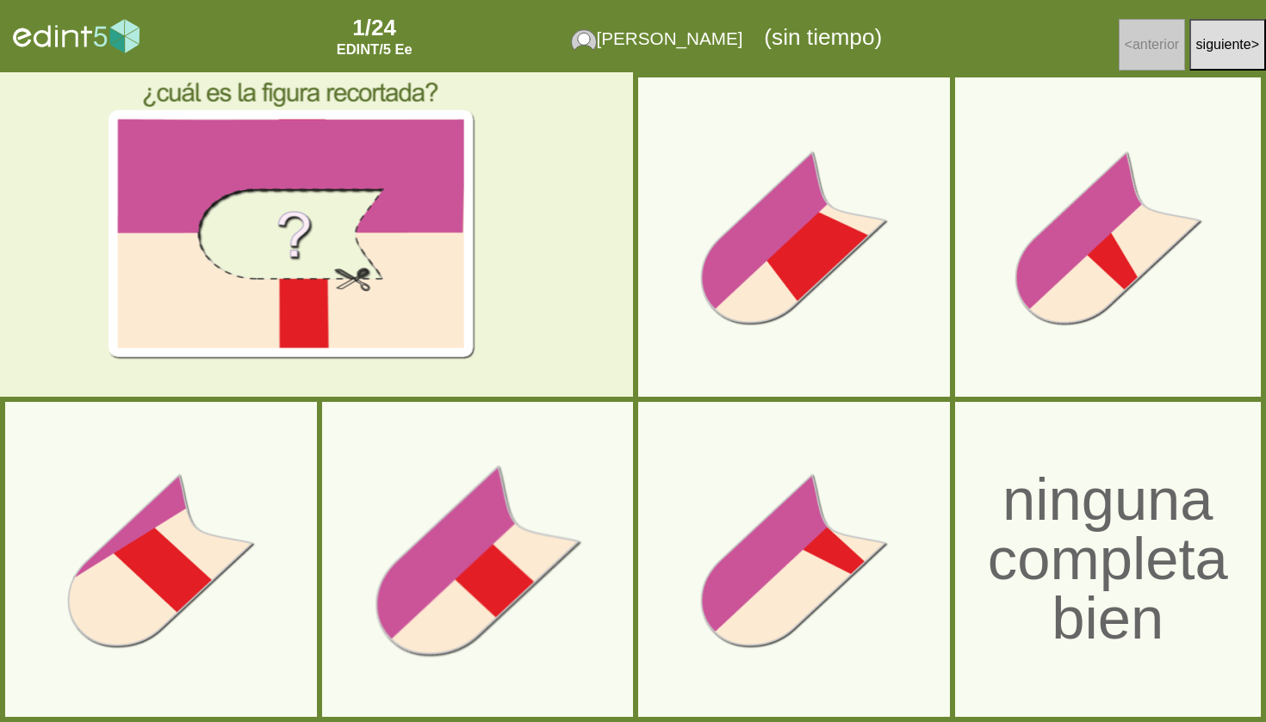
click at [428, 569] on div at bounding box center [477, 560] width 334 height 334
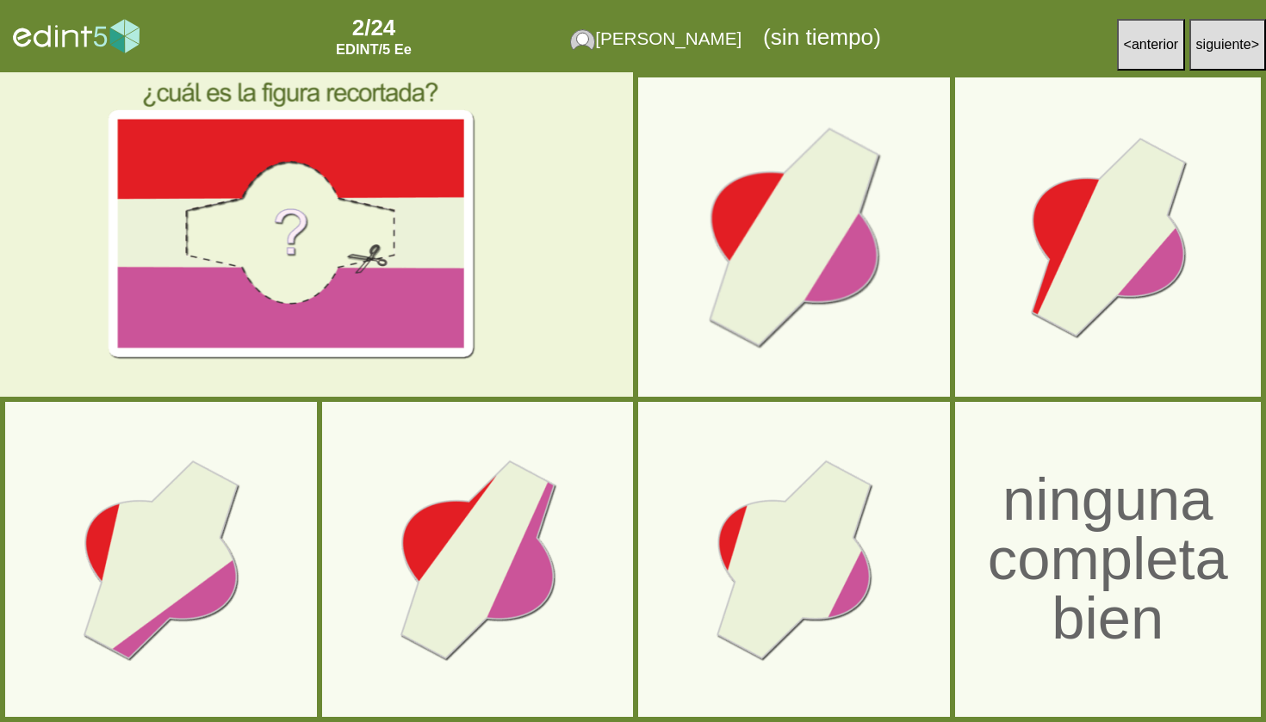
click at [822, 188] on div at bounding box center [794, 238] width 334 height 334
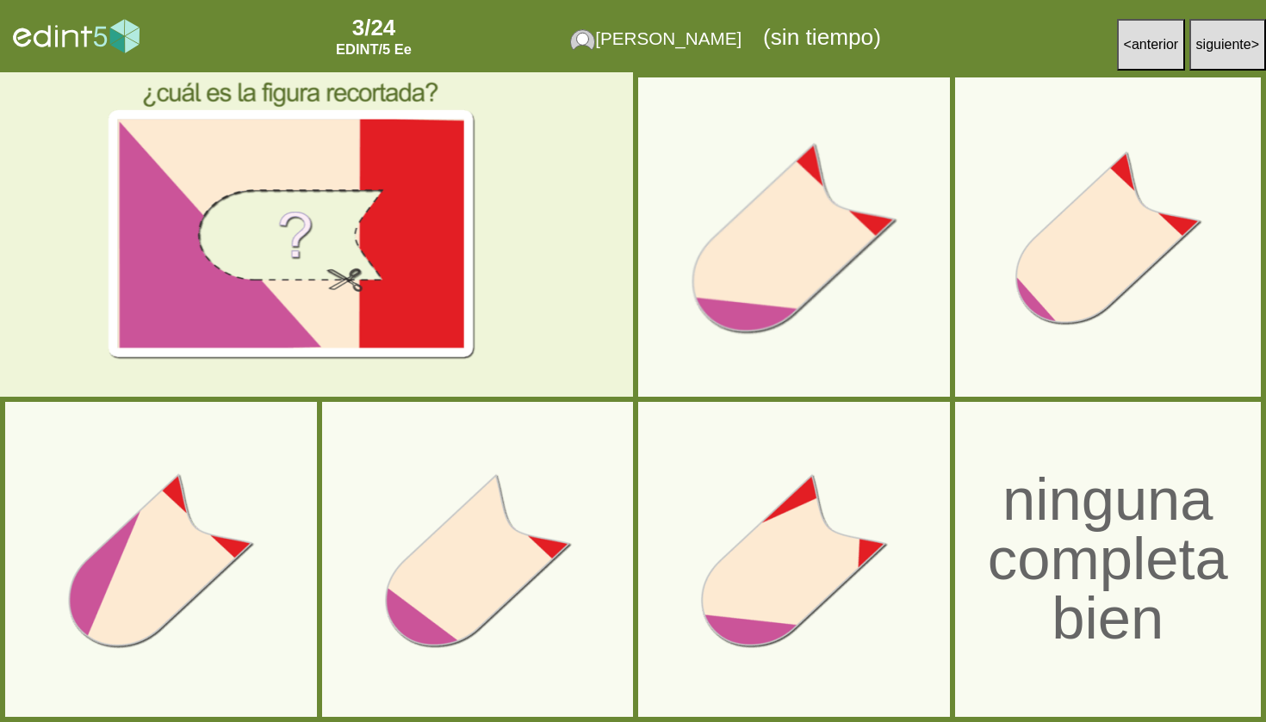
click at [822, 252] on div at bounding box center [794, 238] width 334 height 334
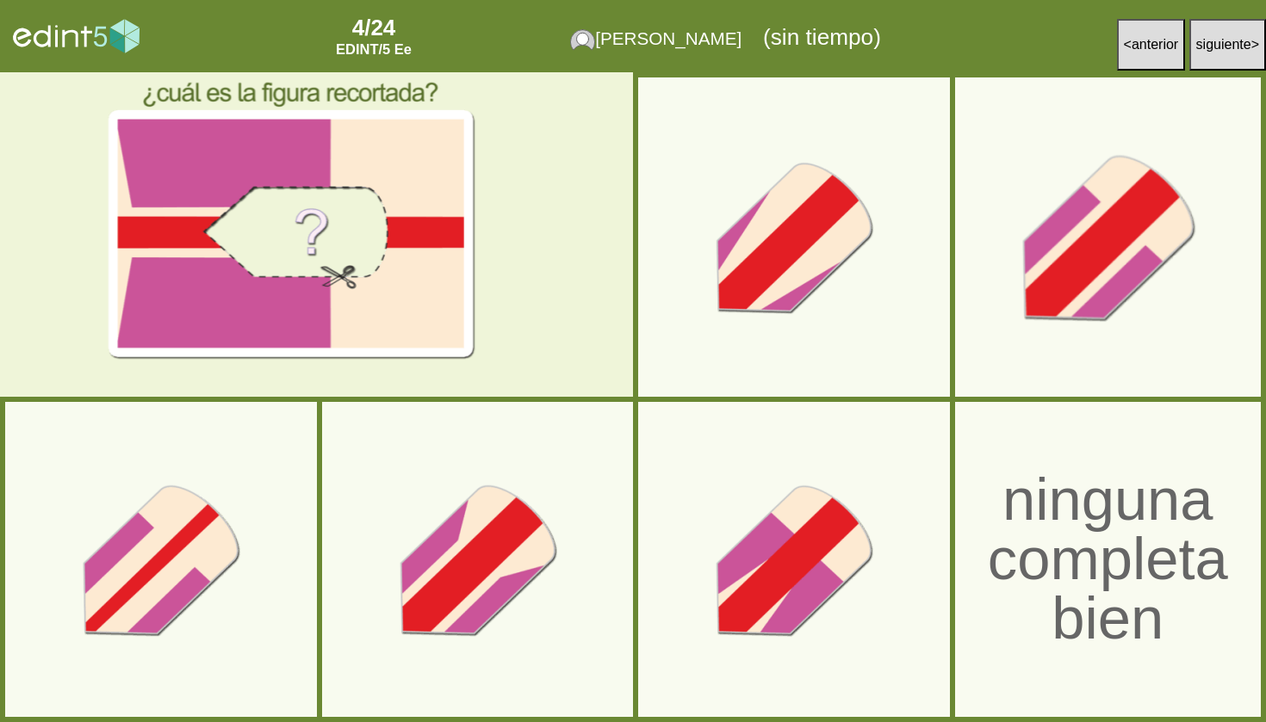
click at [1105, 238] on div at bounding box center [1107, 238] width 334 height 334
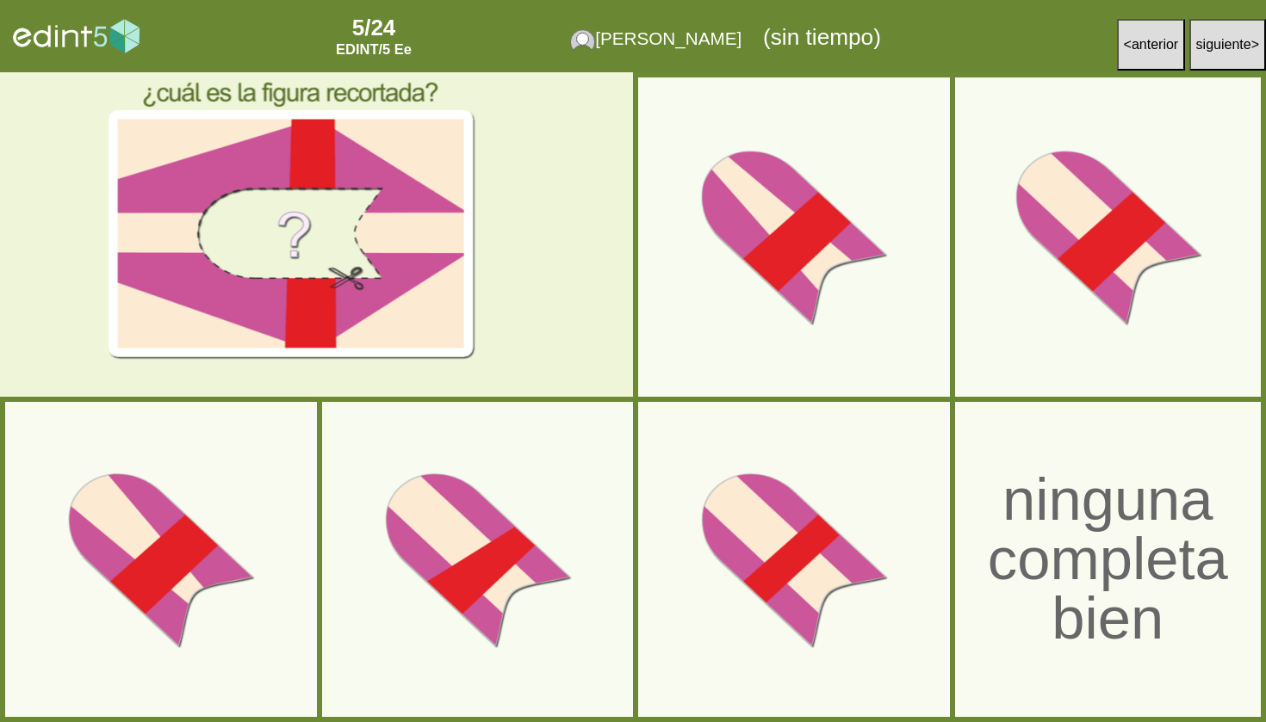
click at [1146, 63] on button "< anterior" at bounding box center [1151, 45] width 69 height 52
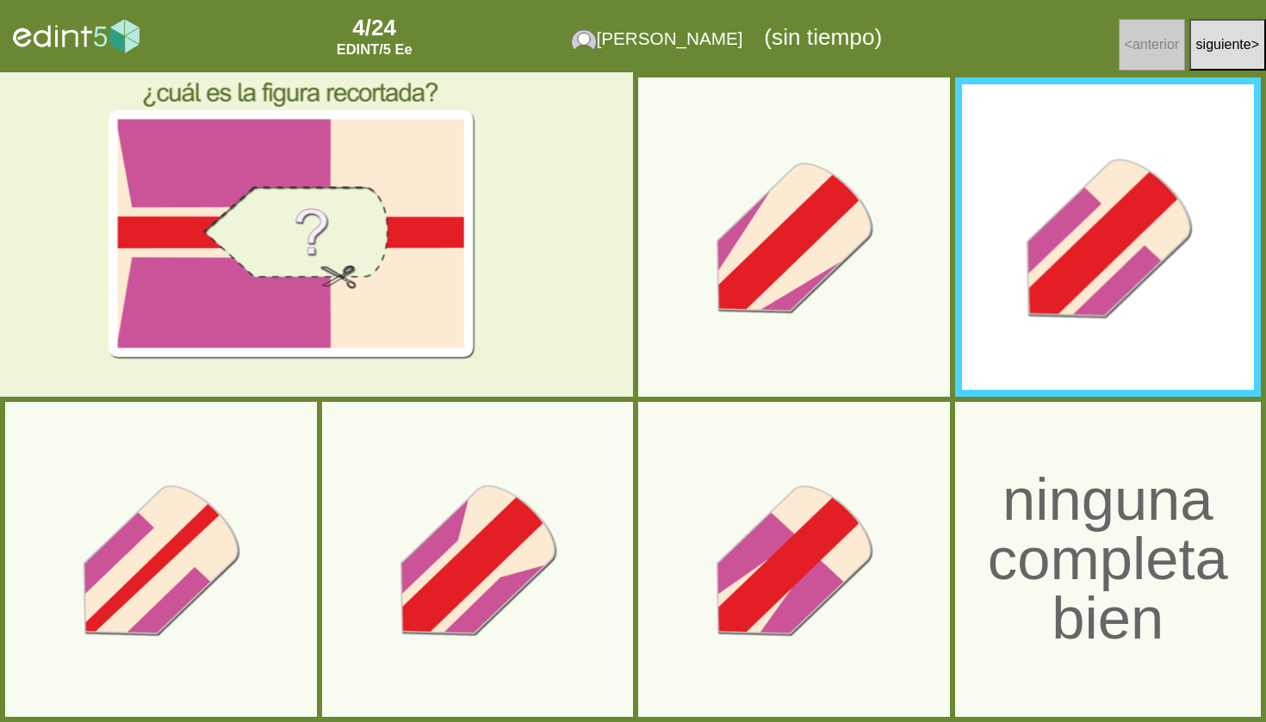
click at [1134, 270] on div at bounding box center [1107, 237] width 321 height 321
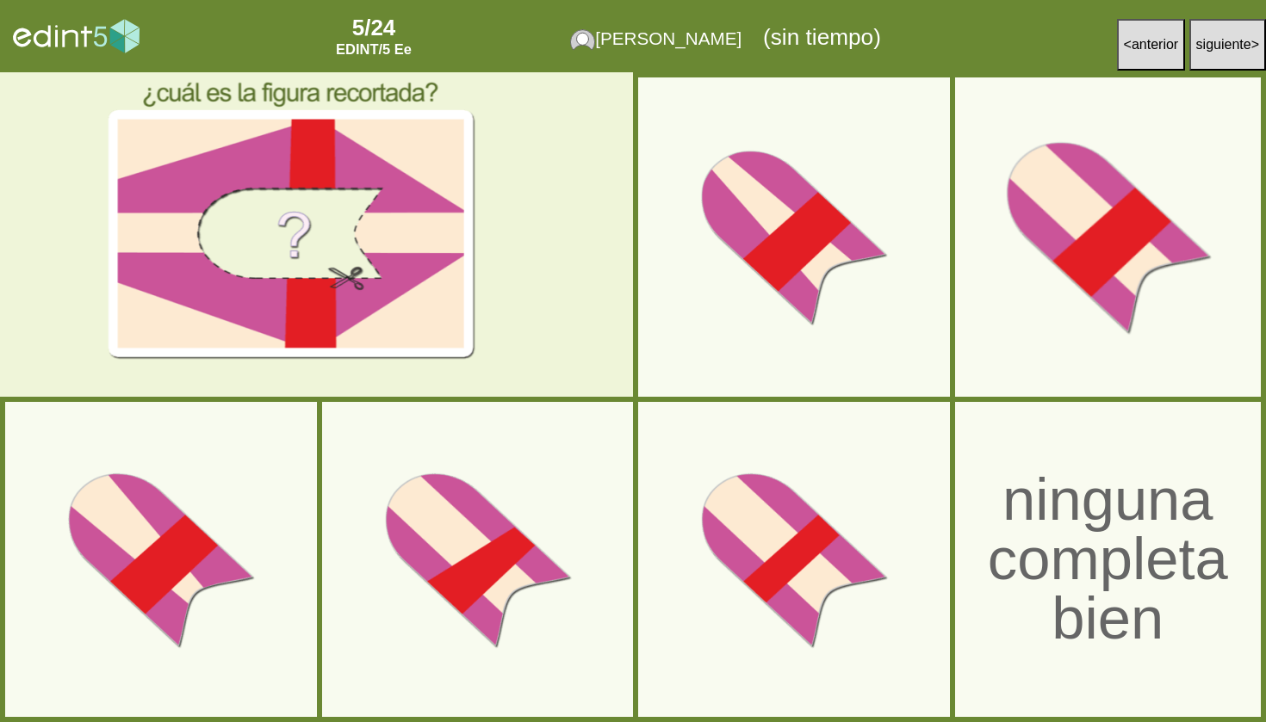
click at [1104, 263] on div at bounding box center [1107, 238] width 334 height 334
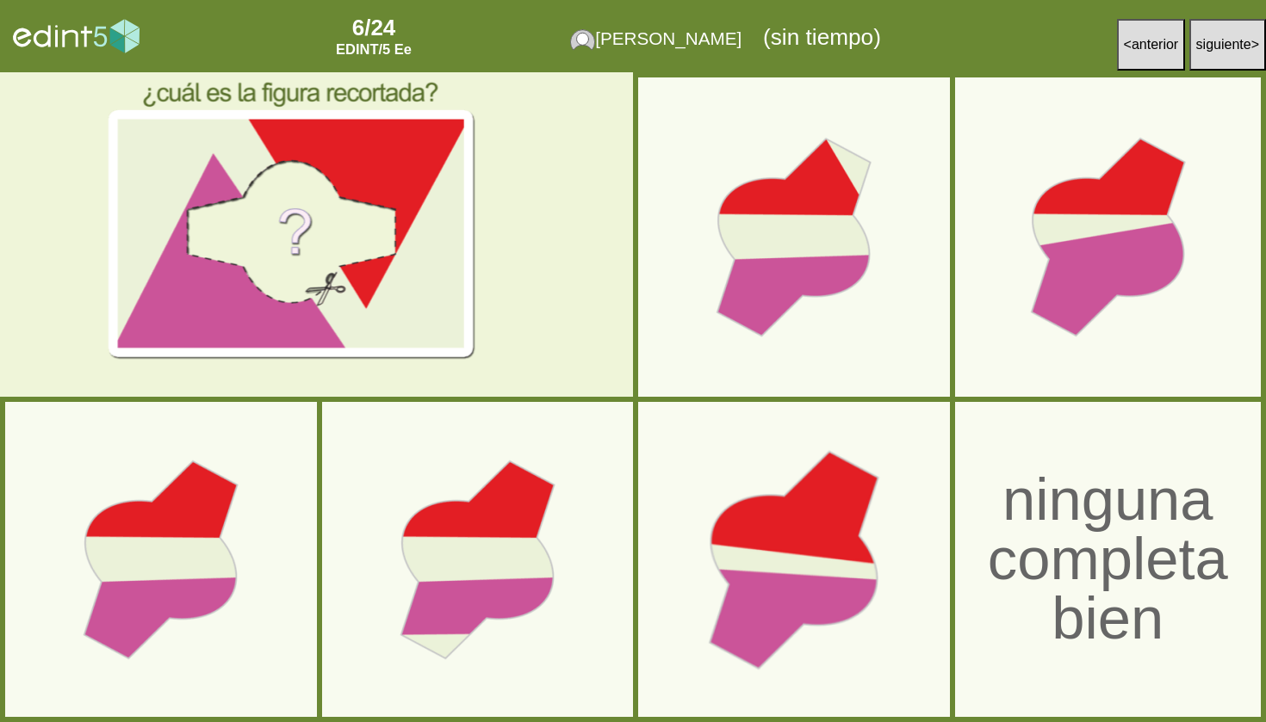
click at [862, 560] on div at bounding box center [794, 560] width 334 height 334
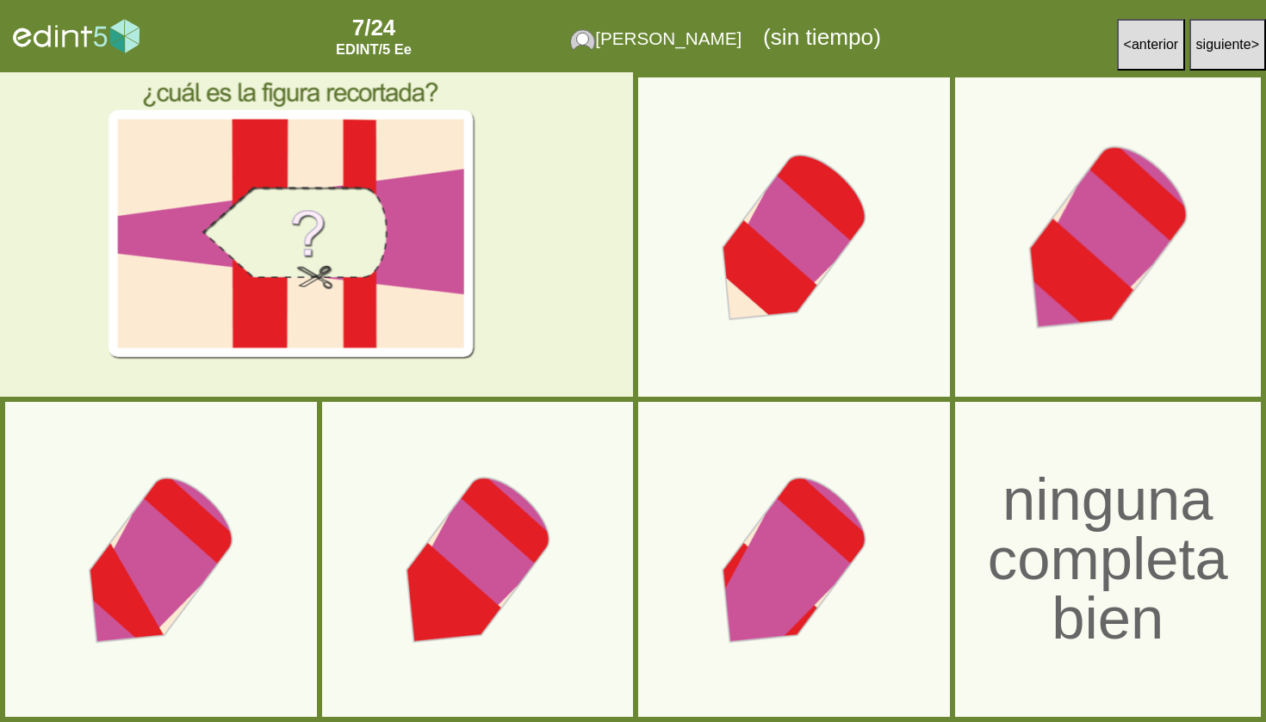
click at [1124, 273] on div at bounding box center [1107, 238] width 334 height 334
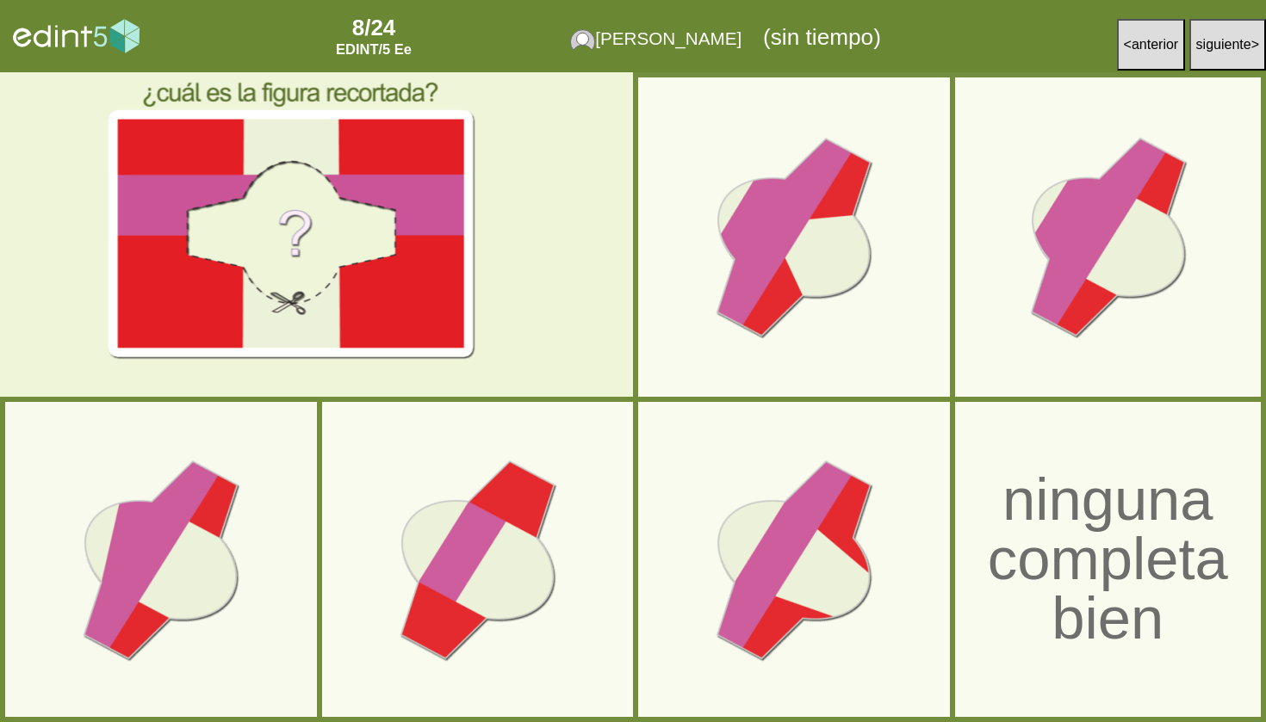
click at [1149, 47] on span "anterior" at bounding box center [1154, 44] width 46 height 15
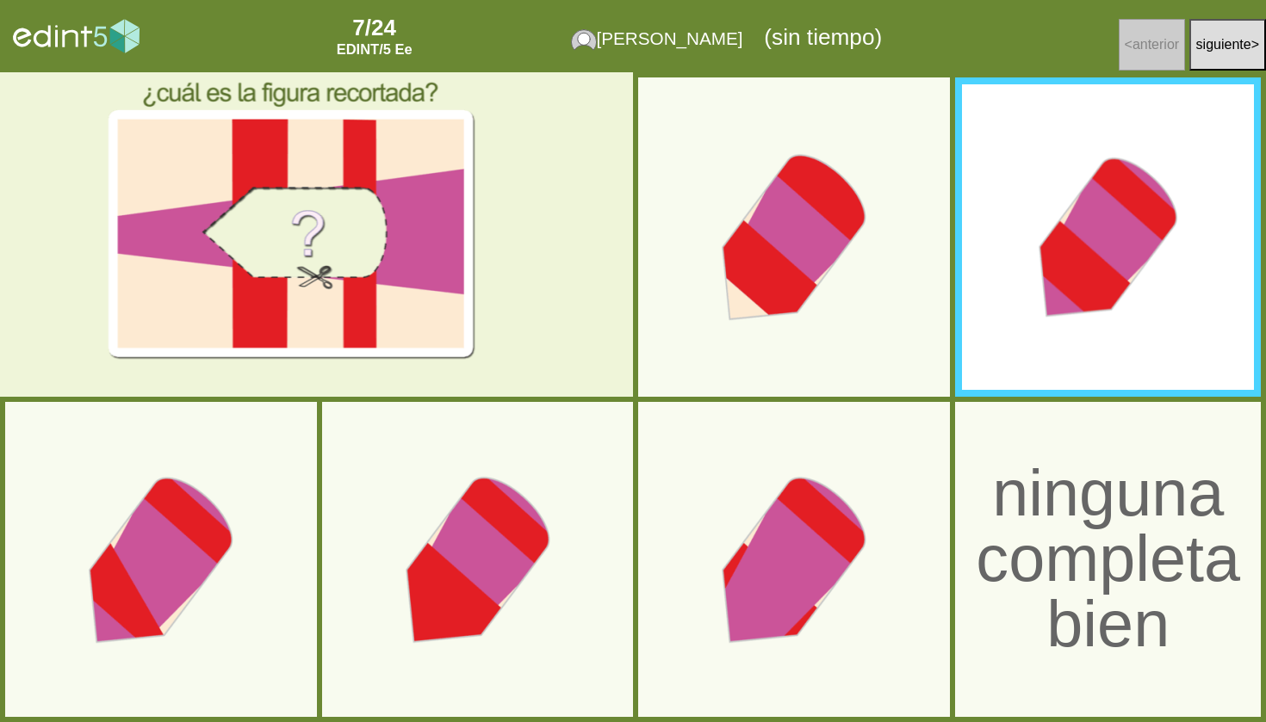
click at [1149, 491] on div "ninguna completa bien" at bounding box center [1107, 559] width 337 height 195
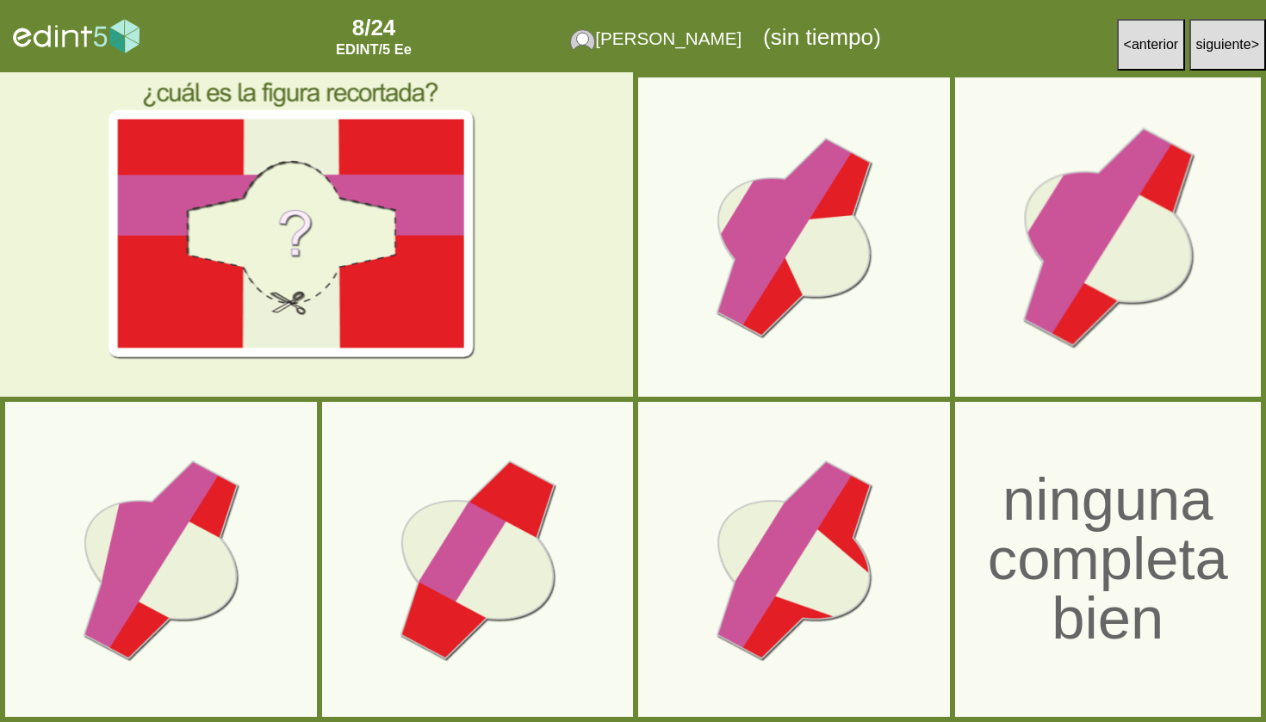
click at [1130, 232] on div at bounding box center [1107, 238] width 334 height 334
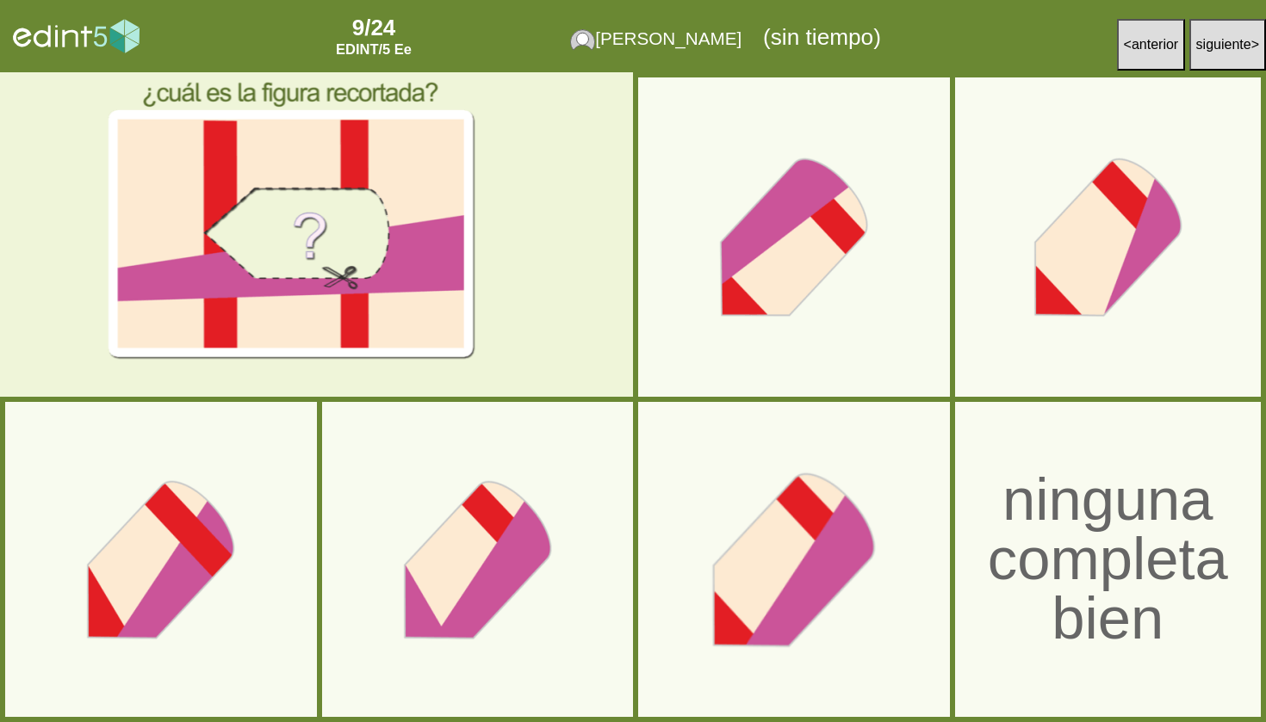
click at [774, 551] on div at bounding box center [794, 560] width 334 height 334
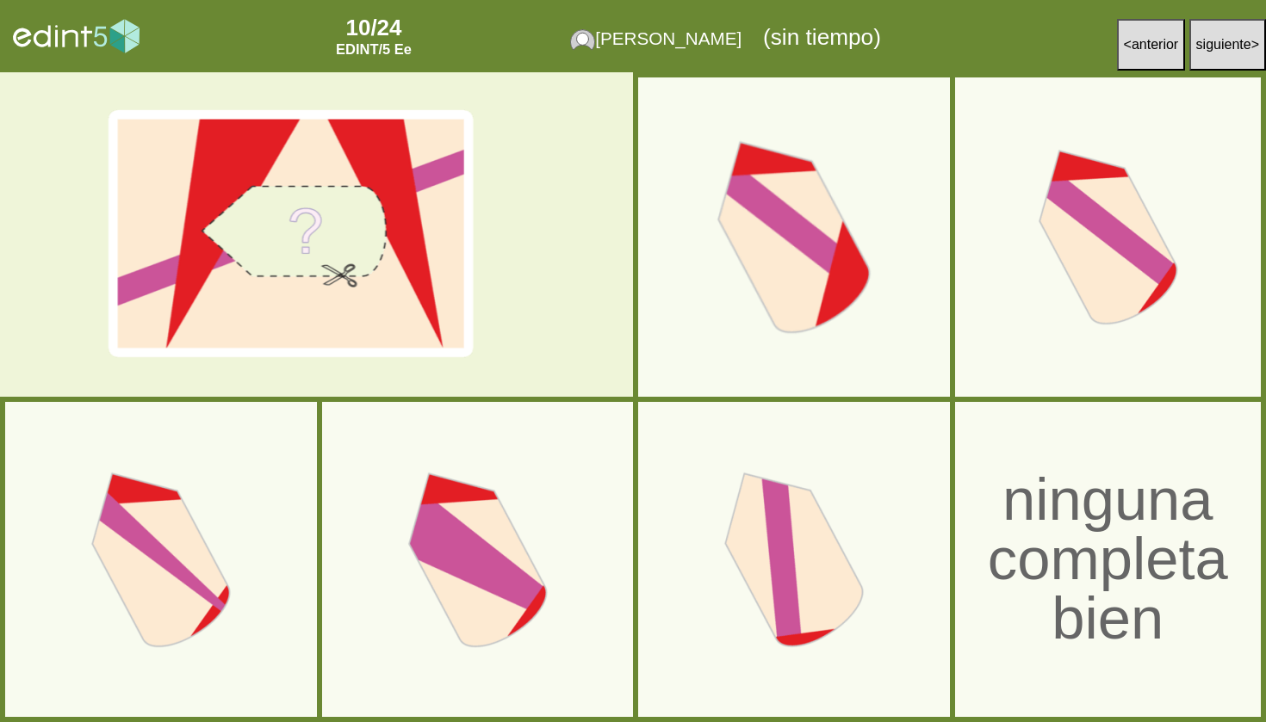
click at [833, 283] on div at bounding box center [794, 238] width 334 height 334
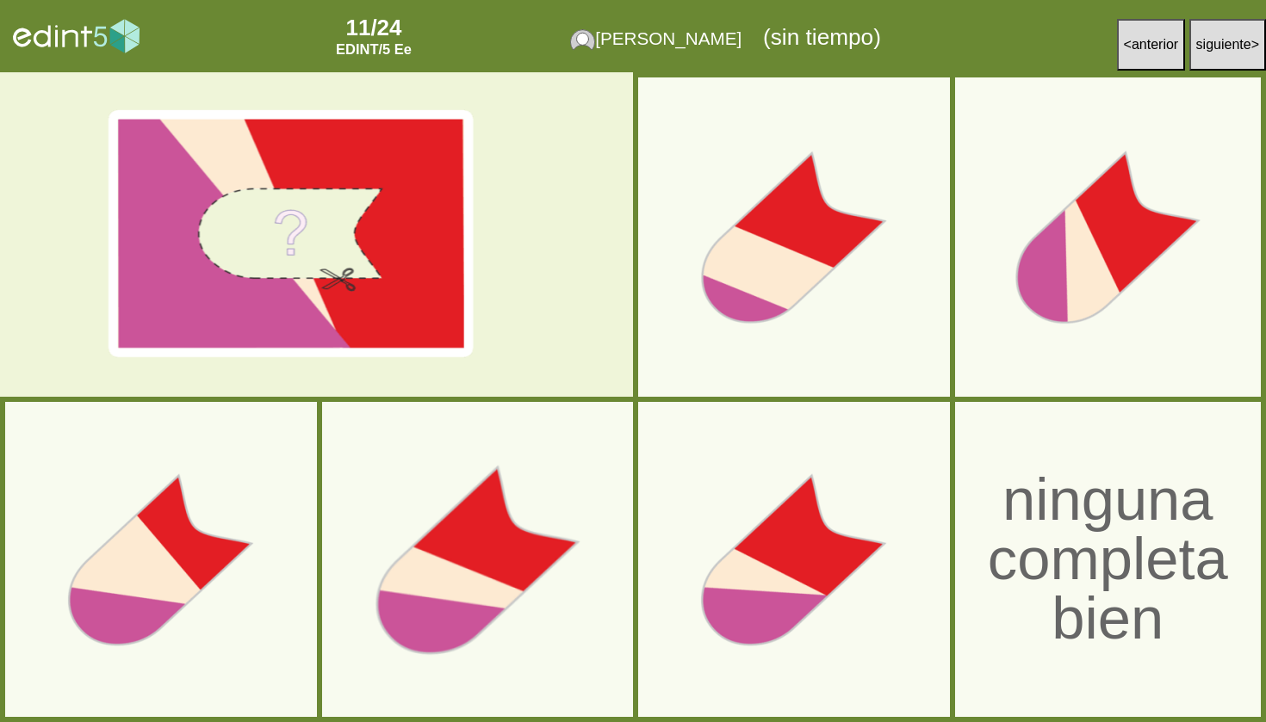
click at [493, 520] on div at bounding box center [477, 560] width 334 height 334
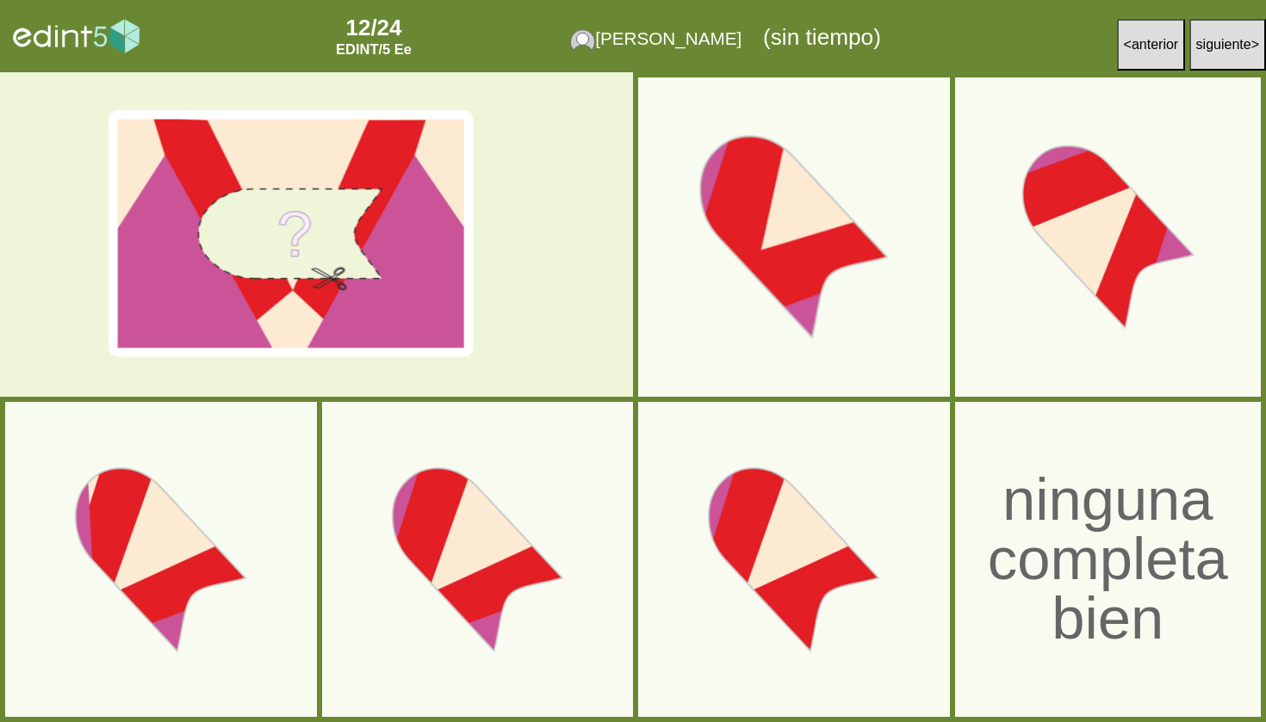
click at [792, 248] on div at bounding box center [794, 238] width 334 height 334
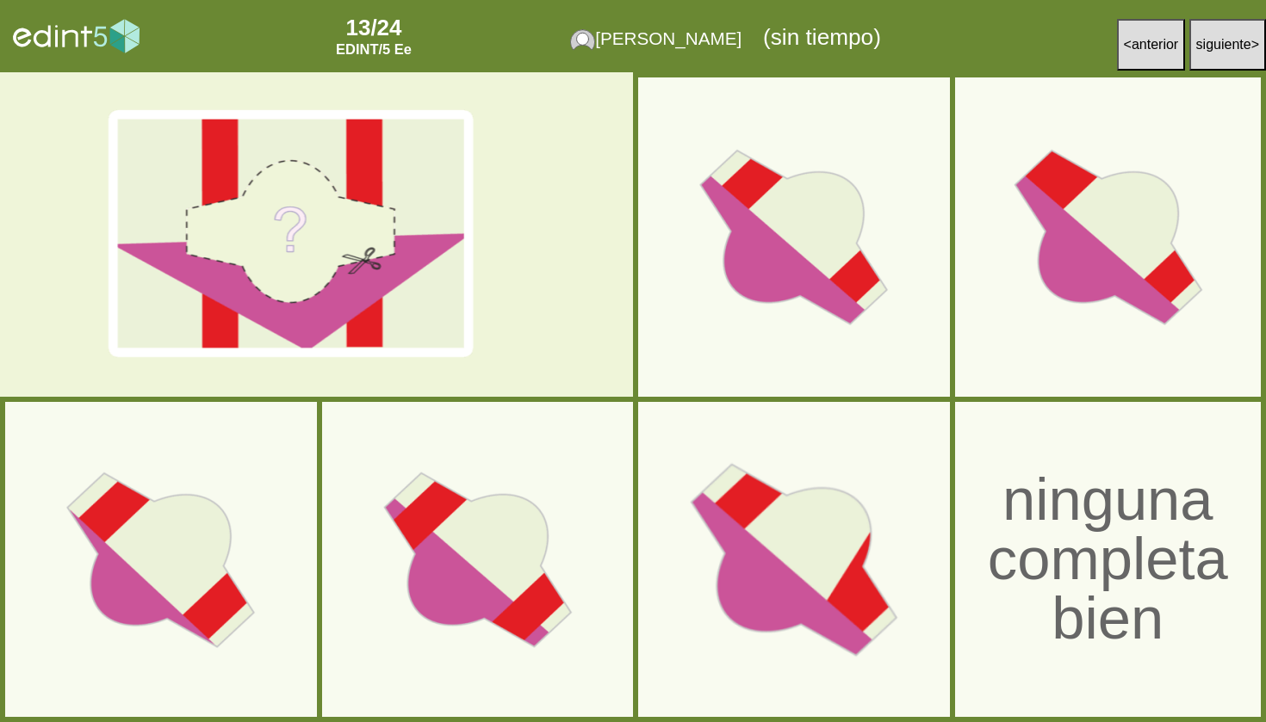
click at [765, 575] on div at bounding box center [794, 560] width 334 height 334
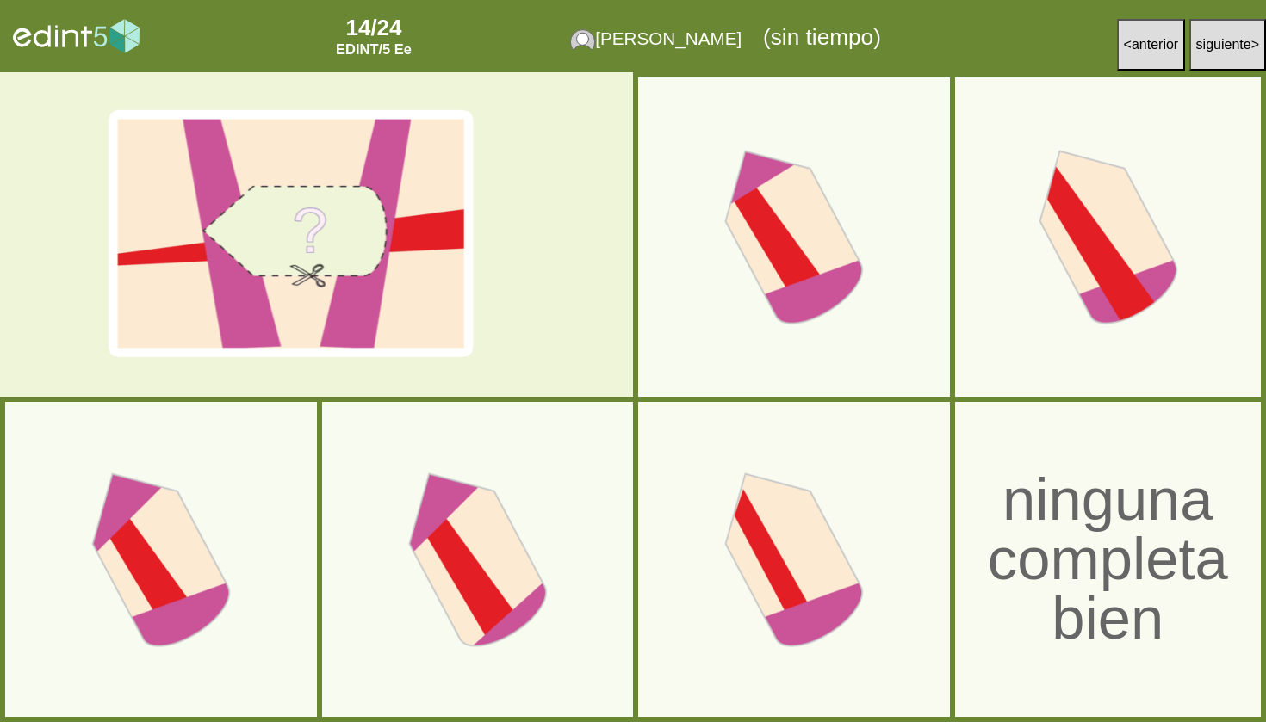
click at [1155, 53] on button "< anterior" at bounding box center [1151, 45] width 69 height 52
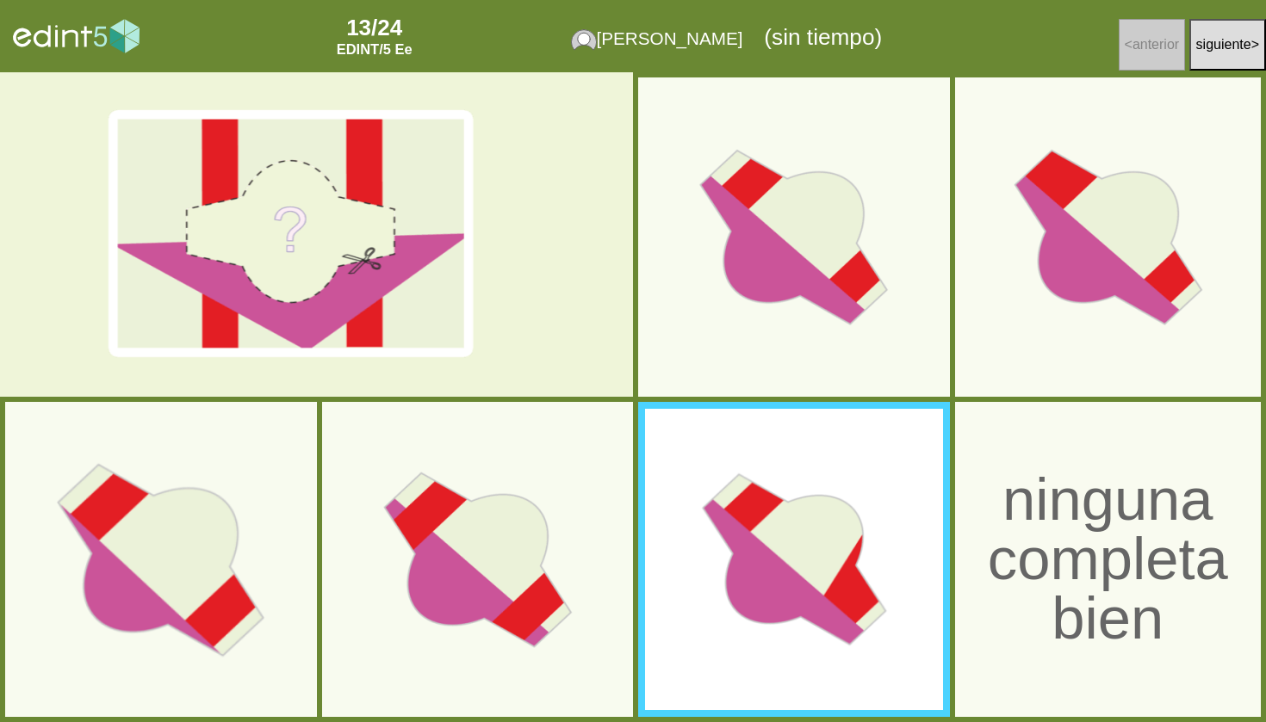
click at [149, 583] on div at bounding box center [161, 560] width 334 height 334
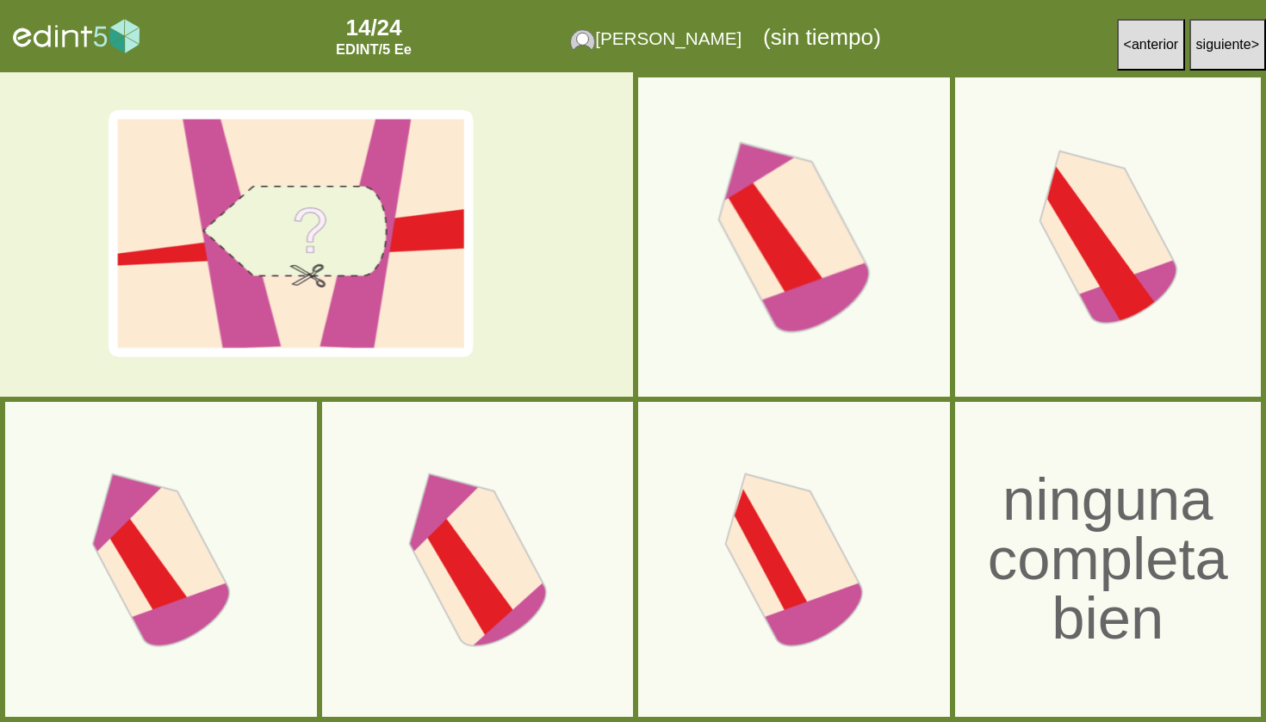
click at [833, 298] on div at bounding box center [794, 238] width 334 height 334
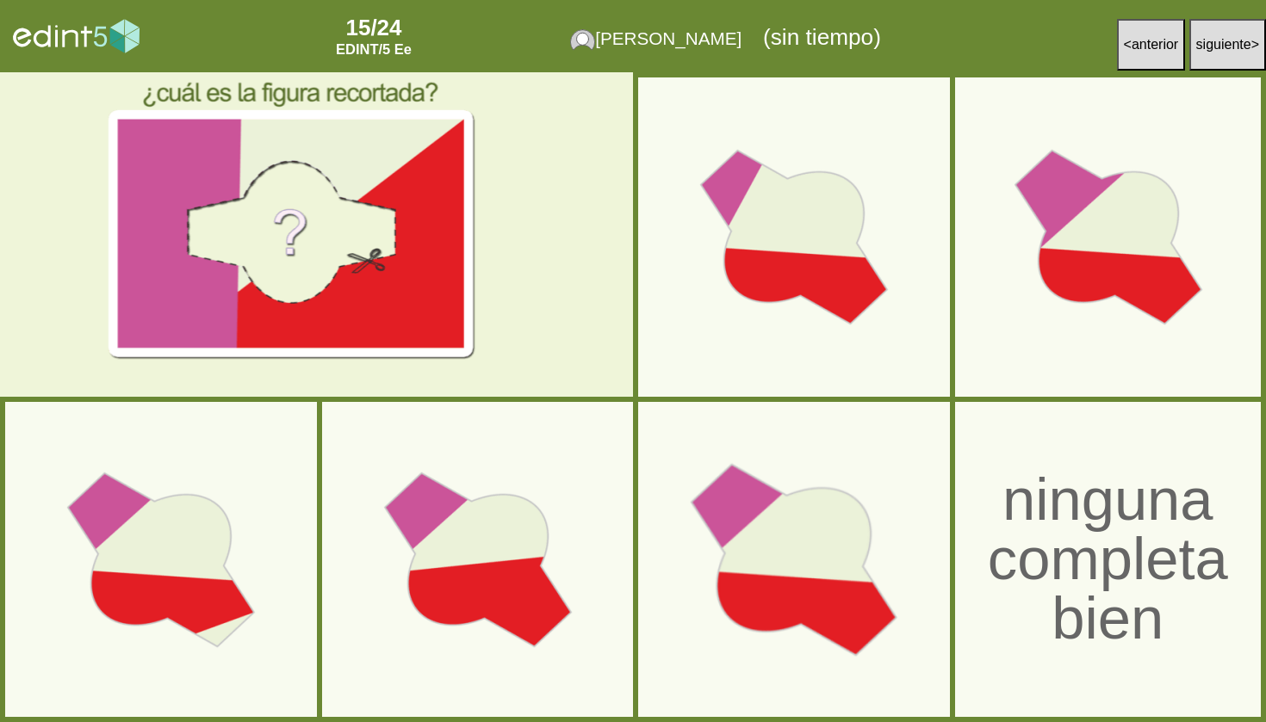
click at [822, 591] on div at bounding box center [794, 560] width 334 height 334
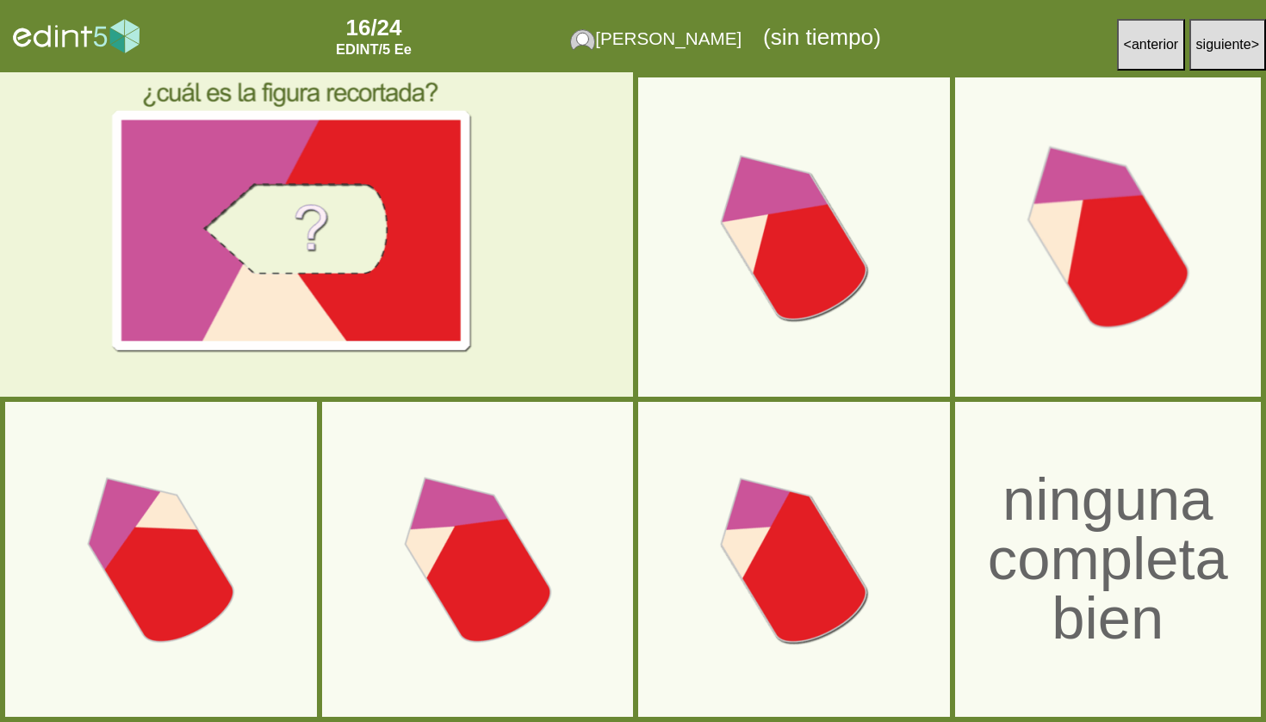
click at [1086, 274] on div at bounding box center [1107, 238] width 334 height 334
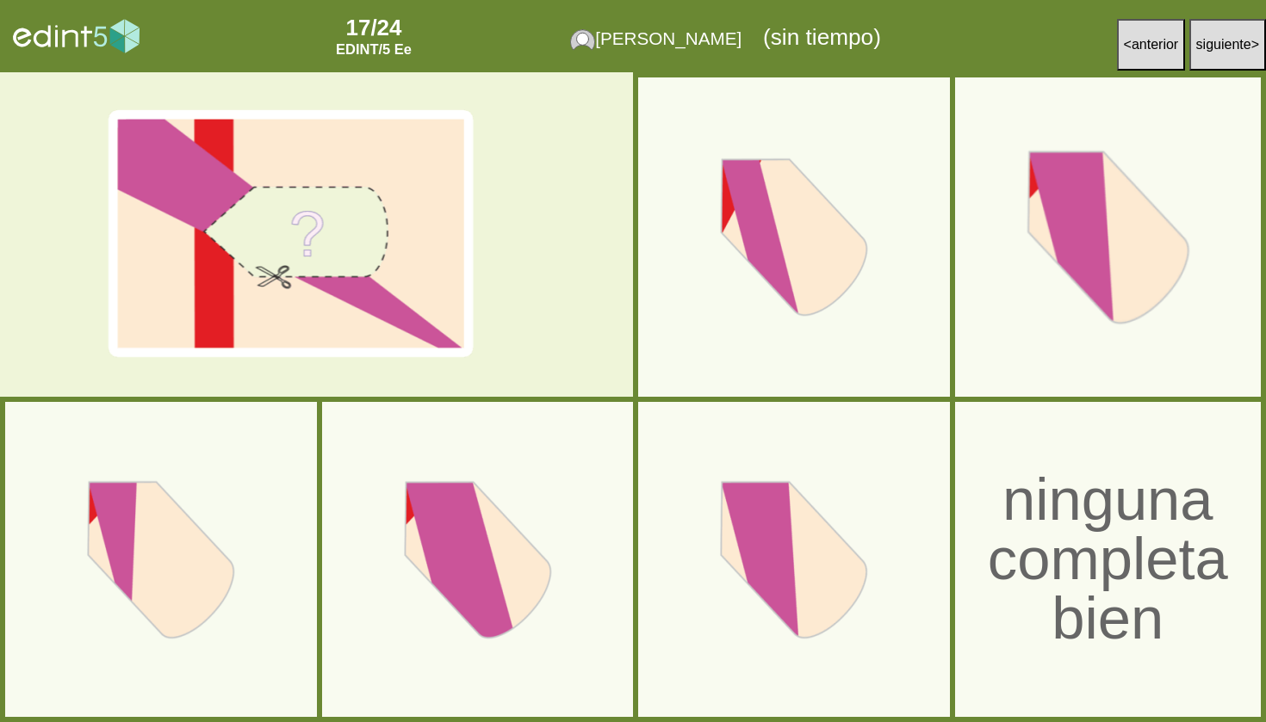
click at [1124, 242] on div at bounding box center [1107, 238] width 334 height 334
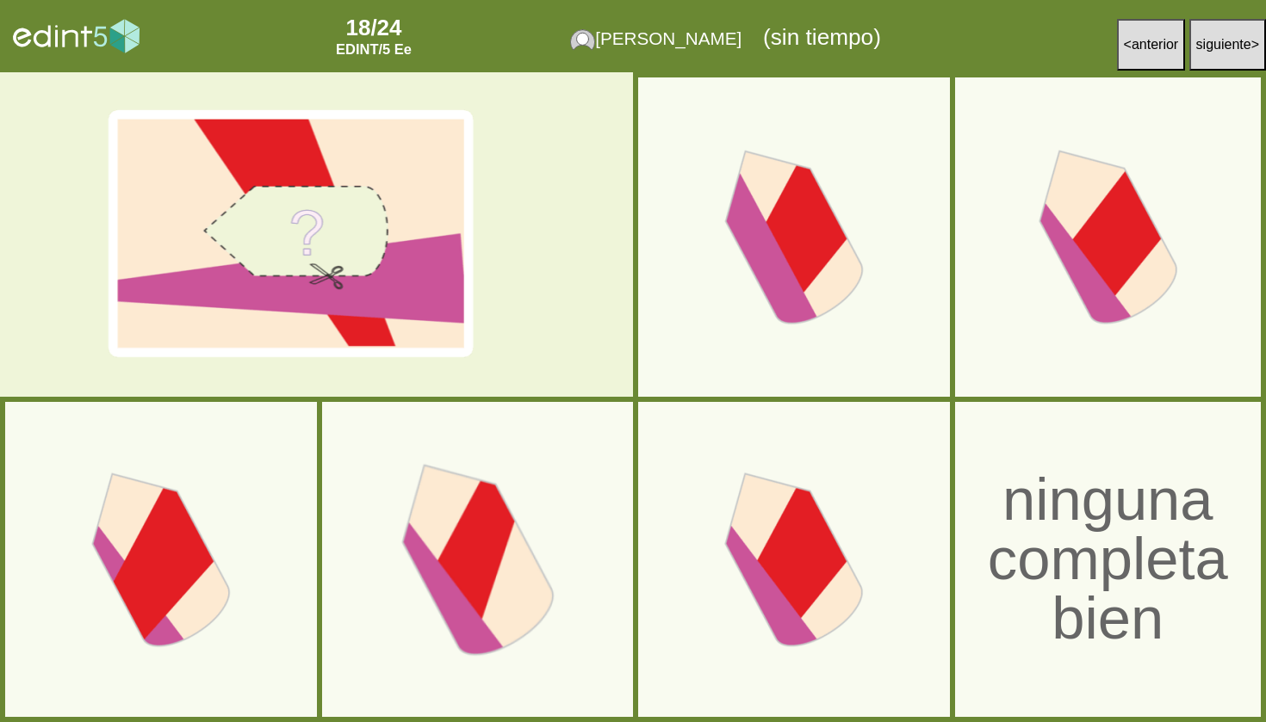
click at [594, 485] on div at bounding box center [477, 560] width 334 height 334
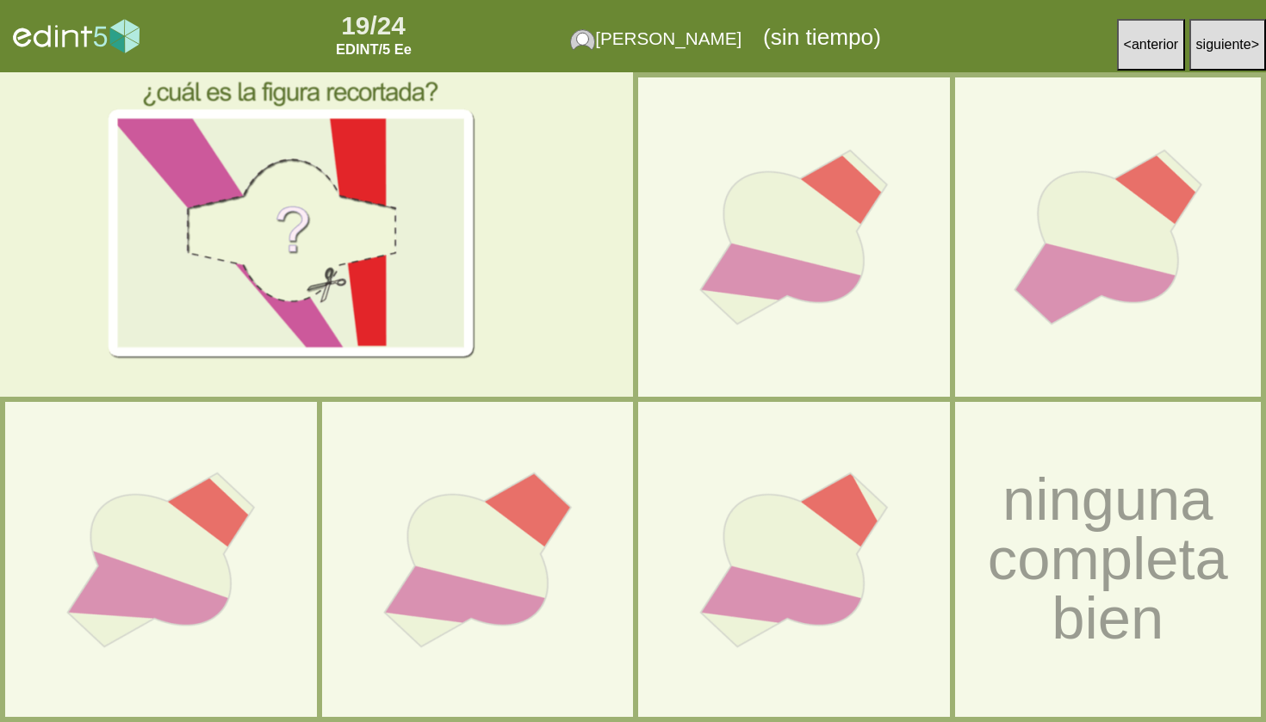
click at [1138, 35] on button "< anterior" at bounding box center [1151, 45] width 69 height 52
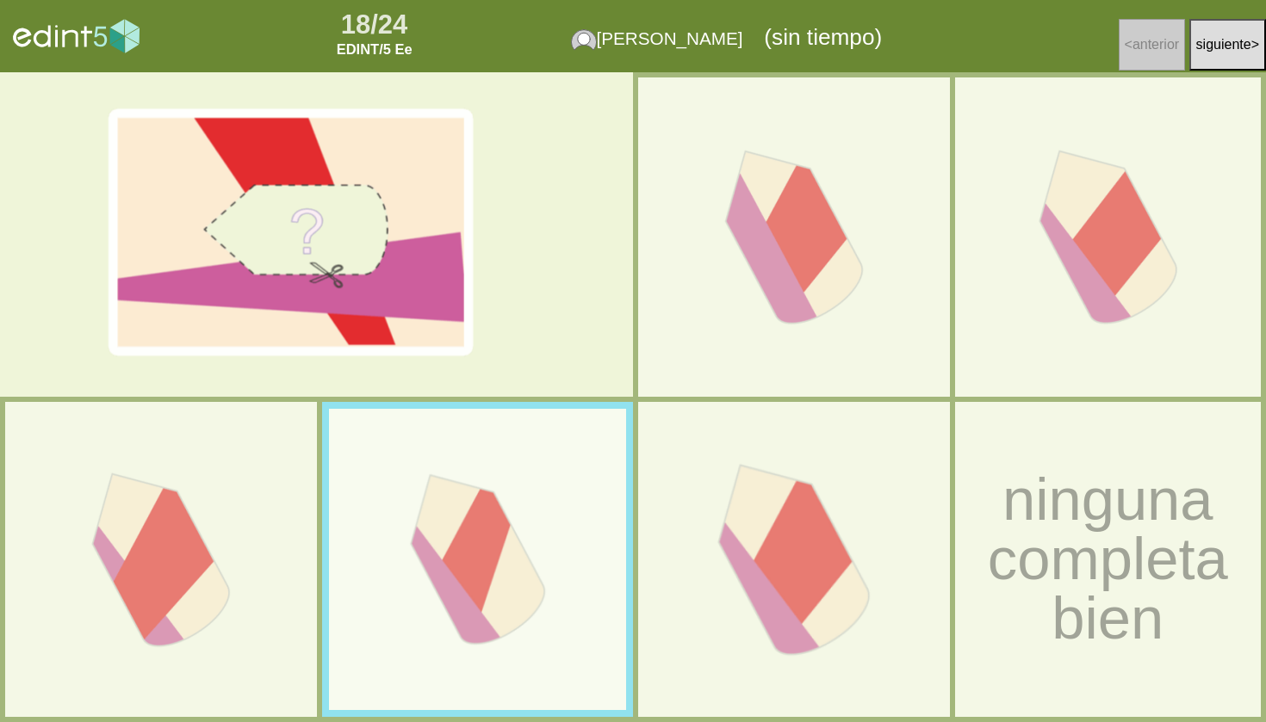
click at [704, 511] on div at bounding box center [794, 560] width 334 height 334
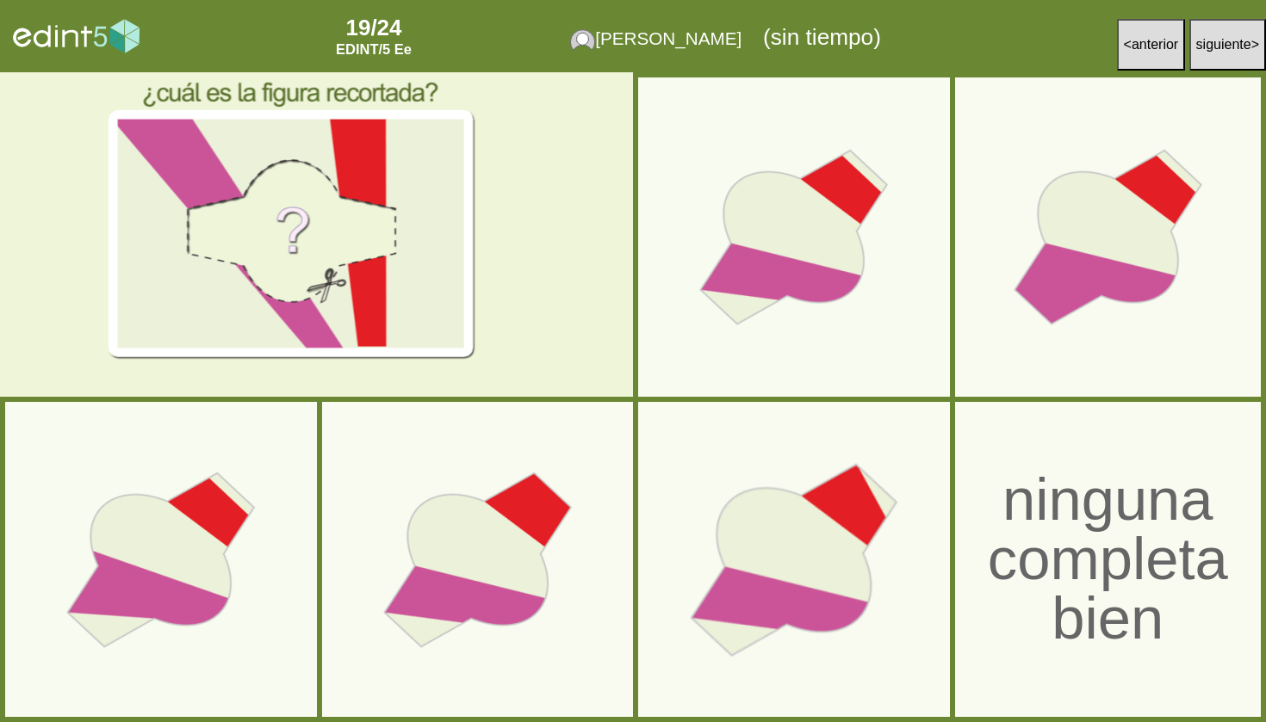
click at [845, 529] on div at bounding box center [794, 560] width 334 height 334
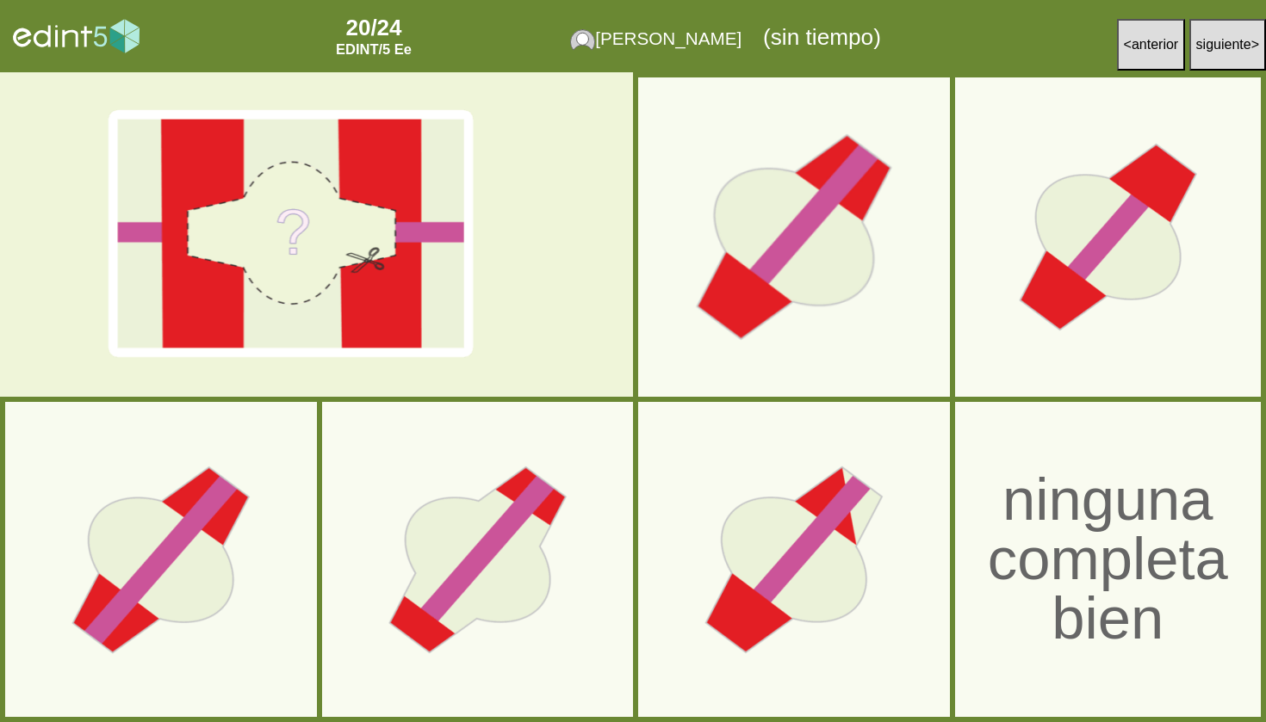
click at [772, 251] on div at bounding box center [794, 238] width 334 height 334
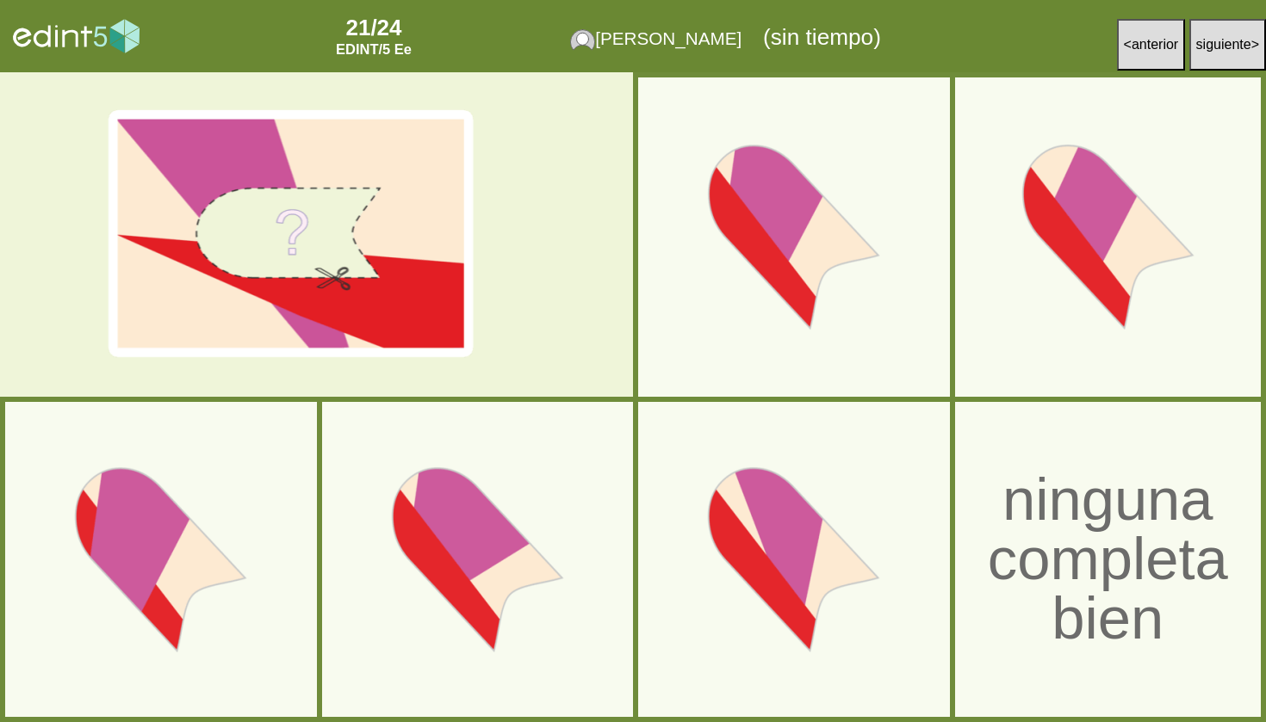
click at [1103, 34] on div "< anterior siguiente >" at bounding box center [1154, 36] width 222 height 58
click at [1131, 40] on span "anterior" at bounding box center [1154, 44] width 46 height 15
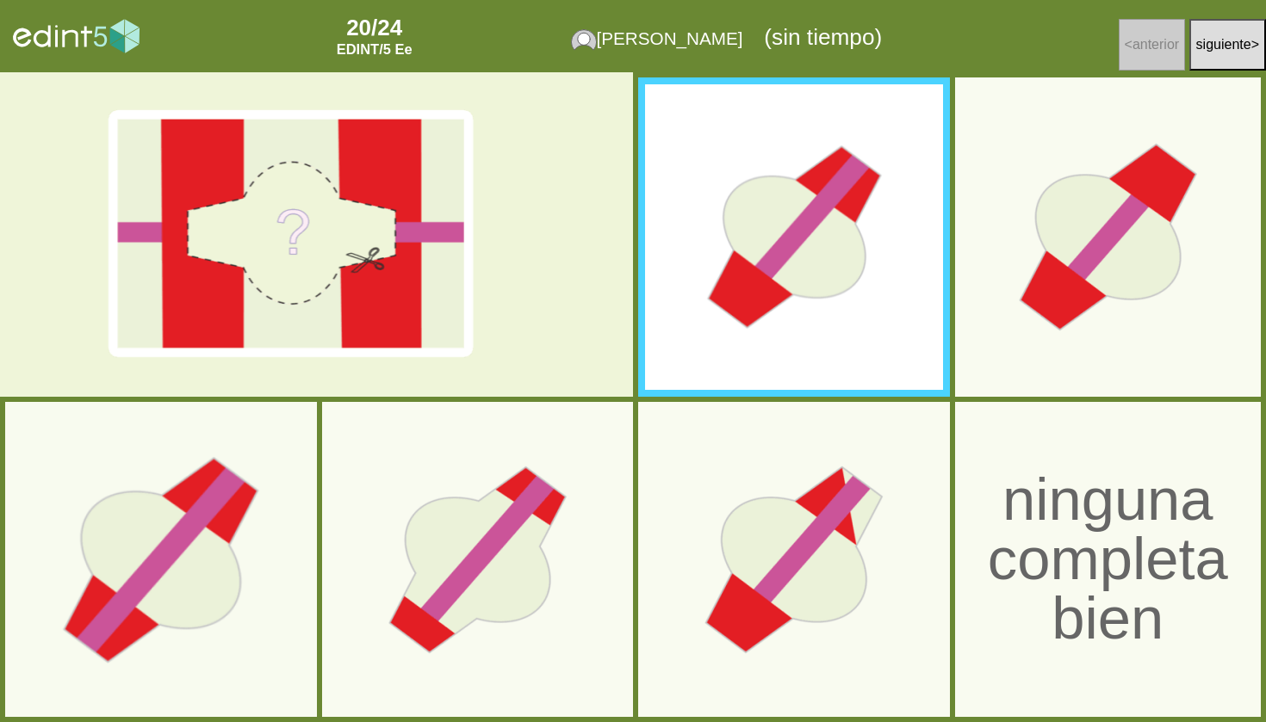
click at [165, 569] on div at bounding box center [161, 560] width 334 height 334
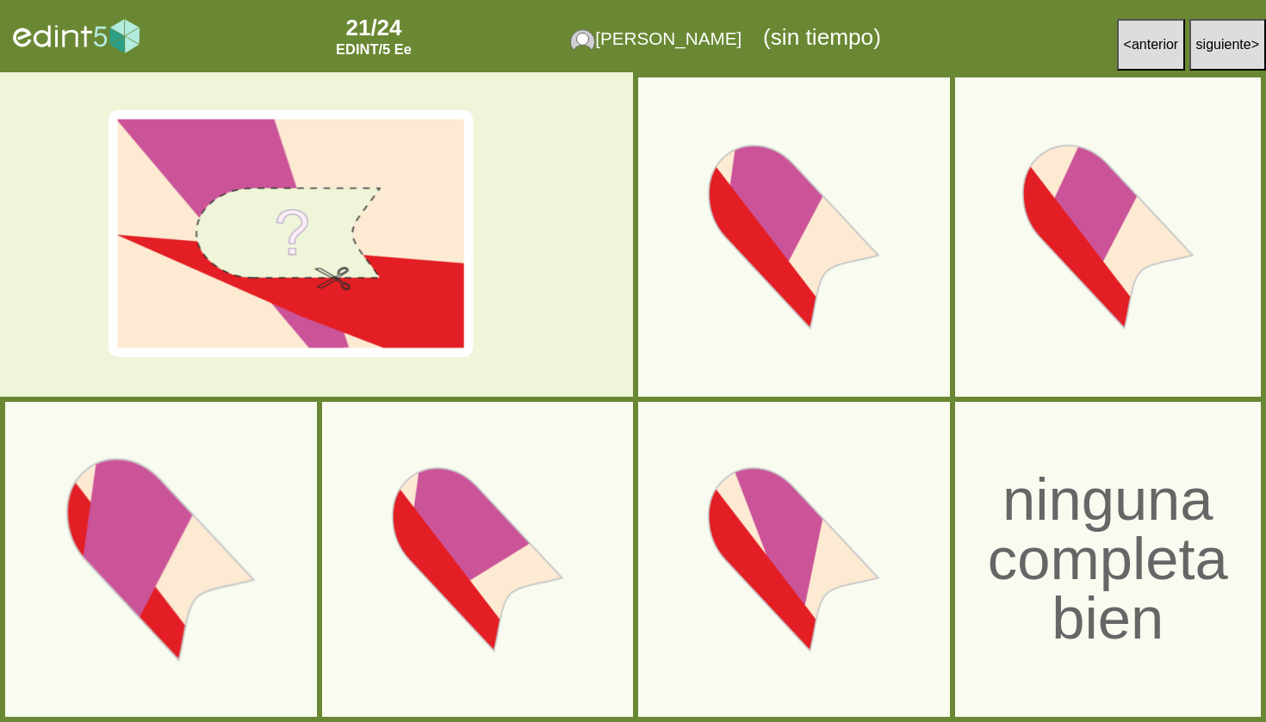
click at [158, 591] on div at bounding box center [161, 560] width 334 height 334
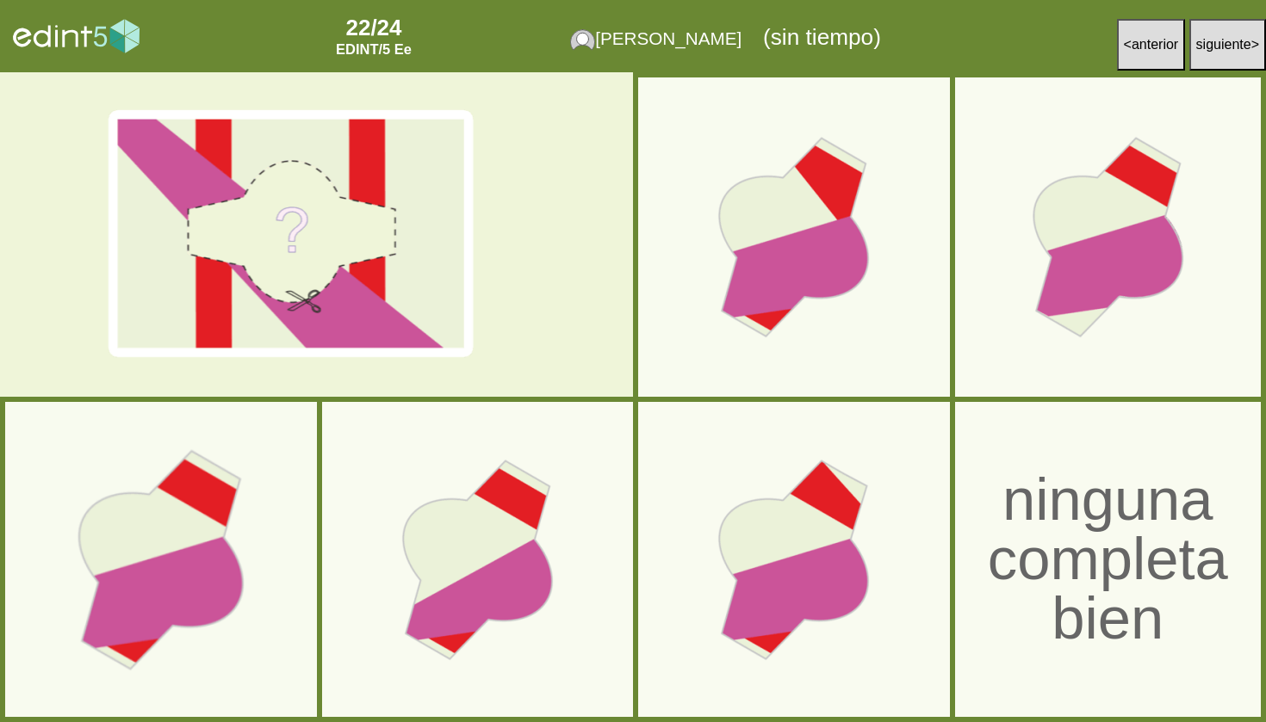
click at [170, 488] on div at bounding box center [161, 560] width 334 height 334
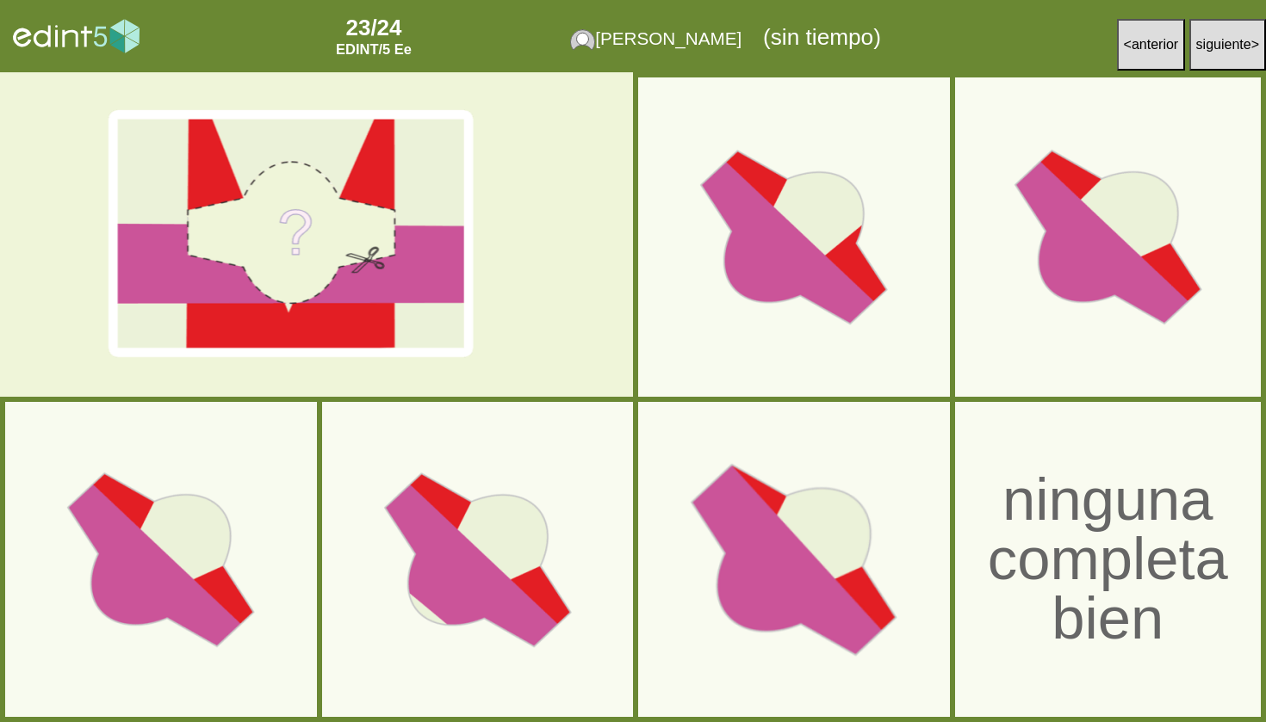
click at [784, 568] on div at bounding box center [794, 560] width 334 height 334
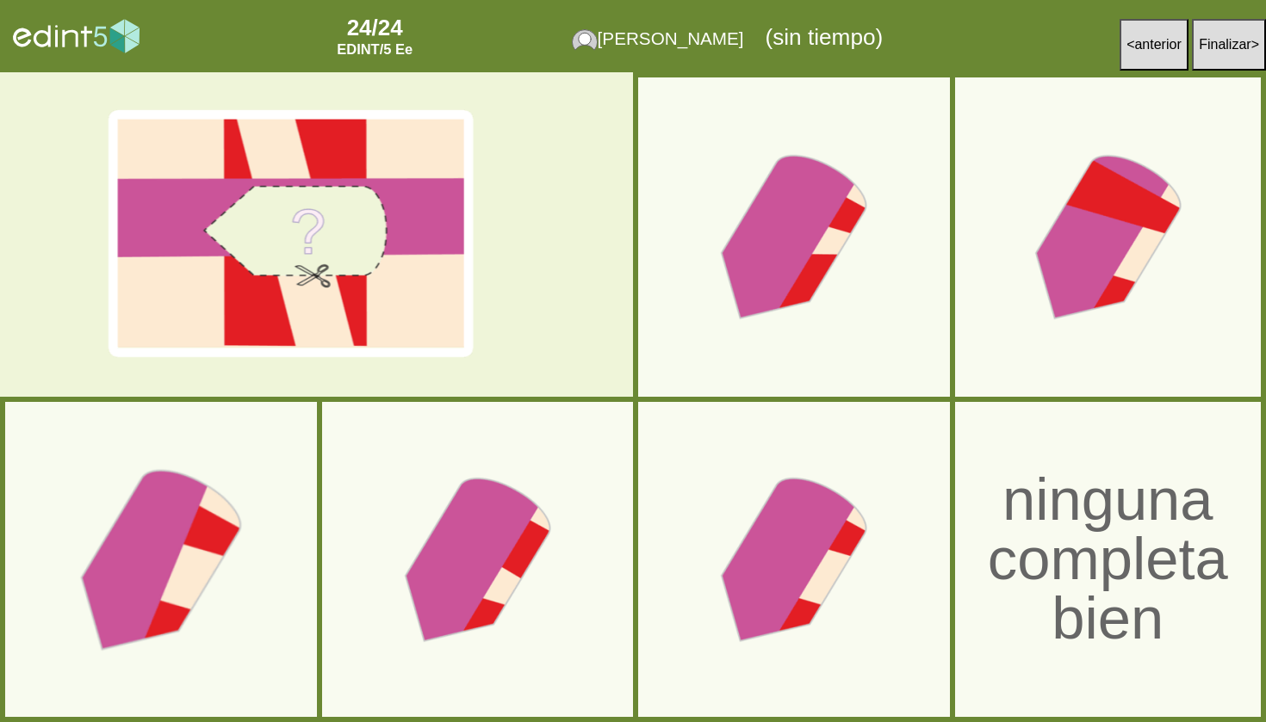
click at [192, 491] on div at bounding box center [161, 560] width 334 height 334
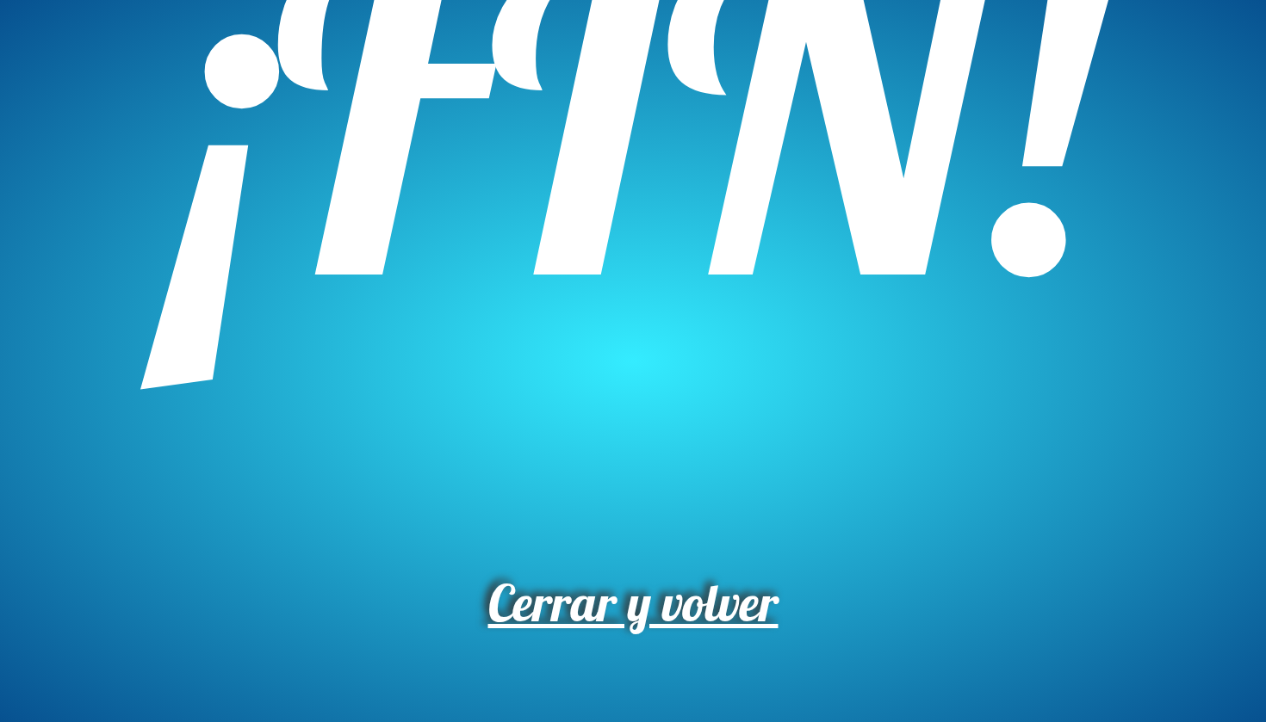
click at [713, 597] on span "Cerrar y volver" at bounding box center [633, 603] width 290 height 64
